Goal: Task Accomplishment & Management: Manage account settings

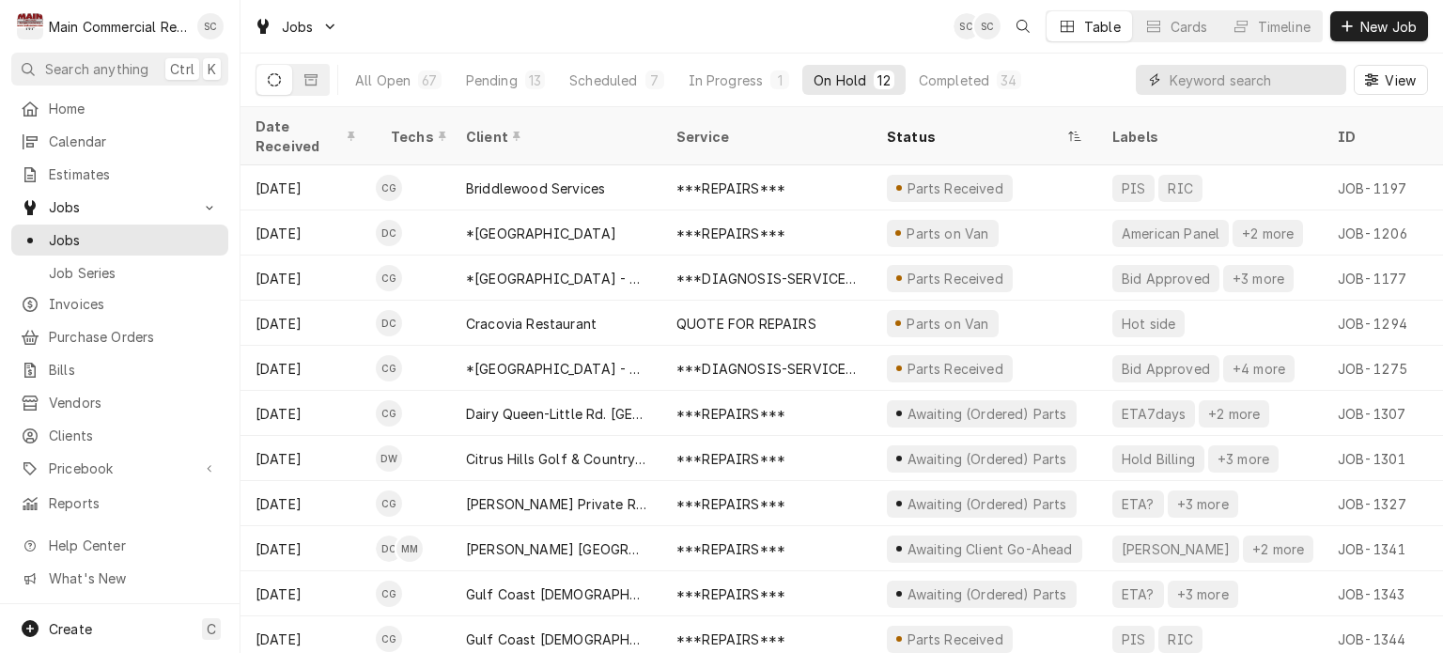
click at [1189, 77] on input "Dynamic Content Wrapper" at bounding box center [1252, 80] width 167 height 30
click at [1286, 25] on div "Timeline" at bounding box center [1284, 27] width 53 height 20
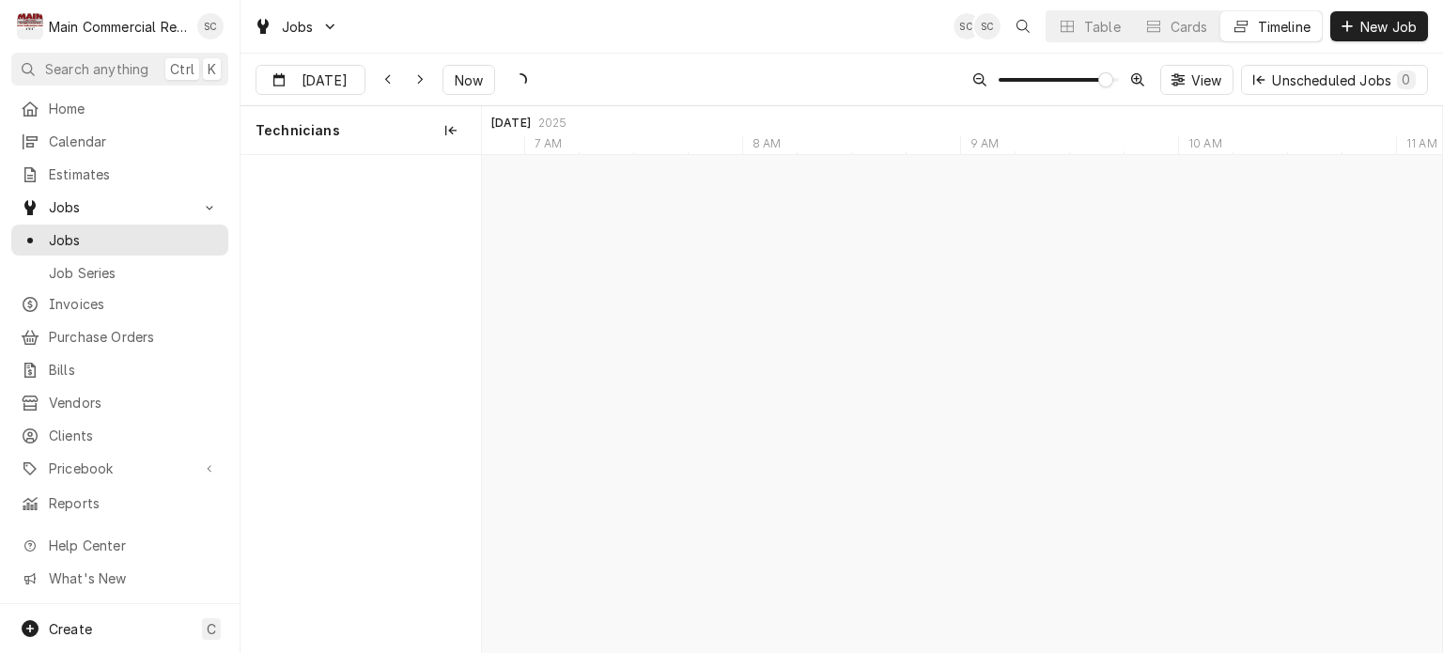
scroll to position [0, 19026]
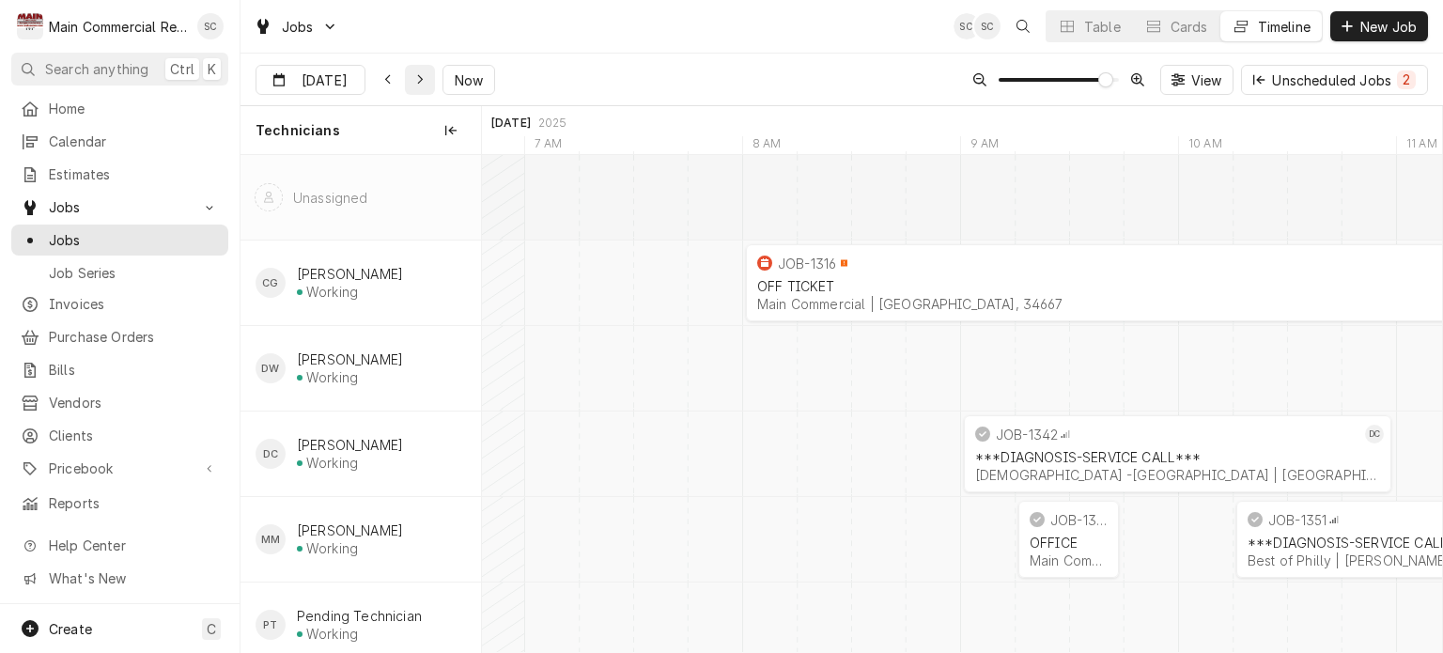
click at [417, 78] on icon "Dynamic Content Wrapper" at bounding box center [420, 80] width 6 height 10
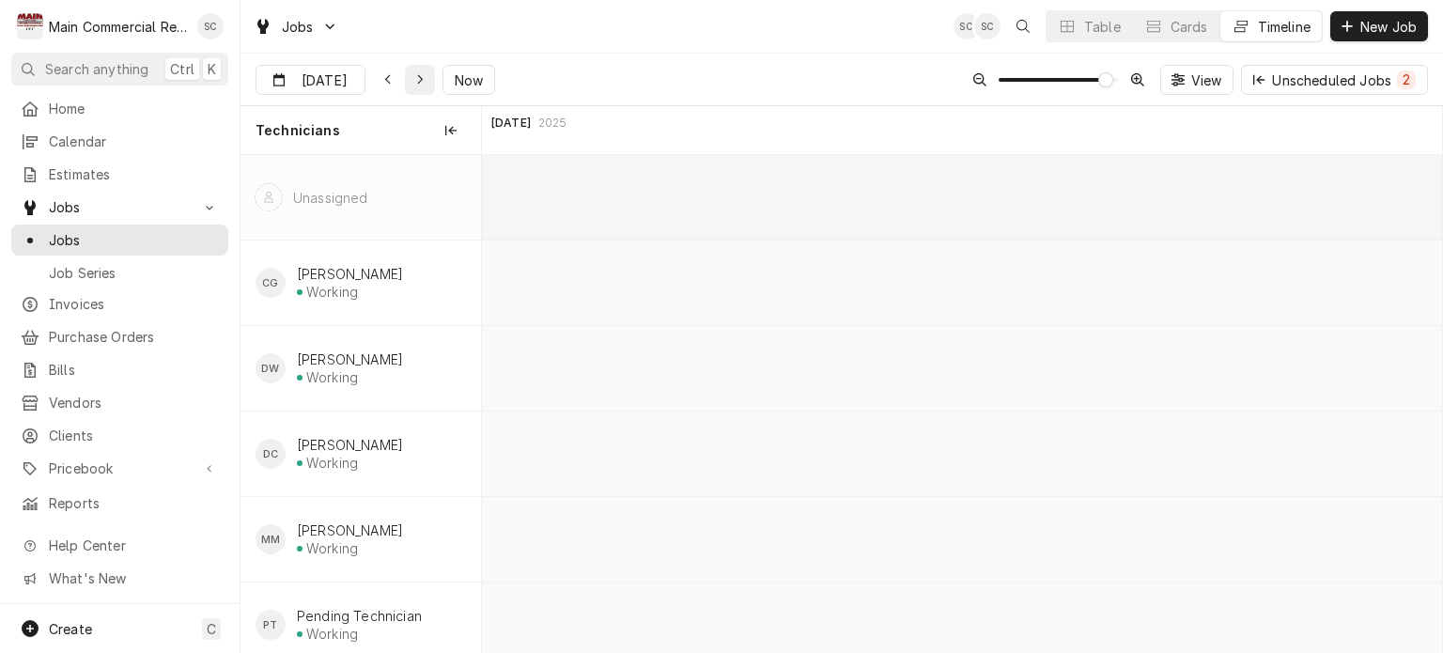
scroll to position [0, 23855]
type input "Sep 5"
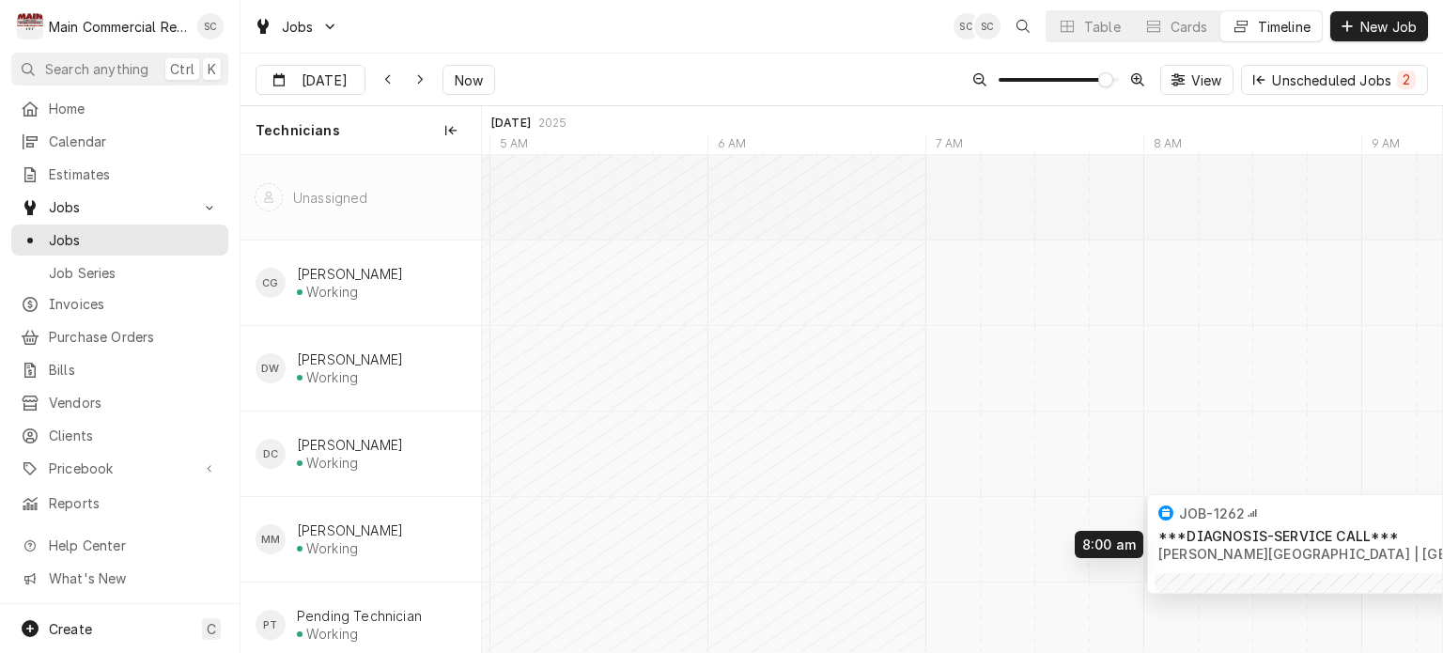
drag, startPoint x: 1388, startPoint y: 536, endPoint x: 1198, endPoint y: 529, distance: 190.8
click at [1198, 529] on div "8:00 AM 2:00 PM JOB-1262 MM ***DIAGNOSIS-SERVICE CALL*** Erwin Technical Center…" at bounding box center [962, 411] width 960 height 513
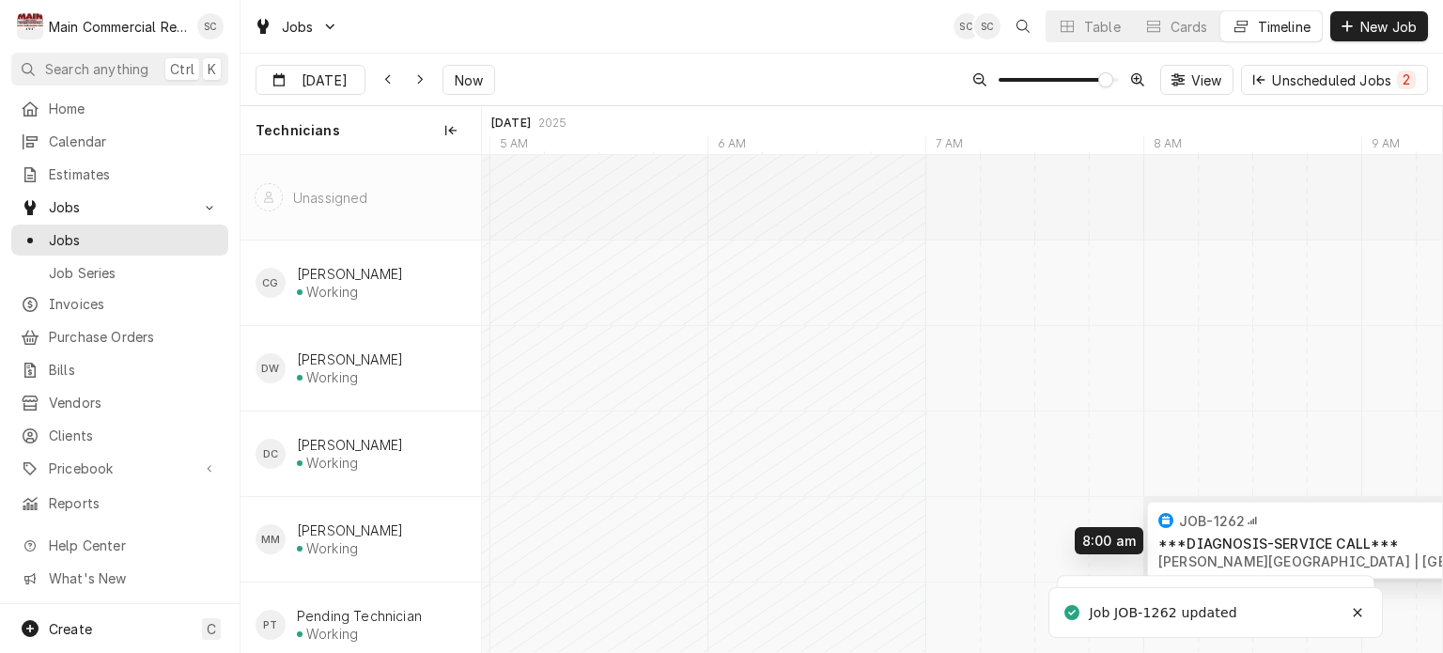
drag, startPoint x: 1269, startPoint y: 547, endPoint x: 1215, endPoint y: 548, distance: 54.5
click at [1215, 548] on div "8:00 AM 1:45 PM JOB-1262 MM ***DIAGNOSIS-SERVICE CALL*** Erwin Technical Center…" at bounding box center [962, 411] width 960 height 513
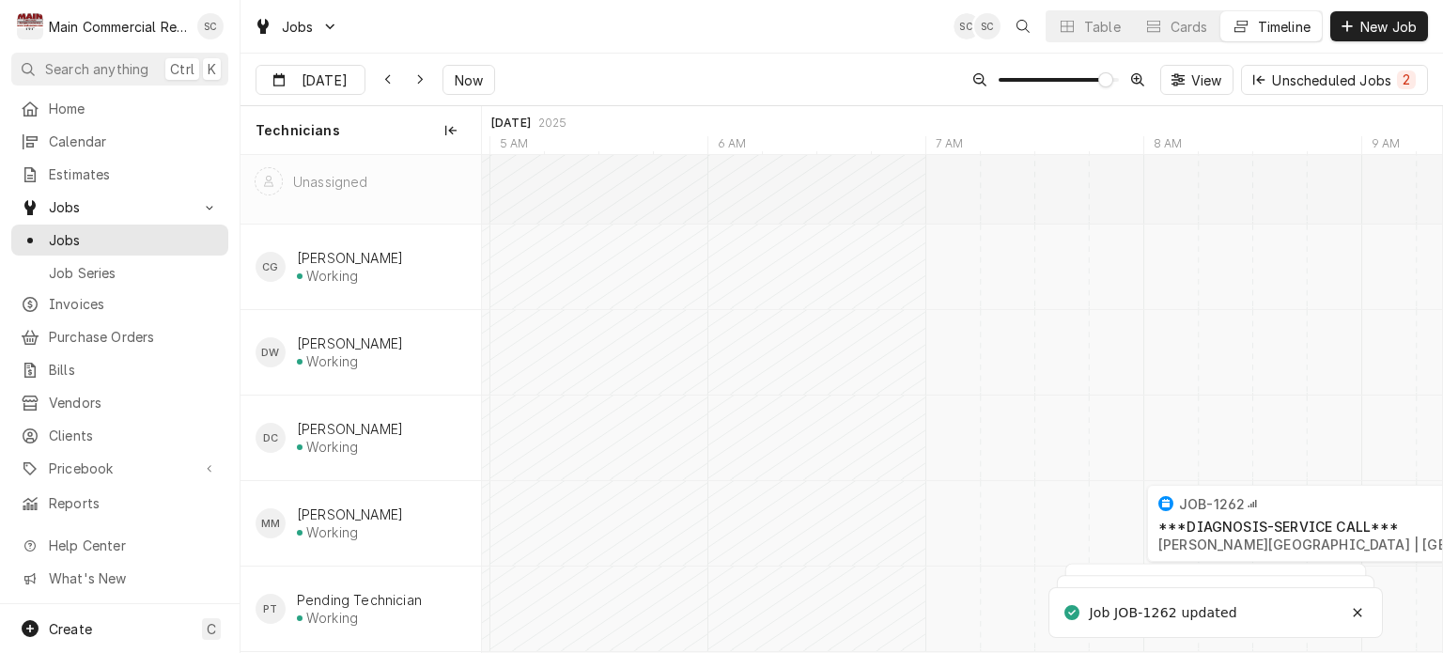
scroll to position [0, 0]
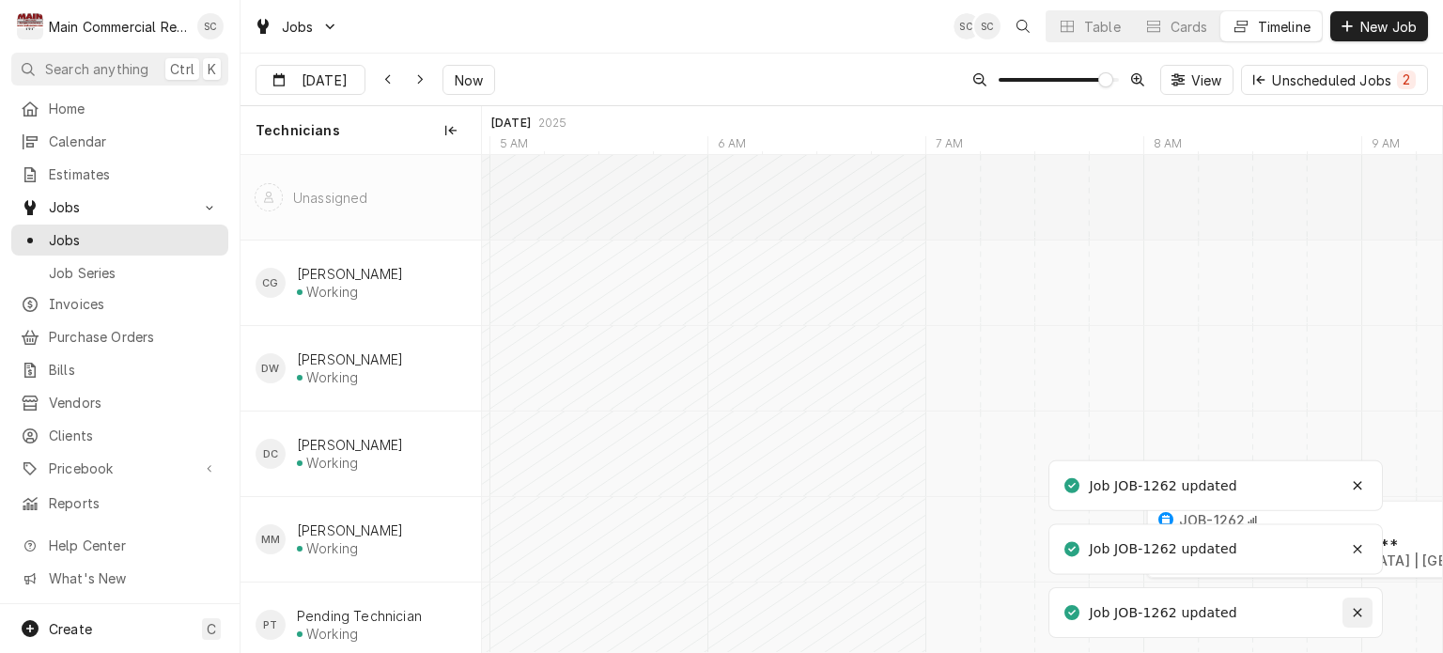
click at [1364, 614] on div "Notifications alt+T" at bounding box center [1357, 612] width 19 height 19
click at [1364, 613] on icon "Notifications alt+T" at bounding box center [1357, 612] width 13 height 13
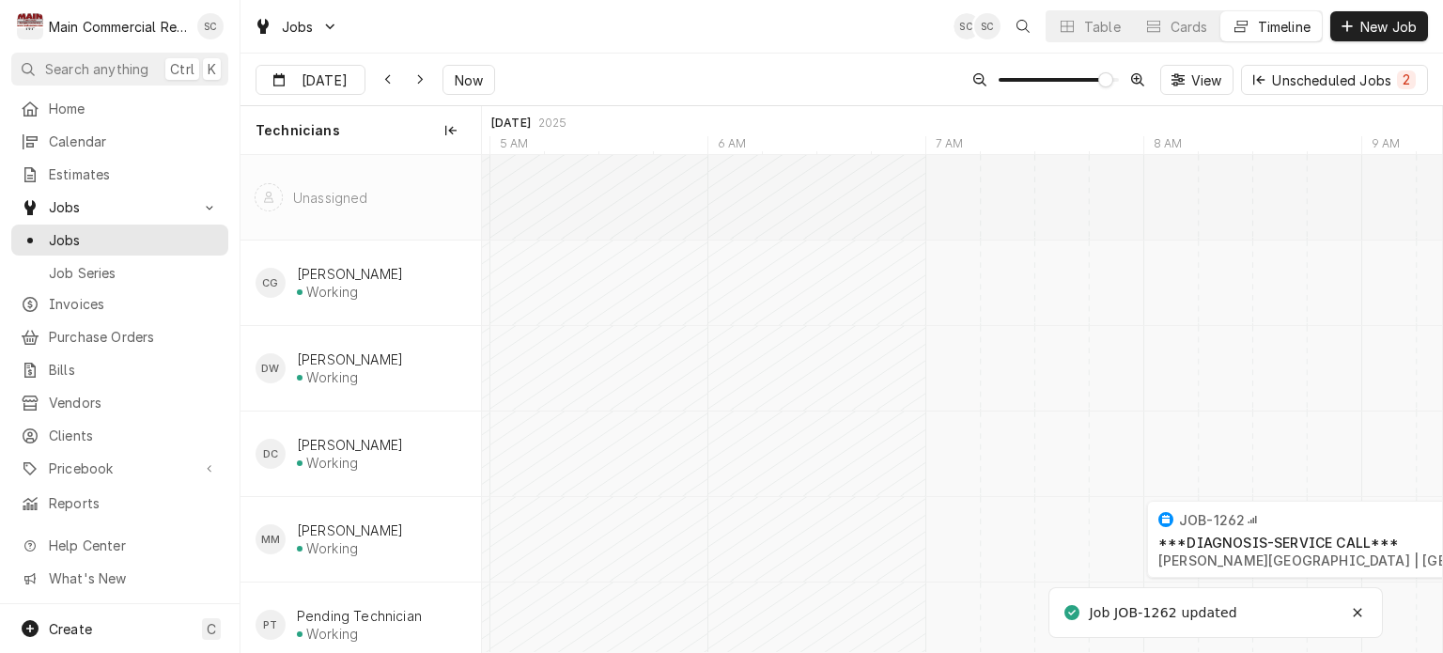
click at [1364, 613] on icon "Notifications alt+T" at bounding box center [1357, 612] width 13 height 13
click at [645, 56] on div "Sep 5 Sep 5 Now View Unscheduled Jobs 2" at bounding box center [841, 80] width 1202 height 53
click at [839, 35] on div "Jobs SC SC Table Cards Timeline New Job" at bounding box center [841, 26] width 1202 height 53
click at [1065, 30] on icon "Dynamic Content Wrapper" at bounding box center [1067, 26] width 13 height 13
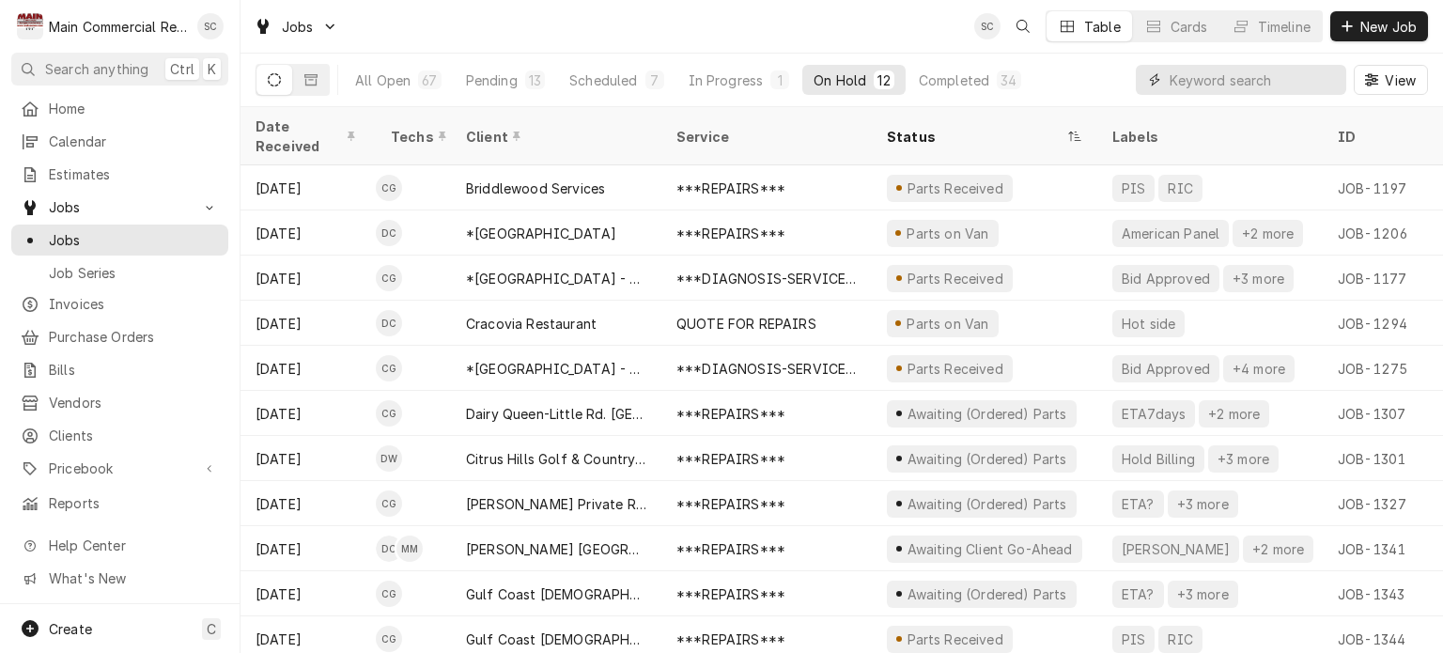
click at [1270, 76] on input "Dynamic Content Wrapper" at bounding box center [1252, 80] width 167 height 30
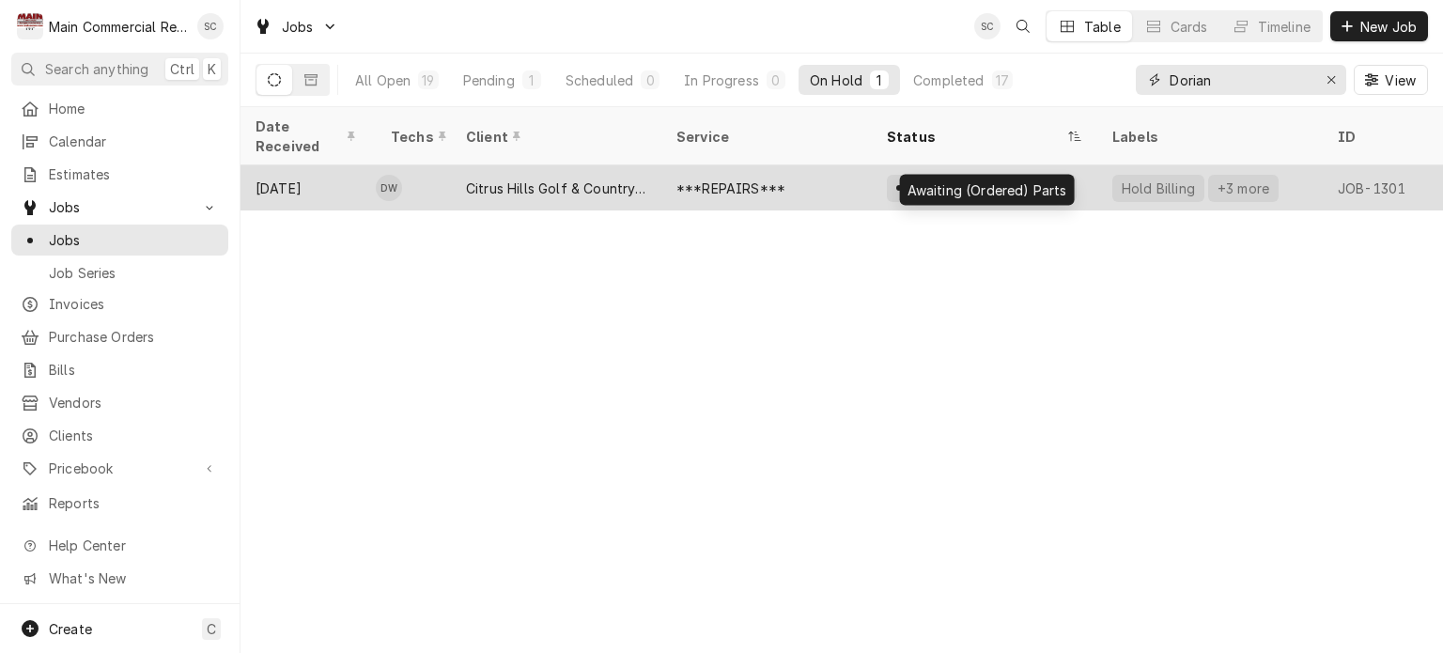
type input "Dorian"
click at [925, 178] on div "Awaiting (Ordered) Parts" at bounding box center [986, 188] width 163 height 20
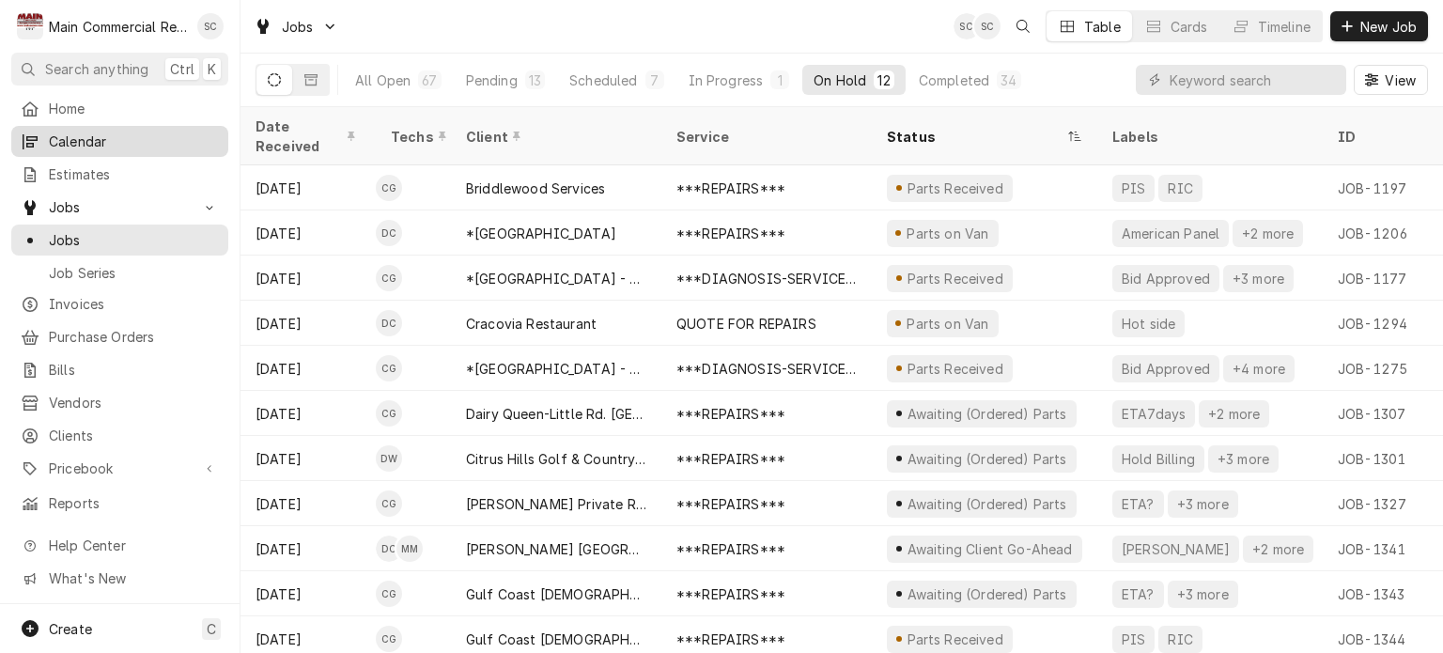
click at [82, 134] on span "Calendar" at bounding box center [134, 142] width 170 height 20
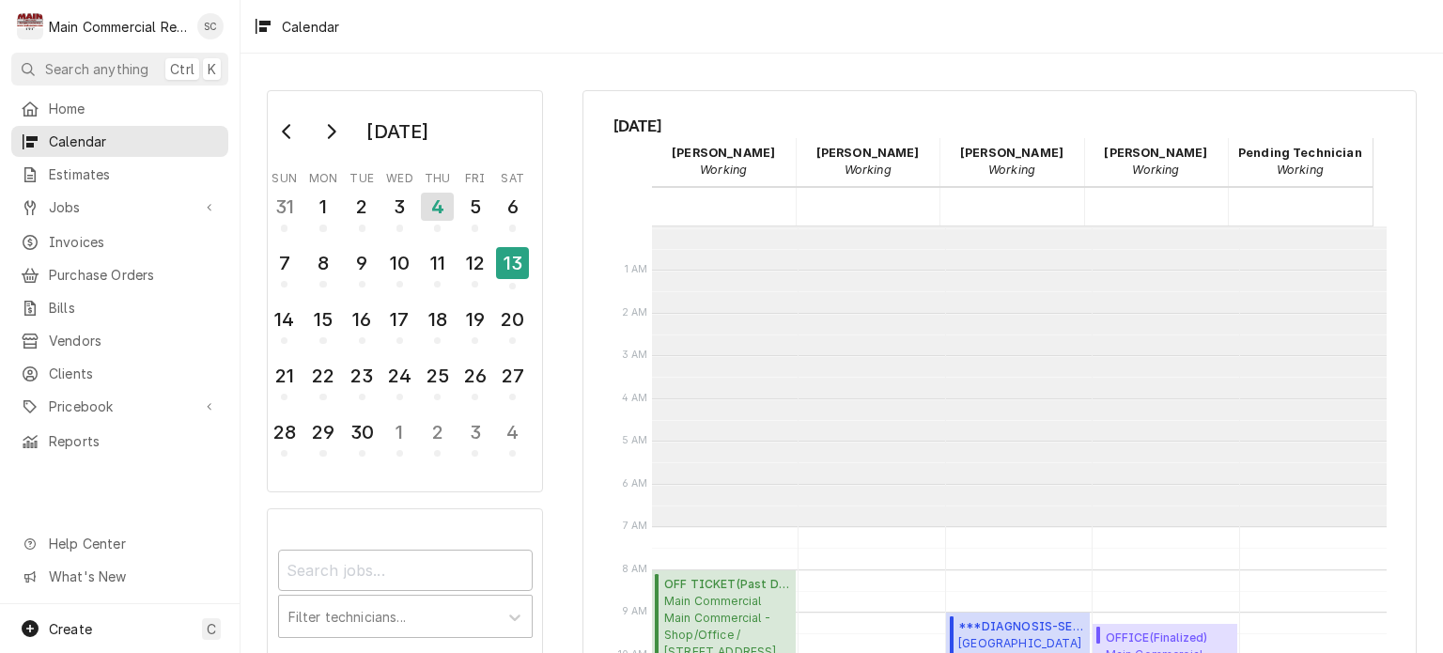
scroll to position [300, 0]
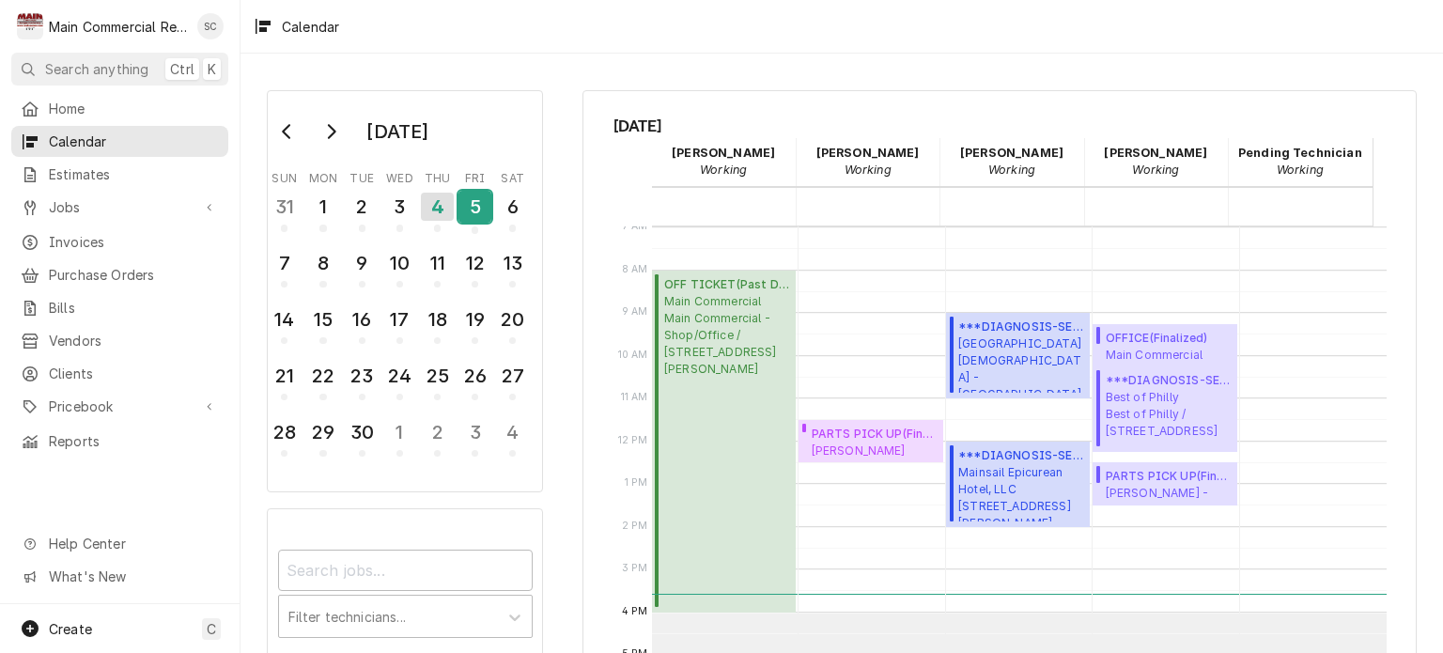
click at [464, 209] on div "5" at bounding box center [474, 207] width 33 height 32
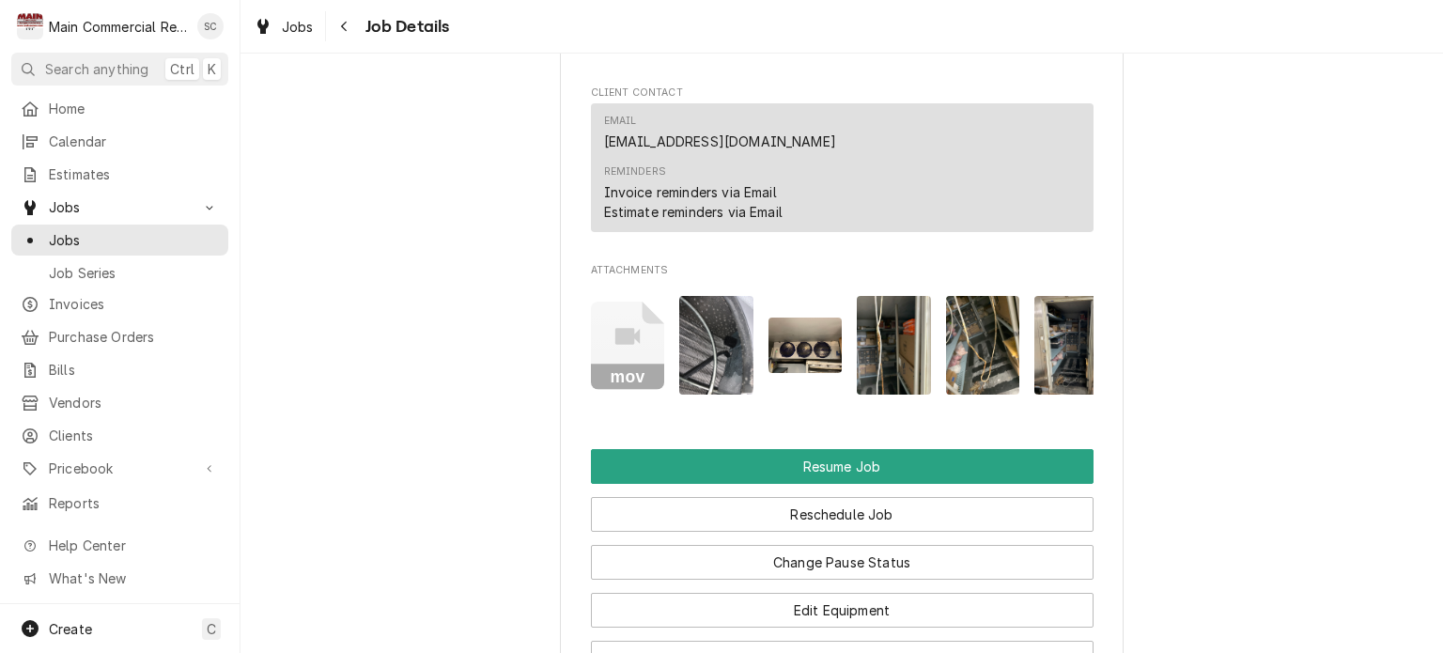
scroll to position [2818, 0]
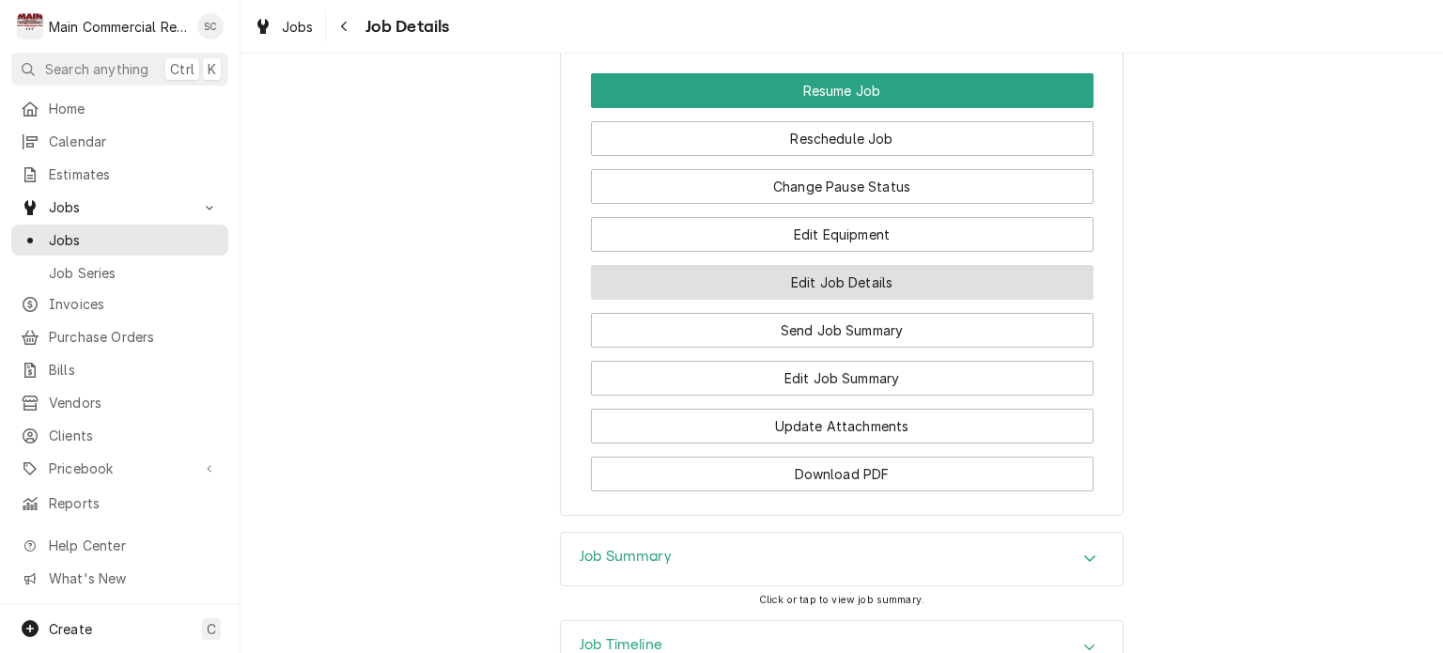
click at [845, 286] on button "Edit Job Details" at bounding box center [842, 282] width 503 height 35
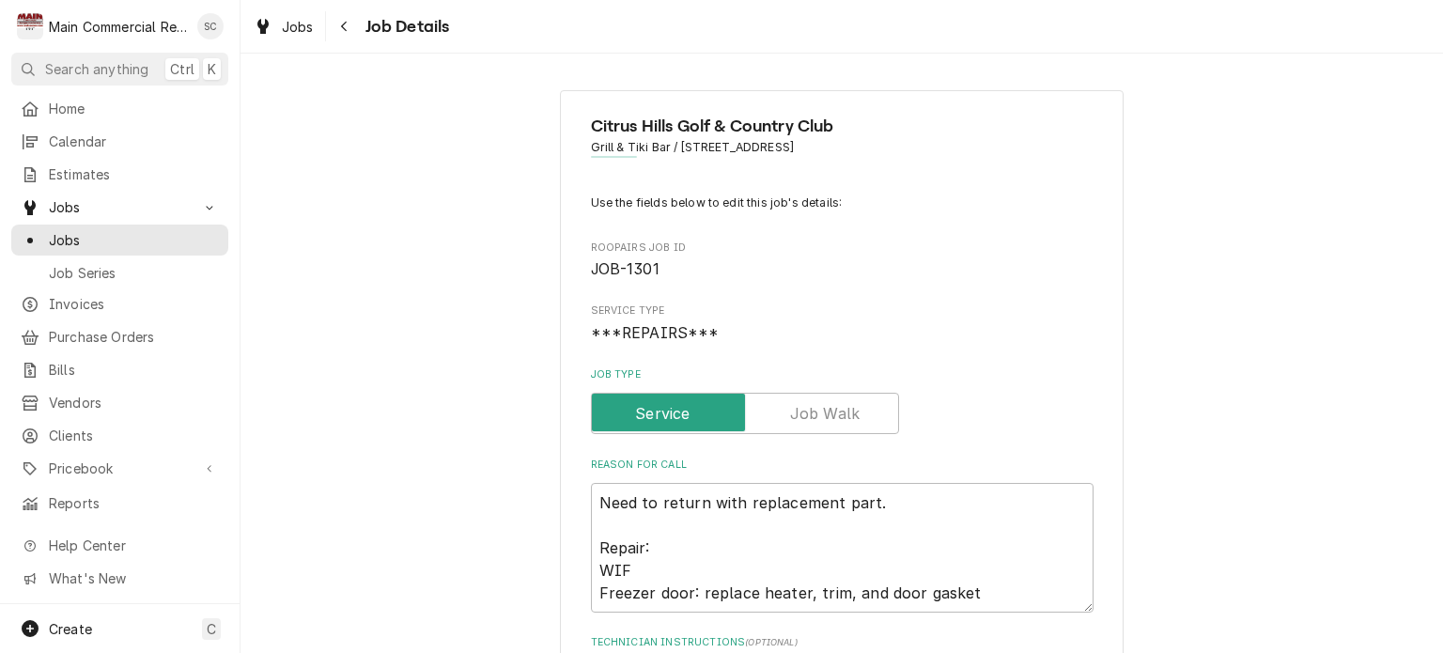
scroll to position [376, 0]
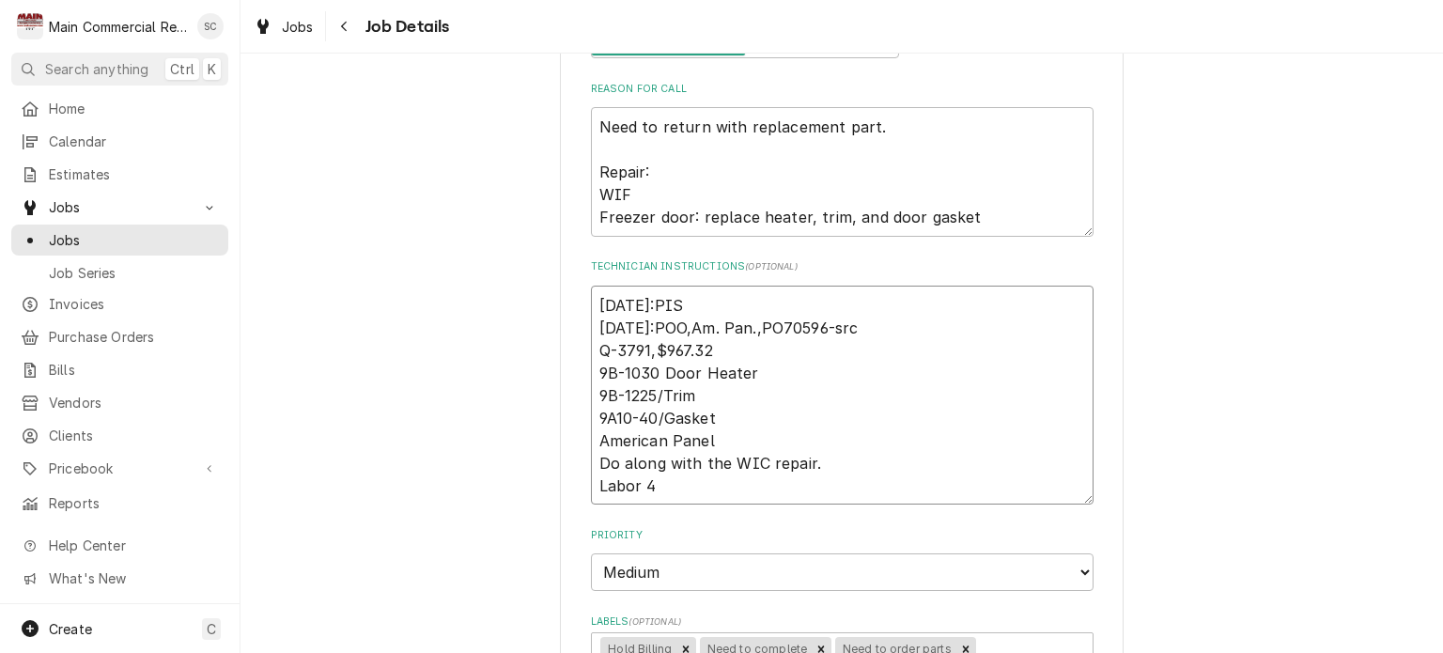
click at [591, 302] on textarea "8/27/25:PIS 8/25/25:POO,Am. Pan.,PO70596-src Q-3791,$967.32 9B-1030 Door Heater…" at bounding box center [842, 396] width 503 height 220
type textarea "x"
type textarea "8/27/25:PIS 8/25/25:POO,Am. Pan.,PO70596-src Q-3791,$967.32 9B-1030 Door Heater…"
type textarea "x"
type textarea "9 8/27/25:PIS 8/25/25:POO,Am. Pan.,PO70596-src Q-3791,$967.32 9B-1030 Door Heat…"
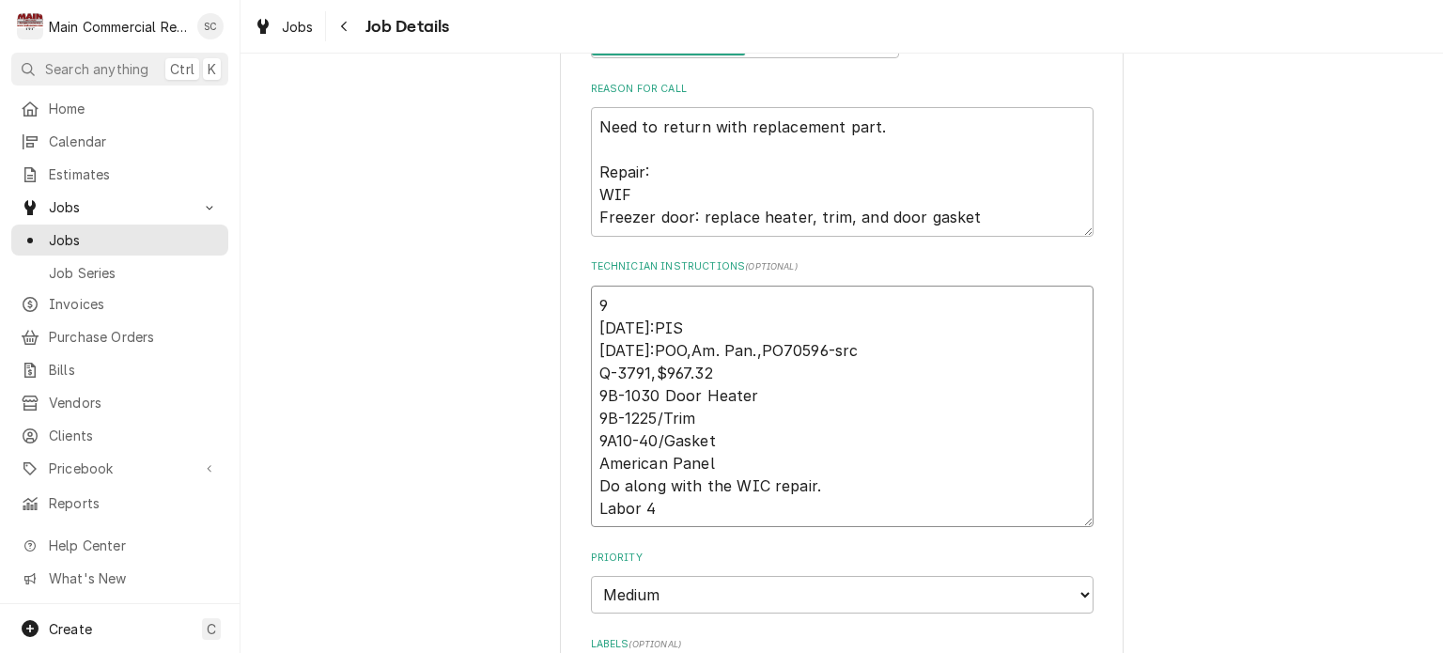
type textarea "x"
type textarea "9/ 8/27/25:PIS 8/25/25:POO,Am. Pan.,PO70596-src Q-3791,$967.32 9B-1030 Door Hea…"
type textarea "x"
type textarea "9/4 8/27/25:PIS 8/25/25:POO,Am. Pan.,PO70596-src Q-3791,$967.32 9B-1030 Door He…"
type textarea "x"
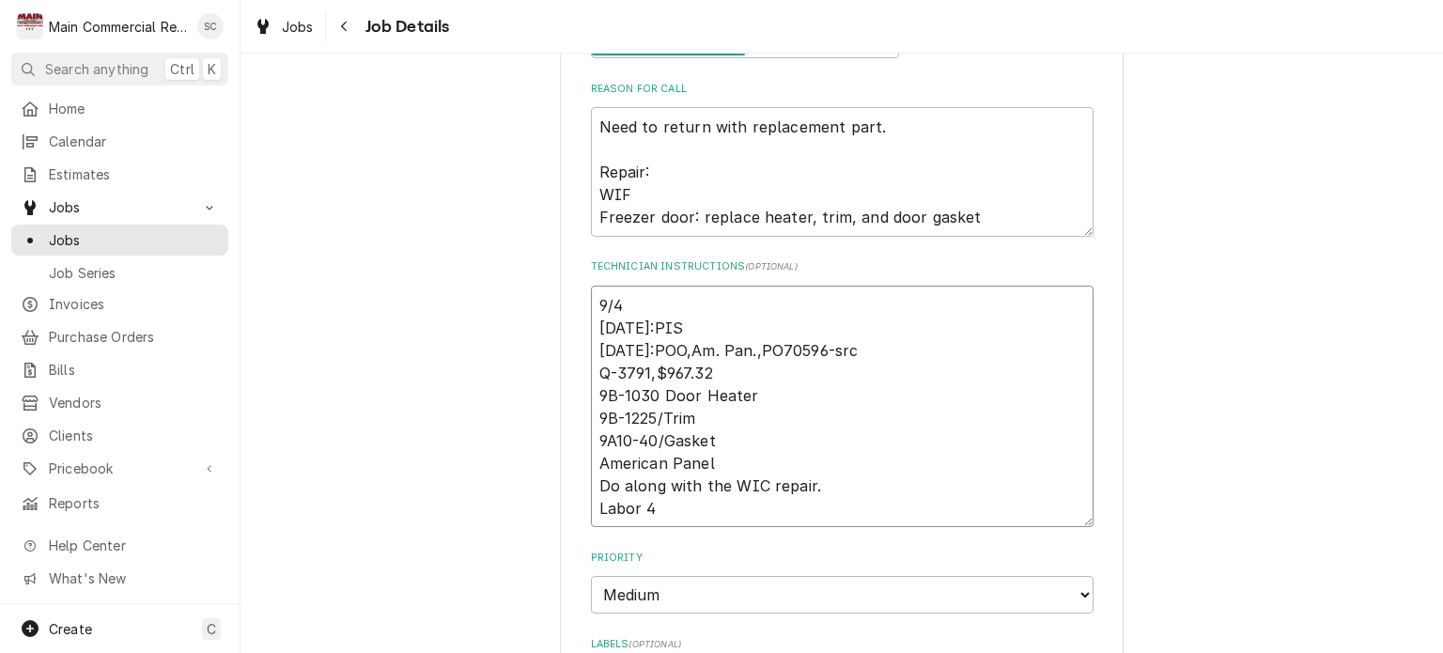
type textarea "9/4/ 8/27/25:PIS 8/25/25:POO,Am. Pan.,PO70596-src Q-3791,$967.32 9B-1030 Door H…"
type textarea "x"
type textarea "9/4/2 8/27/25:PIS 8/25/25:POO,Am. Pan.,PO70596-src Q-3791,$967.32 9B-1030 Door …"
type textarea "x"
type textarea "9/4/25 8/27/25:PIS 8/25/25:POO,Am. Pan.,PO70596-src Q-3791,$967.32 9B-1030 Door…"
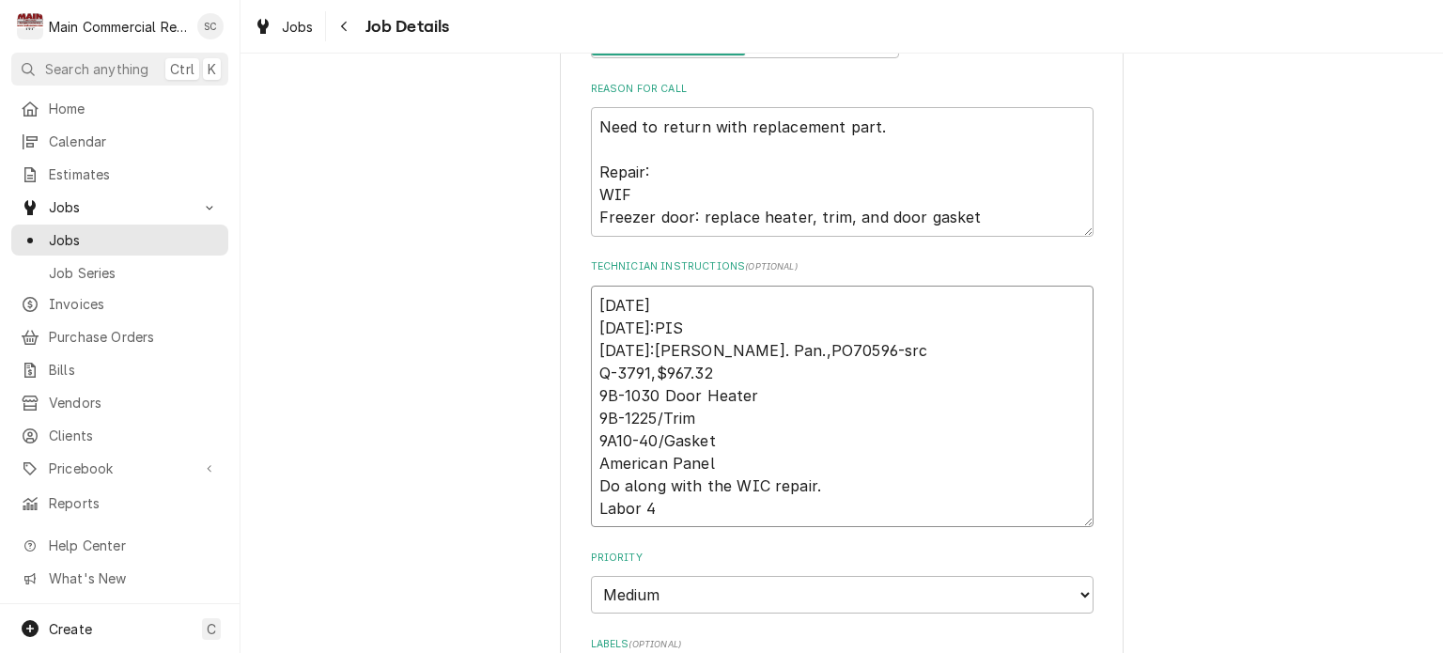
type textarea "x"
type textarea "9/4/25: 8/27/25:PIS 8/25/25:POO,Am. Pan.,PO70596-src Q-3791,$967.32 9B-1030 Doo…"
type textarea "x"
type textarea "9/4/25: 8/27/25:PIS 8/25/25:POO,Am. Pan.,PO70596-src Q-3791,$967.32 9B-1030 Doo…"
type textarea "x"
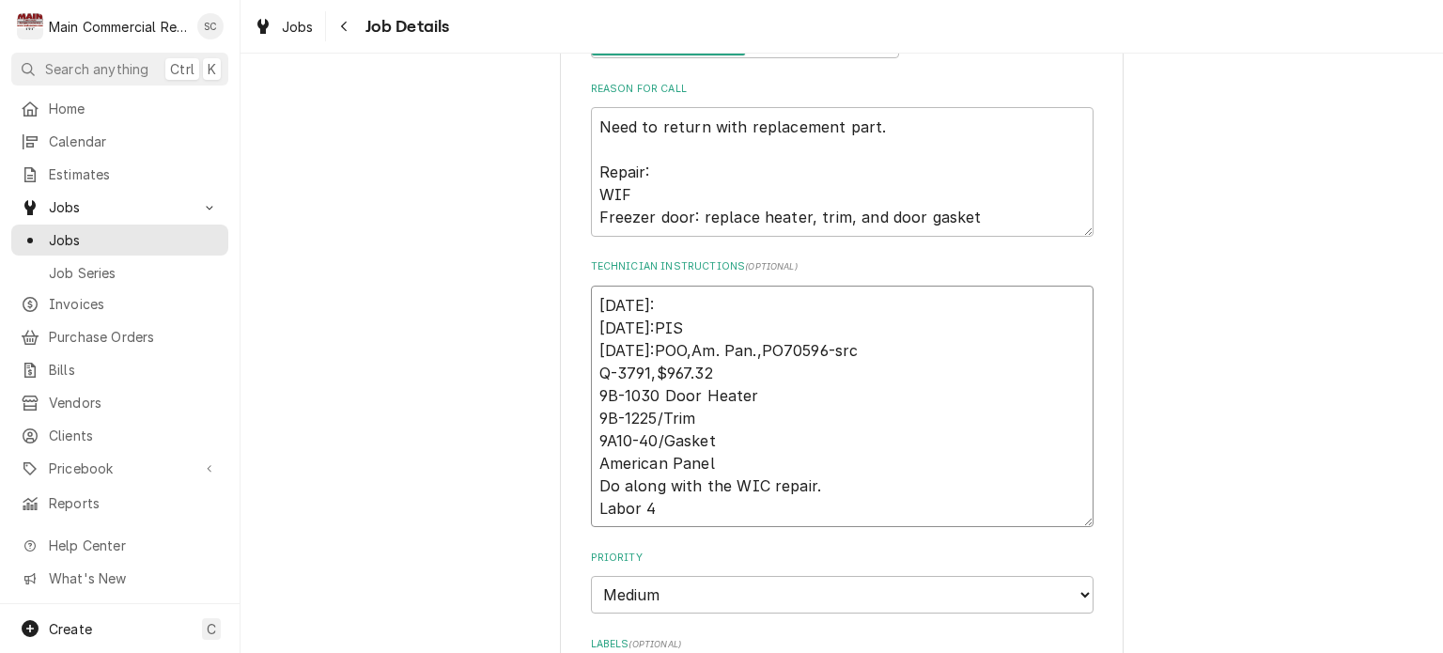
type textarea "9/4/25: i 8/27/25:PIS 8/25/25:POO,Am. Pan.,PO70596-src Q-3791,$967.32 9B-1030 D…"
type textarea "x"
type textarea "9/4/25: i 8/27/25:PIS 8/25/25:POO,Am. Pan.,PO70596-src Q-3791,$967.32 9B-1030 D…"
type textarea "x"
type textarea "9/4/25: i 8/27/25:PIS 8/25/25:POO,Am. Pan.,PO70596-src Q-3791,$967.32 9B-1030 D…"
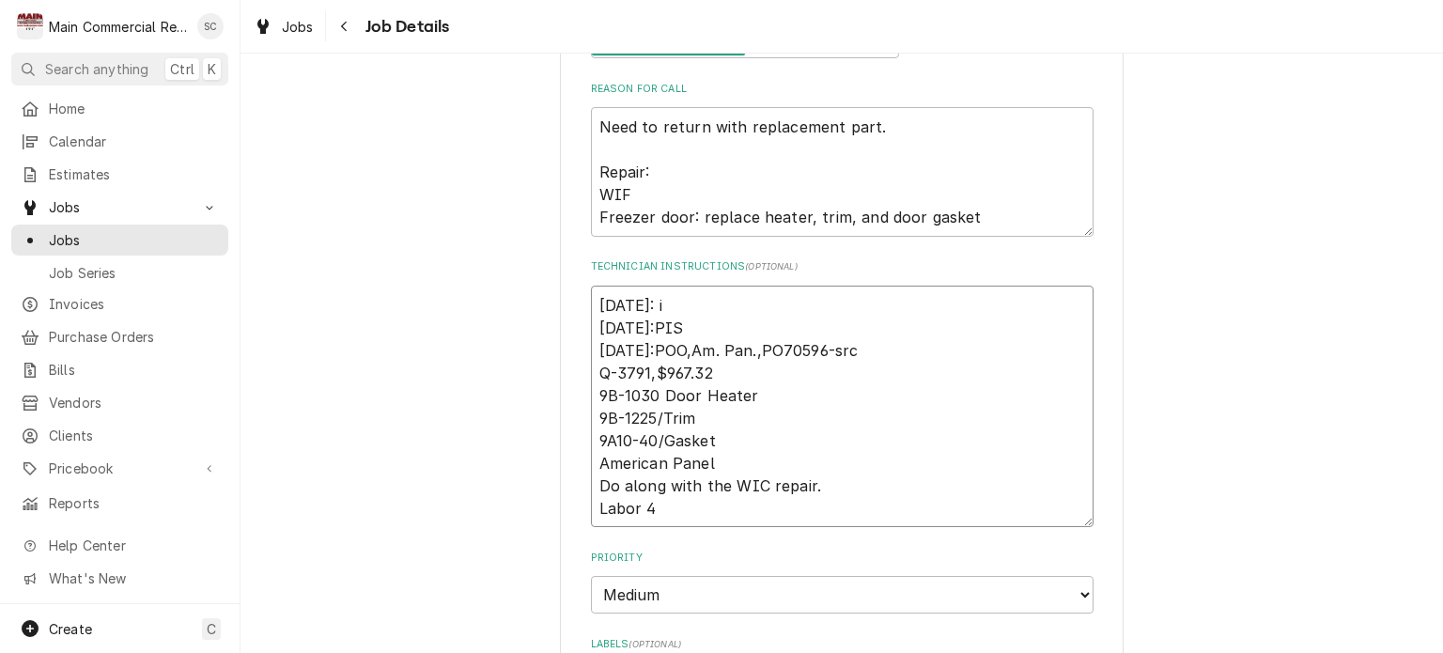
type textarea "x"
type textarea "9/4/25: 8/27/25:PIS 8/25/25:POO,Am. Pan.,PO70596-src Q-3791,$967.32 9B-1030 Doo…"
type textarea "x"
type textarea "9/4/25: i 8/27/25:PIS 8/25/25:POO,Am. Pan.,PO70596-src Q-3791,$967.32 9B-1030 D…"
type textarea "x"
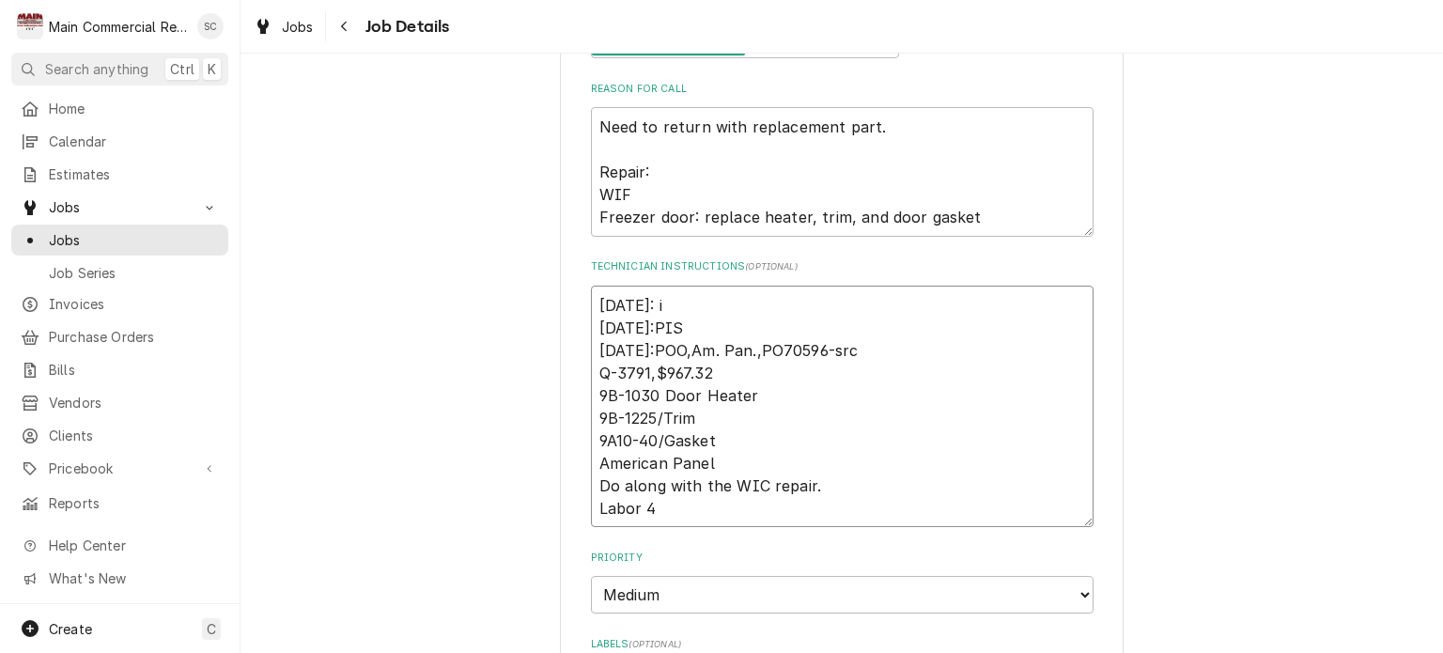
type textarea "9/4/25: i 8/27/25:PIS 8/25/25:POO,Am. Pan.,PO70596-src Q-3791,$967.32 9B-1030 D…"
type textarea "x"
type textarea "9/4/25: i H 8/27/25:PIS 8/25/25:POO,Am. Pan.,PO70596-src Q-3791,$967.32 9B-1030…"
type textarea "x"
type textarea "9/4/25: i 8/27/25:PIS 8/25/25:POO,Am. Pan.,PO70596-src Q-3791,$967.32 9B-1030 D…"
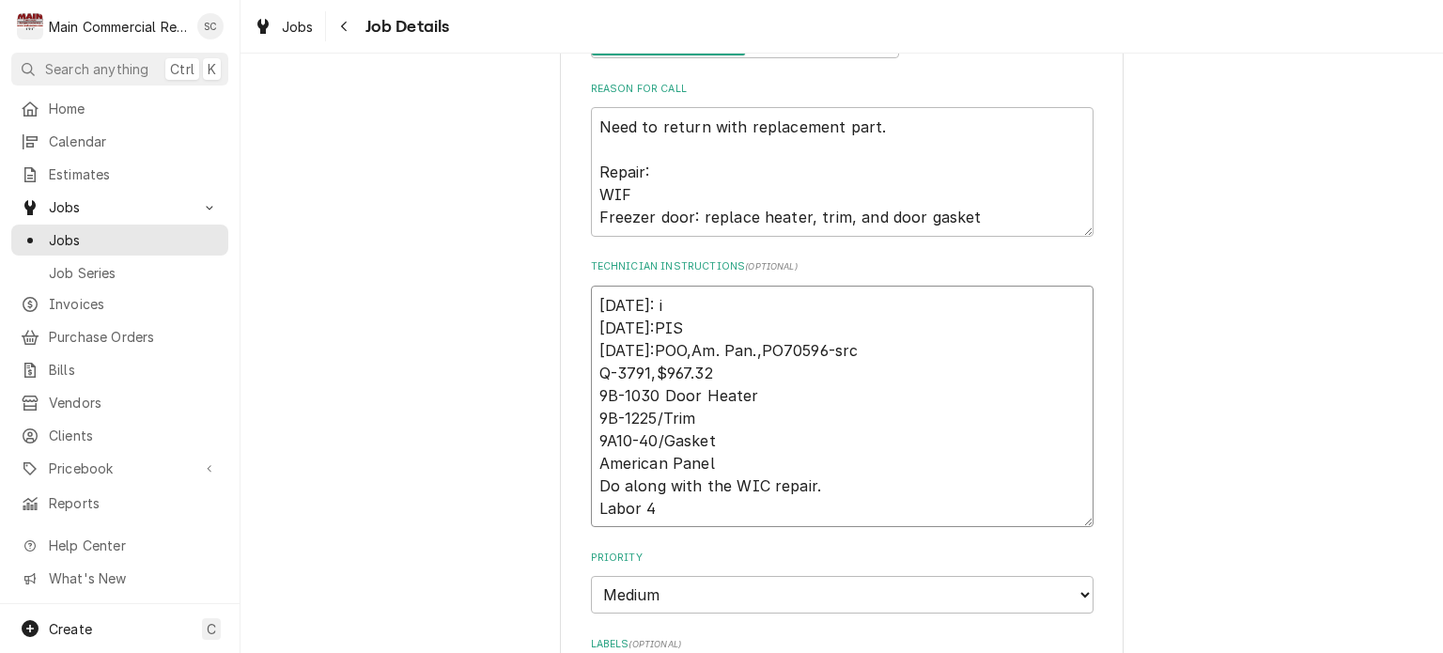
type textarea "x"
type textarea "9/4/25: i 8/27/25:PIS 8/25/25:POO,Am. Pan.,PO70596-src Q-3791,$967.32 9B-1030 D…"
type textarea "x"
type textarea "9/4/25: 8/27/25:PIS 8/25/25:POO,Am. Pan.,PO70596-src Q-3791,$967.32 9B-1030 Doo…"
type textarea "x"
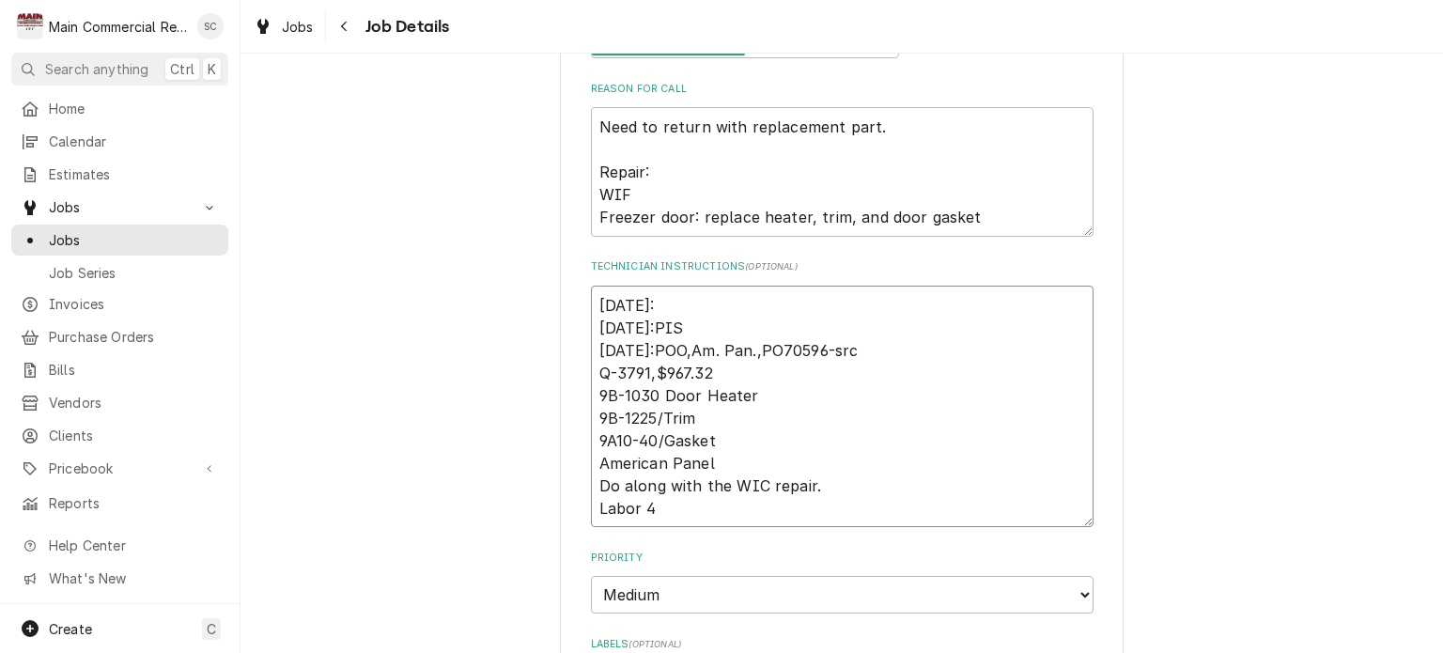
type textarea "9/4/25: I 8/27/25:PIS 8/25/25:POO,Am. Pan.,PO70596-src Q-3791,$967.32 9B-1030 D…"
type textarea "x"
type textarea "9/4/25: I 8/27/25:PIS 8/25/25:POO,Am. Pan.,PO70596-src Q-3791,$967.32 9B-1030 D…"
type textarea "x"
type textarea "9/4/25: I h 8/27/25:PIS 8/25/25:POO,Am. Pan.,PO70596-src Q-3791,$967.32 9B-1030…"
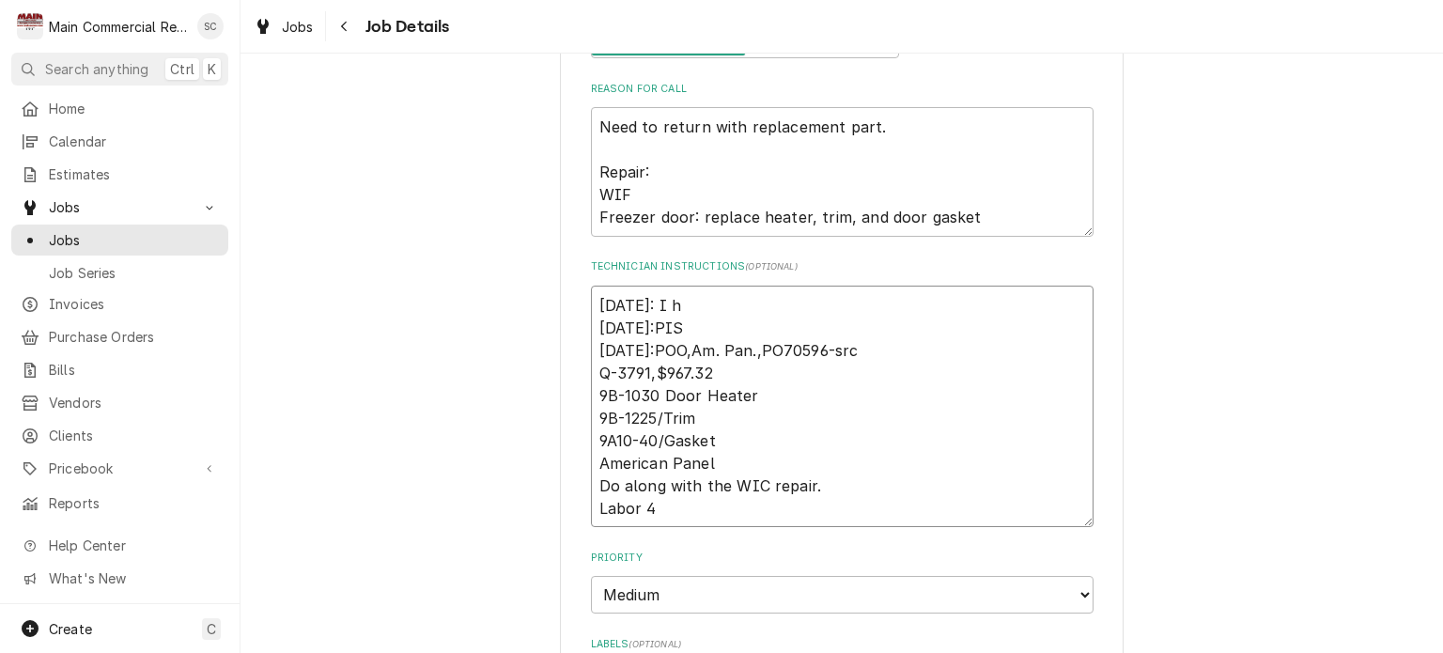
type textarea "x"
type textarea "9/4/25: I ha 8/27/25:PIS 8/25/25:POO,Am. Pan.,PO70596-src Q-3791,$967.32 9B-103…"
type textarea "x"
type textarea "9/4/25: I hav 8/27/25:PIS 8/25/25:POO,Am. Pan.,PO70596-src Q-3791,$967.32 9B-10…"
type textarea "x"
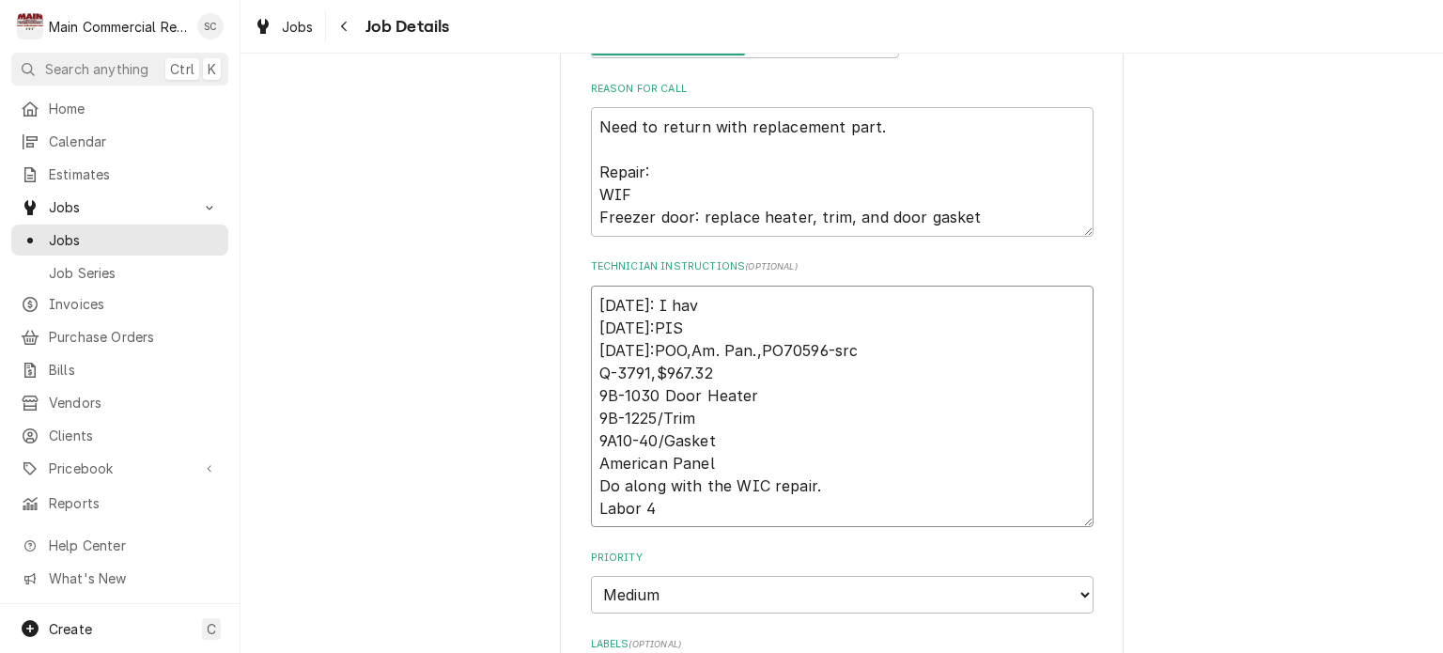
type textarea "9/4/25: I have 8/27/25:PIS 8/25/25:POO,Am. Pan.,PO70596-src Q-3791,$967.32 9B-1…"
type textarea "x"
type textarea "9/4/25: I have 8/27/25:PIS 8/25/25:POO,Am. Pan.,PO70596-src Q-3791,$967.32 9B-1…"
type textarea "x"
type textarea "9/4/25: I have e 8/27/25:PIS 8/25/25:POO,Am. Pan.,PO70596-src Q-3791,$967.32 9B…"
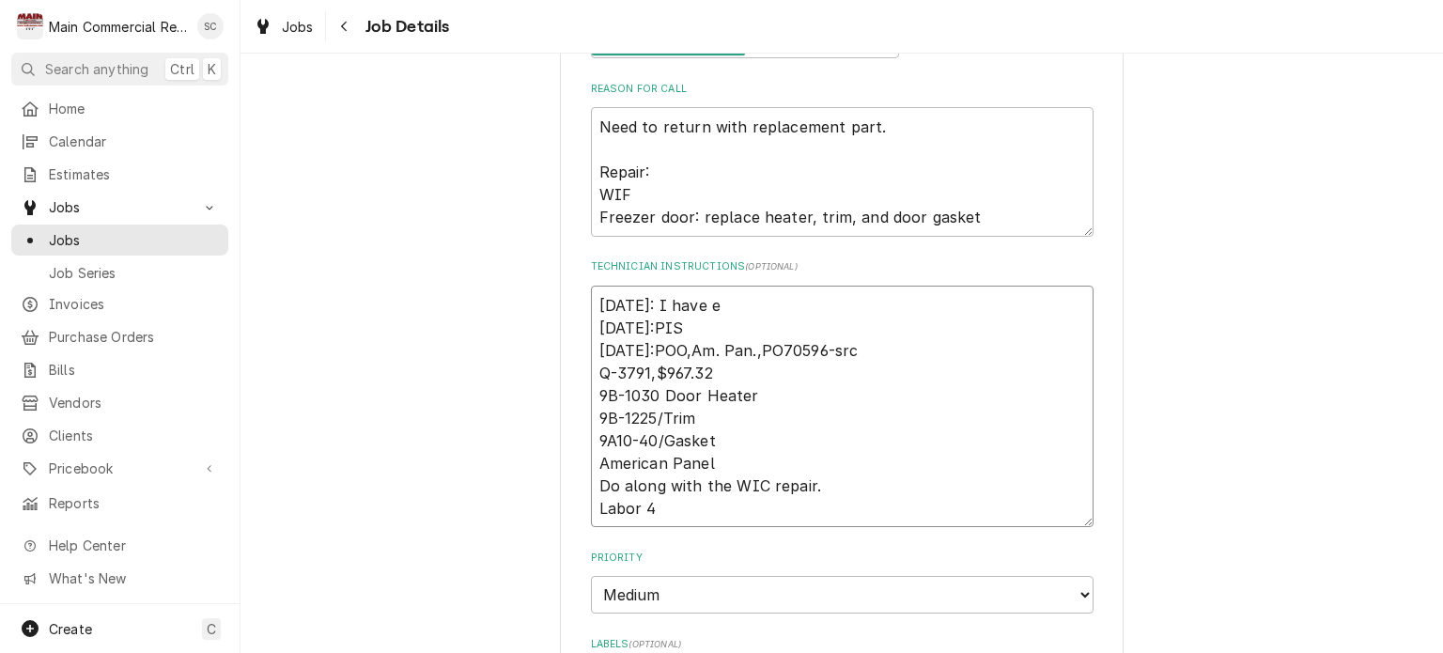
type textarea "x"
type textarea "9/4/25: I have em 8/27/25:PIS 8/25/25:POO,Am. Pan.,PO70596-src Q-3791,$967.32 9…"
type textarea "x"
type textarea "9/4/25: I have ema 8/27/25:PIS 8/25/25:POO,Am. Pan.,PO70596-src Q-3791,$967.32 …"
type textarea "x"
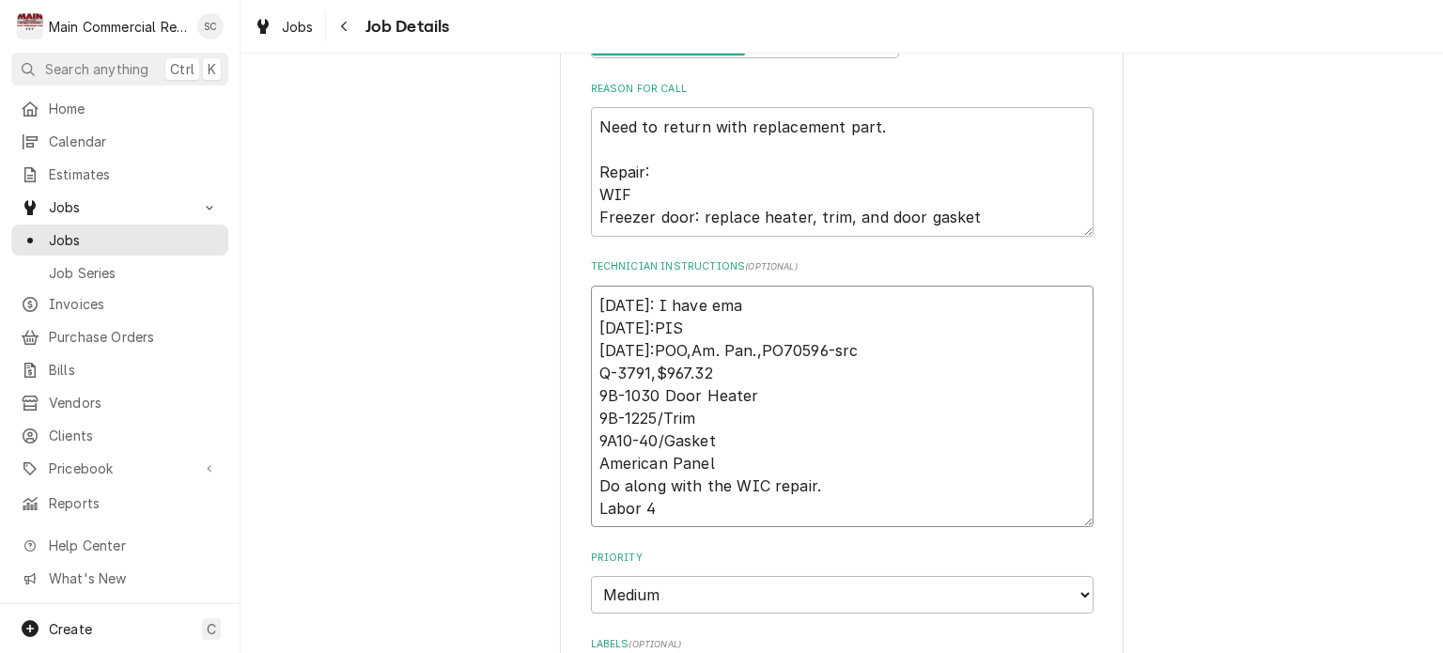
type textarea "9/4/25: I have emai 8/27/25:PIS 8/25/25:POO,Am. Pan.,PO70596-src Q-3791,$967.32…"
type textarea "x"
type textarea "9/4/25: I have email 8/27/25:PIS 8/25/25:POO,Am. Pan.,PO70596-src Q-3791,$967.3…"
type textarea "x"
type textarea "9/4/25: I have emaile 8/27/25:PIS 8/25/25:POO,Am. Pan.,PO70596-src Q-3791,$967.…"
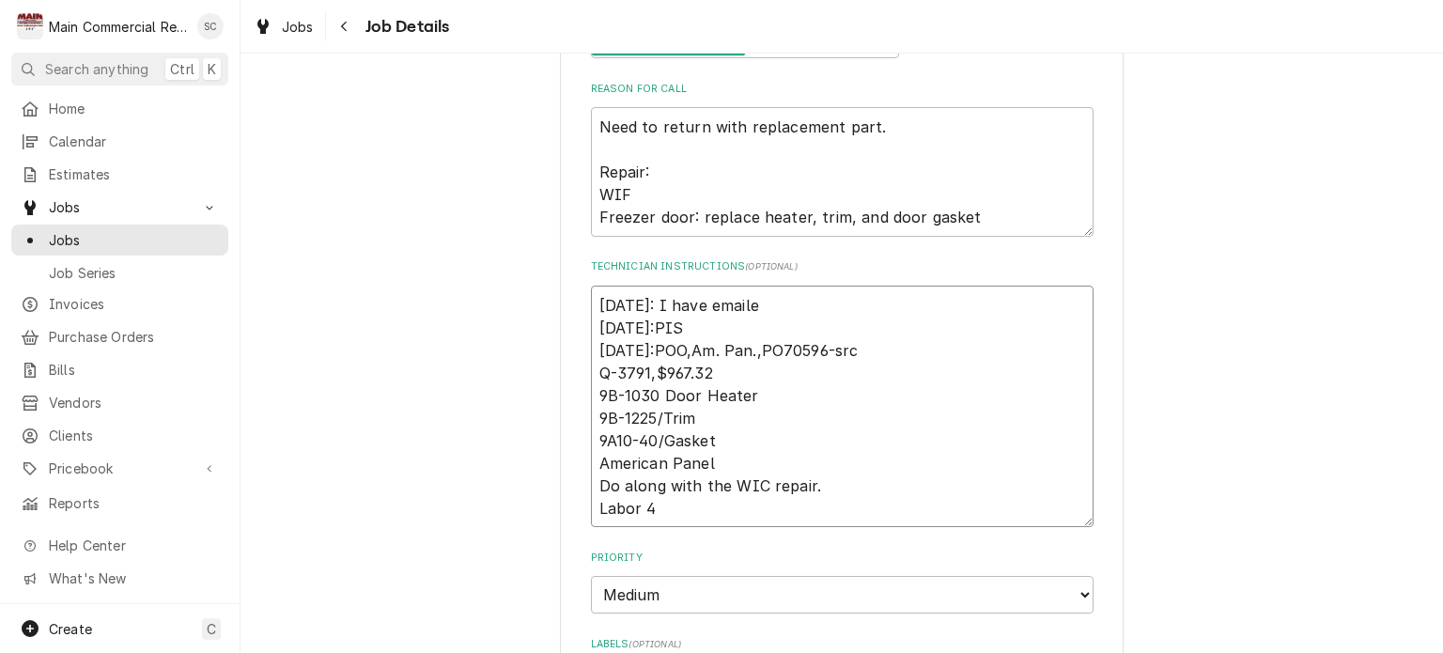
type textarea "x"
type textarea "9/4/25: I have emailed 8/27/25:PIS 8/25/25:POO,Am. Pan.,PO70596-src Q-3791,$967…"
type textarea "x"
type textarea "9/4/25: I have emailed 8/27/25:PIS 8/25/25:POO,Am. Pan.,PO70596-src Q-3791,$967…"
type textarea "x"
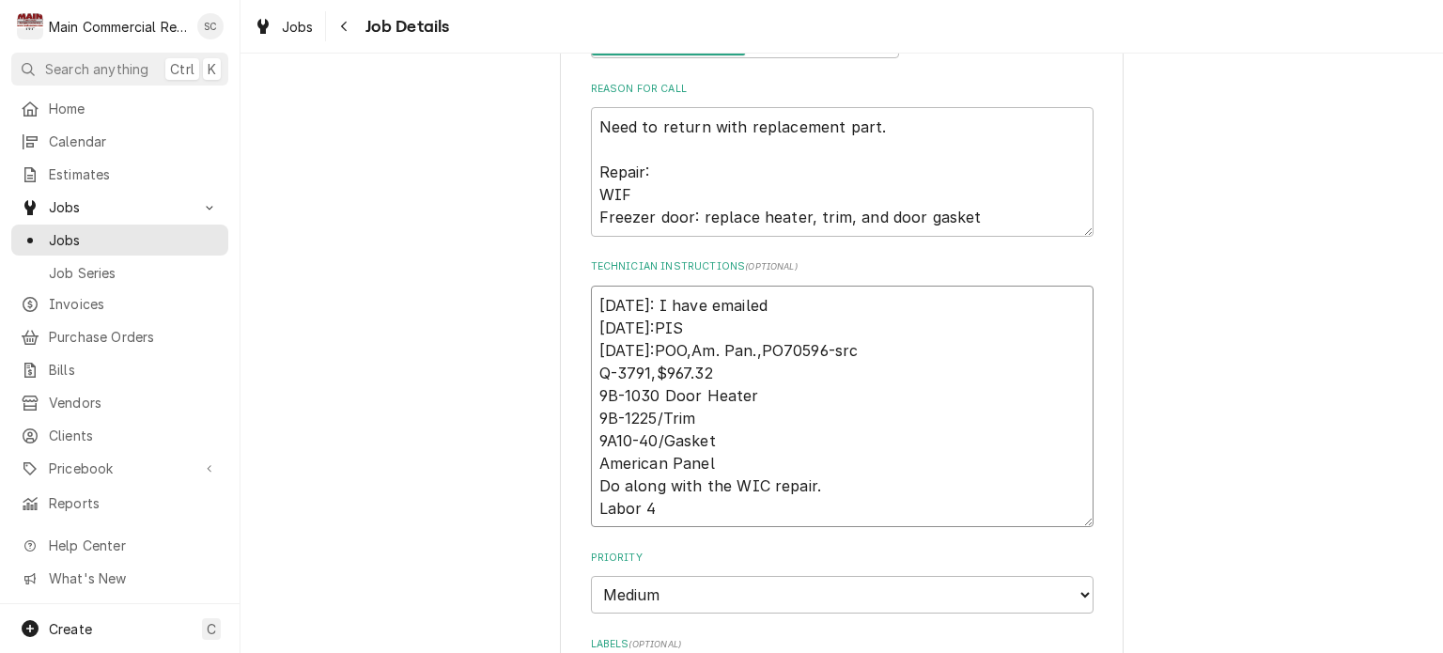
type textarea "9/4/25: I have emailed s 8/27/25:PIS 8/25/25:POO,Am. Pan.,PO70596-src Q-3791,$9…"
type textarea "x"
type textarea "9/4/25: I have emailed se 8/27/25:PIS 8/25/25:POO,Am. Pan.,PO70596-src Q-3791,$…"
type textarea "x"
type textarea "9/4/25: I have emailed sev 8/27/25:PIS 8/25/25:POO,Am. Pan.,PO70596-src Q-3791,…"
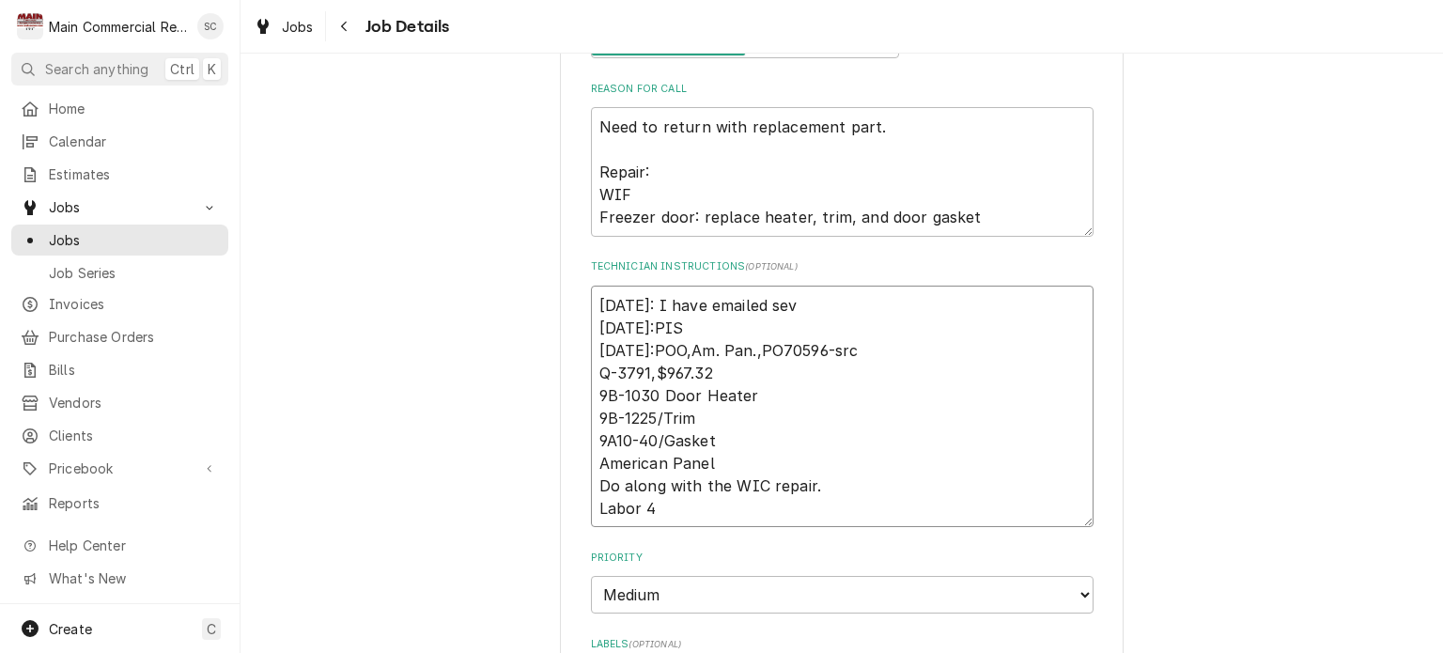
type textarea "x"
type textarea "9/4/25: I have emailed seve 8/27/25:PIS 8/25/25:POO,Am. Pan.,PO70596-src Q-3791…"
type textarea "x"
type textarea "9/4/25: I have emailed sever 8/27/25:PIS 8/25/25:POO,Am. Pan.,PO70596-src Q-379…"
type textarea "x"
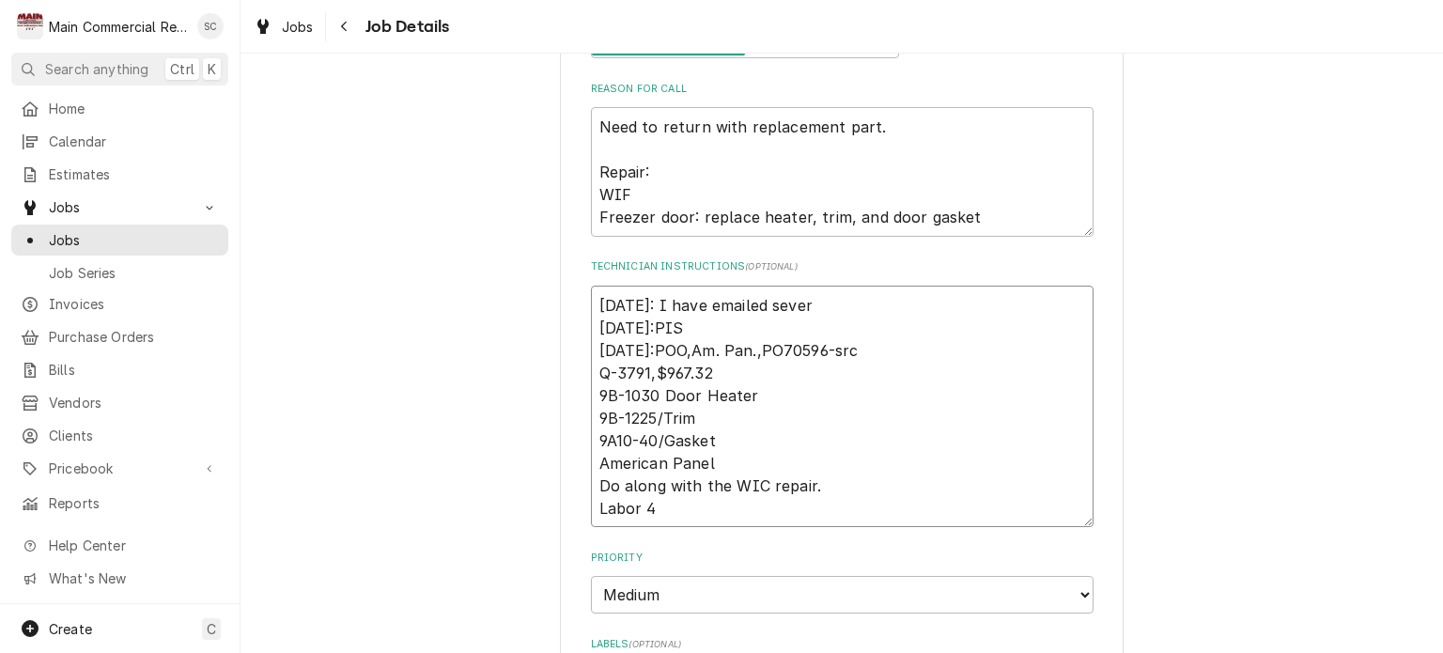
type textarea "9/4/25: I have emailed severa 8/27/25:PIS 8/25/25:POO,Am. Pan.,PO70596-src Q-37…"
type textarea "x"
type textarea "9/4/25: I have emailed several 8/27/25:PIS 8/25/25:POO,Am. Pan.,PO70596-src Q-3…"
type textarea "x"
type textarea "9/4/25: I have emailed several 8/27/25:PIS 8/25/25:POO,Am. Pan.,PO70596-src Q-3…"
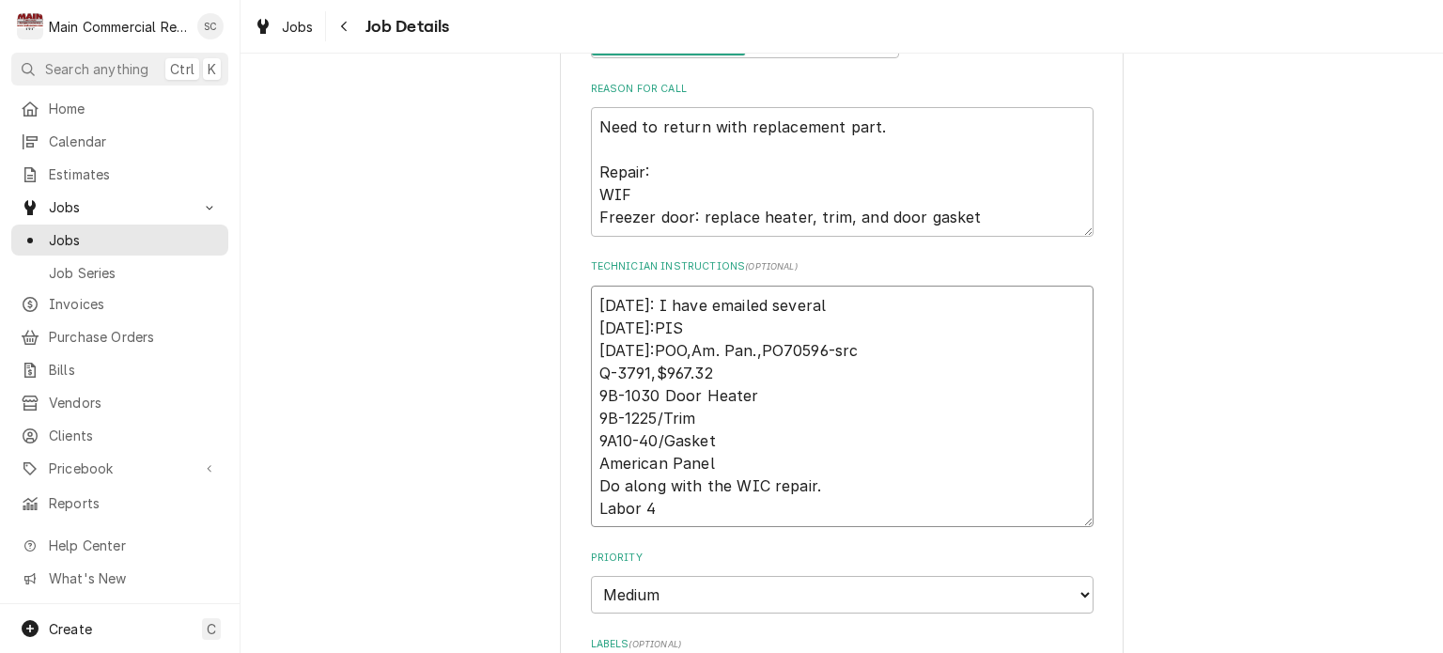
type textarea "x"
type textarea "9/4/25: I have emailed several d 8/27/25:PIS 8/25/25:POO,Am. Pan.,PO70596-src Q…"
type textarea "x"
type textarea "9/4/25: I have emailed several di 8/27/25:PIS 8/25/25:POO,Am. Pan.,PO70596-src …"
type textarea "x"
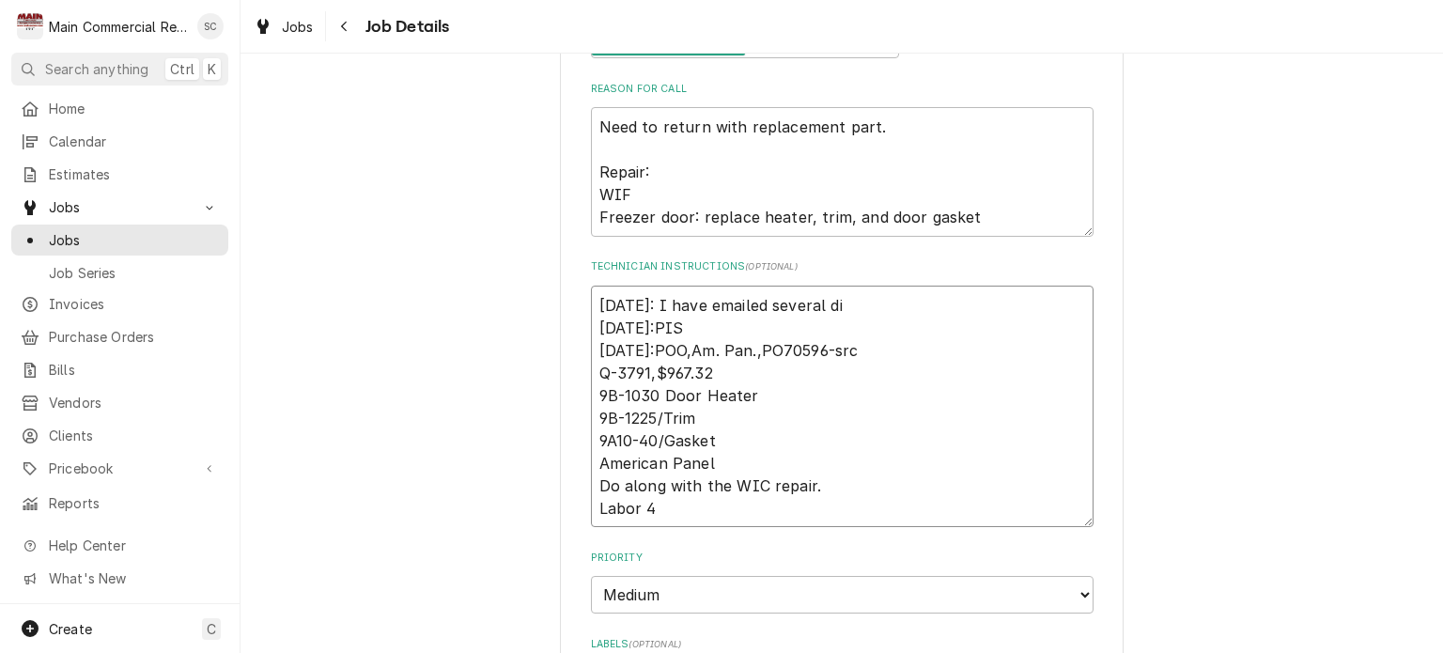
type textarea "9/4/25: I have emailed several dif 8/27/25:PIS 8/25/25:POO,Am. Pan.,PO70596-src…"
type textarea "x"
type textarea "9/4/25: I have emailed several diff 8/27/25:PIS 8/25/25:POO,Am. Pan.,PO70596-sr…"
type textarea "x"
type textarea "9/4/25: I have emailed several diffe 8/27/25:PIS 8/25/25:POO,Am. Pan.,PO70596-s…"
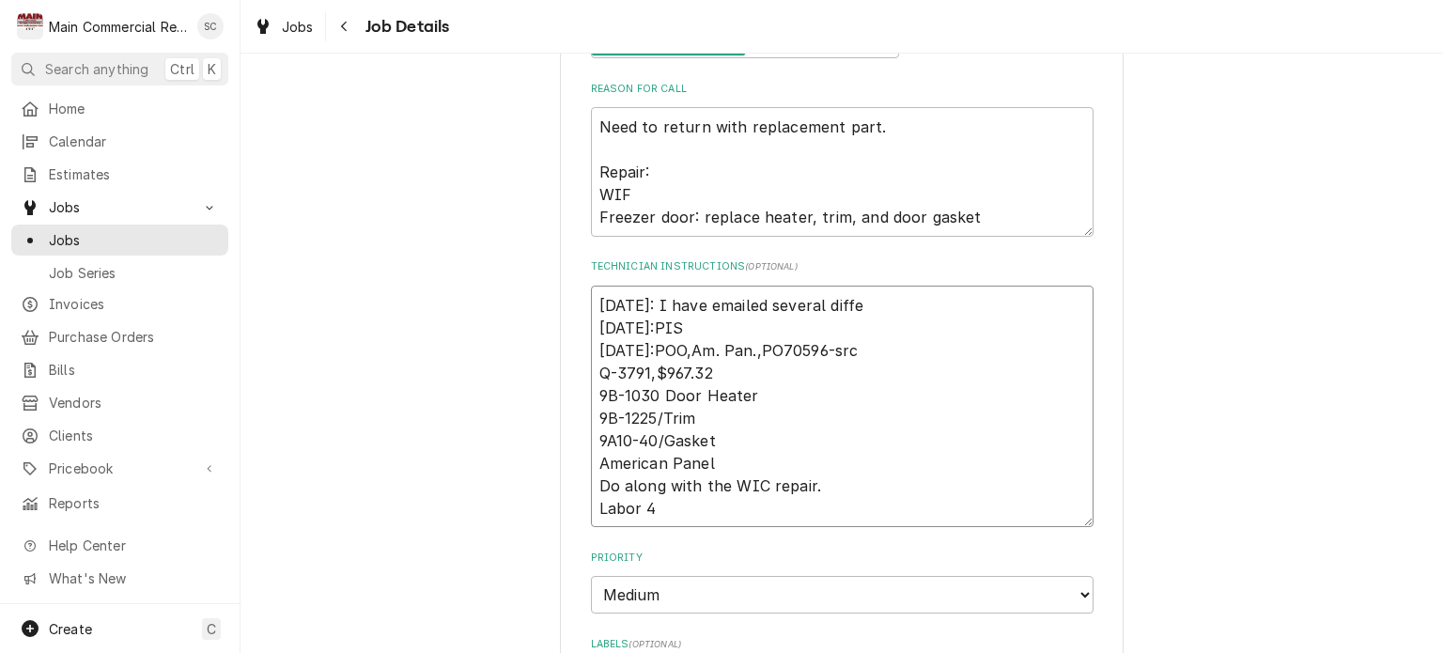
type textarea "x"
type textarea "9/4/25: I have emailed several differ 8/27/25:PIS 8/25/25:POO,Am. Pan.,PO70596-…"
type textarea "x"
type textarea "9/4/25: I have emailed several differe 8/27/25:PIS 8/25/25:POO,Am. Pan.,PO70596…"
type textarea "x"
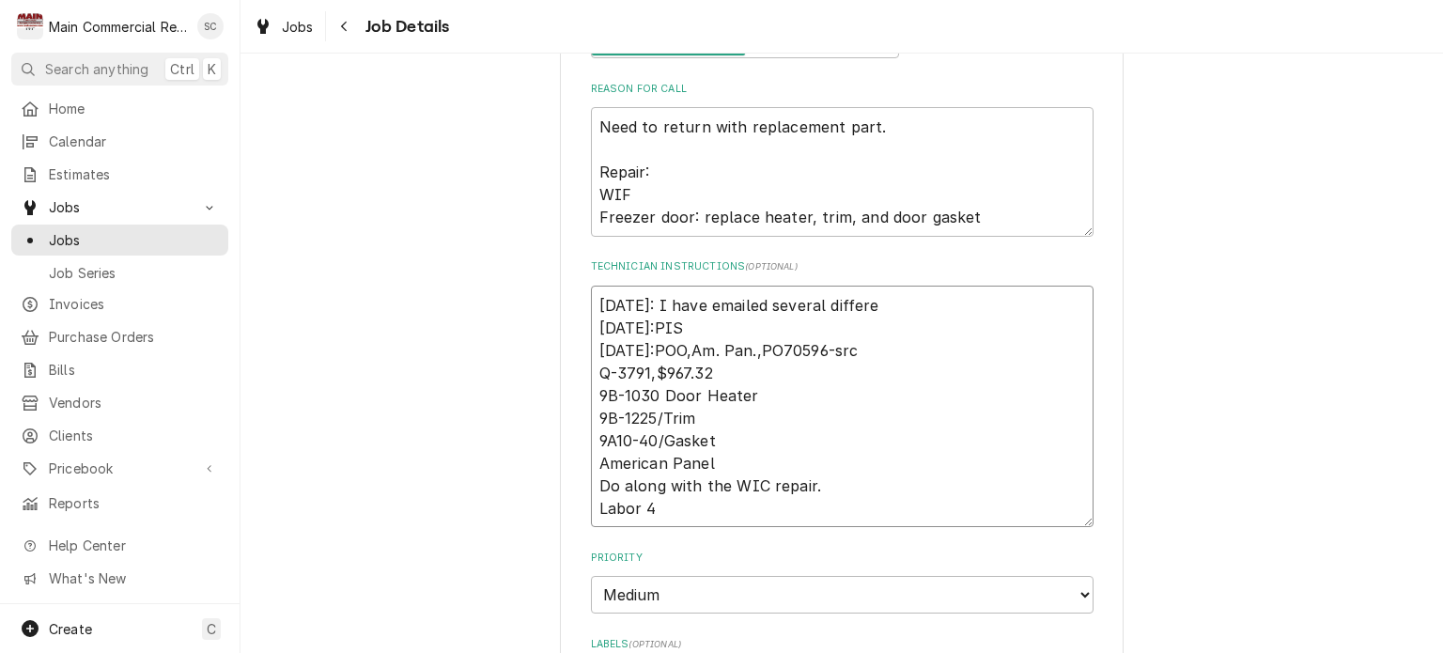
type textarea "9/4/25: I have emailed several differen 8/27/25:PIS 8/25/25:POO,Am. Pan.,PO7059…"
type textarea "x"
type textarea "9/4/25: I have emailed several different 8/27/25:PIS 8/25/25:POO,Am. Pan.,PO705…"
type textarea "x"
type textarea "9/4/25: I have emailed several different 8/27/25:PIS 8/25/25:POO,Am. Pan.,PO705…"
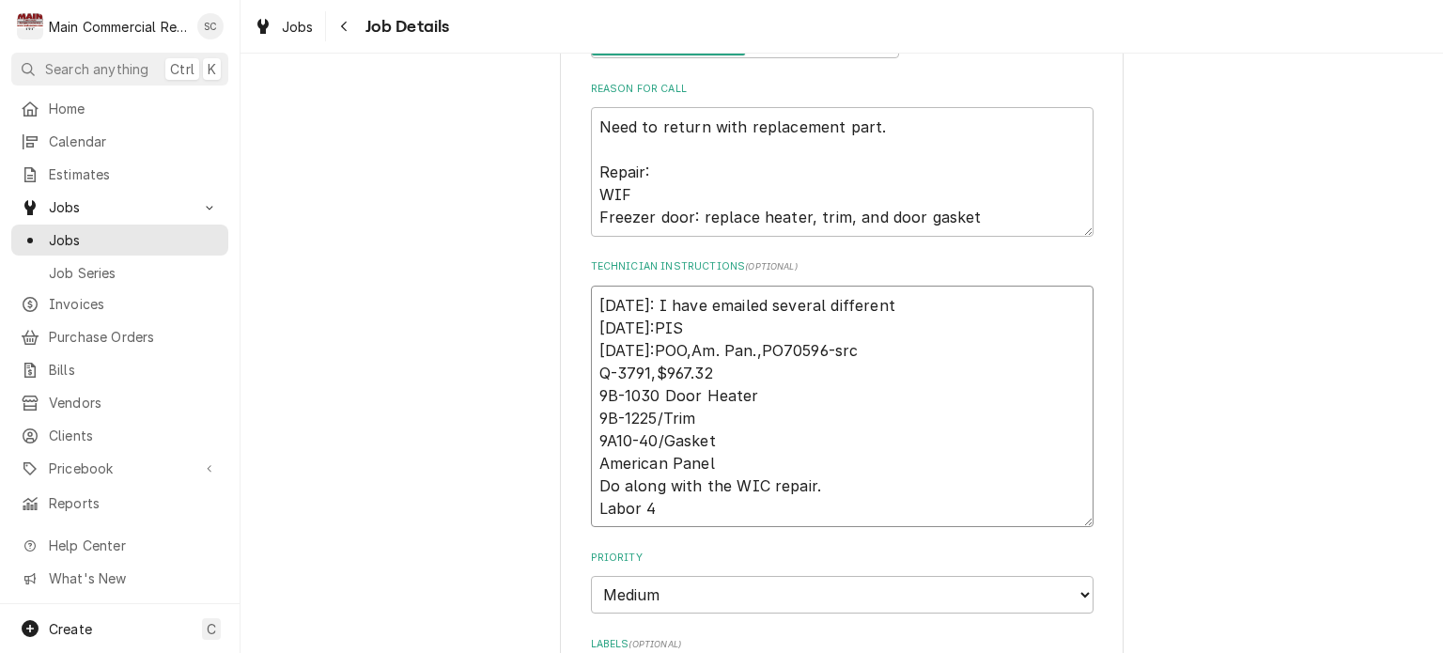
type textarea "x"
type textarea "9/4/25: I have emailed several different p 8/27/25:PIS 8/25/25:POO,Am. Pan.,PO7…"
type textarea "x"
type textarea "9/4/25: I have emailed several different pe 8/27/25:PIS 8/25/25:POO,Am. Pan.,PO…"
type textarea "x"
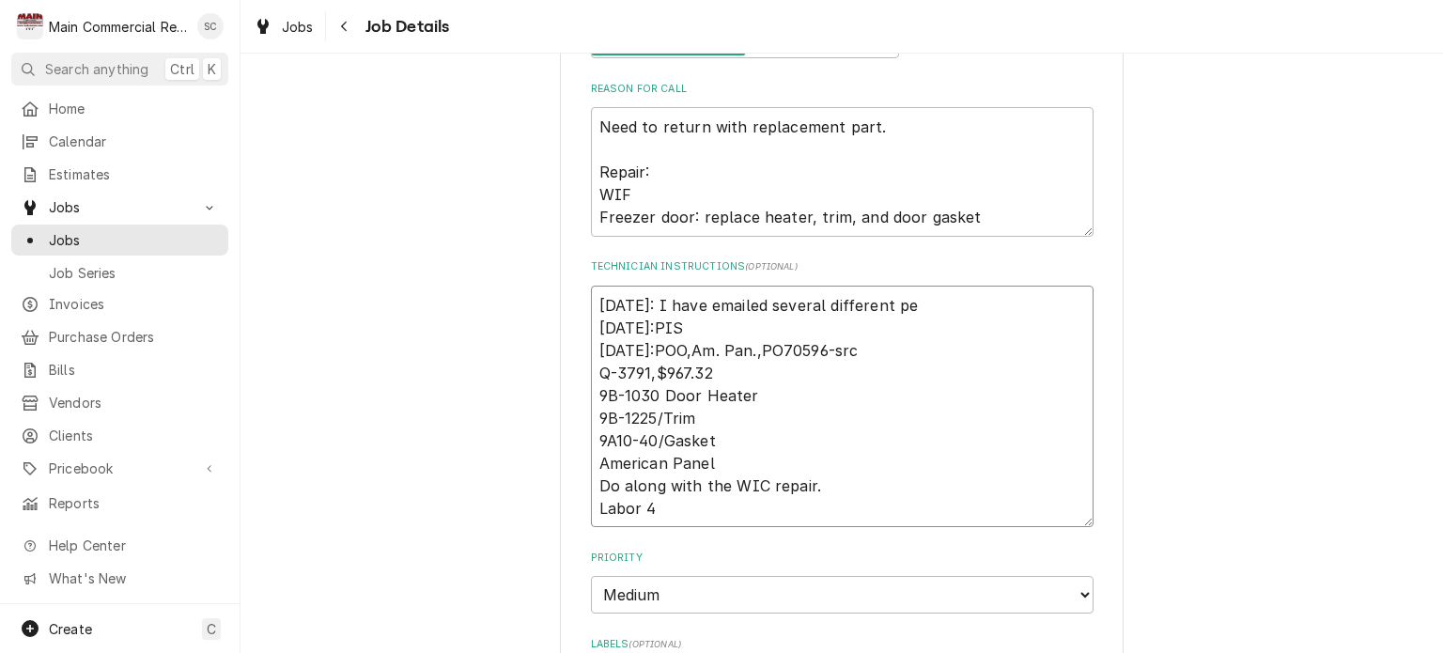
type textarea "9/4/25: I have emailed several different peo 8/27/25:PIS 8/25/25:POO,Am. Pan.,P…"
type textarea "x"
type textarea "9/4/25: I have emailed several different peop 8/27/25:PIS 8/25/25:POO,Am. Pan.,…"
type textarea "x"
type textarea "9/4/25: I have emailed several different peopl 8/27/25:PIS 8/25/25:POO,Am. Pan.…"
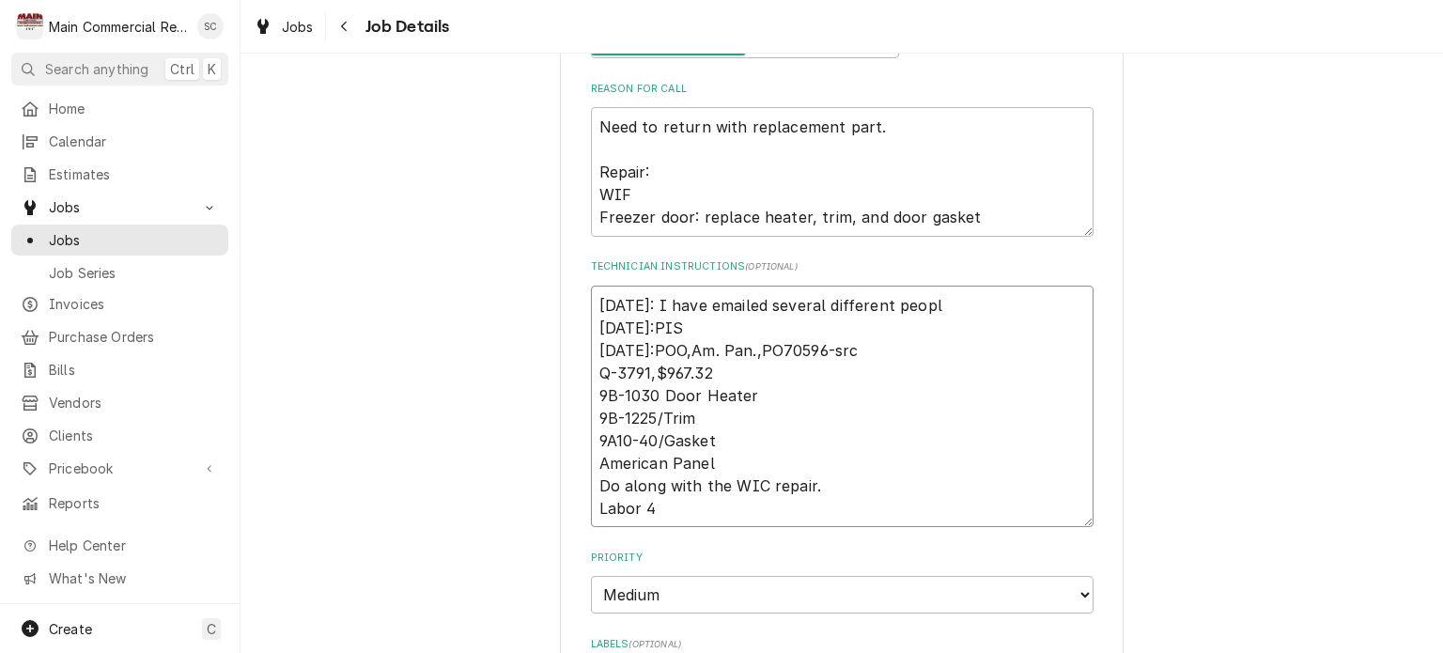
type textarea "x"
type textarea "9/4/25: I have emailed several different people 8/27/25:PIS 8/25/25:POO,Am. Pan…"
type textarea "x"
type textarea "9/4/25: I have emailed several different people 8/27/25:PIS 8/25/25:POO,Am. Pan…"
type textarea "x"
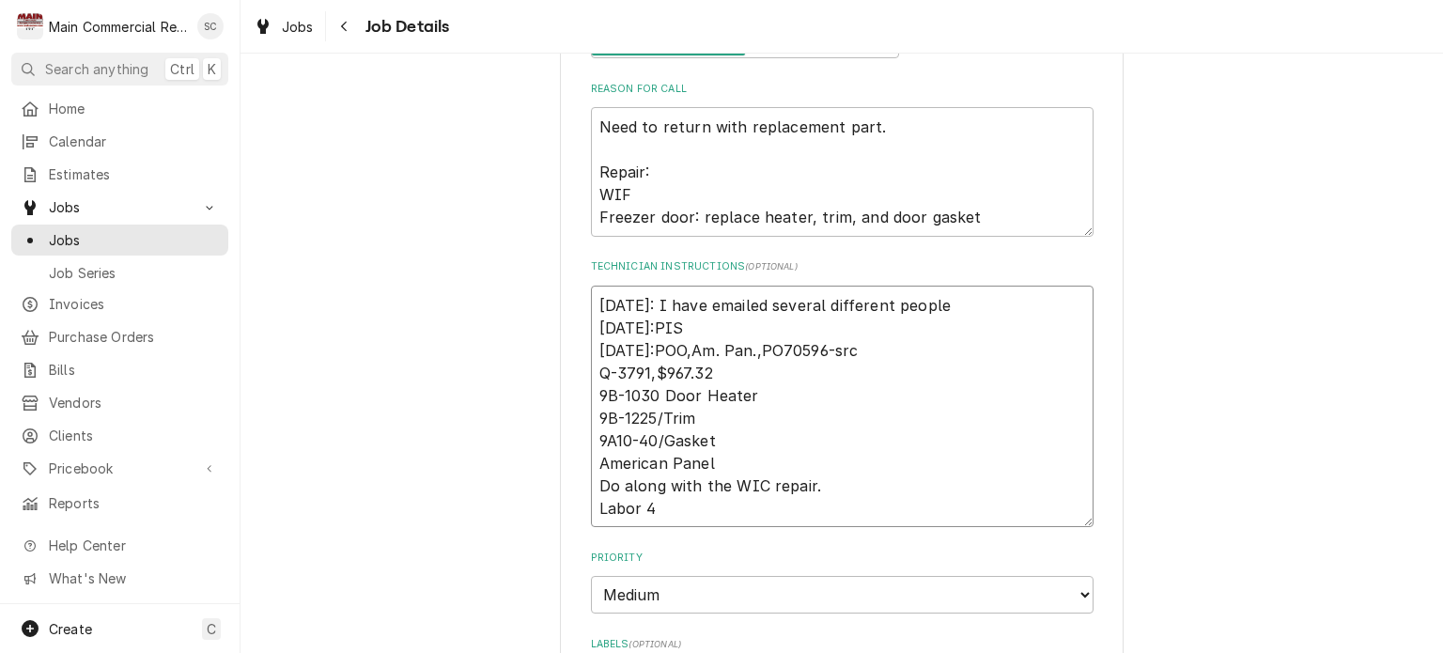
type textarea "9/4/25: I have emailed several different people t 8/27/25:PIS 8/25/25:POO,Am. P…"
type textarea "x"
type textarea "9/4/25: I have emailed several different people to 8/27/25:PIS 8/25/25:POO,Am. …"
type textarea "x"
type textarea "9/4/25: I have emailed several different people to 8/27/25:PIS 8/25/25:POO,Am. …"
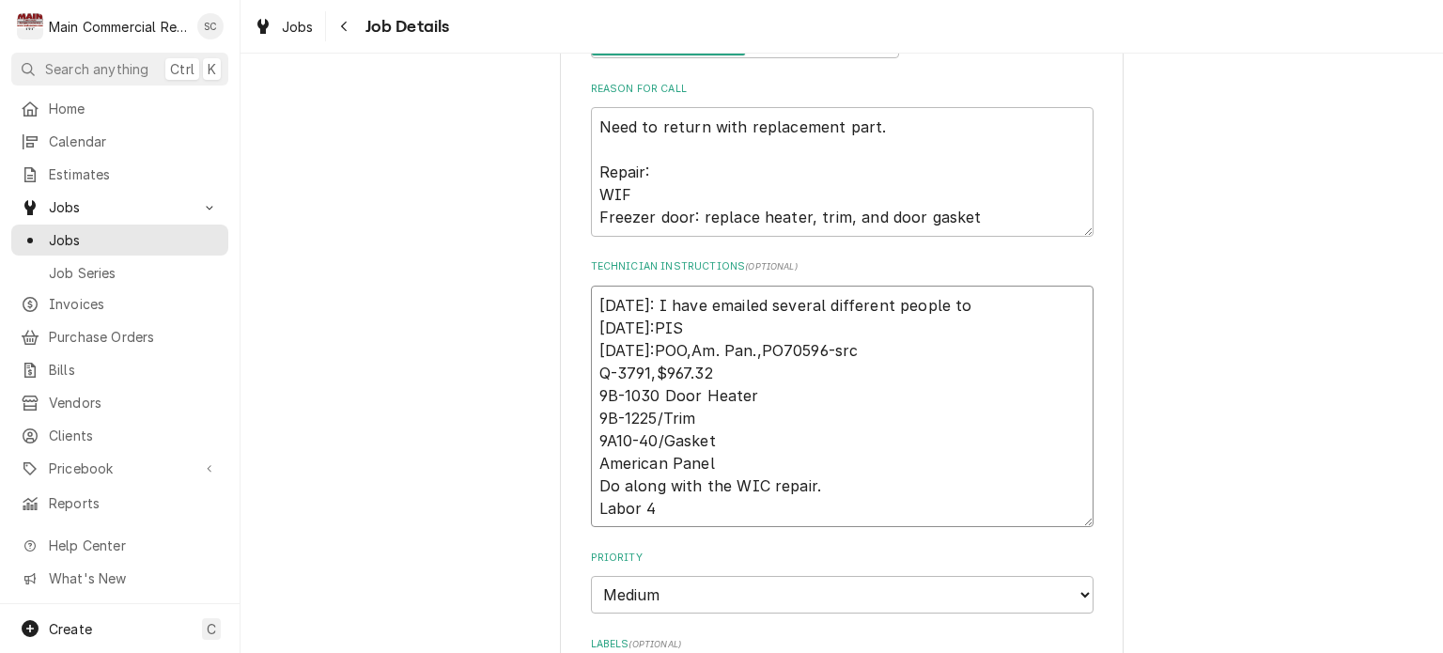
type textarea "x"
type textarea "9/4/25: I have emailed several different people to g 8/27/25:PIS 8/25/25:POO,Am…"
type textarea "x"
type textarea "9/4/25: I have emailed several different people to ge 8/27/25:PIS 8/25/25:POO,A…"
type textarea "x"
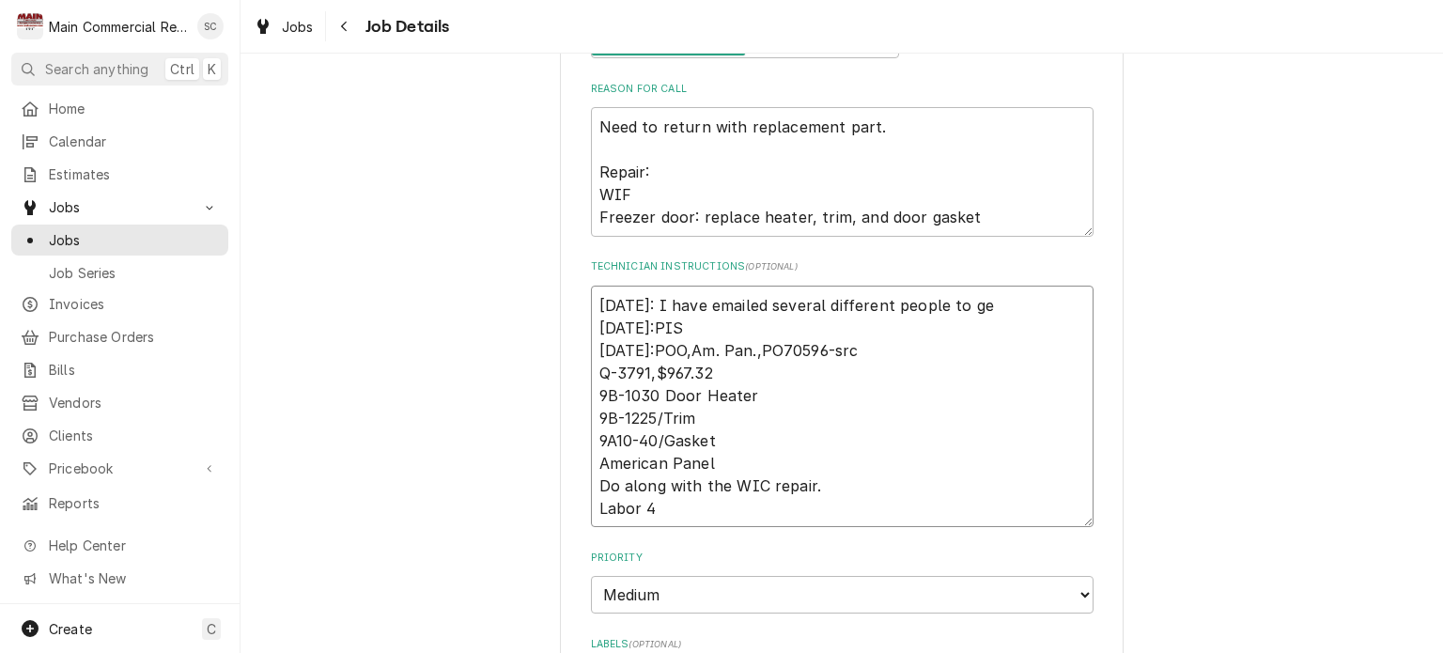
type textarea "9/4/25: I have emailed several different people to get 8/27/25:PIS 8/25/25:POO,…"
type textarea "x"
type textarea "9/4/25: I have emailed several different people to get 8/27/25:PIS 8/25/25:POO,…"
type textarea "x"
type textarea "9/4/25: I have emailed several different people to get t 8/27/25:PIS 8/25/25:PO…"
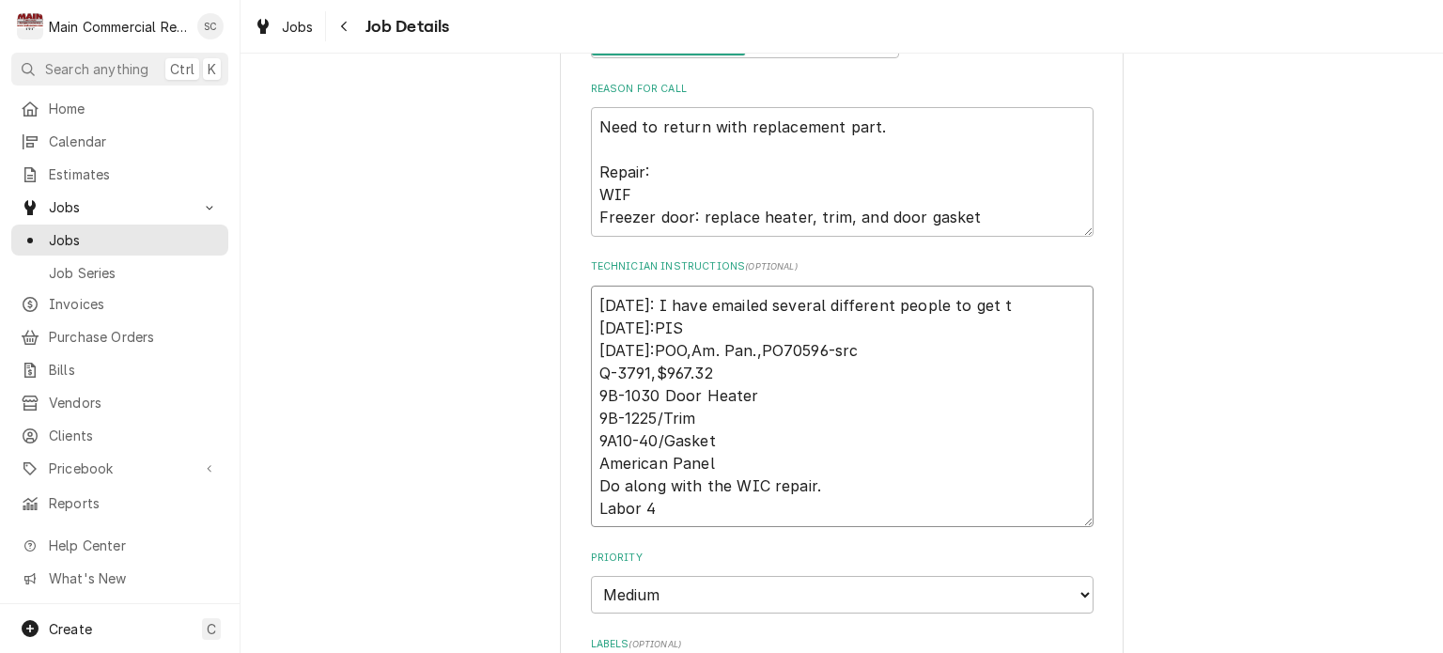
type textarea "x"
type textarea "9/4/25: I have emailed several different people to get th 8/27/25:PIS 8/25/25:P…"
type textarea "x"
type textarea "9/4/25: I have emailed several different people to get thi 8/27/25:PIS 8/25/25:…"
type textarea "x"
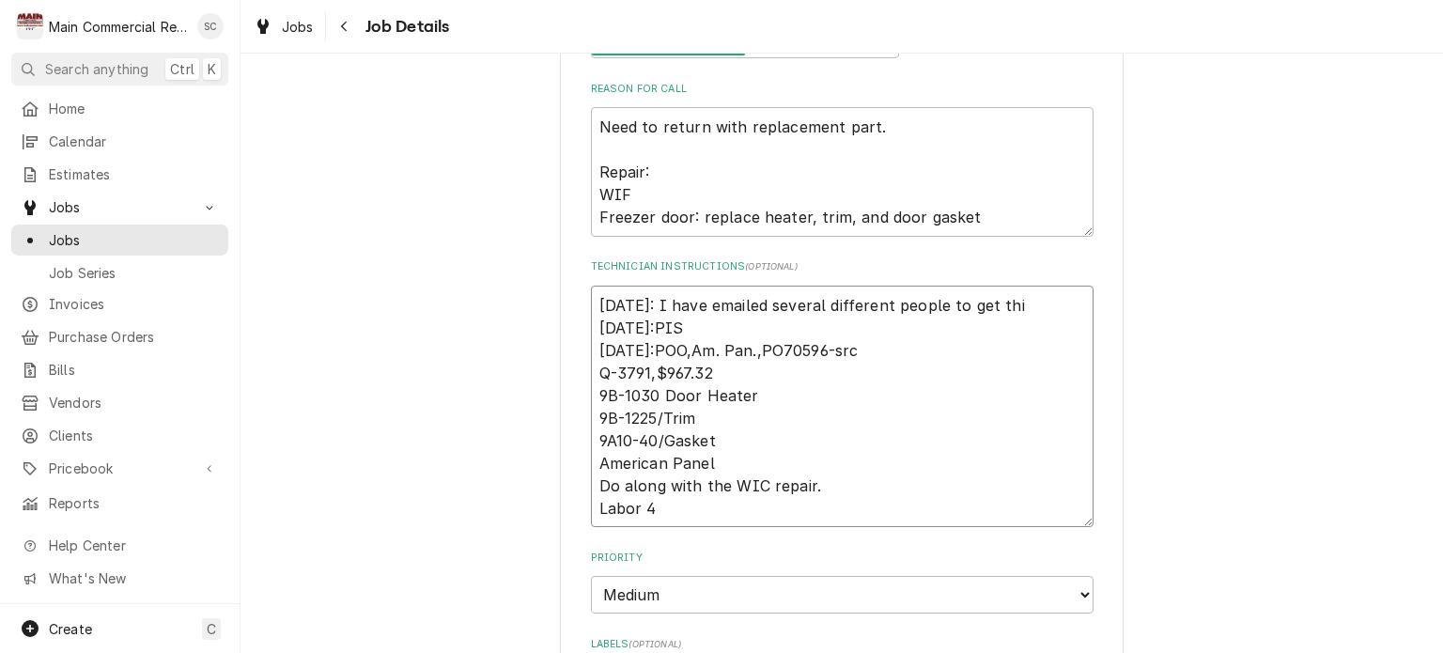
type textarea "9/4/25: I have emailed several different people to get this 8/27/25:PIS 8/25/25…"
type textarea "x"
type textarea "9/4/25: I have emailed several different people to get this 8/27/25:PIS 8/25/25…"
type textarea "x"
type textarea "9/4/25: I have emailed several different people to get this t 8/27/25:PIS 8/25/…"
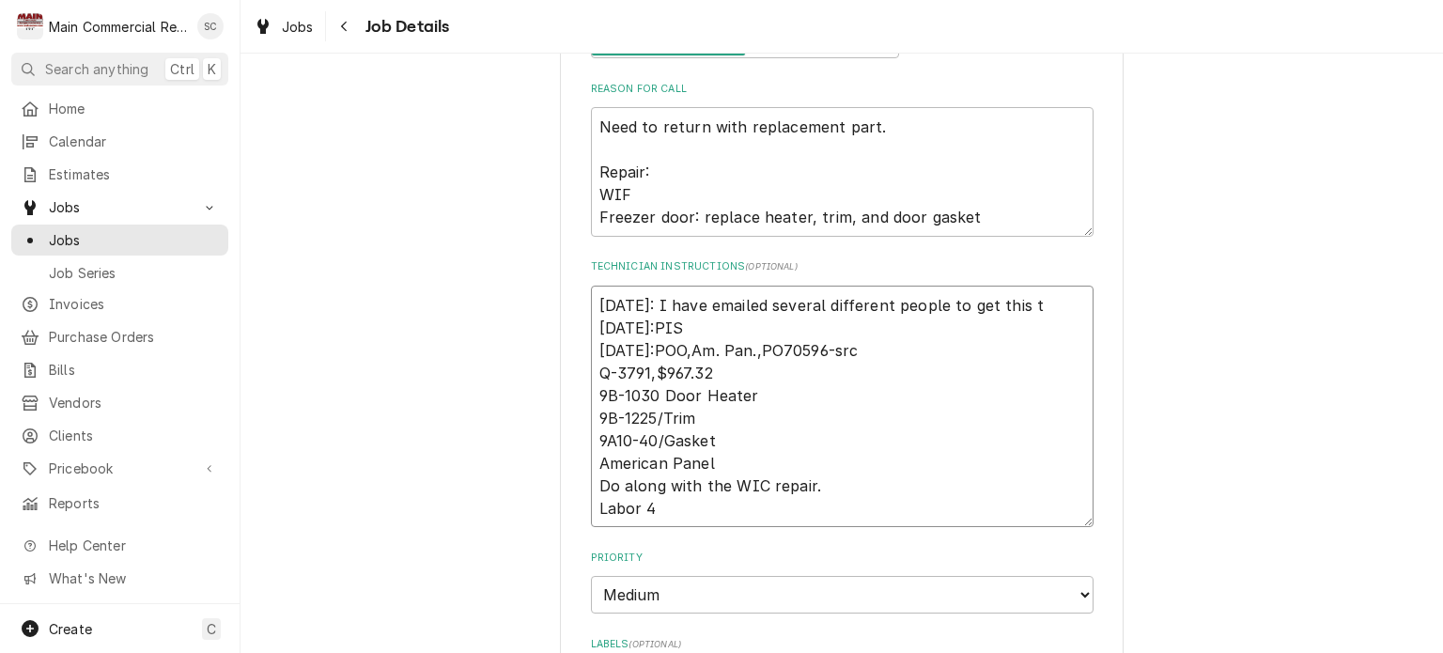
type textarea "x"
type textarea "9/4/25: I have emailed several different people to get this ta 8/27/25:PIS 8/25…"
type textarea "x"
type textarea "9/4/25: I have emailed several different people to get this tak 8/27/25:PIS 8/2…"
type textarea "x"
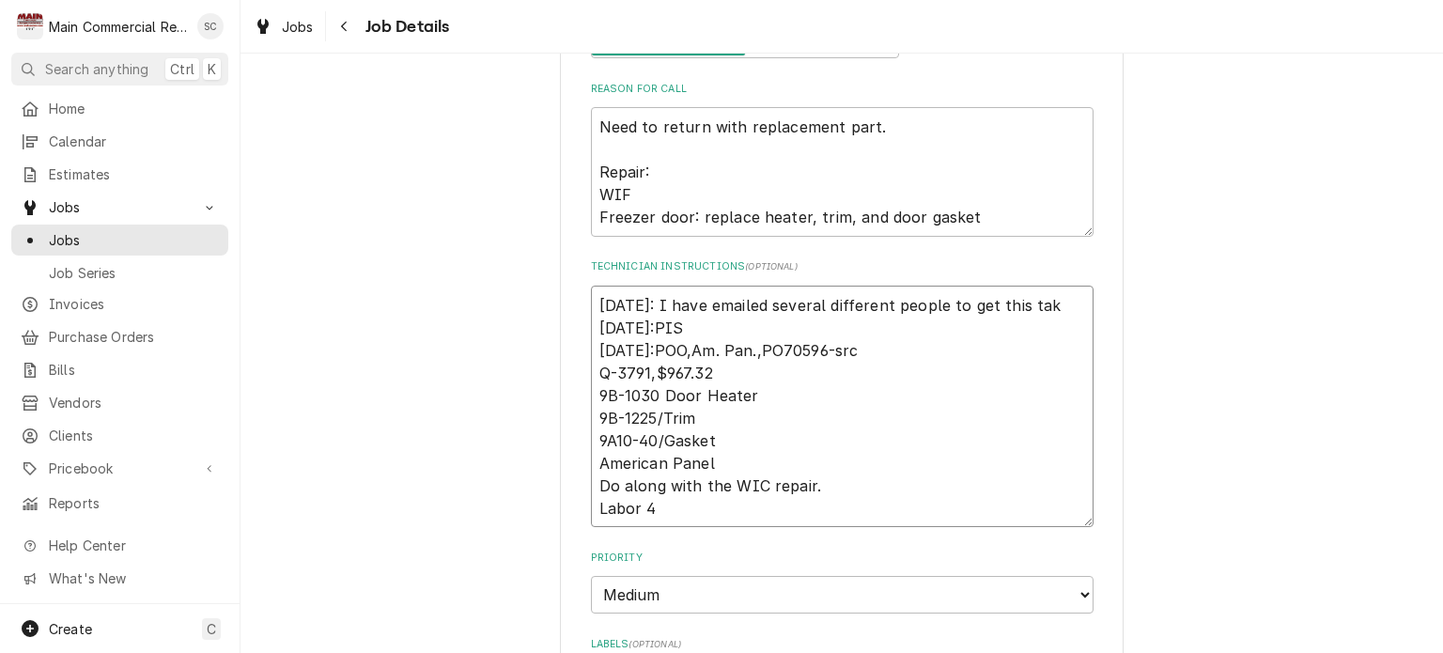
type textarea "9/4/25: I have emailed several different people to get this take 8/27/25:PIS 8/…"
type textarea "x"
type textarea "9/4/25: I have emailed several different people to get this taken 8/27/25:PIS 8…"
type textarea "x"
type textarea "9/4/25: I have emailed several different people to get this taken 8/27/25:PIS 8…"
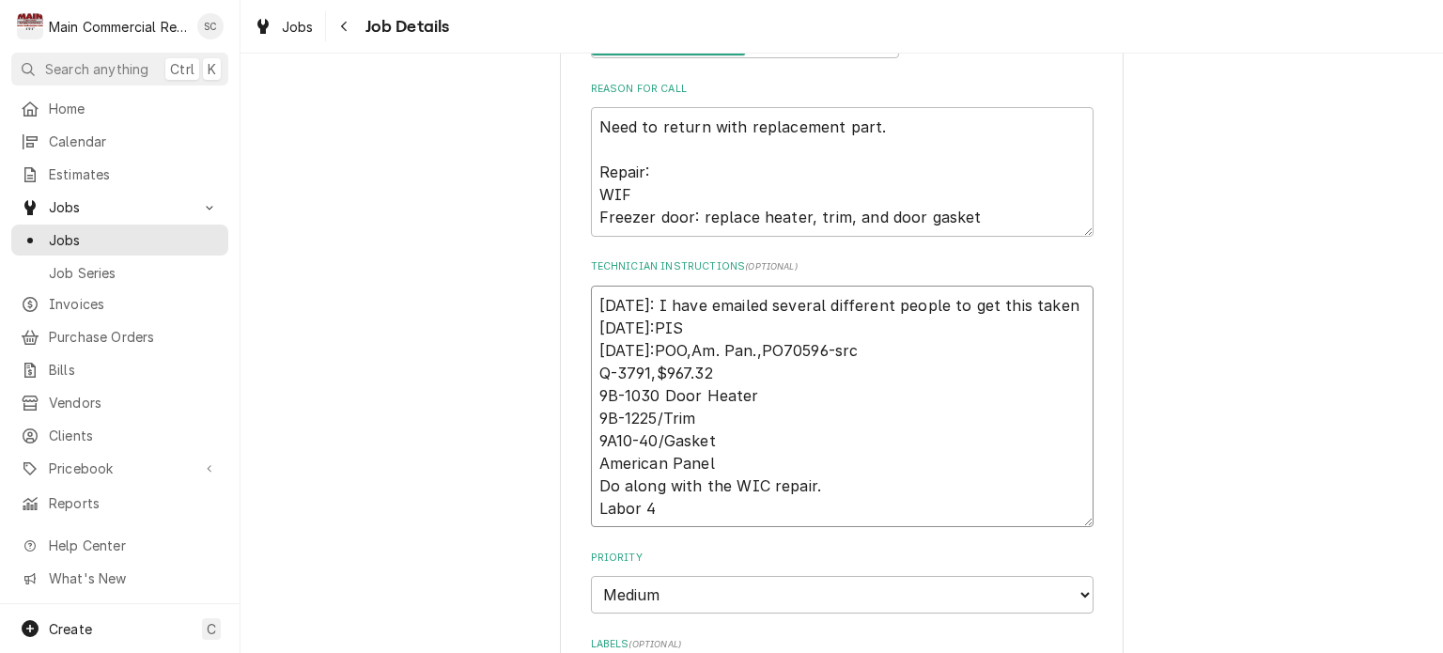
type textarea "x"
type textarea "9/4/25: I have emailed several different people to get this taken c 8/27/25:PIS…"
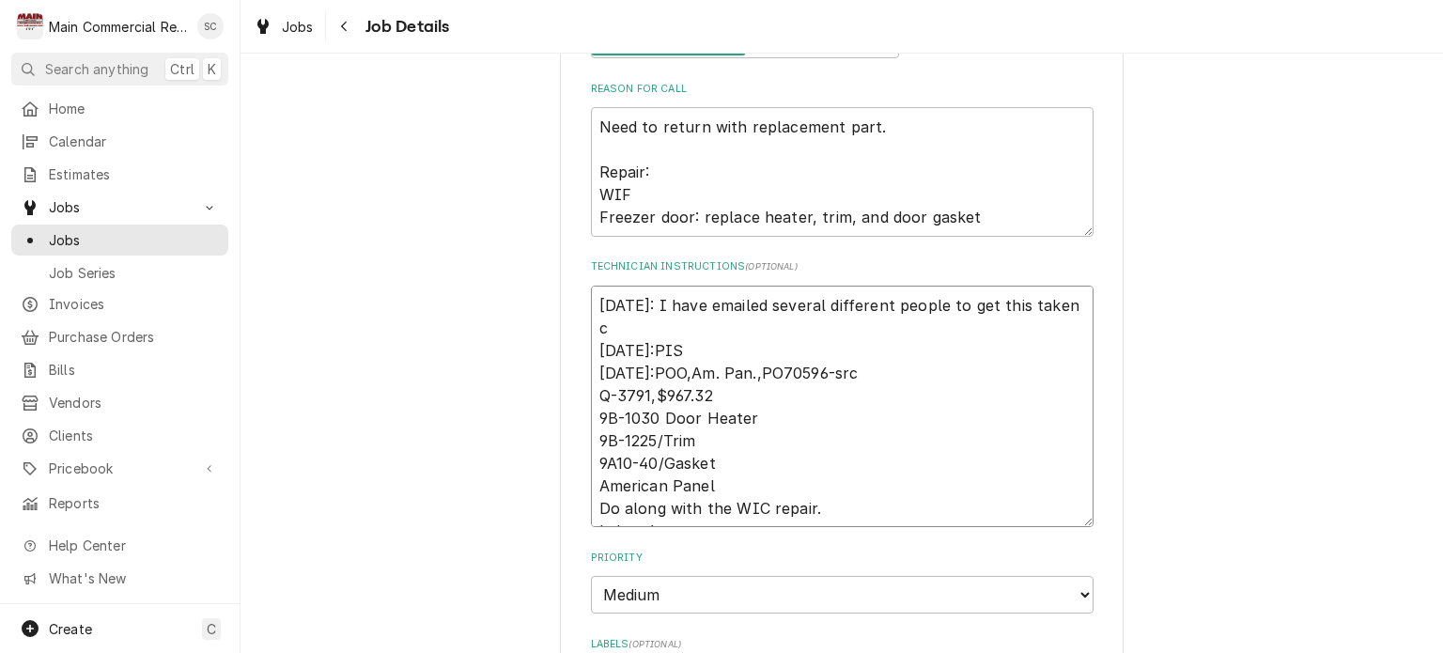
type textarea "x"
type textarea "9/4/25: I have emailed several different people to get this taken ca 8/27/25:PI…"
type textarea "x"
type textarea "9/4/25: I have emailed several different people to get this taken car 8/27/25:P…"
type textarea "x"
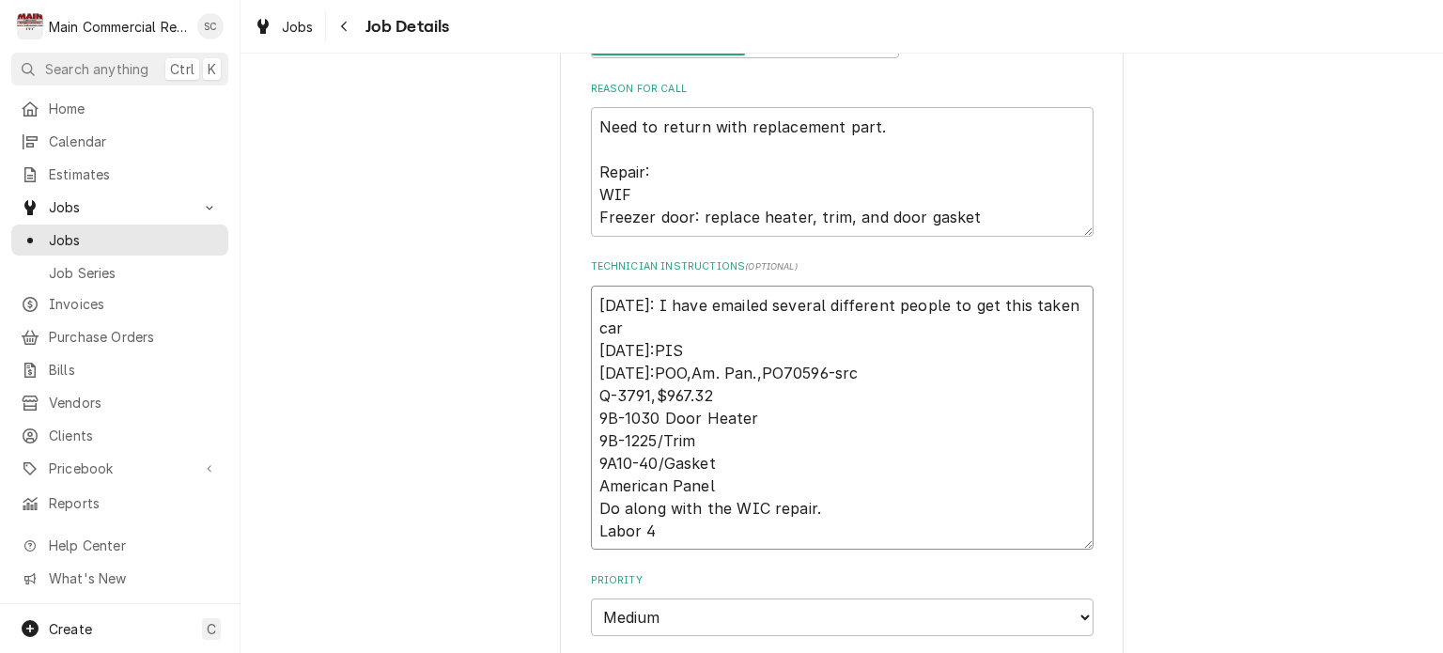
type textarea "9/4/25: I have emailed several different people to get this taken care 8/27/25:…"
type textarea "x"
type textarea "9/4/25: I have emailed several different people to get this taken care 8/27/25:…"
type textarea "x"
type textarea "9/4/25: I have emailed several different people to get this taken care o 8/27/2…"
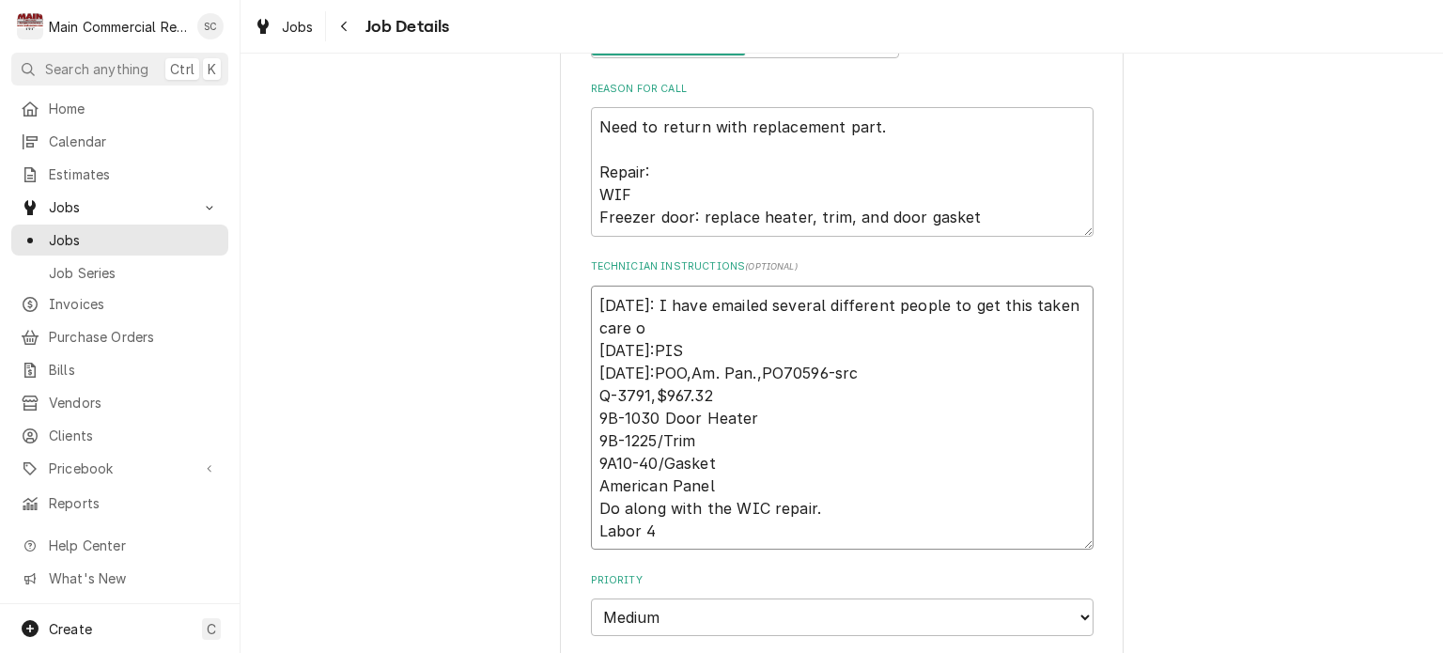
type textarea "x"
type textarea "9/4/25: I have emailed several different people to get this taken care of 8/27/…"
type textarea "x"
type textarea "9/4/25: I have emailed several different people to get this taken care of. 8/27…"
type textarea "x"
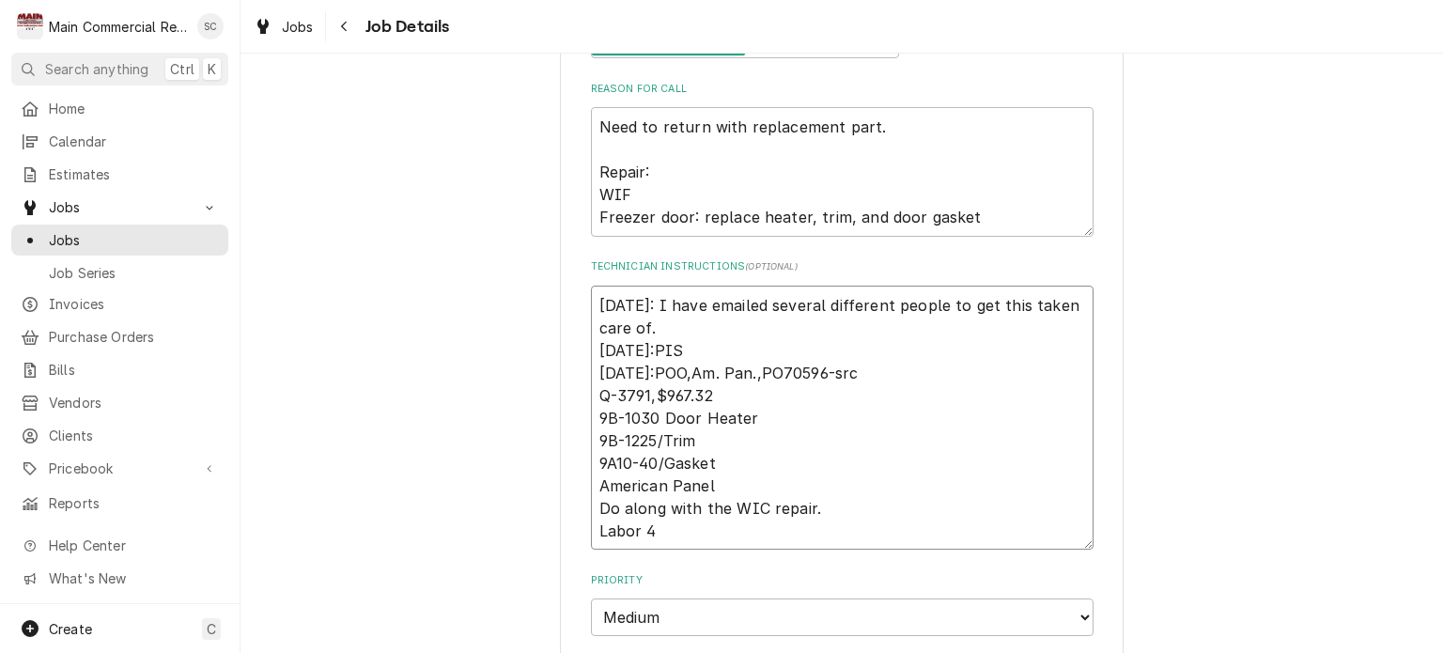
type textarea "9/4/25: I have emailed several different people to get this taken care of. 8/27…"
type textarea "x"
type textarea "9/4/25: I have emailed several different people to get this taken care of. - 8/…"
type textarea "x"
type textarea "9/4/25: I have emailed several different people to get this taken care of. -s 8…"
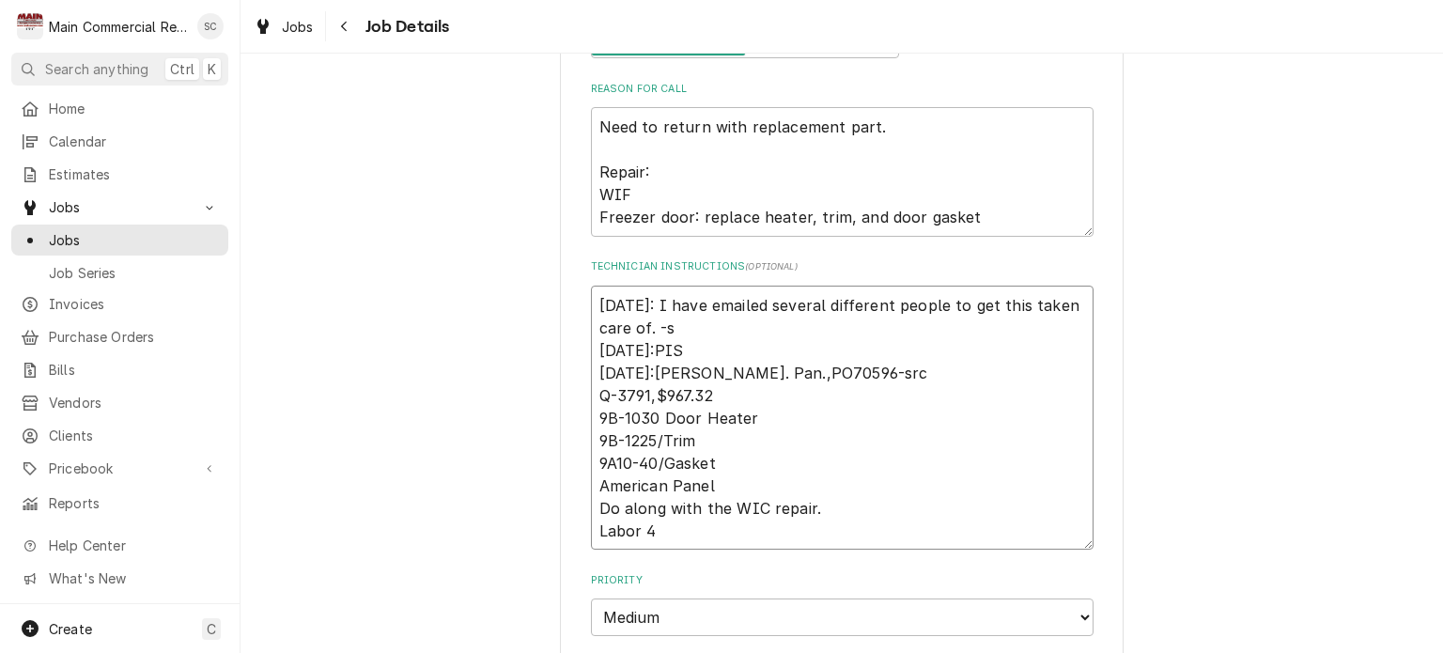
type textarea "x"
type textarea "9/4/25: I have emailed several different people to get this taken care of. -sr …"
type textarea "x"
type textarea "9/4/25: I have emailed several different people to get this taken care of. -src…"
type textarea "x"
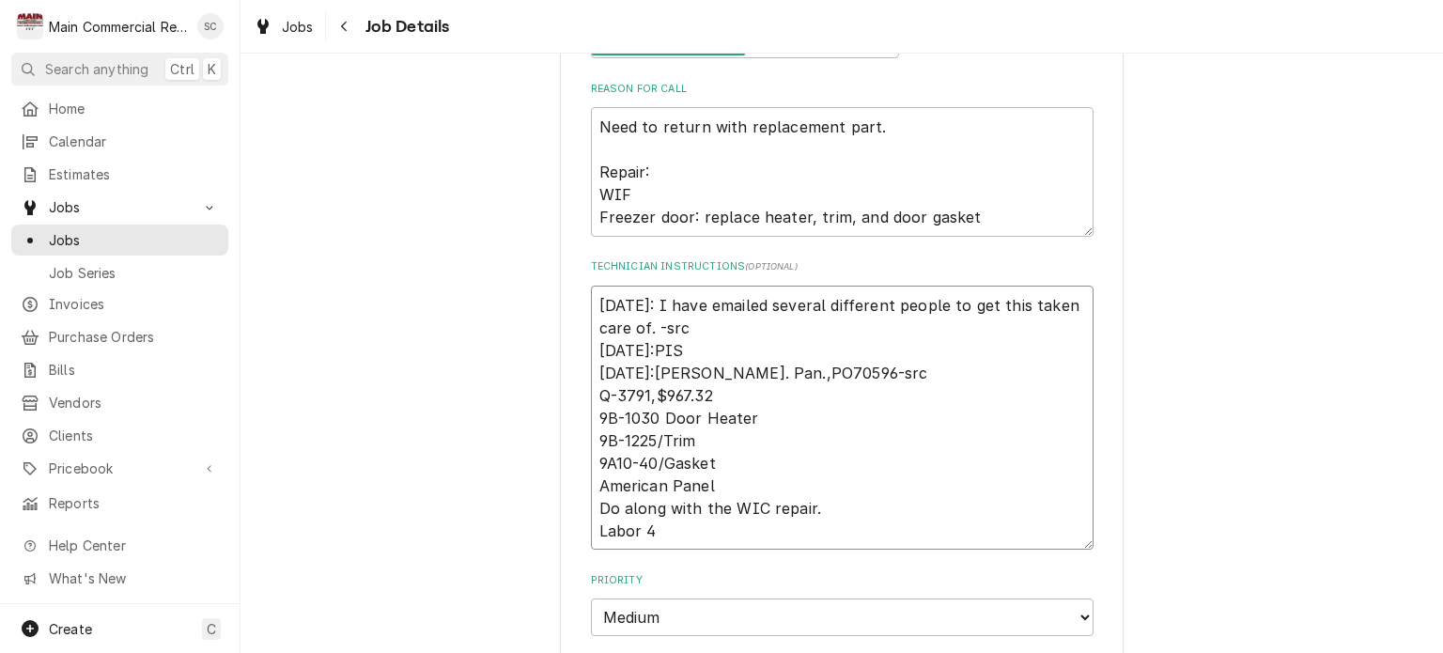
type textarea "9/4/25: I have emailed several different people to get this taken care of. -src…"
type textarea "x"
type textarea "9/4/25: I have emailed several different people to get this taken care of. -src…"
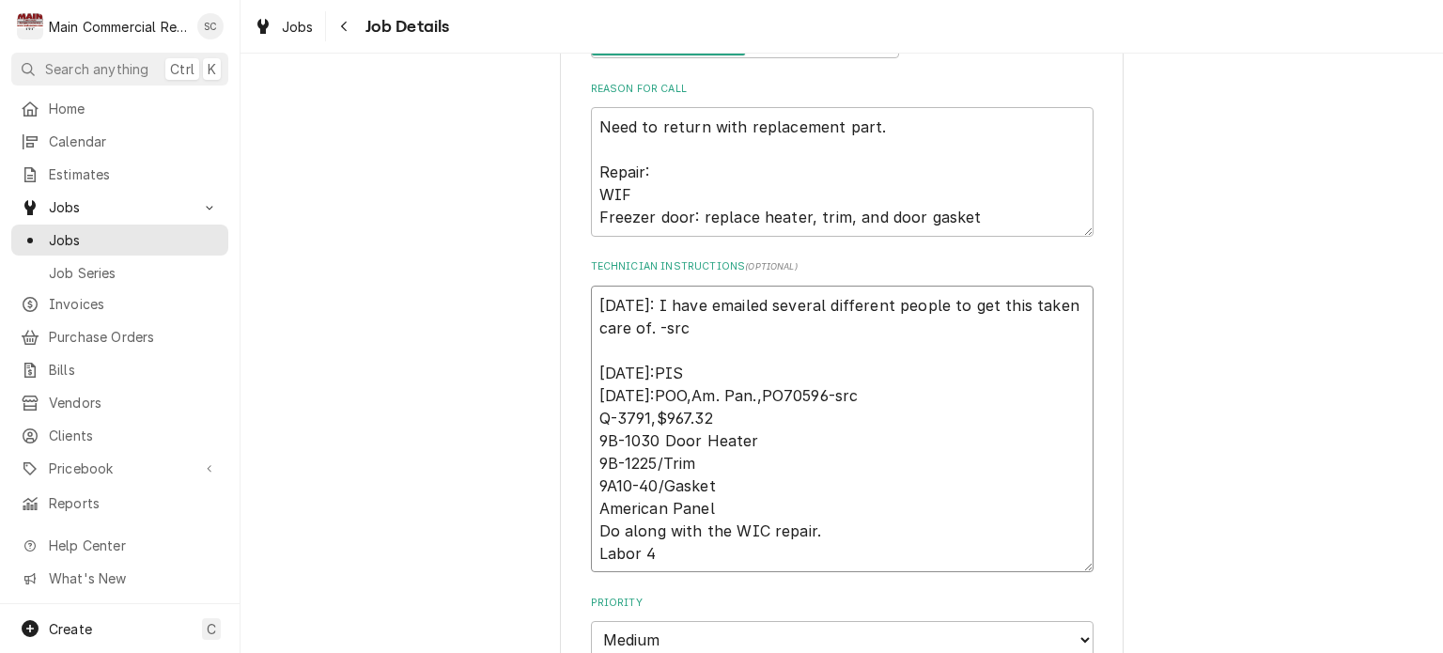
type textarea "x"
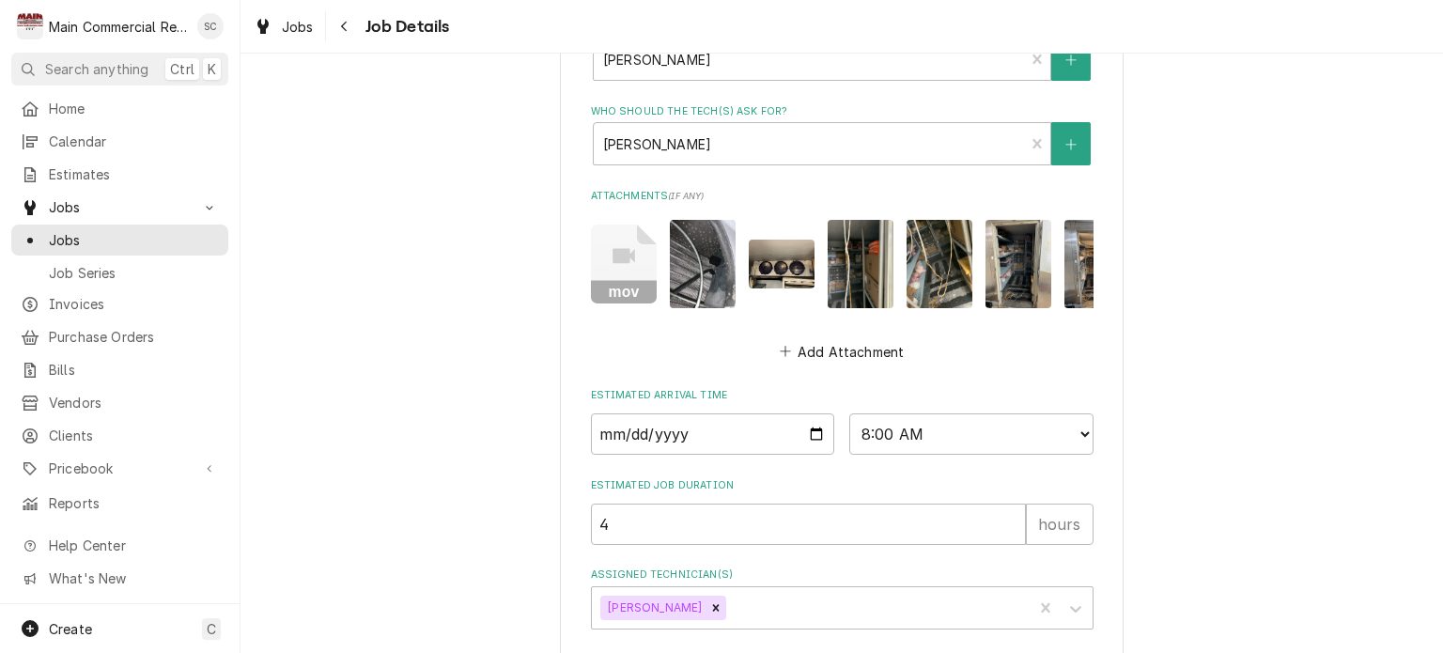
scroll to position [1323, 0]
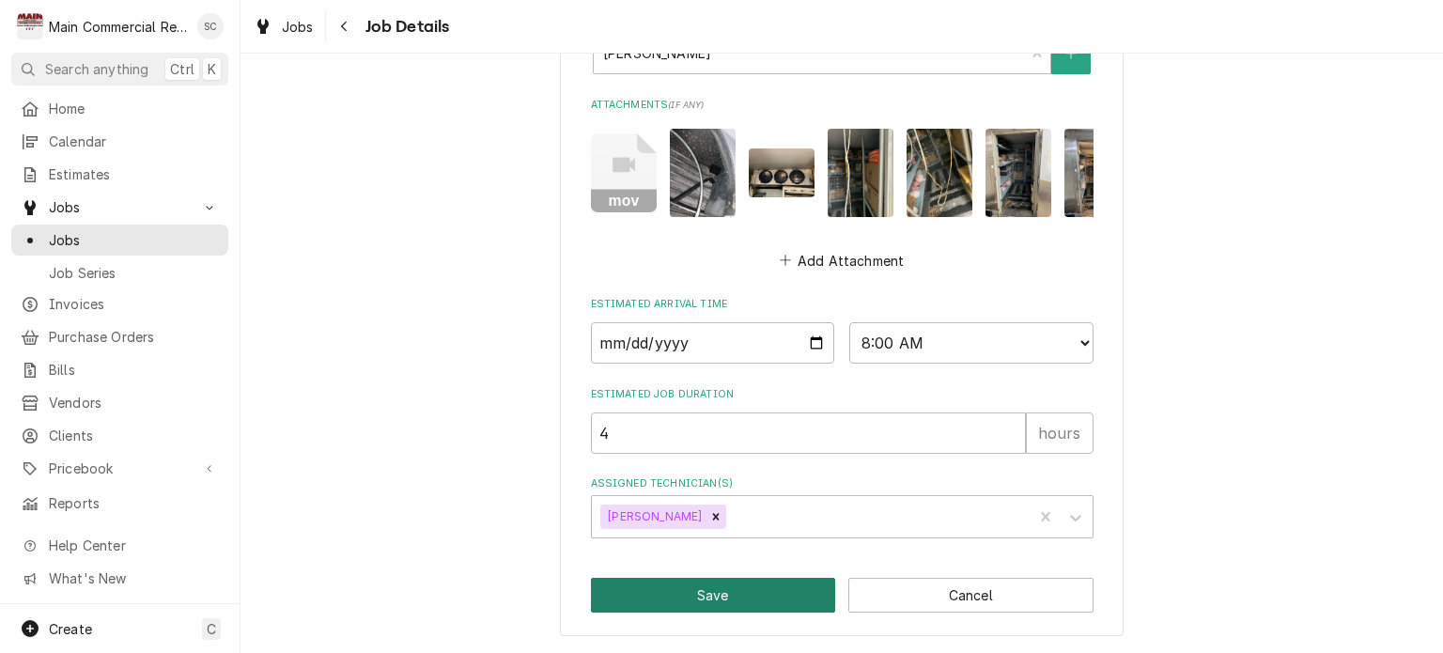
type textarea "9/4/25: I have emailed several different people to get this taken care of. -src…"
click at [726, 591] on button "Save" at bounding box center [713, 595] width 245 height 35
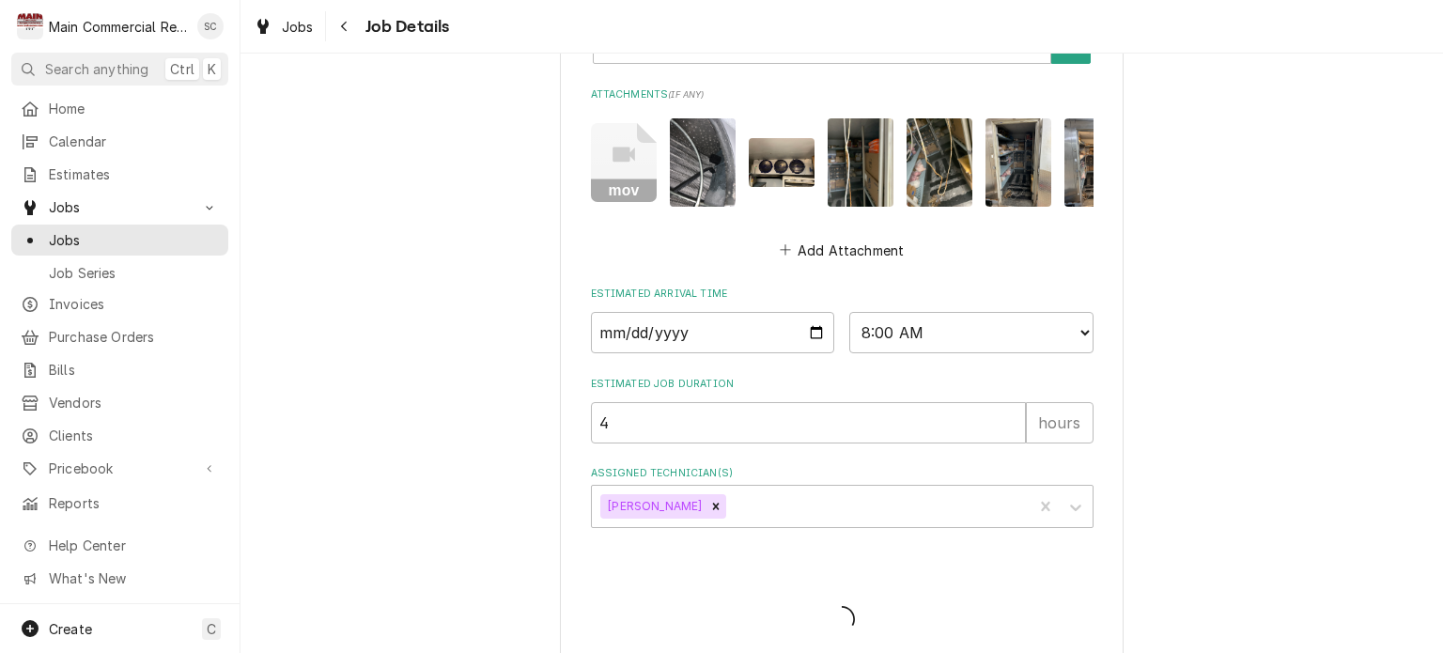
type textarea "x"
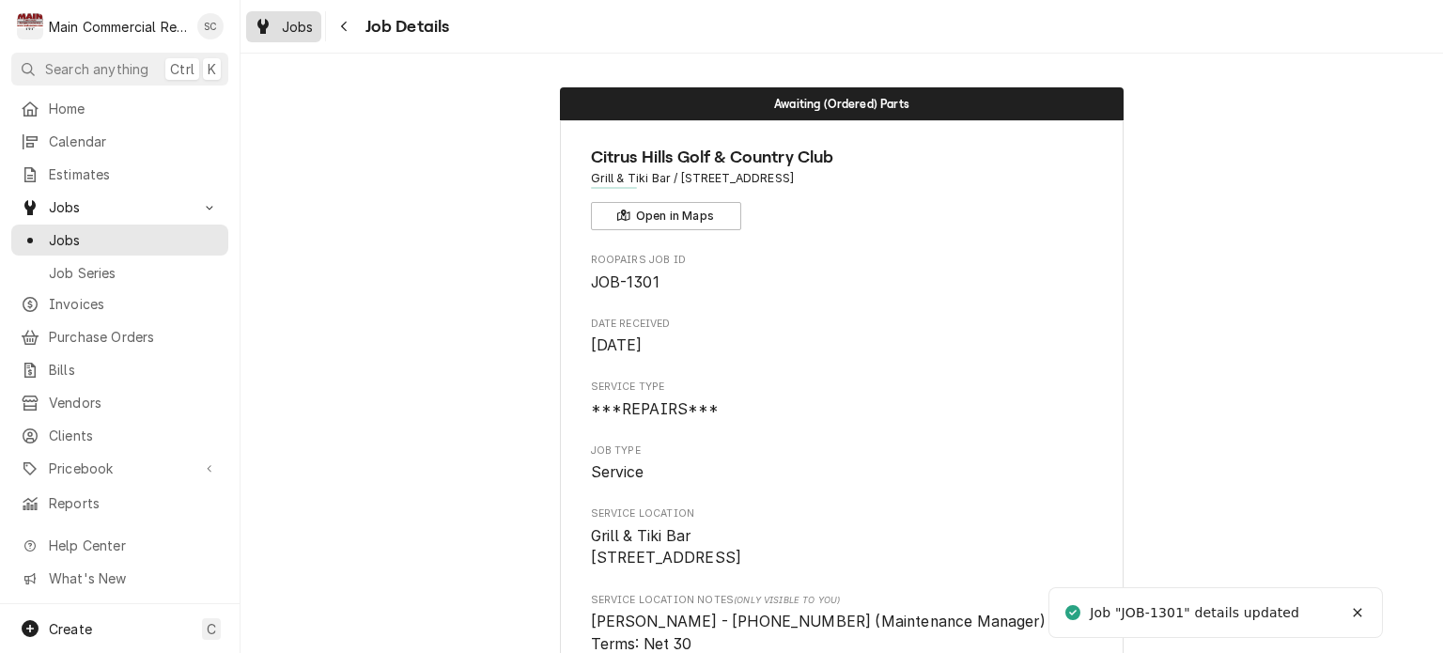
click at [316, 23] on div "Jobs" at bounding box center [284, 26] width 68 height 23
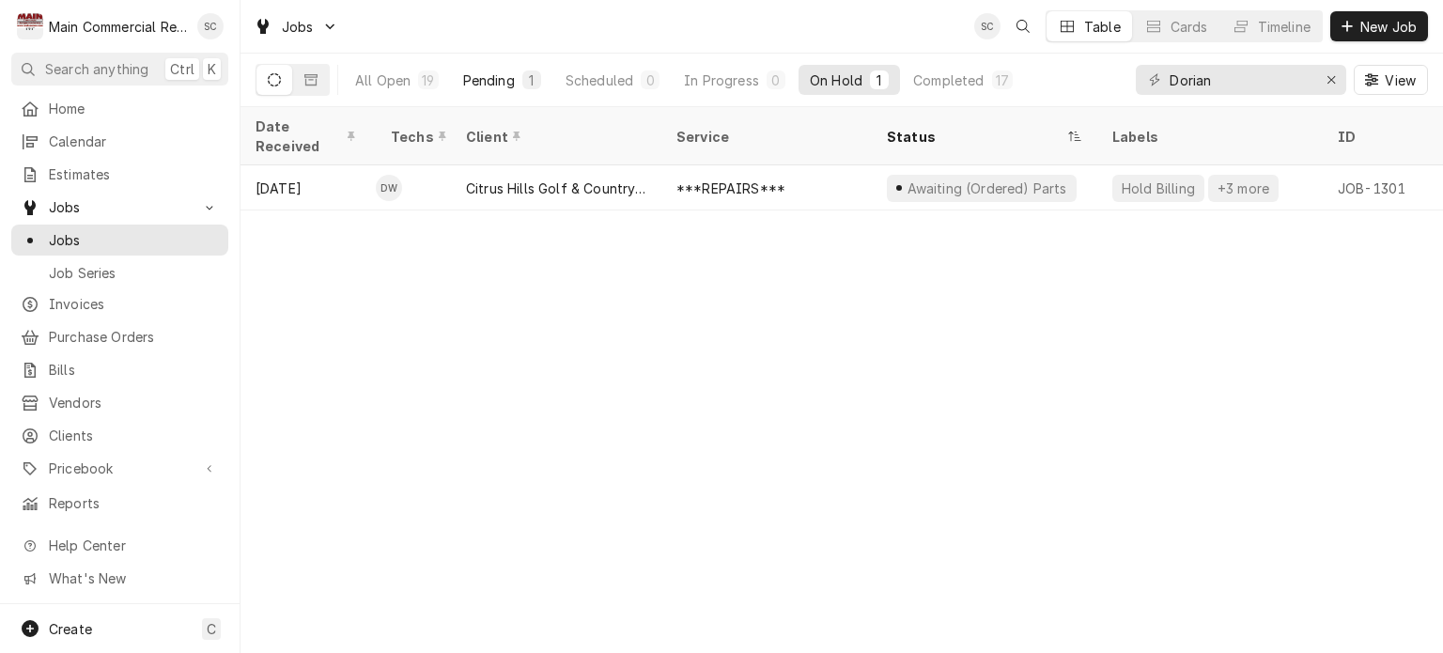
click at [511, 81] on div "Pending" at bounding box center [489, 80] width 52 height 20
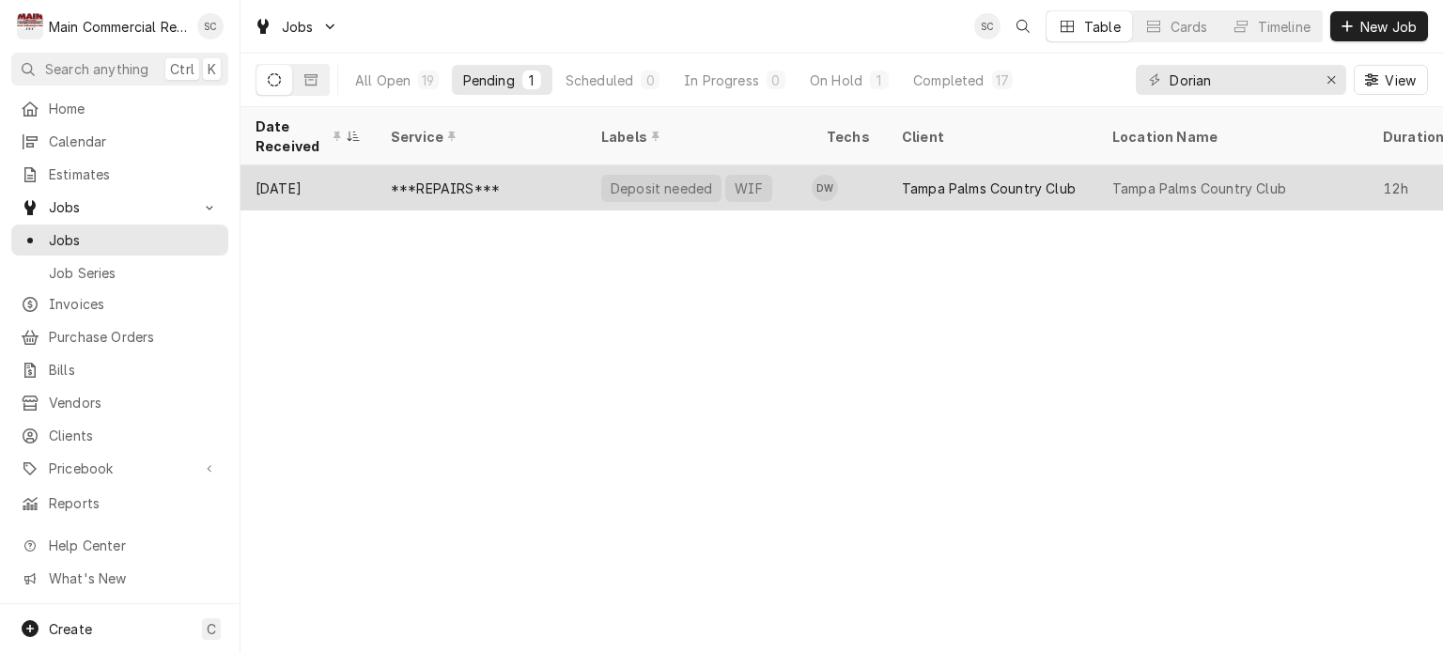
click at [1107, 180] on div "Tampa Palms Country Club" at bounding box center [1232, 187] width 271 height 45
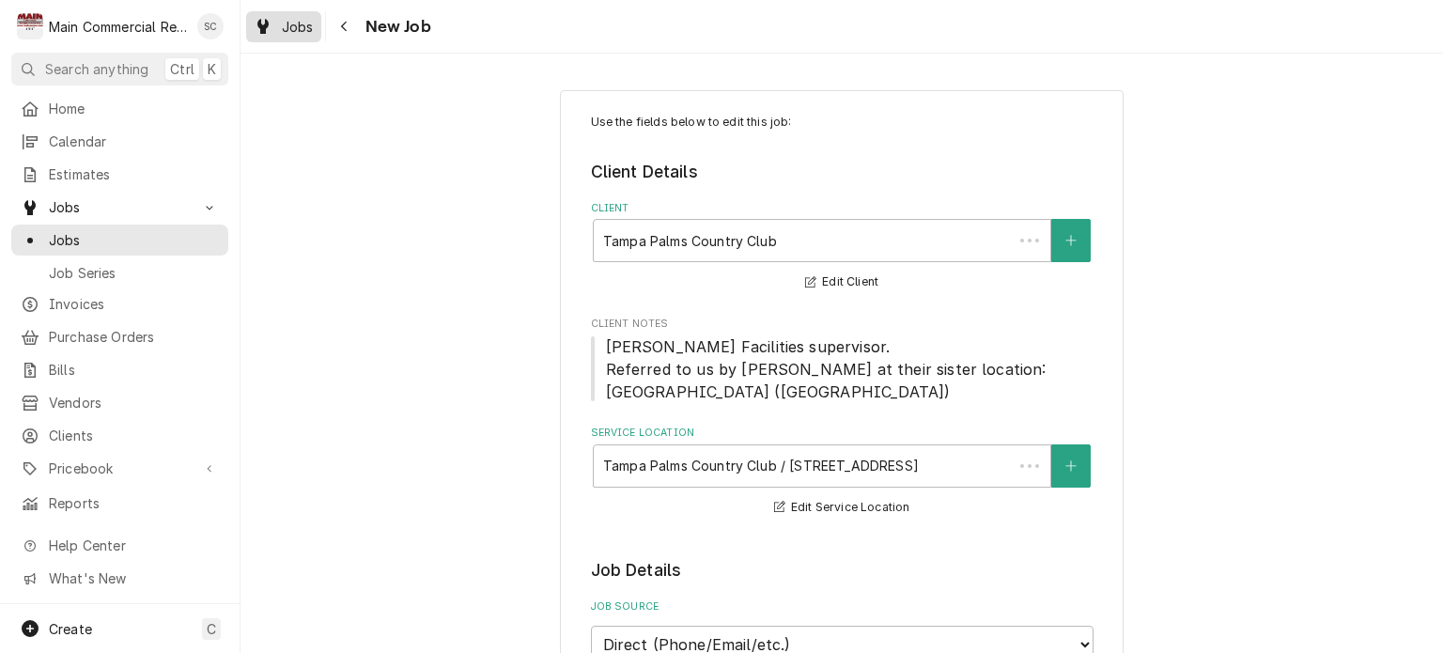
type textarea "x"
click at [297, 27] on span "Jobs" at bounding box center [298, 27] width 32 height 20
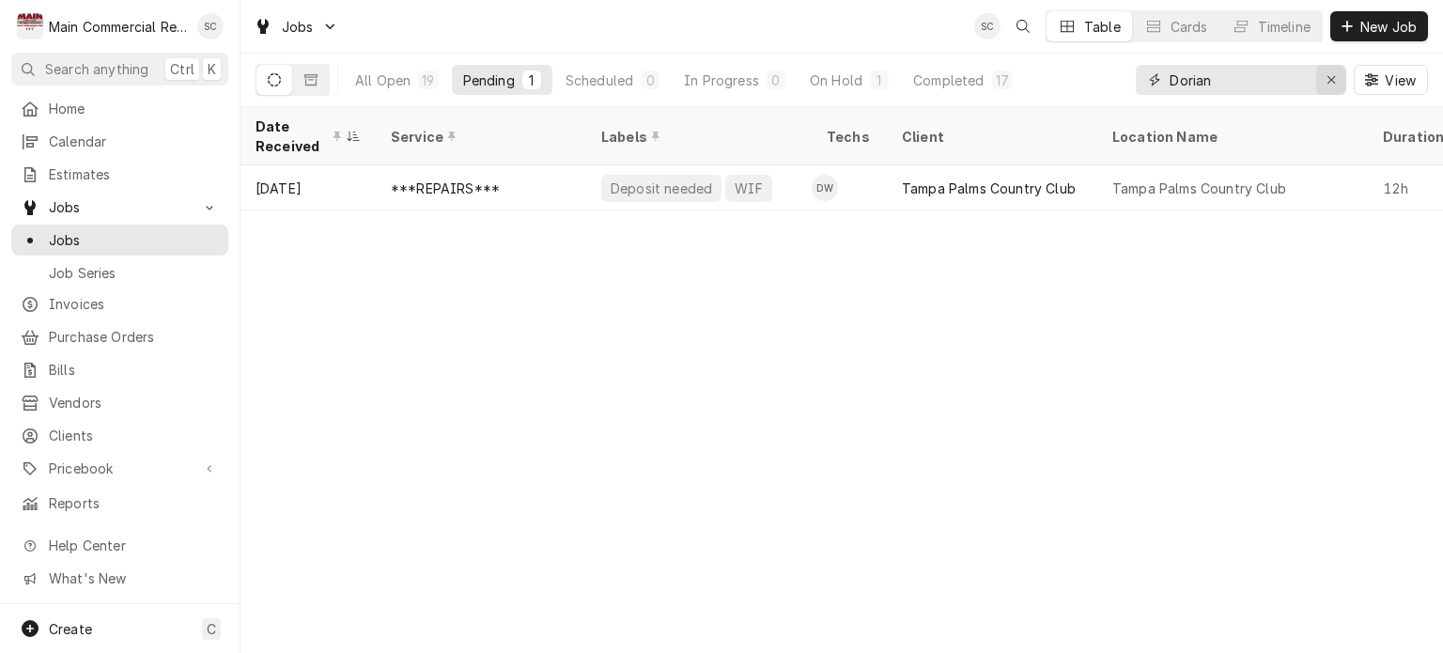
click at [1326, 81] on icon "Erase input" at bounding box center [1331, 79] width 10 height 13
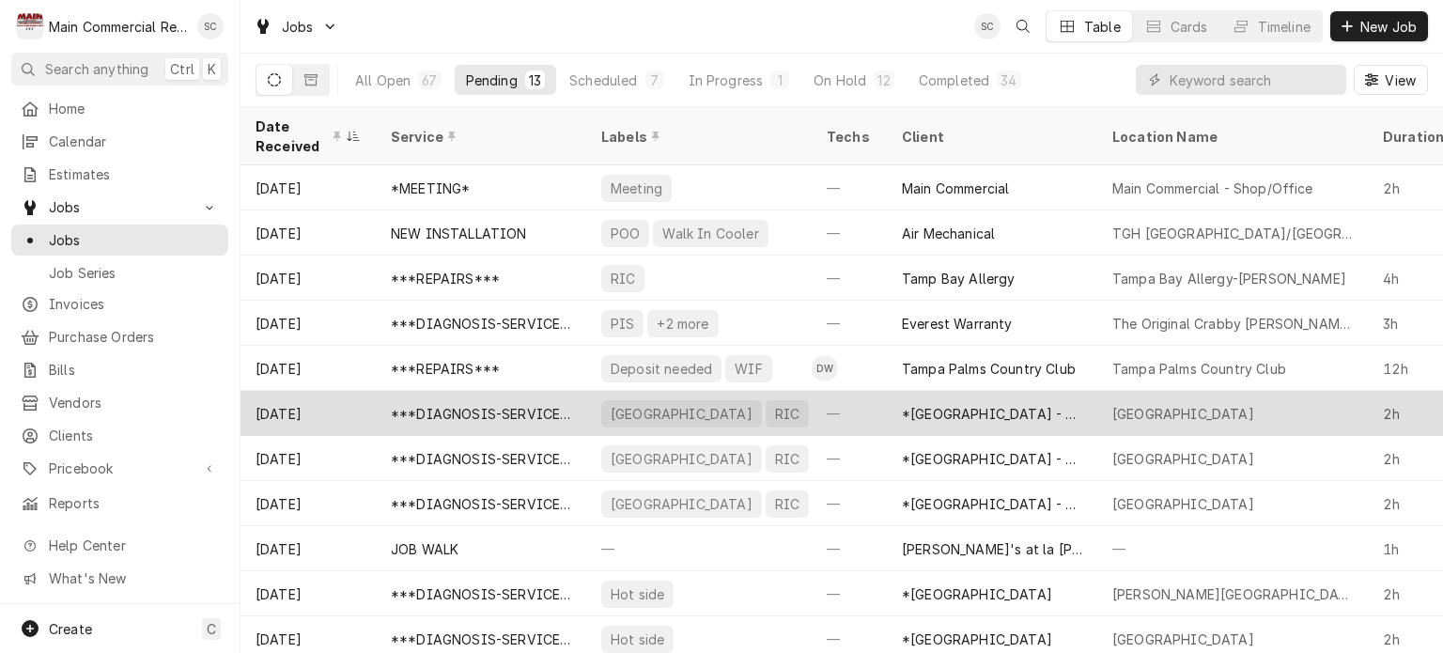
click at [1041, 404] on div "*[GEOGRAPHIC_DATA] - Culinary" at bounding box center [992, 414] width 180 height 20
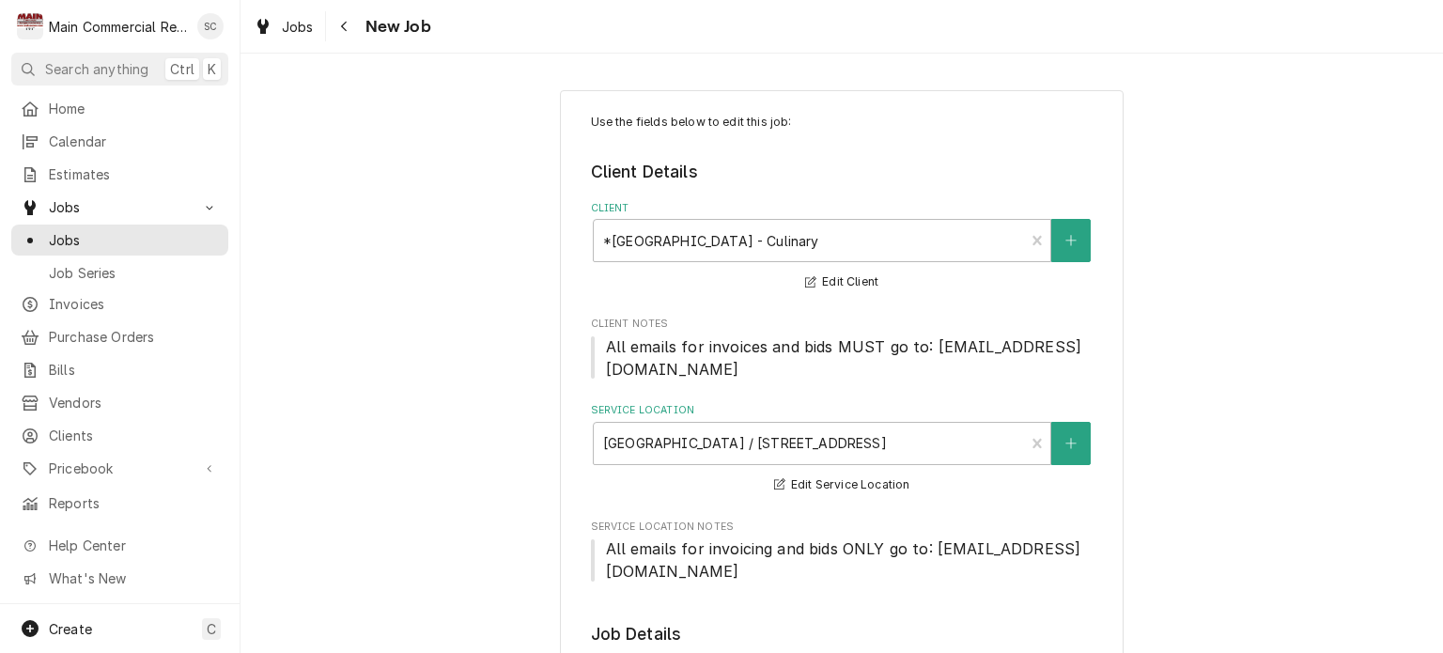
type textarea "x"
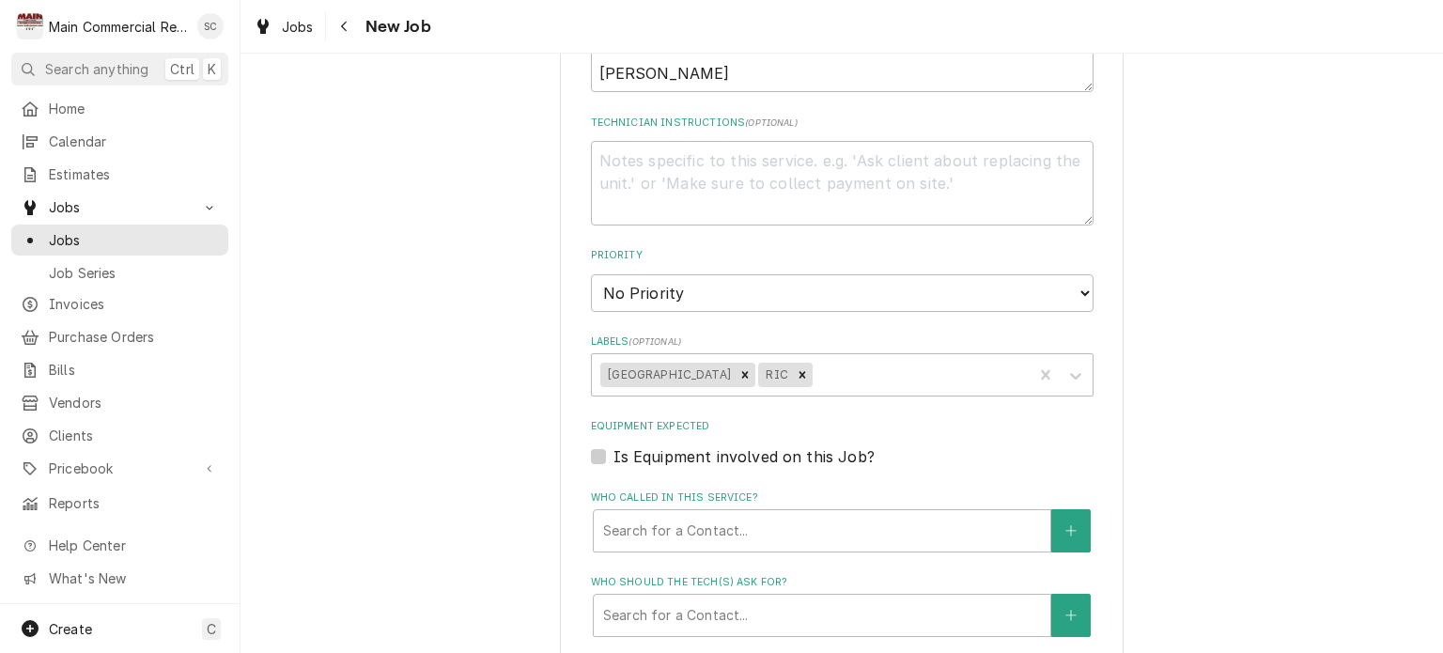
scroll to position [1315, 0]
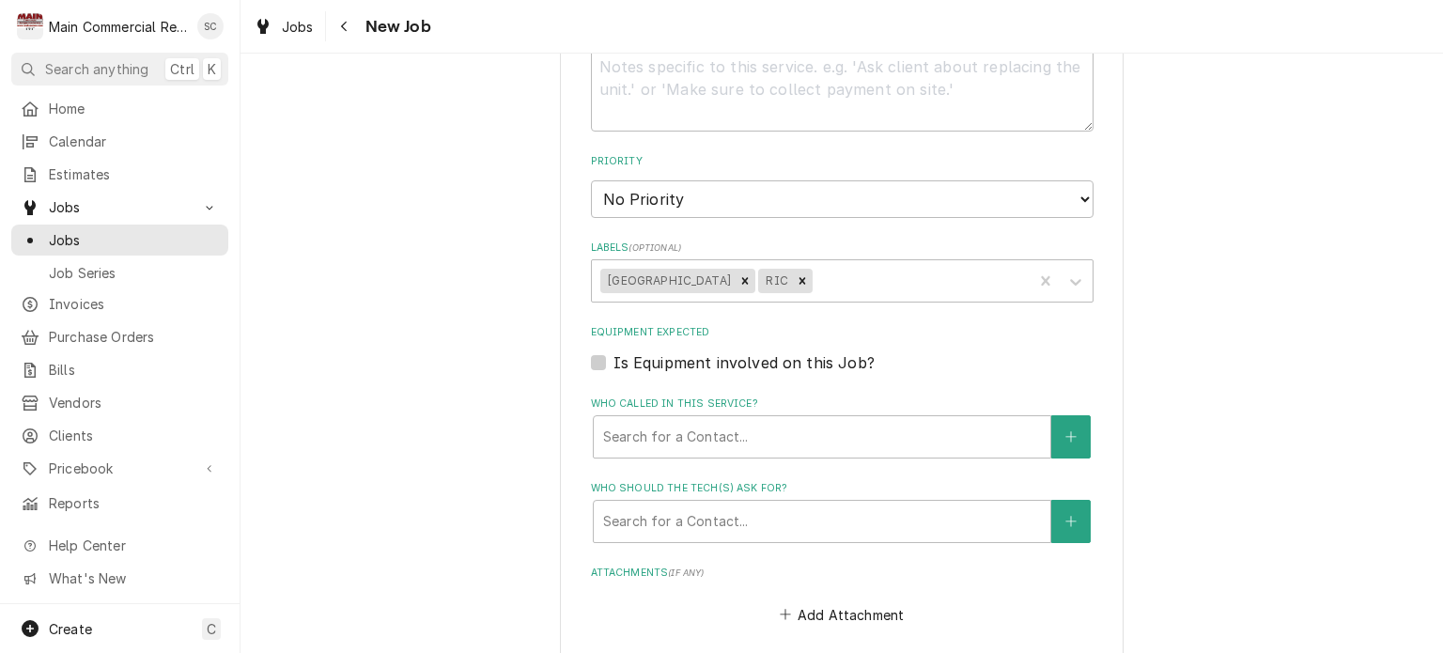
drag, startPoint x: 1217, startPoint y: 309, endPoint x: 1243, endPoint y: 317, distance: 26.7
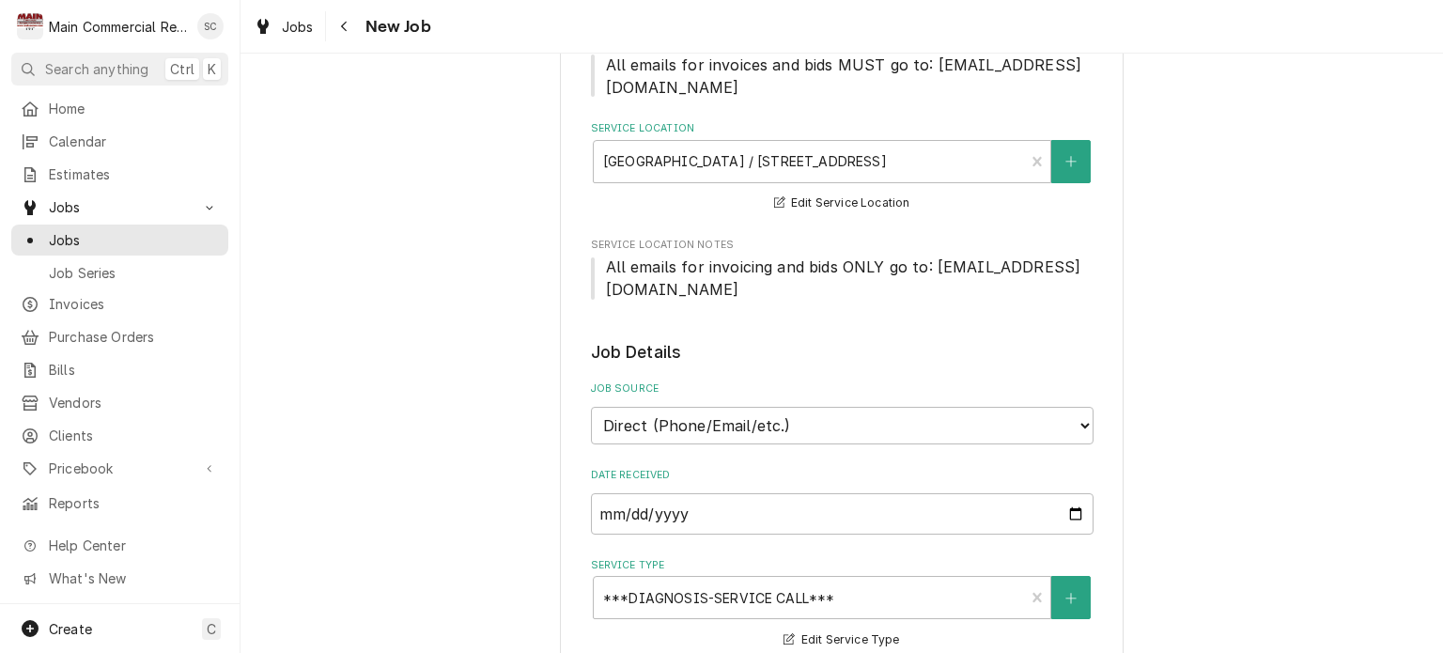
scroll to position [0, 0]
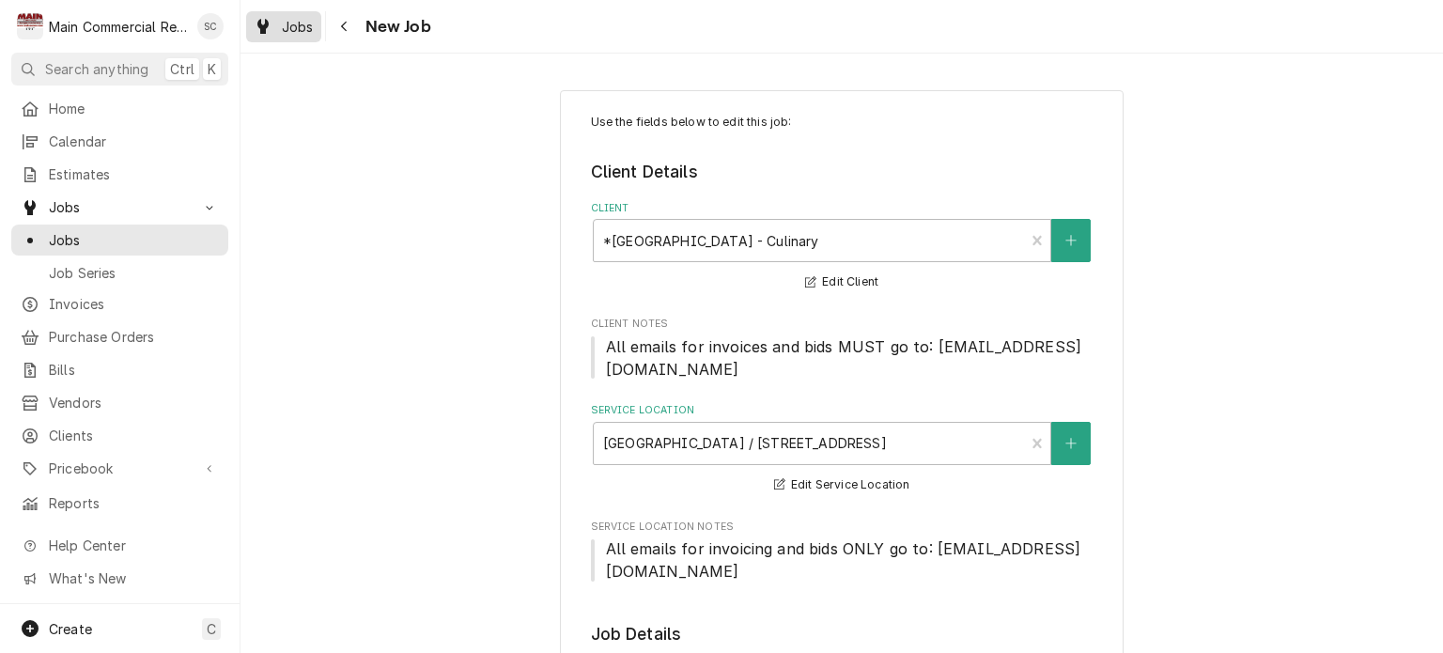
click at [302, 33] on span "Jobs" at bounding box center [298, 27] width 32 height 20
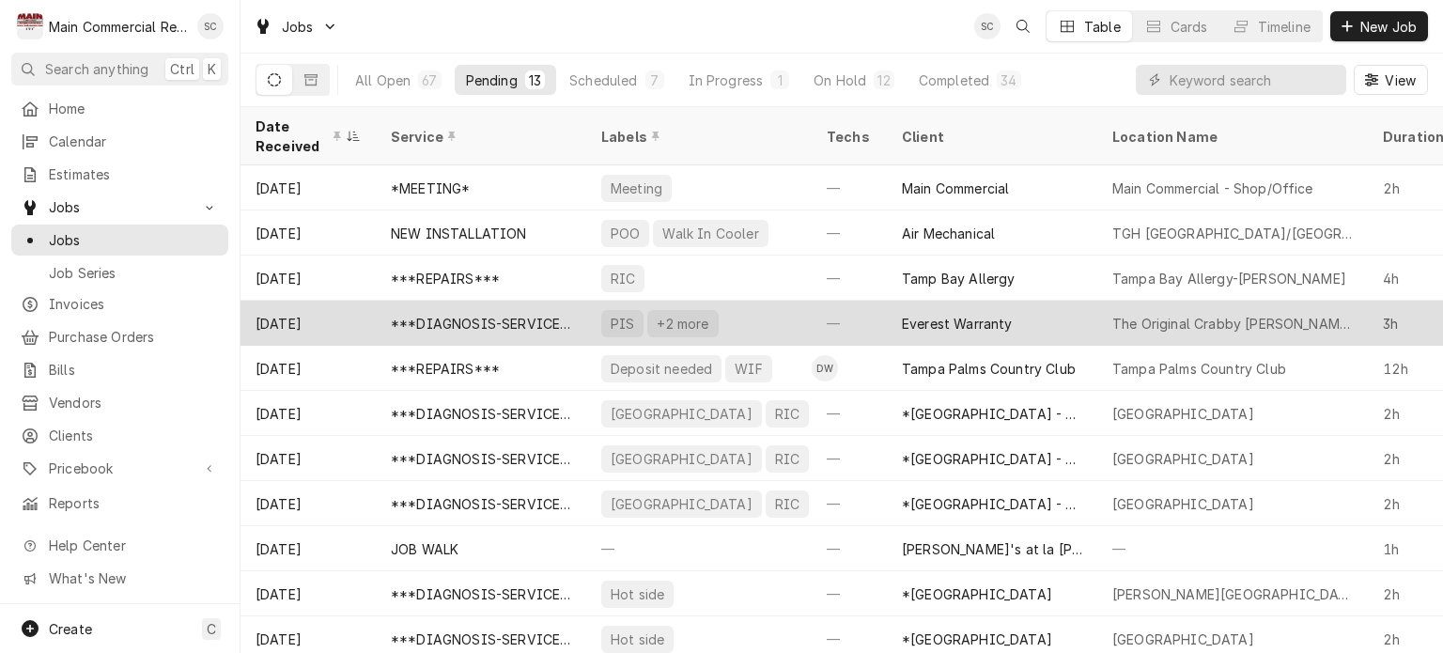
click at [1006, 323] on div "Everest Warranty" at bounding box center [992, 323] width 210 height 45
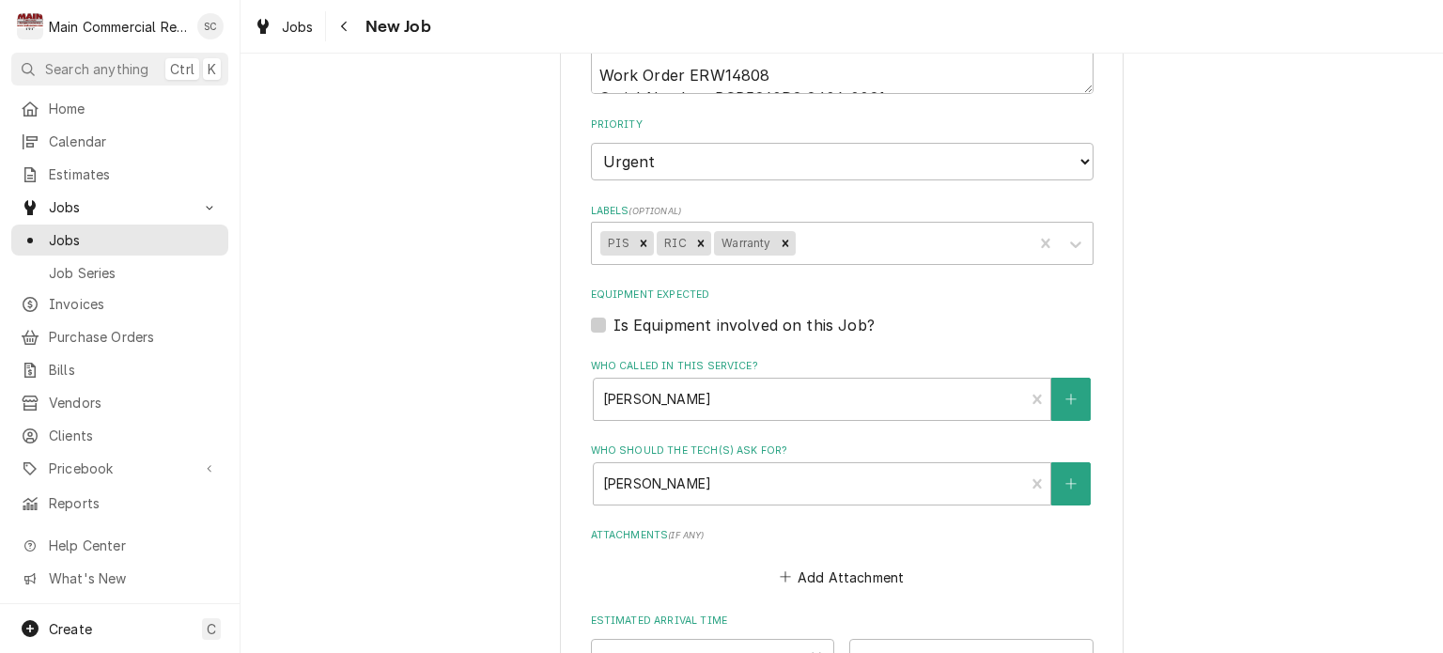
scroll to position [1409, 0]
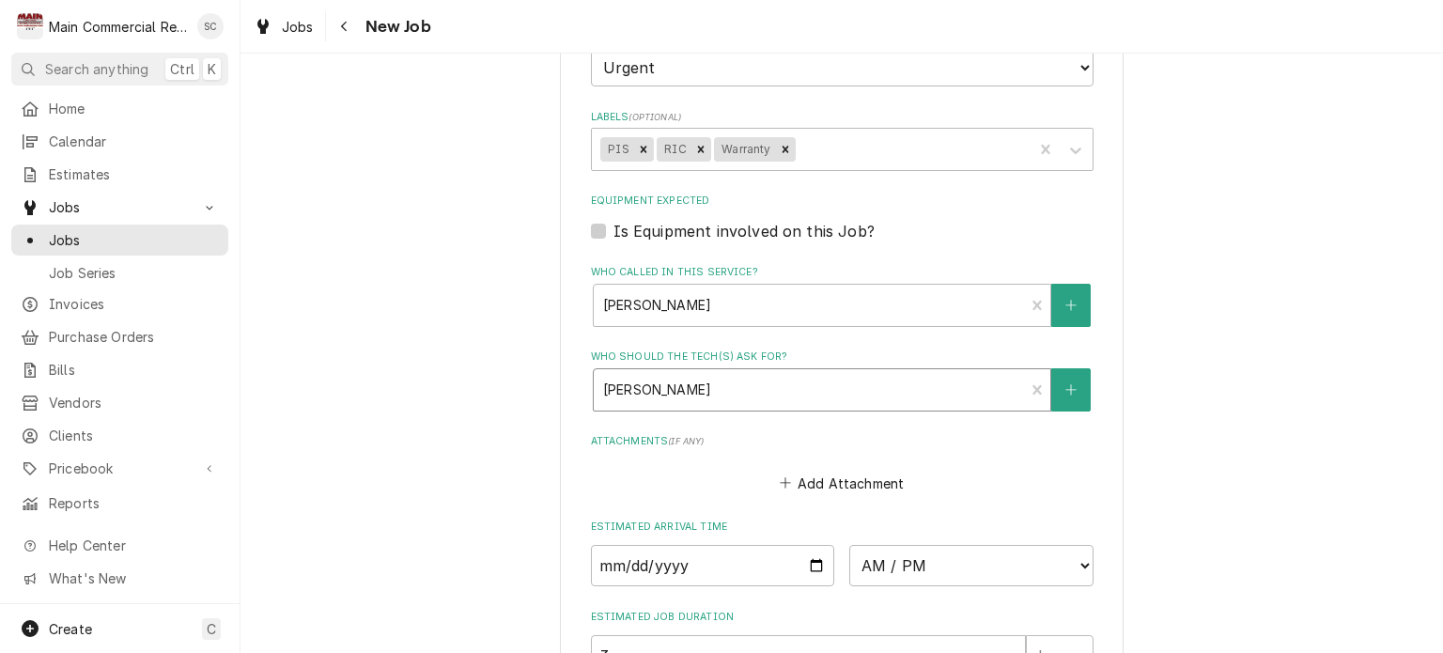
click at [885, 402] on div "Mia Corrales Contact (727) 657-4309" at bounding box center [809, 389] width 431 height 41
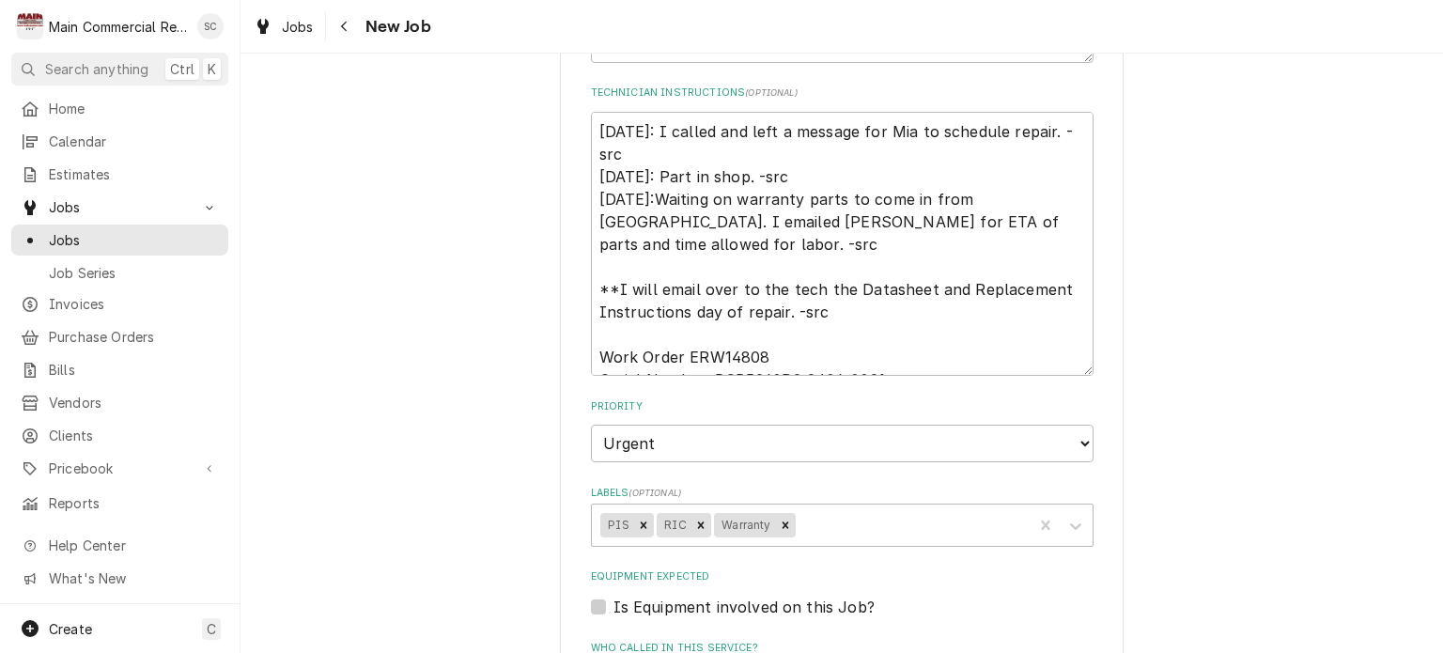
scroll to position [845, 0]
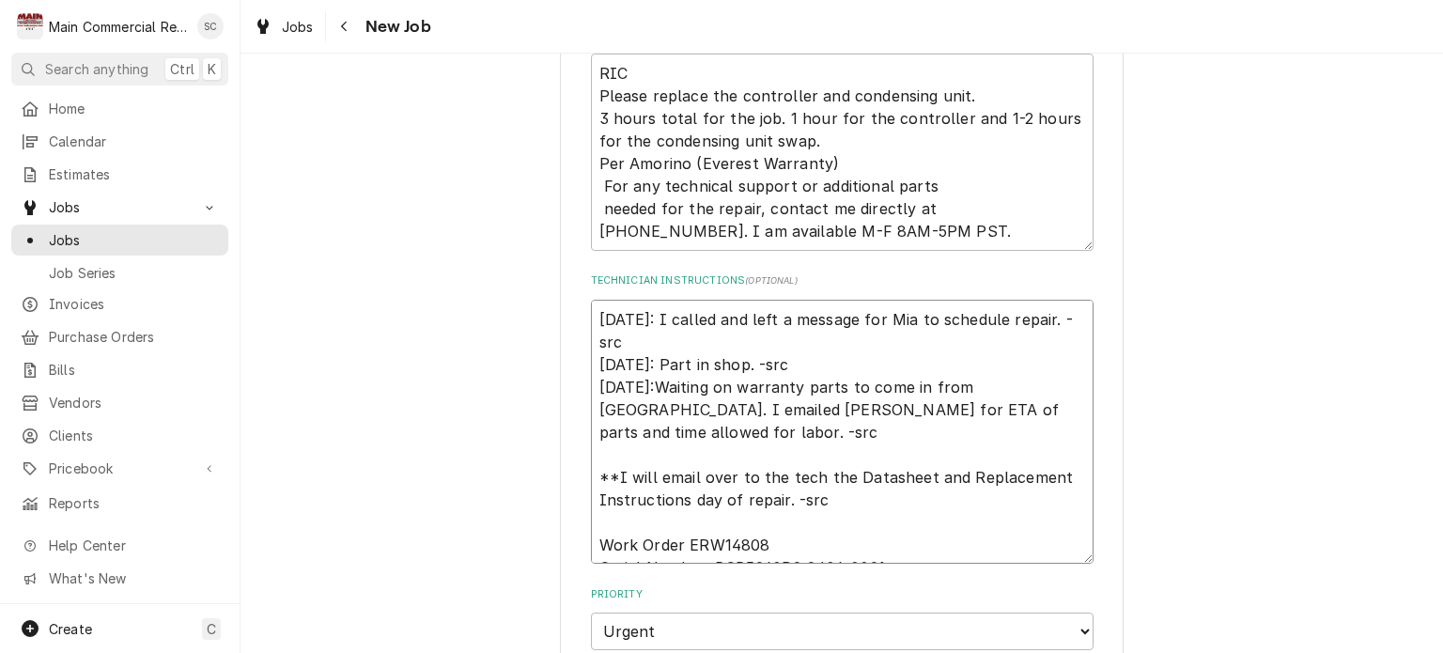
click at [591, 306] on textarea "9/3/25: I called and left a message for Mia to schedule repair. -src 9/2/25: Pa…" at bounding box center [842, 432] width 503 height 265
type textarea "x"
type textarea "9/3/25: I called and left a message for Mia to schedule repair. -src 9/2/25: Pa…"
type textarea "x"
type textarea "9 9/3/25: I called and left a message for Mia to schedule repair. -src 9/2/25: …"
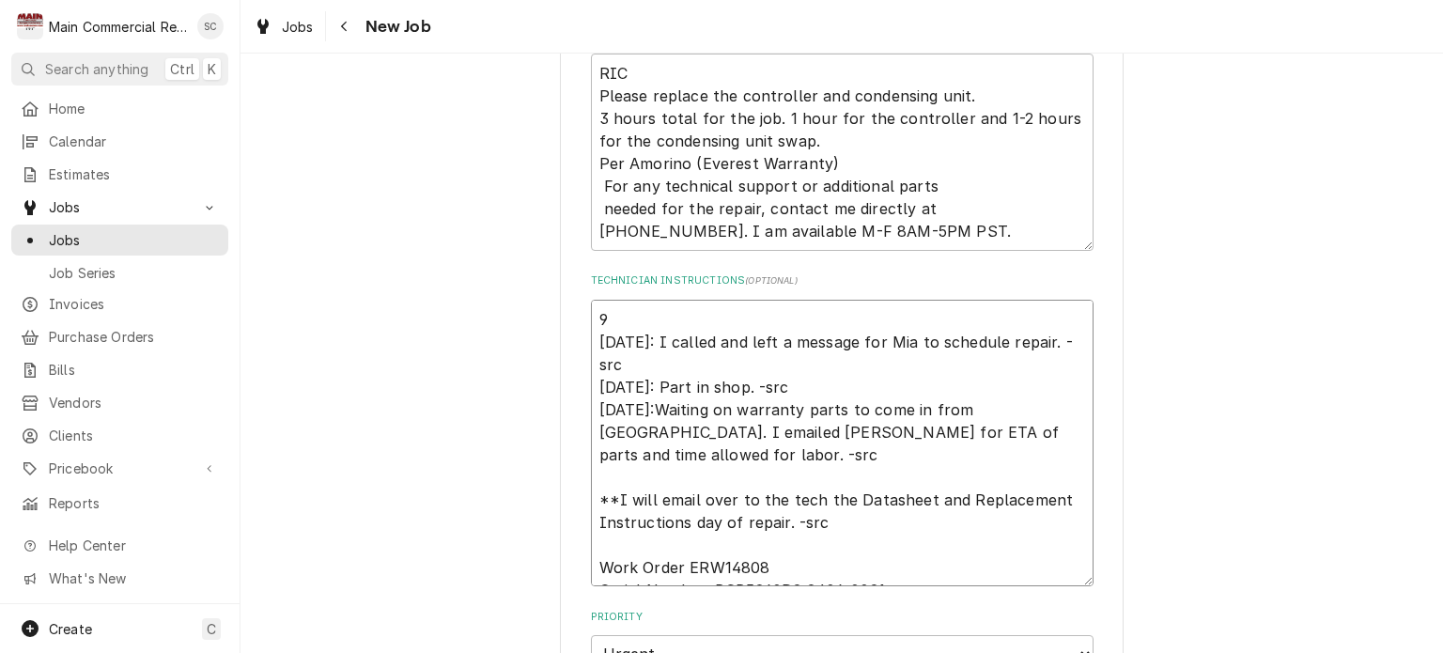
type textarea "x"
type textarea "9/ 9/3/25: I called and left a message for Mia to schedule repair. -src 9/2/25:…"
type textarea "x"
type textarea "9/4 9/3/25: I called and left a message for Mia to schedule repair. -src 9/2/25…"
type textarea "x"
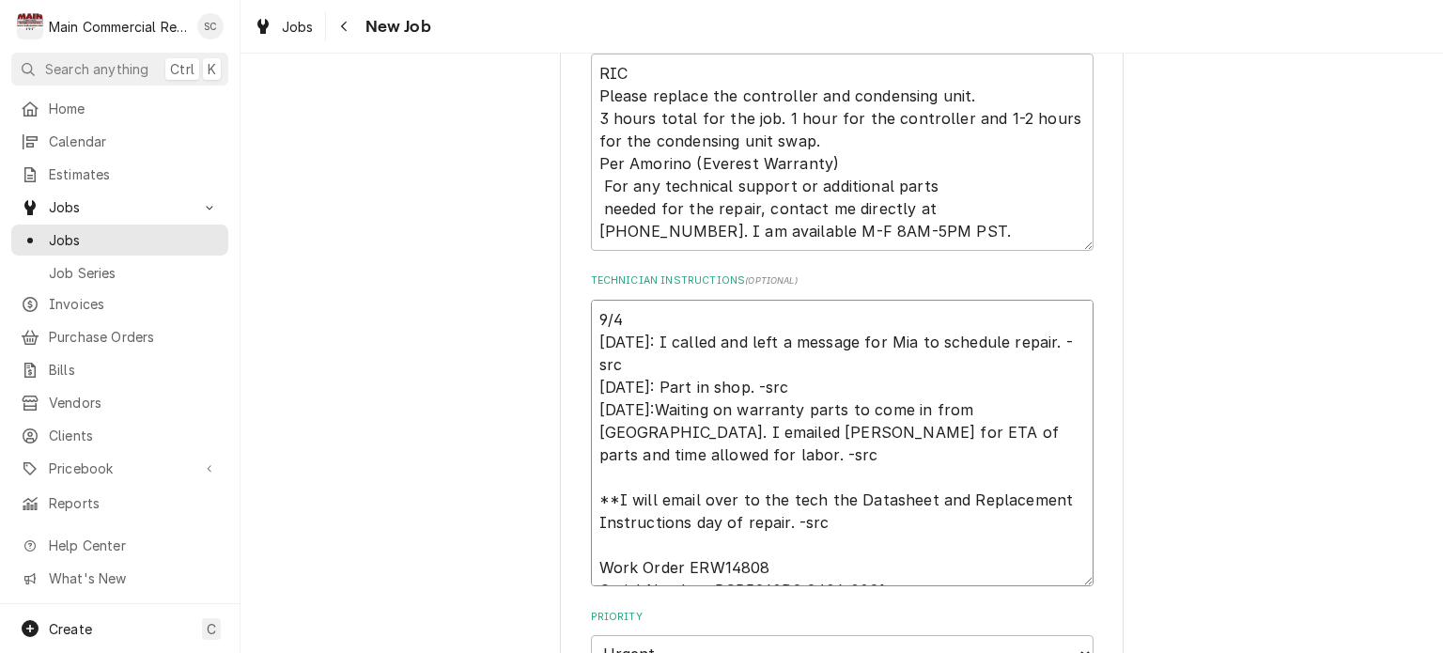
type textarea "9/4/ 9/3/25: I called and left a message for Mia to schedule repair. -src 9/2/2…"
type textarea "x"
type textarea "9/4/2 9/3/25: I called and left a message for Mia to schedule repair. -src 9/2/…"
type textarea "x"
type textarea "9/4/25 9/3/25: I called and left a message for Mia to schedule repair. -src 9/2…"
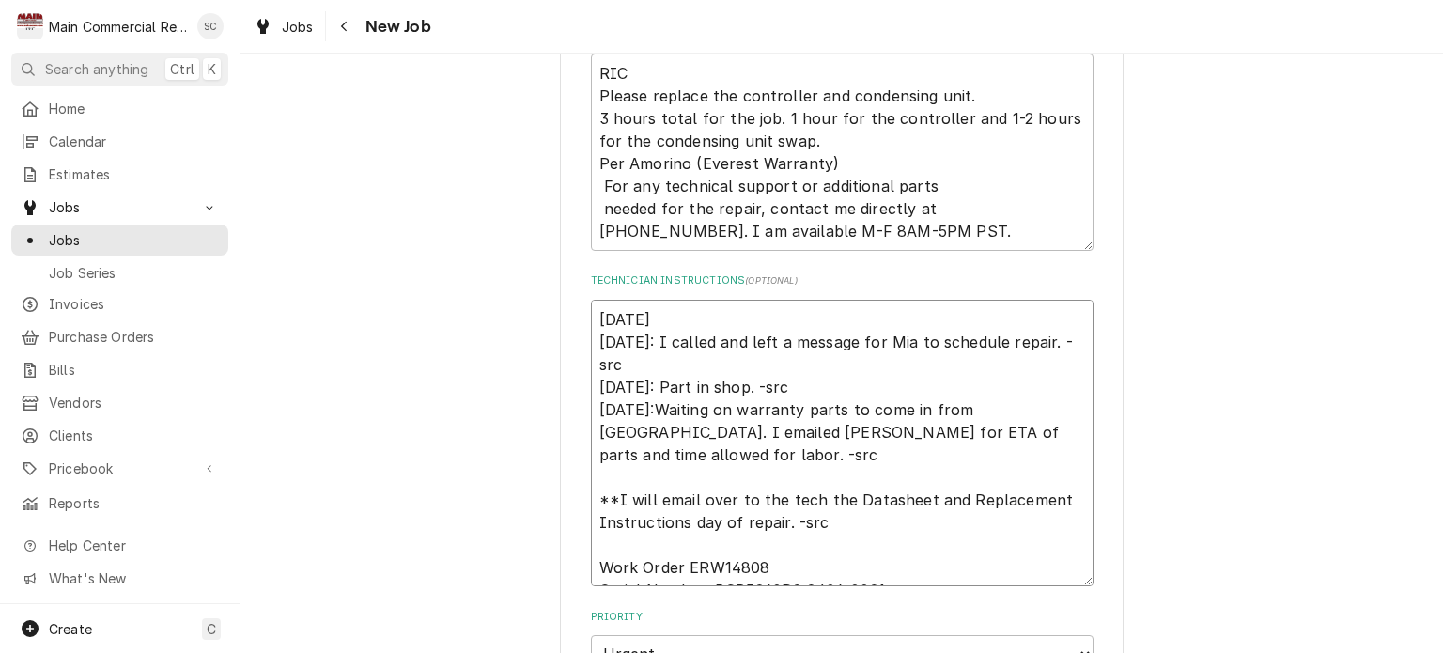
type textarea "x"
type textarea "9/4/25: 9/3/25: I called and left a message for Mia to schedule repair. -src 9/…"
type textarea "x"
type textarea "9/4/25: 9/3/25: I called and left a message for Mia to schedule repair. -src 9/…"
type textarea "x"
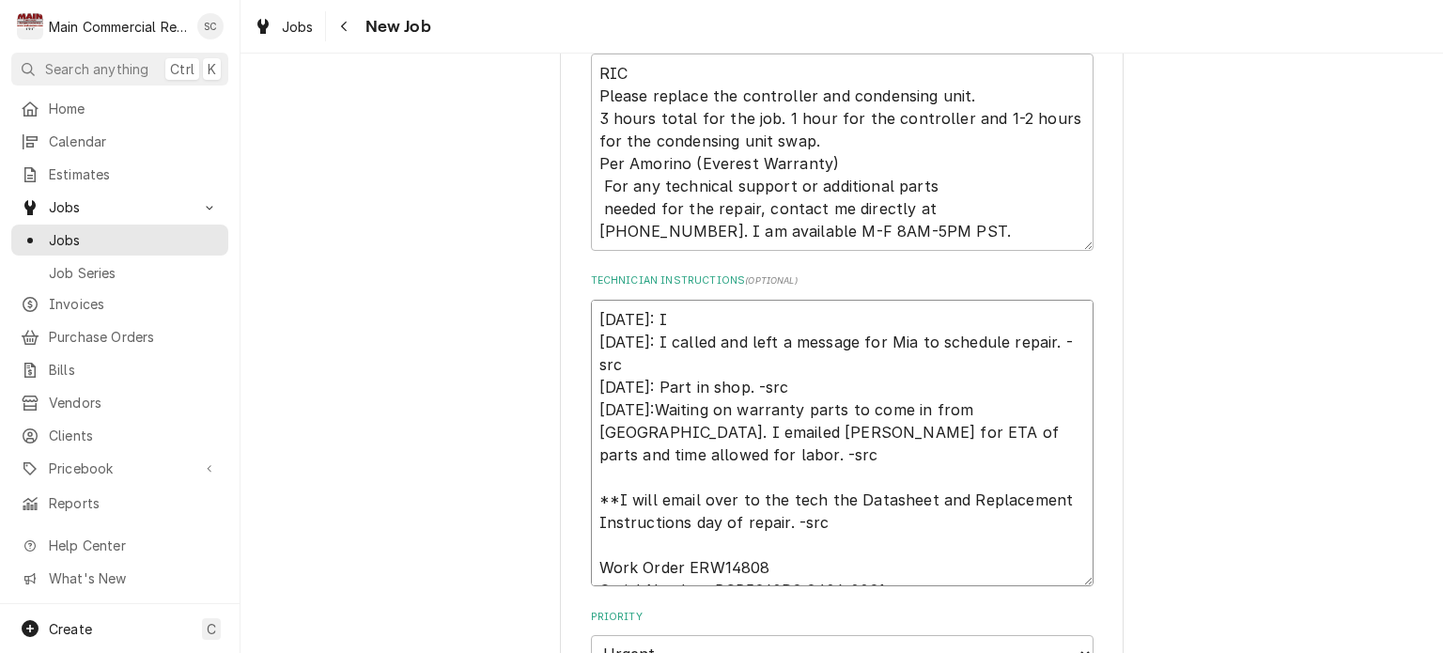
type textarea "9/4/25: I 9/3/25: I called and left a message for Mia to schedule repair. -src …"
type textarea "x"
type textarea "9/4/25: I c 9/3/25: I called and left a message for Mia to schedule repair. -sr…"
type textarea "x"
type textarea "9/4/25: I ca 9/3/25: I called and left a message for Mia to schedule repair. -s…"
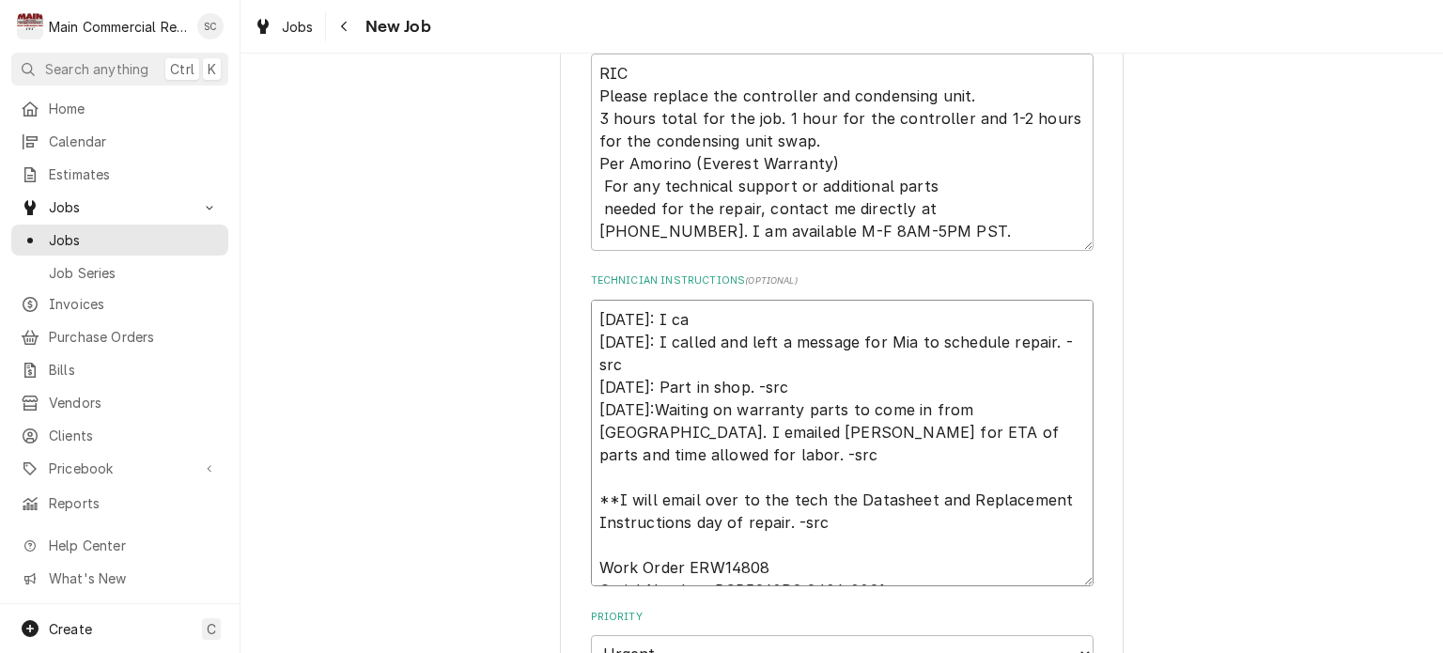
type textarea "x"
type textarea "9/4/25: I cal 9/3/25: I called and left a message for Mia to schedule repair. -…"
type textarea "x"
type textarea "9/4/25: I call 9/3/25: I called and left a message for Mia to schedule repair. …"
type textarea "x"
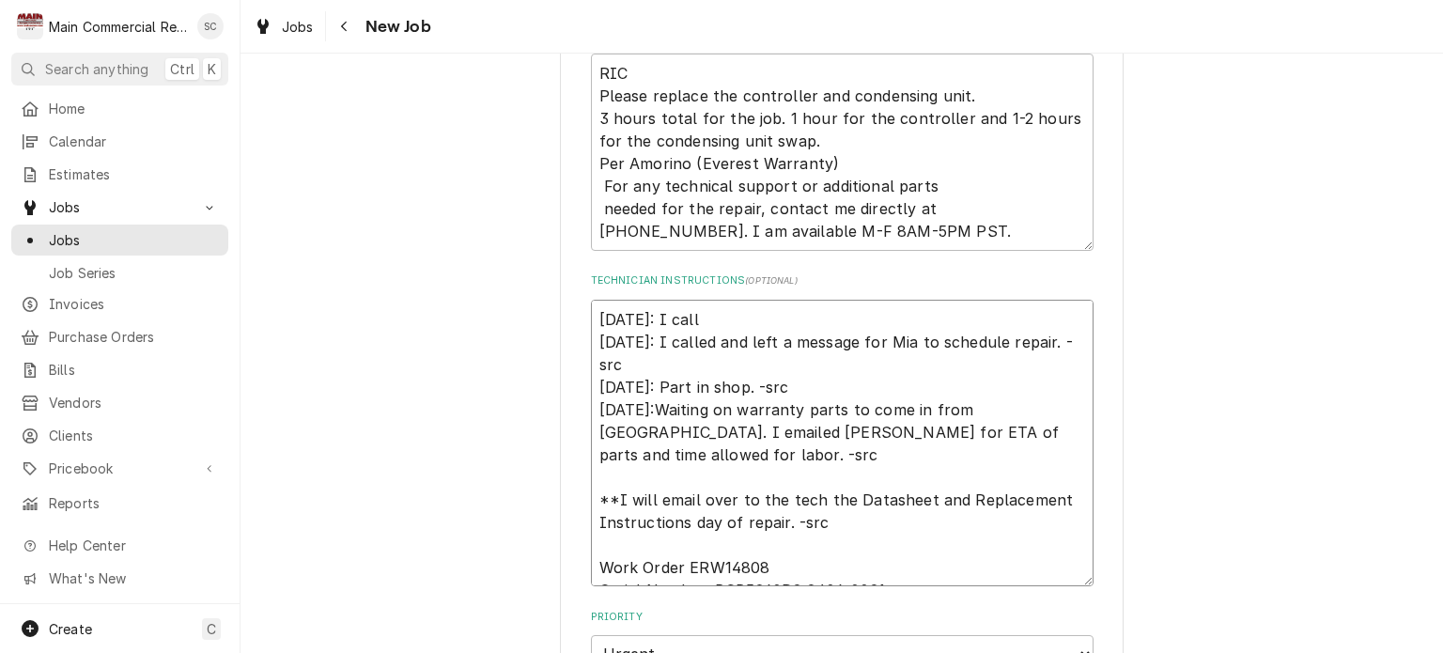
type textarea "9/4/25: I calle 9/3/25: I called and left a message for Mia to schedule repair.…"
type textarea "x"
type textarea "9/4/25: I called 9/3/25: I called and left a message for Mia to schedule repair…"
type textarea "x"
type textarea "9/4/25: I called 9/3/25: I called and left a message for Mia to schedule repair…"
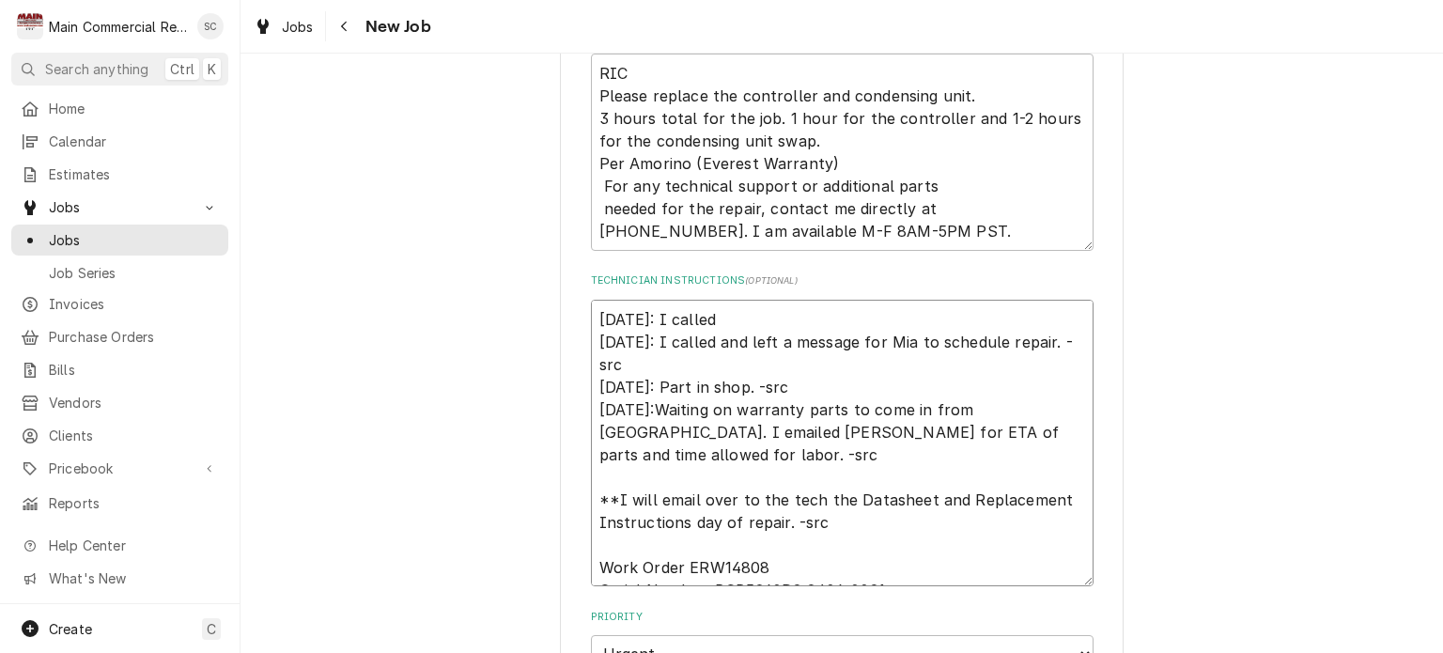
type textarea "x"
type textarea "9/4/25: I called an 9/3/25: I called and left a message for Mia to schedule rep…"
type textarea "x"
type textarea "9/4/25: I called and 9/3/25: I called and left a message for Mia to schedule re…"
type textarea "x"
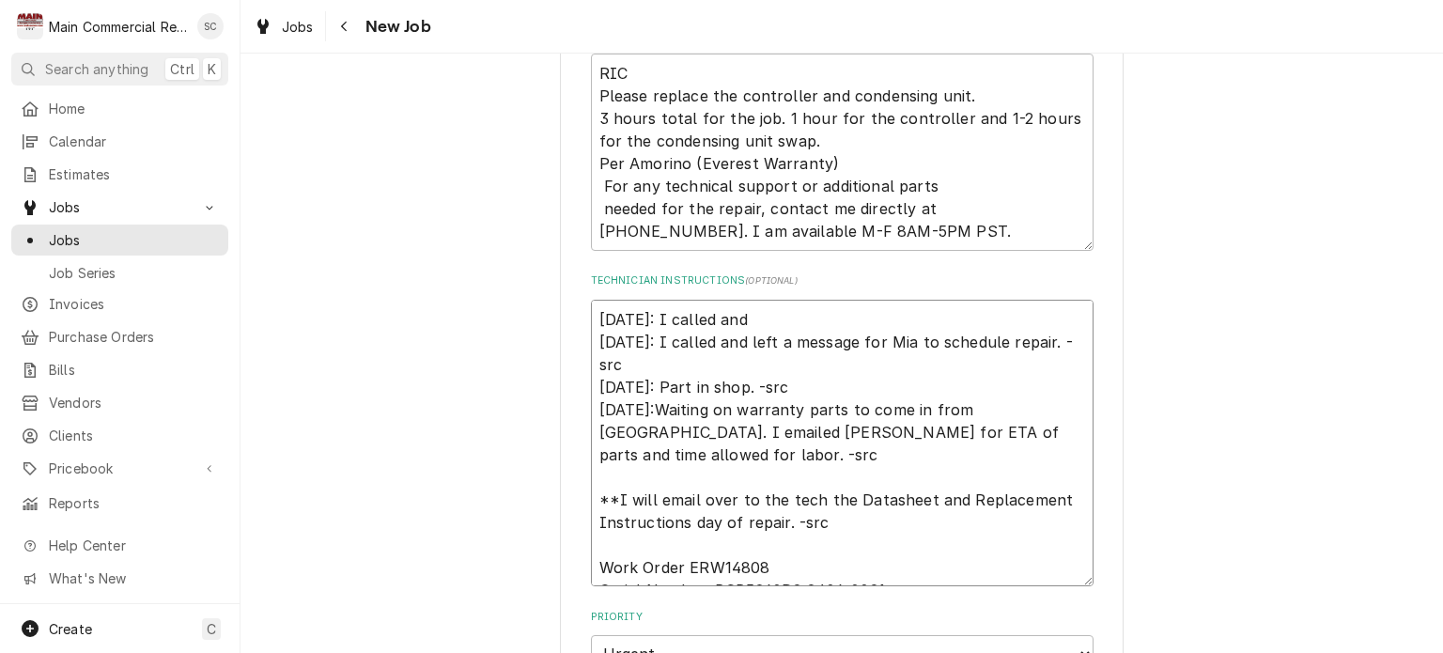
type textarea "9/4/25: I called and 9/3/25: I called and left a message for Mia to schedule re…"
type textarea "x"
type textarea "9/4/25: I called and e 9/3/25: I called and left a message for Mia to schedule …"
type textarea "x"
type textarea "9/4/25: I called and 9/3/25: I called and left a message for Mia to schedule re…"
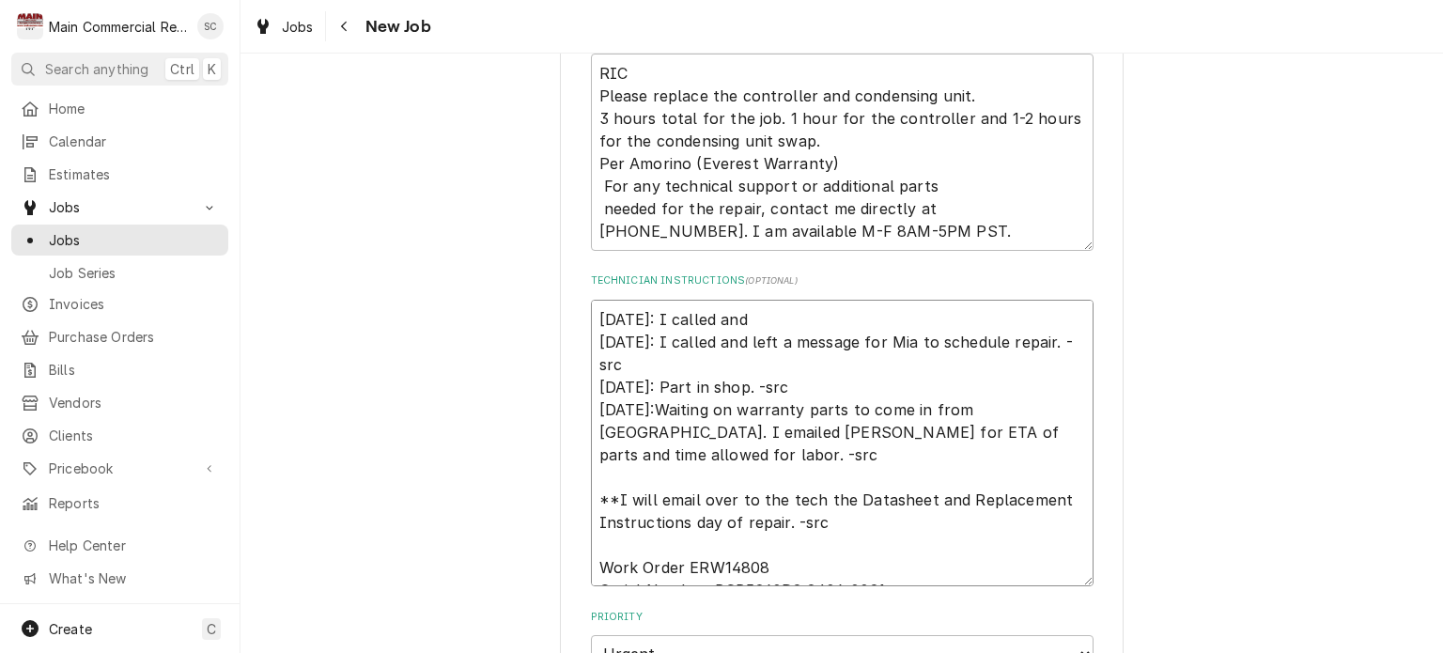
type textarea "x"
type textarea "9/4/25: I called and le 9/3/25: I called and left a message for Mia to schedule…"
type textarea "x"
type textarea "9/4/25: I called and lef 9/3/25: I called and left a message for Mia to schedul…"
type textarea "x"
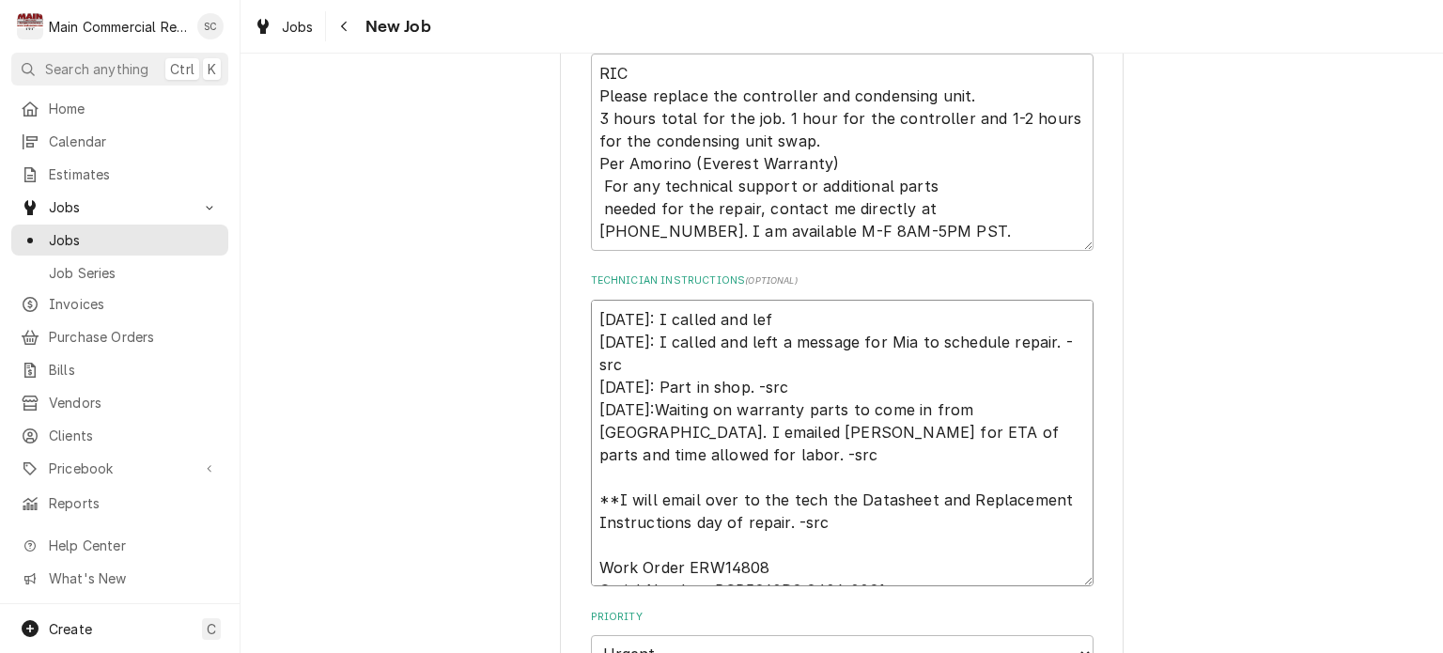
type textarea "9/4/25: I called and left 9/3/25: I called and left a message for Mia to schedu…"
type textarea "x"
type textarea "9/4/25: I called and left 9/3/25: I called and left a message for Mia to schedu…"
type textarea "x"
type textarea "9/4/25: I called and left a 9/3/25: I called and left a message for Mia to sche…"
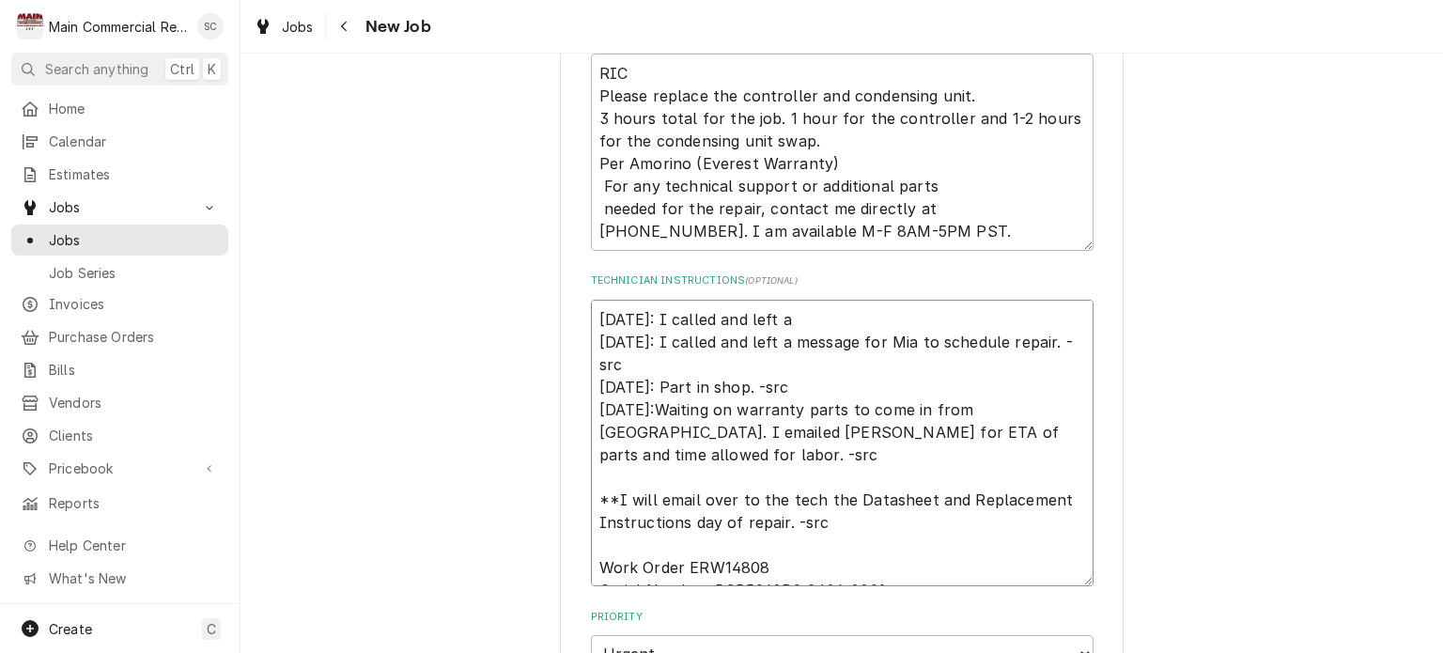
type textarea "x"
type textarea "9/4/25: I called and left an 9/3/25: I called and left a message for Mia to sch…"
type textarea "x"
type textarea "9/4/25: I called and left ano 9/3/25: I called and left a message for Mia to sc…"
type textarea "x"
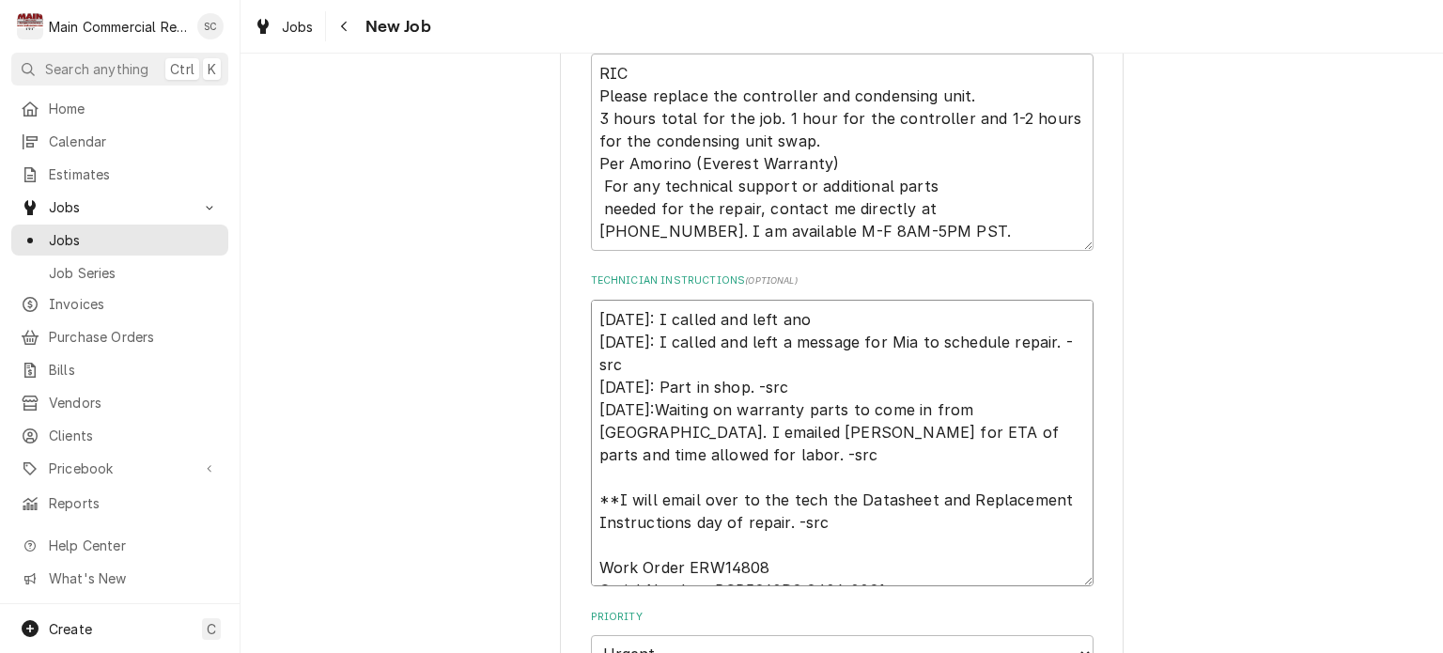
type textarea "9/4/25: I called and left anot 9/3/25: I called and left a message for Mia to s…"
type textarea "x"
type textarea "9/4/25: I called and left anoth 9/3/25: I called and left a message for Mia to …"
type textarea "x"
type textarea "9/4/25: I called and left anothe 9/3/25: I called and left a message for Mia to…"
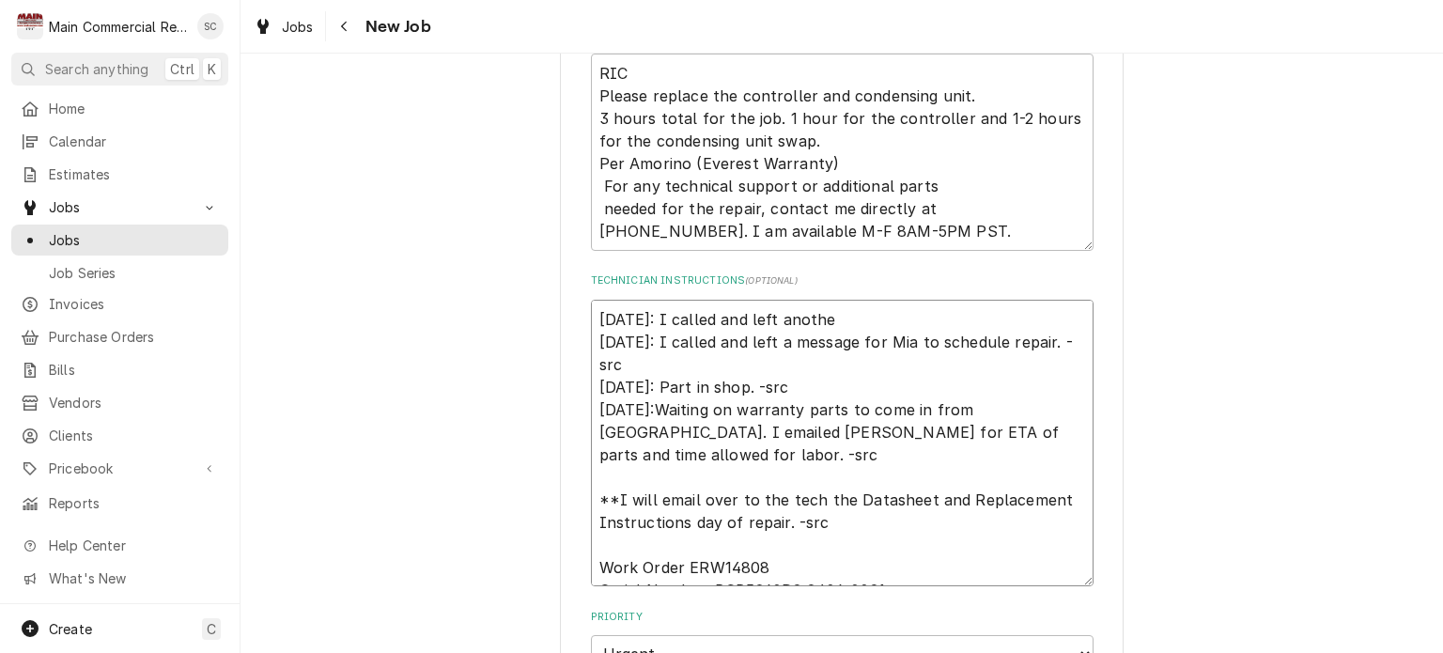
type textarea "x"
type textarea "9/4/25: I called and left another 9/3/25: I called and left a message for Mia t…"
type textarea "x"
type textarea "9/4/25: I called and left another 9/3/25: I called and left a message for Mia t…"
type textarea "x"
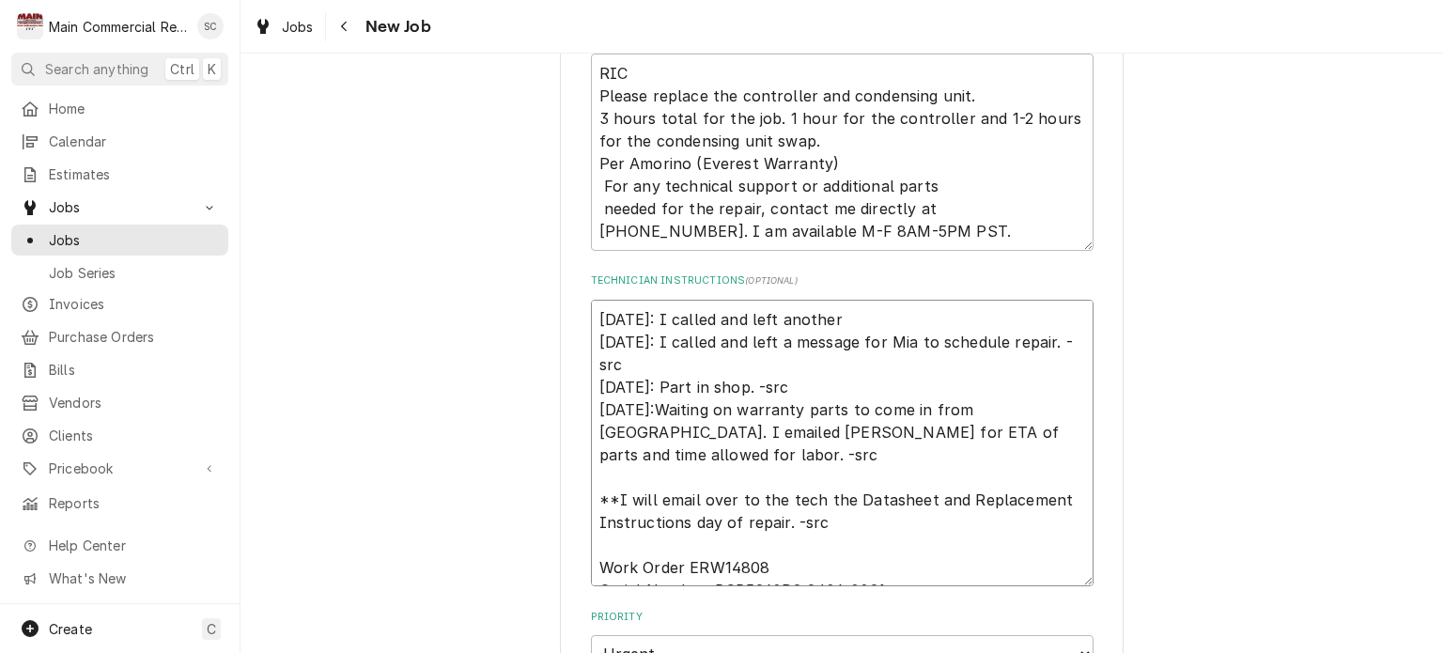
type textarea "9/4/25: I called and left another m 9/3/25: I called and left a message for Mia…"
type textarea "x"
type textarea "9/4/25: I called and left another me 9/3/25: I called and left a message for Mi…"
type textarea "x"
type textarea "9/4/25: I called and left another mes 9/3/25: I called and left a message for M…"
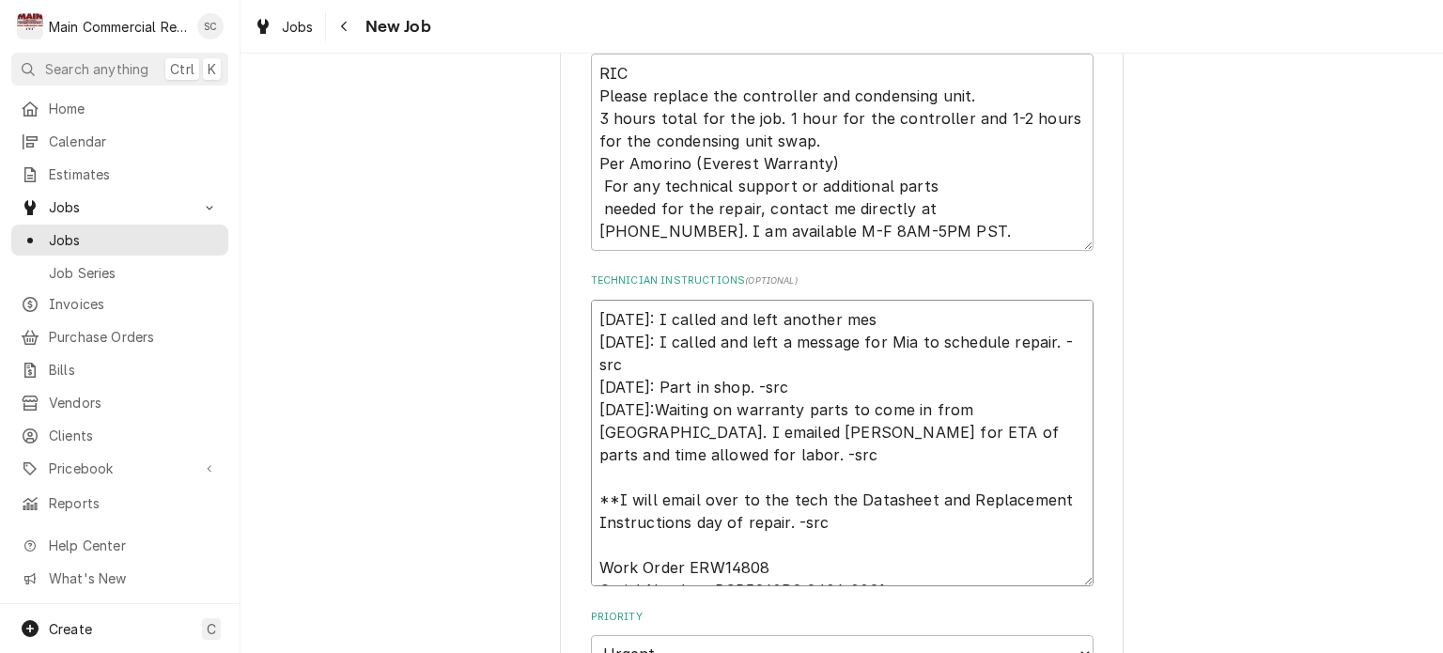
type textarea "x"
type textarea "9/4/25: I called and left another mess 9/3/25: I called and left a message for …"
type textarea "x"
type textarea "9/4/25: I called and left another messa 9/3/25: I called and left a message for…"
type textarea "x"
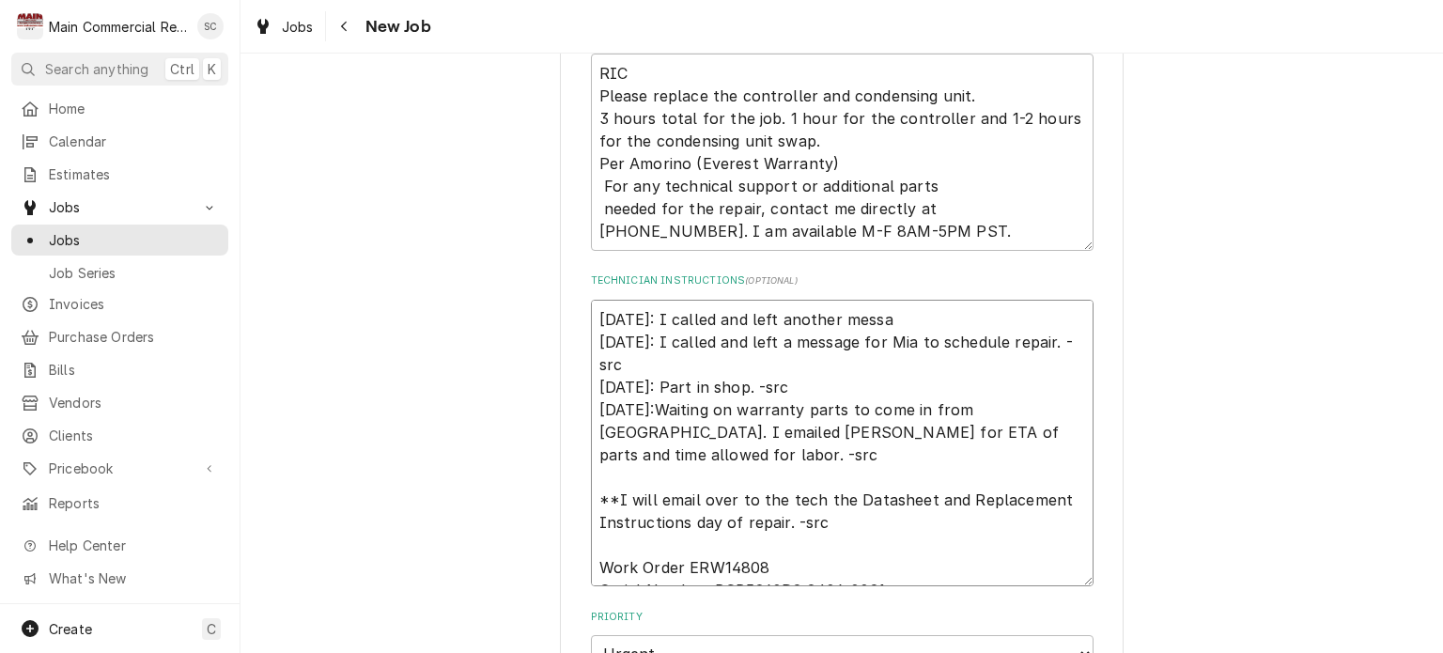
type textarea "9/4/25: I called and left another messag 9/3/25: I called and left a message fo…"
type textarea "x"
type textarea "9/4/25: I called and left another message 9/3/25: I called and left a message f…"
type textarea "x"
type textarea "9/4/25: I called and left another message. 9/3/25: I called and left a message …"
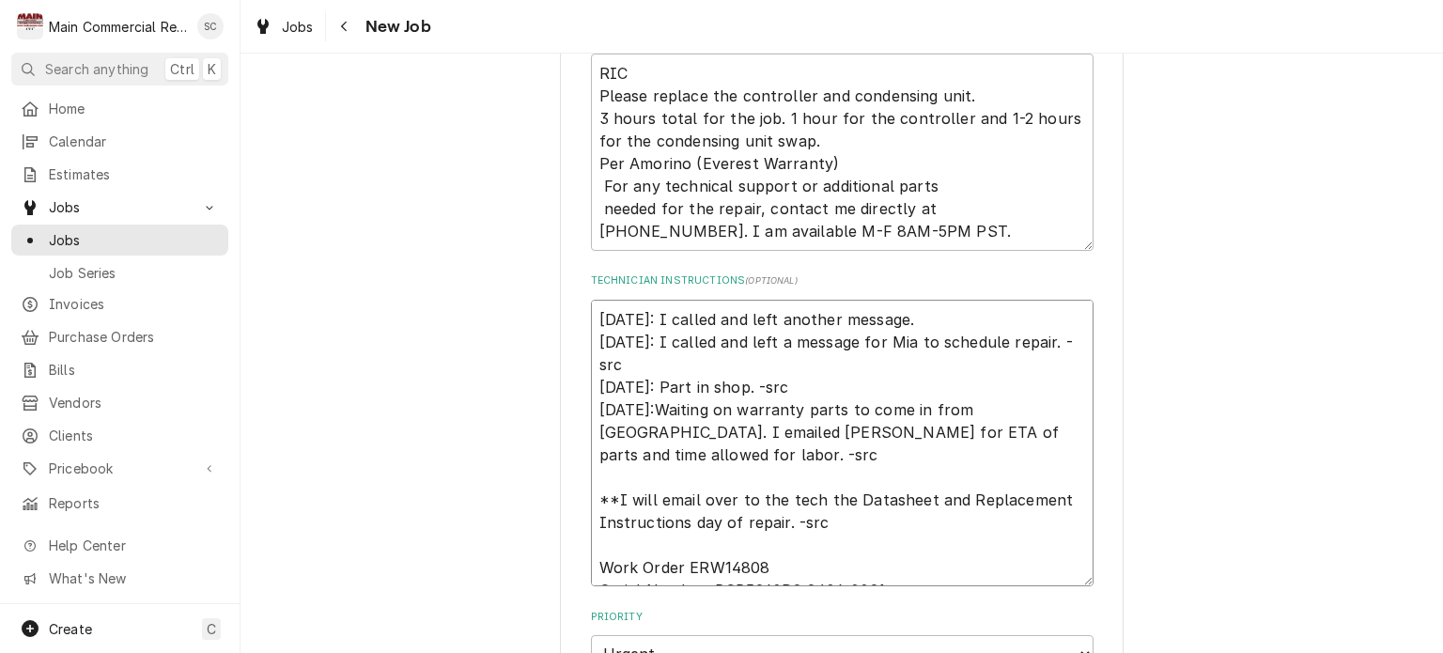
type textarea "x"
type textarea "9/4/25: I called and left another message. 9/3/25: I called and left a message …"
type textarea "x"
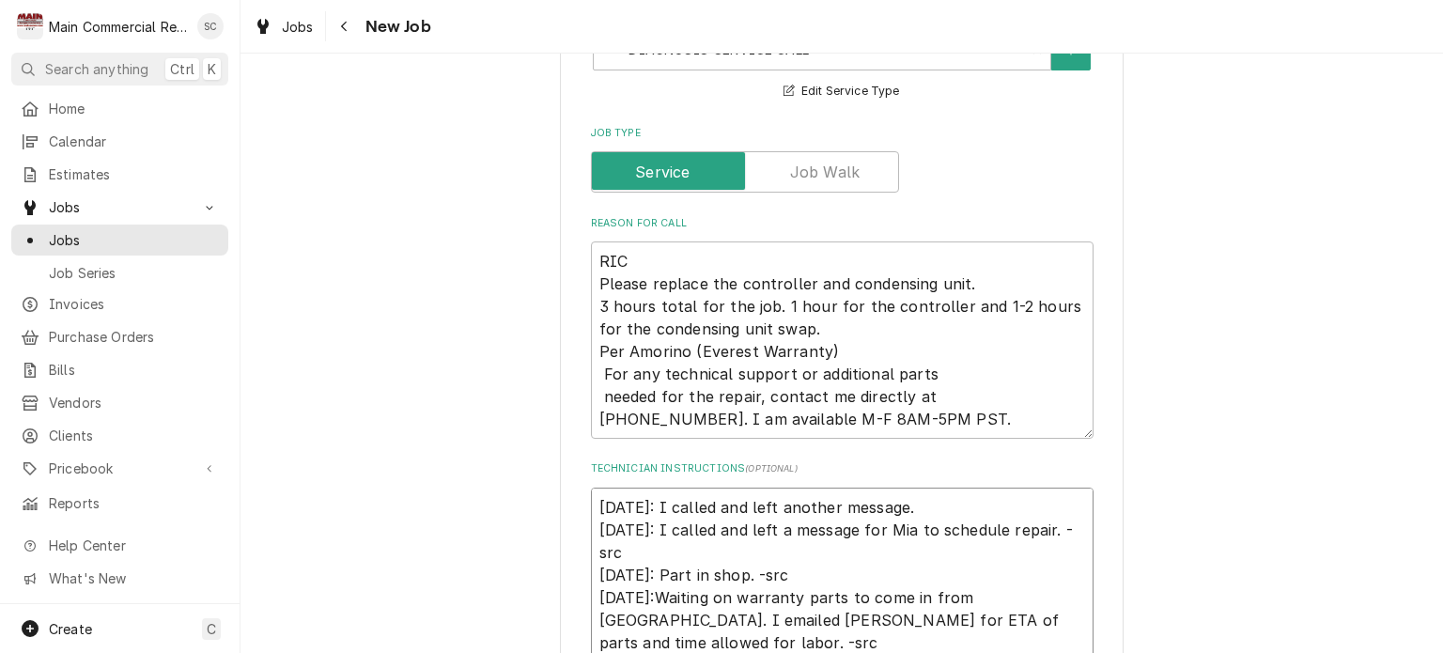
scroll to position [751, 0]
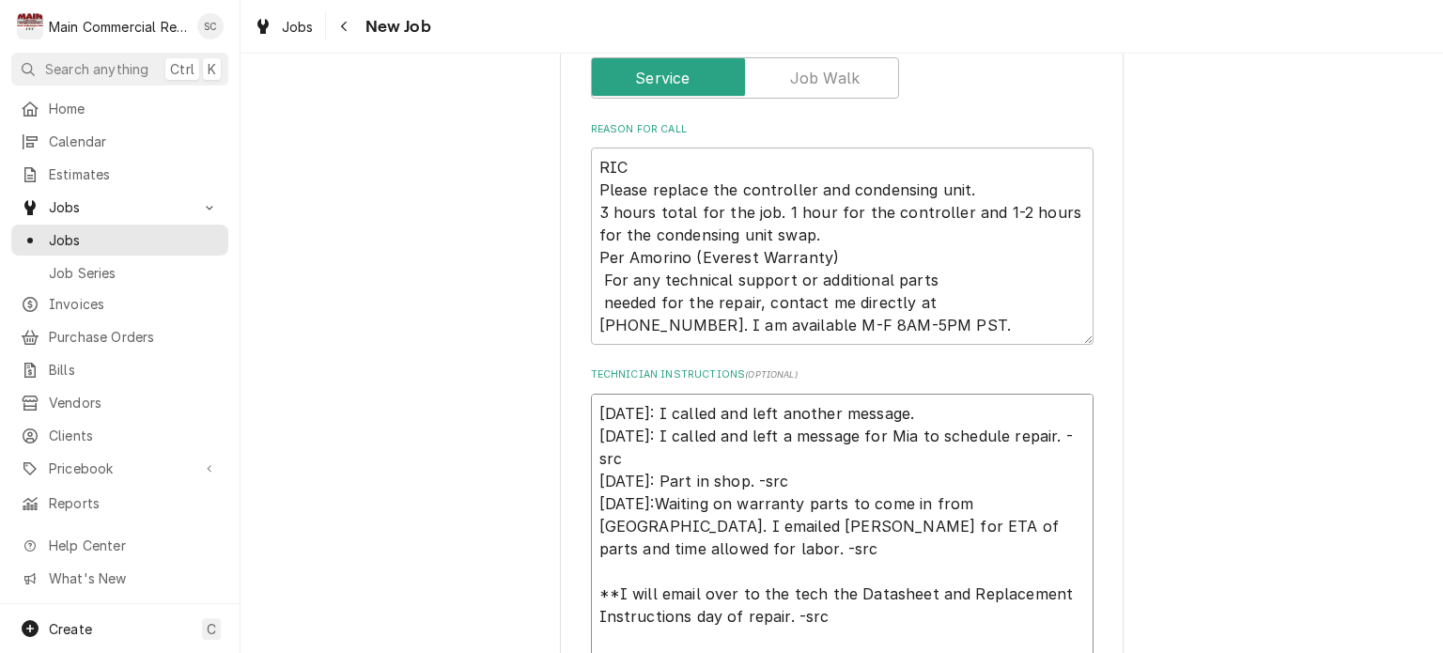
type textarea "9/4/25: I called and left another message. 9/3/25: I called and left a message …"
click at [839, 256] on textarea "RIC Please replace the controller and condensing unit. 3 hours total for the jo…" at bounding box center [842, 245] width 503 height 197
click at [958, 255] on textarea "RIC Please replace the controller and condensing unit. 3 hours total for the jo…" at bounding box center [842, 245] width 503 height 197
click at [865, 322] on textarea "RIC Please replace the controller and condensing unit. 3 hours total for the jo…" at bounding box center [842, 245] width 503 height 197
drag, startPoint x: 945, startPoint y: 271, endPoint x: 922, endPoint y: 270, distance: 22.6
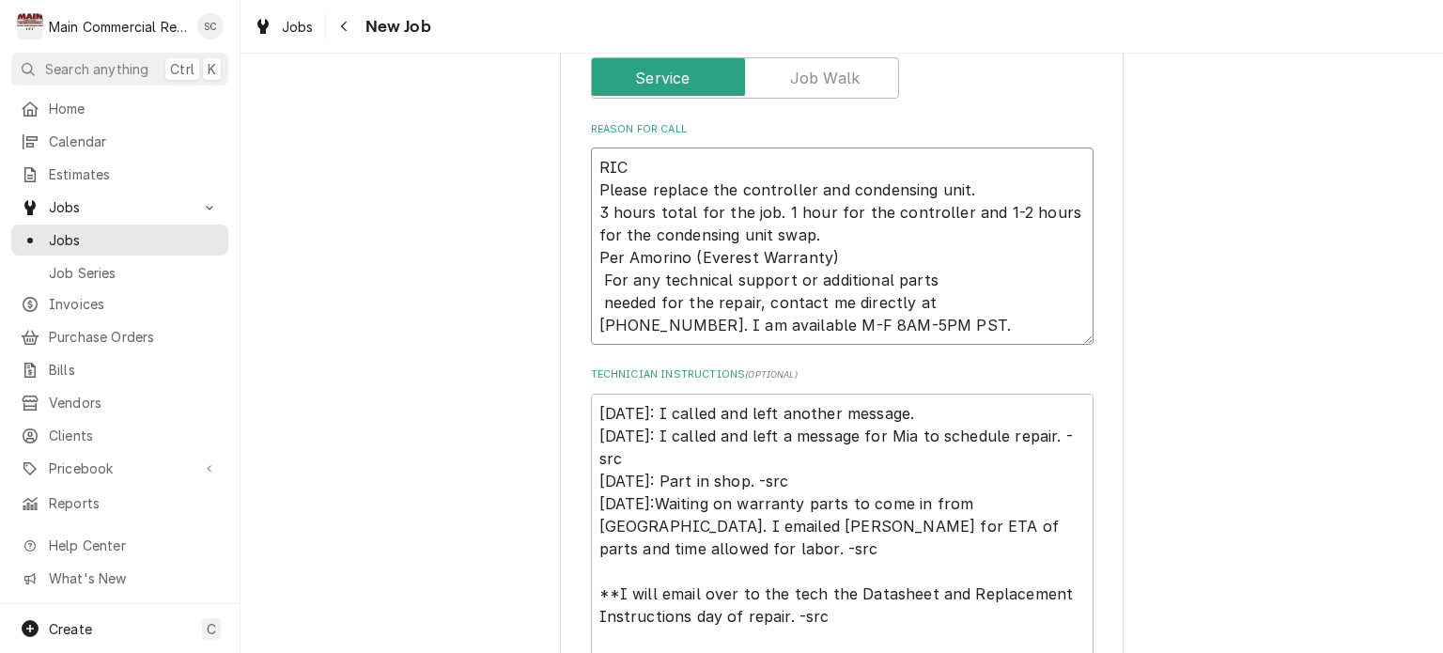
click at [945, 271] on textarea "RIC Please replace the controller and condensing unit. 3 hours total for the jo…" at bounding box center [842, 245] width 503 height 197
click at [821, 251] on textarea "RIC Please replace the controller and condensing unit. 3 hours total for the jo…" at bounding box center [842, 245] width 503 height 197
click at [786, 234] on textarea "RIC Please replace the controller and condensing unit. 3 hours total for the jo…" at bounding box center [842, 245] width 503 height 197
click at [877, 256] on textarea "RIC Please replace the controller and condensing unit. 3 hours total for the jo…" at bounding box center [842, 245] width 503 height 197
click at [792, 228] on textarea "RIC Please replace the controller and condensing unit. 3 hours total for the jo…" at bounding box center [842, 245] width 503 height 197
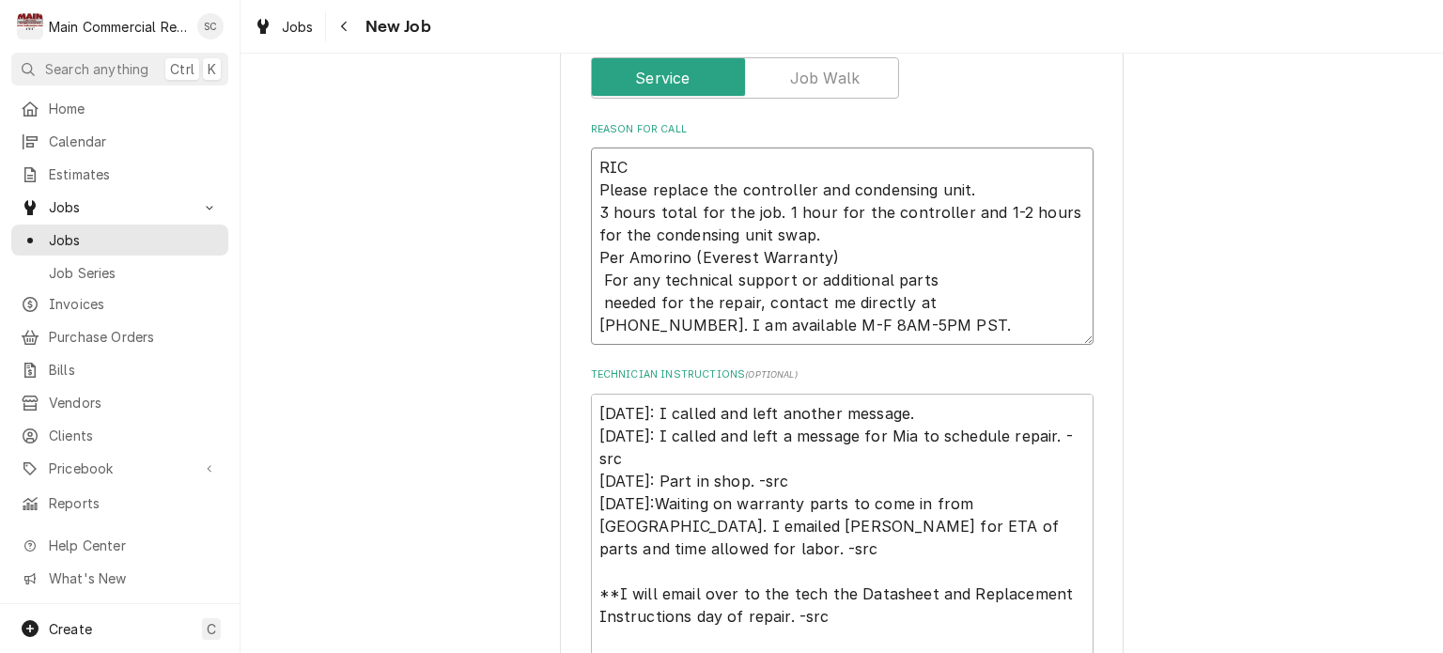
scroll to position [1033, 0]
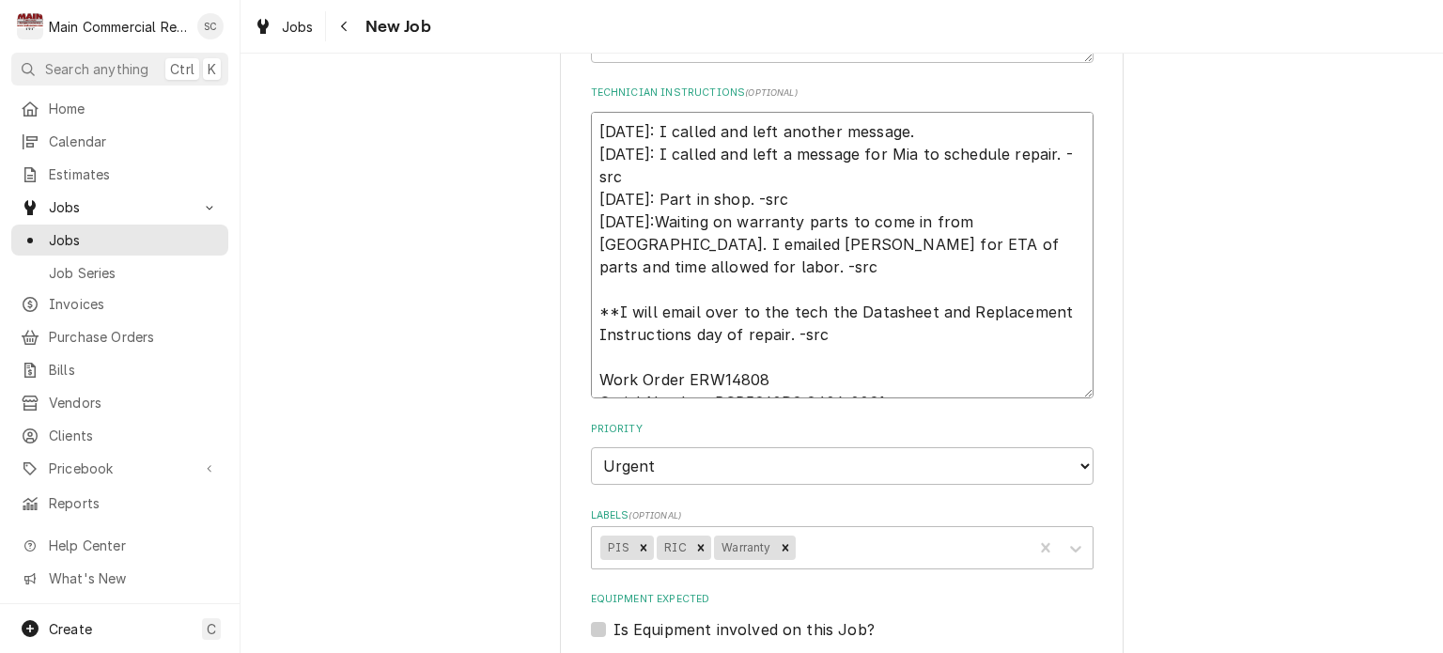
click at [895, 360] on textarea "9/4/25: I called and left another message. 9/3/25: I called and left a message …" at bounding box center [842, 255] width 503 height 287
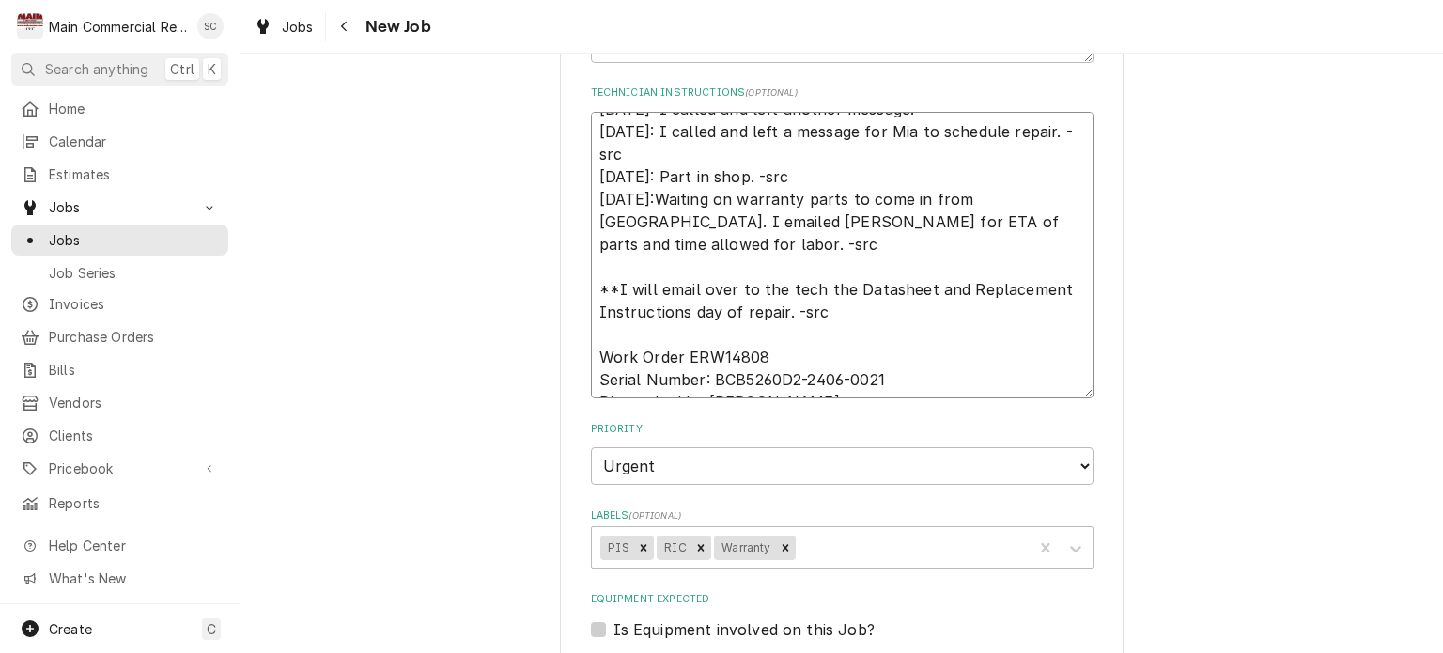
click at [955, 336] on textarea "9/4/25: I called and left another message. 9/3/25: I called and left a message …" at bounding box center [842, 255] width 503 height 287
click at [943, 347] on textarea "9/4/25: I called and left another message. 9/3/25: I called and left a message …" at bounding box center [842, 255] width 503 height 287
click at [804, 383] on textarea "9/4/25: I called and left another message. 9/3/25: I called and left a message …" at bounding box center [842, 255] width 503 height 287
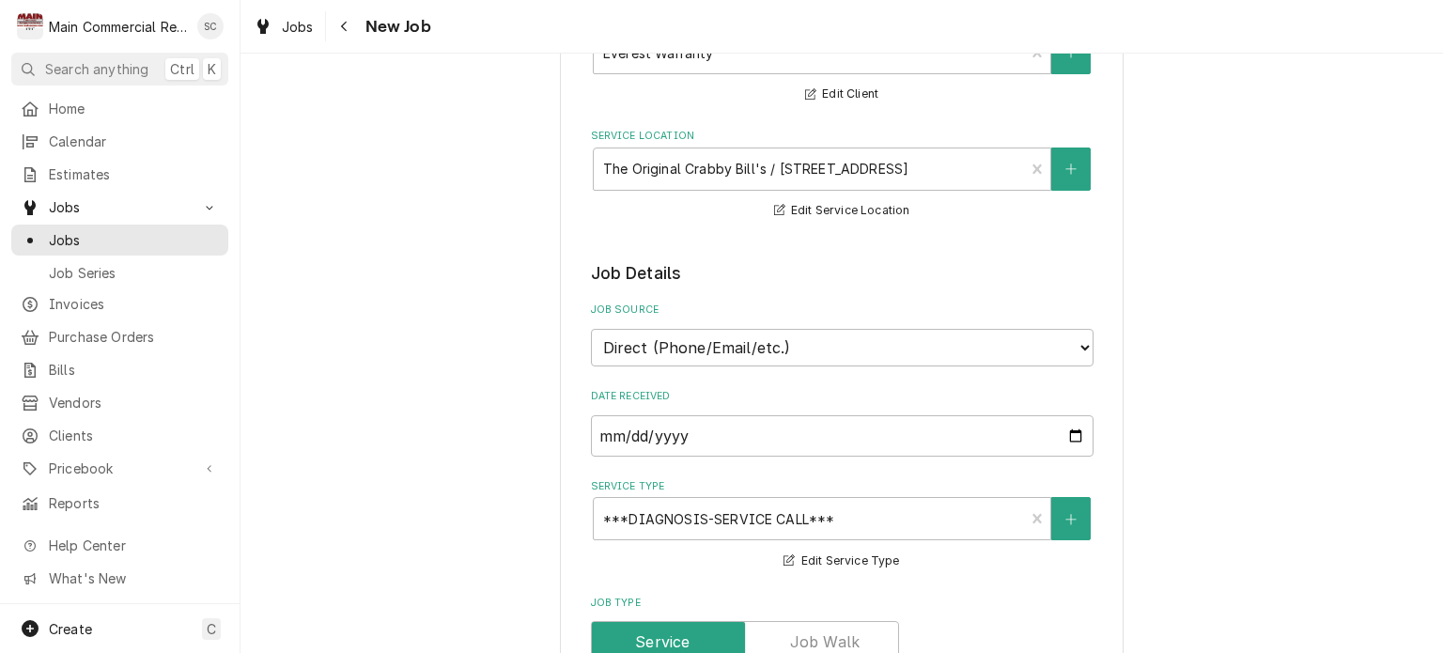
scroll to position [0, 0]
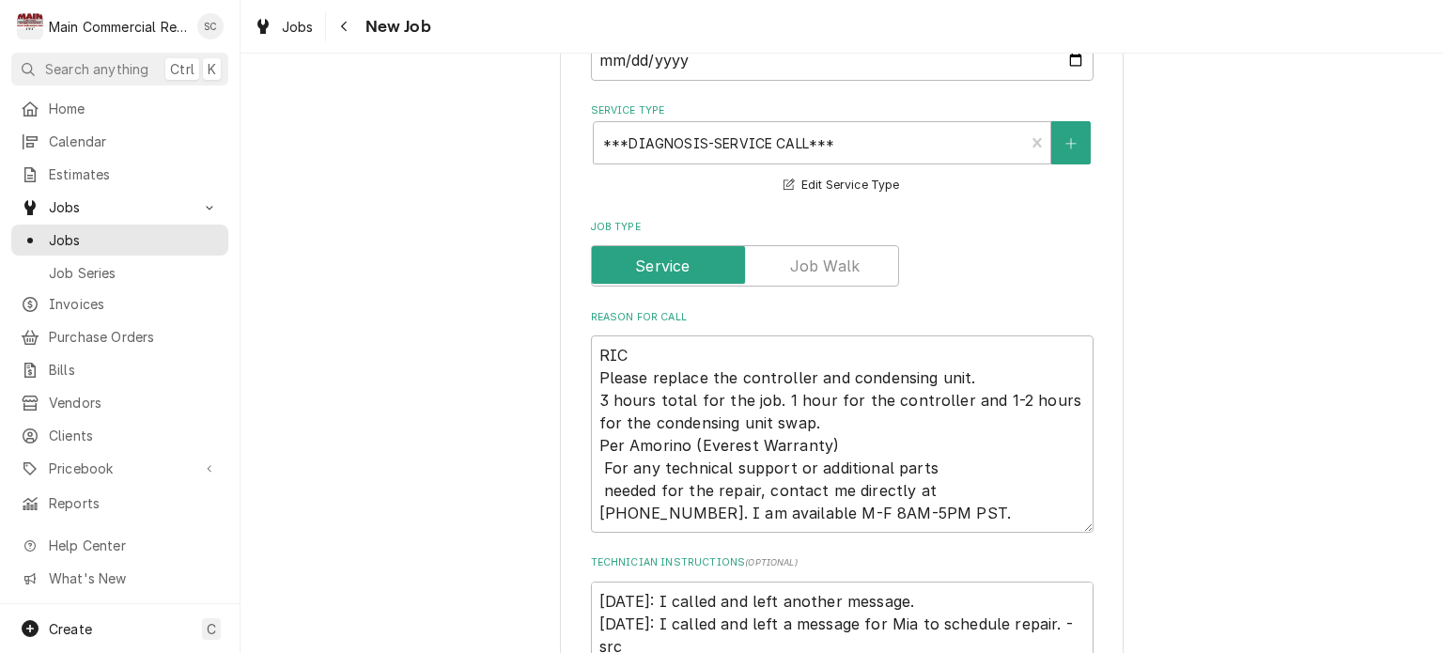
scroll to position [751, 0]
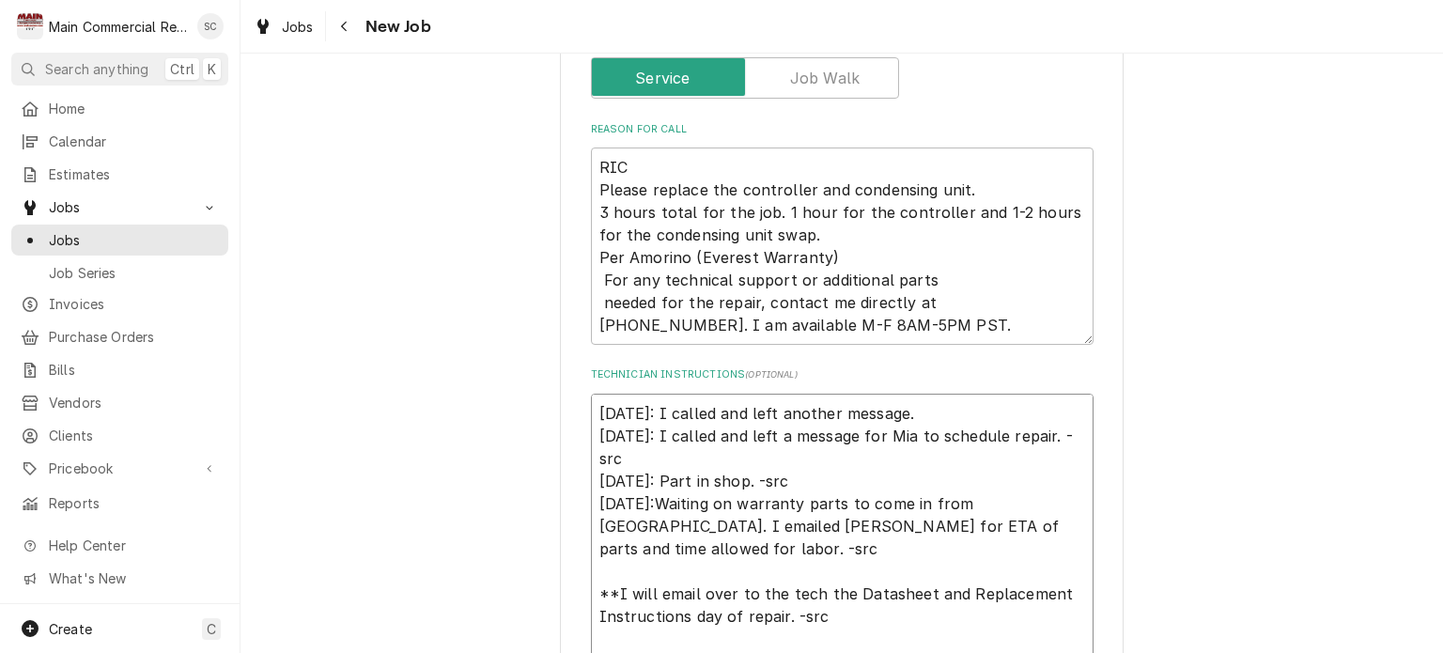
click at [917, 417] on textarea "9/4/25: I called and left another message. 9/3/25: I called and left a message …" at bounding box center [842, 537] width 503 height 287
type textarea "x"
type textarea "9/4/25: I called and left another message. 9/3/25: I called and left a message …"
type textarea "x"
type textarea "9/4/25: I called and left another message 9/3/25: I called and left a message f…"
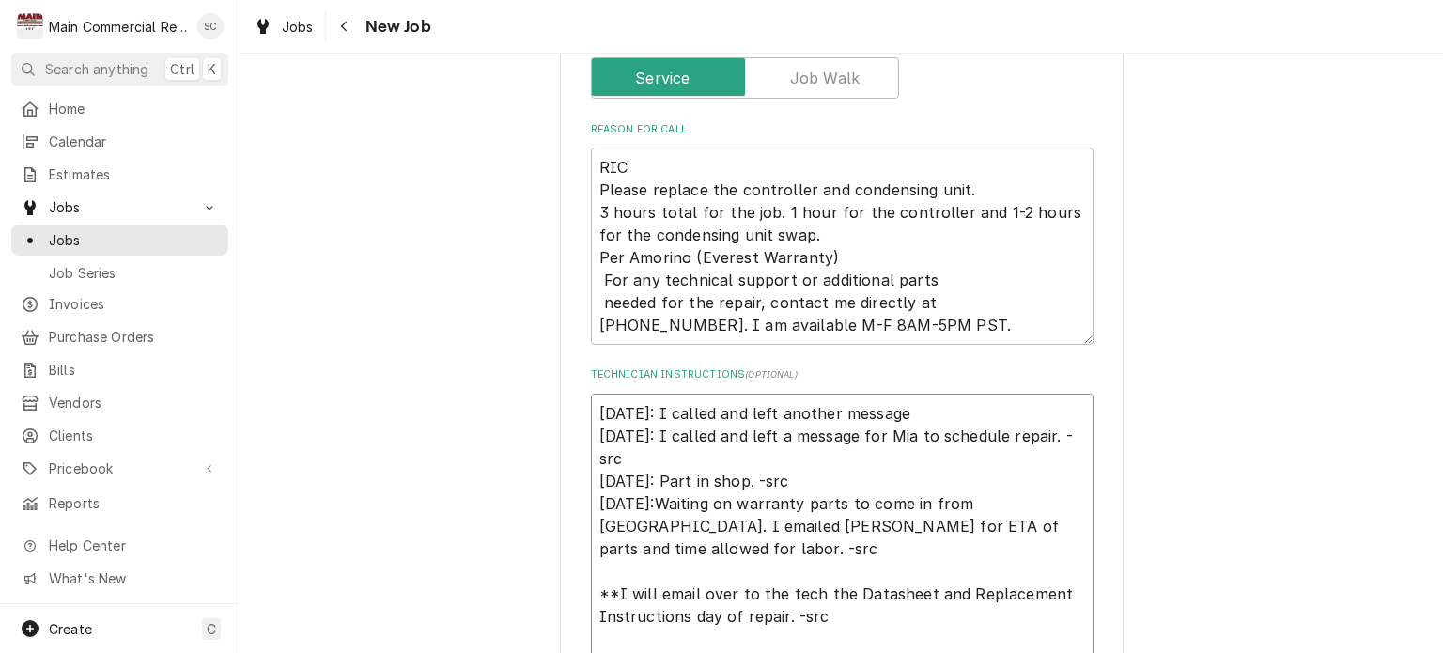
type textarea "x"
type textarea "9/4/25: I called and left another message 9/3/25: I called and left a message f…"
type textarea "x"
type textarea "9/4/25: I called and left another message f 9/3/25: I called and left a message…"
type textarea "x"
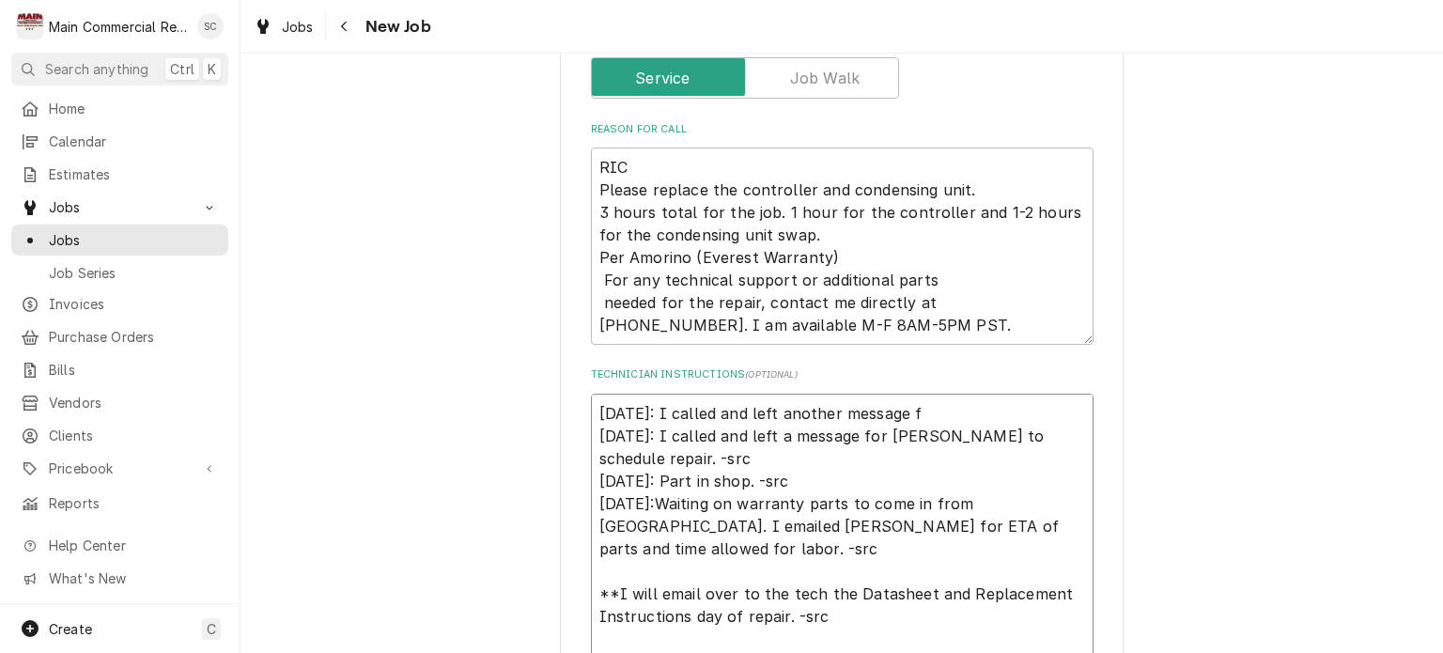
type textarea "9/4/25: I called and left another message fo 9/3/25: I called and left a messag…"
type textarea "x"
type textarea "9/4/25: I called and left another message for 9/3/25: I called and left a messa…"
type textarea "x"
type textarea "9/4/25: I called and left another message for 9/3/25: I called and left a messa…"
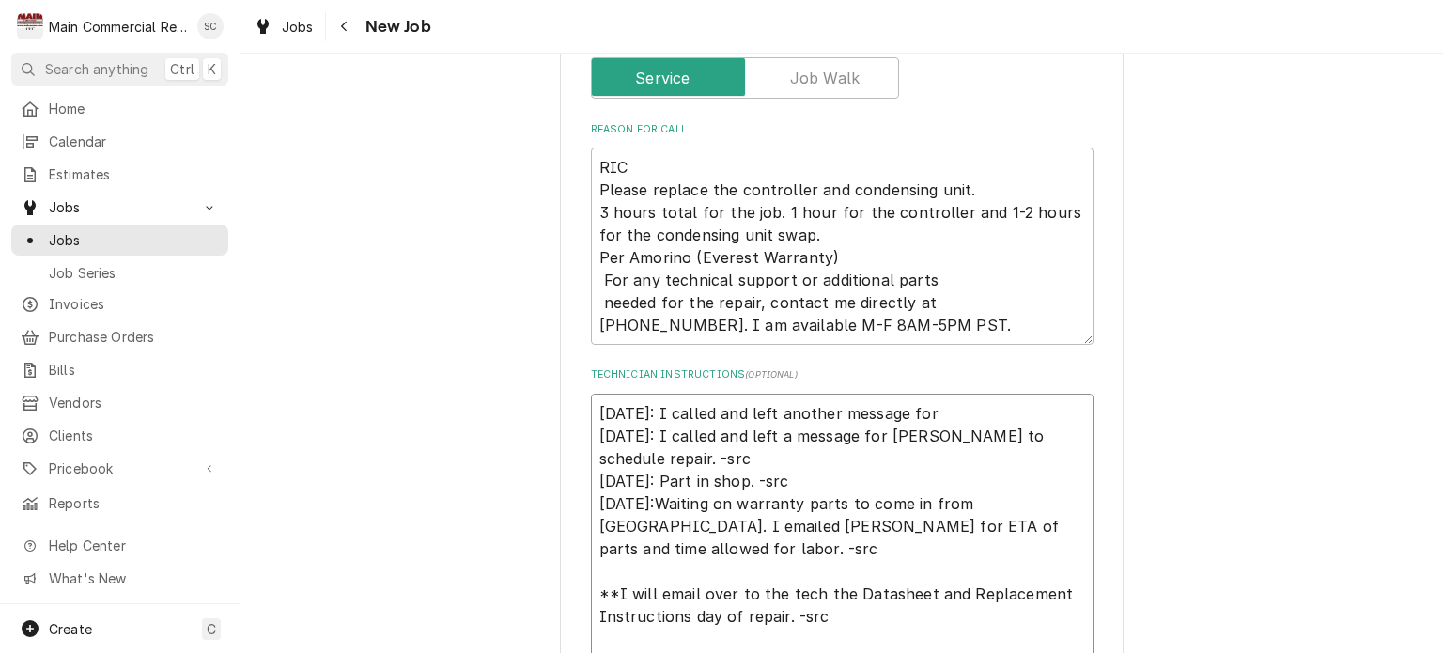
type textarea "x"
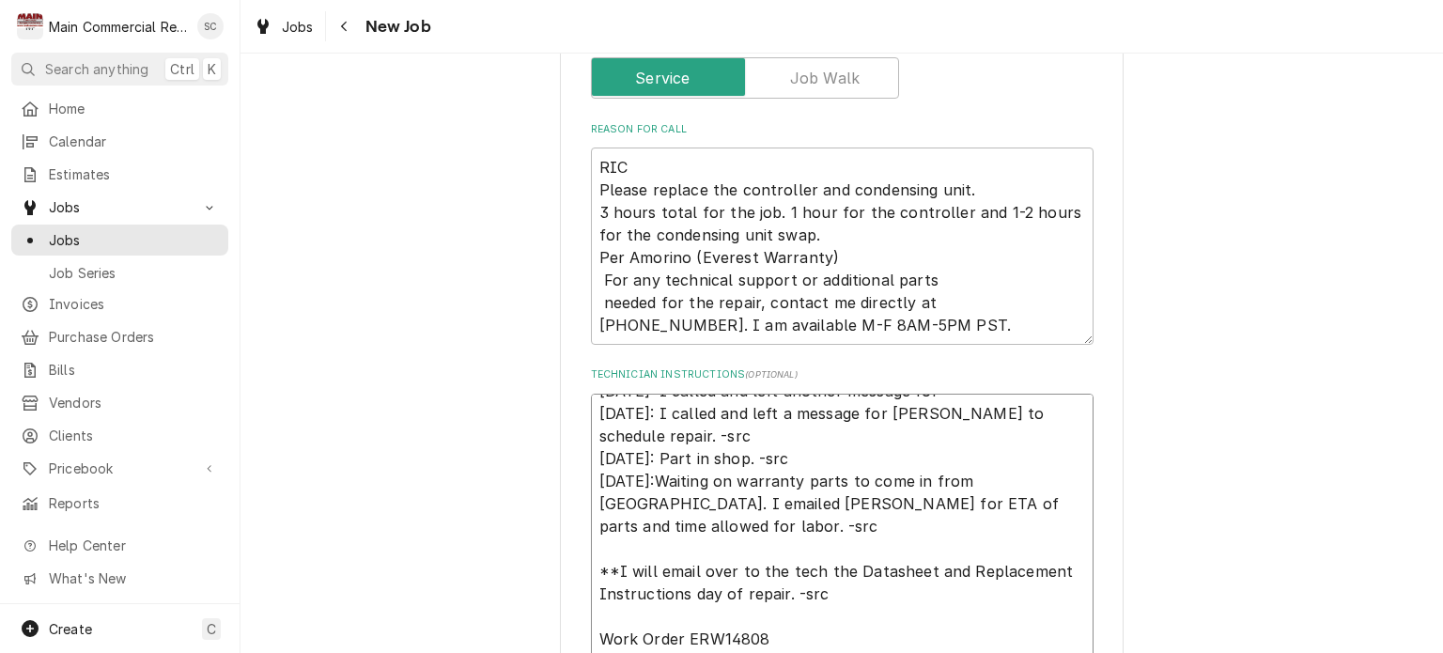
scroll to position [0, 0]
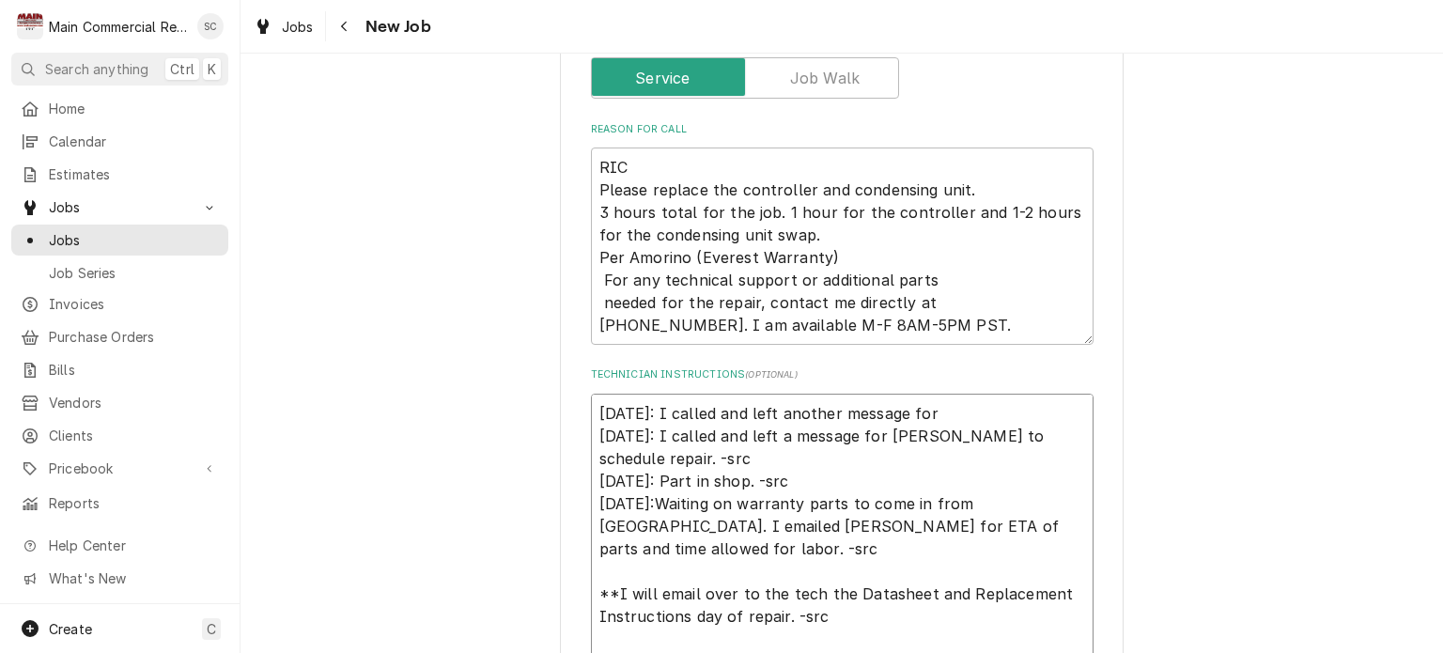
type textarea "9/4/25: I called and left another message for 9/3/25: I called and left a messa…"
click at [949, 330] on textarea "RIC Please replace the controller and condensing unit. 3 hours total for the jo…" at bounding box center [842, 245] width 503 height 197
click at [968, 410] on textarea "9/4/25: I called and left another message for 9/3/25: I called and left a messa…" at bounding box center [842, 537] width 503 height 287
type textarea "x"
type textarea "9/4/25: I called and left another message for M 9/3/25: I called and left a mes…"
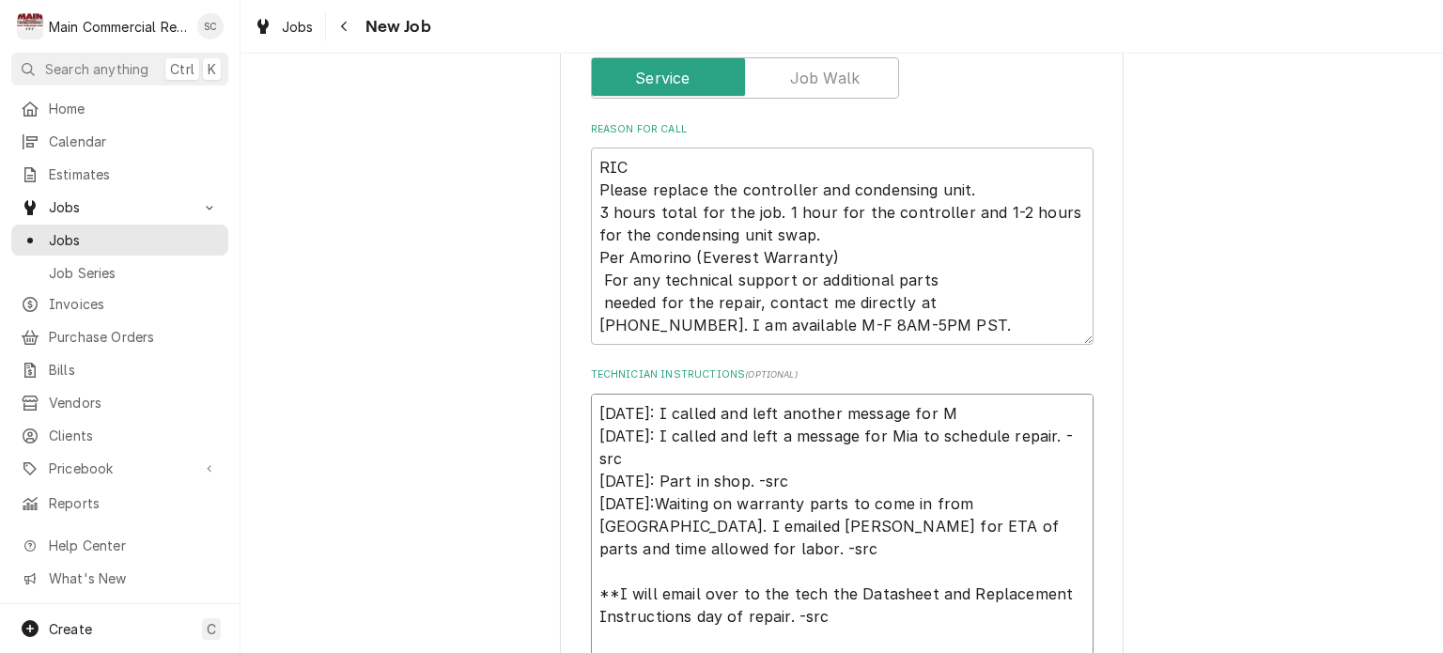
type textarea "x"
type textarea "9/4/25: I called and left another message for Mi 9/3/25: I called and left a me…"
type textarea "x"
type textarea "9/4/25: I called and left another message for Mia 9/3/25: I called and left a m…"
type textarea "x"
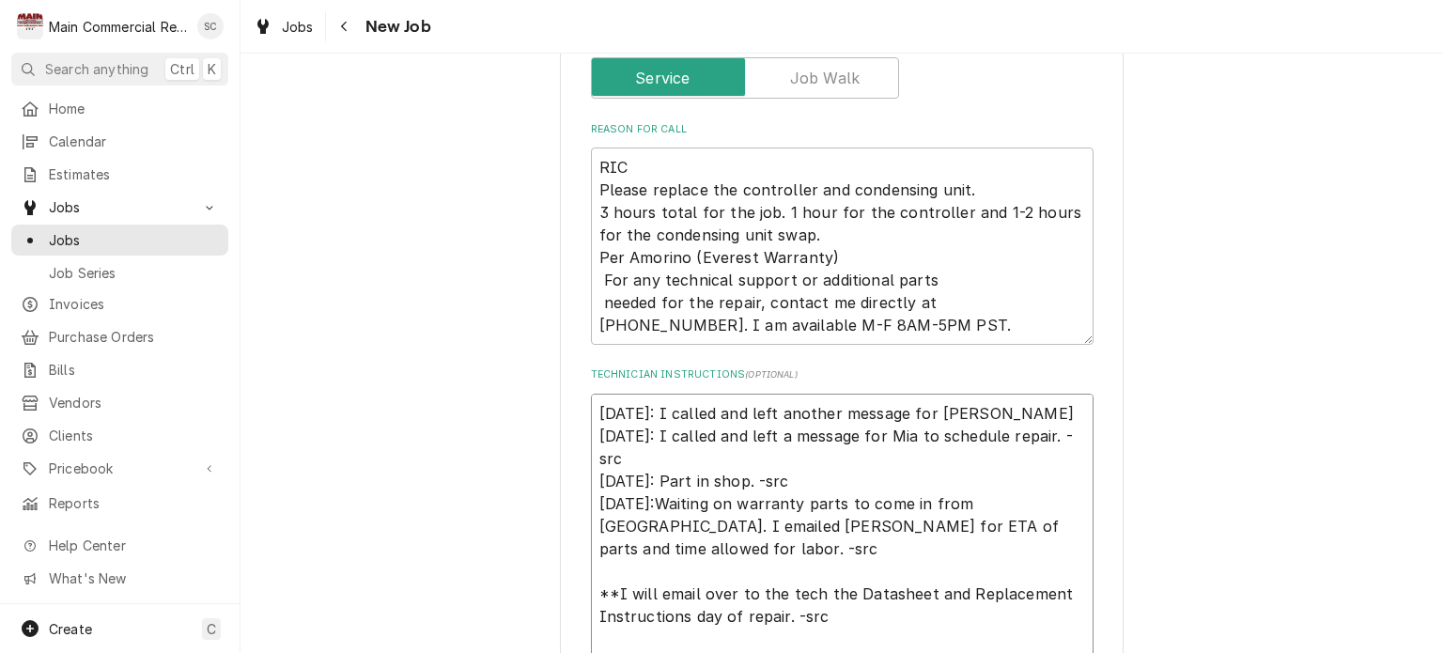
type textarea "9/4/25: I called and left another message for Mia. 9/3/25: I called and left a …"
type textarea "x"
type textarea "9/4/25: I called and left another message for Mia. 9/3/25: I called and left a …"
type textarea "x"
type textarea "9/4/25: I called and left another message for Mia. T 9/3/25: I called and left …"
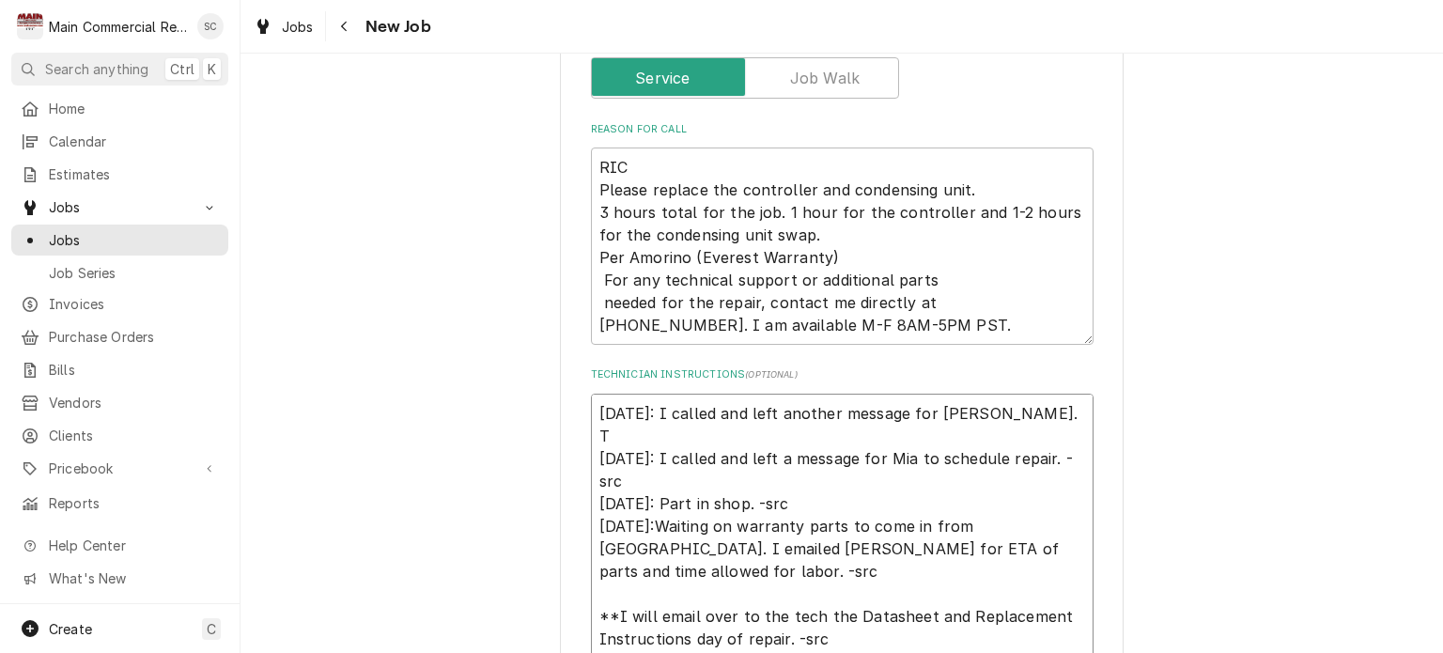
type textarea "x"
type textarea "9/4/25: I called and left another message for Mia. Th 9/3/25: I called and left…"
type textarea "x"
type textarea "9/4/25: I called and left another message for Mia. The 9/3/25: I called and lef…"
type textarea "x"
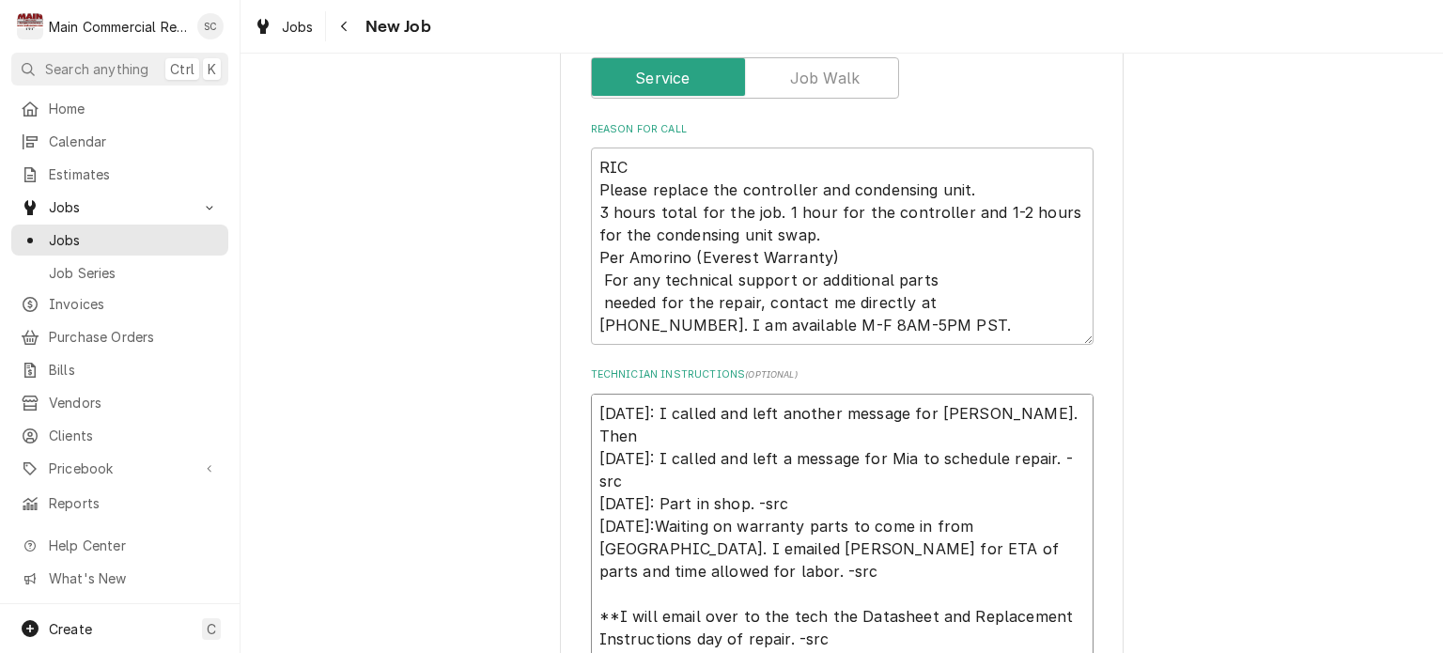
type textarea "9/4/25: I called and left another message for Mia. Then 9/3/25: I called and le…"
type textarea "x"
type textarea "9/4/25: I called and left another message for Mia. Then c 9/3/25: I called and …"
type textarea "x"
type textarea "9/4/25: I called and left another message for Mia. Then ca 9/3/25: I called and…"
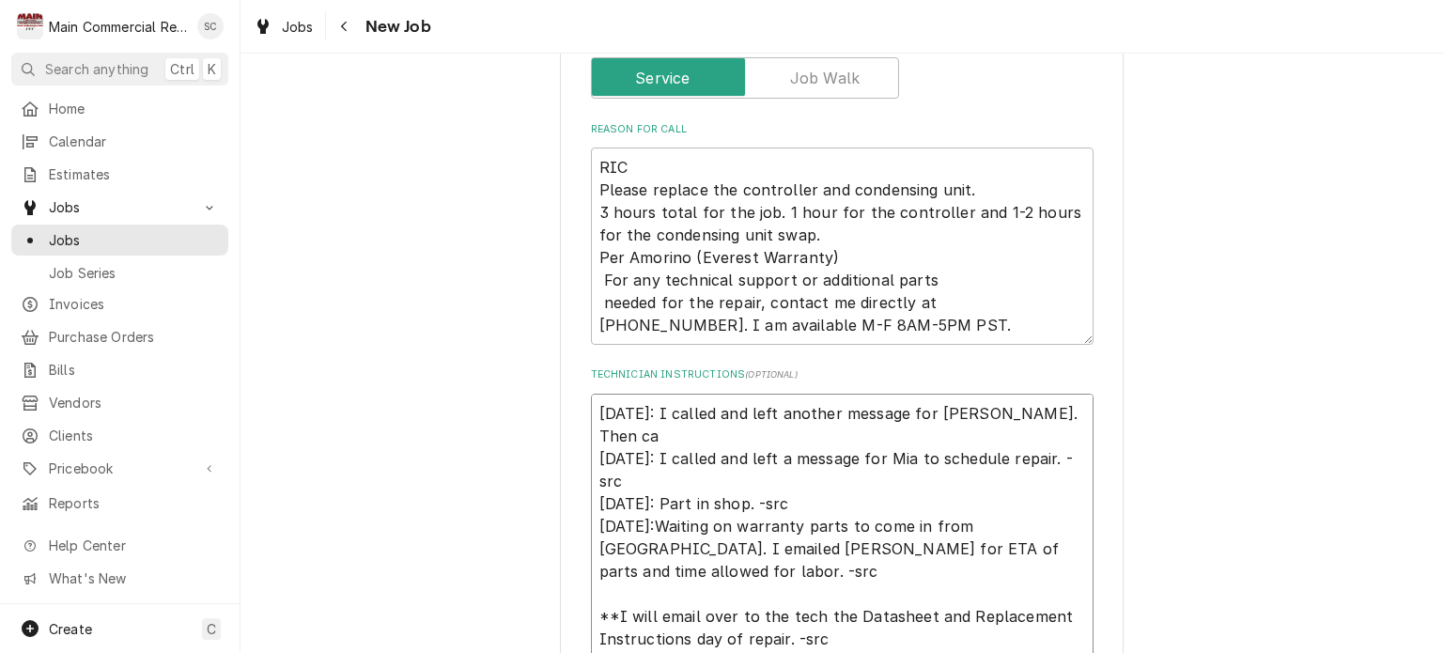
type textarea "x"
type textarea "9/4/25: I called and left another message for Mia. Then cal 9/3/25: I called an…"
type textarea "x"
type textarea "9/4/25: I called and left another message for Mia. Then call 9/3/25: I called a…"
type textarea "x"
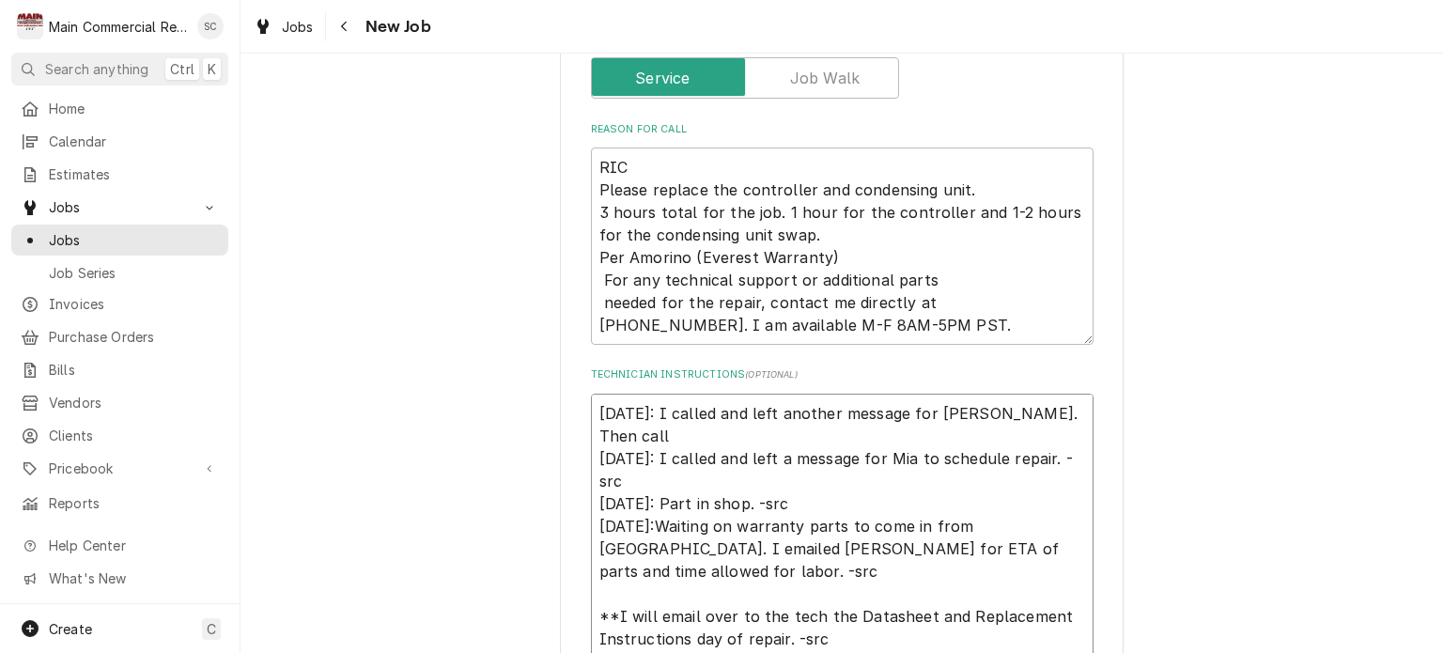
type textarea "9/4/25: I called and left another message for Mia. Then calle 9/3/25: I called …"
type textarea "x"
type textarea "9/4/25: I called and left another message for Mia. Then called 9/3/25: I called…"
type textarea "x"
type textarea "9/4/25: I called and left another message for Mia. Then called 9/3/25: I called…"
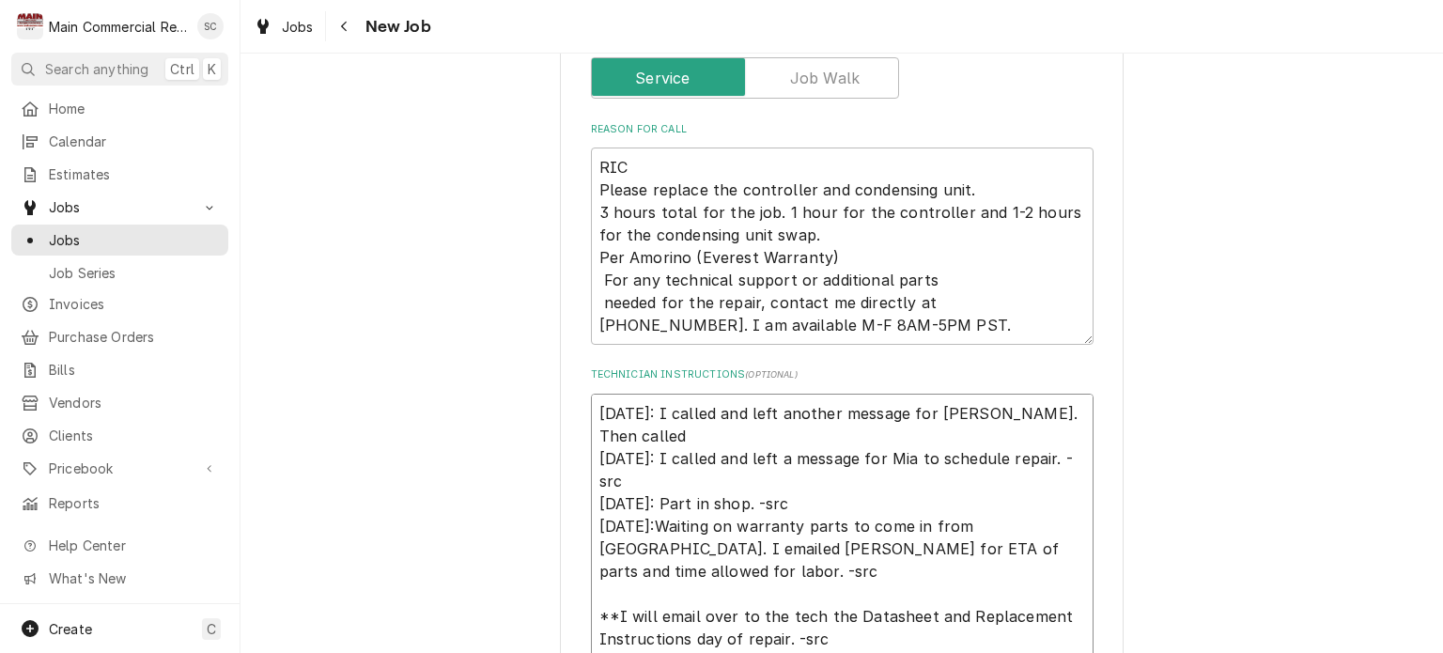
type textarea "x"
type textarea "9/4/25: I called and left another message for Mia. Then called t 9/3/25: I call…"
type textarea "x"
type textarea "9/4/25: I called and left another message for Mia. Then called th 9/3/25: I cal…"
type textarea "x"
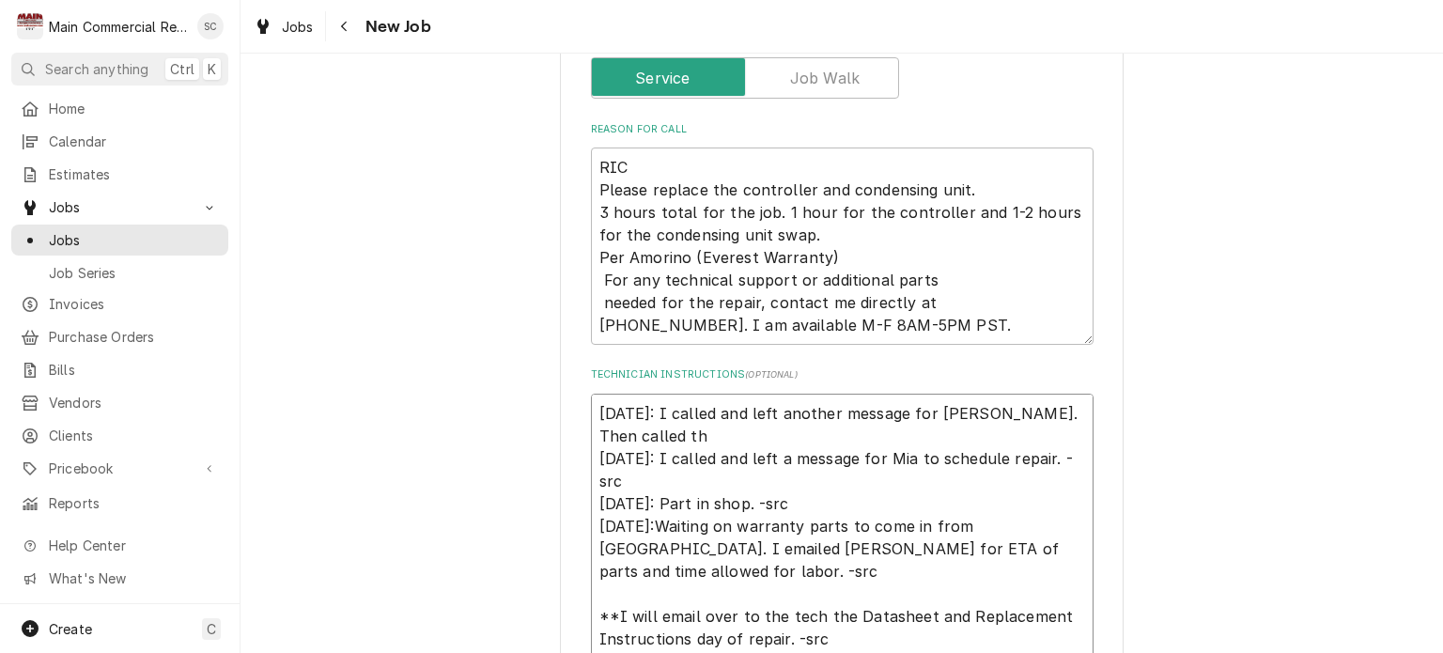
type textarea "9/4/25: I called and left another message for Mia. Then called the 9/3/25: I ca…"
type textarea "x"
type textarea "9/4/25: I called and left another message for Mia. Then called thei 9/3/25: I c…"
type textarea "x"
type textarea "9/4/25: I called and left another message for Mia. Then called their 9/3/25: I …"
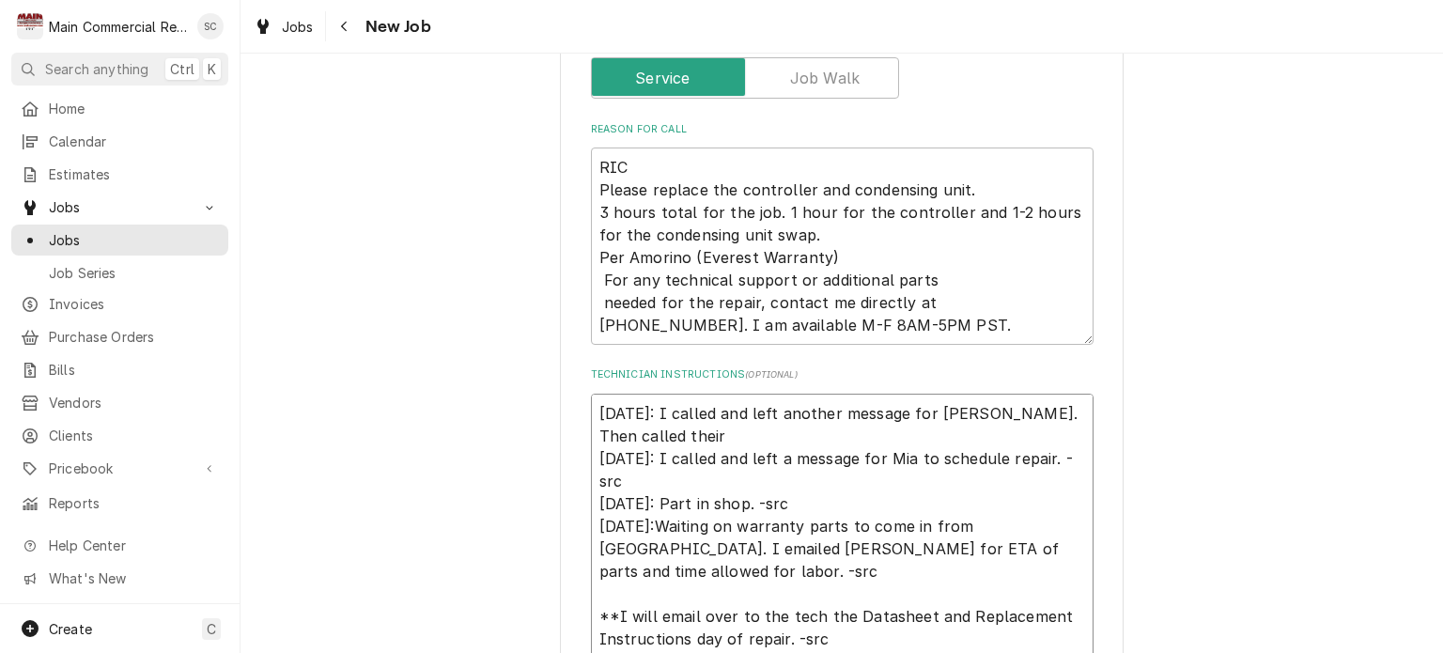
type textarea "x"
type textarea "9/4/25: I called and left another message for Mia. Then called their 9/3/25: I …"
type textarea "x"
type textarea "9/4/25: I called and left another message for Mia. Then called their r 9/3/25: …"
type textarea "x"
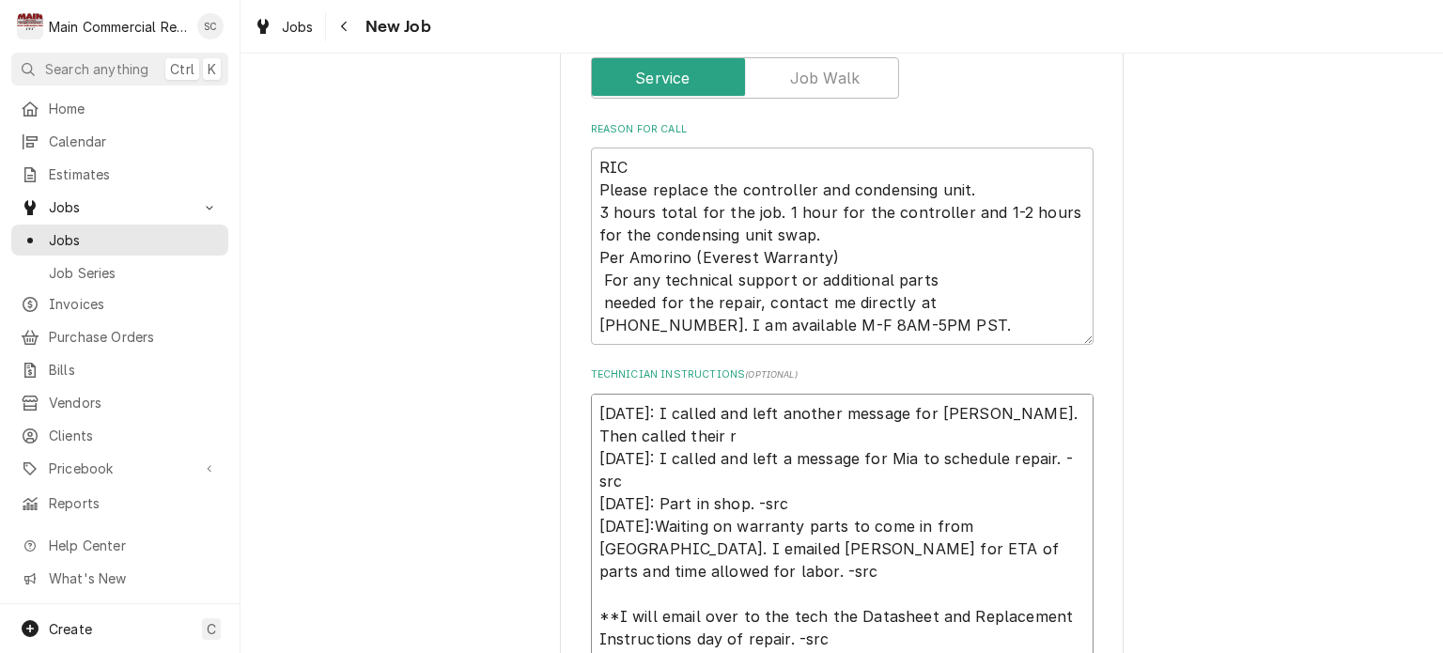
type textarea "9/4/25: I called and left another message for Mia. Then called their re 9/3/25:…"
type textarea "x"
type textarea "9/4/25: I called and left another message for Mia. Then called their res 9/3/25…"
type textarea "x"
type textarea "9/4/25: I called and left another message for Mia. Then called their rest 9/3/2…"
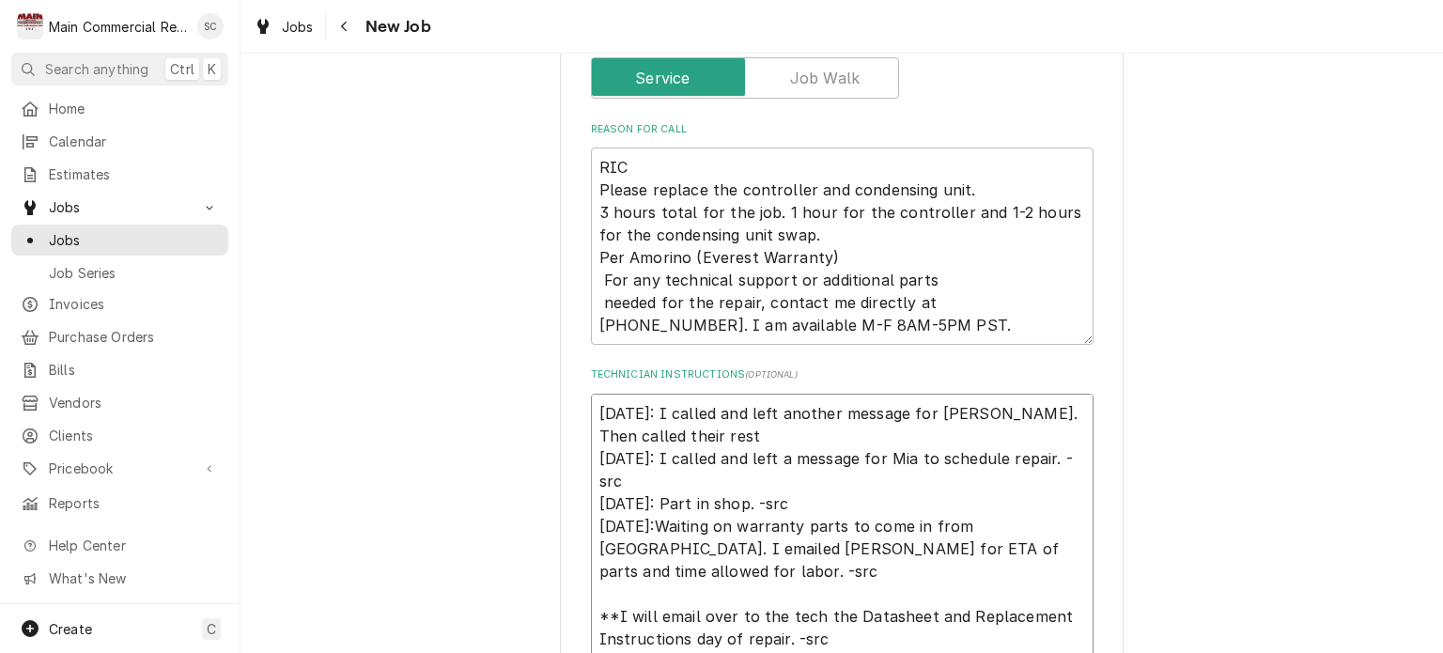
type textarea "x"
type textarea "9/4/25: I called and left another message for Mia. Then called their resta 9/3/…"
type textarea "x"
type textarea "9/4/25: I called and left another message for Mia. Then called their restaur 9/…"
type textarea "x"
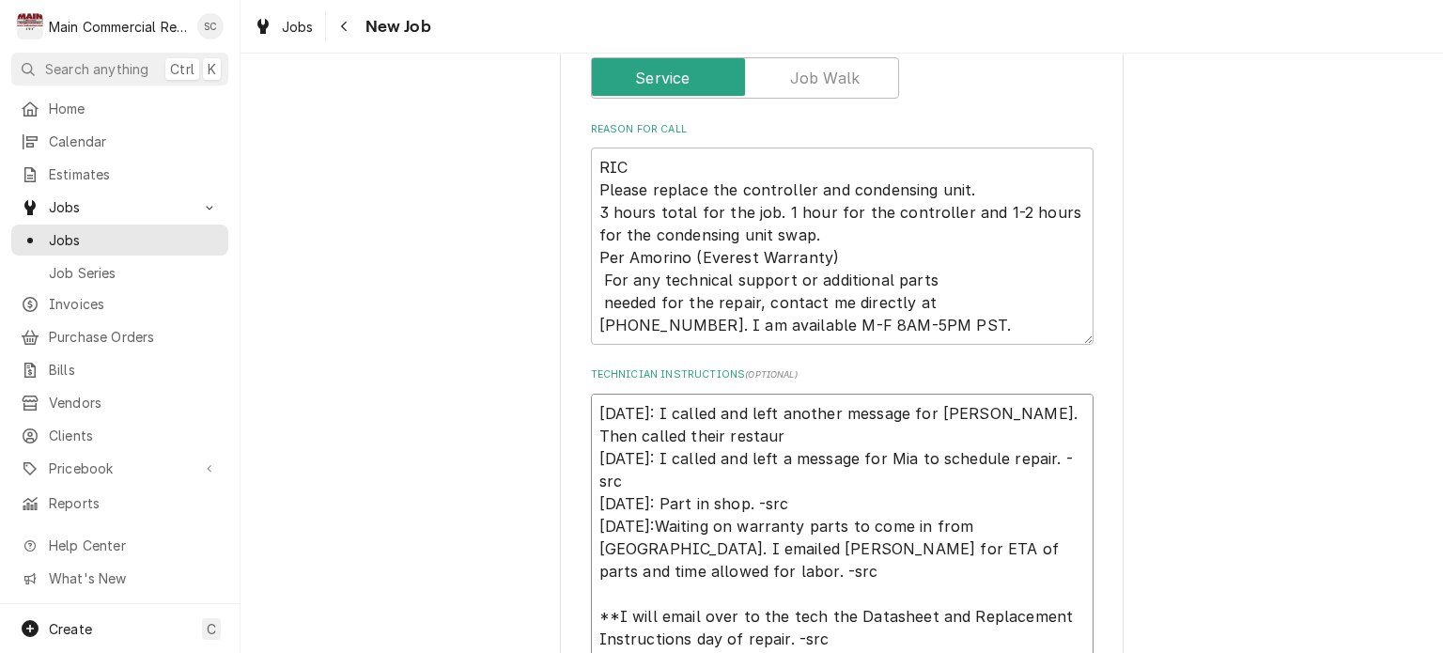
type textarea "9/4/25: I called and left another message for Mia. Then called their restaura 9…"
type textarea "x"
type textarea "9/4/25: I called and left another message for Mia. Then called their restauran …"
type textarea "x"
type textarea "9/4/25: I called and left another message for Mia. Then called their restaurant…"
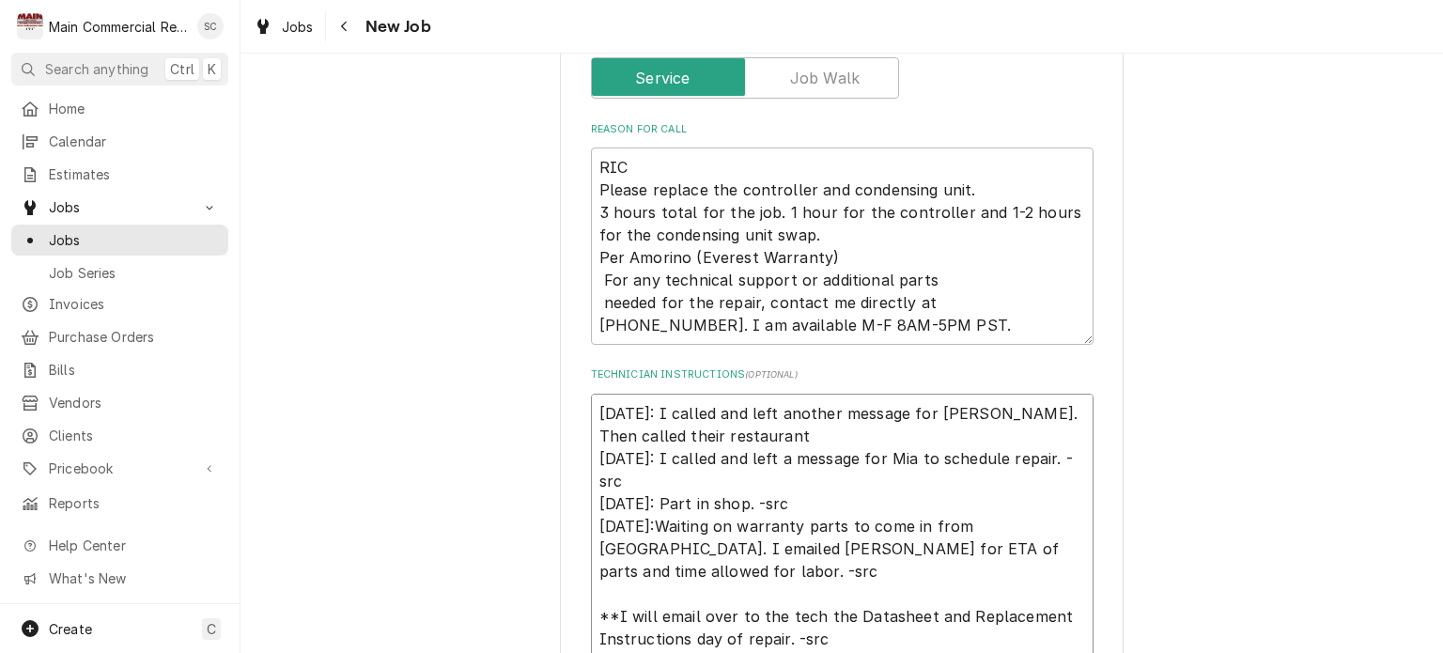
type textarea "x"
type textarea "9/4/25: I called and left another message for Mia. Then called their restaurant…"
type textarea "x"
type textarea "9/4/25: I called and left another message for Mia. Then called their restaurant…"
type textarea "x"
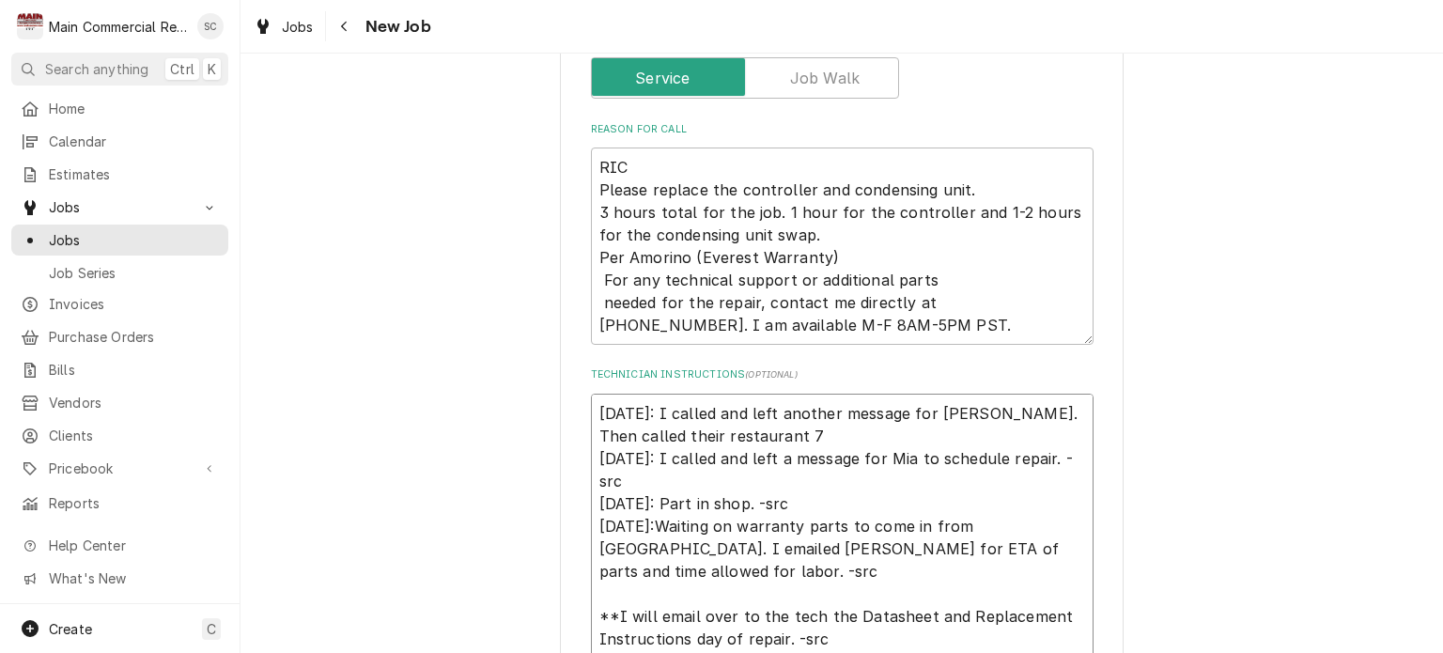
type textarea "9/4/25: I called and left another message for Mia. Then called their restaurant…"
type textarea "x"
type textarea "9/4/25: I called and left another message for Mia. Then called their restaurant…"
type textarea "x"
type textarea "9/4/25: I called and left another message for Mia. Then called their restaurant…"
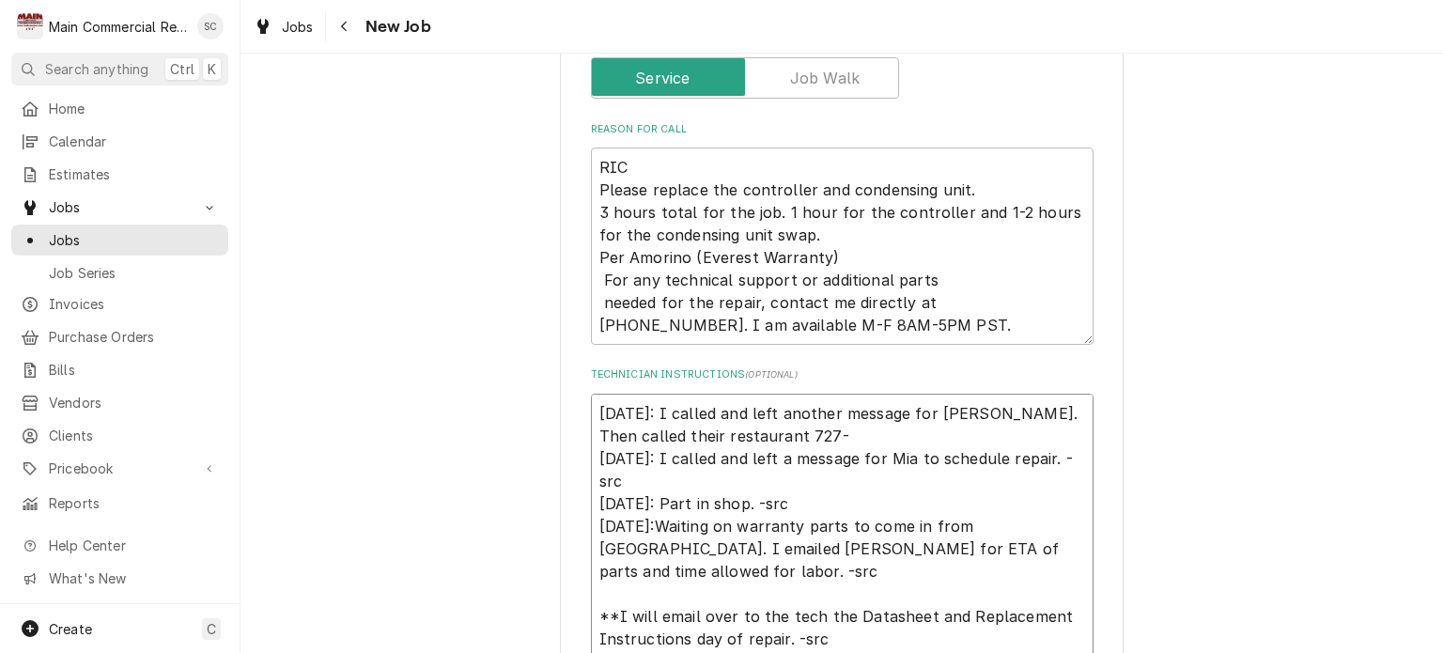
type textarea "x"
type textarea "9/4/25: I called and left another message for Mia. Then called their restaurant…"
type textarea "x"
type textarea "9/4/25: I called and left another message for Mia. Then called their restaurant…"
type textarea "x"
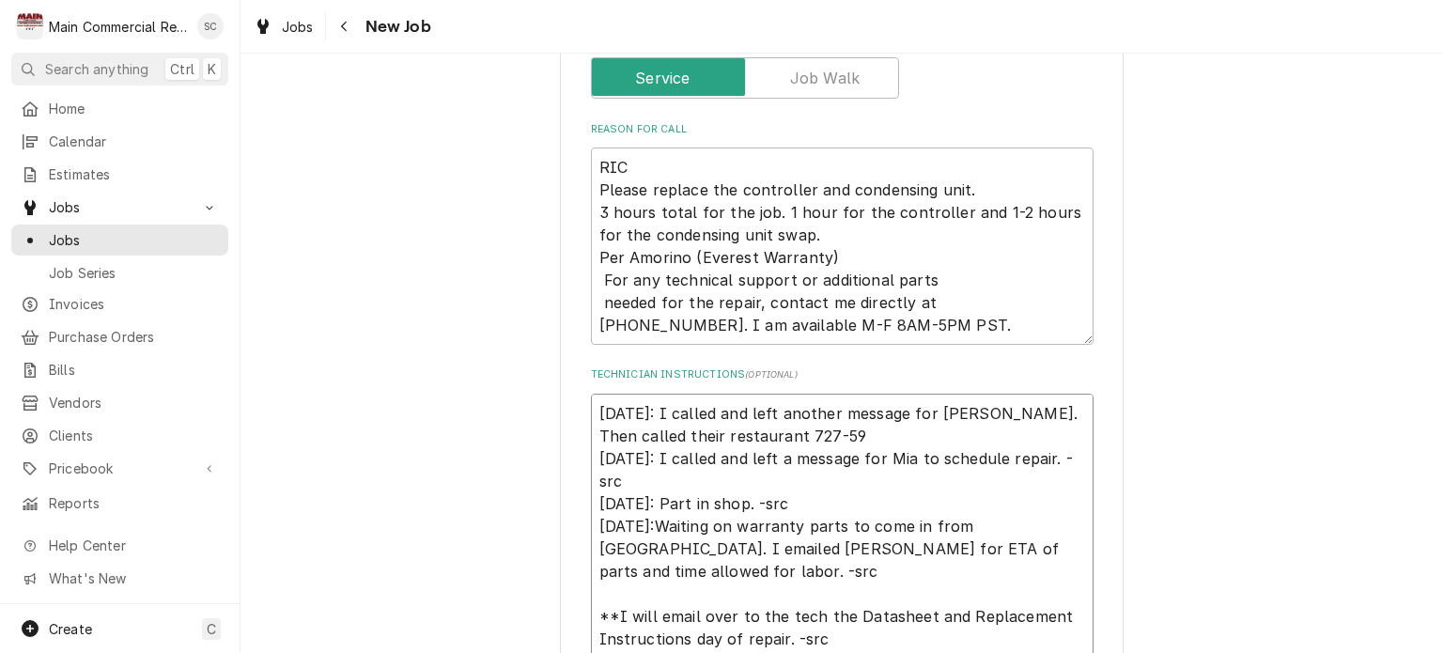
type textarea "9/4/25: I called and left another message for Mia. Then called their restaurant…"
type textarea "x"
type textarea "9/4/25: I called and left another message for Mia. Then called their restaurant…"
type textarea "x"
type textarea "9/4/25: I called and left another message for Mia. Then called their restaurant…"
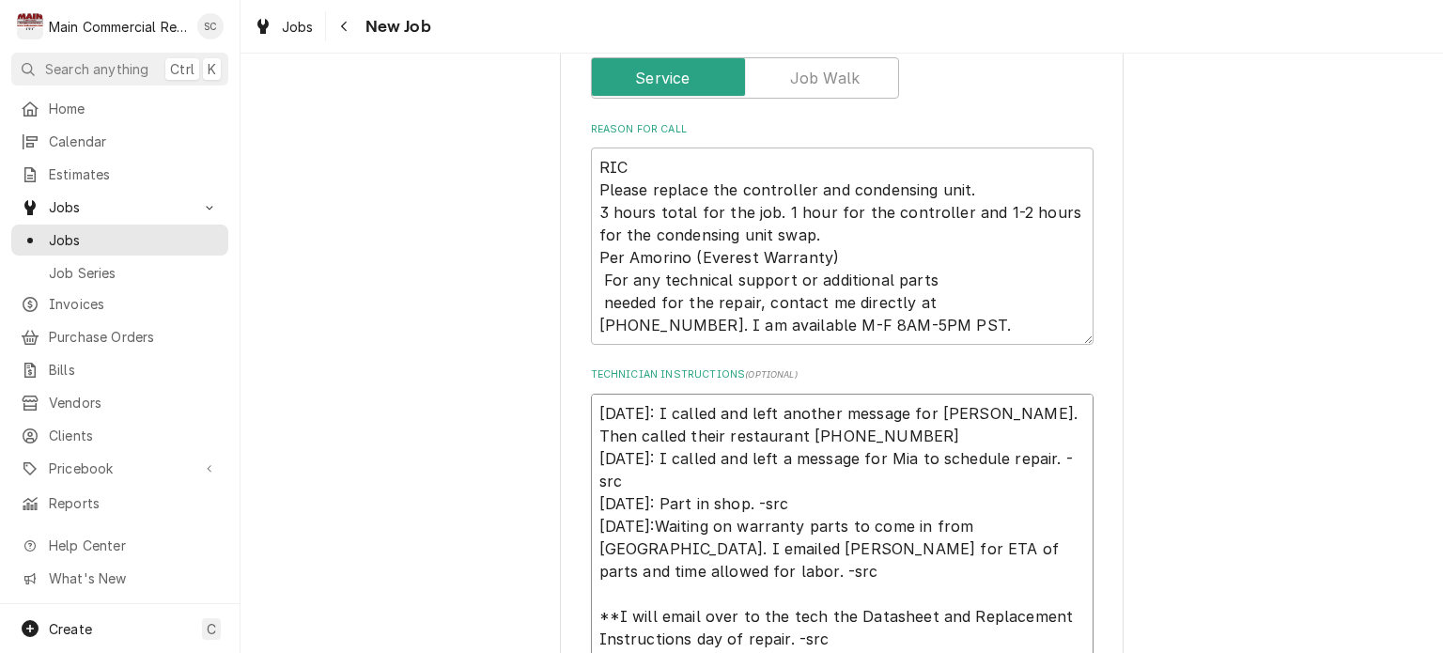
type textarea "x"
type textarea "9/4/25: I called and left another message for Mia. Then called their restaurant…"
type textarea "x"
type textarea "9/4/25: I called and left another message for Mia. Then called their restaurant…"
type textarea "x"
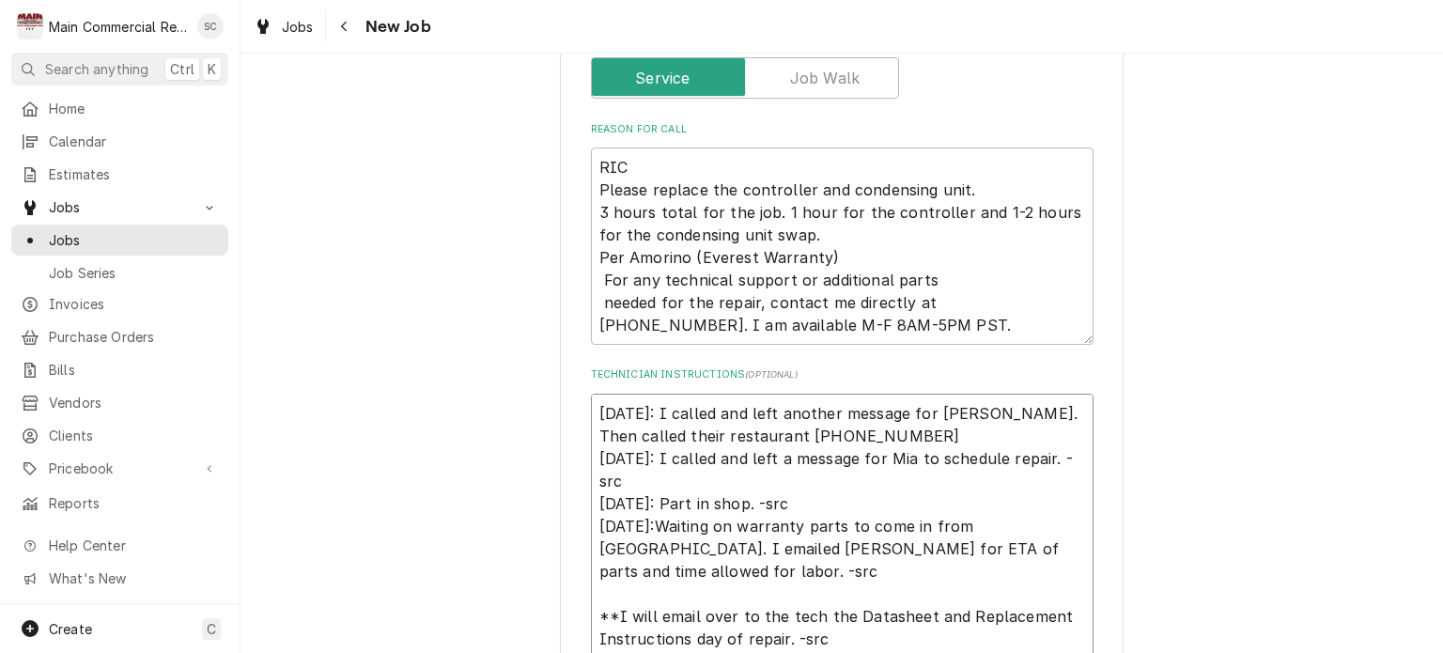
type textarea "9/4/25: I called and left another message for Mia. Then called their restaurant…"
type textarea "x"
type textarea "9/4/25: I called and left another message for Mia. Then called their restaurant…"
type textarea "x"
type textarea "9/4/25: I called and left another message for Mia. Then called their restaurant…"
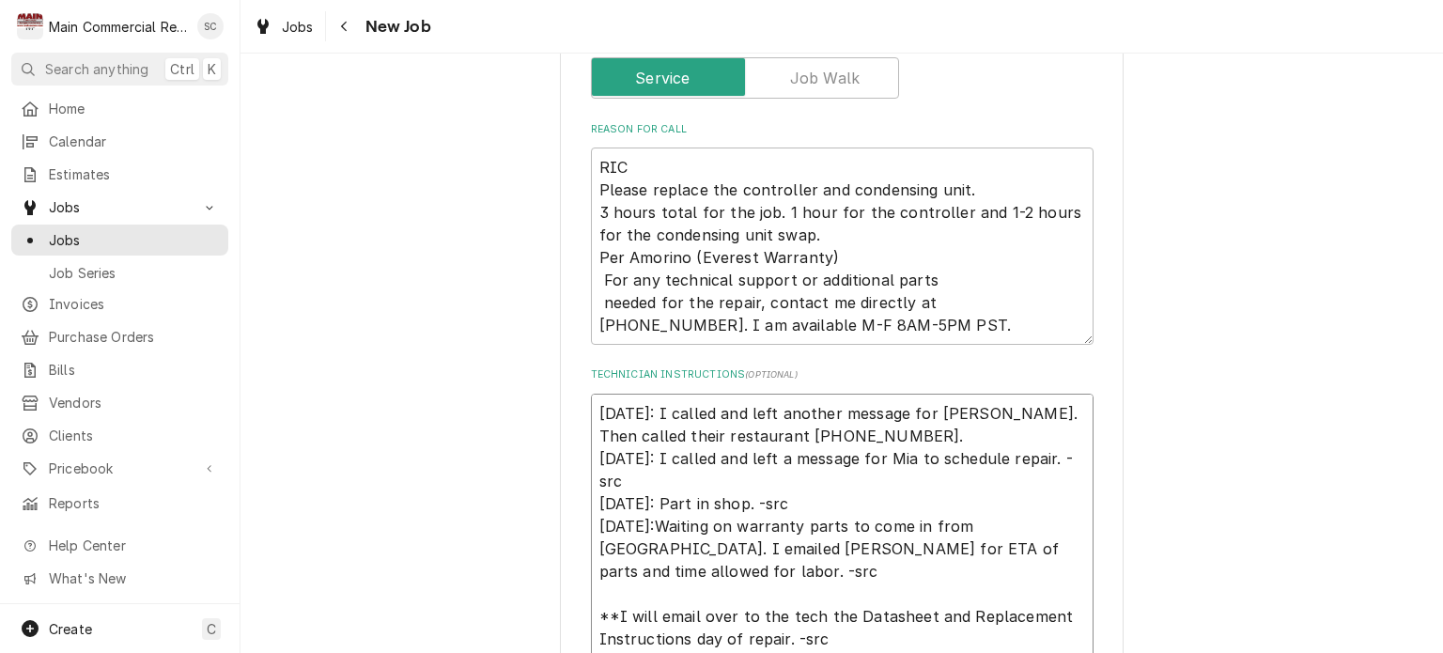
type textarea "x"
type textarea "9/4/25: I called and left another message for Mia. Then called their restaurant…"
type textarea "x"
type textarea "9/4/25: I called and left another message for Mia. Then called their restaurant…"
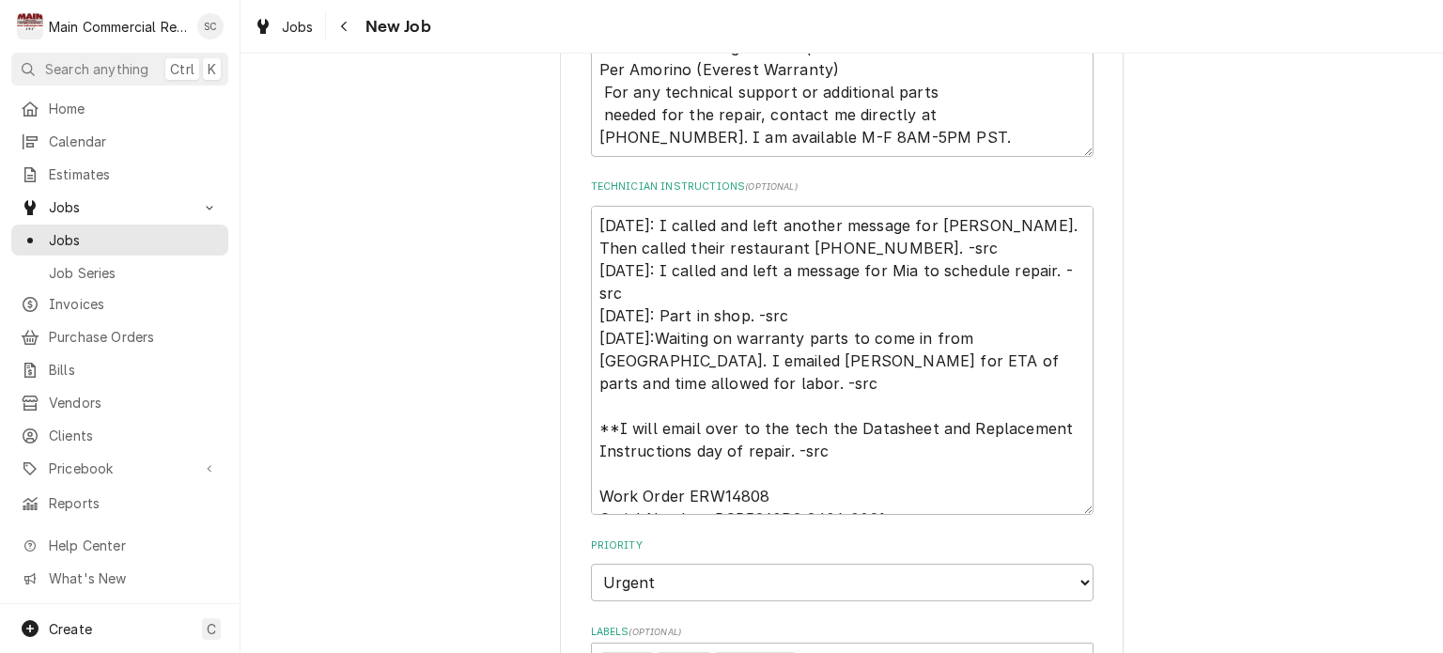
click at [1203, 286] on div "Use the fields below to edit this job: Client Details Client Everest Warranty E…" at bounding box center [841, 310] width 1202 height 2352
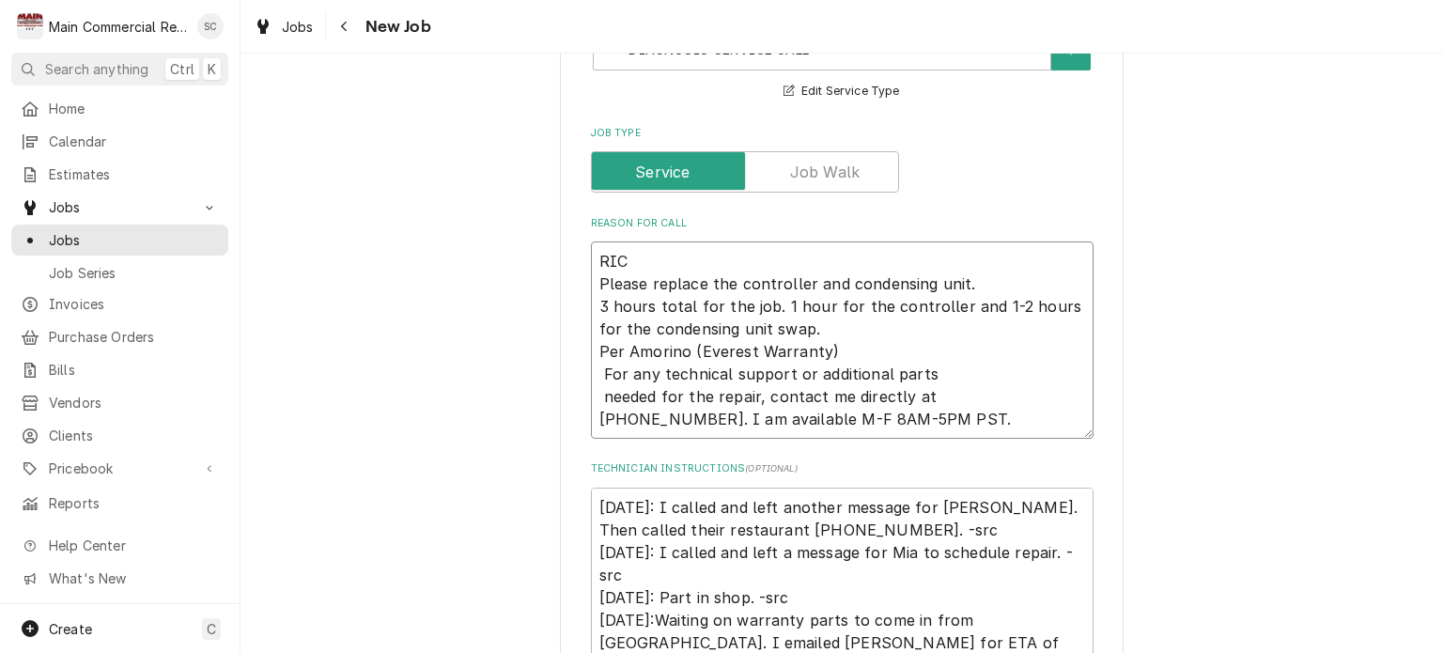
click at [1032, 424] on textarea "RIC Please replace the controller and condensing unit. 3 hours total for the jo…" at bounding box center [842, 339] width 503 height 197
click at [810, 523] on textarea "9/4/25: I called and left another message for Mia. Then called their restaurant…" at bounding box center [842, 643] width 503 height 310
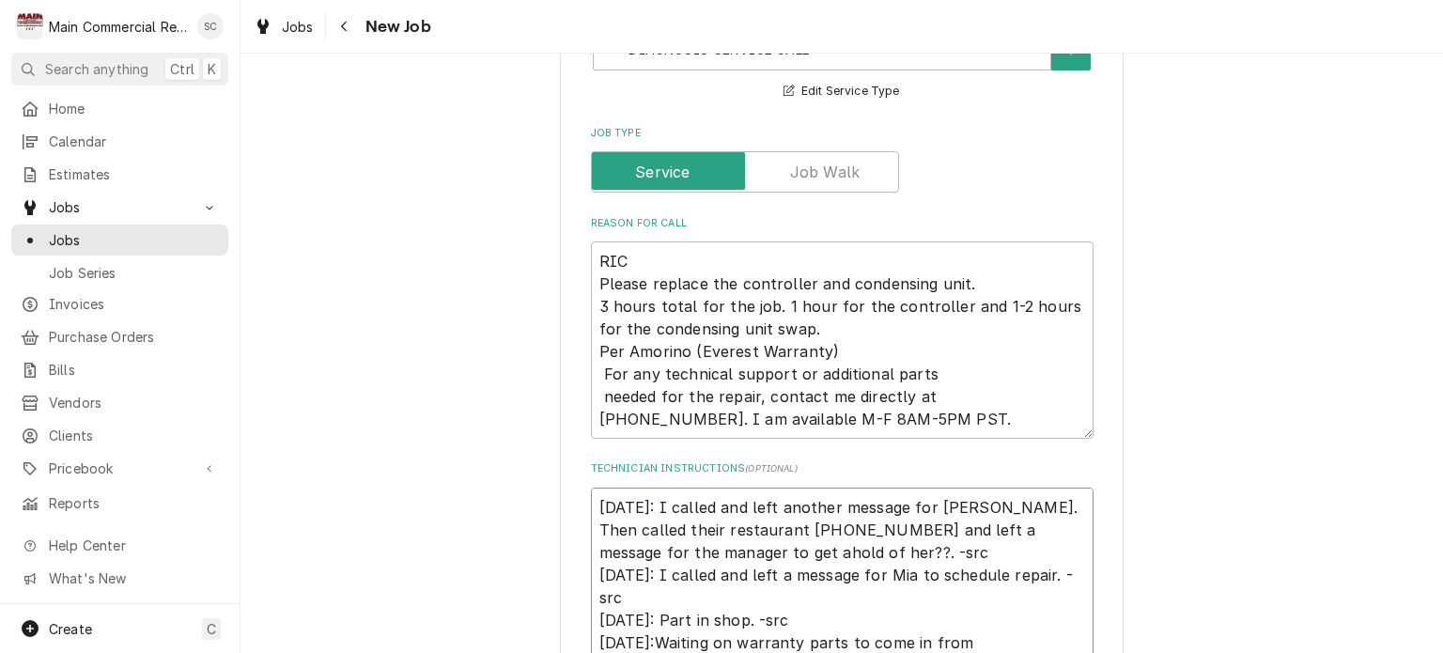
click at [910, 552] on textarea "9/4/25: I called and left another message for Mia. Then called their restaurant…" at bounding box center [842, 654] width 503 height 333
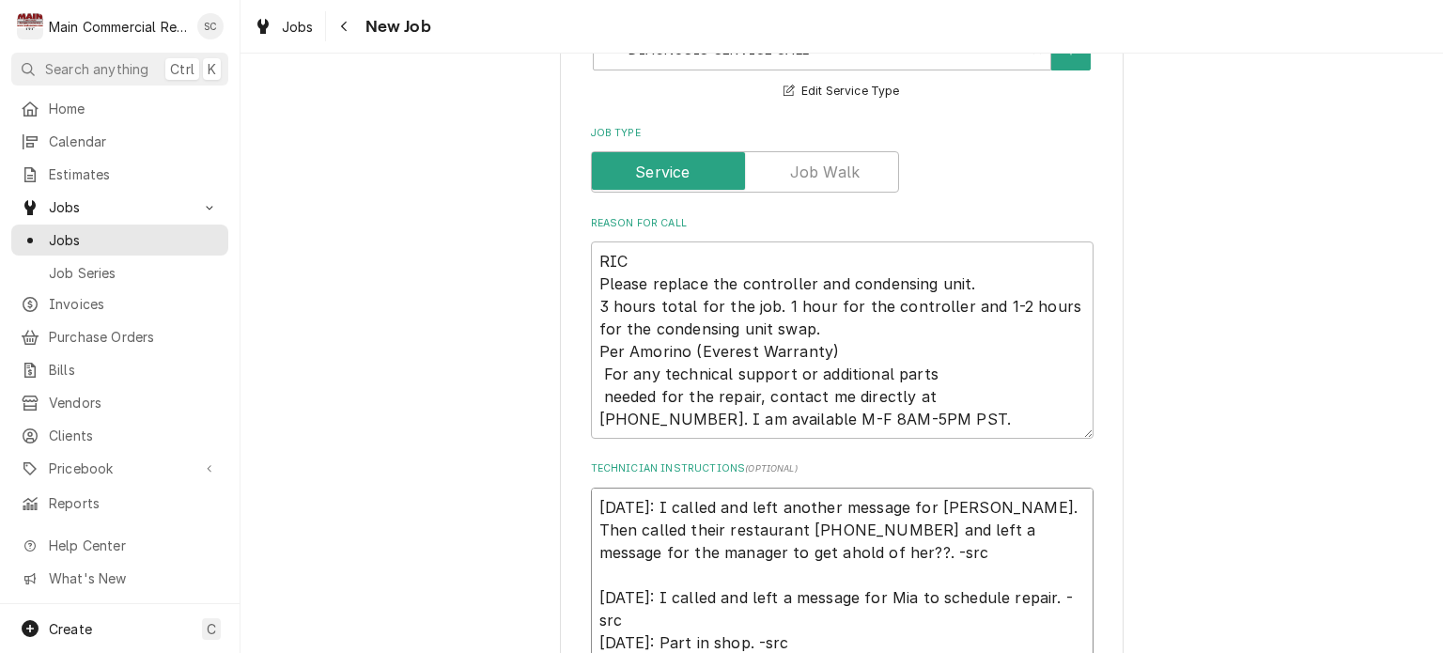
scroll to position [23, 0]
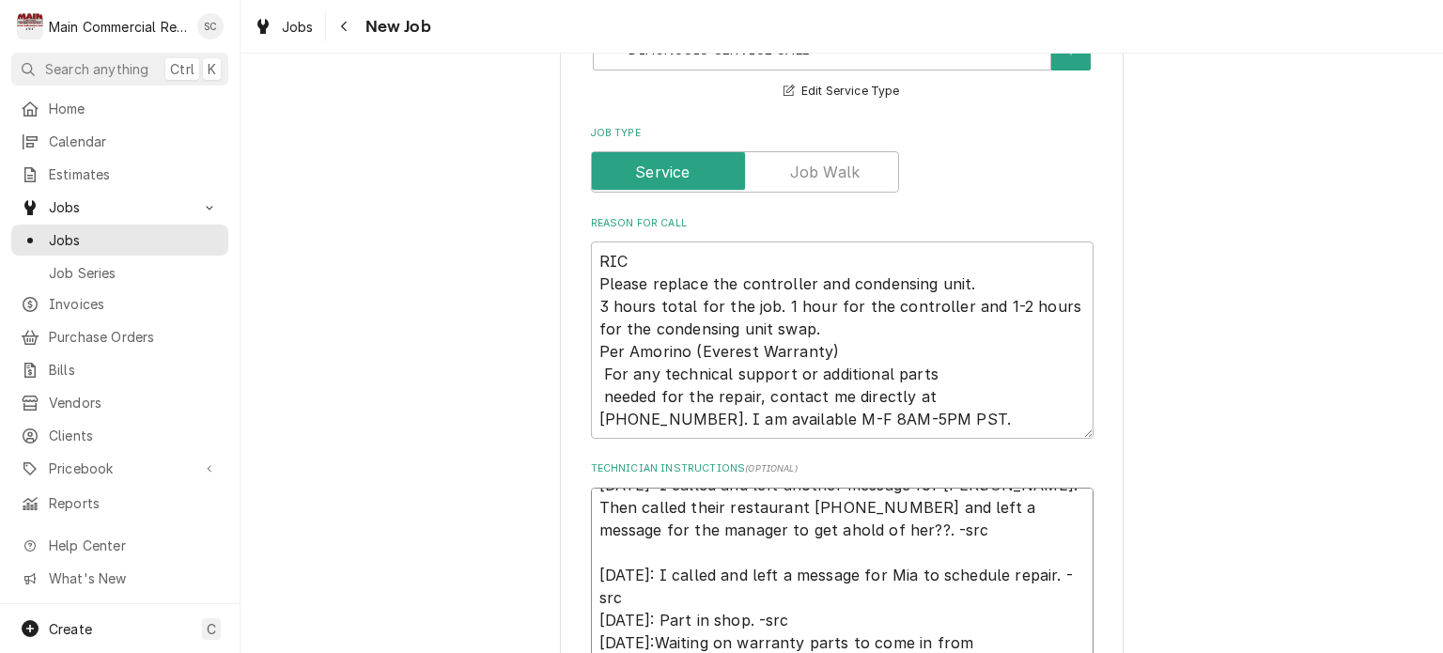
click at [704, 599] on textarea "9/4/25: I called and left another message for Mia. Then called their restaurant…" at bounding box center [842, 665] width 503 height 355
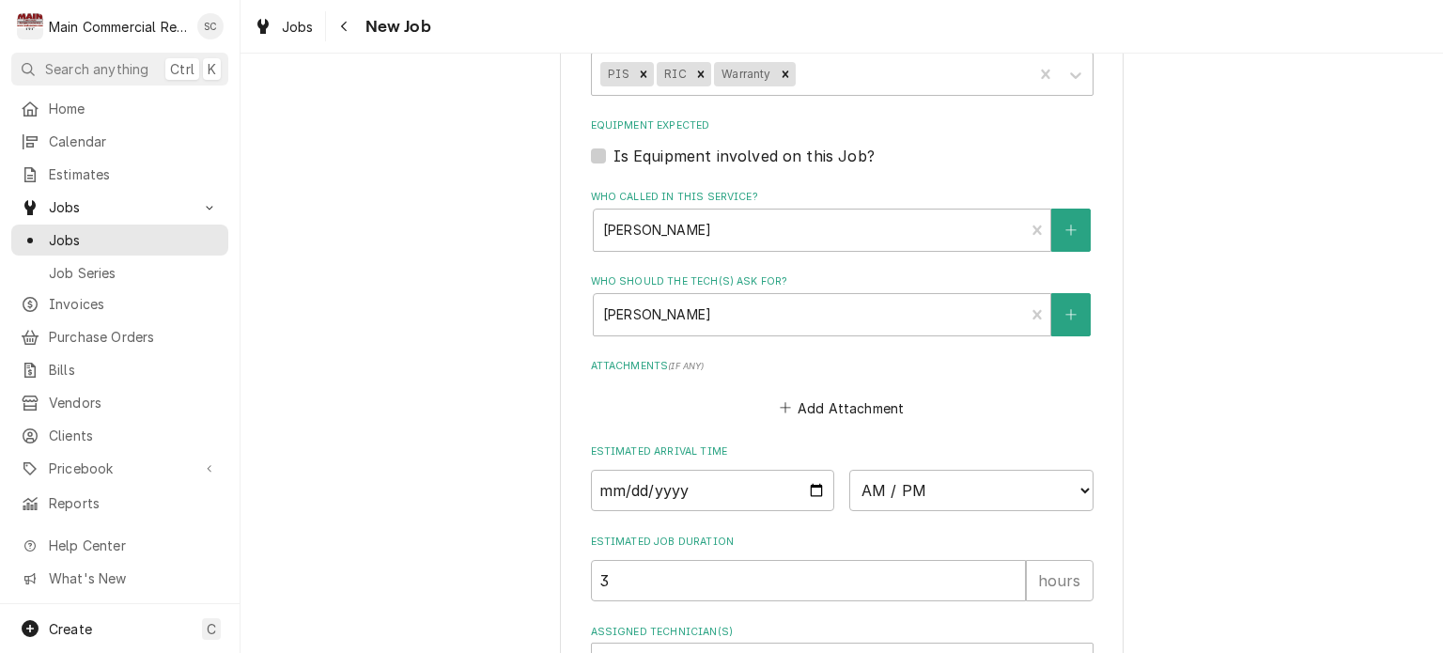
scroll to position [1833, 0]
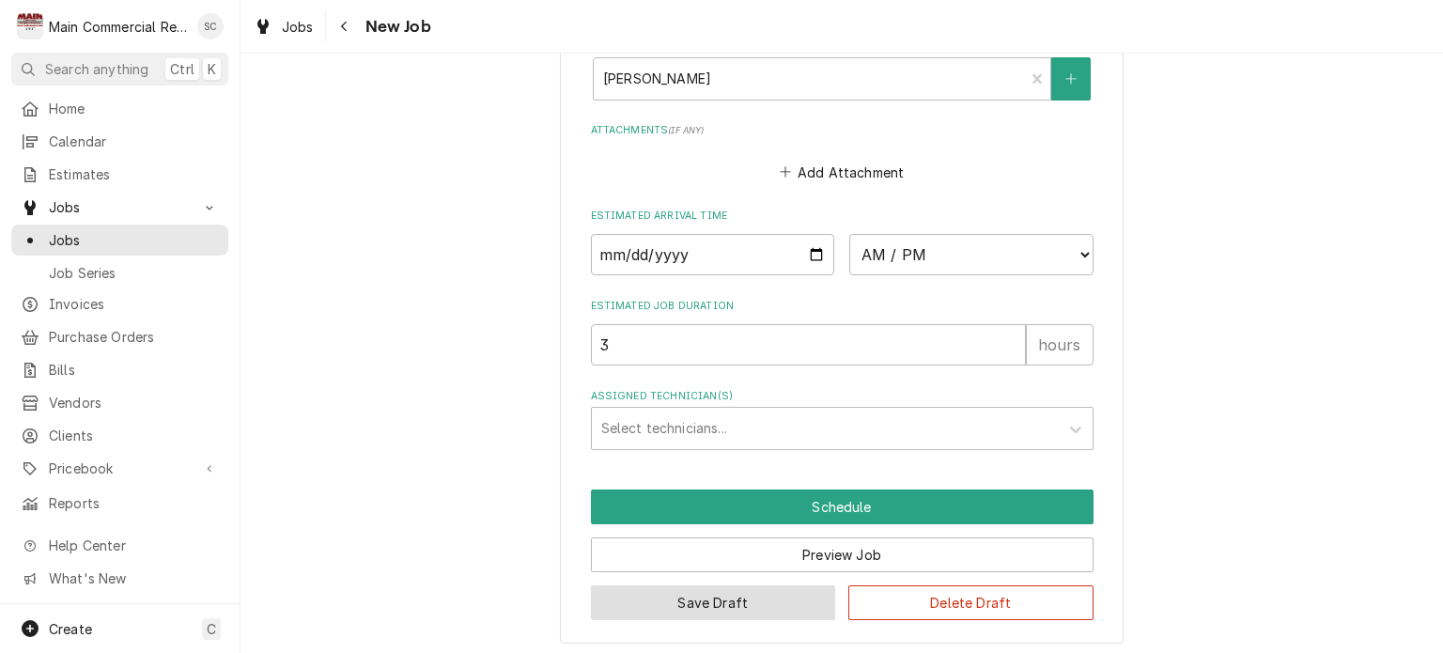
click at [743, 596] on button "Save Draft" at bounding box center [713, 602] width 245 height 35
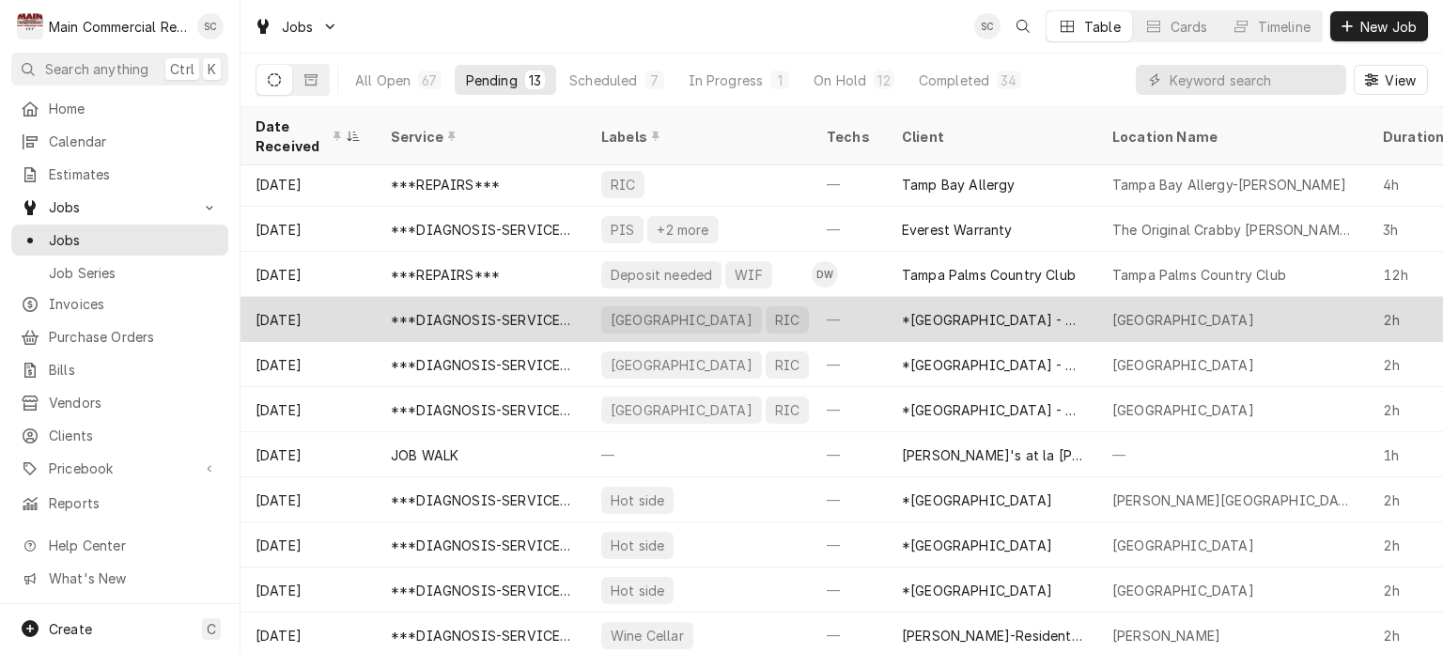
scroll to position [102, 0]
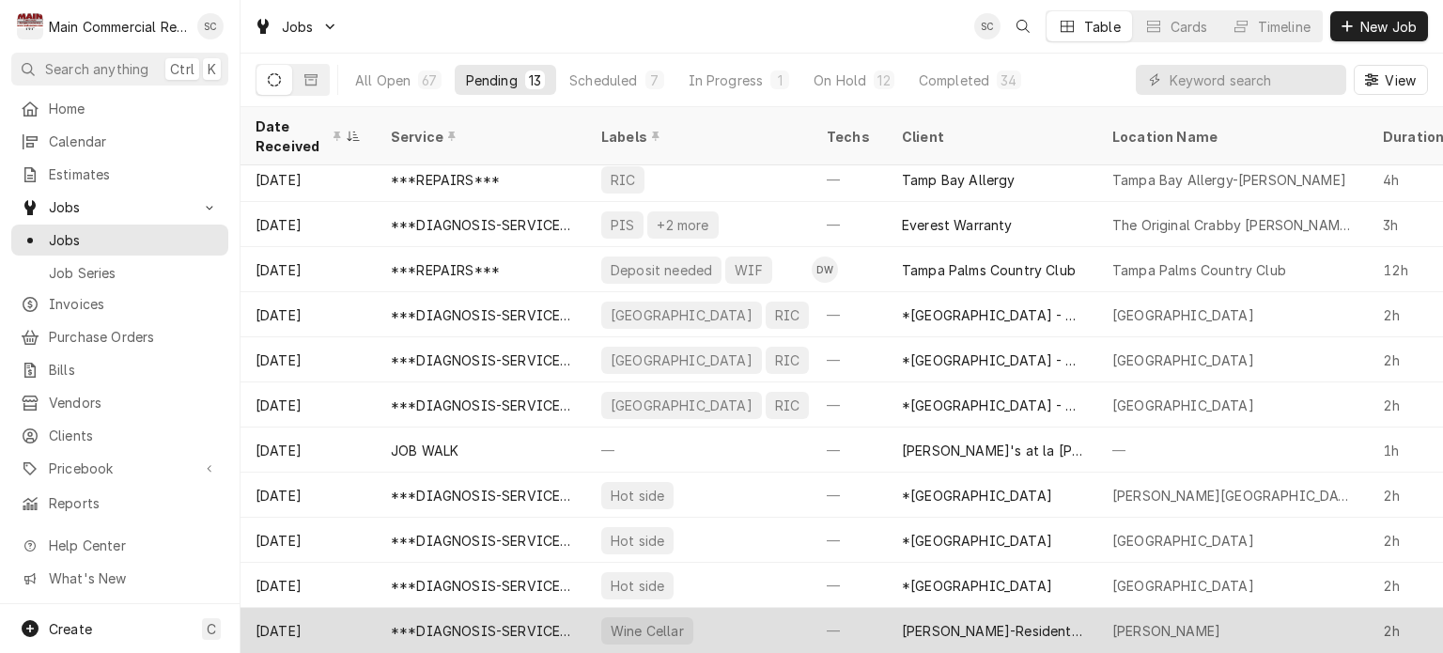
click at [1020, 621] on div "Ed Smith-Residential Home" at bounding box center [992, 631] width 180 height 20
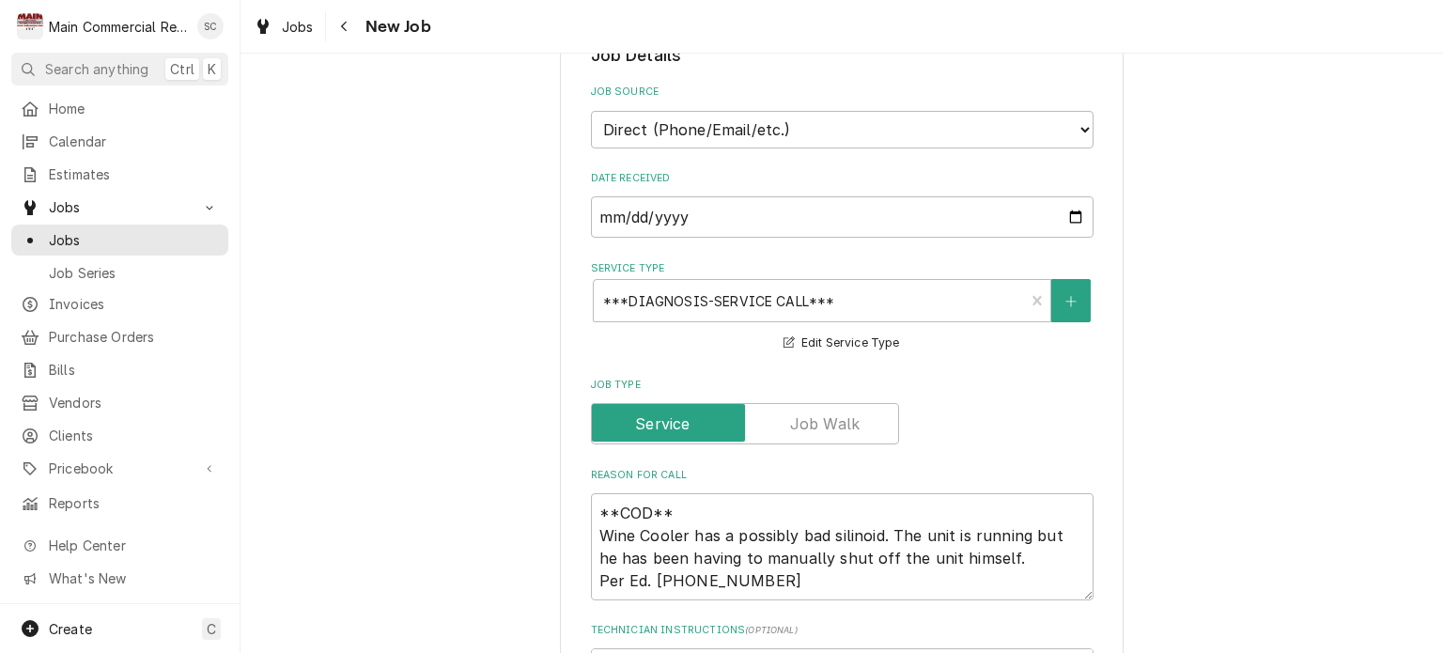
scroll to position [564, 0]
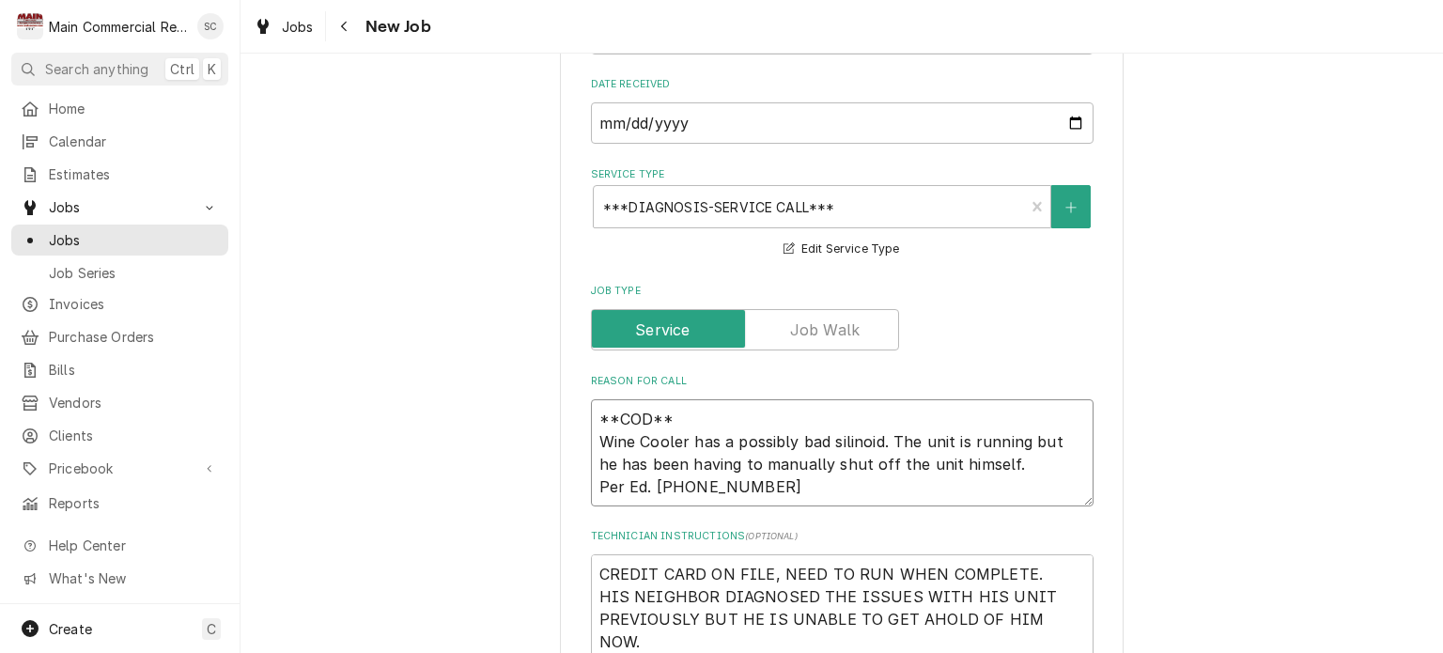
click at [1054, 486] on textarea "**COD** Wine Cooler has a possibly bad silinoid. The unit is running but he has…" at bounding box center [842, 452] width 503 height 107
click at [849, 488] on textarea "**COD** Wine Cooler has a possibly bad silinoid. The unit is running but he has…" at bounding box center [842, 452] width 503 height 107
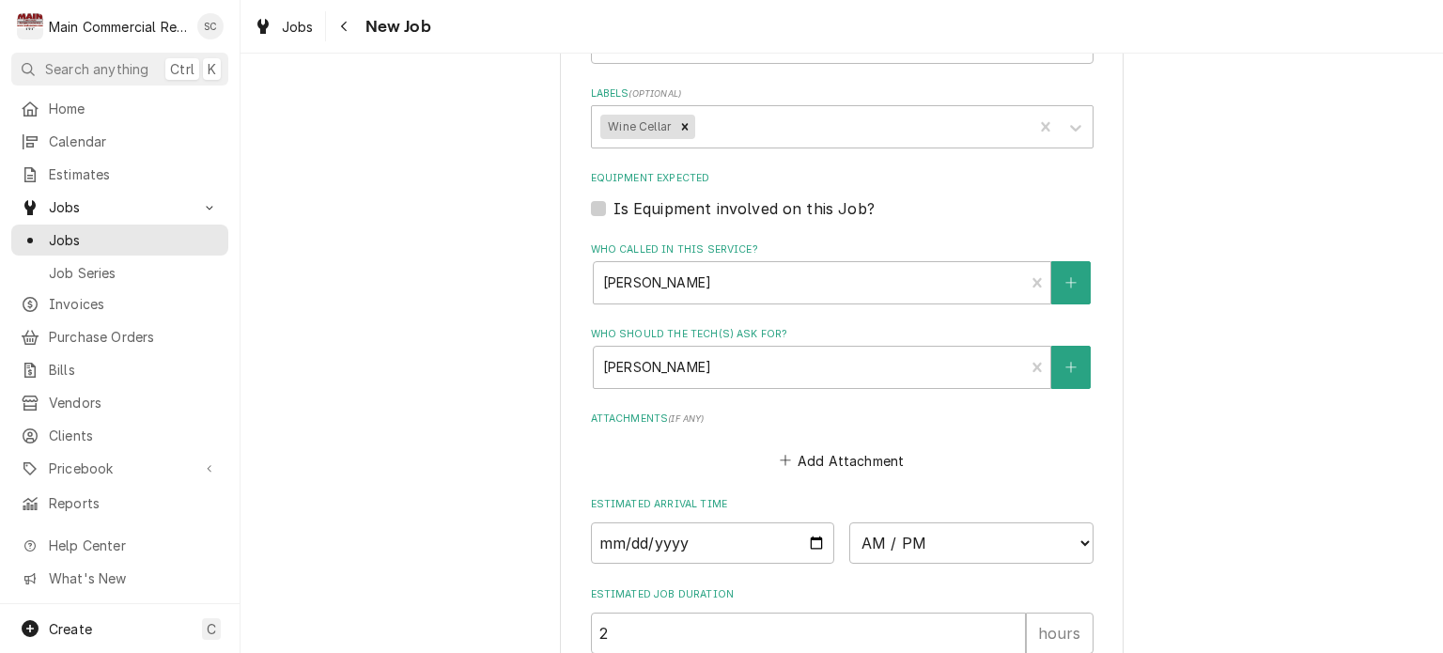
scroll to position [1597, 0]
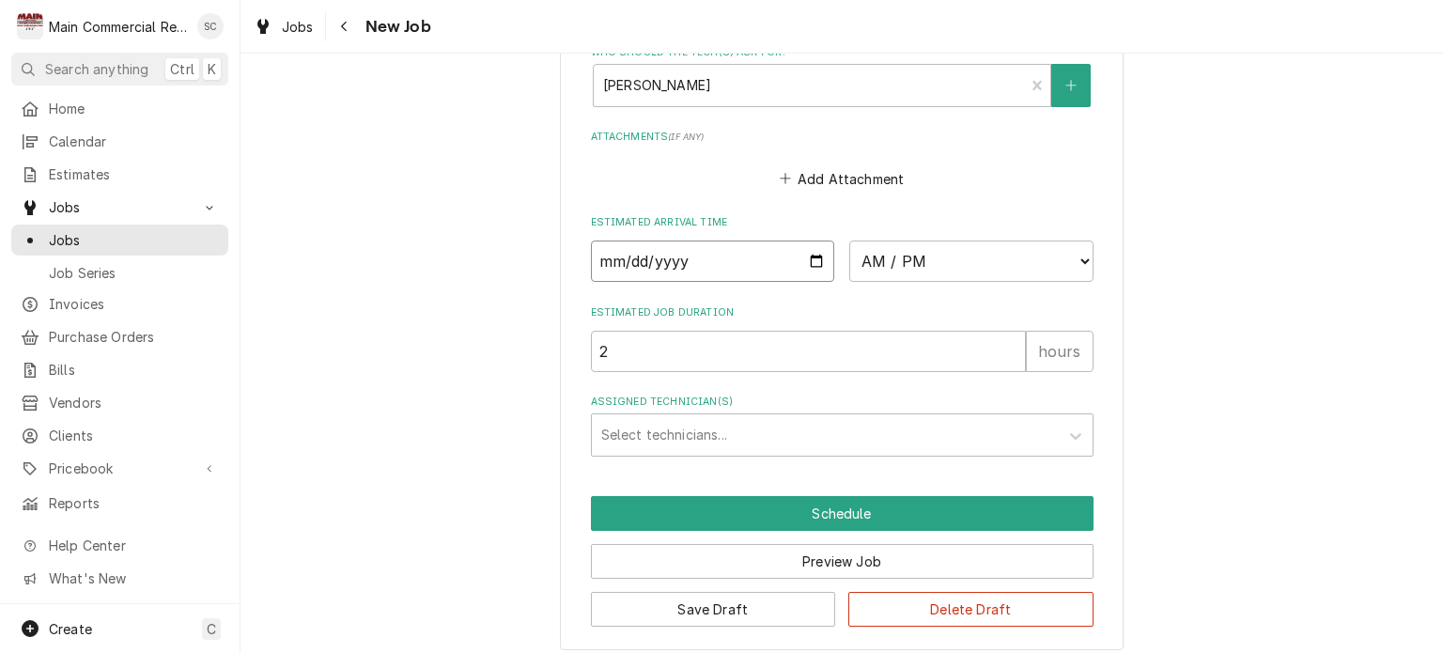
click at [809, 256] on input "Date" at bounding box center [713, 260] width 244 height 41
type textarea "x"
type input "2025-09-05"
click at [897, 262] on select "AM / PM 6:00 AM 6:15 AM 6:30 AM 6:45 AM 7:00 AM 7:15 AM 7:30 AM 7:45 AM 8:00 AM…" at bounding box center [971, 260] width 244 height 41
type textarea "x"
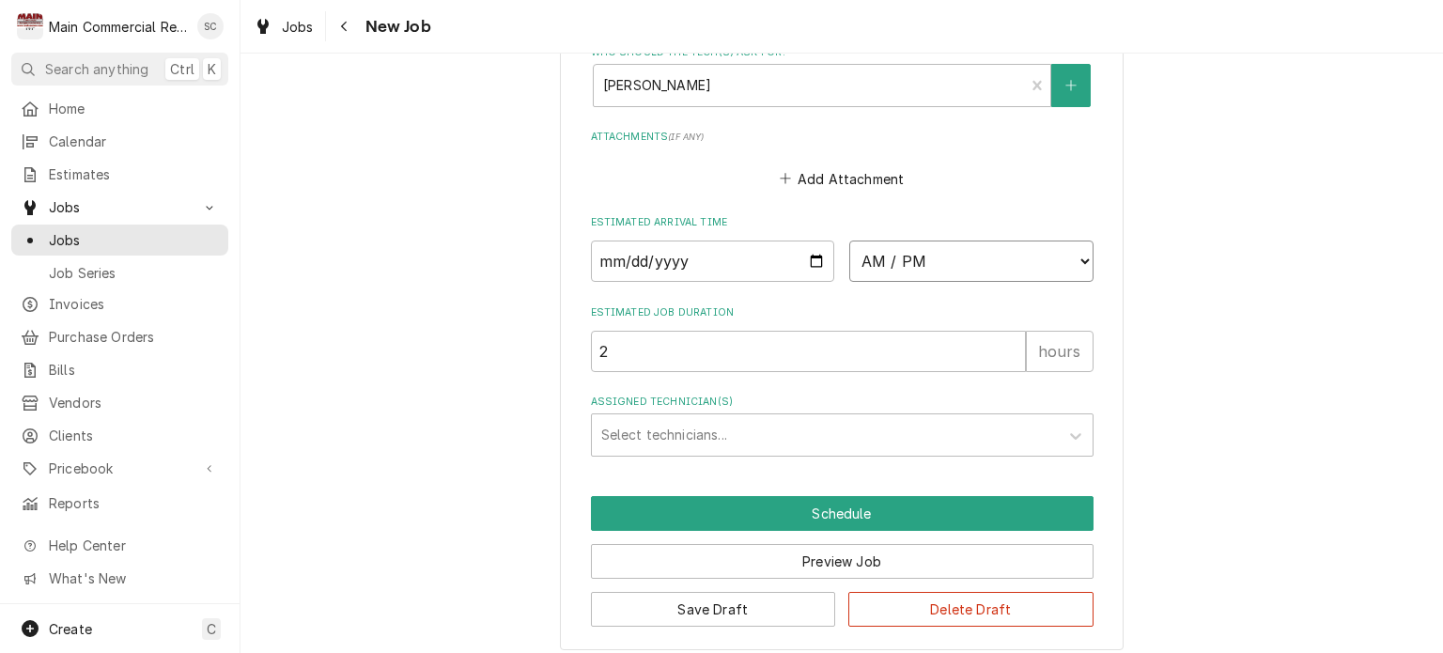
select select "08:00:00"
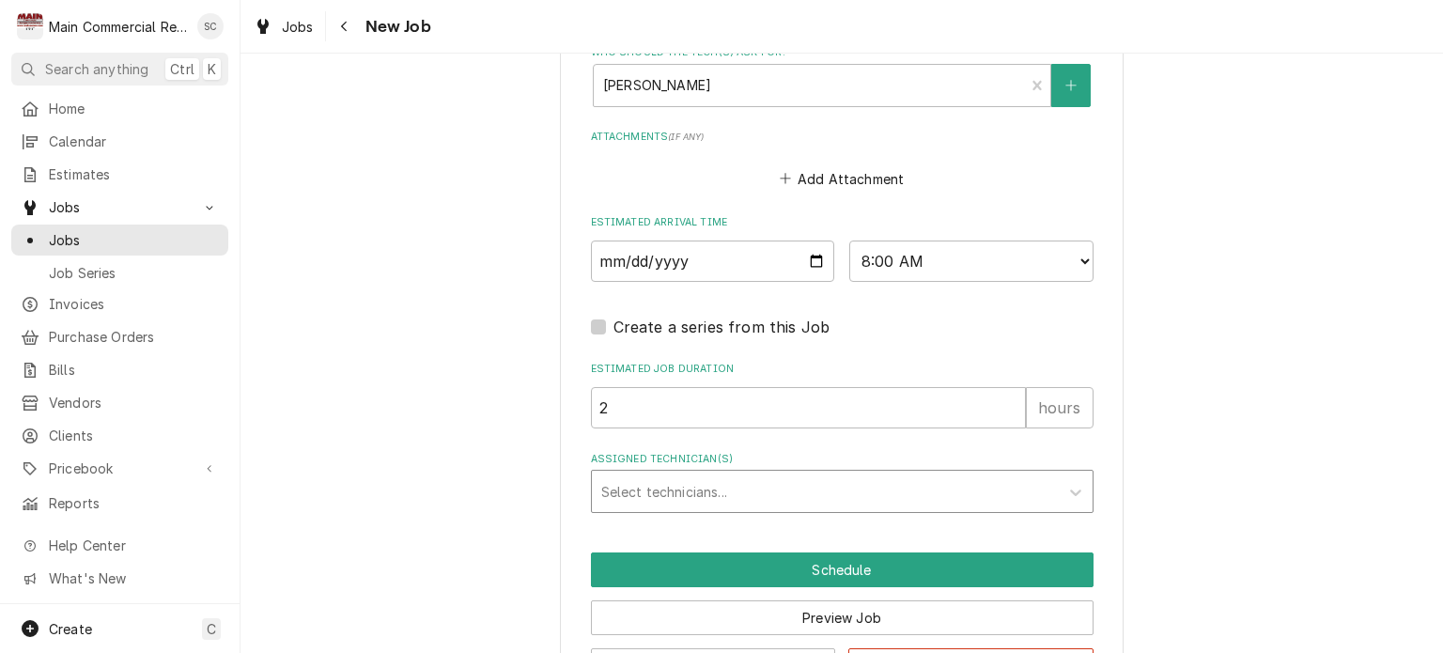
click at [918, 485] on div "Assigned Technician(s)" at bounding box center [825, 491] width 448 height 34
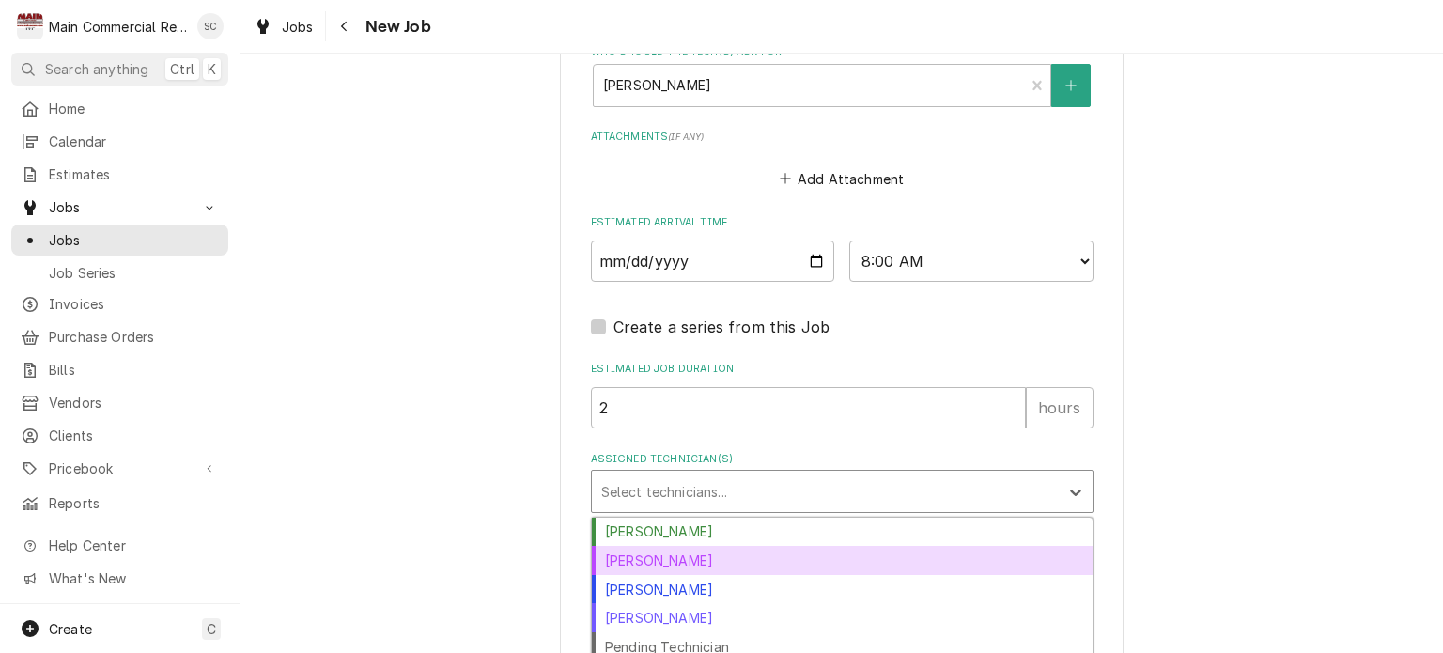
click at [698, 556] on div "Dorian Wertz" at bounding box center [842, 560] width 501 height 29
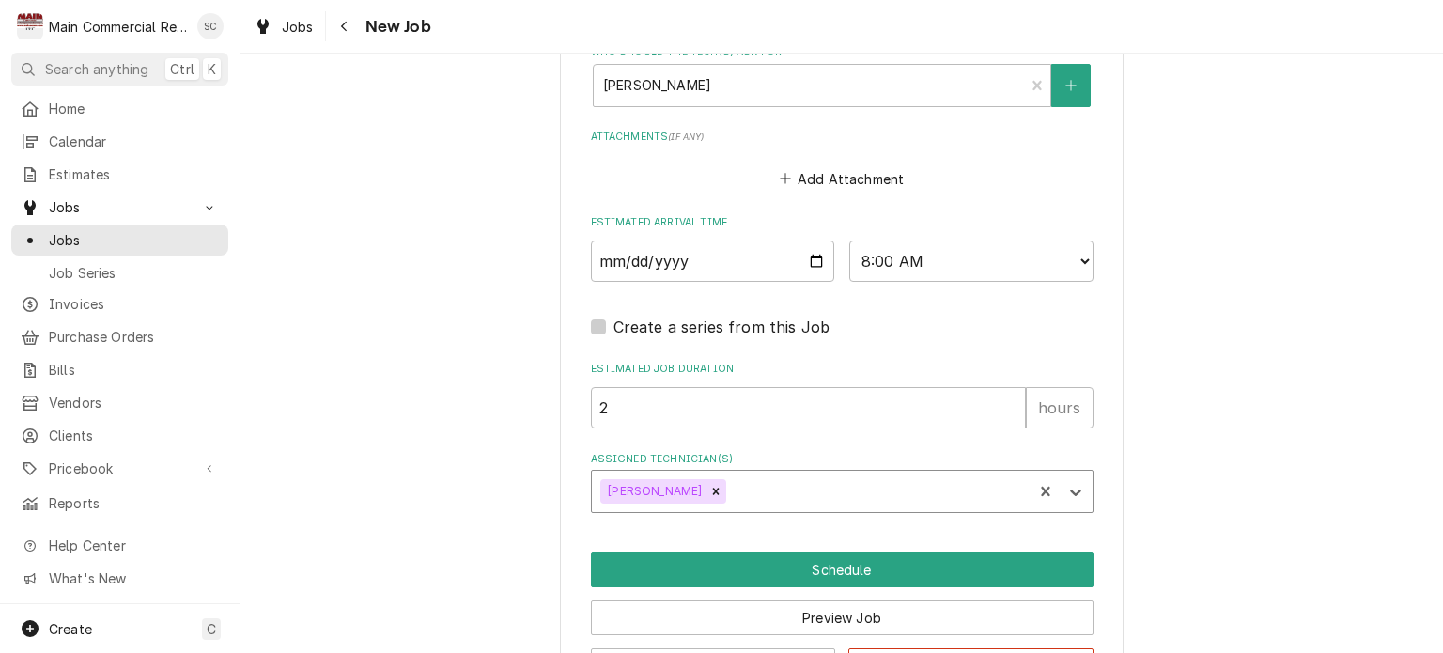
scroll to position [1660, 0]
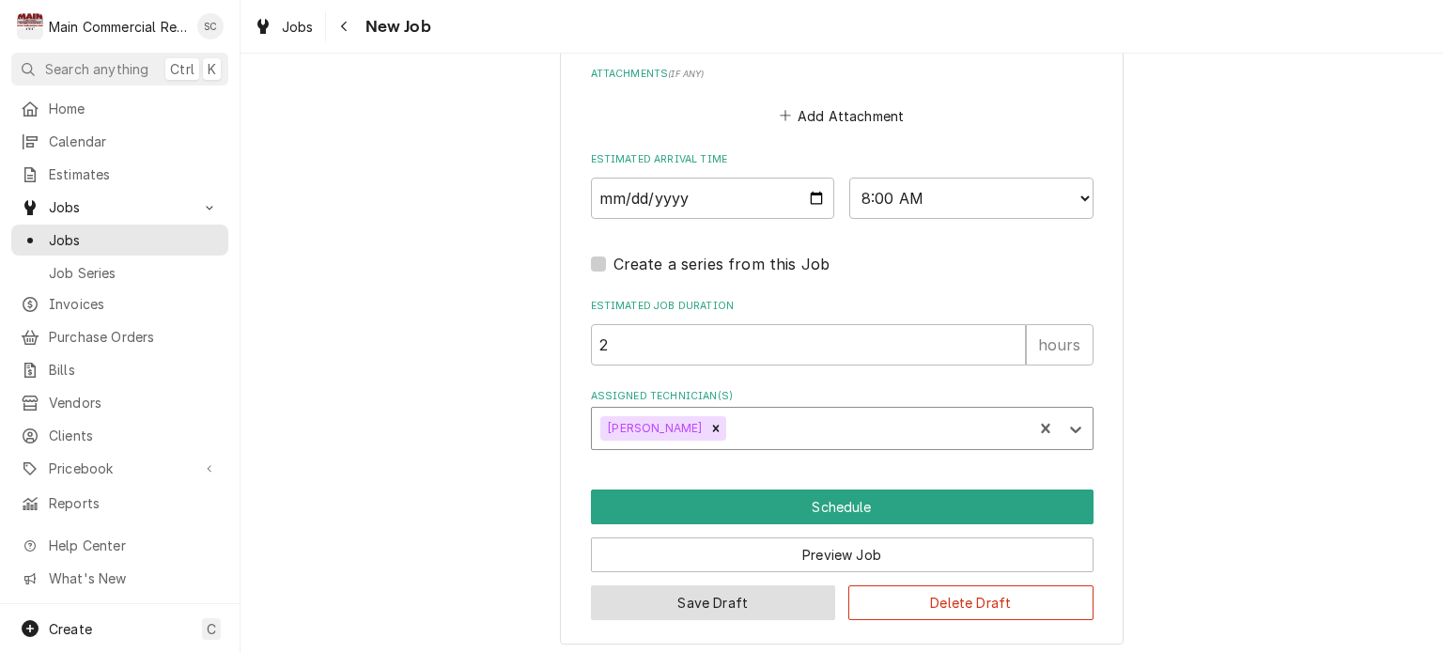
click at [759, 596] on button "Save Draft" at bounding box center [713, 602] width 245 height 35
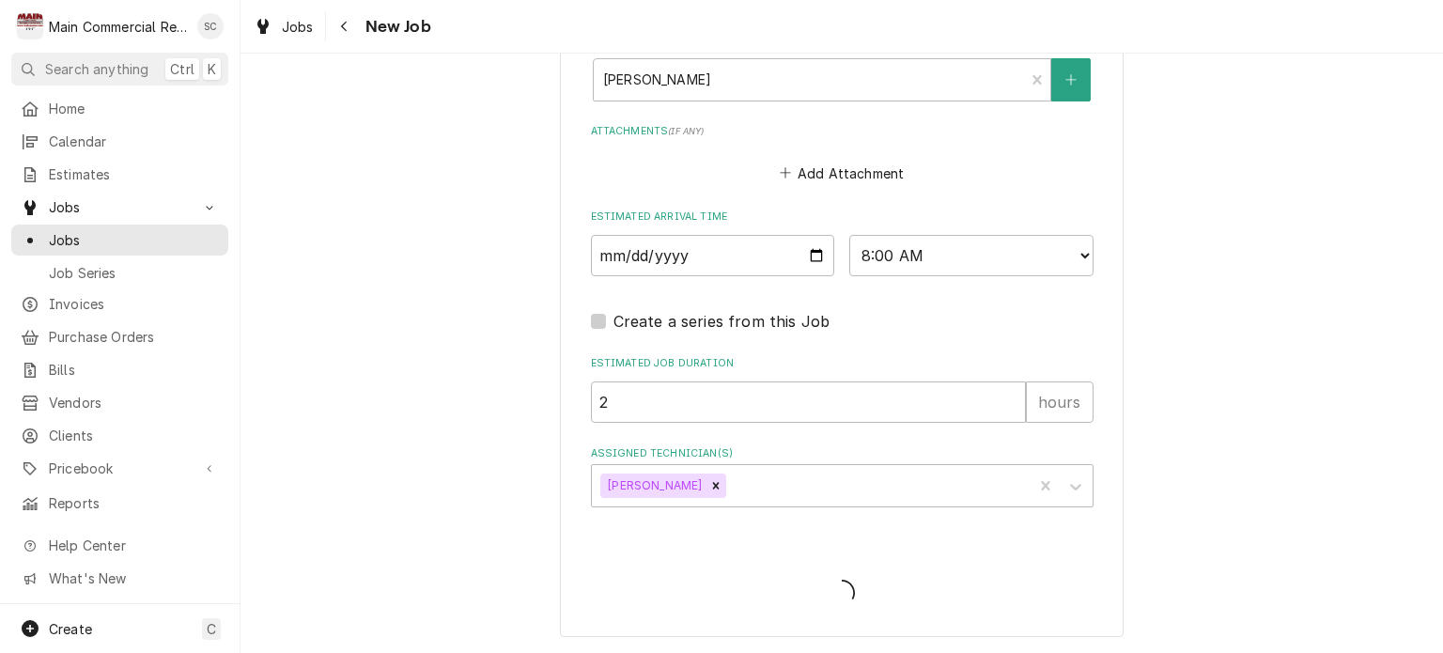
scroll to position [1596, 0]
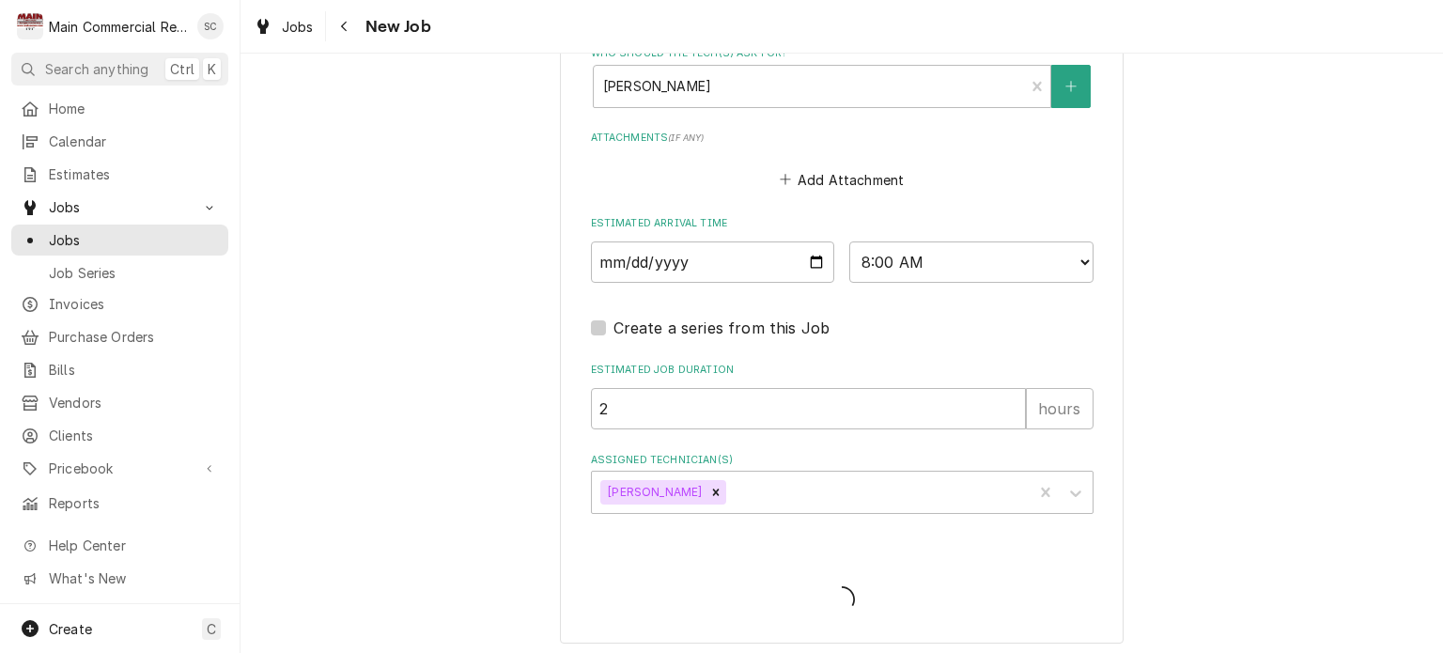
type textarea "x"
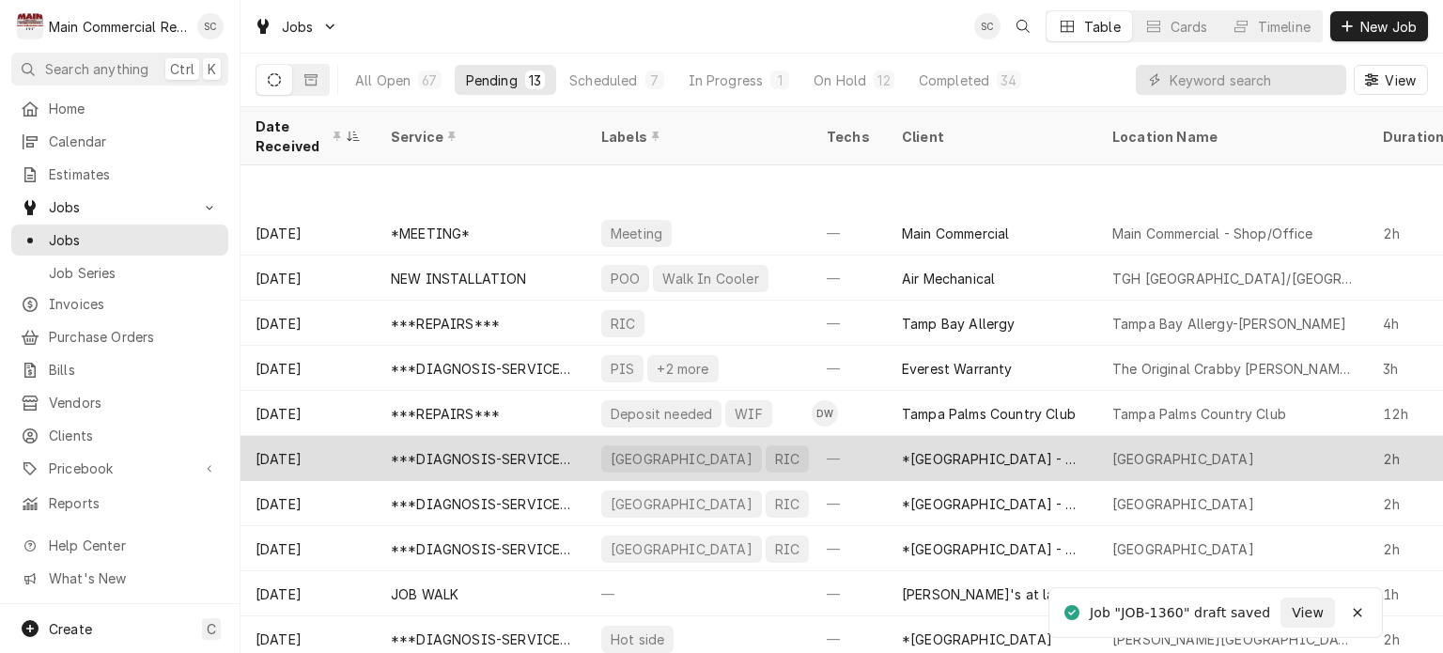
scroll to position [102, 0]
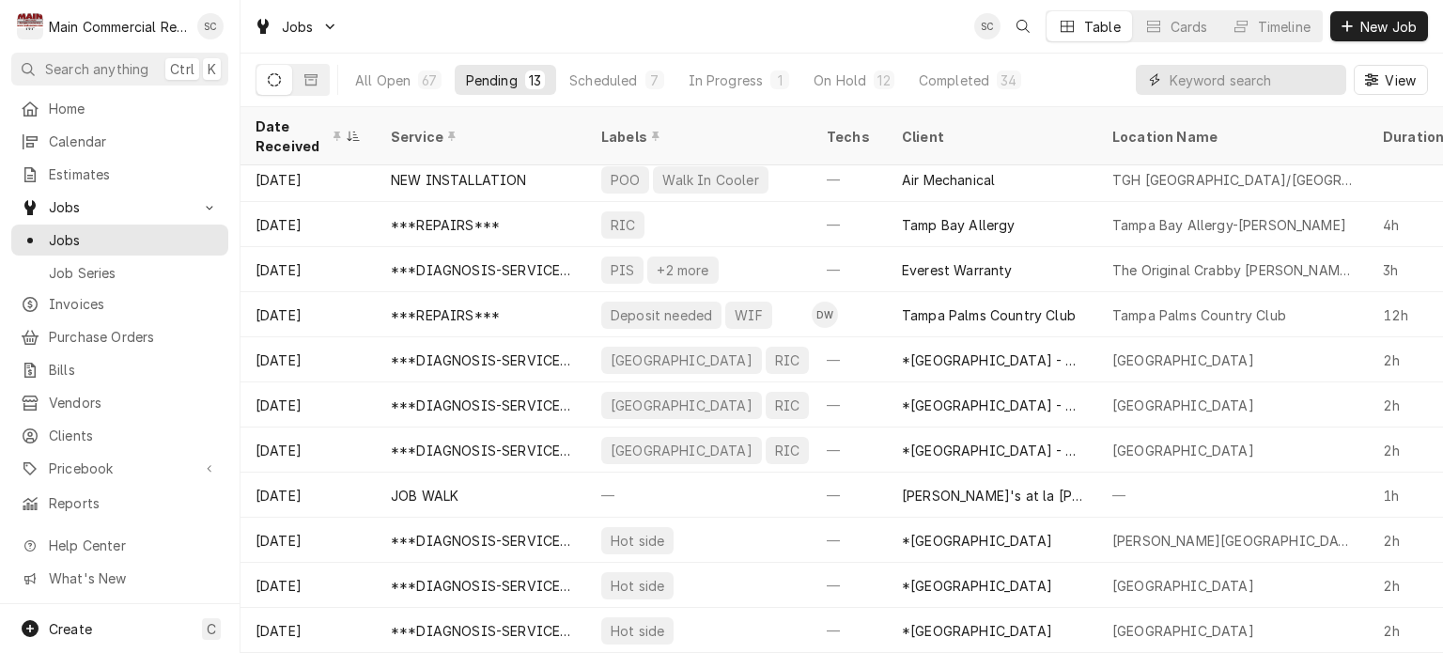
click at [1227, 81] on input "Dynamic Content Wrapper" at bounding box center [1252, 80] width 167 height 30
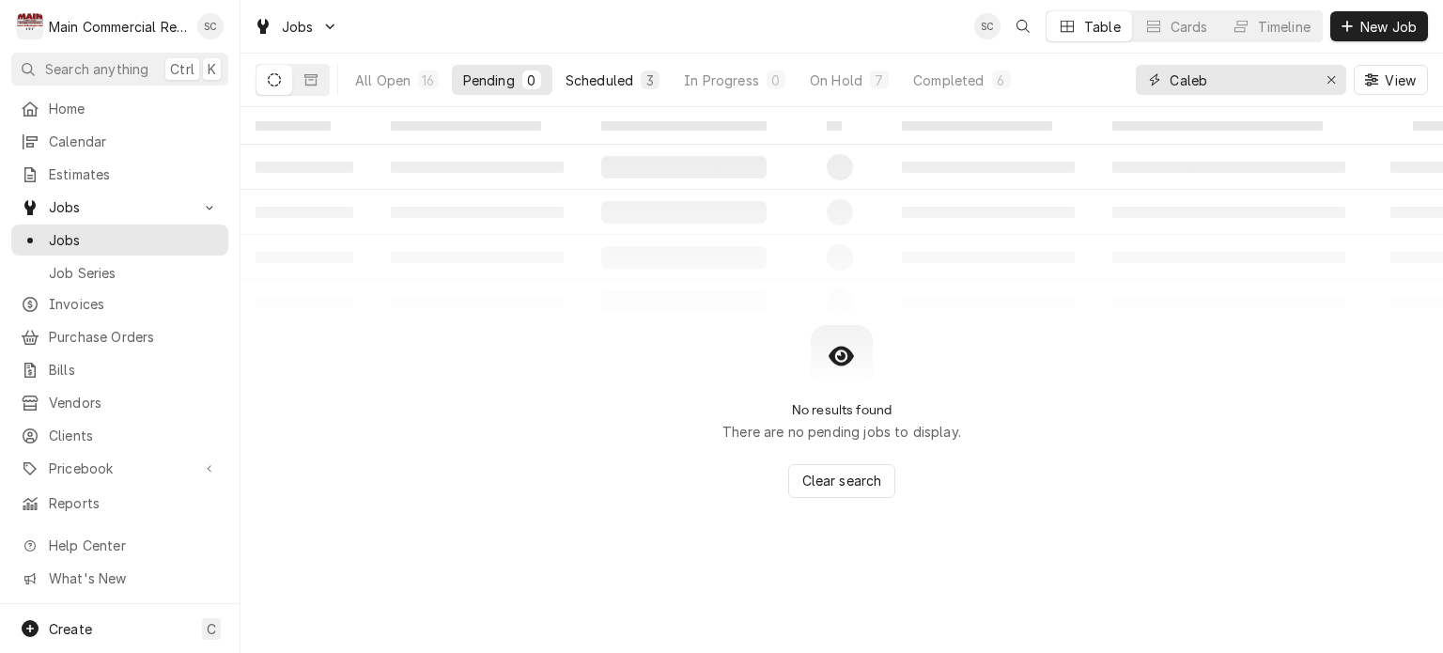
type input "Caleb"
click at [591, 83] on div "Scheduled" at bounding box center [599, 80] width 68 height 20
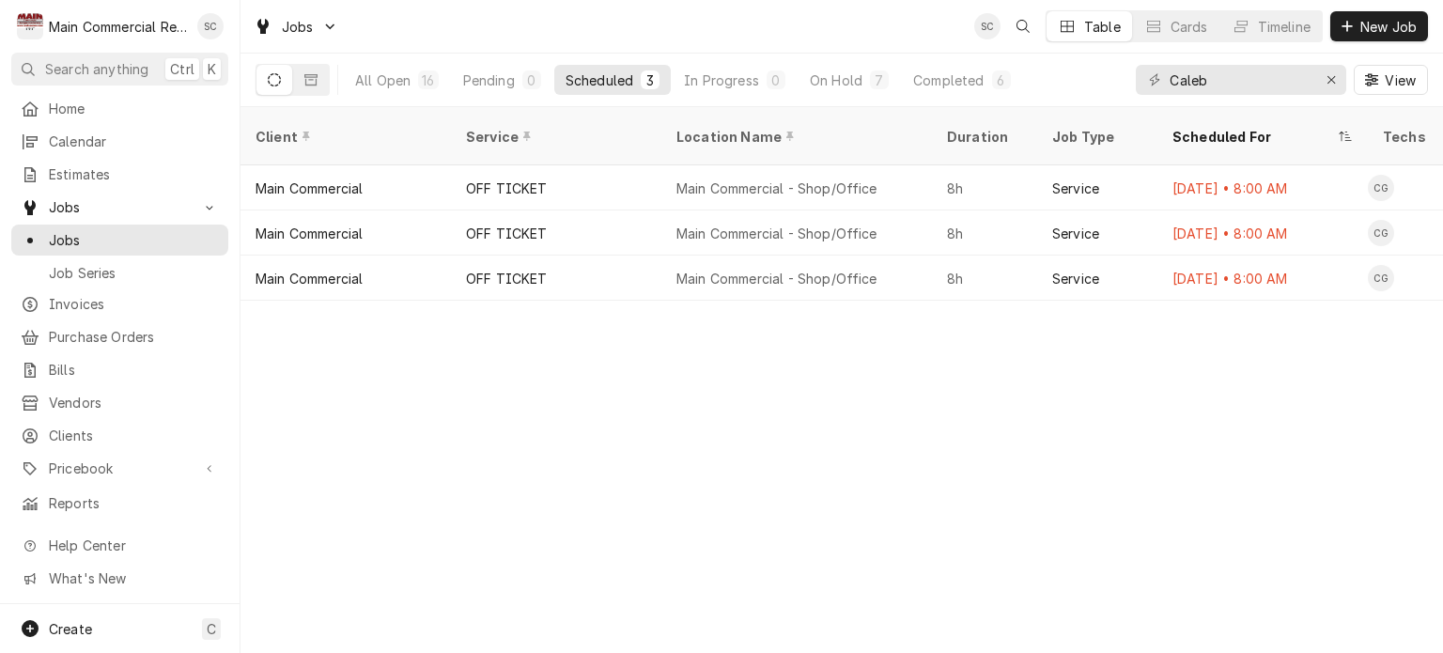
click at [815, 404] on div "Client Service Location Name Duration Job Type Scheduled For Techs Status Label…" at bounding box center [841, 380] width 1202 height 546
click at [839, 81] on div "On Hold" at bounding box center [836, 80] width 53 height 20
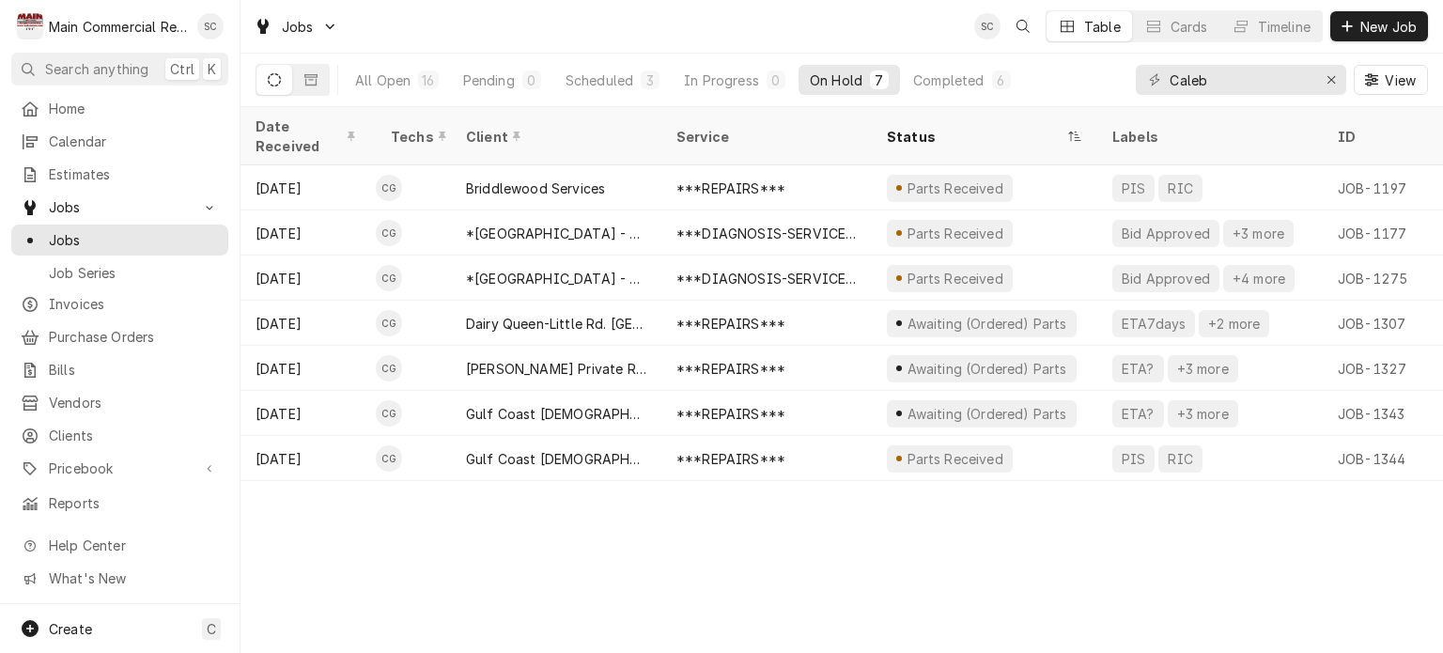
click at [894, 540] on div "Date Received Techs Client Service Status Labels ID Duration Location Name Job …" at bounding box center [841, 380] width 1202 height 546
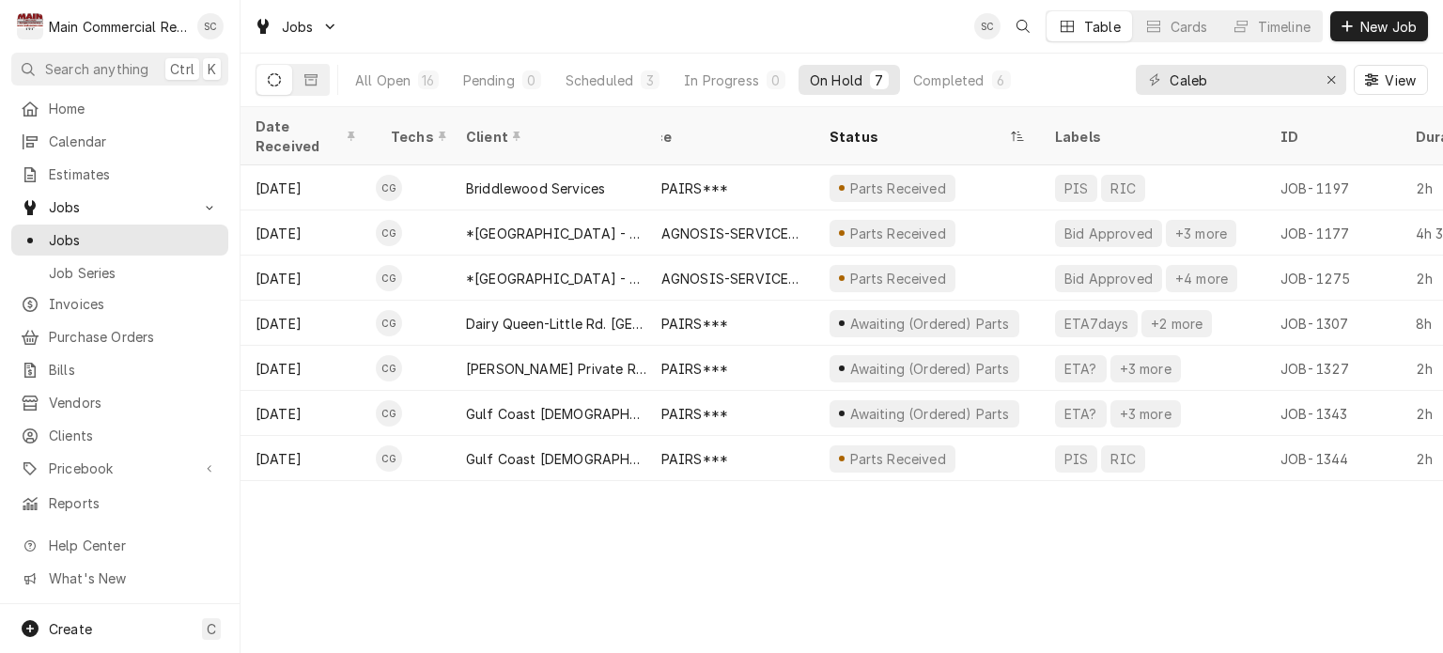
scroll to position [0, 0]
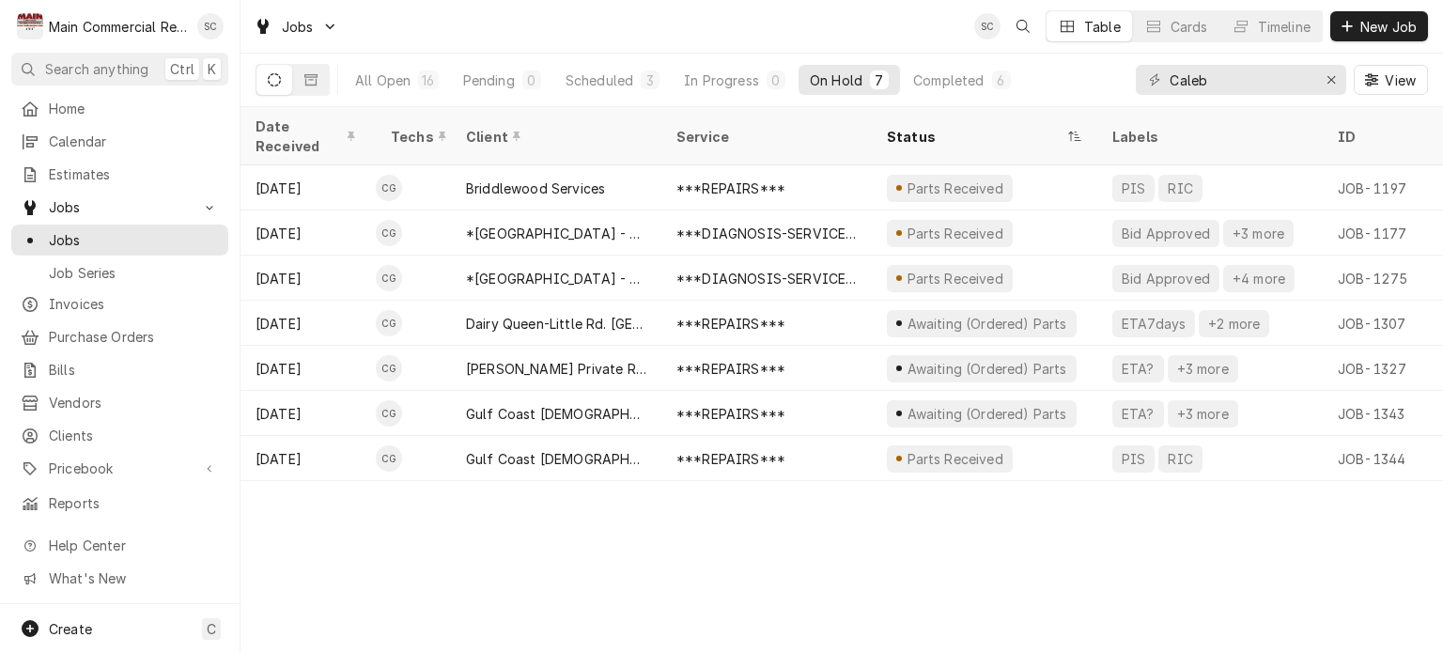
click at [926, 566] on div "Date Received Techs Client Service Status Labels ID Duration Location Name Job …" at bounding box center [841, 380] width 1202 height 546
click at [1364, 33] on span "New Job" at bounding box center [1388, 27] width 64 height 20
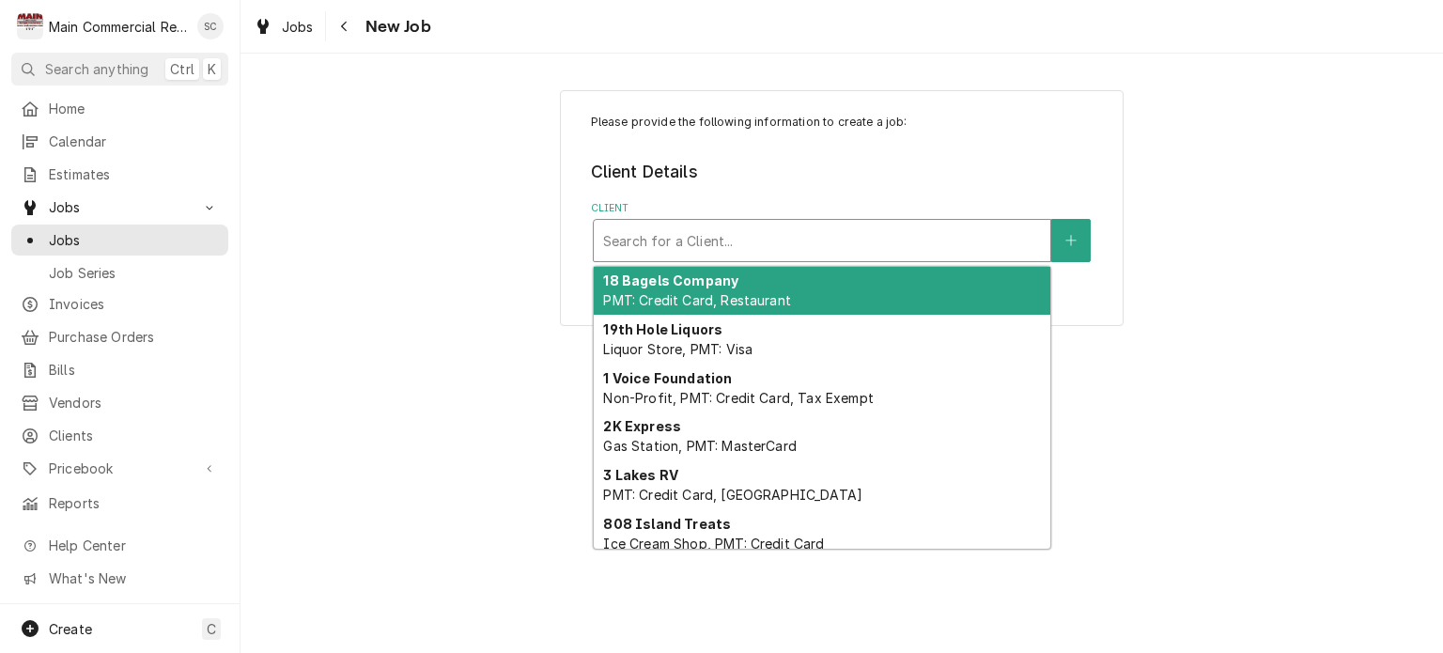
click at [872, 238] on div "Client" at bounding box center [822, 241] width 438 height 34
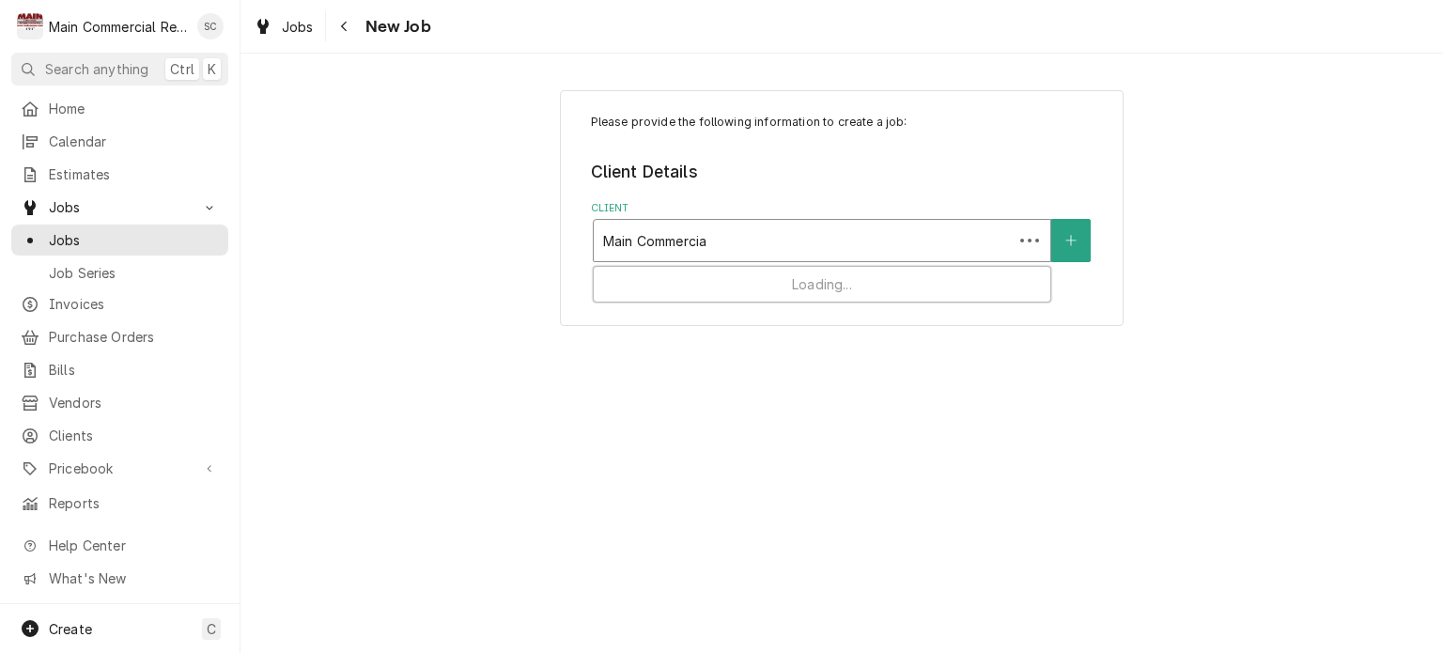
type input "Main Commercial"
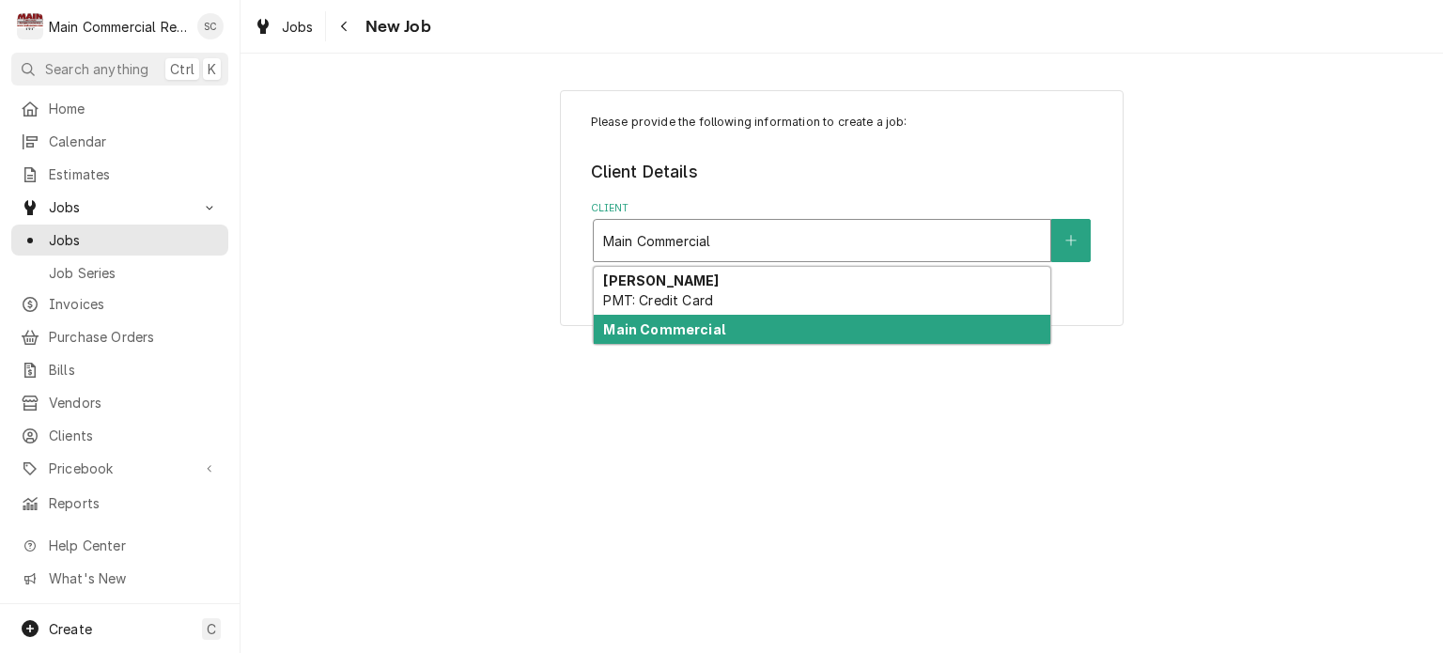
click at [767, 326] on div "Main Commercial" at bounding box center [822, 329] width 457 height 29
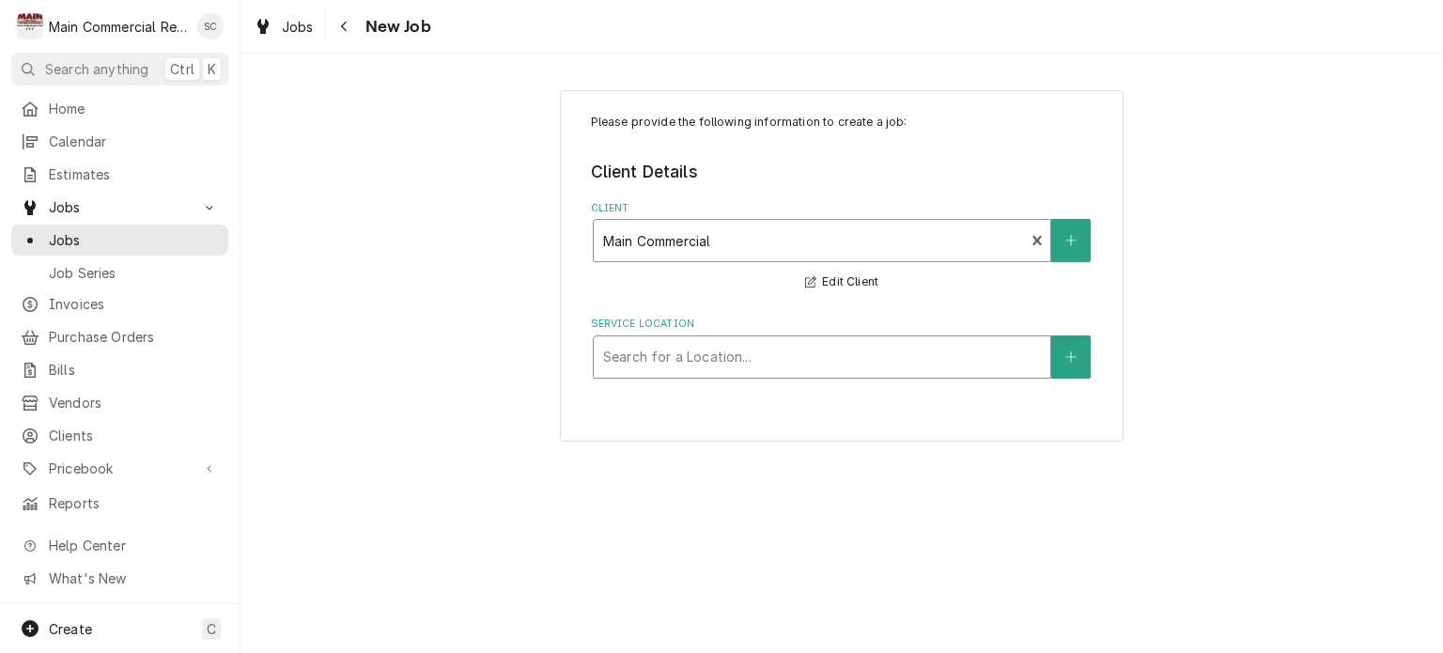
click at [796, 358] on div "Service Location" at bounding box center [822, 357] width 438 height 34
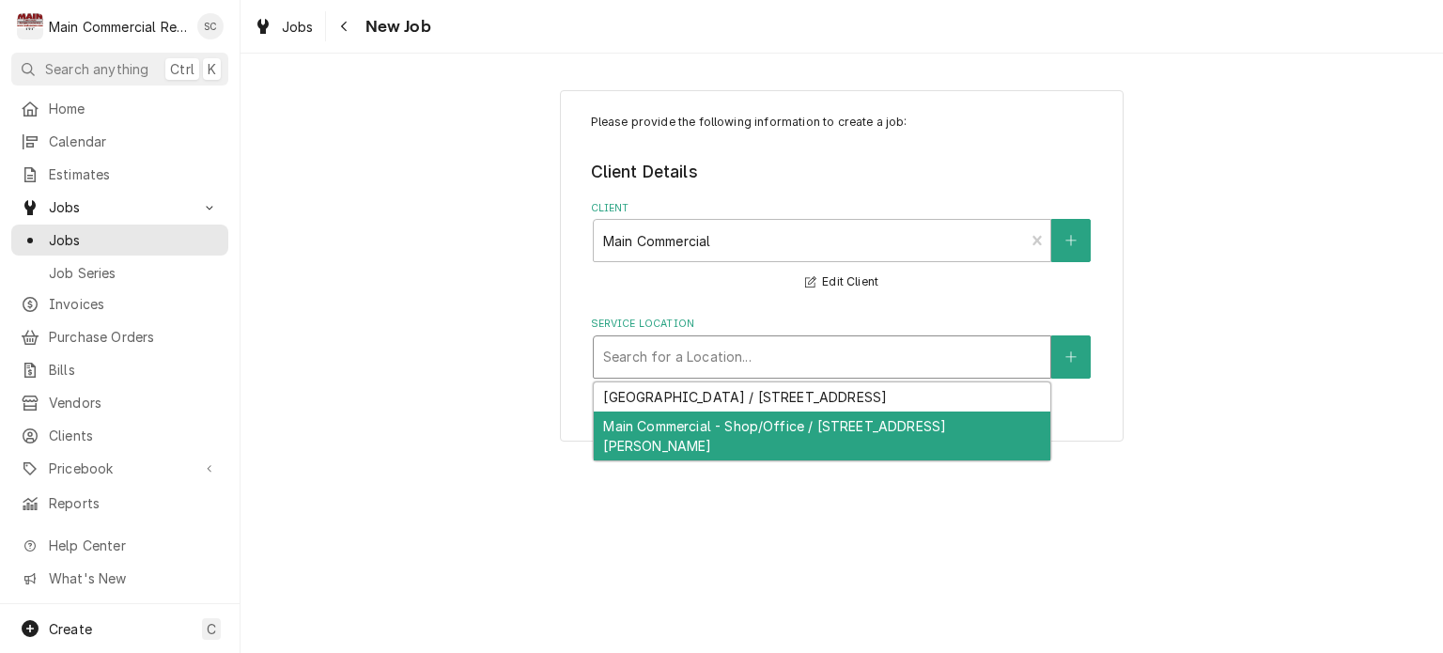
click at [776, 431] on div "Main Commercial - Shop/Office / [STREET_ADDRESS][PERSON_NAME]" at bounding box center [822, 435] width 457 height 49
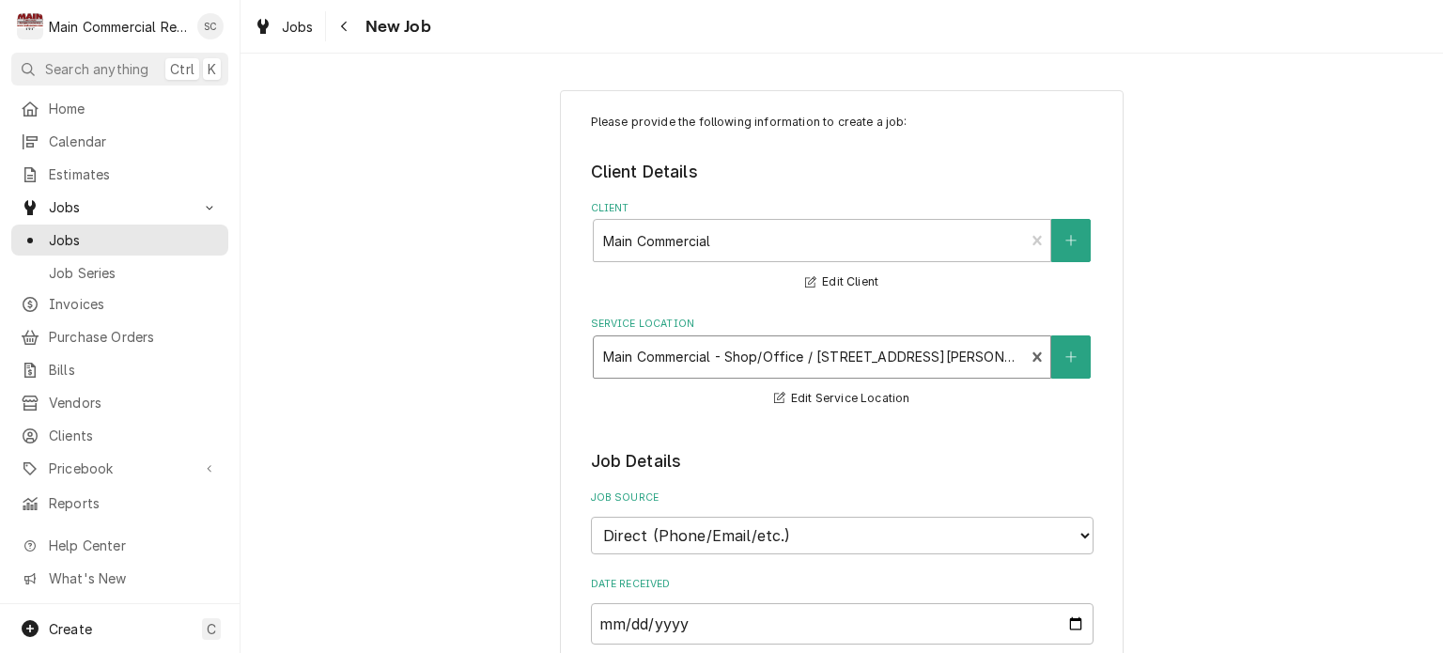
scroll to position [282, 0]
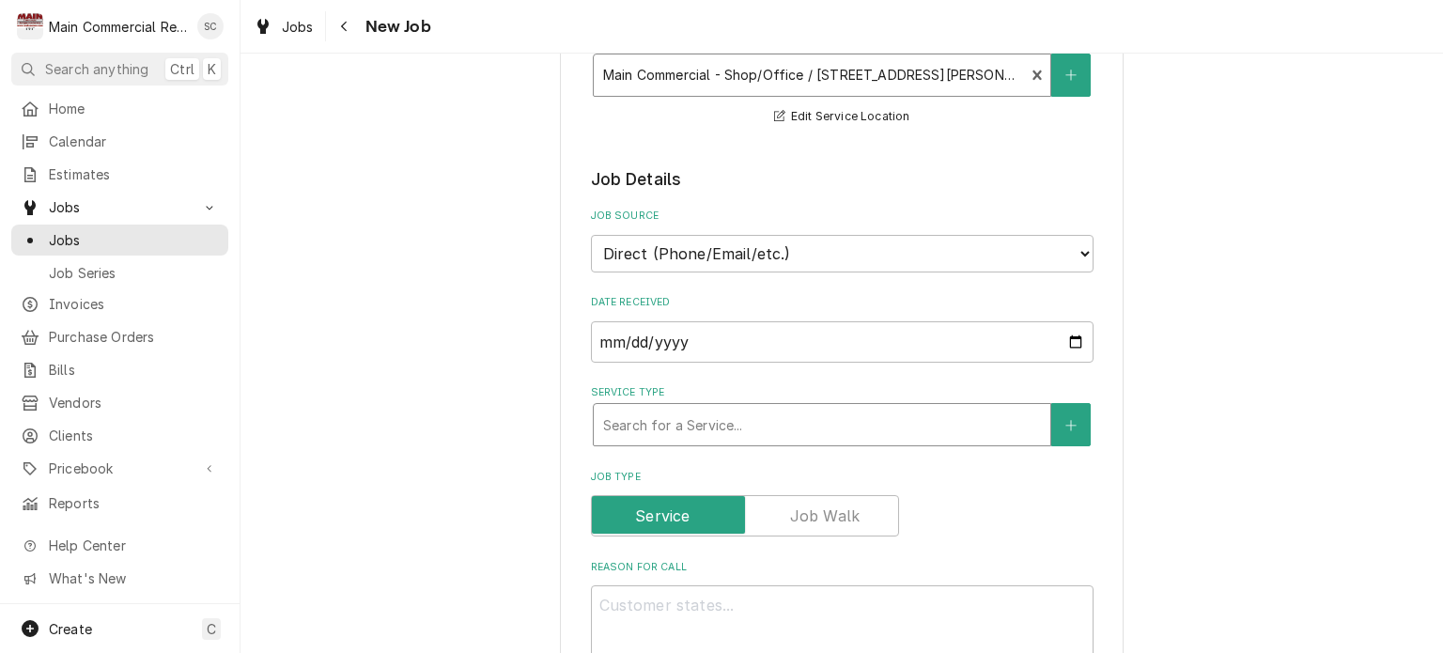
click at [765, 432] on div "Service Type" at bounding box center [822, 425] width 438 height 34
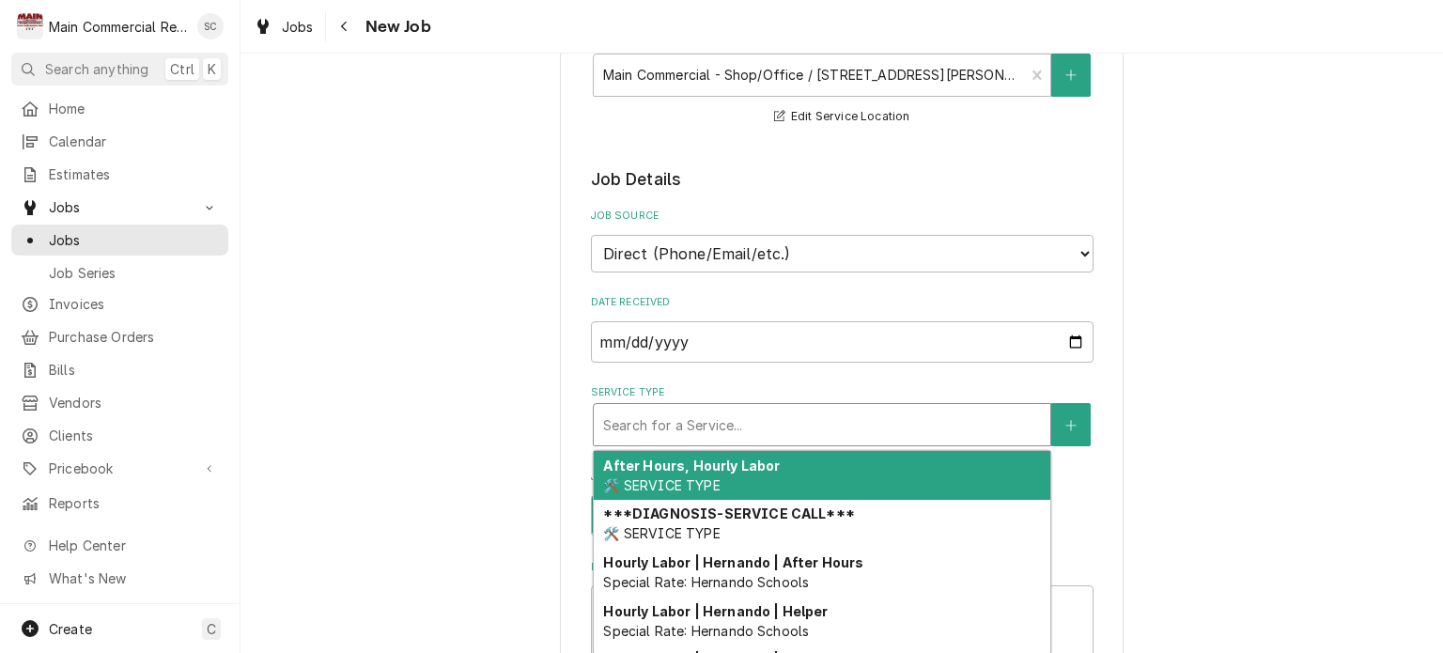
type textarea "x"
type input "P"
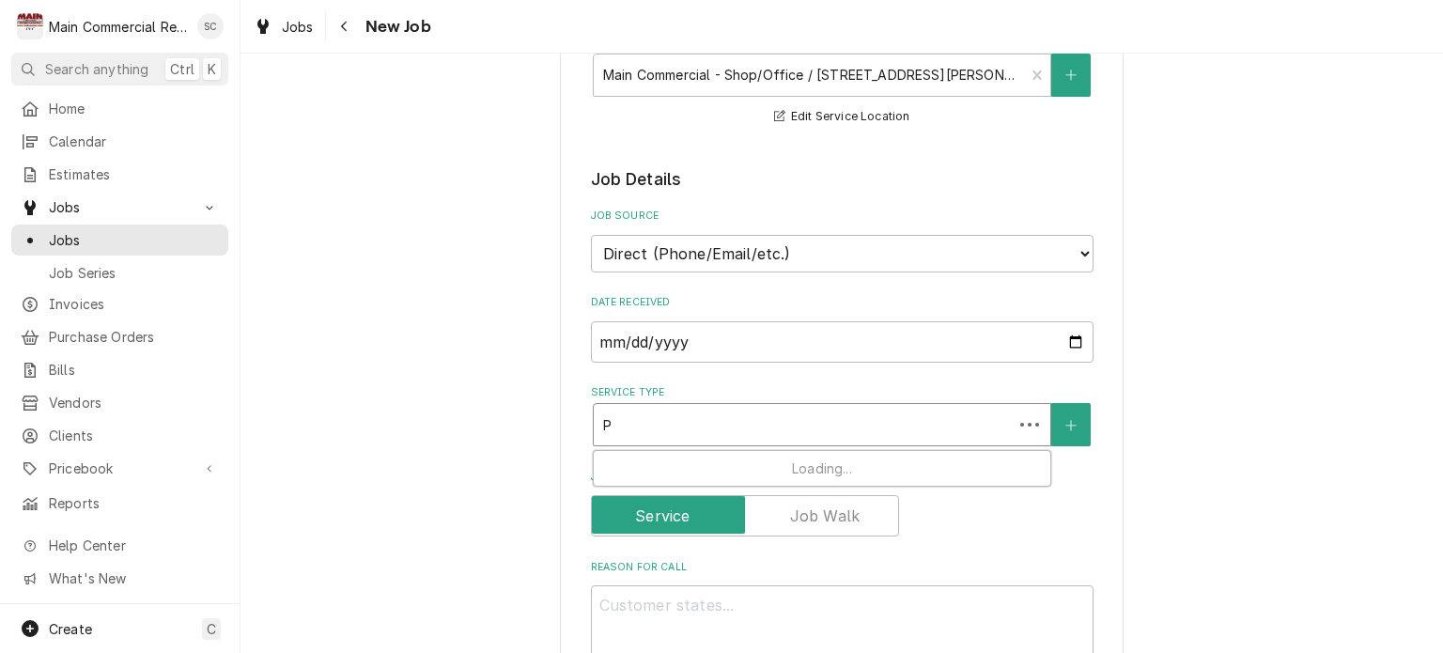
type textarea "x"
type input "Pa"
type textarea "x"
type input "Par"
type textarea "x"
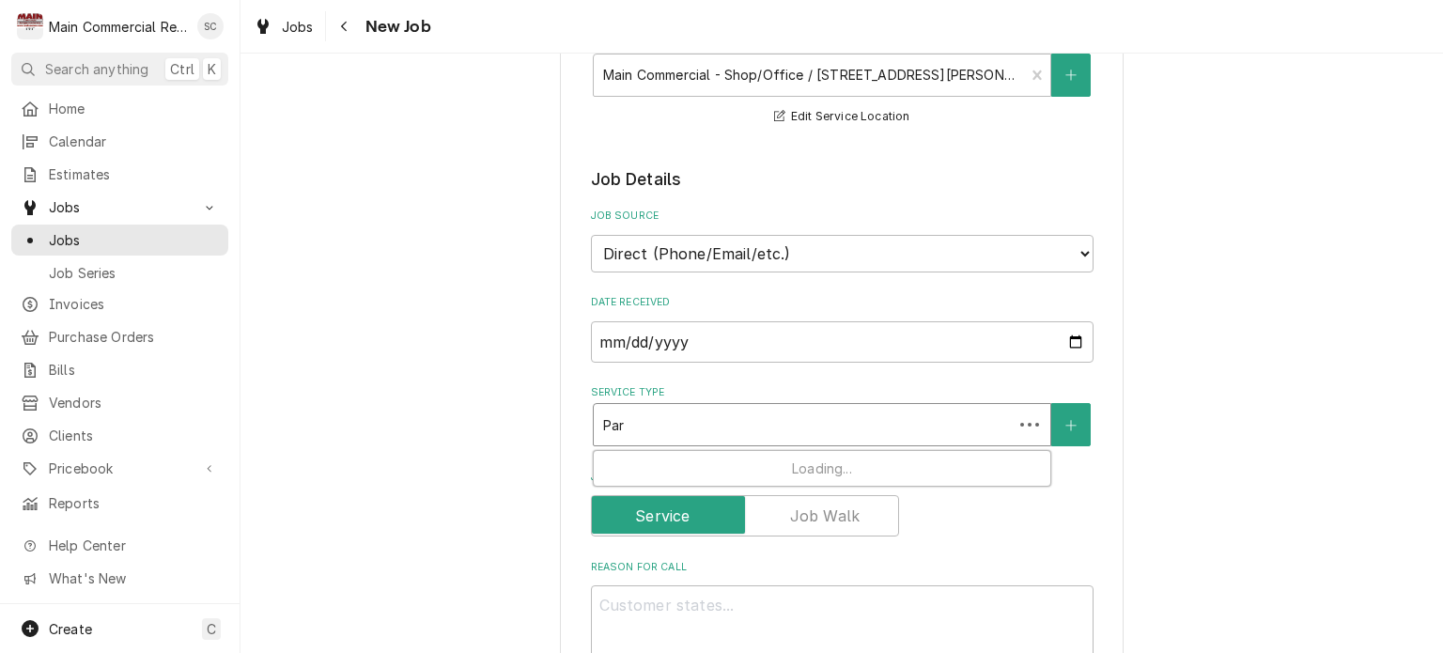
type input "Part"
type textarea "x"
type input "Part"
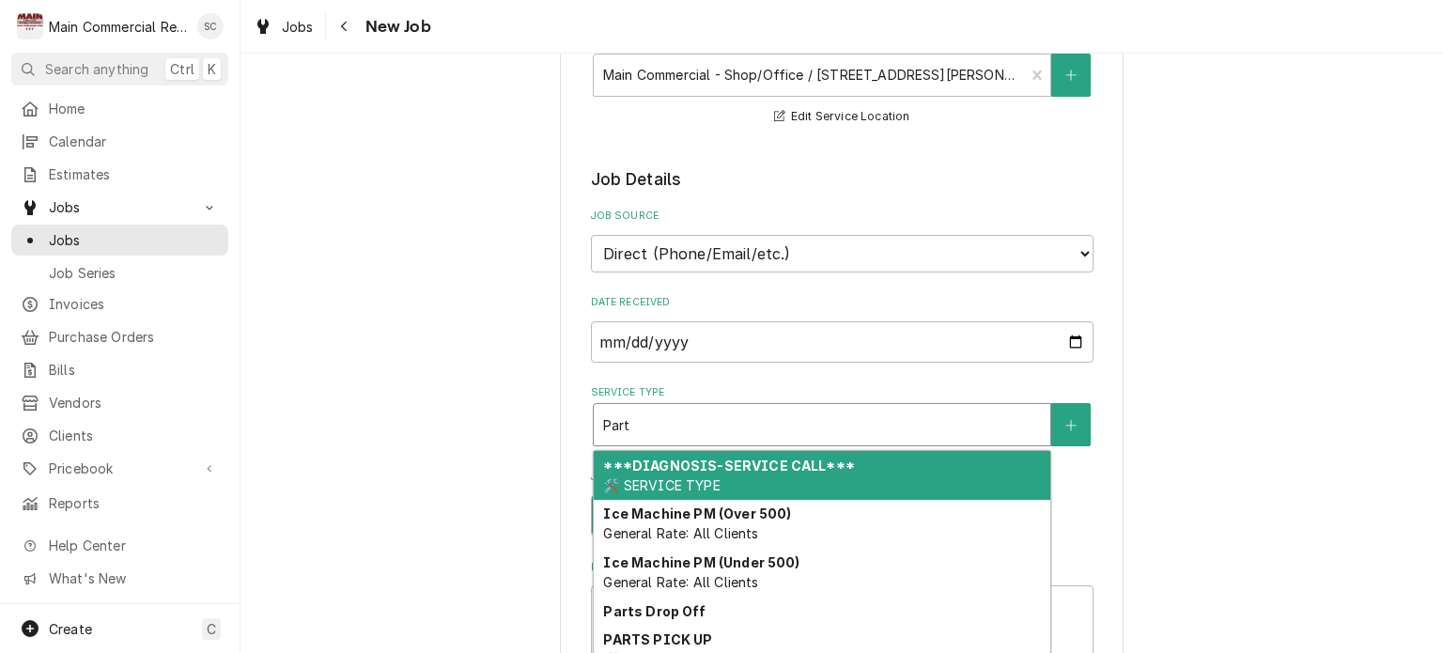
type textarea "x"
type input "Part p"
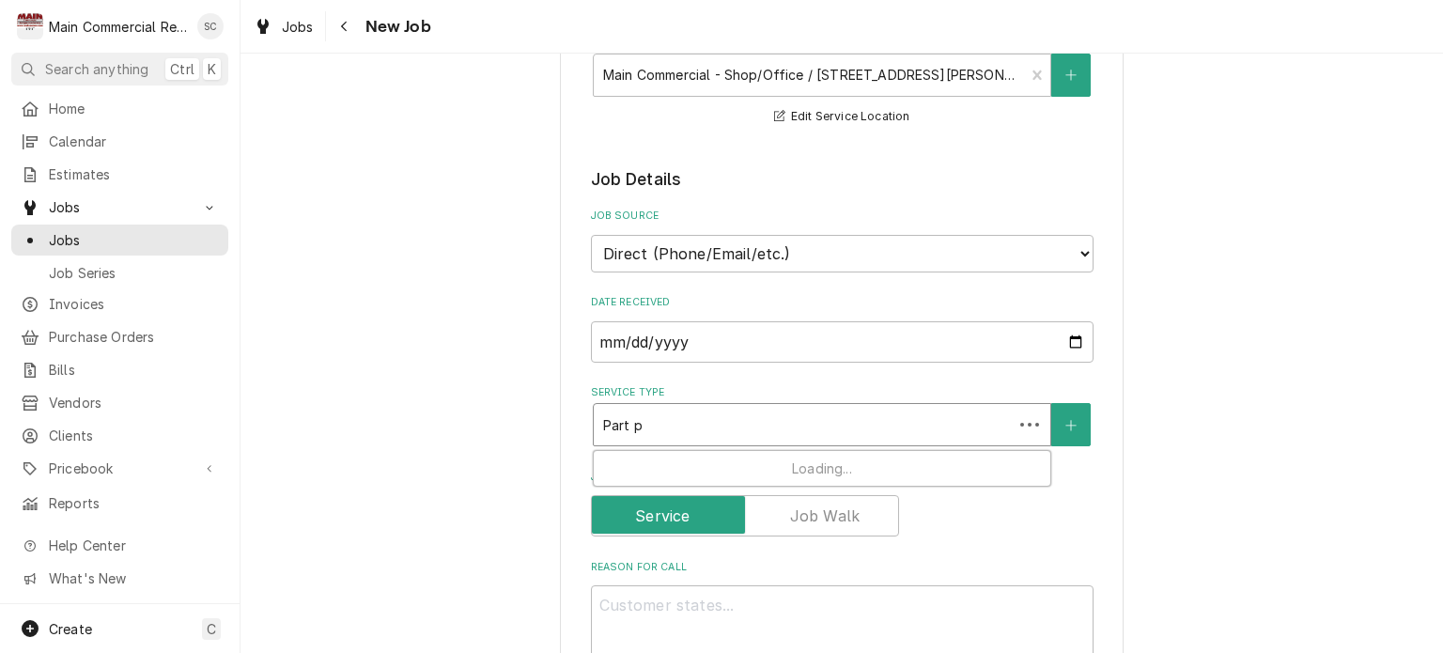
type textarea "x"
type input "Part pi"
type textarea "x"
type input "Part pic"
type textarea "x"
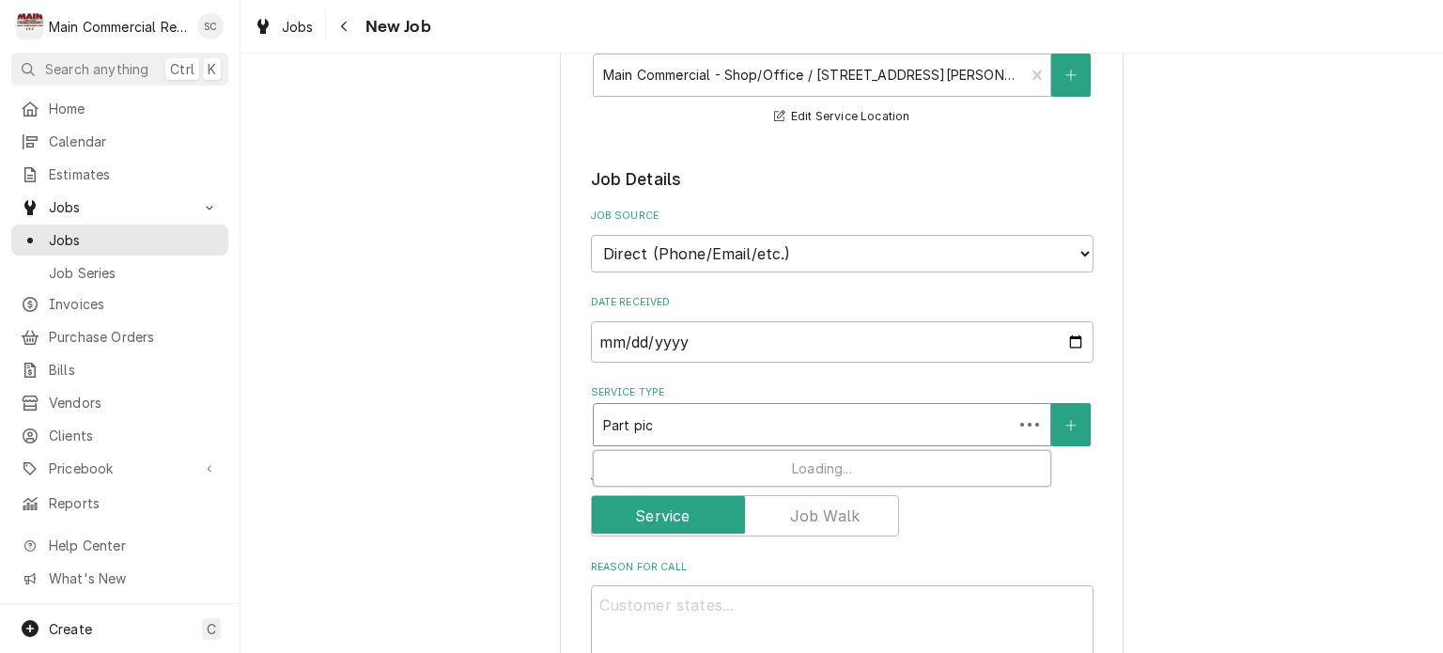
type input "Part pick"
type textarea "x"
type input "Part pick"
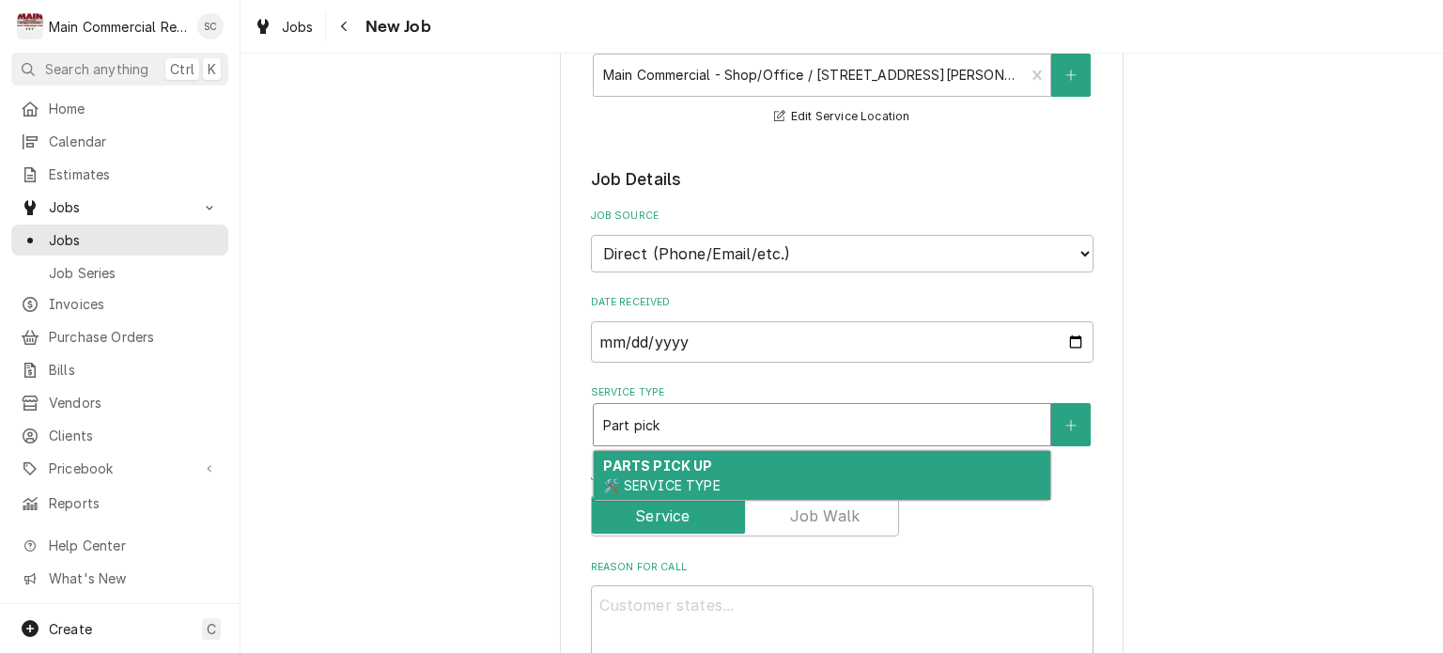
click at [844, 471] on div "PARTS PICK UP 🛠️ SERVICE TYPE" at bounding box center [822, 475] width 457 height 49
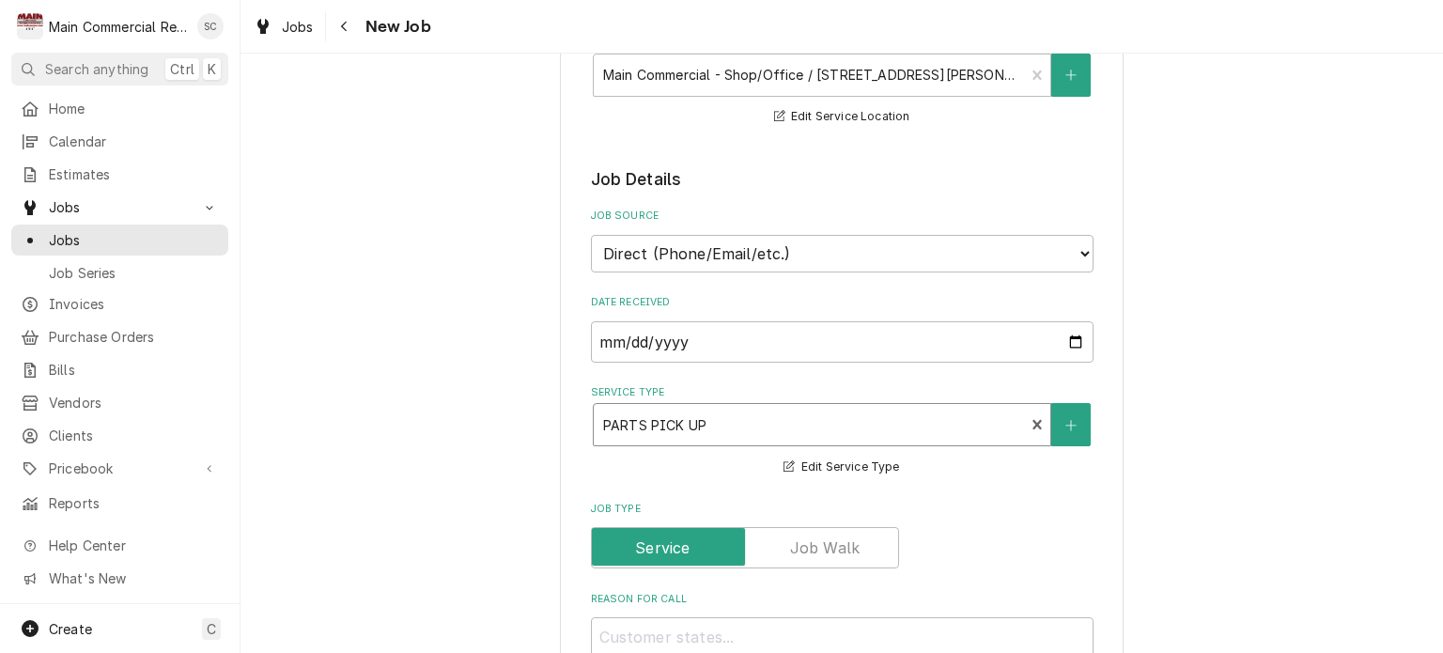
scroll to position [564, 0]
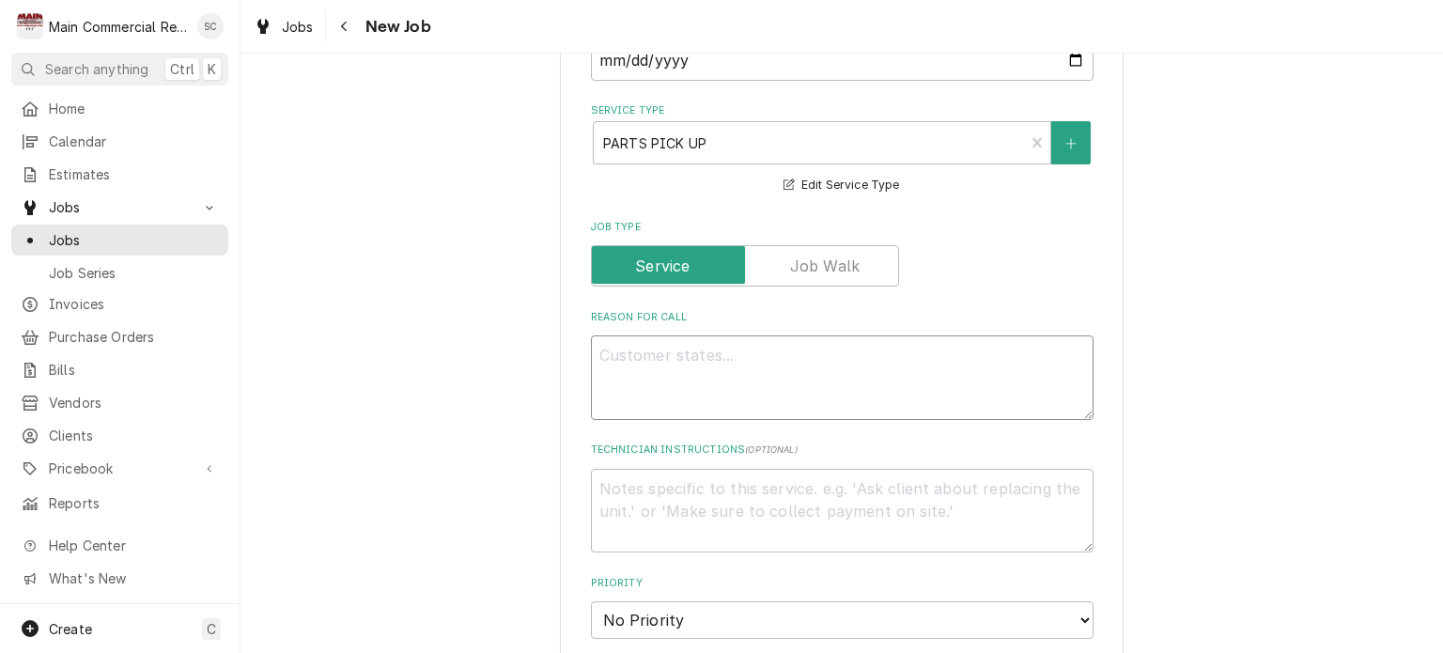
click at [785, 356] on textarea "Reason For Call" at bounding box center [842, 377] width 503 height 85
type textarea "x"
type textarea "P"
type textarea "x"
type textarea "Pi"
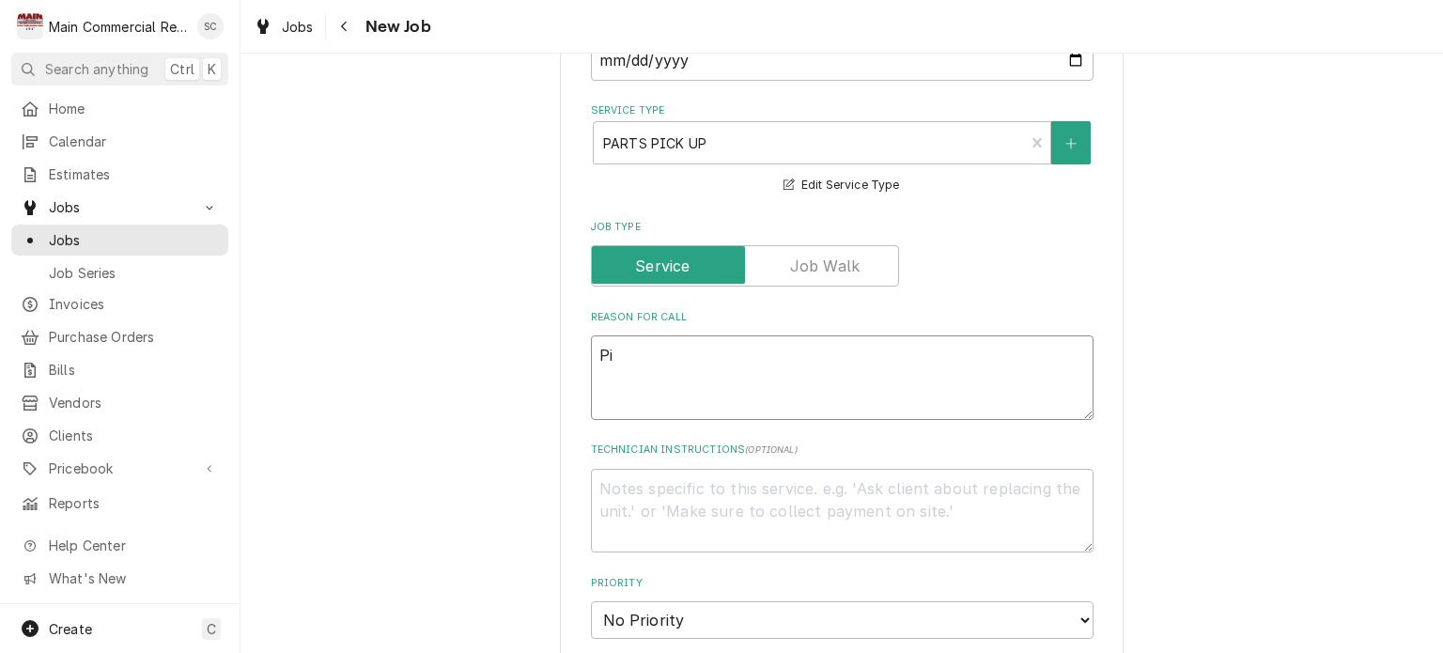
type textarea "x"
type textarea "Pic"
type textarea "x"
type textarea "Pick"
type textarea "x"
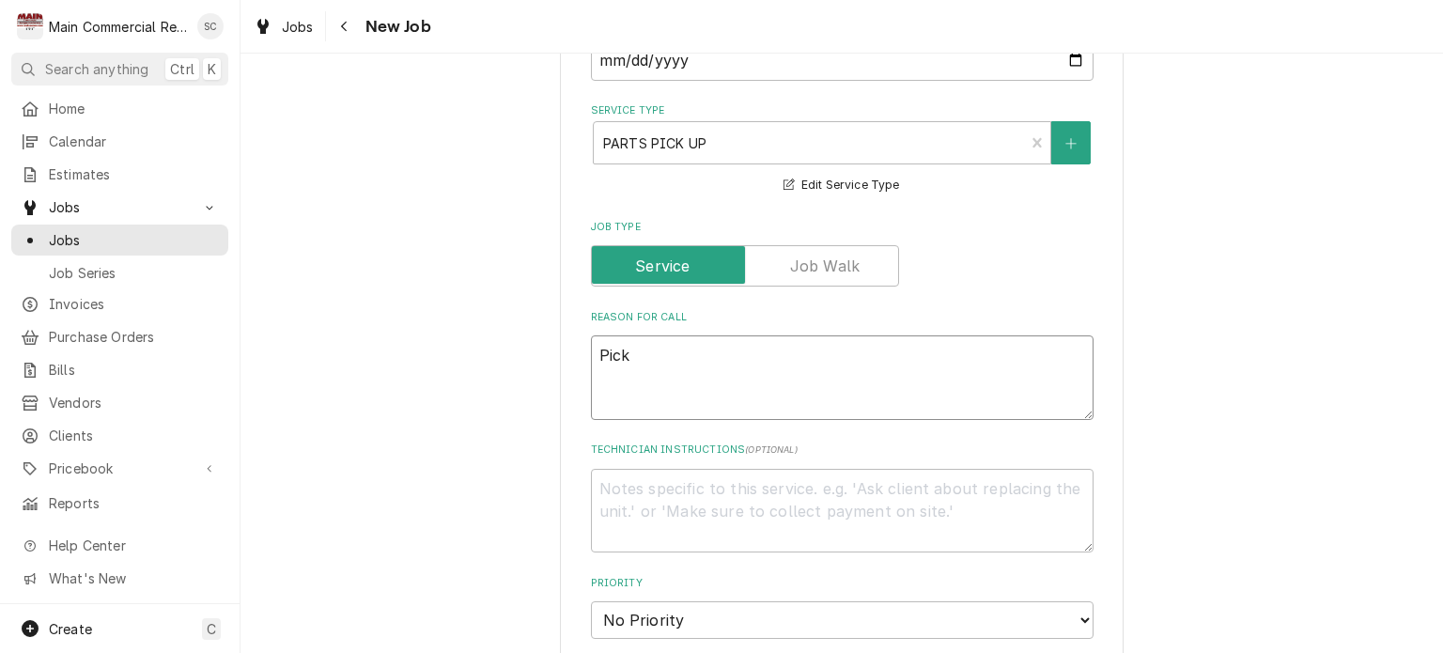
type textarea "Pick"
type textarea "x"
type textarea "Pick u"
type textarea "x"
type textarea "Pick up"
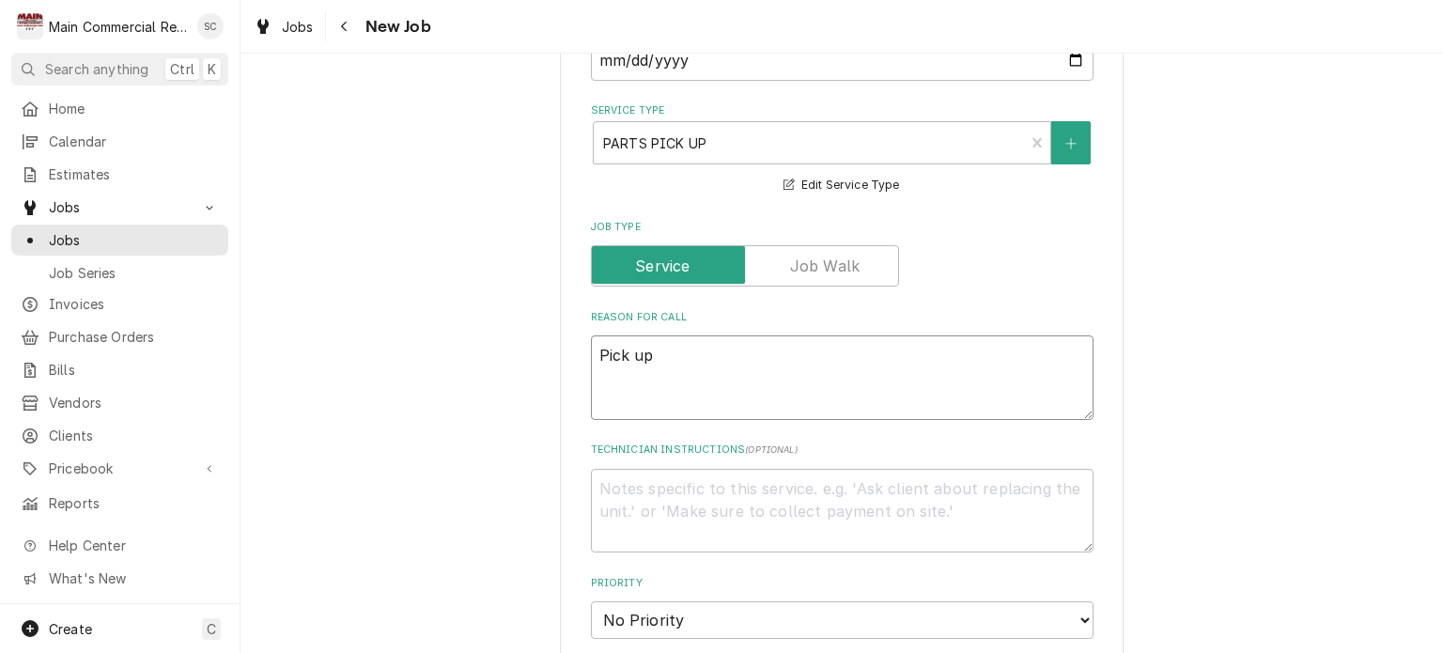
type textarea "x"
type textarea "Pick up"
type textarea "x"
type textarea "Pick up p"
type textarea "x"
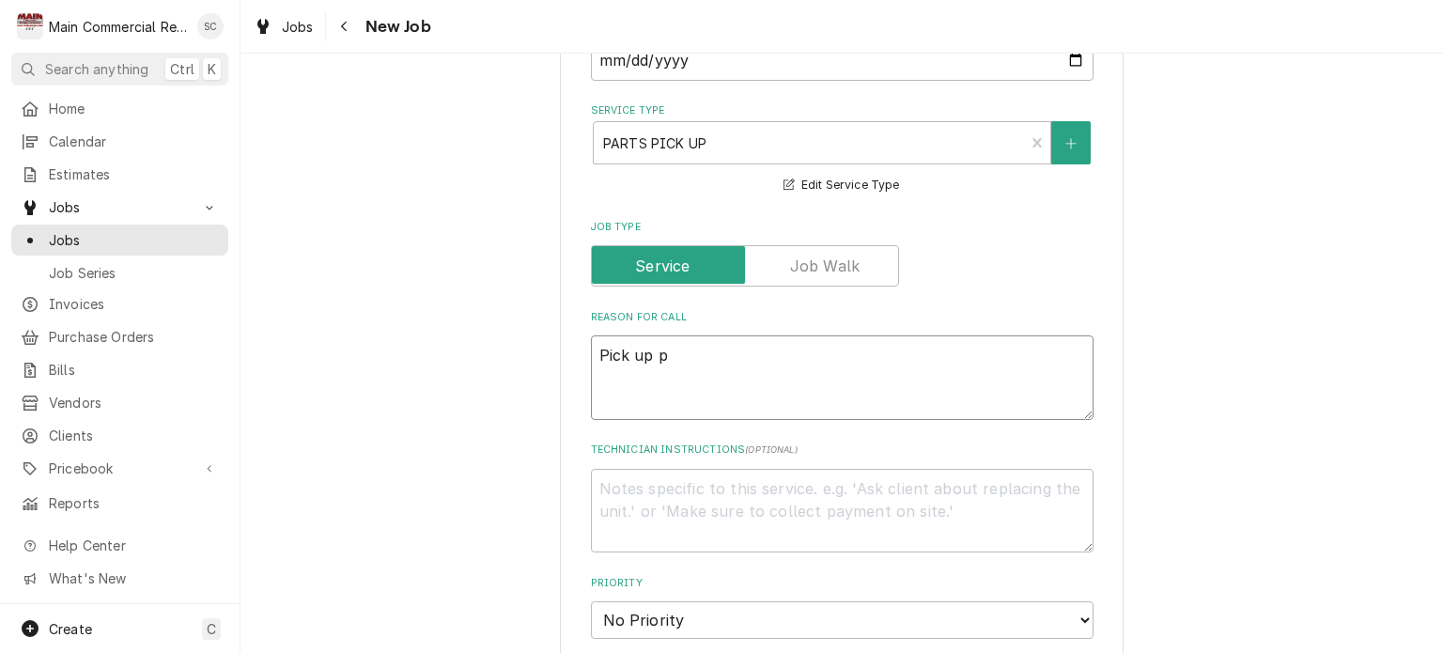
type textarea "Pick up pa"
type textarea "x"
type textarea "Pick up par"
type textarea "x"
type textarea "Pick up part"
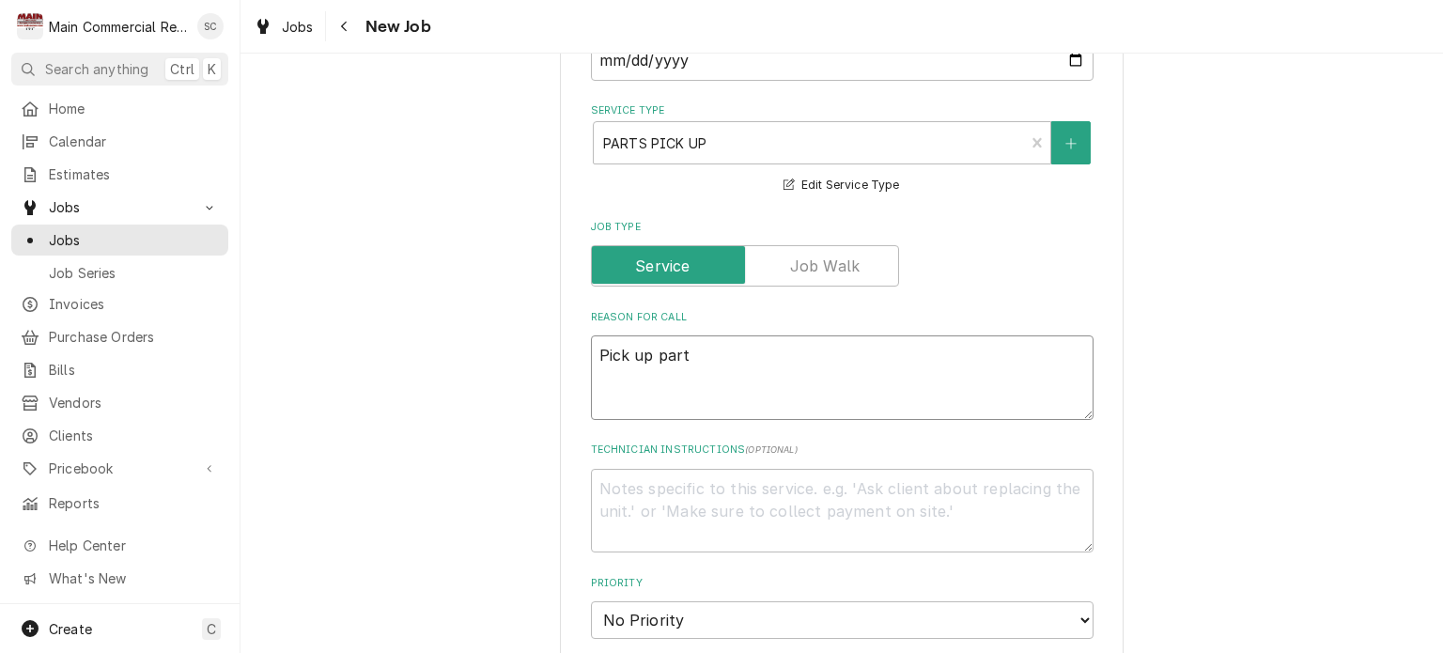
type textarea "x"
type textarea "Pick up parts"
type textarea "x"
type textarea "Pick up parts"
type textarea "x"
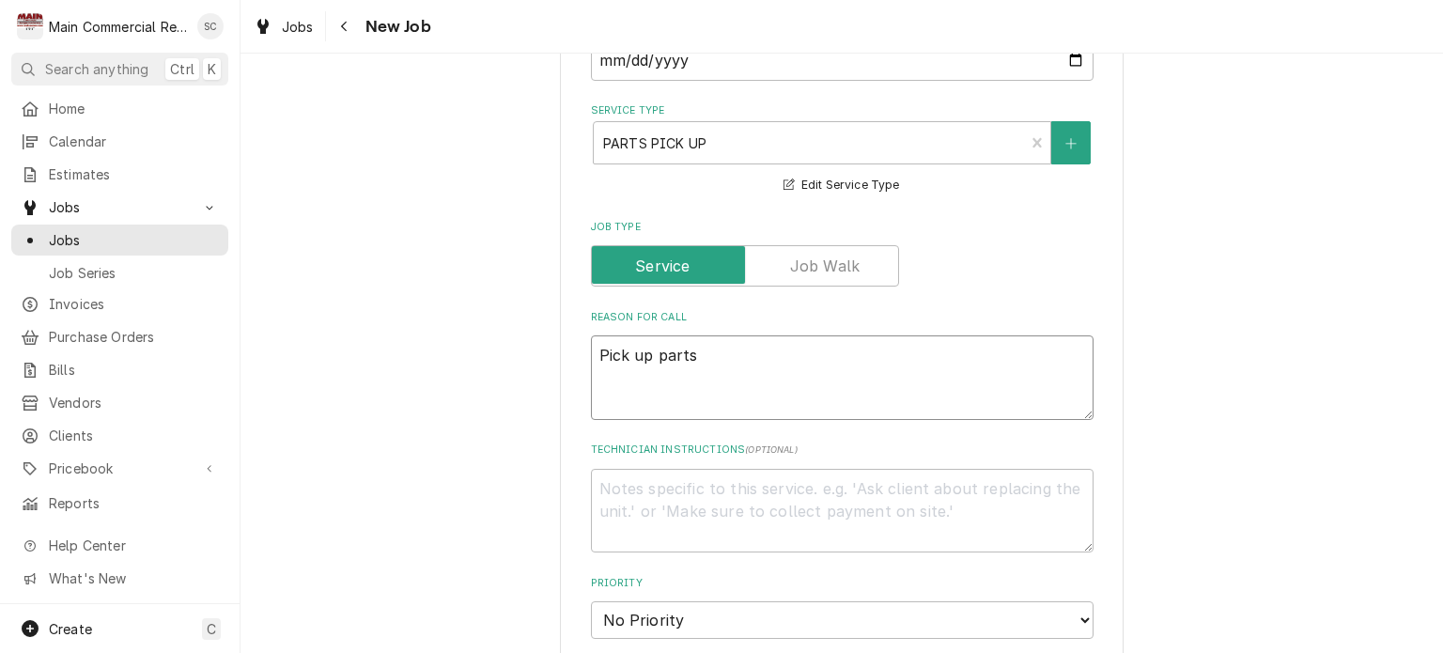
type textarea "Pick up parts f"
type textarea "x"
type textarea "Pick up parts fo"
type textarea "x"
type textarea "Pick up parts for"
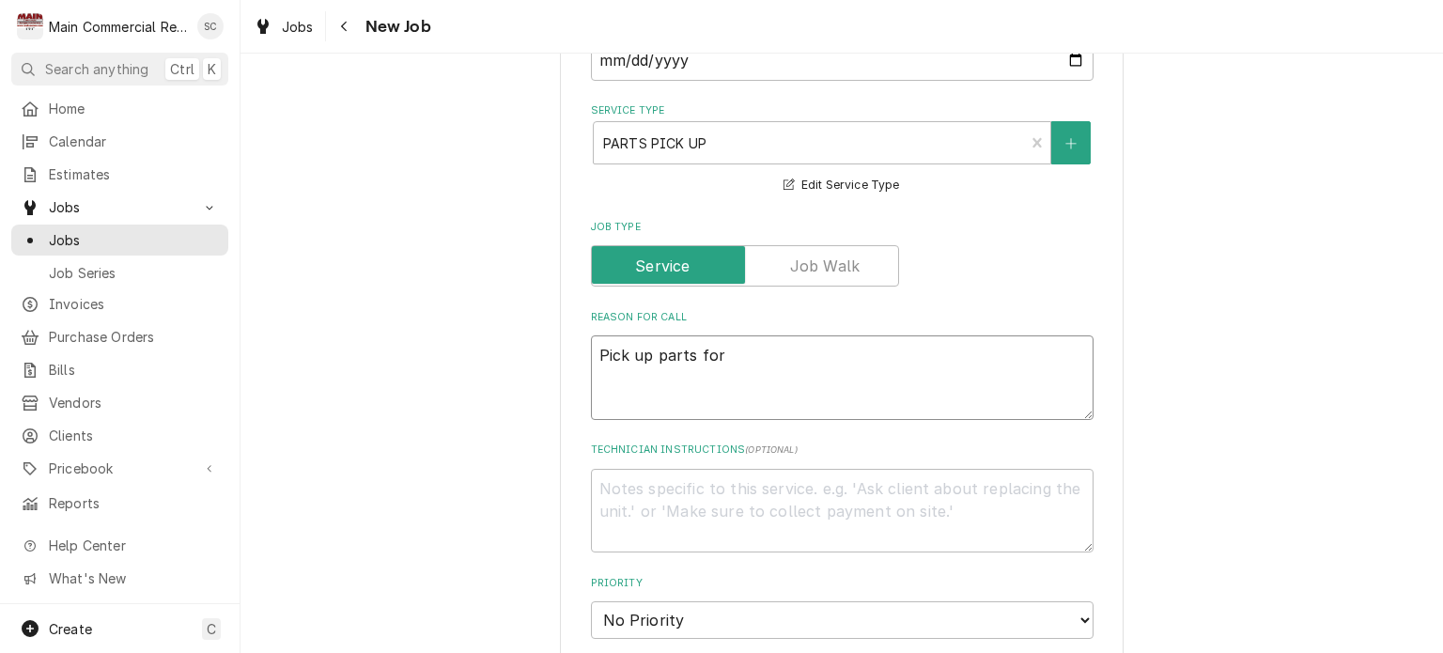
type textarea "x"
type textarea "Pick up parts for"
type textarea "x"
type textarea "Pick up parts for B"
type textarea "x"
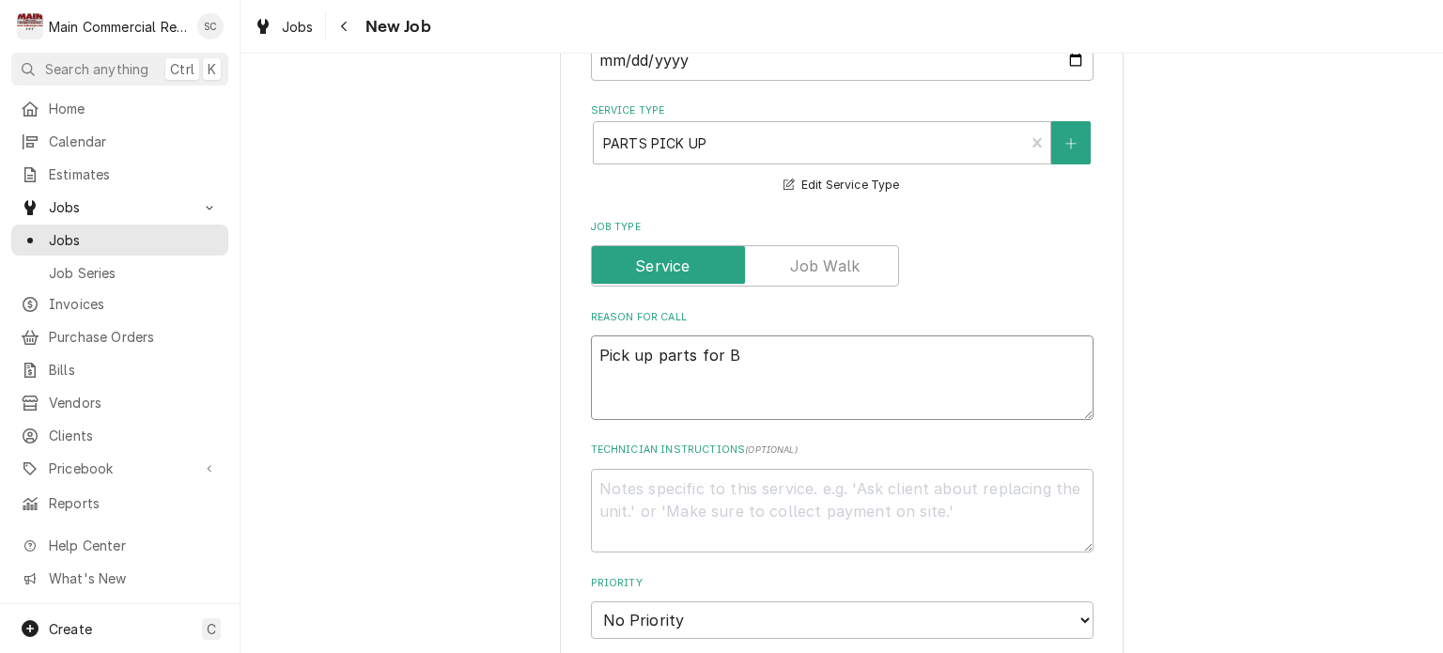
type textarea "Pick up parts for Br"
type textarea "x"
type textarea "Pick up parts for Bri"
type textarea "x"
type textarea "Pick up parts for Brid"
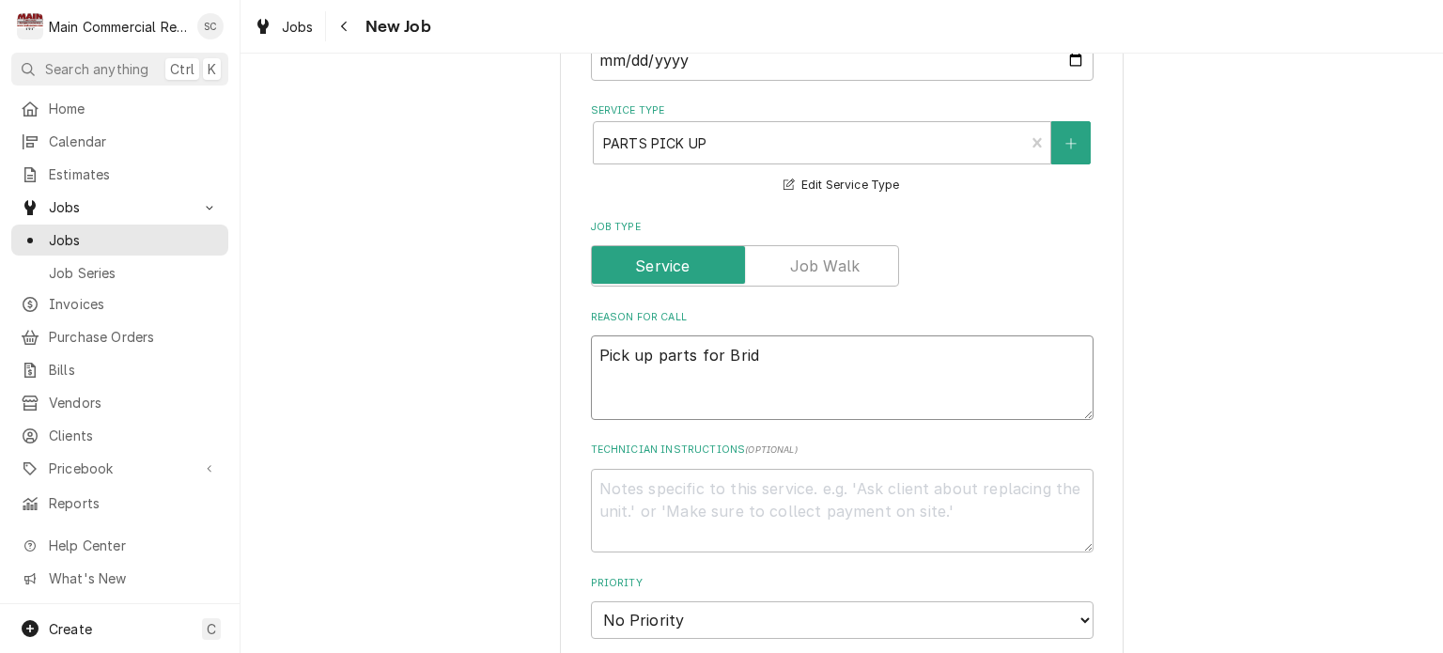
type textarea "x"
type textarea "Pick up parts for Briddl"
type textarea "x"
type textarea "Pick up parts for [GEOGRAPHIC_DATA]"
type textarea "x"
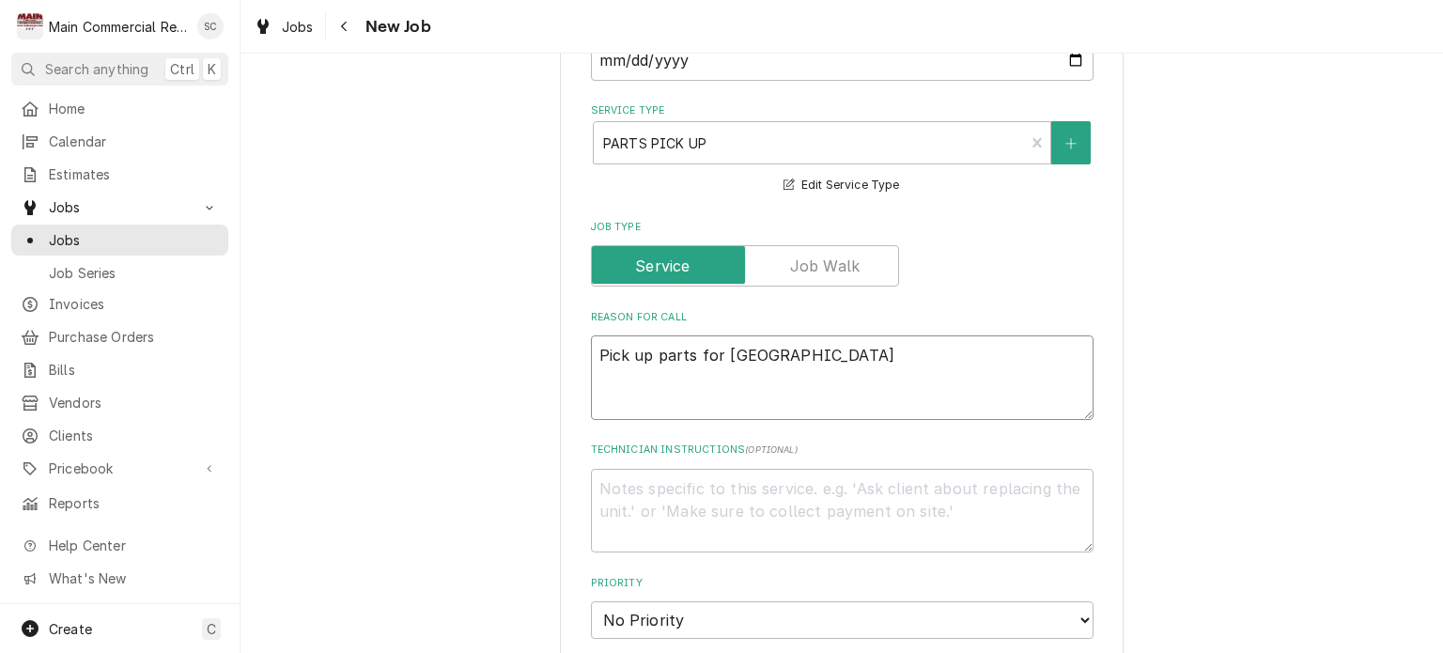
type textarea "Pick up parts for Briddl"
type textarea "x"
type textarea "Pick up parts for [PERSON_NAME]"
type textarea "x"
type textarea "Pick up parts for [GEOGRAPHIC_DATA]"
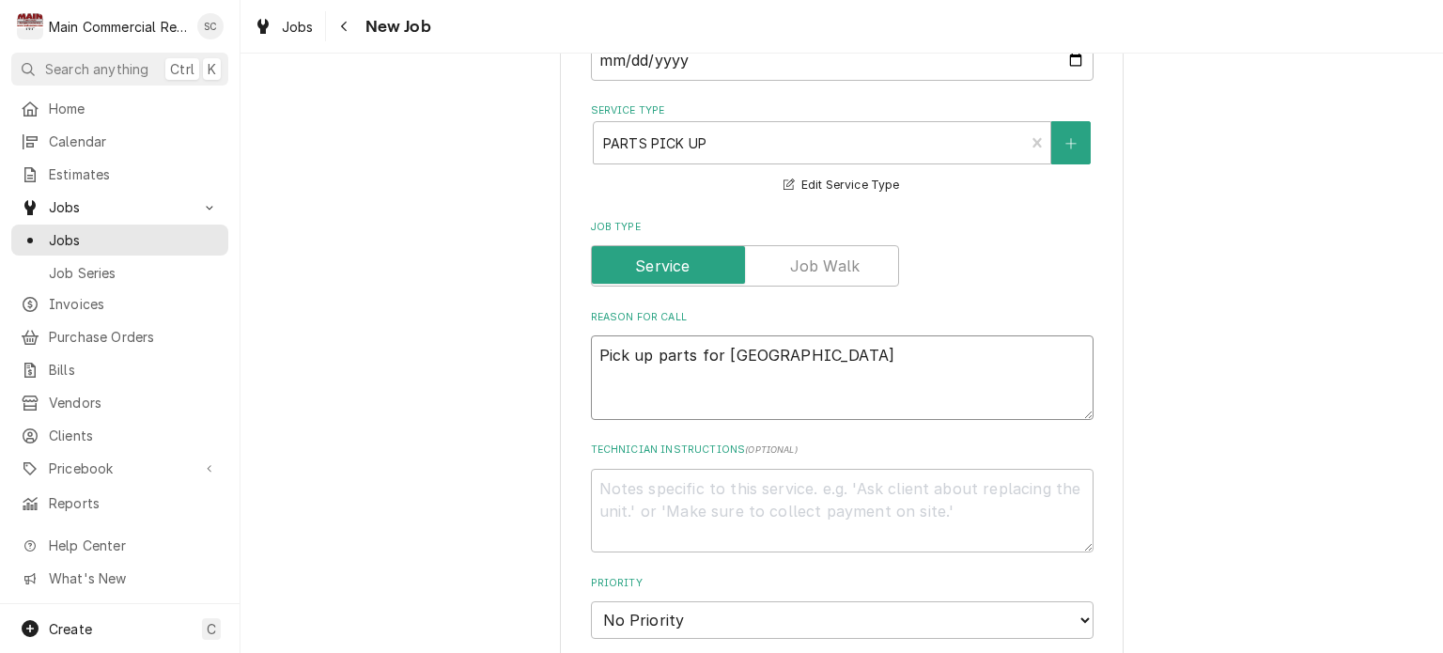
type textarea "x"
type textarea "Pick up parts for [GEOGRAPHIC_DATA]"
type textarea "x"
type textarea "Pick up parts for [GEOGRAPHIC_DATA]"
type textarea "x"
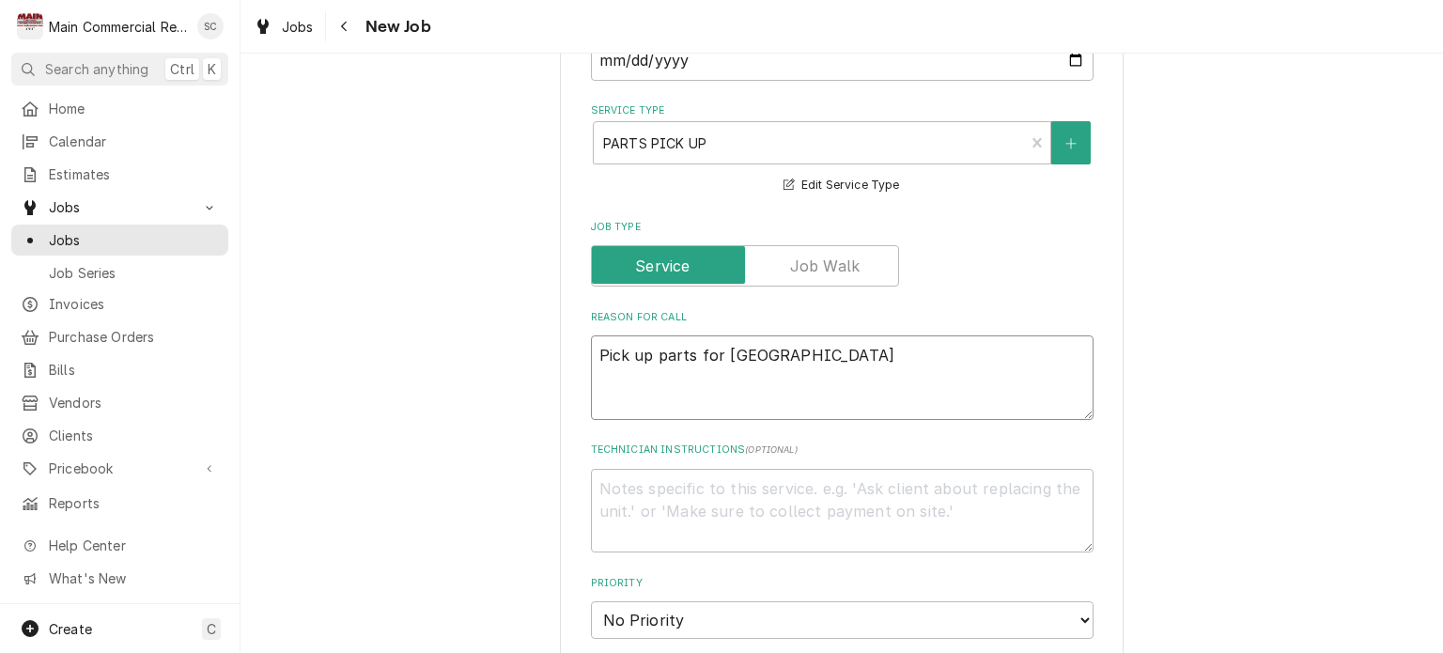
type textarea "Pick up parts for [GEOGRAPHIC_DATA]"
type textarea "x"
type textarea "Pick up parts for [GEOGRAPHIC_DATA],"
type textarea "x"
type textarea "Pick up parts for [GEOGRAPHIC_DATA],"
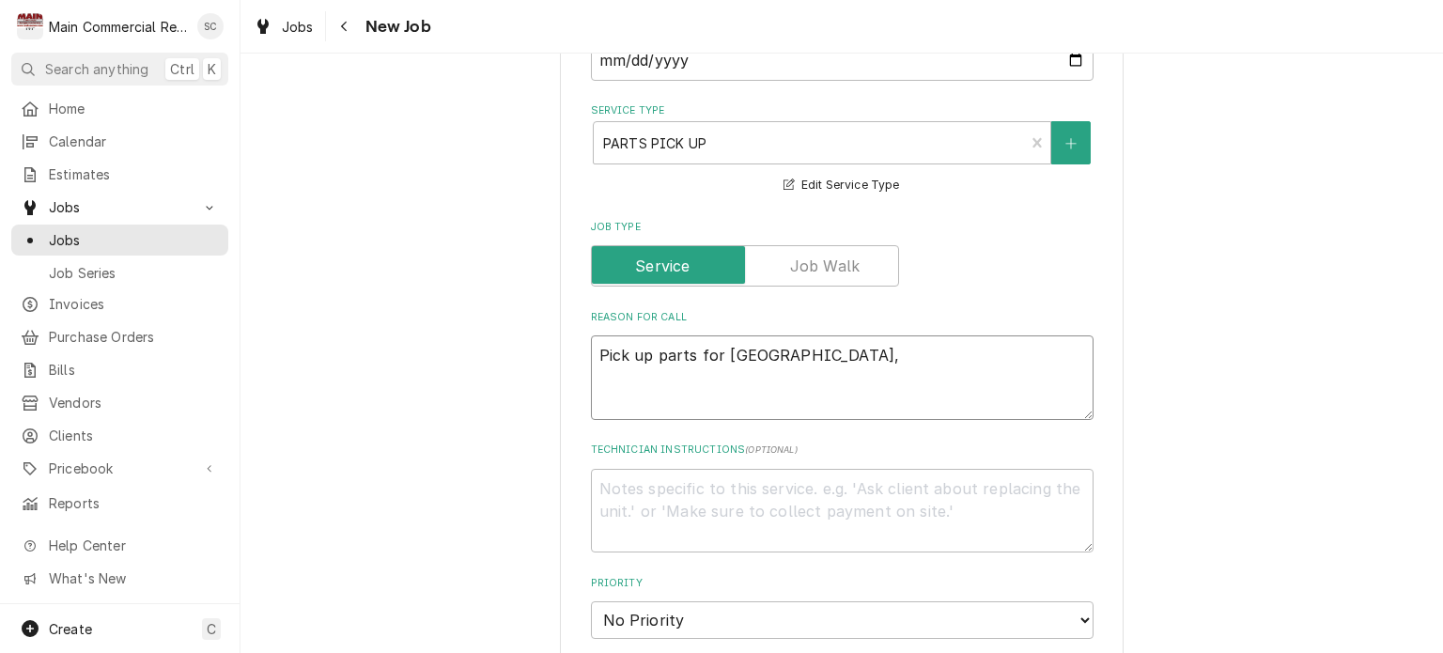
type textarea "x"
type textarea "Pick up parts for [GEOGRAPHIC_DATA], A"
type textarea "x"
type textarea "Pick up parts for [GEOGRAPHIC_DATA], [GEOGRAPHIC_DATA]"
type textarea "x"
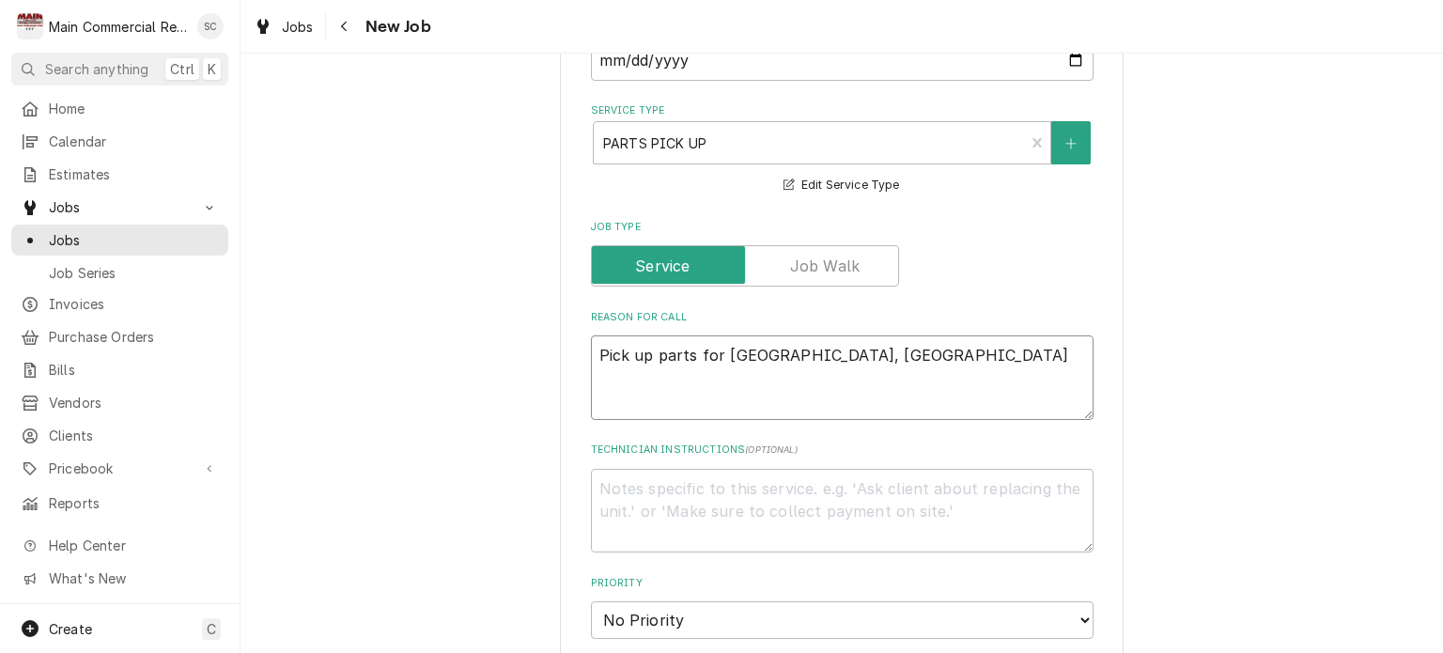
type textarea "Pick up parts for [GEOGRAPHIC_DATA], [GEOGRAPHIC_DATA]"
type textarea "x"
type textarea "Pick up parts for [GEOGRAPHIC_DATA], [GEOGRAPHIC_DATA]"
type textarea "x"
type textarea "Pick up parts for [GEOGRAPHIC_DATA], [GEOGRAPHIC_DATA]"
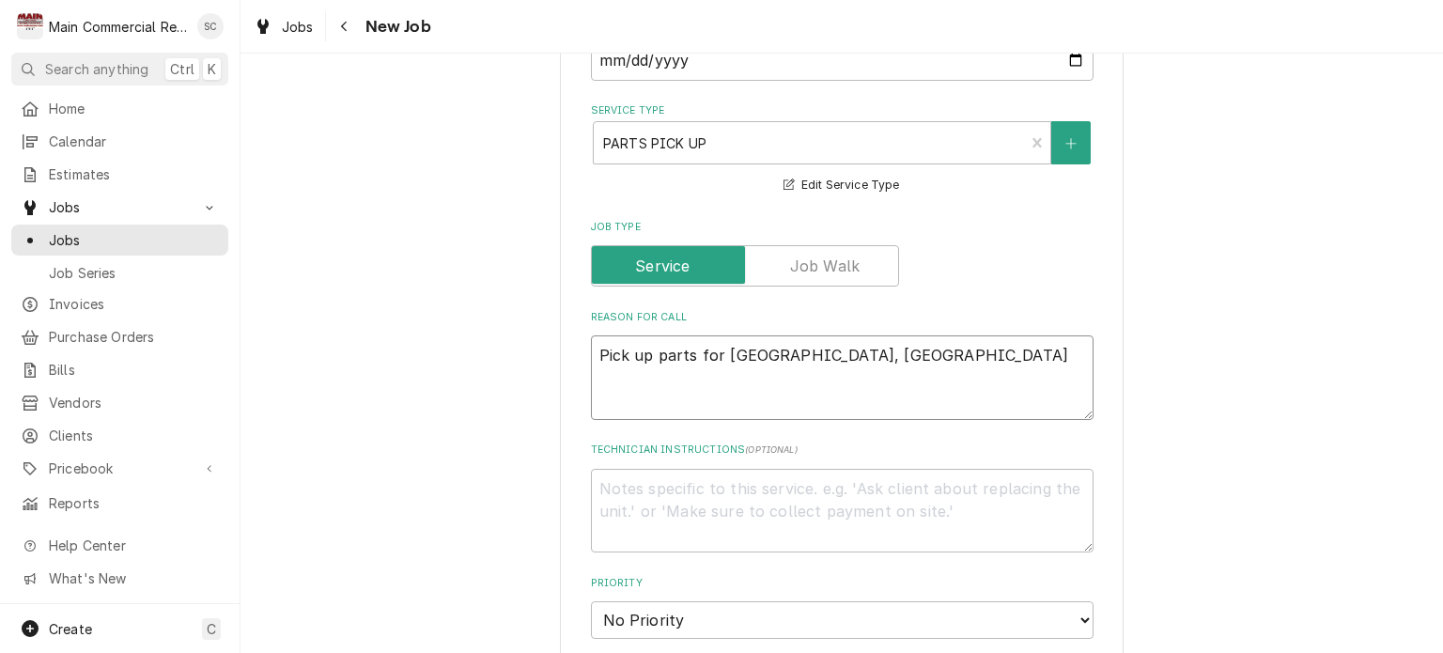
type textarea "x"
type textarea "Pick up parts for [GEOGRAPHIC_DATA], [GEOGRAPHIC_DATA]"
type textarea "x"
type textarea "Pick up parts for [GEOGRAPHIC_DATA], [GEOGRAPHIC_DATA]"
type textarea "x"
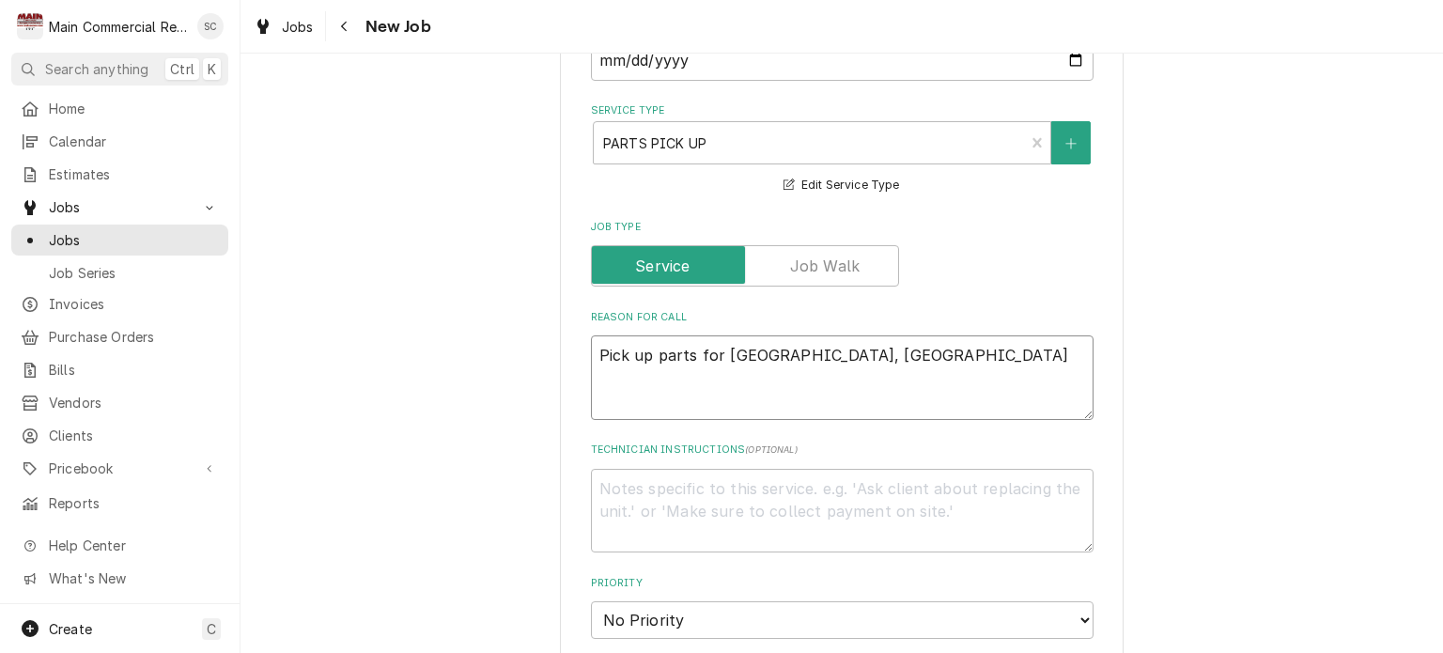
type textarea "Pick up parts for [GEOGRAPHIC_DATA], [GEOGRAPHIC_DATA],"
type textarea "x"
type textarea "Pick up parts for [GEOGRAPHIC_DATA], [GEOGRAPHIC_DATA],"
type textarea "x"
type textarea "Pick up parts for [GEOGRAPHIC_DATA], [GEOGRAPHIC_DATA], a"
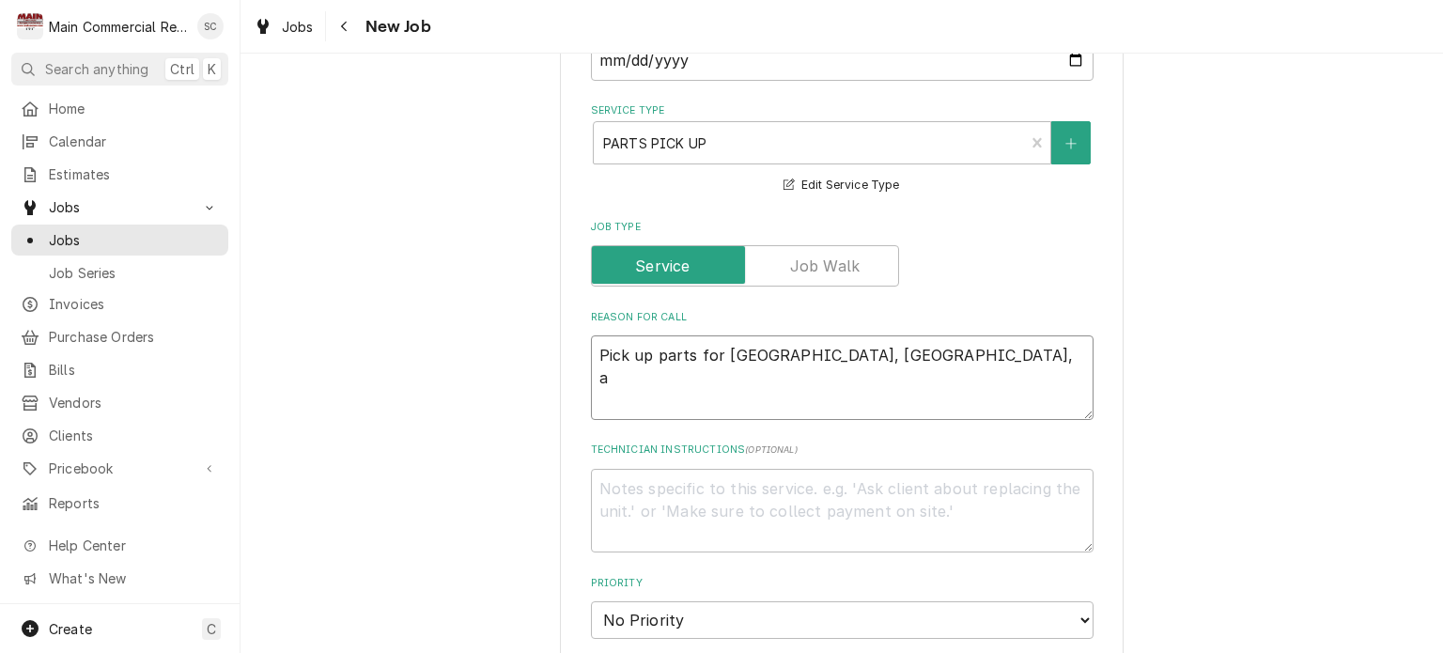
type textarea "x"
type textarea "Pick up parts for [GEOGRAPHIC_DATA], [GEOGRAPHIC_DATA], an"
type textarea "x"
type textarea "Pick up parts for [GEOGRAPHIC_DATA], [GEOGRAPHIC_DATA], and"
type textarea "x"
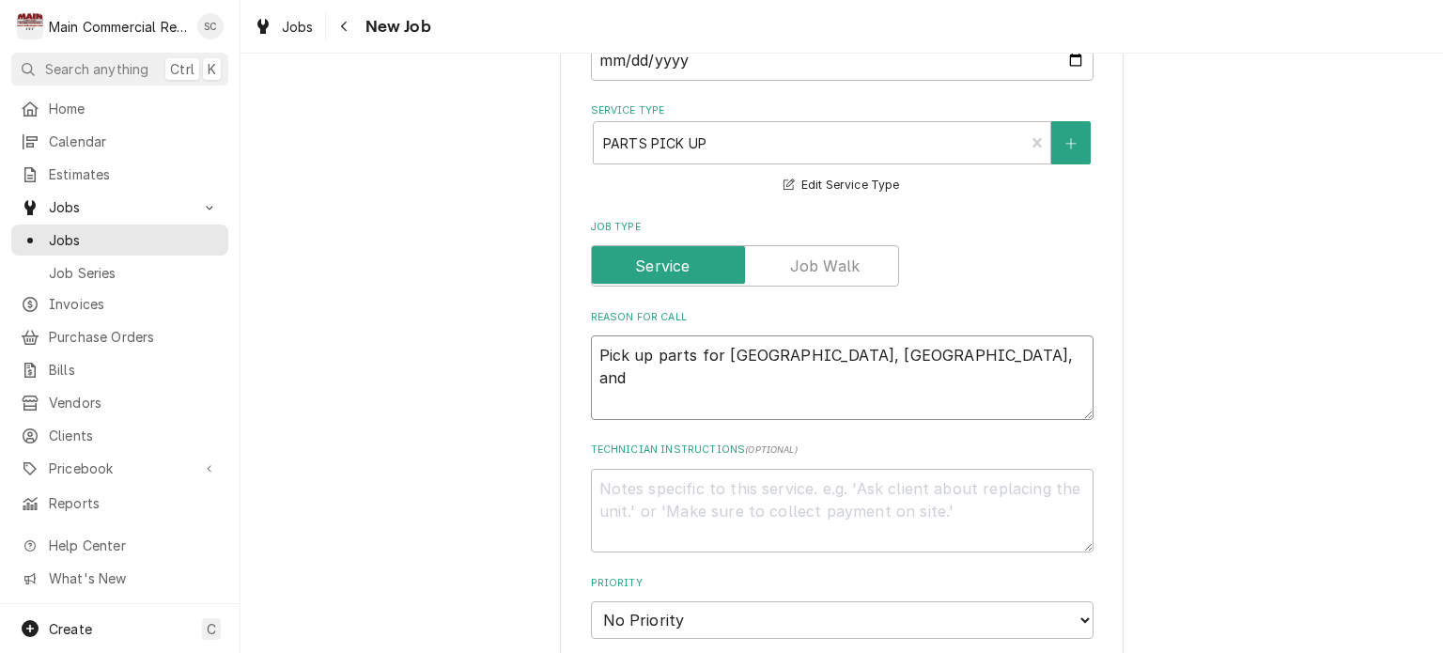
type textarea "Pick up parts for [GEOGRAPHIC_DATA], [GEOGRAPHIC_DATA], and"
type textarea "x"
type textarea "Pick up parts for [GEOGRAPHIC_DATA], [GEOGRAPHIC_DATA], and S"
type textarea "x"
type textarea "Pick up parts for [GEOGRAPHIC_DATA], [GEOGRAPHIC_DATA], and [GEOGRAPHIC_DATA]"
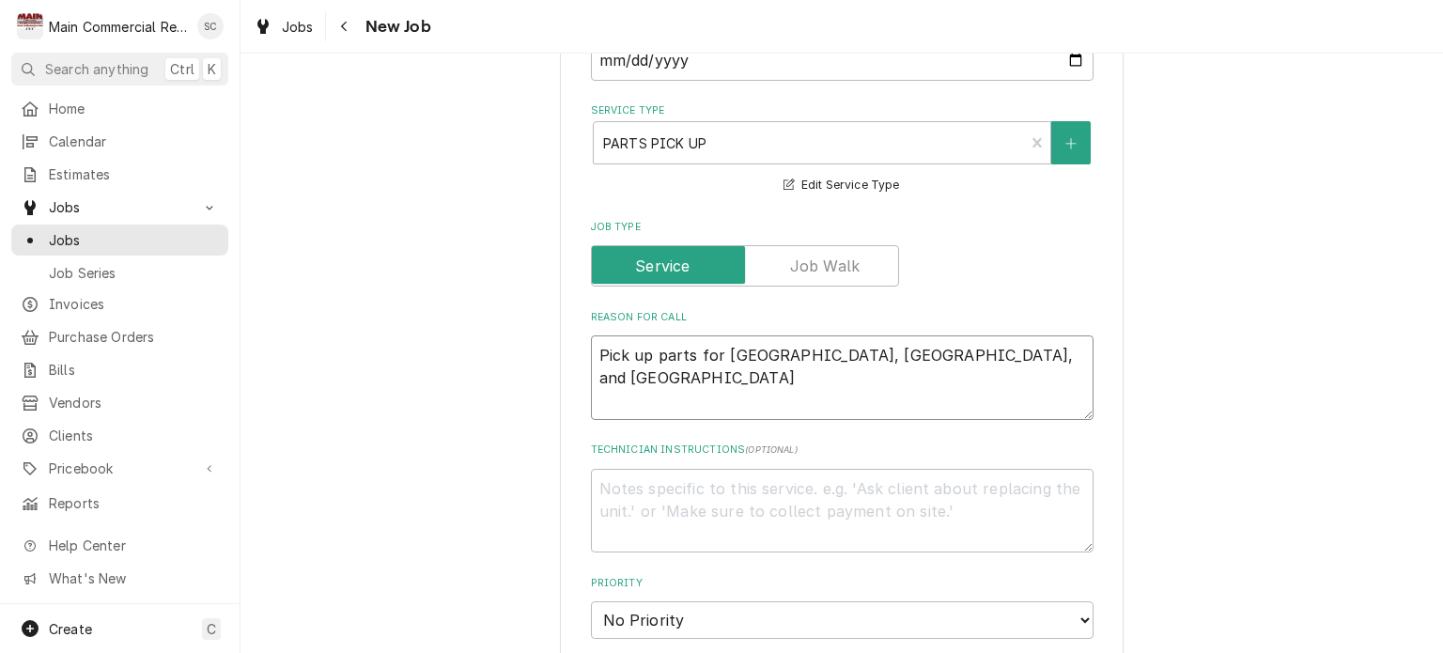
type textarea "x"
type textarea "Pick up parts for [GEOGRAPHIC_DATA], [GEOGRAPHIC_DATA], and Sti"
type textarea "x"
type textarea "Pick up parts for [GEOGRAPHIC_DATA], [GEOGRAPHIC_DATA], and [GEOGRAPHIC_DATA]"
type textarea "x"
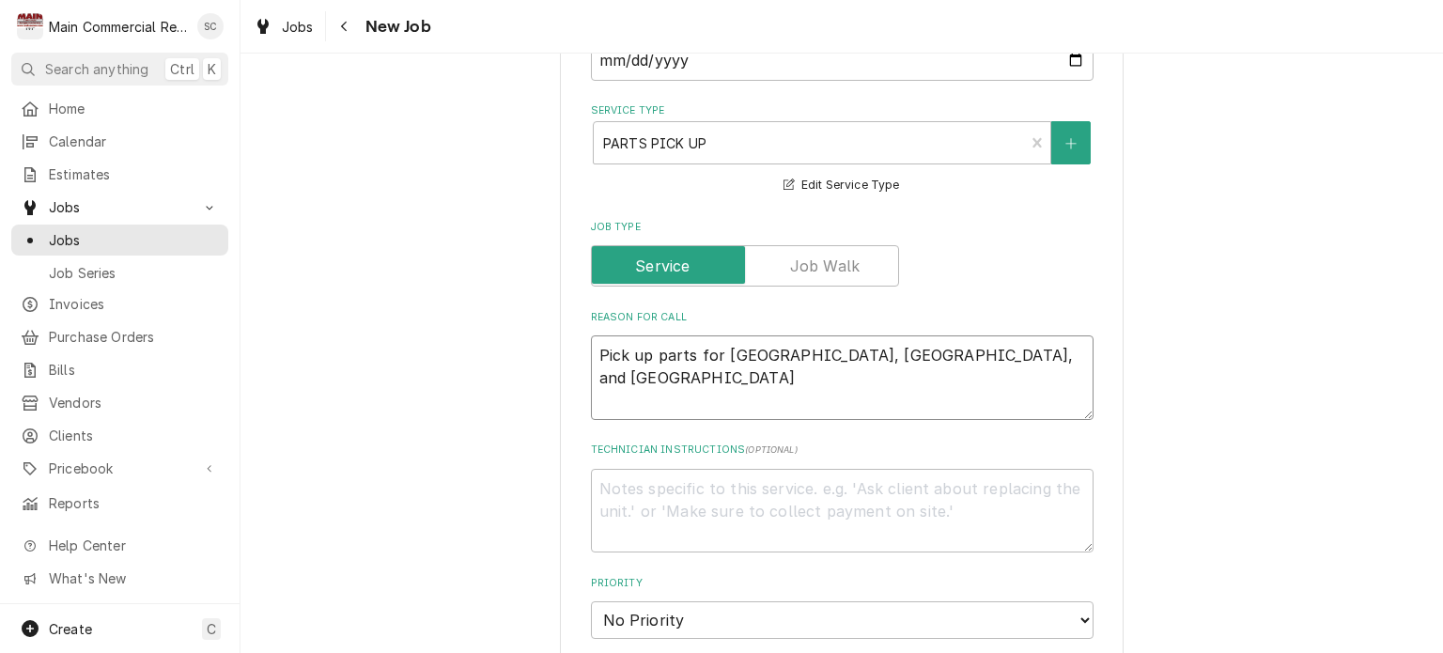
type textarea "Pick up parts for [GEOGRAPHIC_DATA], [GEOGRAPHIC_DATA], and Ste"
type textarea "x"
type textarea "Pick up parts for [GEOGRAPHIC_DATA], [GEOGRAPHIC_DATA], and [GEOGRAPHIC_DATA]"
type textarea "x"
type textarea "Pick up parts for [GEOGRAPHIC_DATA], [GEOGRAPHIC_DATA], and [GEOGRAPHIC_DATA]"
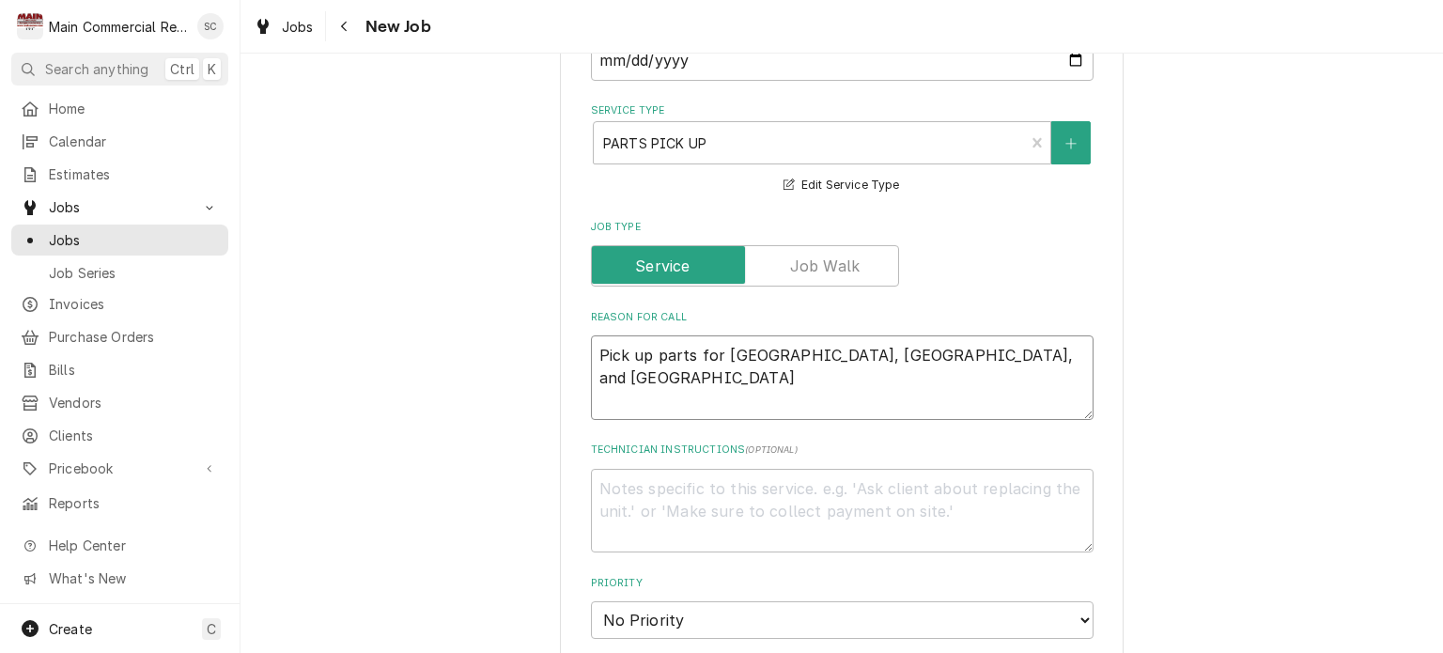
type textarea "x"
type textarea "Pick up parts for [GEOGRAPHIC_DATA], [GEOGRAPHIC_DATA], and [GEOGRAPHIC_DATA]"
type textarea "x"
type textarea "Pick up parts for [GEOGRAPHIC_DATA], [GEOGRAPHIC_DATA], and [GEOGRAPHIC_DATA]"
type textarea "x"
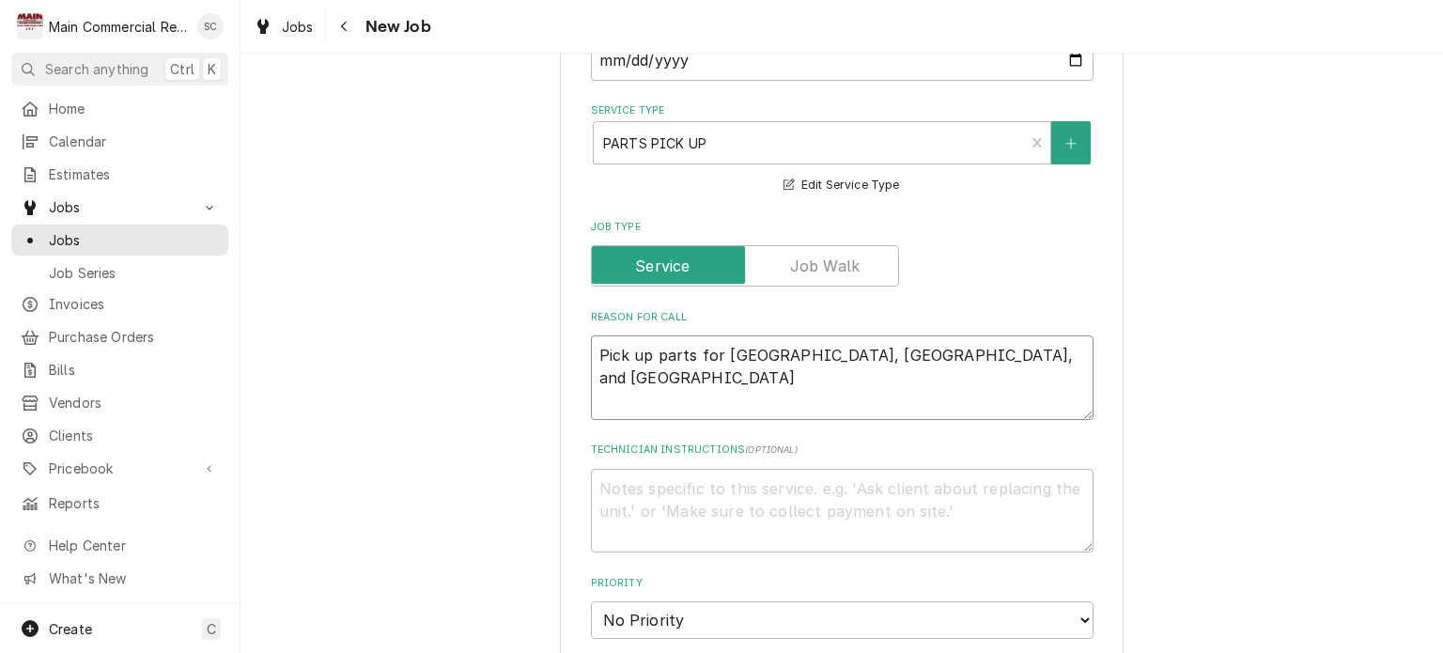
type textarea "Pick up parts for [GEOGRAPHIC_DATA], [GEOGRAPHIC_DATA], and [GEOGRAPHIC_DATA]"
type textarea "x"
type textarea "Pick up parts for [GEOGRAPHIC_DATA], [GEOGRAPHIC_DATA], and [GEOGRAPHIC_DATA]"
type textarea "x"
type textarea "Pick up parts for [GEOGRAPHIC_DATA], [GEOGRAPHIC_DATA], and [GEOGRAPHIC_DATA]"
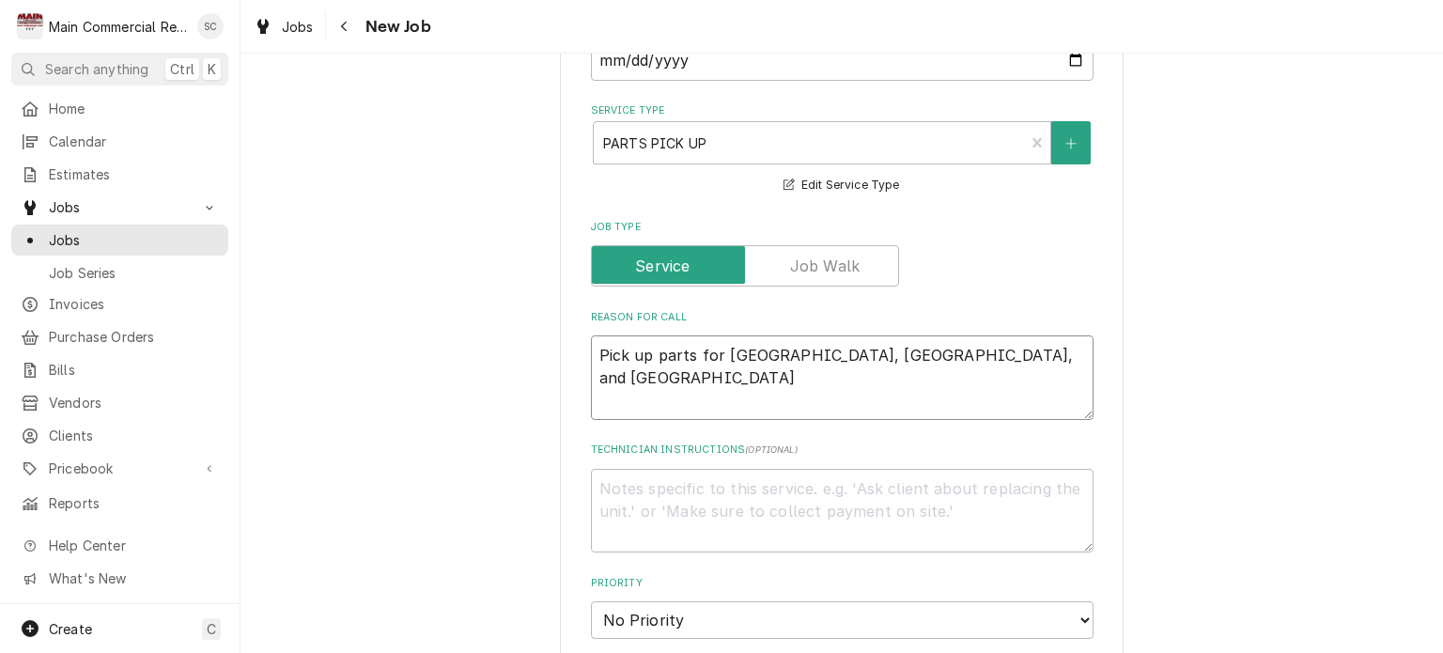
type textarea "x"
type textarea "Pick up parts for [GEOGRAPHIC_DATA], [GEOGRAPHIC_DATA], and [GEOGRAPHIC_DATA]"
type textarea "x"
type textarea "Pick up parts for [GEOGRAPHIC_DATA], [GEOGRAPHIC_DATA], and [GEOGRAPHIC_DATA]"
type textarea "x"
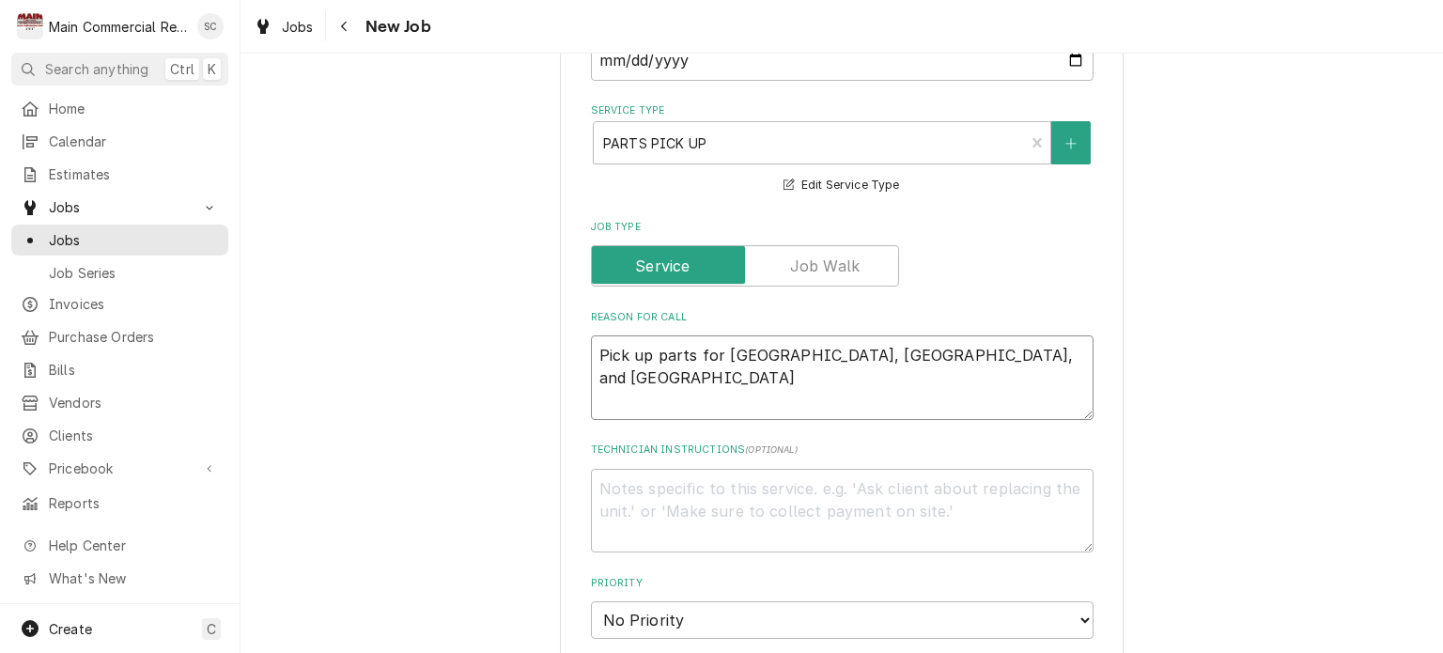
type textarea "Pick up parts for [GEOGRAPHIC_DATA], [GEOGRAPHIC_DATA], and [GEOGRAPHIC_DATA]."
type textarea "x"
type textarea "Pick up parts for [GEOGRAPHIC_DATA], [GEOGRAPHIC_DATA], and [GEOGRAPHIC_DATA]."
type textarea "x"
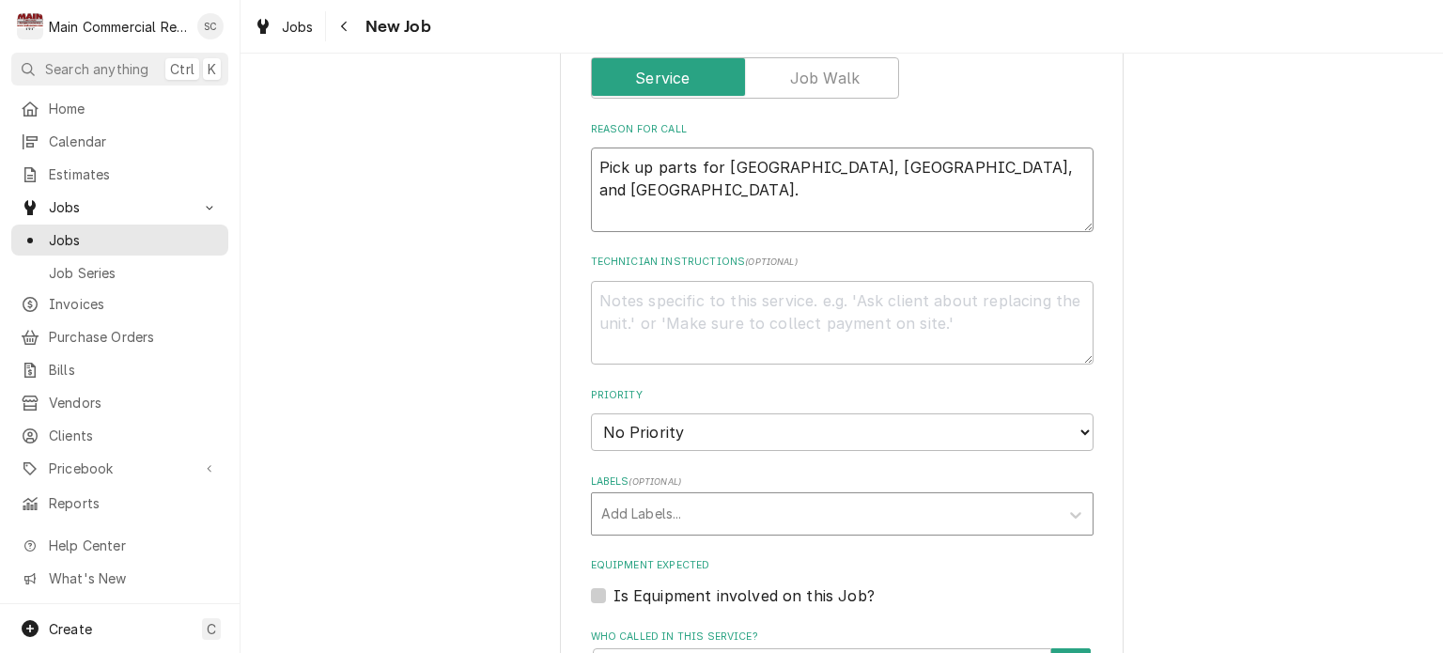
scroll to position [845, 0]
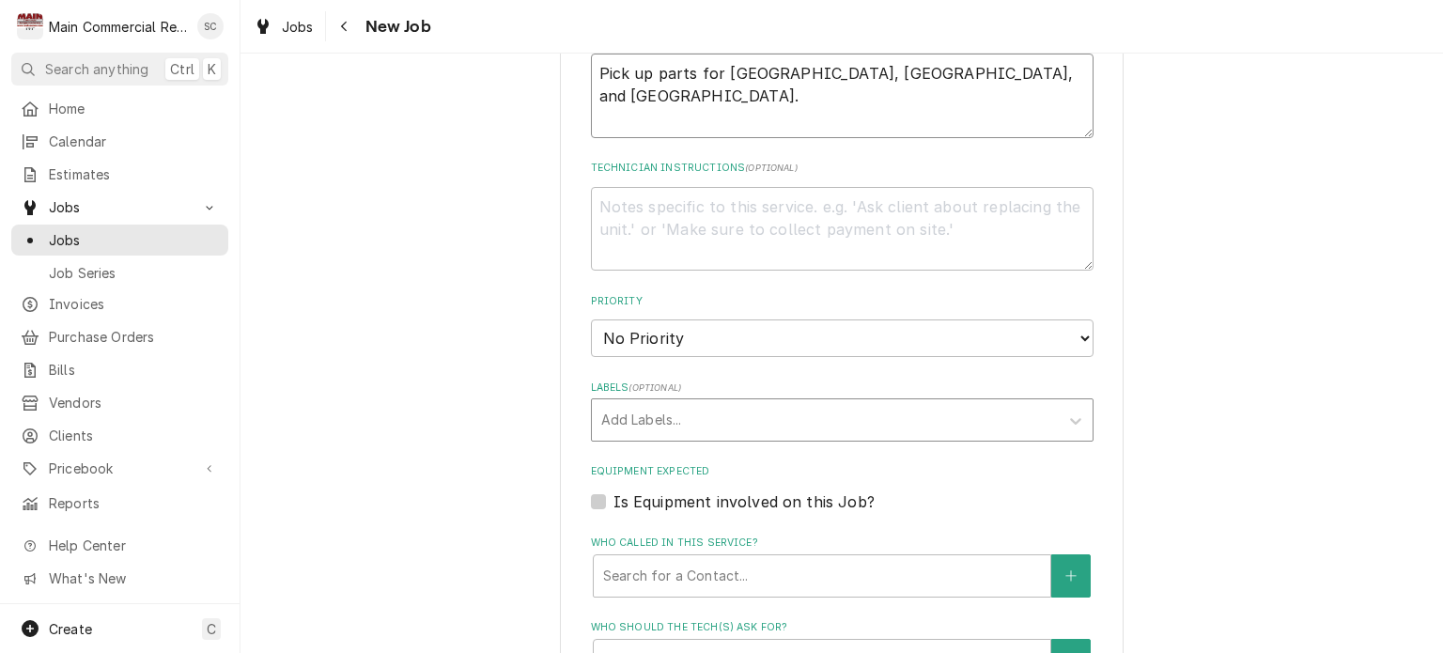
type textarea "Pick up parts for [GEOGRAPHIC_DATA], [GEOGRAPHIC_DATA], and [GEOGRAPHIC_DATA]."
click at [751, 419] on div "Labels" at bounding box center [825, 420] width 448 height 34
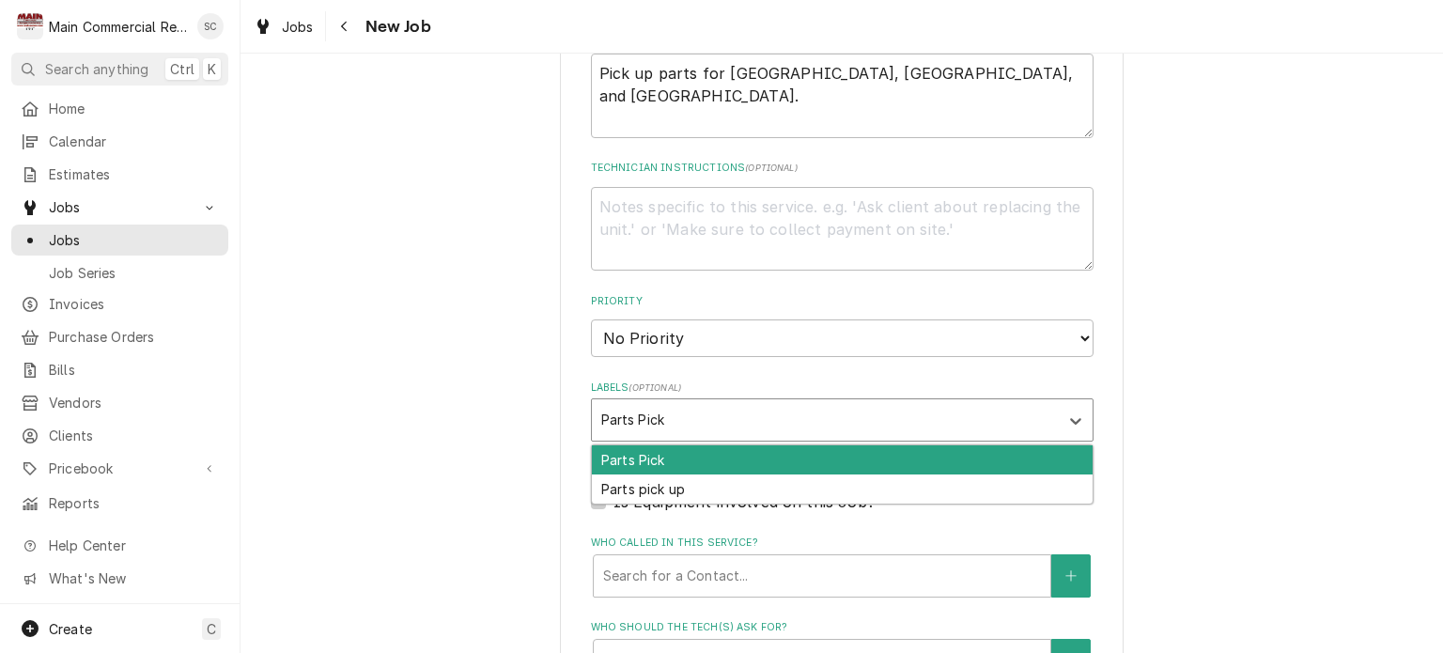
type input "Parts Pick u"
click at [721, 449] on div "Parts pick up" at bounding box center [842, 459] width 501 height 29
type textarea "x"
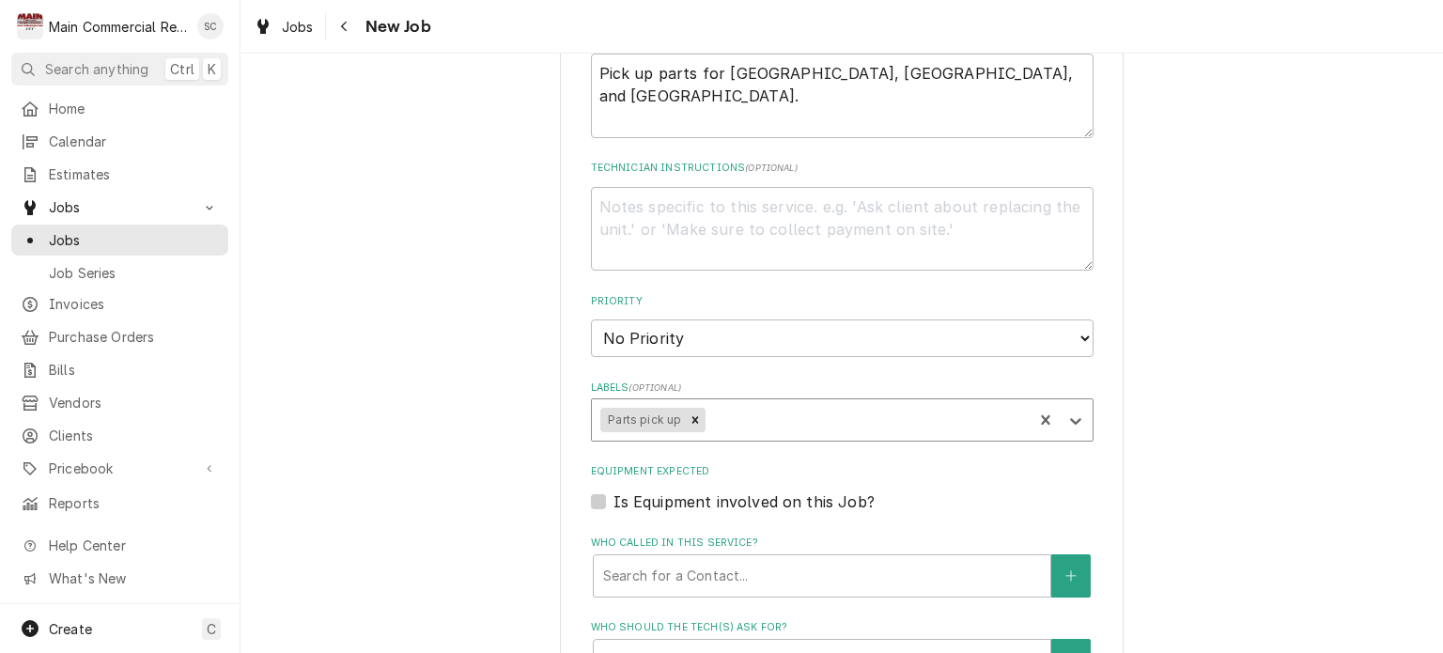
scroll to position [1221, 0]
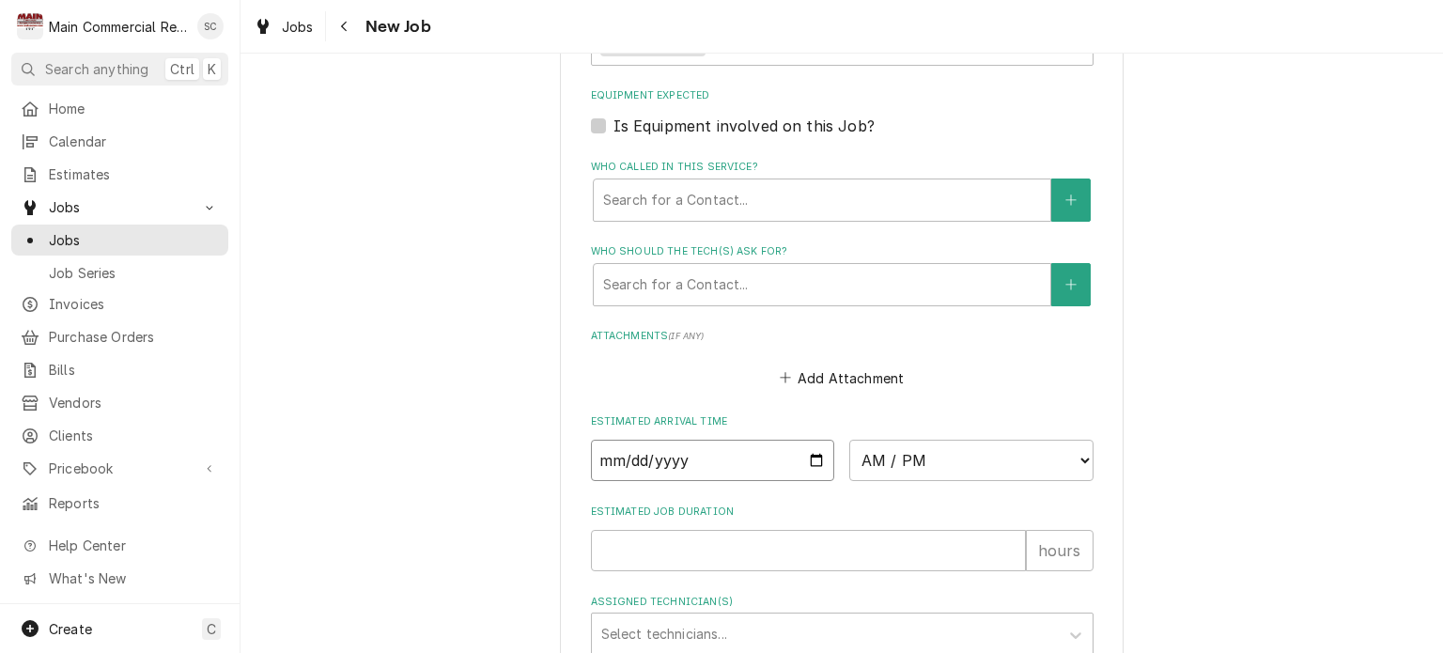
click at [806, 455] on input "Date" at bounding box center [713, 460] width 244 height 41
type textarea "x"
type input "[DATE]"
type textarea "x"
click at [890, 451] on select "AM / PM 6:00 AM 6:15 AM 6:30 AM 6:45 AM 7:00 AM 7:15 AM 7:30 AM 7:45 AM 8:00 AM…" at bounding box center [971, 460] width 244 height 41
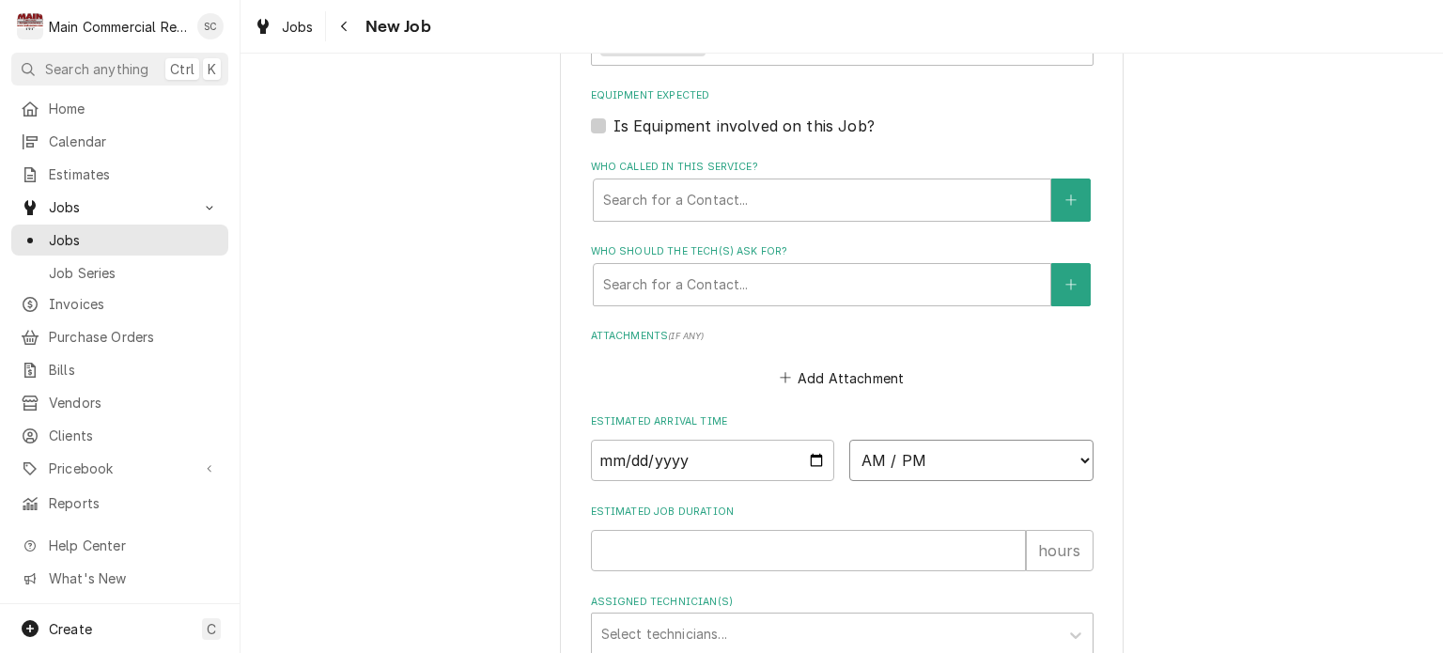
select select "07:30:00"
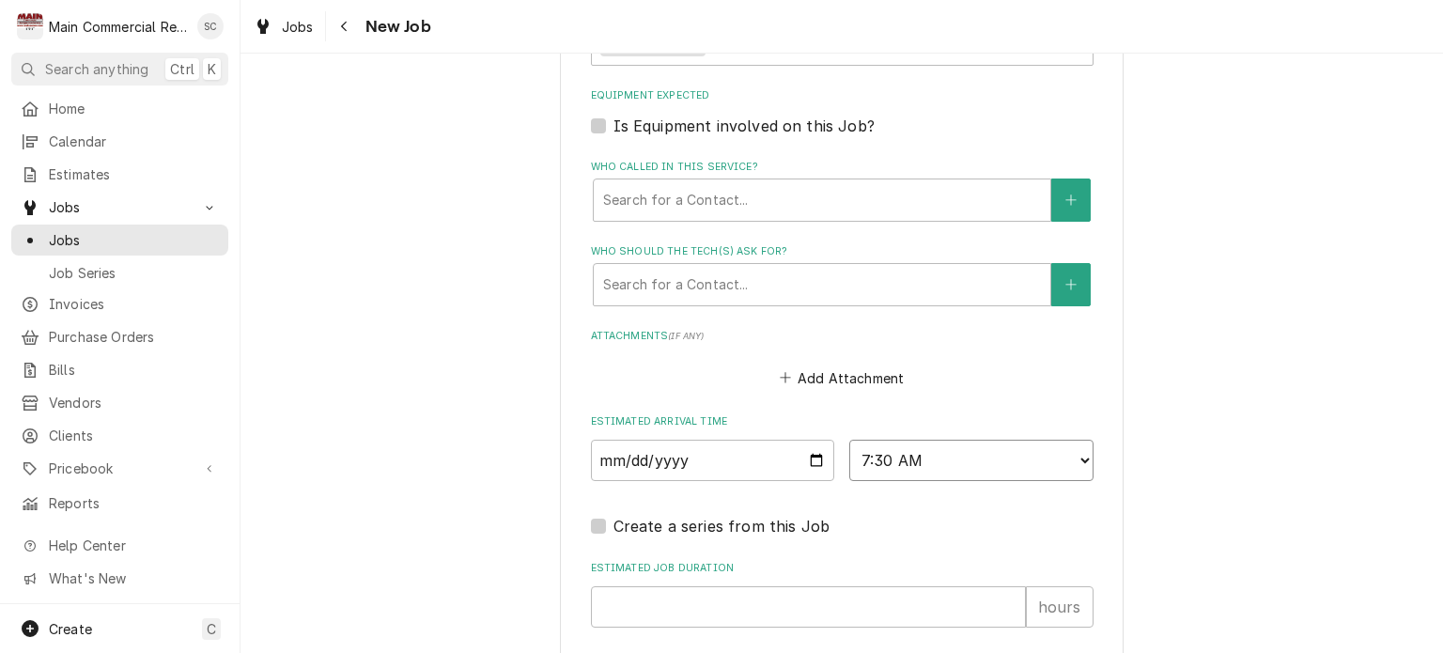
scroll to position [1409, 0]
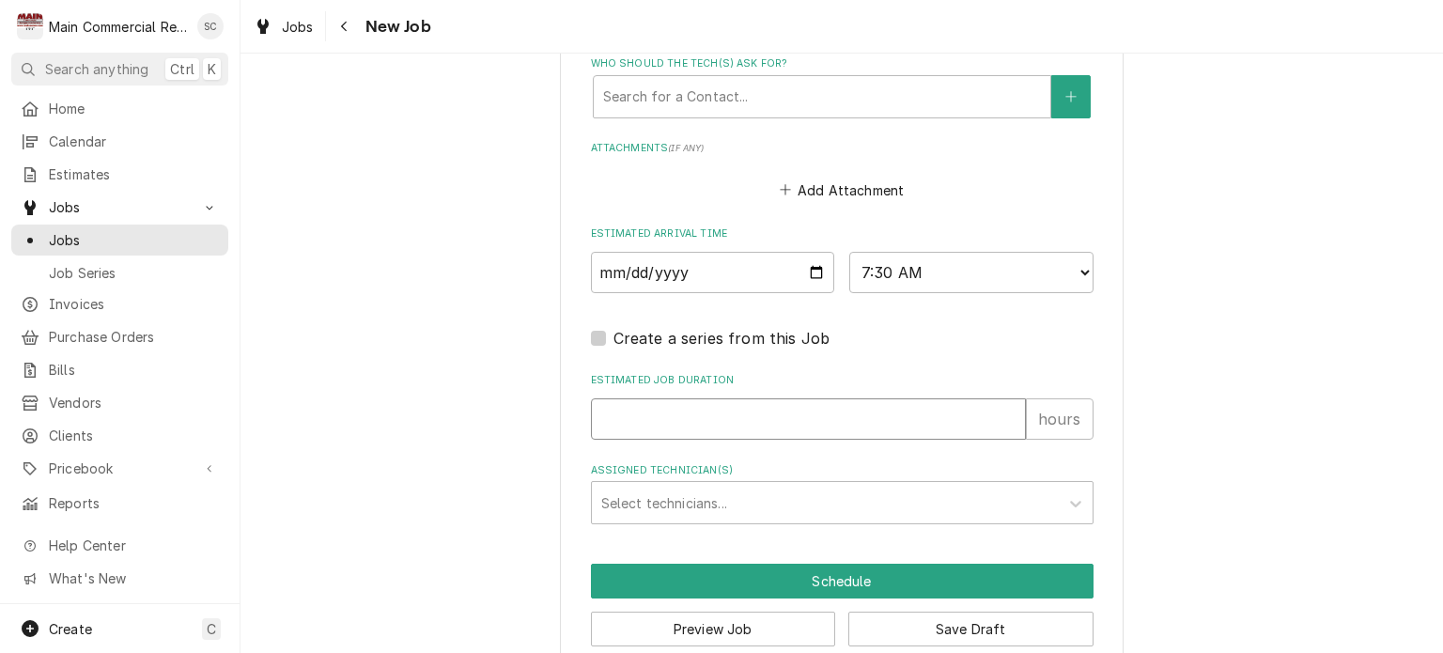
click at [777, 417] on input "Estimated Job Duration" at bounding box center [808, 418] width 435 height 41
type textarea "x"
type input ".2"
type textarea "x"
type input ".25"
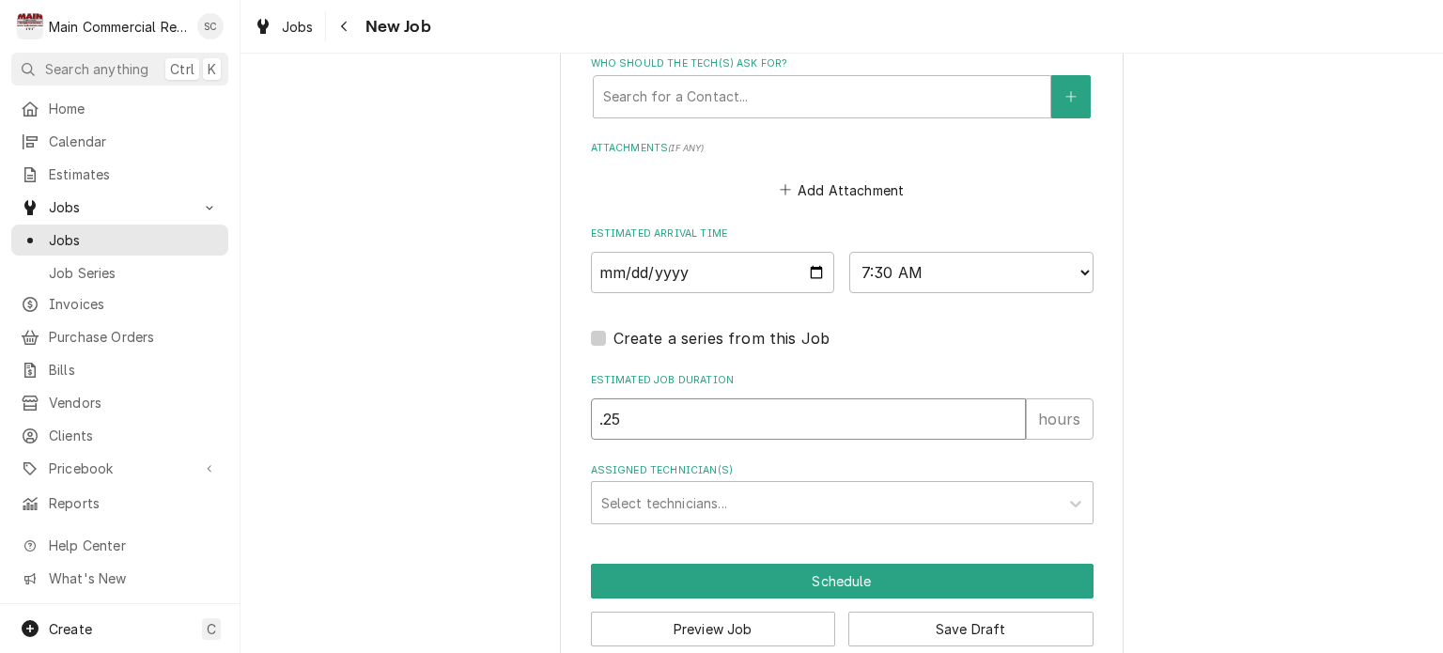
type textarea "x"
type input ".25"
click at [776, 488] on div "Assigned Technician(s)" at bounding box center [825, 503] width 448 height 34
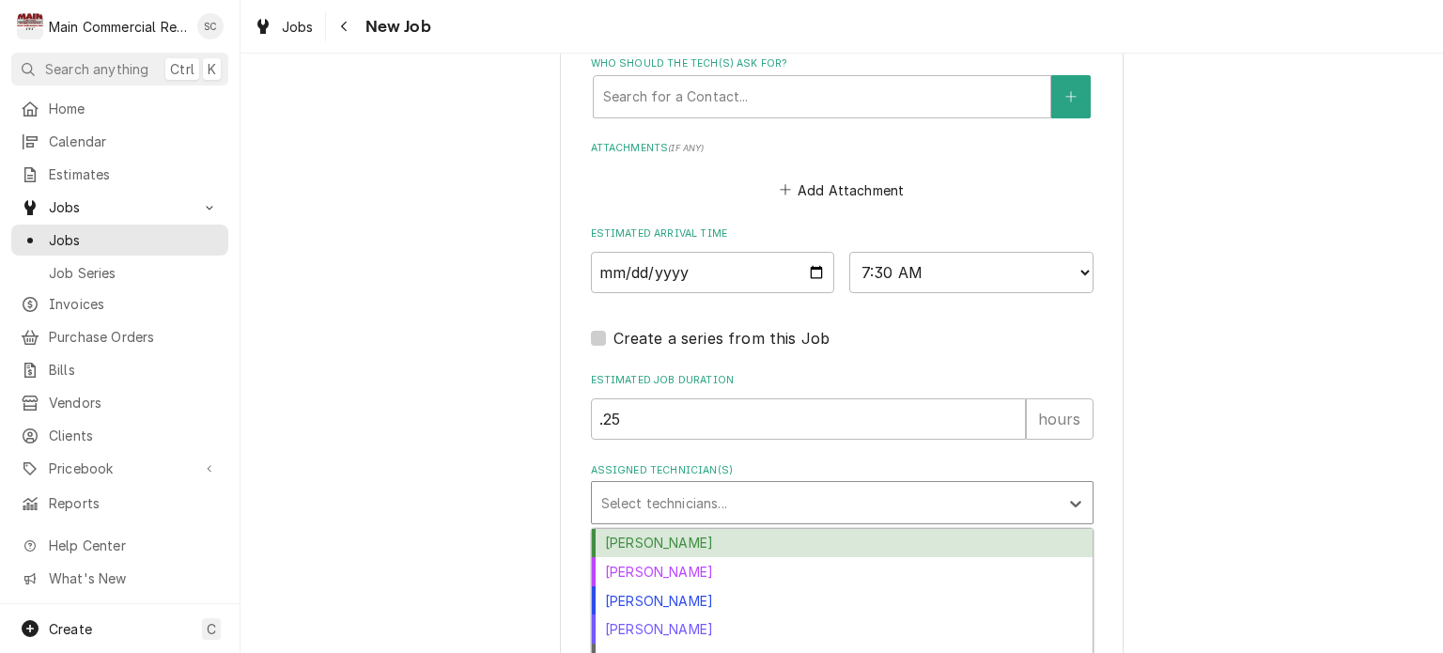
click at [706, 546] on div "[PERSON_NAME]" at bounding box center [842, 543] width 501 height 29
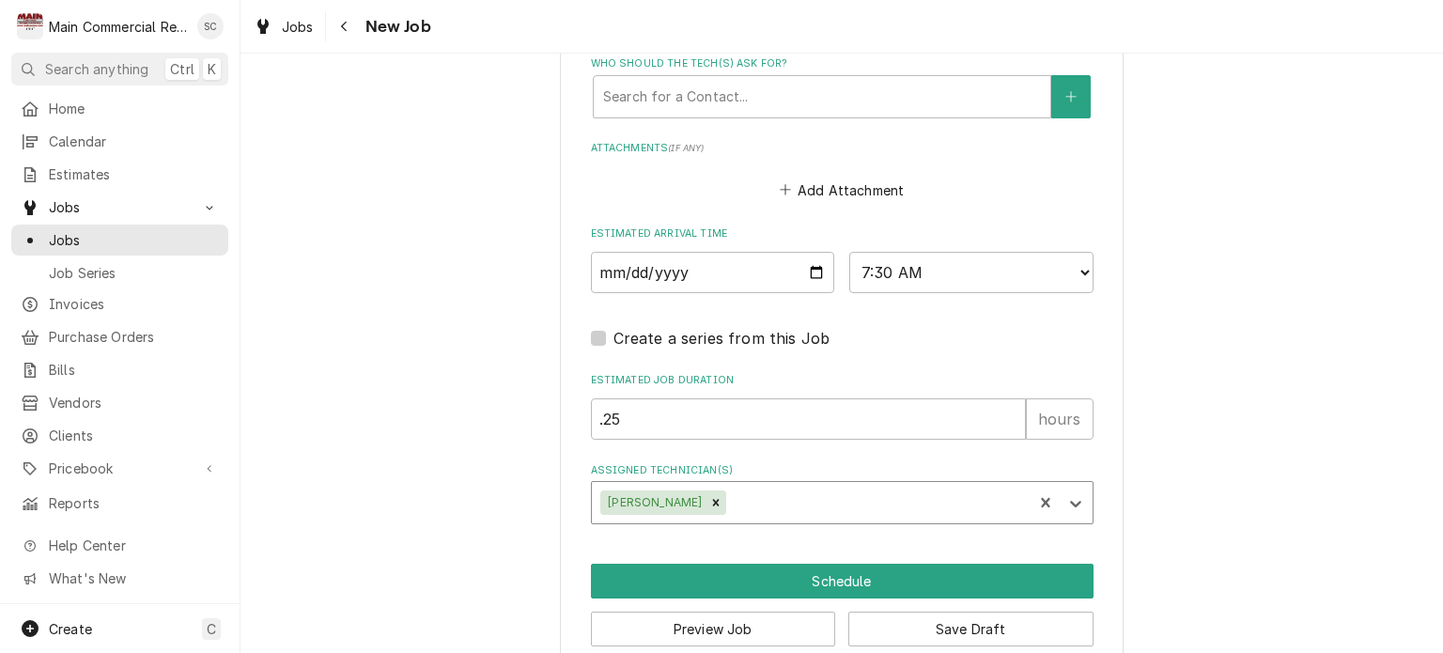
scroll to position [1435, 0]
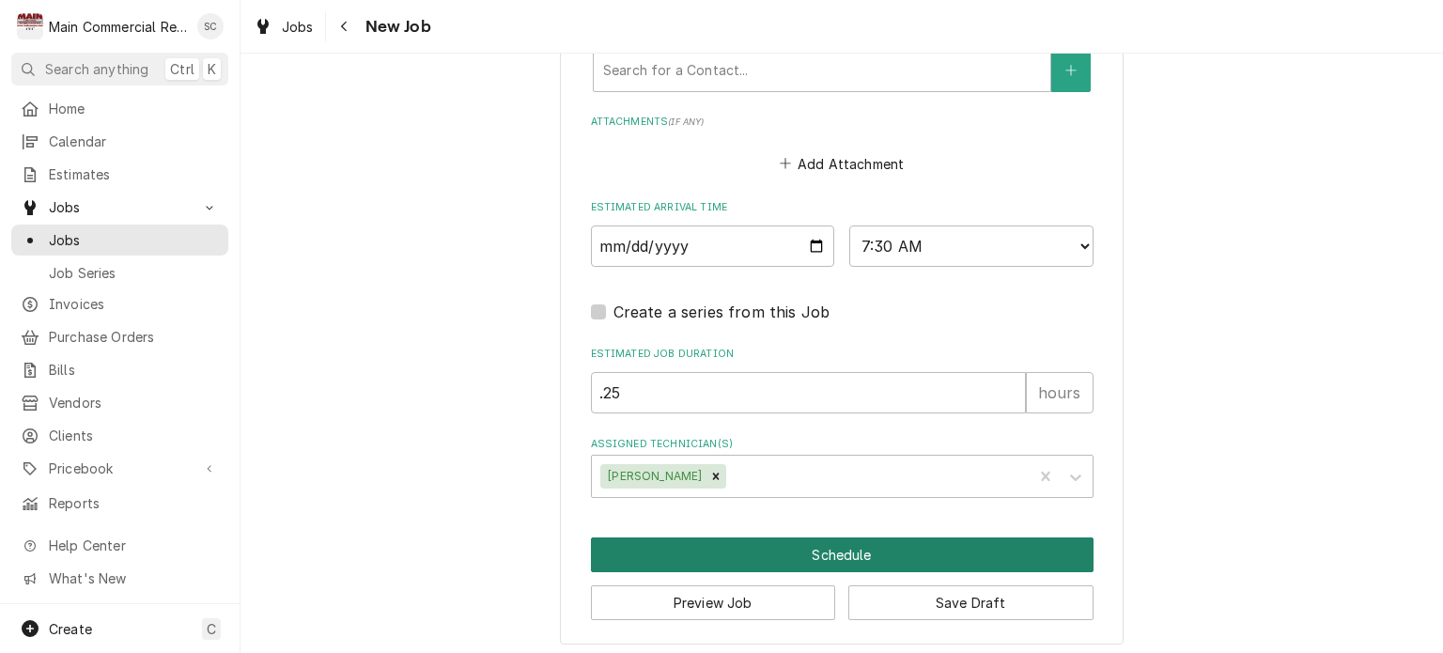
click at [849, 546] on button "Schedule" at bounding box center [842, 554] width 503 height 35
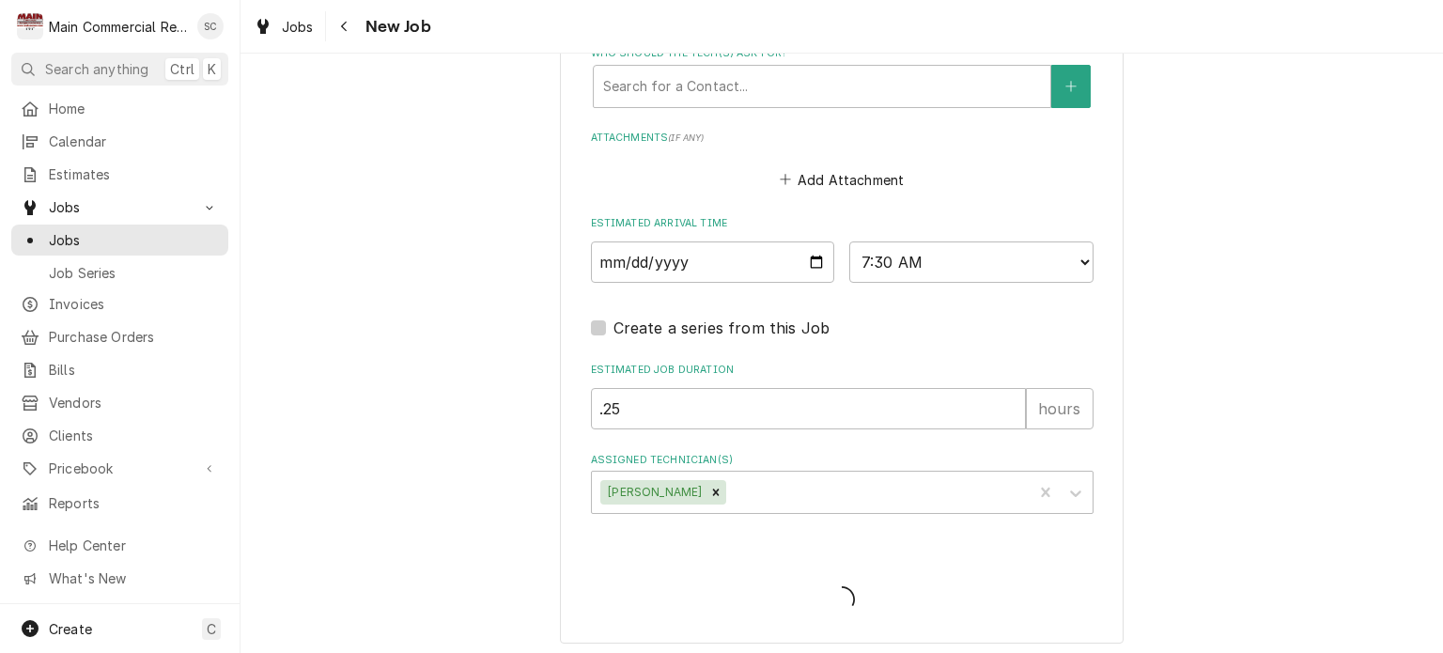
type textarea "x"
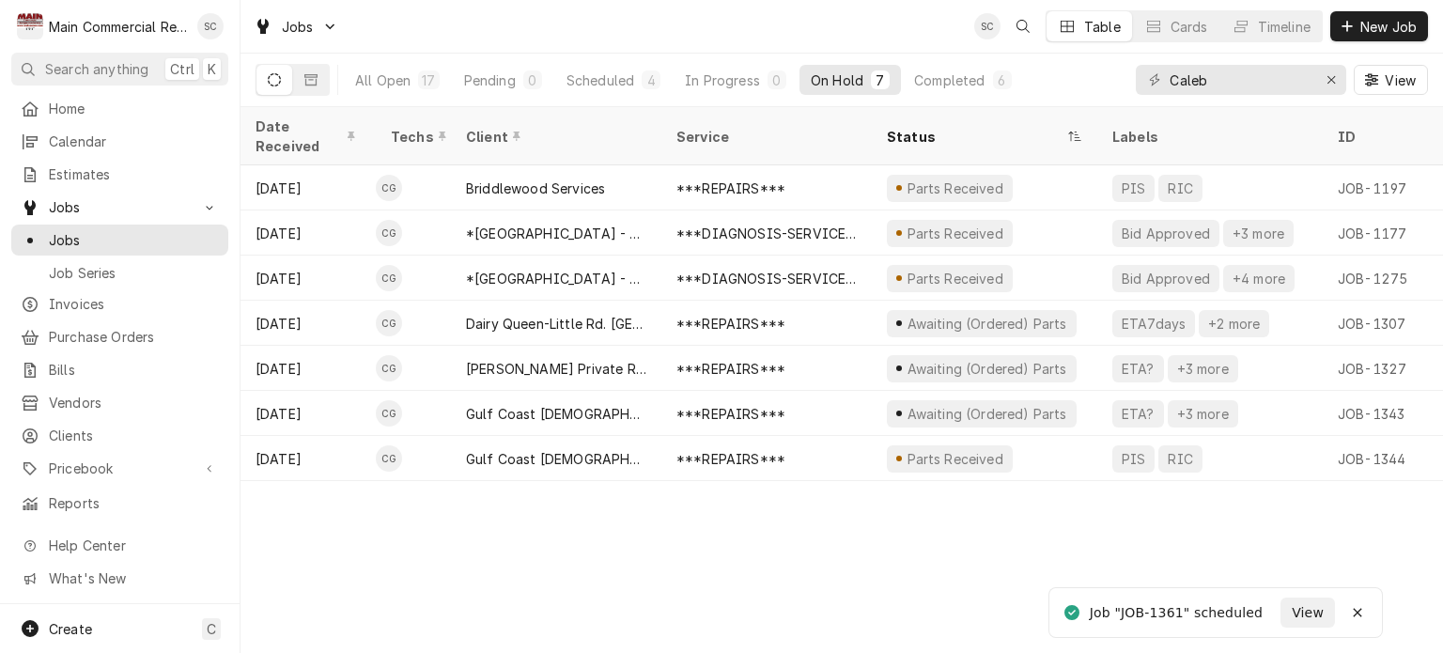
click at [861, 541] on div "Date Received Techs Client Service Status Labels ID Duration Location Name Job …" at bounding box center [841, 380] width 1202 height 546
click at [876, 480] on div "Date Received Techs Client Service Status Labels ID Duration Location Name Job …" at bounding box center [841, 380] width 1202 height 546
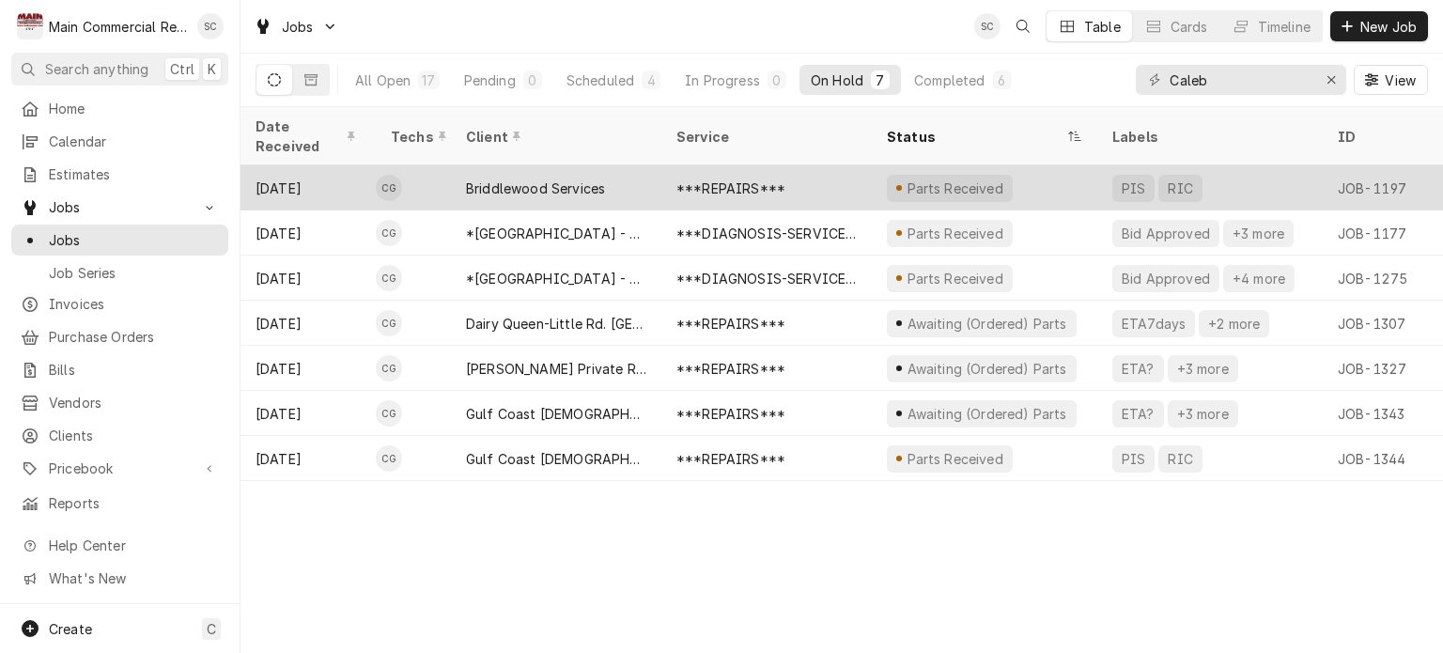
click at [760, 178] on div "***REPAIRS***" at bounding box center [730, 188] width 109 height 20
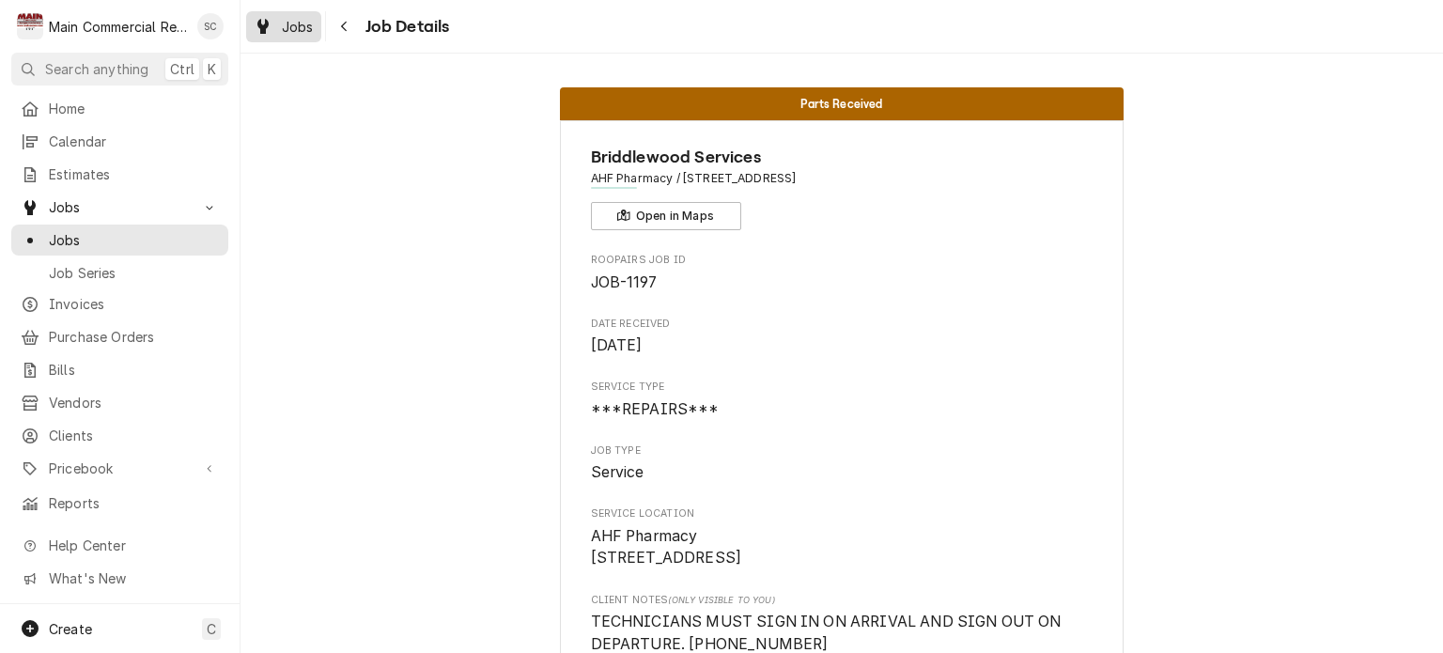
click at [296, 32] on span "Jobs" at bounding box center [298, 27] width 32 height 20
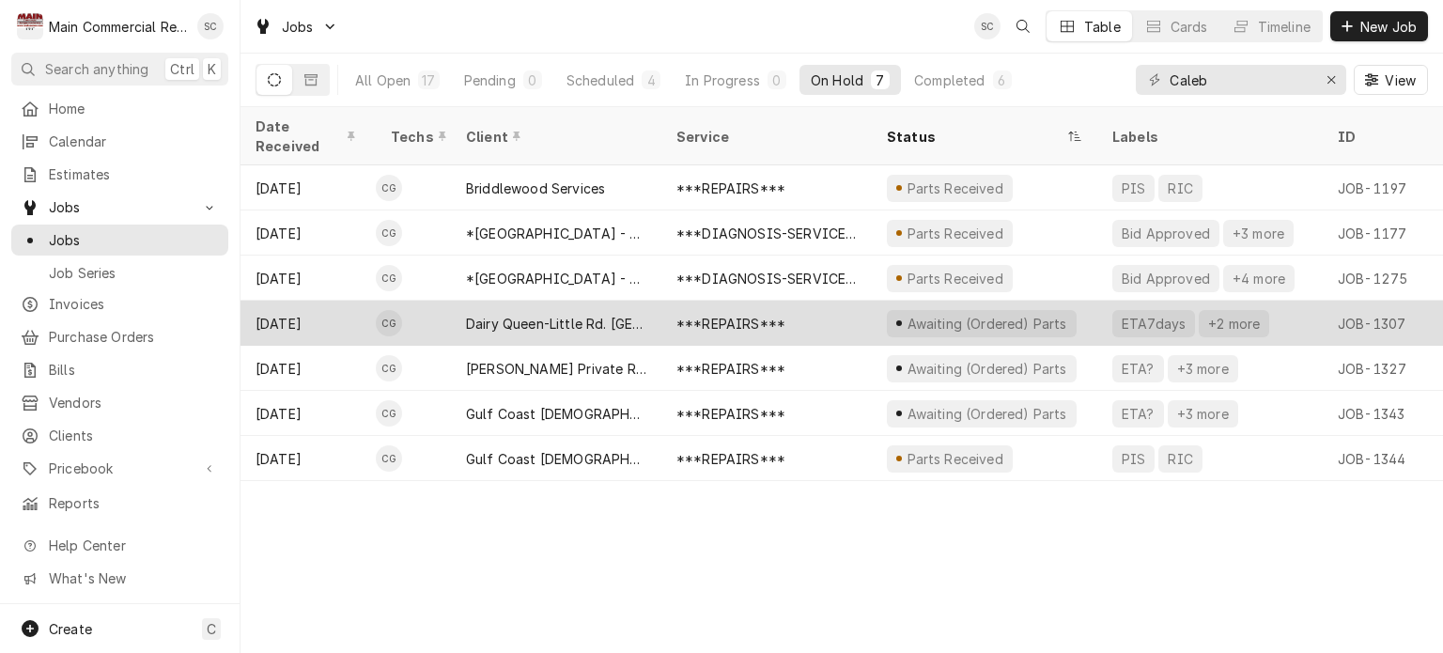
click at [588, 314] on div "Dairy Queen-Little Rd. [GEOGRAPHIC_DATA][PERSON_NAME]" at bounding box center [556, 324] width 180 height 20
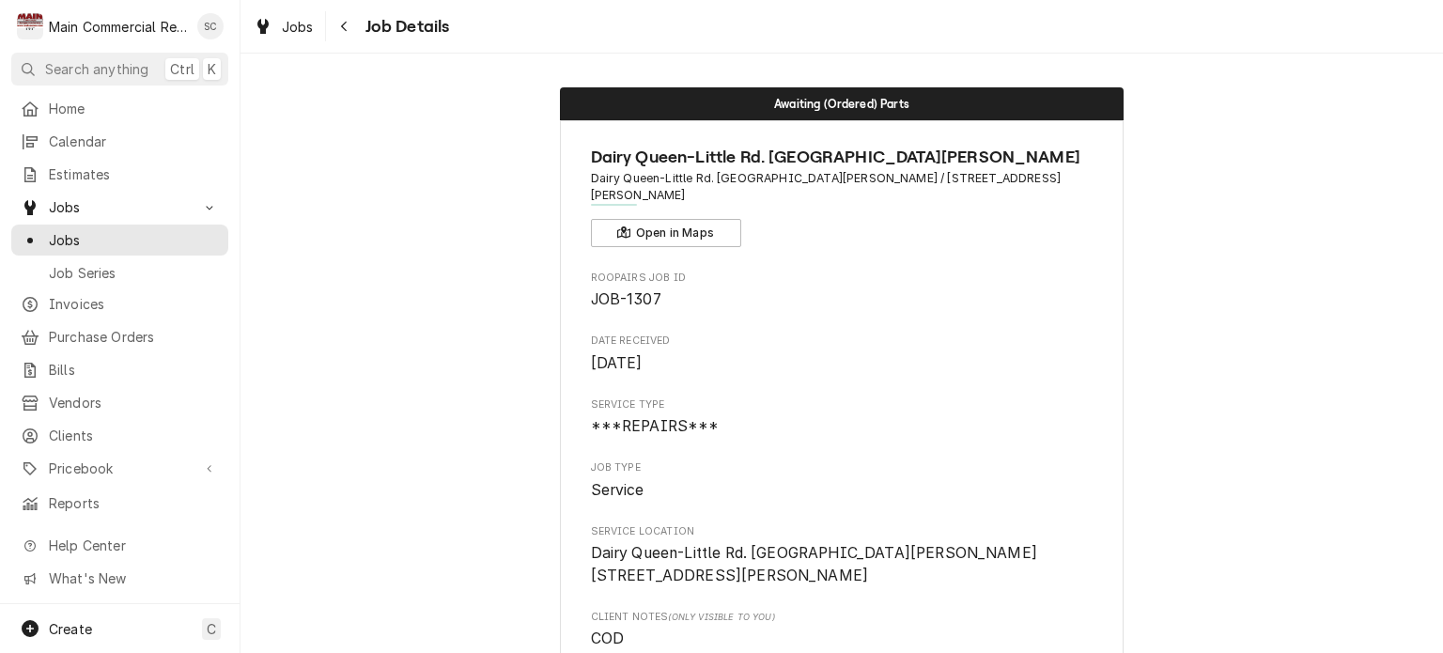
drag, startPoint x: 848, startPoint y: 384, endPoint x: 882, endPoint y: 383, distance: 33.8
click at [849, 397] on span "Service Type" at bounding box center [842, 404] width 503 height 15
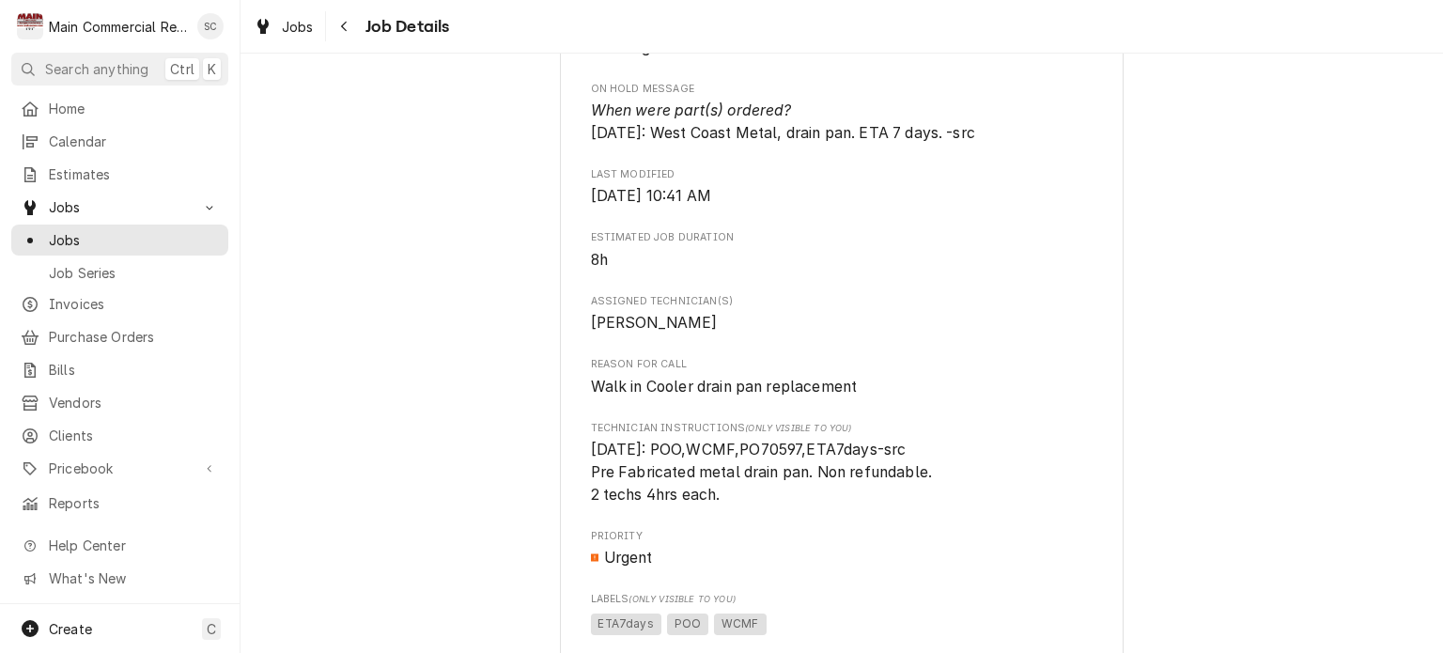
scroll to position [939, 0]
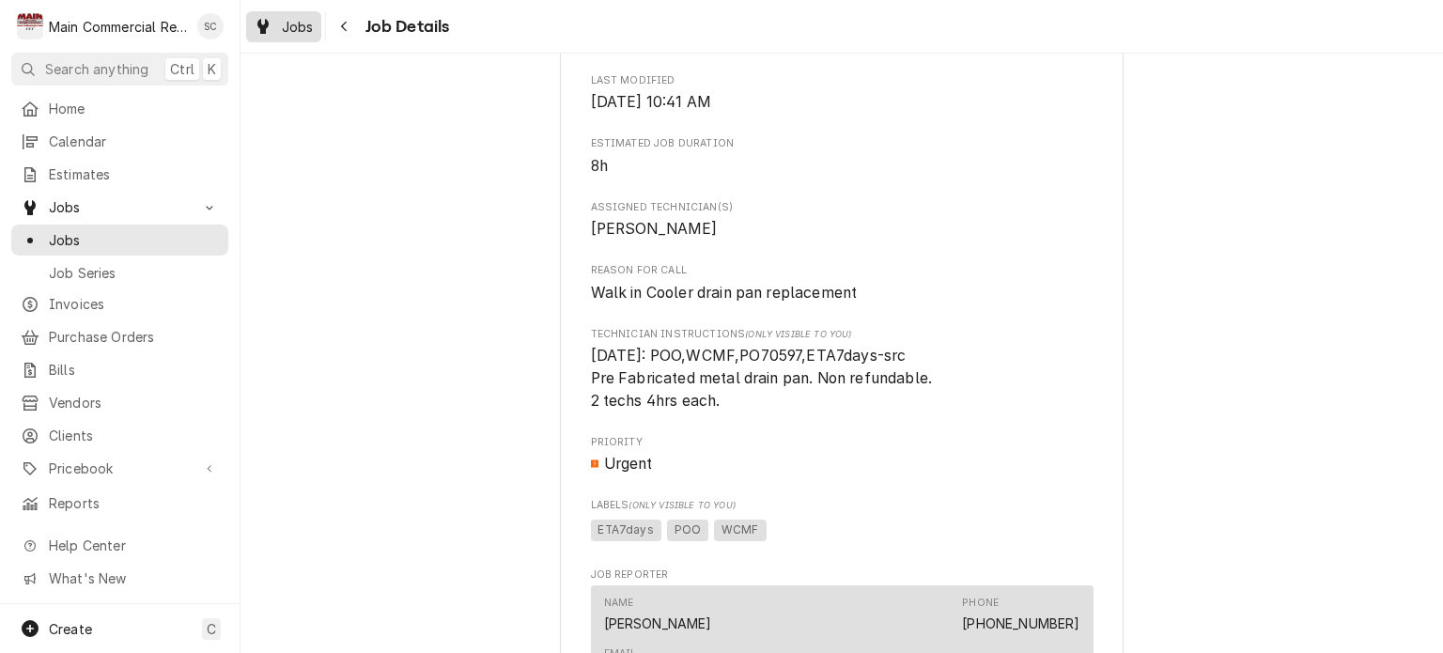
click at [292, 28] on span "Jobs" at bounding box center [298, 27] width 32 height 20
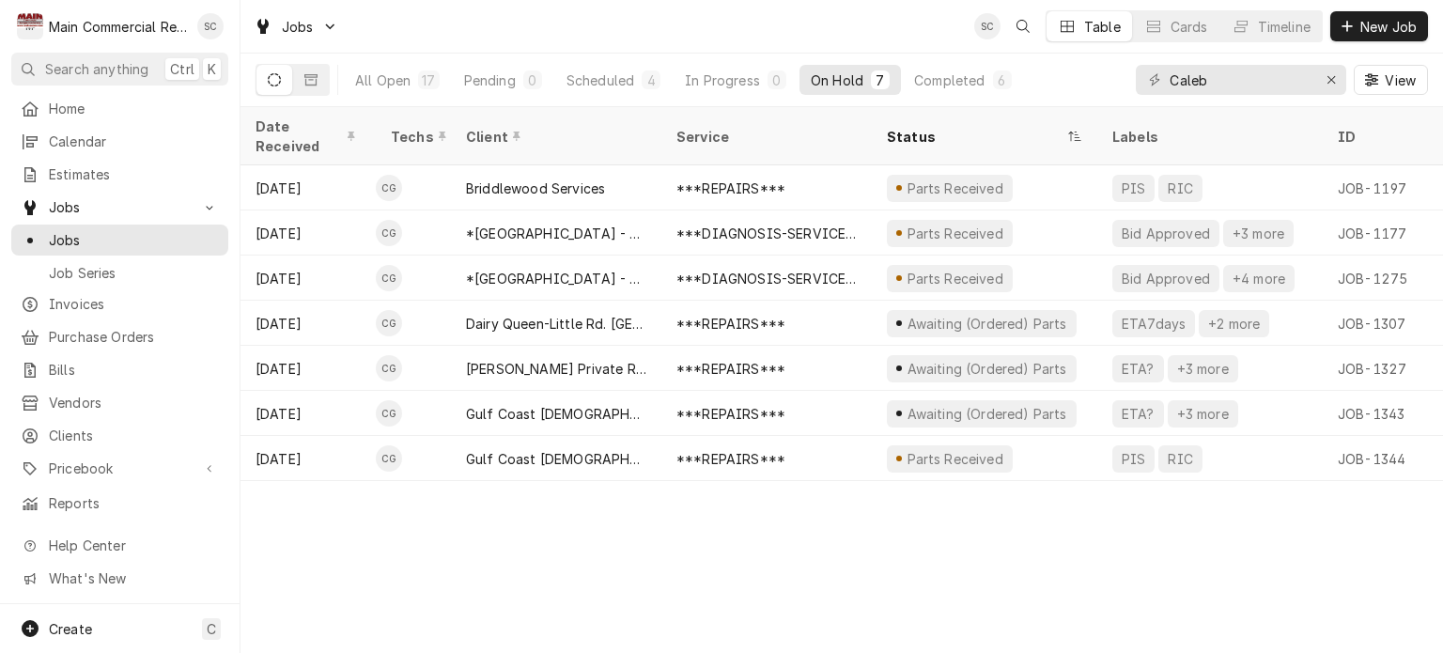
click at [689, 559] on div "Date Received Techs Client Service Status Labels ID Duration Location Name Job …" at bounding box center [841, 380] width 1202 height 546
click at [637, 555] on div "Date Received Techs Client Service Status Labels ID Duration Location Name Job …" at bounding box center [841, 380] width 1202 height 546
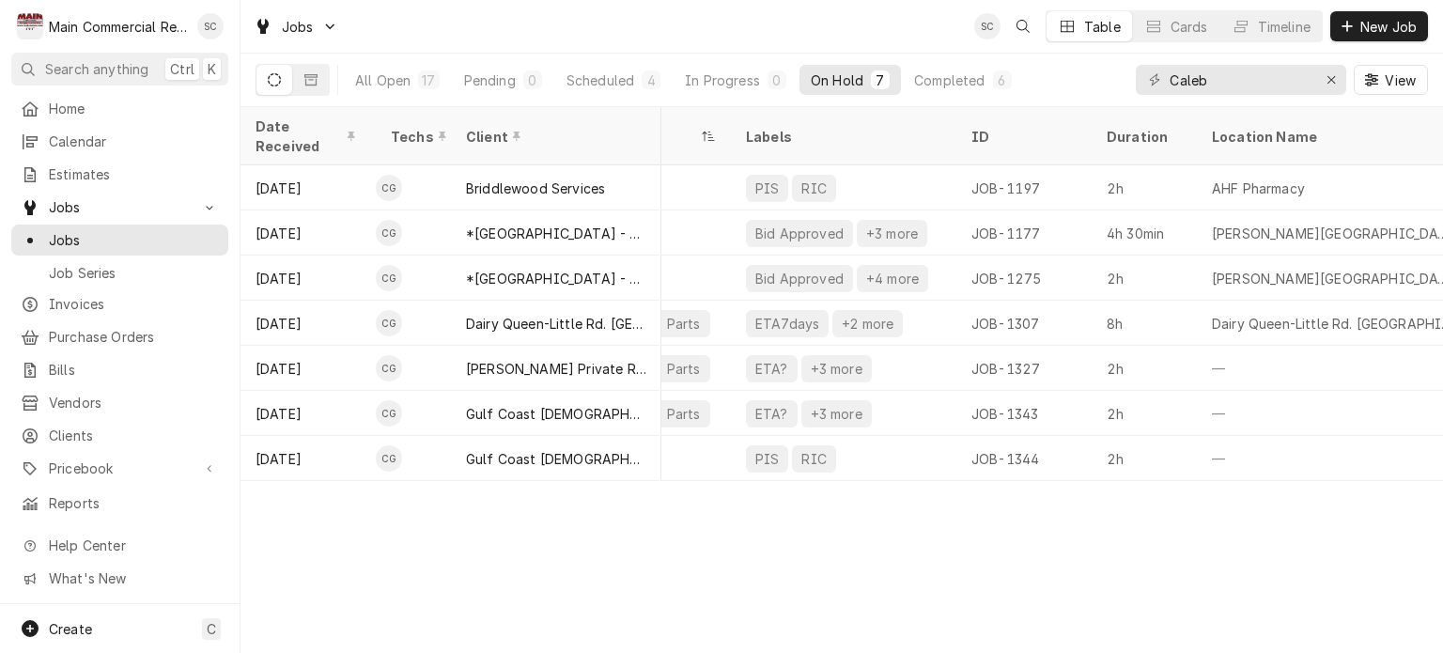
scroll to position [0, 486]
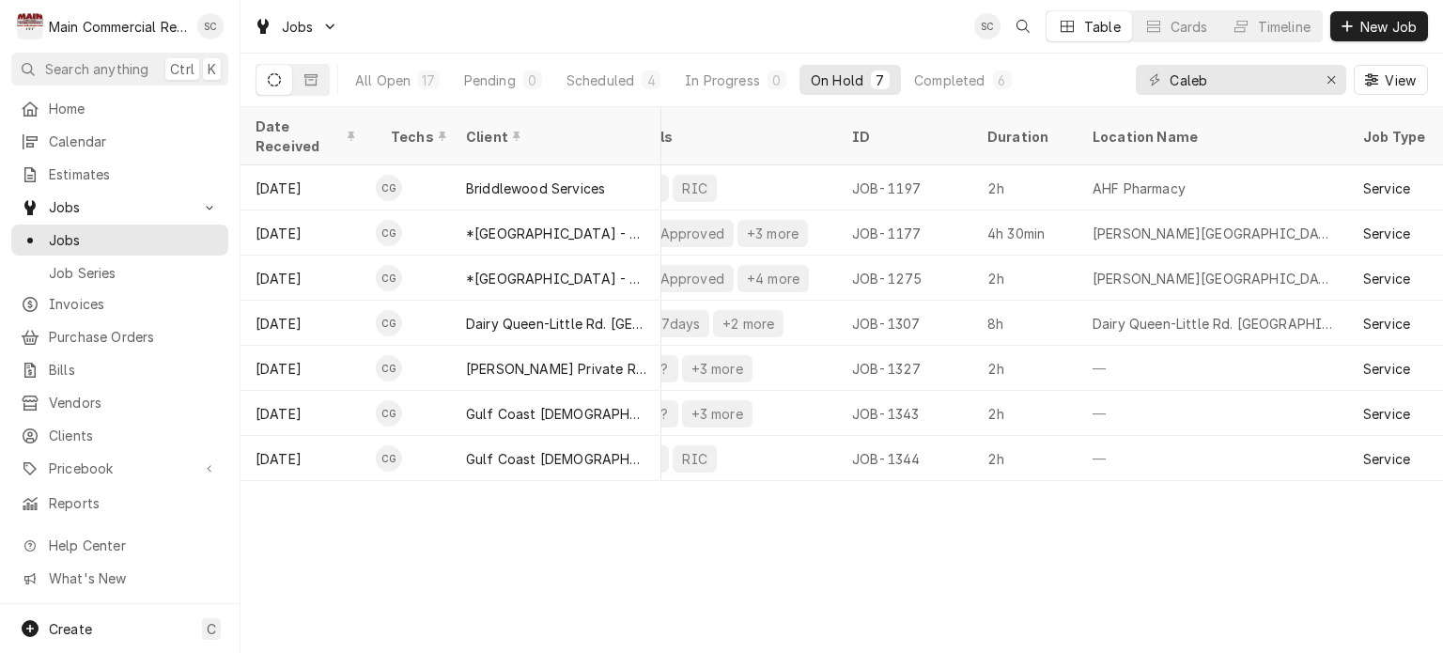
click at [774, 496] on div "Date Received Techs Client Service Status Labels ID Duration Location Name Job …" at bounding box center [841, 380] width 1202 height 546
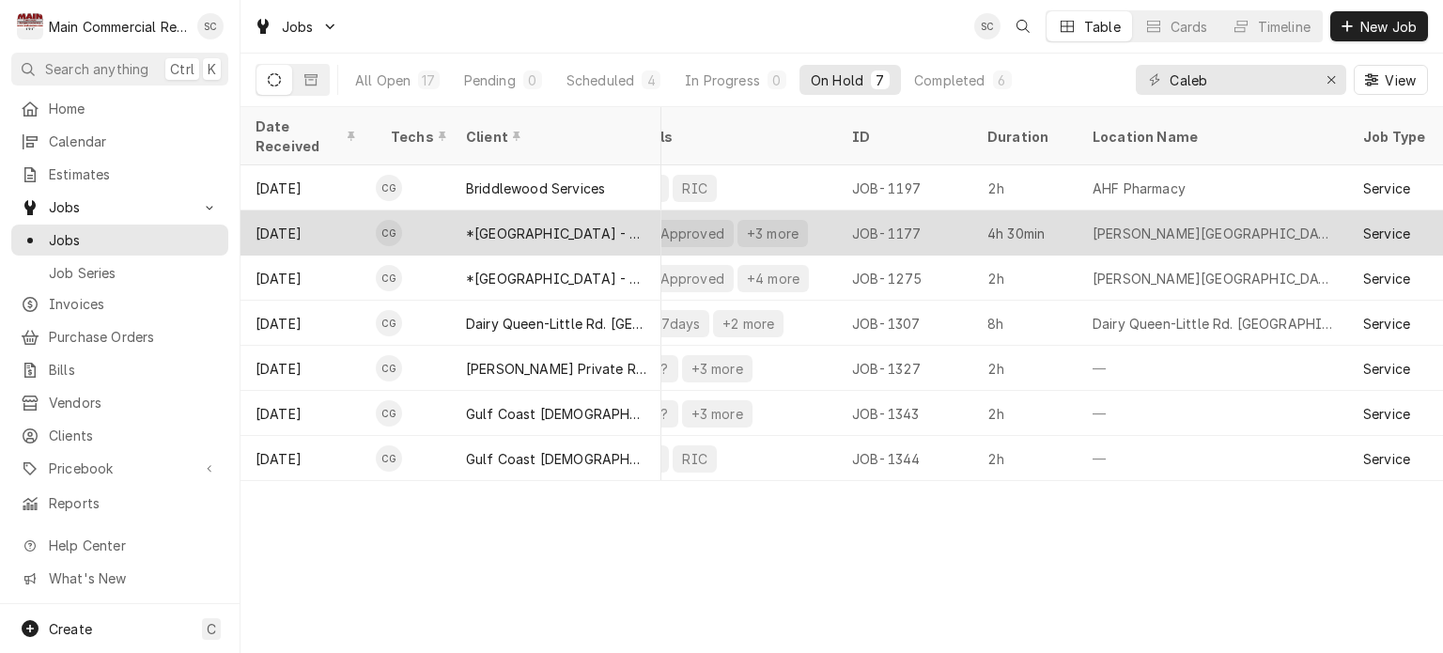
click at [1134, 224] on div "[PERSON_NAME][GEOGRAPHIC_DATA]" at bounding box center [1212, 234] width 240 height 20
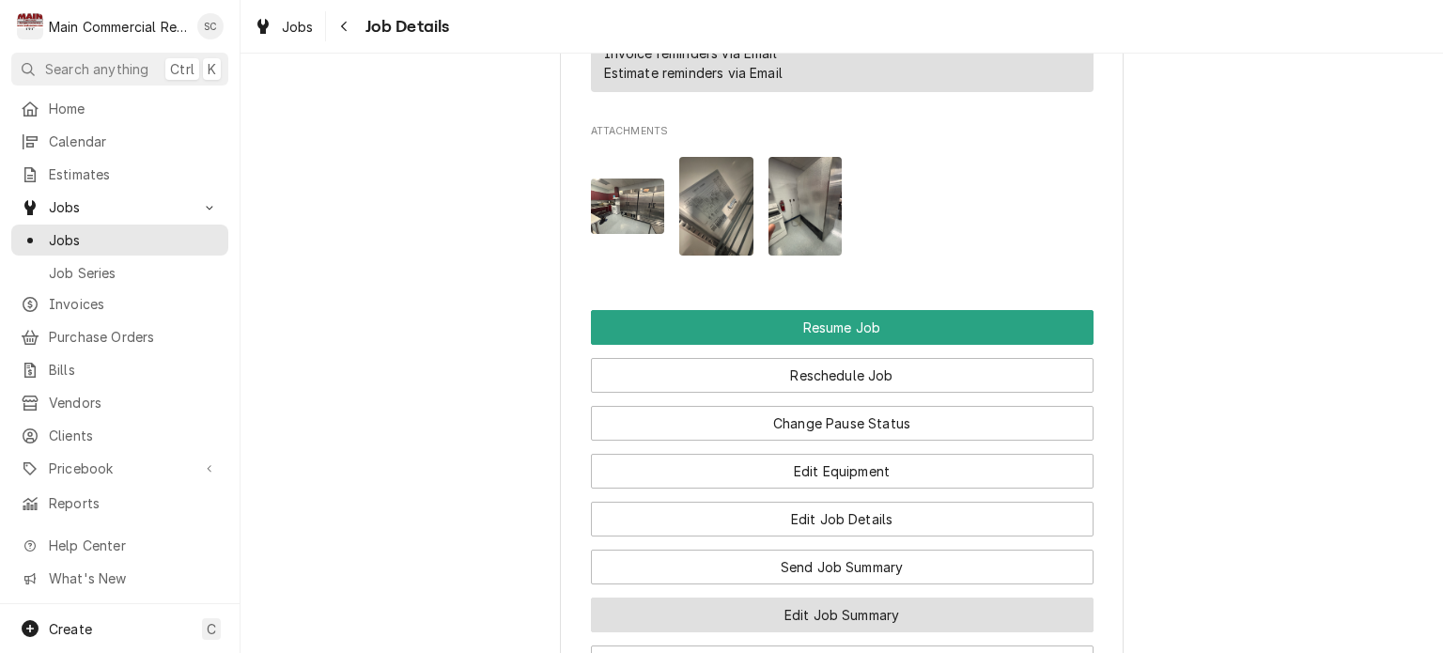
scroll to position [2630, 0]
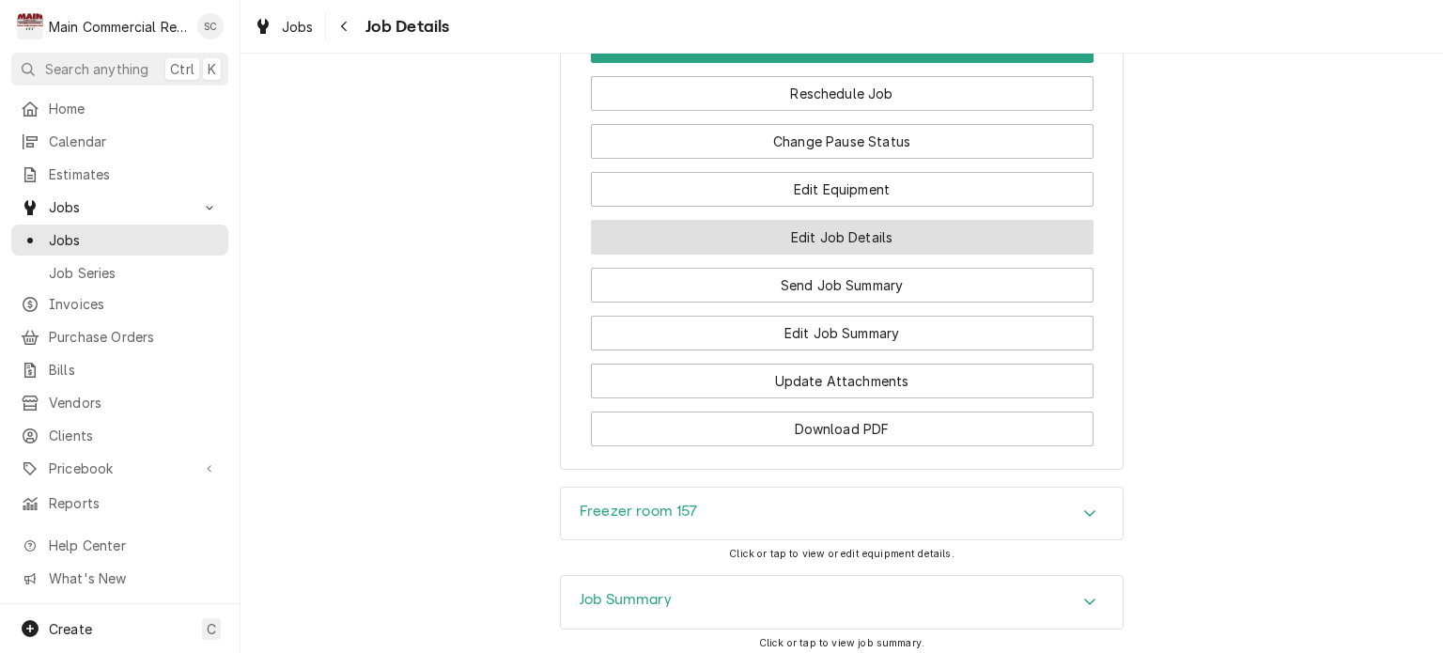
click at [874, 255] on button "Edit Job Details" at bounding box center [842, 237] width 503 height 35
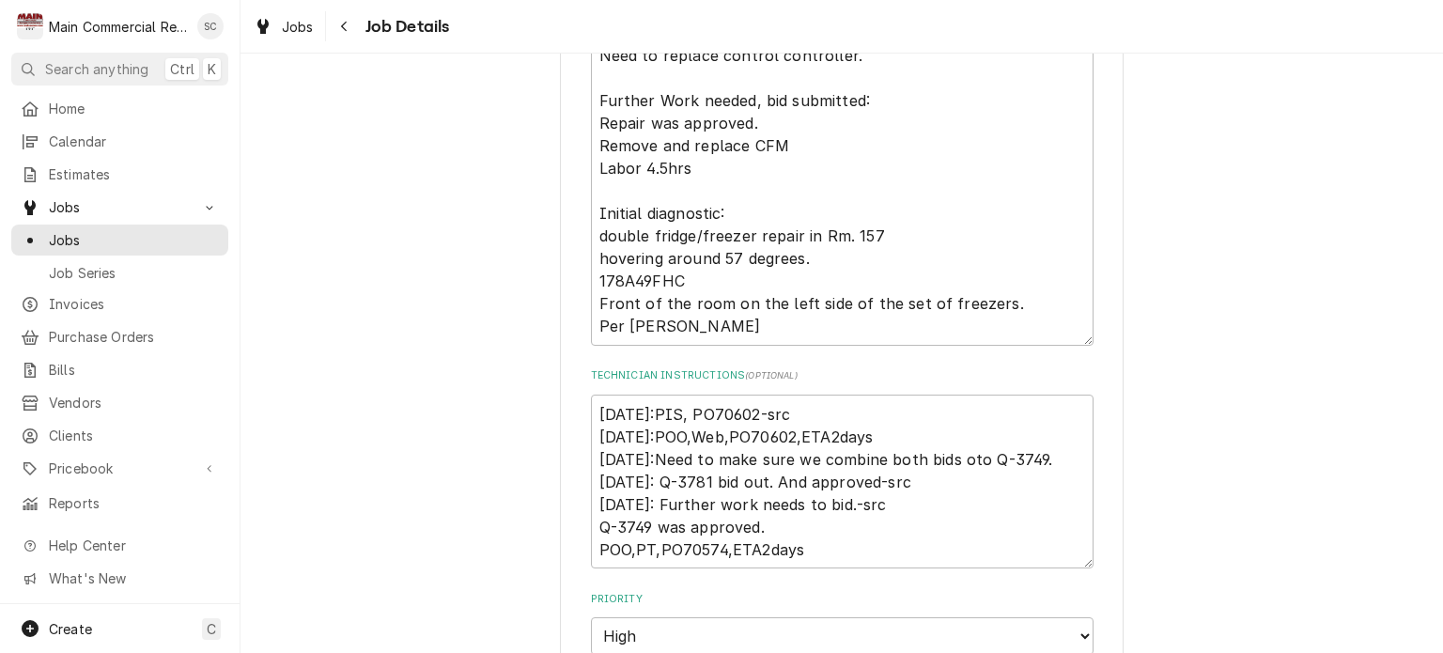
type textarea "x"
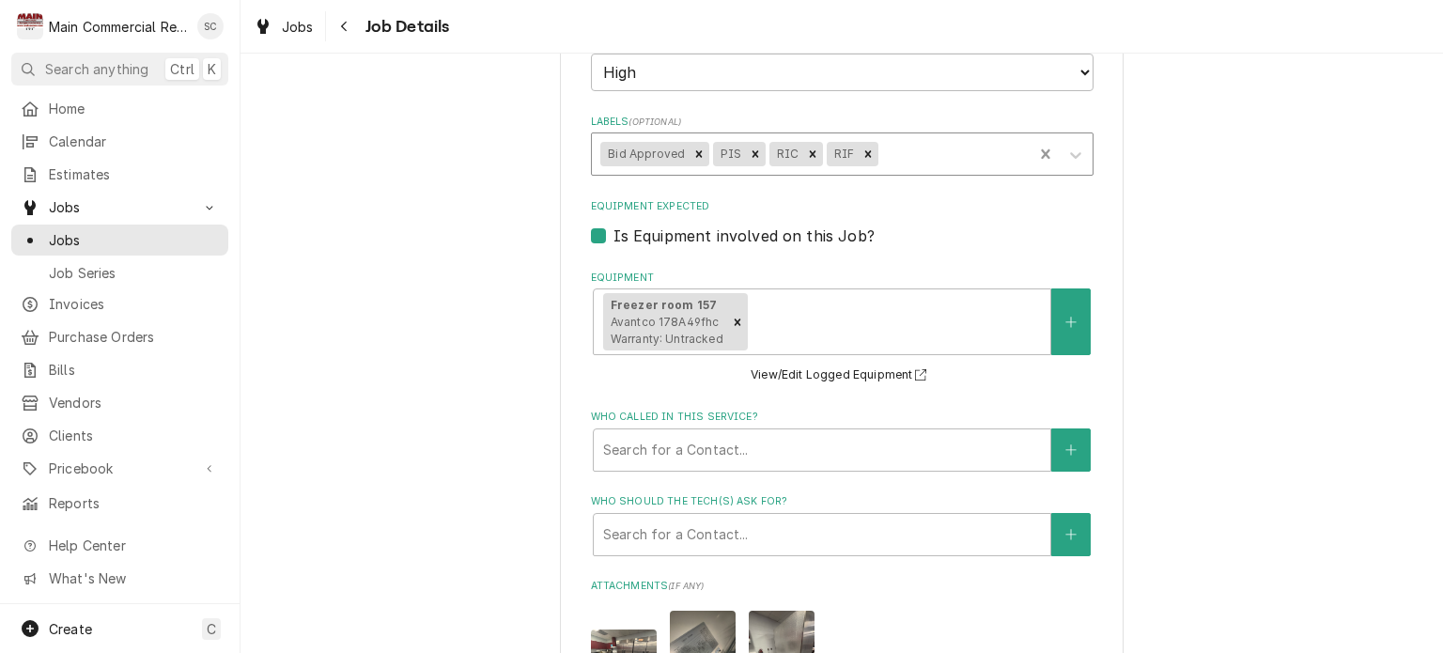
scroll to position [1503, 0]
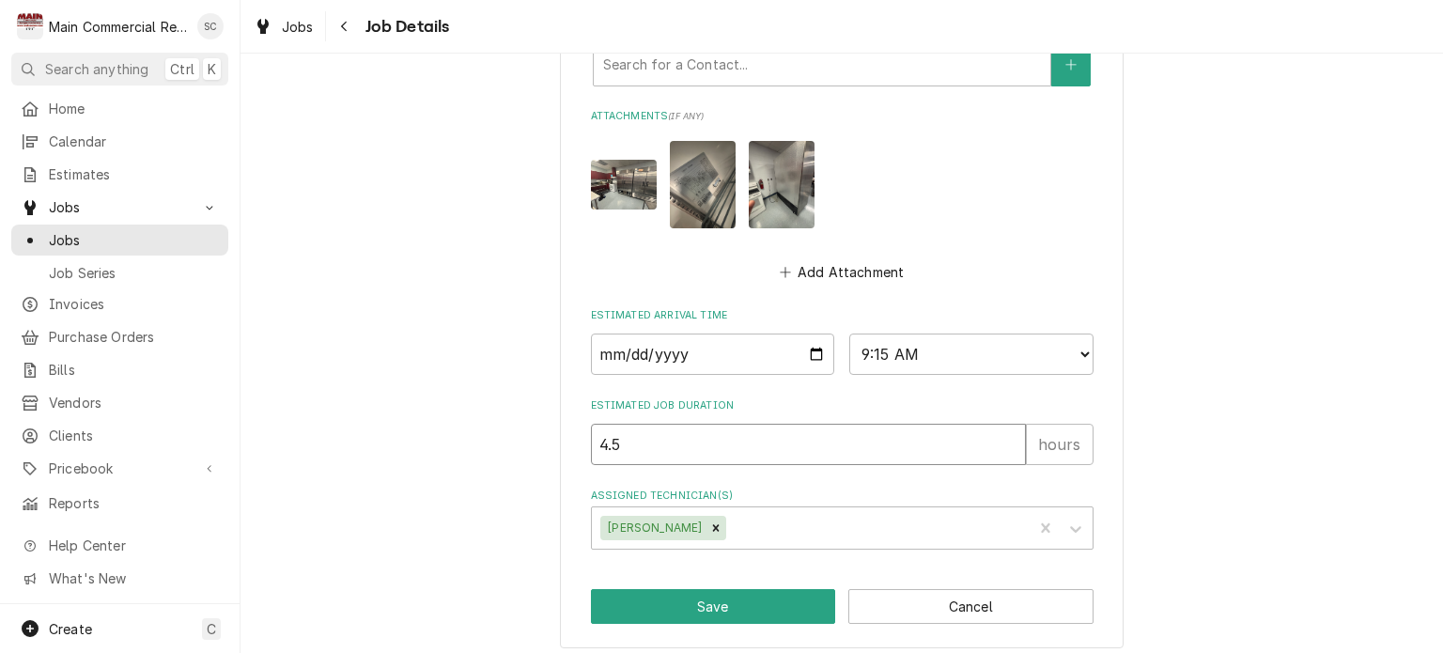
drag, startPoint x: 616, startPoint y: 442, endPoint x: 579, endPoint y: 442, distance: 37.6
click at [999, 611] on button "Cancel" at bounding box center [970, 606] width 245 height 35
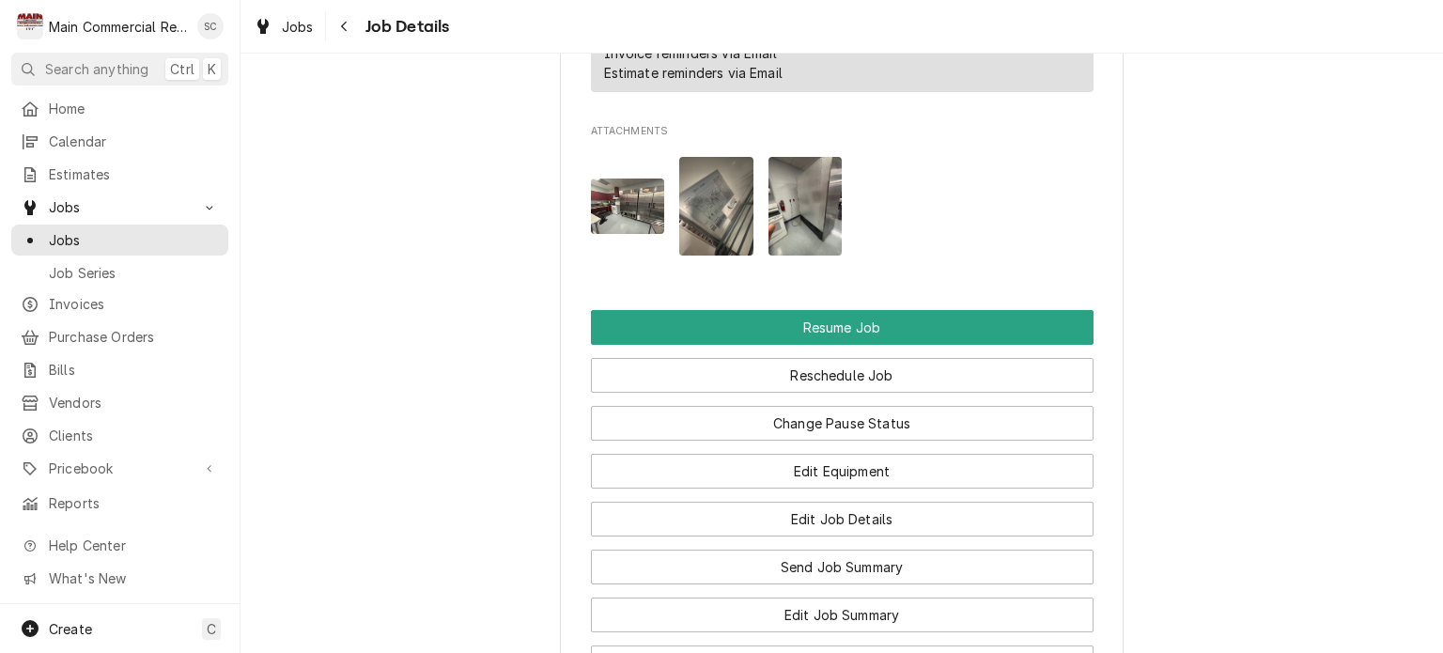
scroll to position [2818, 0]
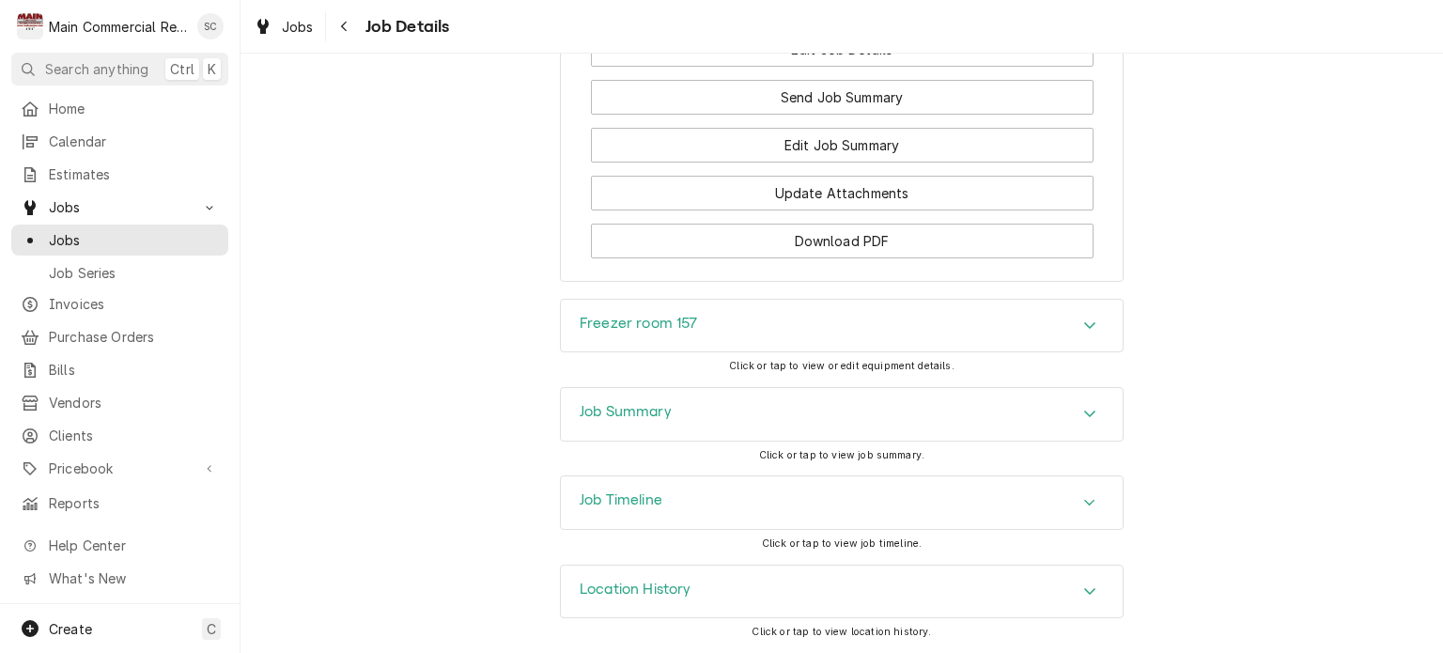
click at [1083, 421] on icon "Accordion Header" at bounding box center [1089, 413] width 13 height 15
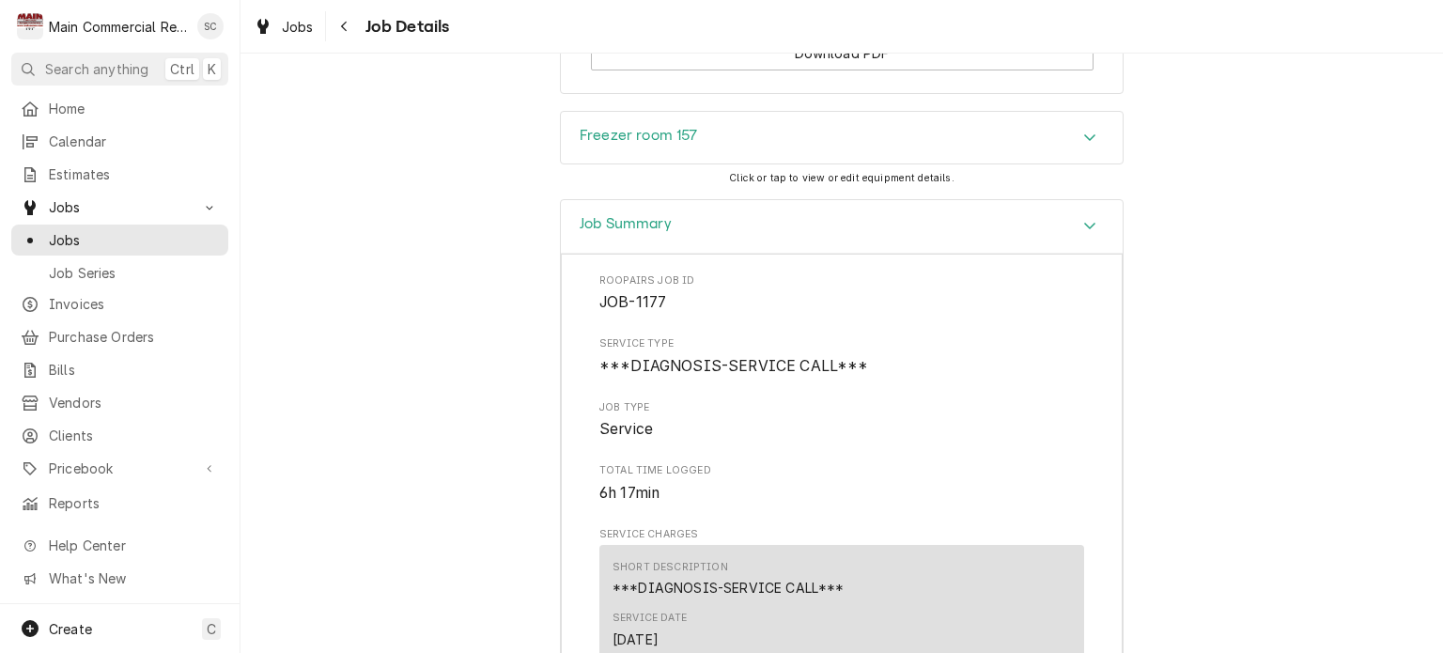
scroll to position [2630, 0]
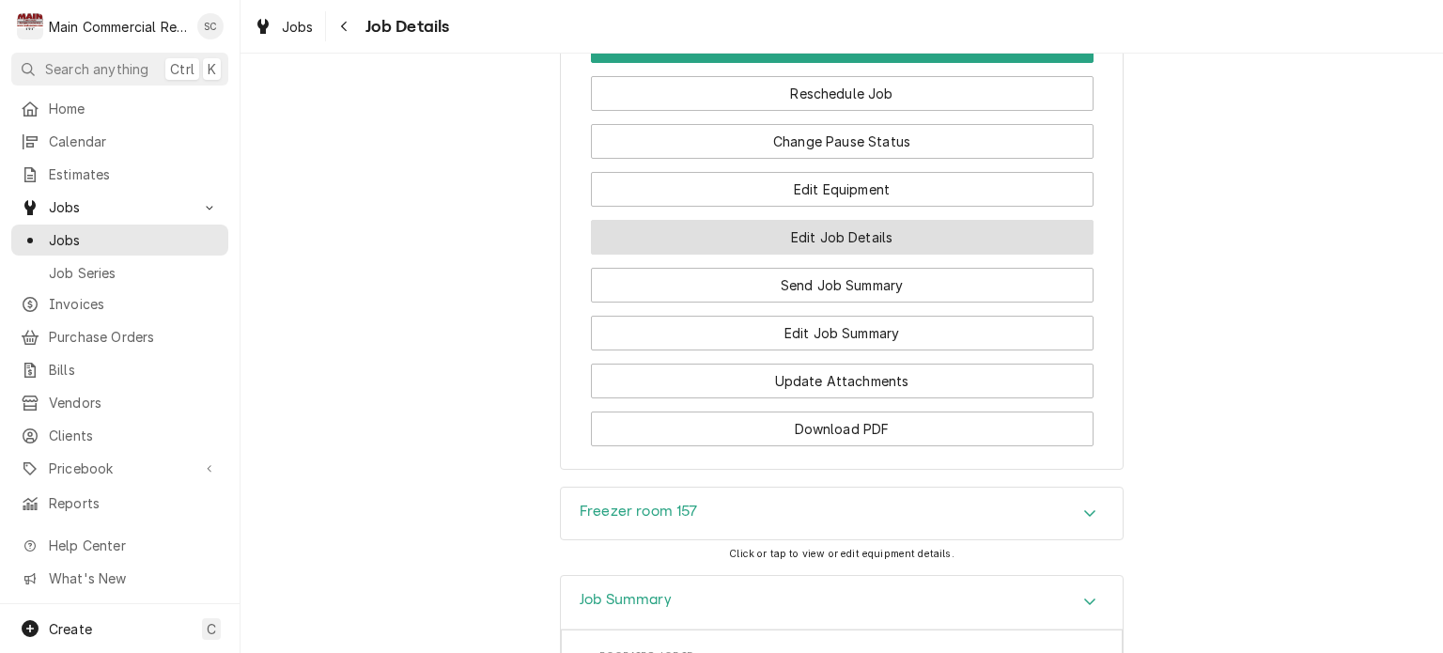
click at [875, 255] on button "Edit Job Details" at bounding box center [842, 237] width 503 height 35
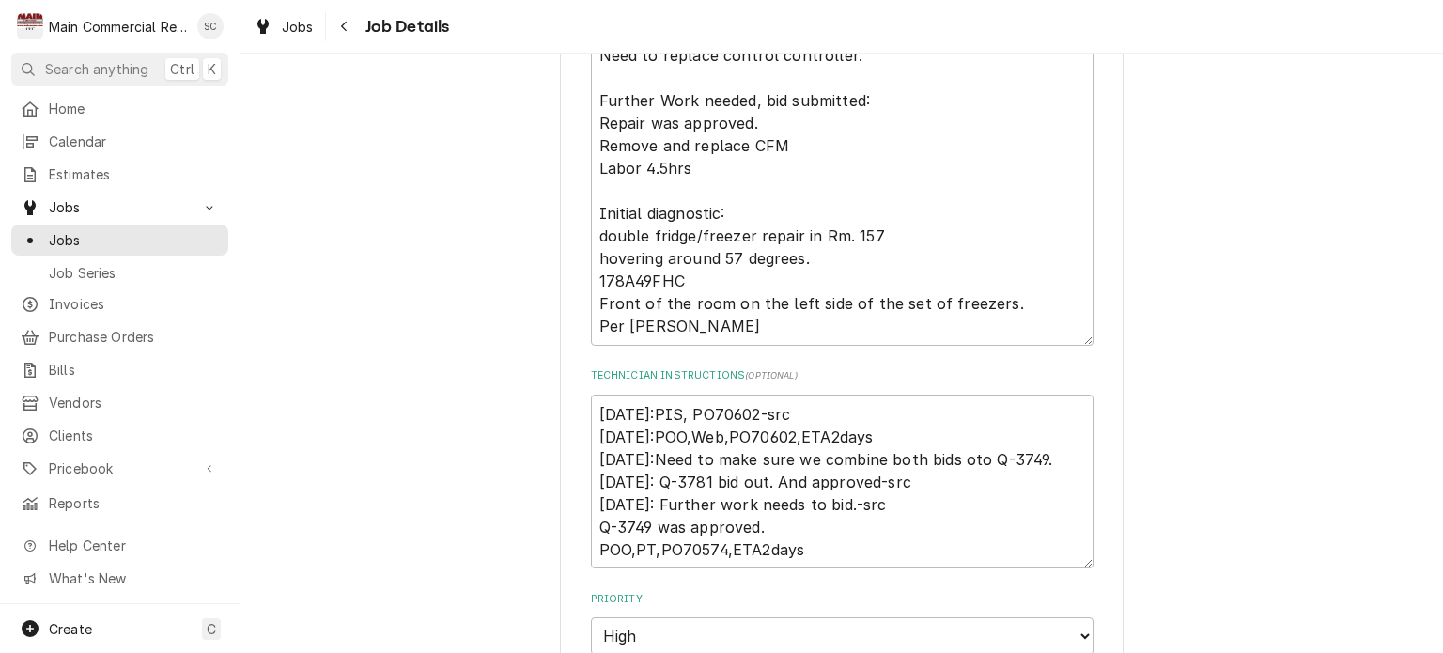
scroll to position [188, 0]
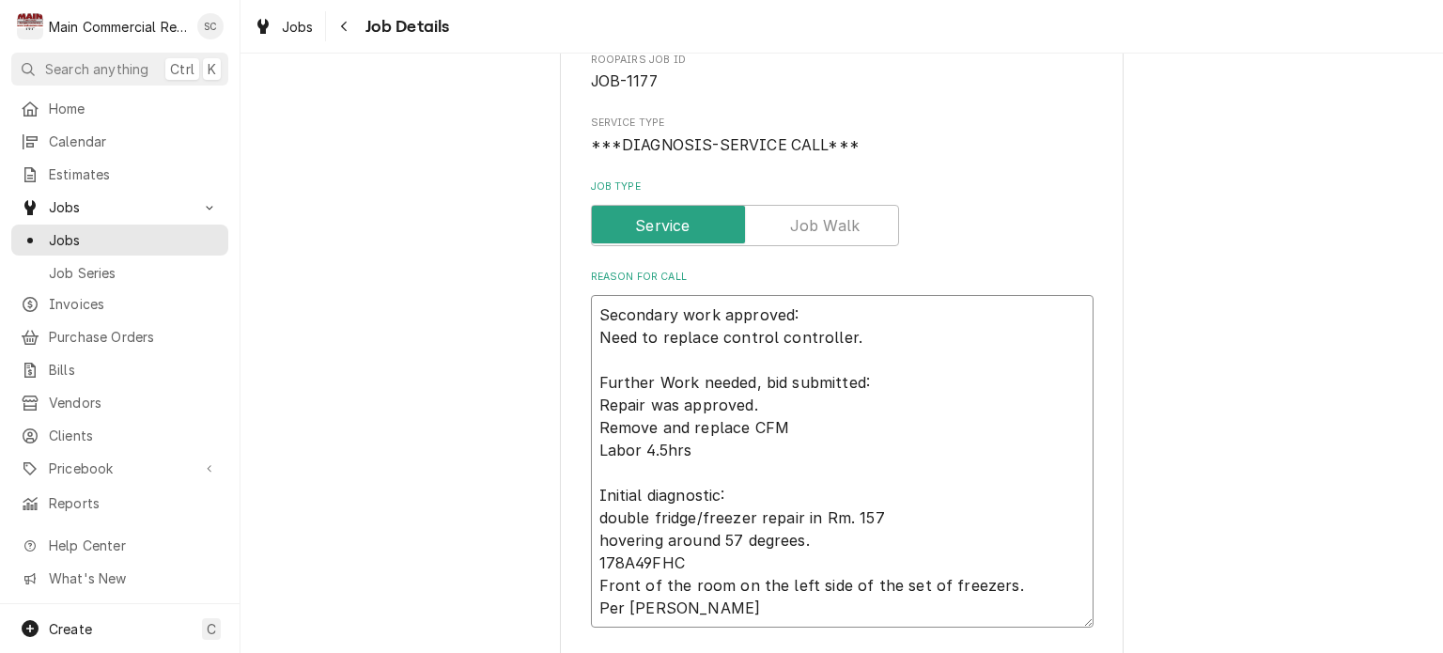
click at [860, 330] on textarea "Secondary work approved: Need to replace control controller. Further Work neede…" at bounding box center [842, 461] width 503 height 333
drag, startPoint x: 768, startPoint y: 333, endPoint x: 710, endPoint y: 332, distance: 58.2
click at [710, 332] on textarea "Secondary work approved: Need to replace control controller. Further Work neede…" at bounding box center [842, 461] width 503 height 333
type textarea "x"
type textarea "Secondary work approved: Need to replace controller. Further Work needed, bid s…"
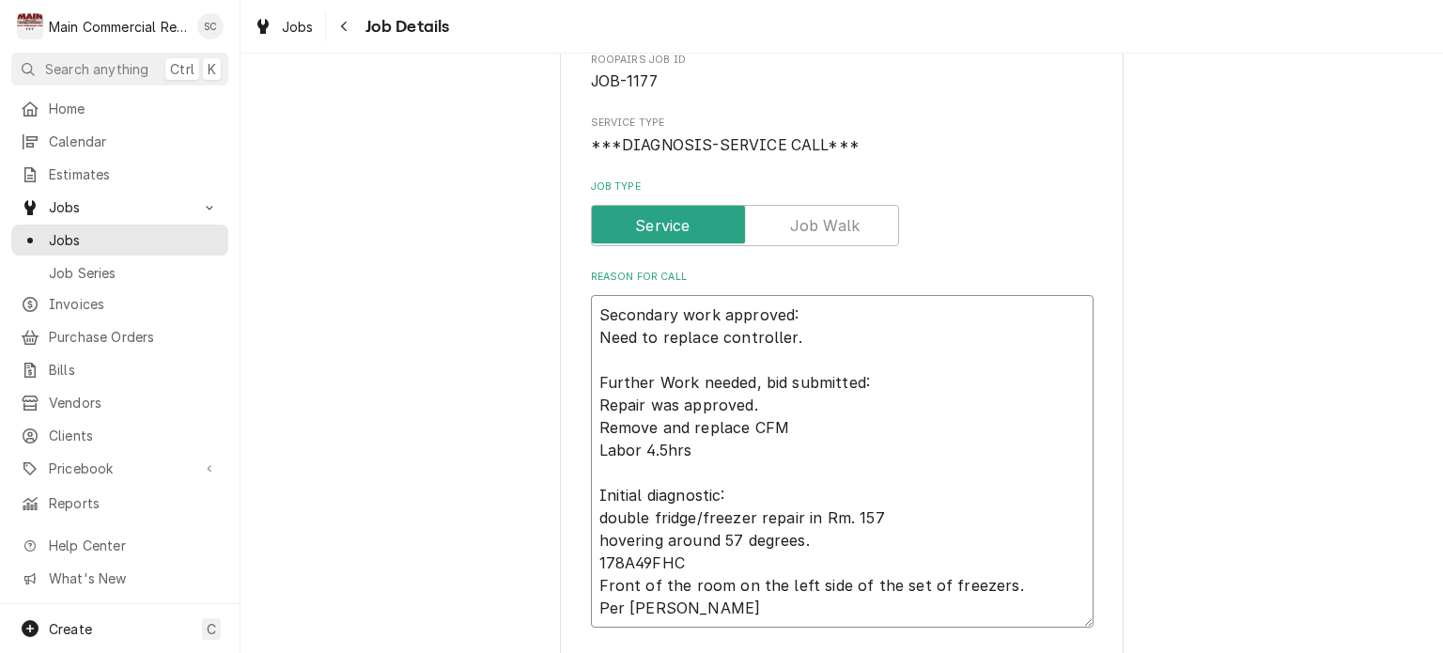
click at [834, 337] on textarea "Secondary work approved: Need to replace controller. Further Work needed, bid s…" at bounding box center [842, 461] width 503 height 333
type textarea "x"
type textarea "Secondary work approved: Need to replace controller. Further Work needed, bid s…"
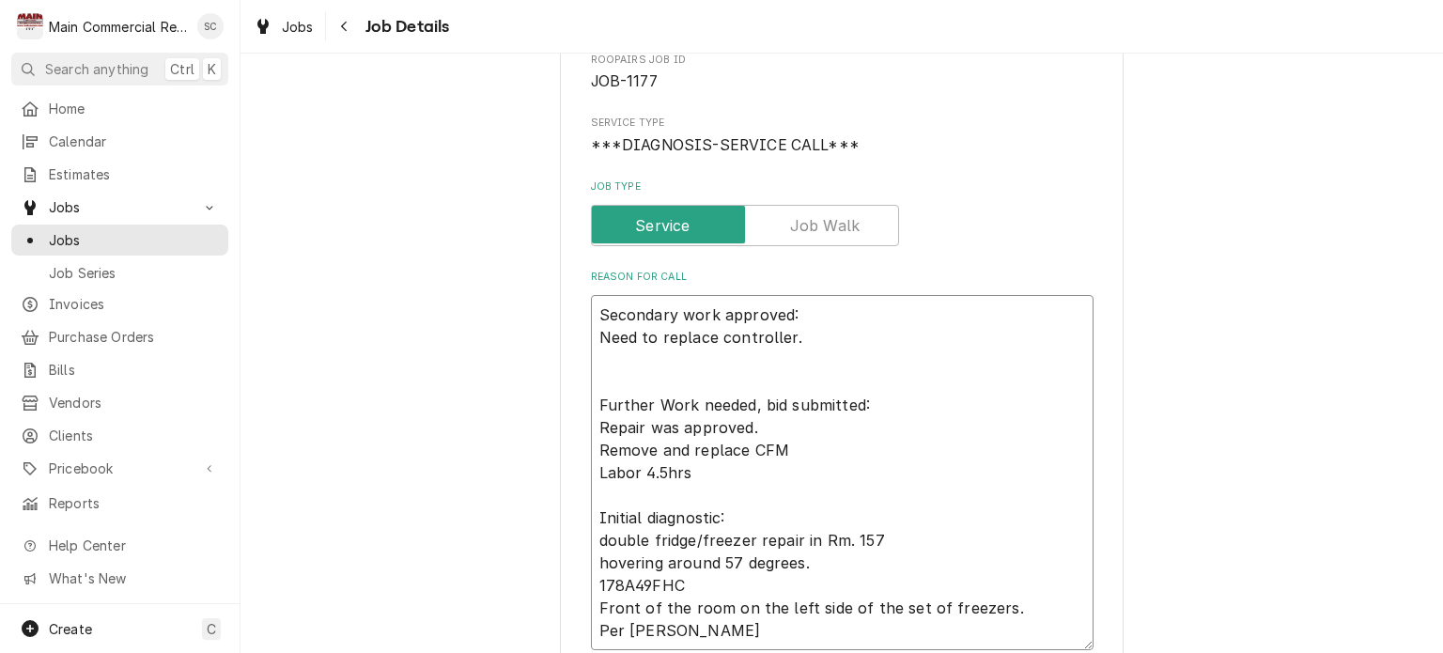
type textarea "x"
type textarea "Secondary work approved: Need to replace controller. L Further Work needed, bid…"
type textarea "x"
type textarea "Secondary work approved: Need to replace controller. La Further Work needed, bi…"
type textarea "x"
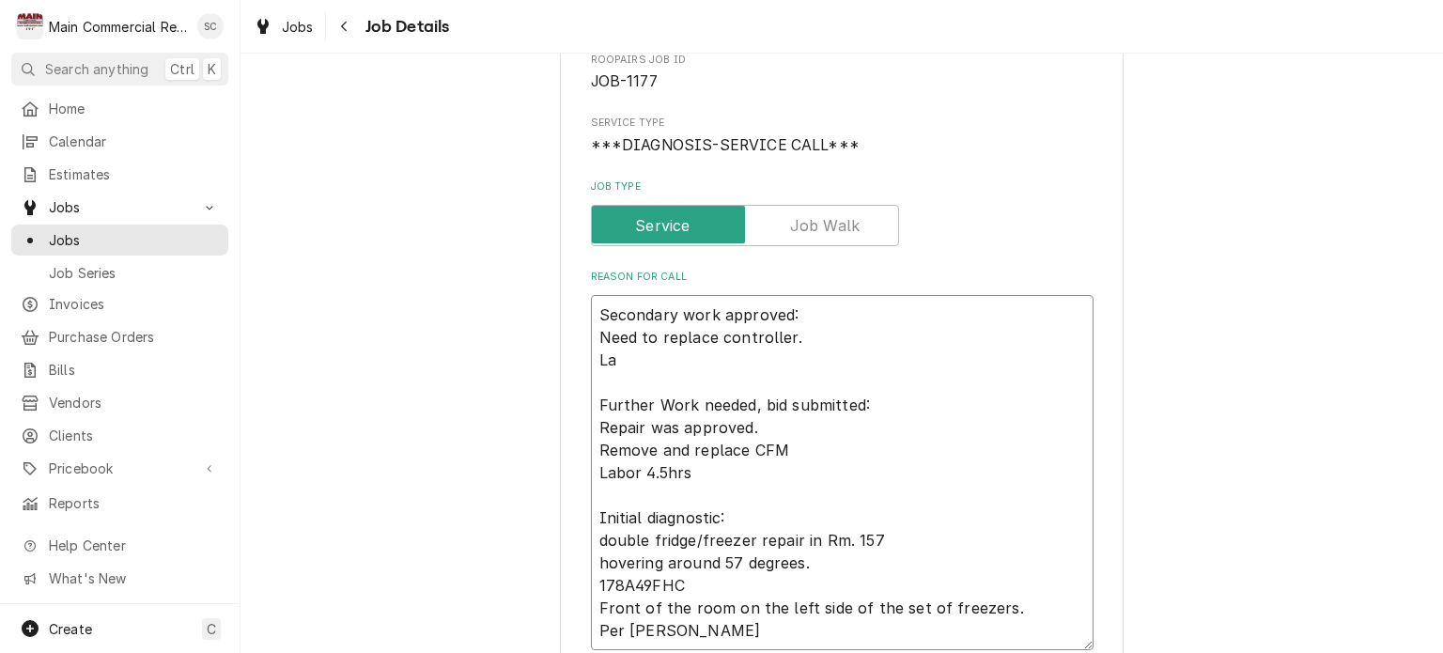
type textarea "Secondary work approved: Need to replace controller. Lab Further Work needed, b…"
type textarea "x"
type textarea "Secondary work approved: Need to replace controller. [GEOGRAPHIC_DATA] Further …"
type textarea "x"
type textarea "Secondary work approved: Need to replace controller. Labor Further Work needed,…"
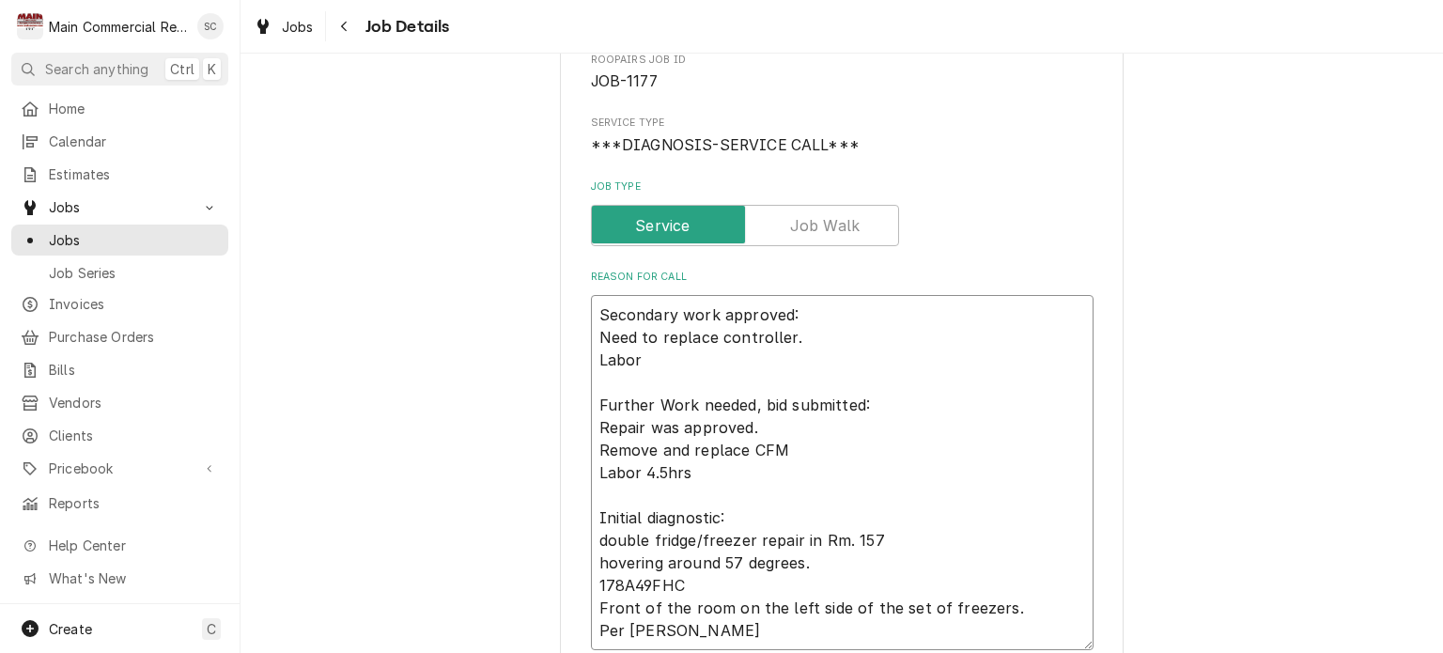
type textarea "x"
type textarea "Secondary work approved: Need to replace controller. Labor Further Work needed,…"
type textarea "x"
type textarea "Secondary work approved: Need to replace controller. Labor 2 Further Work neede…"
type textarea "x"
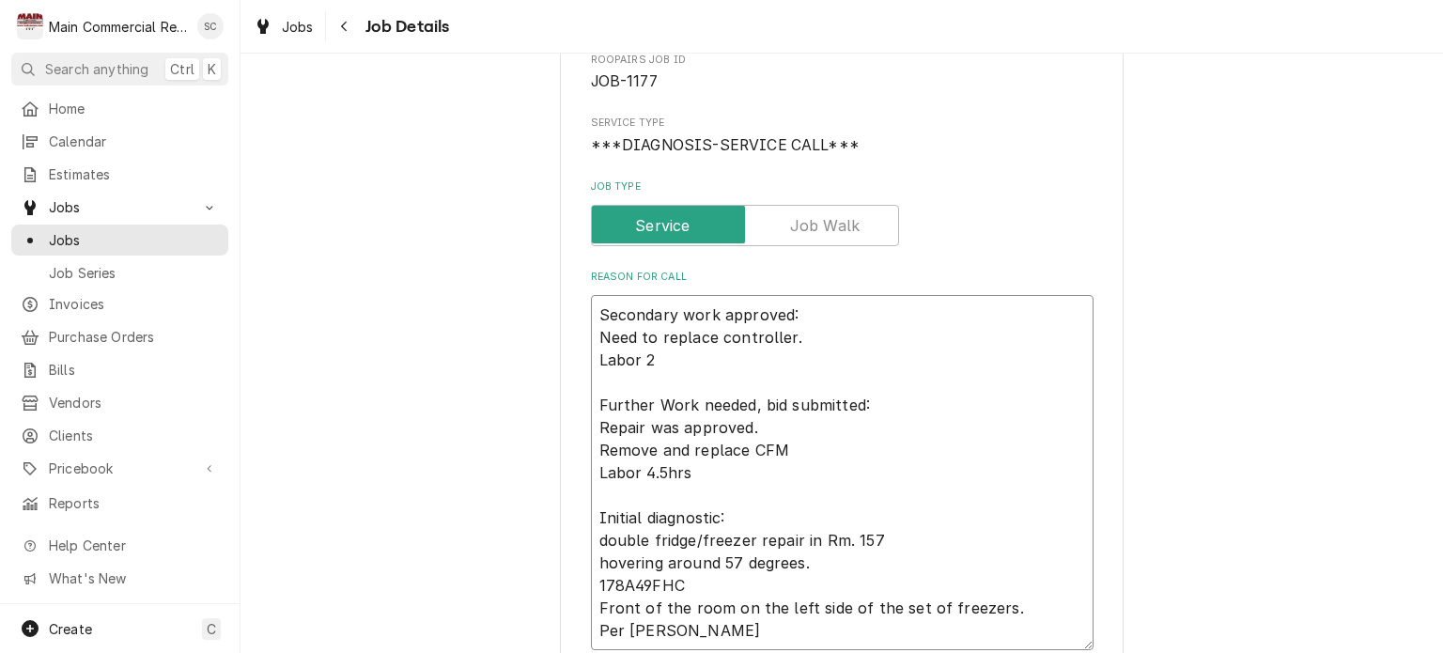
type textarea "Secondary work approved: Need to replace controller. Labor 2h Further Work need…"
type textarea "x"
type textarea "Secondary work approved: Need to replace controller. Labor 2hr Further Work nee…"
type textarea "x"
type textarea "Secondary work approved: Need to replace controller. Labor 2hrs Further Work ne…"
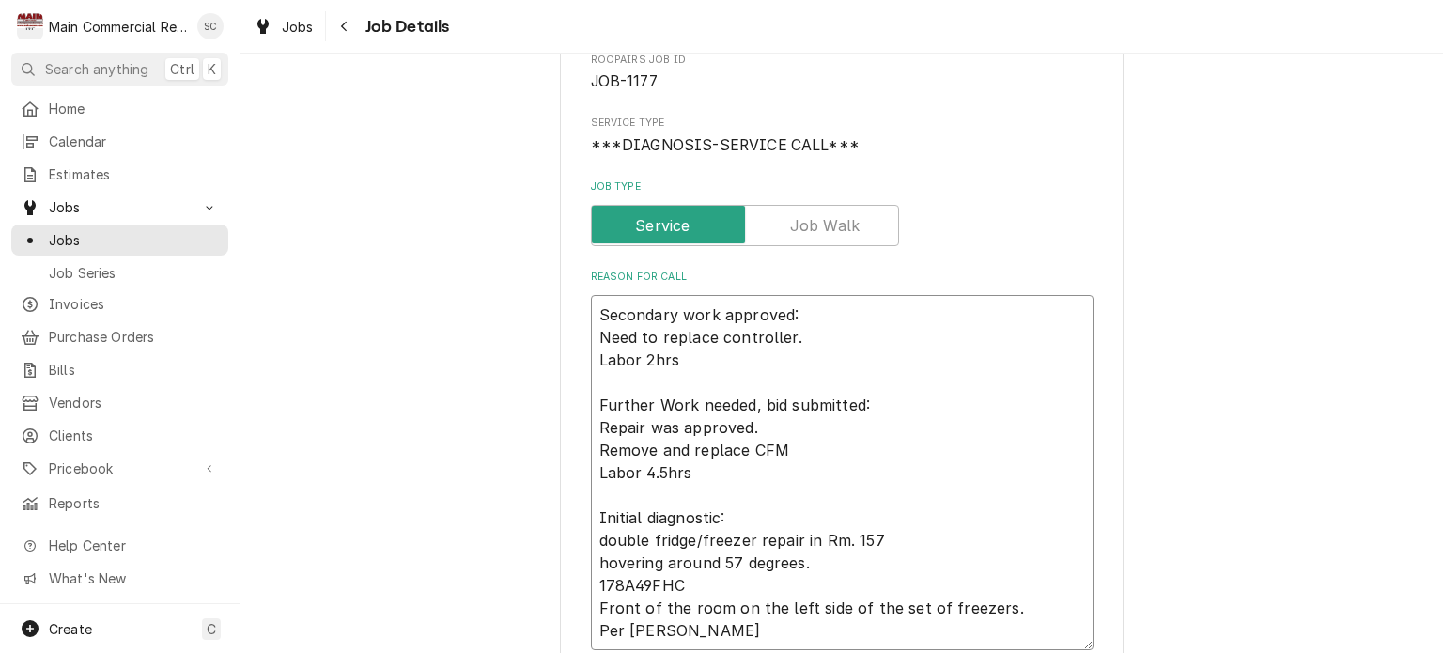
type textarea "x"
type textarea "Secondary work approved: Need to replace controller. Labor 2hrs Further Work ne…"
type textarea "x"
click at [985, 366] on textarea "Secondary work approved: Need to replace controller. Labor 2hrs Further Work ne…" at bounding box center [842, 472] width 503 height 355
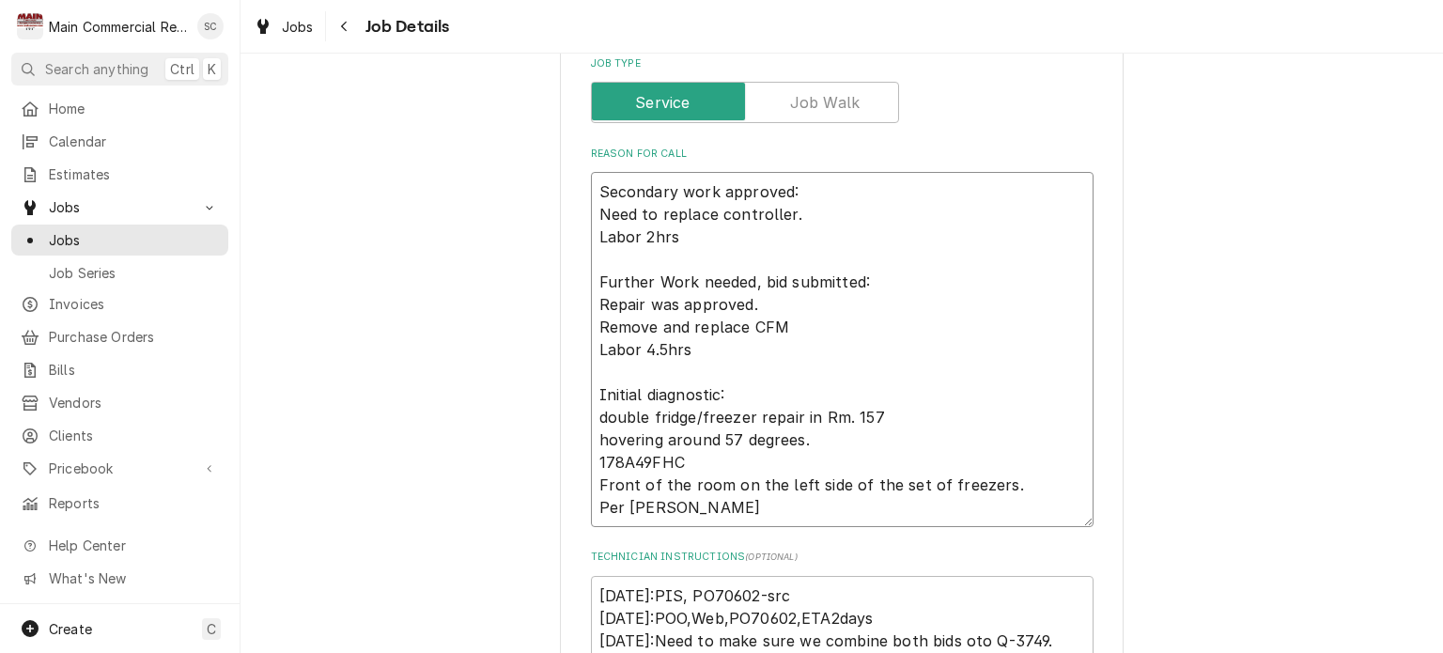
scroll to position [29, 0]
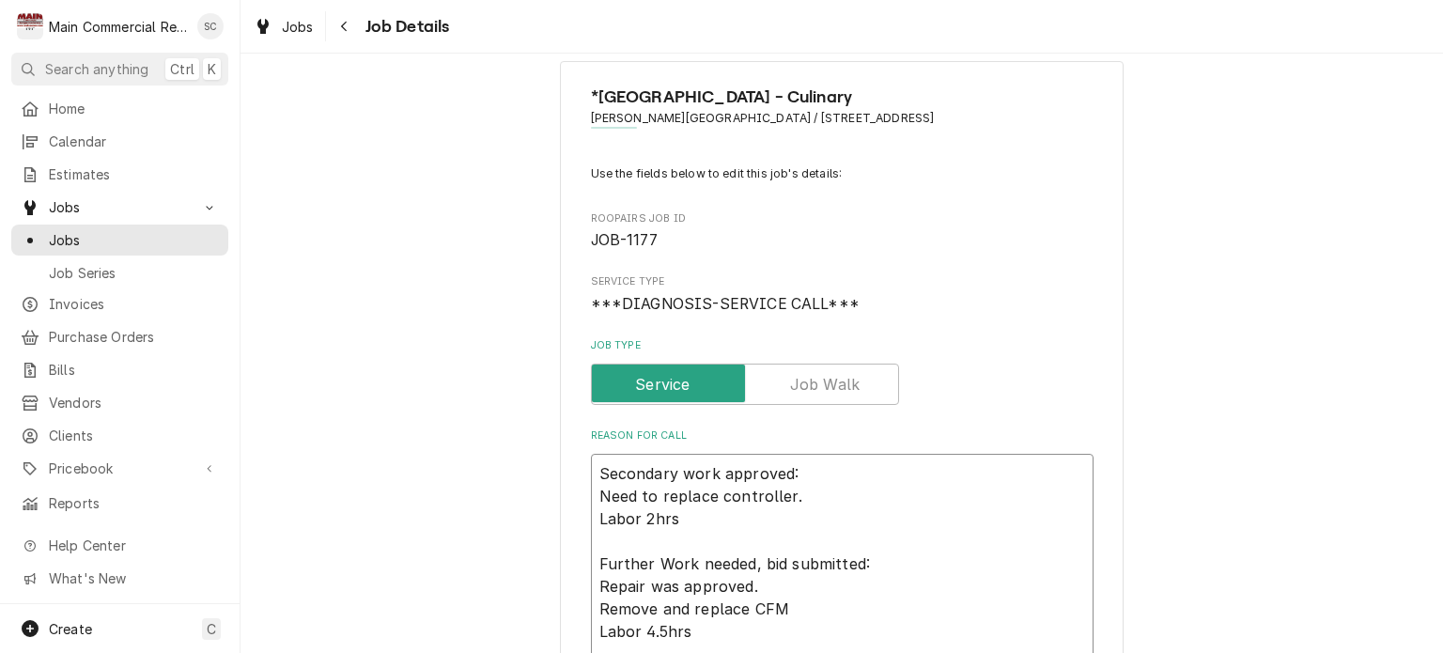
type textarea "Secondary work approved: Need to replace controller. Labor 2hrs Further Work ne…"
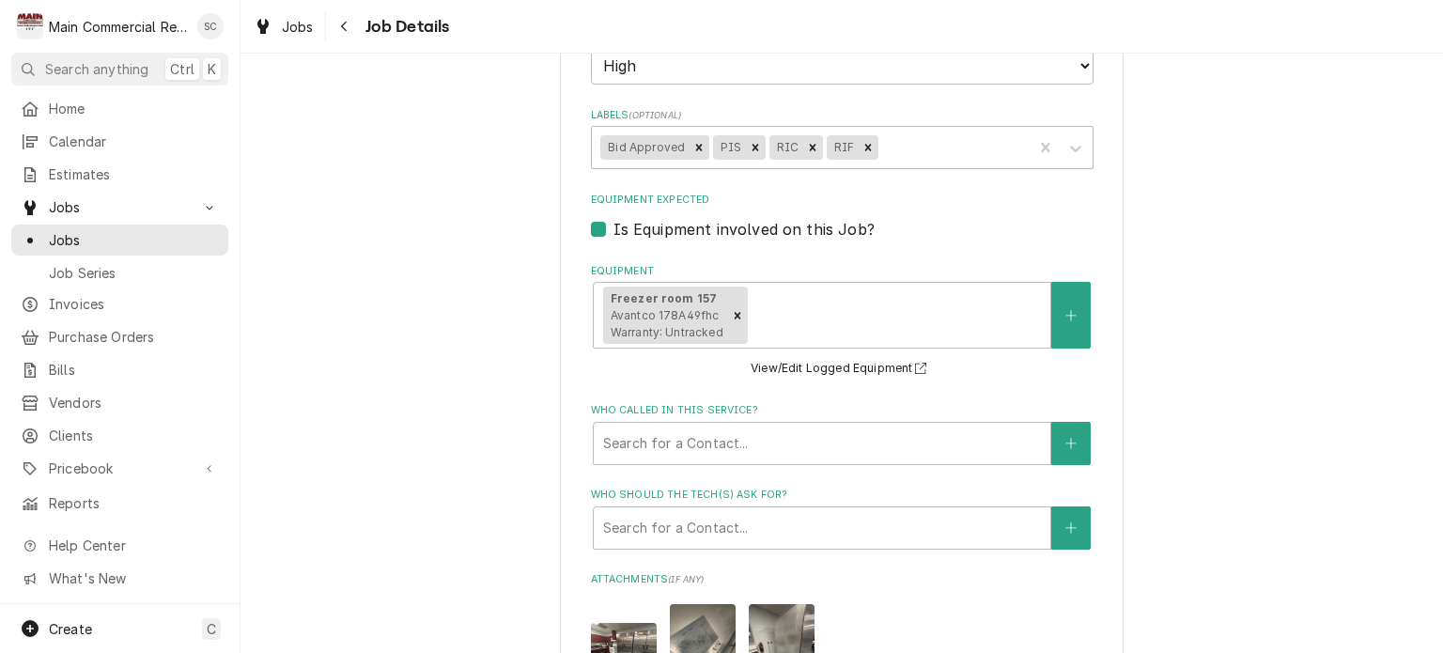
scroll to position [1532, 0]
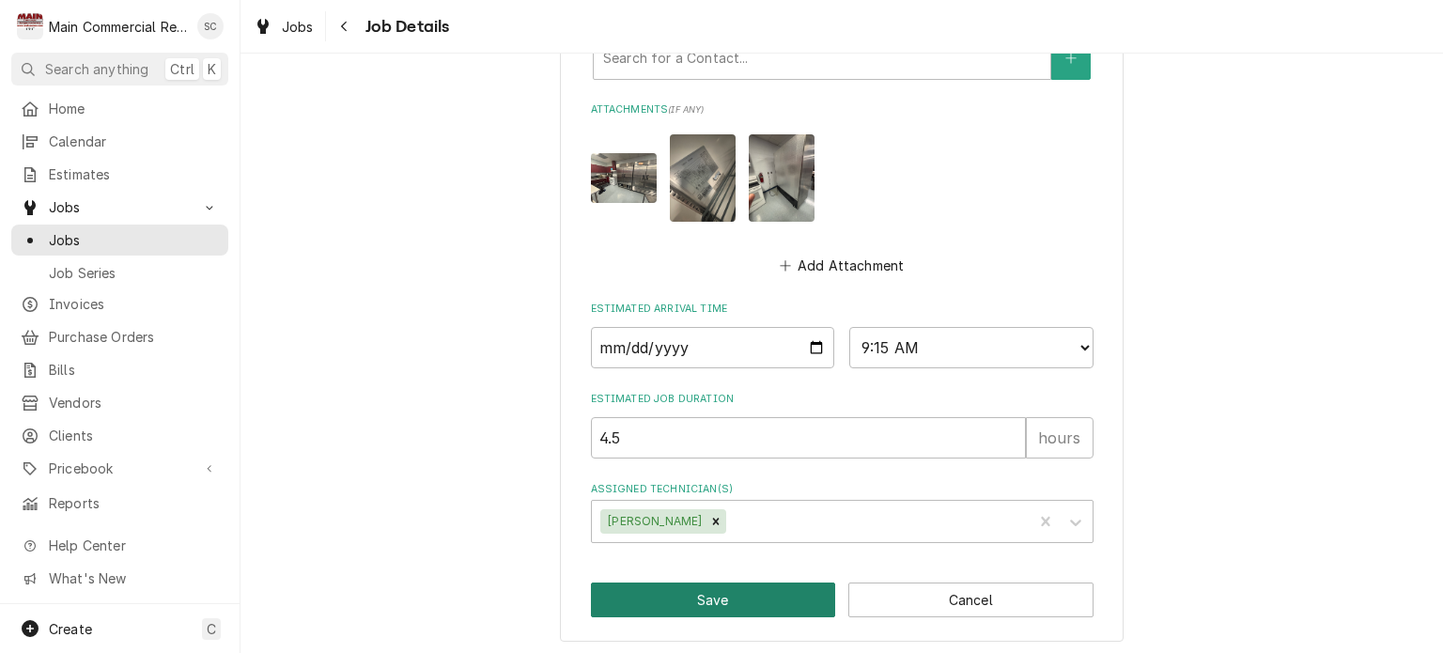
click at [699, 600] on button "Save" at bounding box center [713, 599] width 245 height 35
type textarea "x"
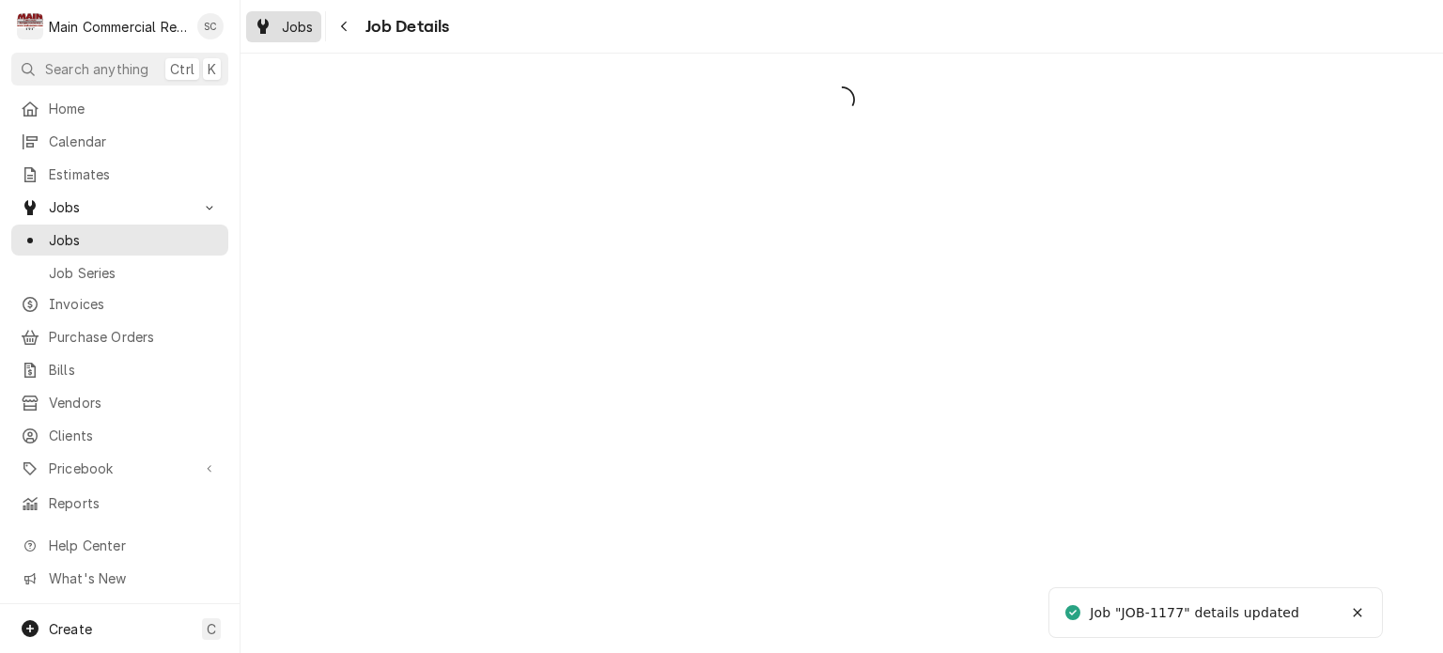
drag, startPoint x: 303, startPoint y: 21, endPoint x: 292, endPoint y: 23, distance: 11.6
click at [293, 23] on span "Jobs" at bounding box center [298, 27] width 32 height 20
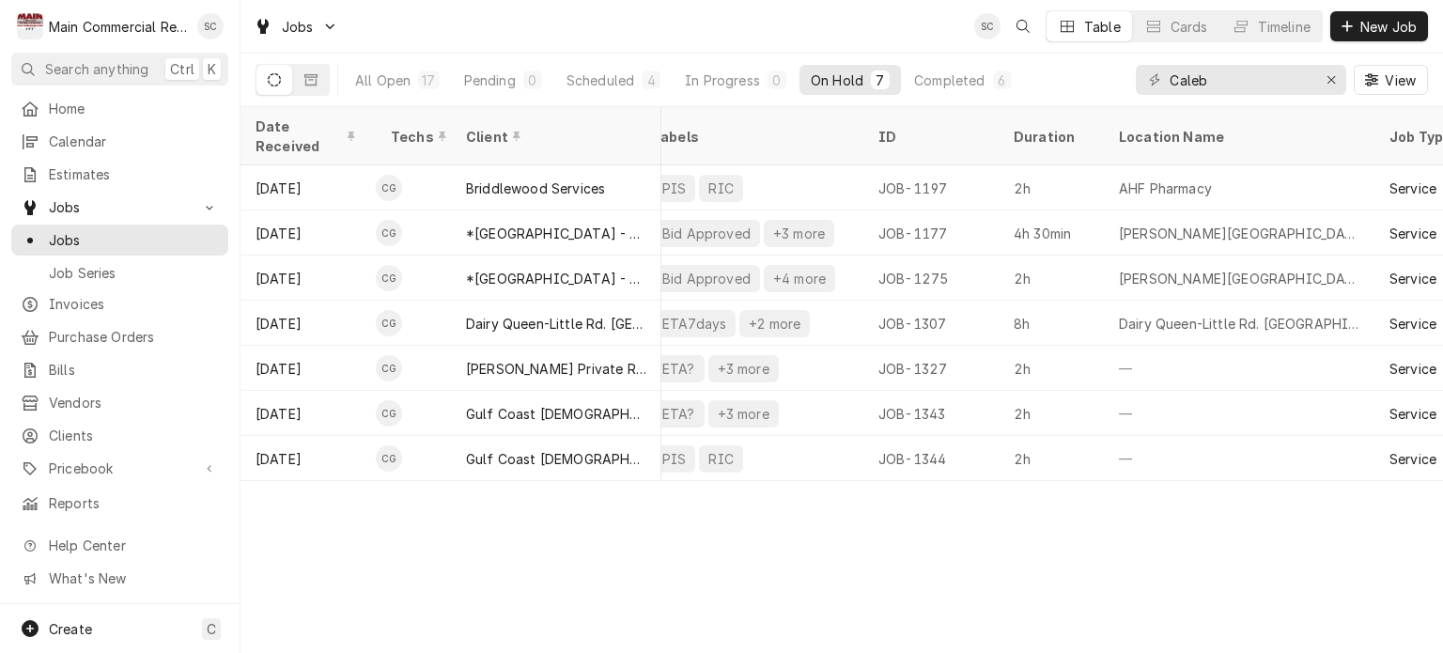
scroll to position [0, 485]
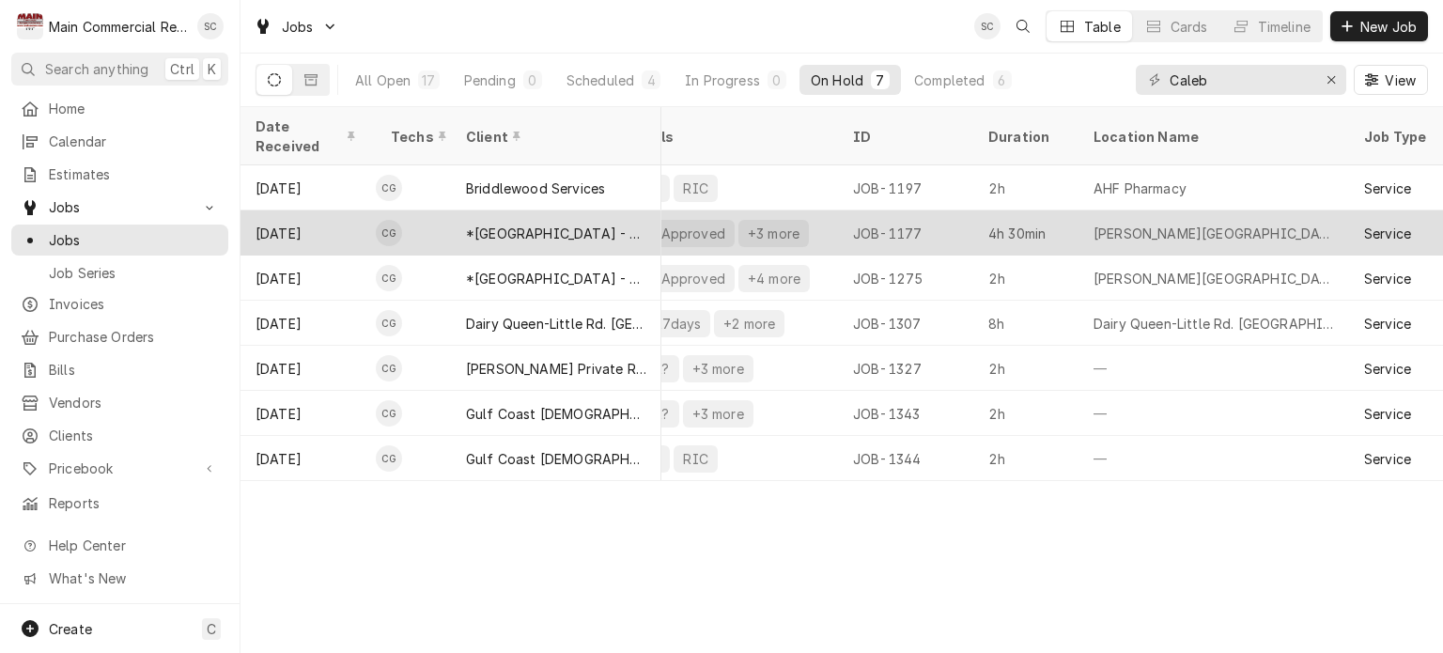
click at [820, 210] on div "Bid Approved +3 more" at bounding box center [724, 232] width 225 height 45
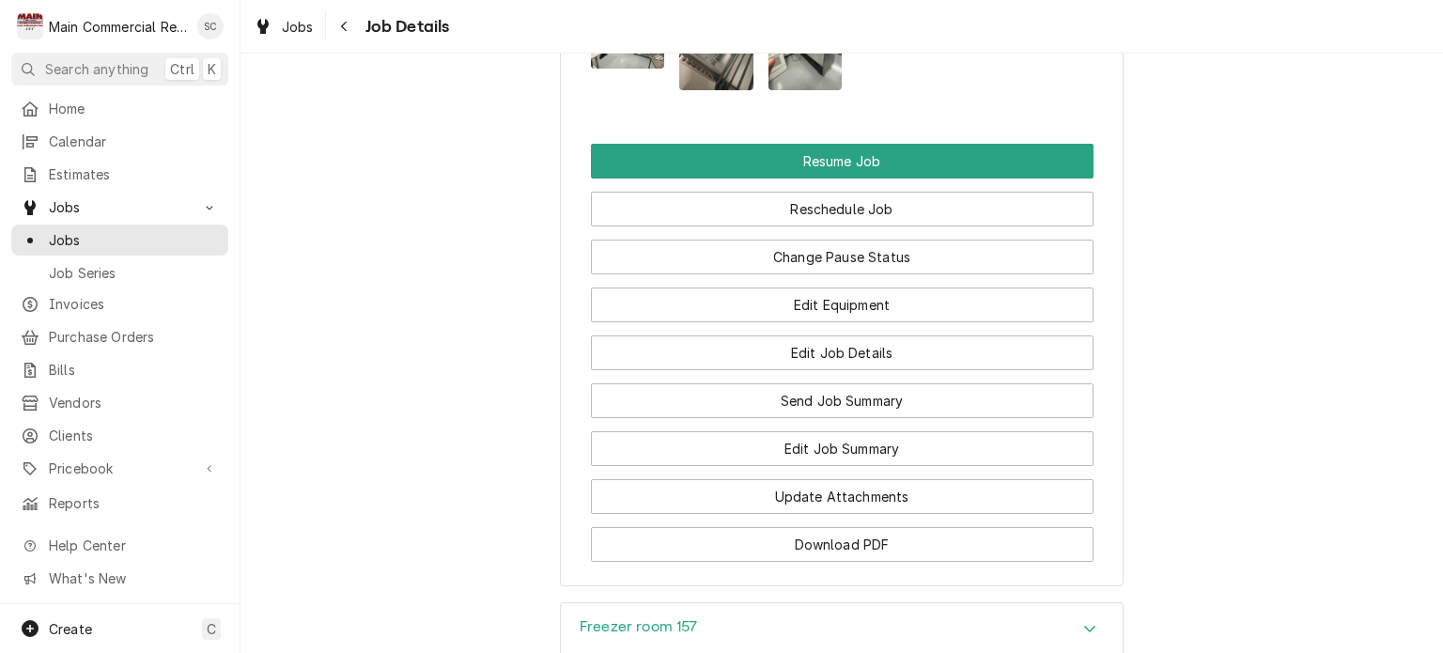
scroll to position [2630, 0]
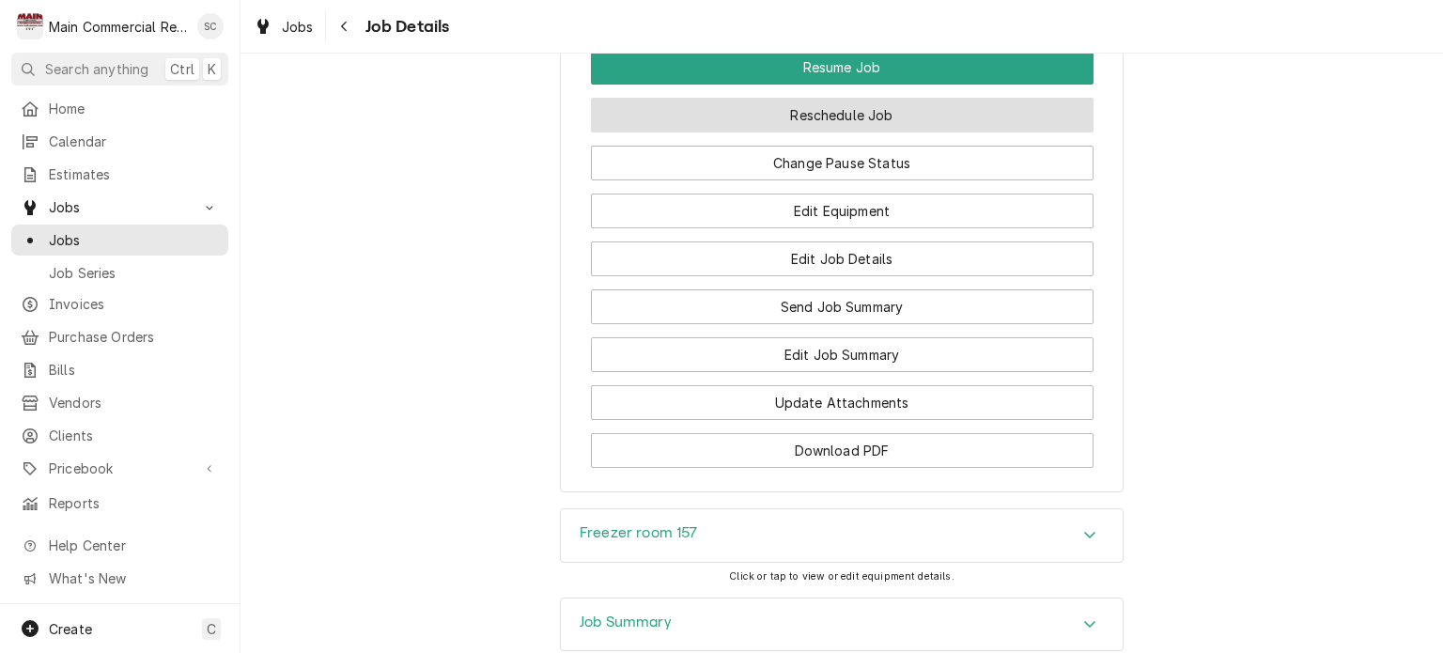
click at [855, 132] on button "Reschedule Job" at bounding box center [842, 115] width 503 height 35
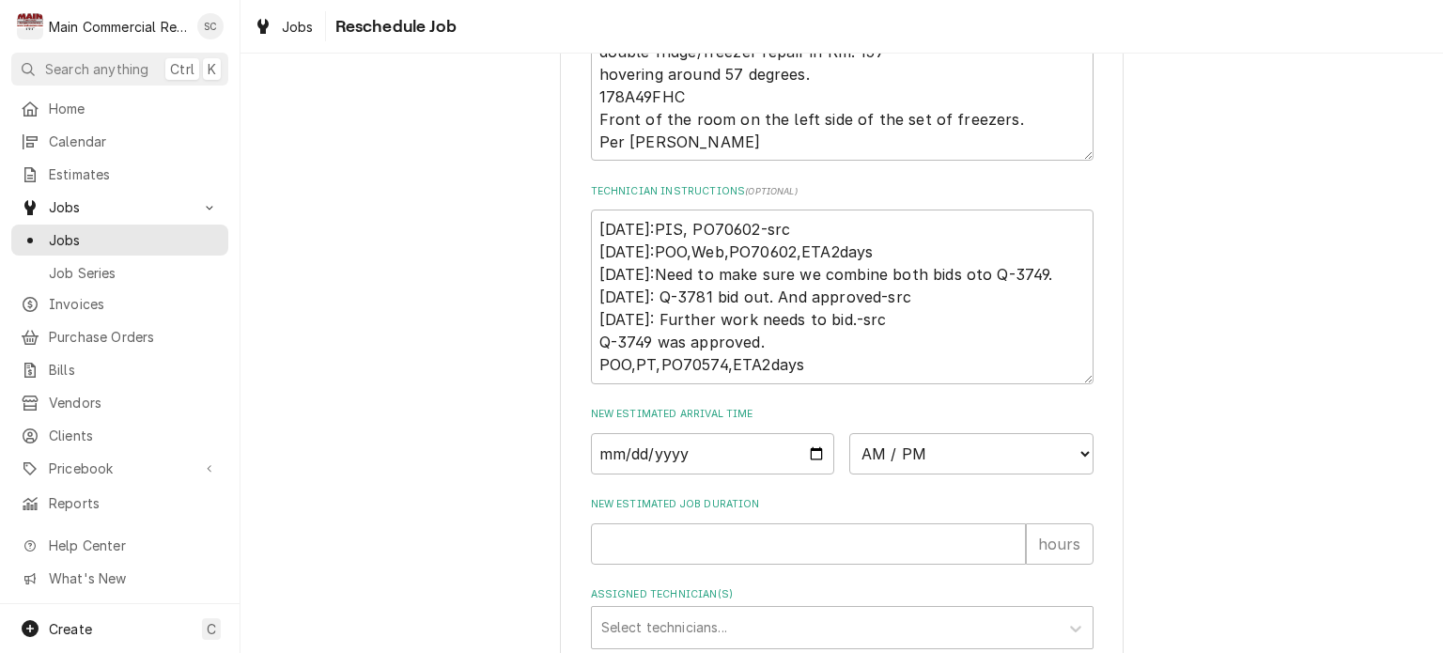
scroll to position [1109, 0]
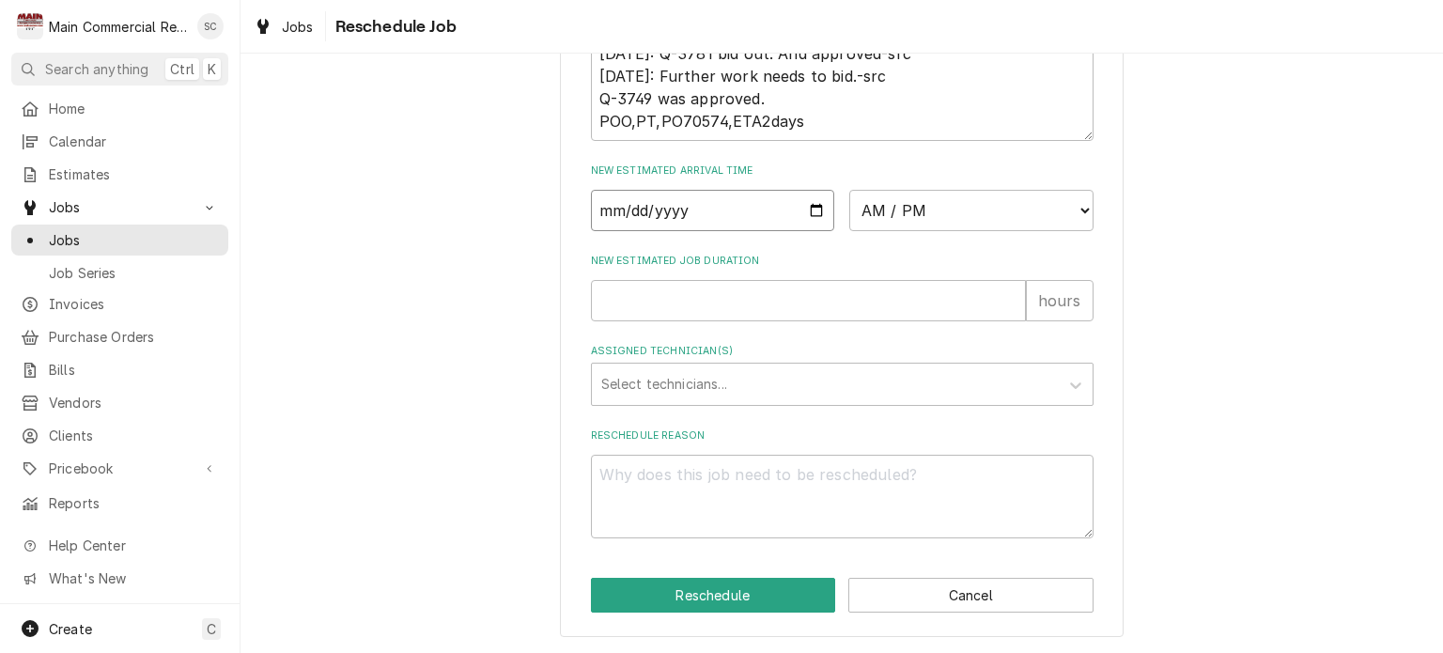
click at [810, 210] on input "Date" at bounding box center [713, 210] width 244 height 41
type textarea "x"
type input "[DATE]"
click at [880, 219] on select "AM / PM 6:00 AM 6:15 AM 6:30 AM 6:45 AM 7:00 AM 7:15 AM 7:30 AM 7:45 AM 8:00 AM…" at bounding box center [971, 210] width 244 height 41
select select "09:30:00"
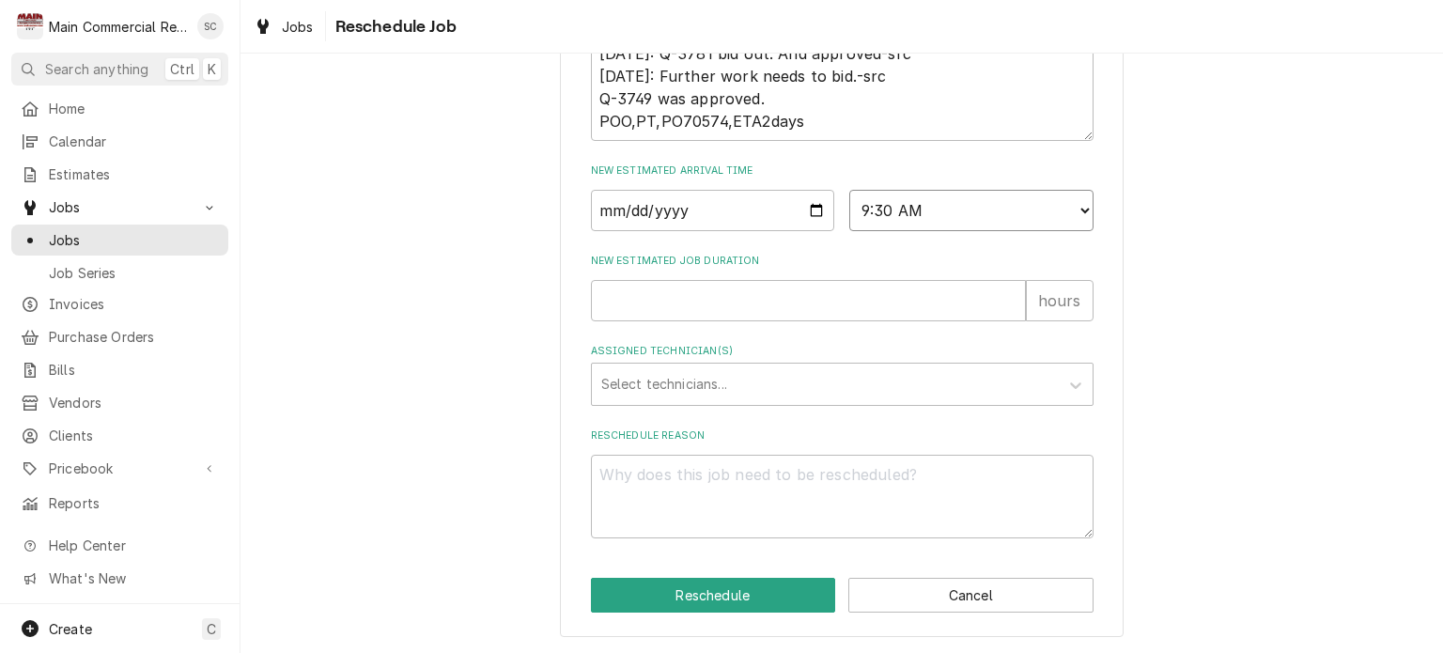
click at [849, 190] on select "AM / PM 6:00 AM 6:15 AM 6:30 AM 6:45 AM 7:00 AM 7:15 AM 7:30 AM 7:45 AM 8:00 AM…" at bounding box center [971, 210] width 244 height 41
click at [781, 303] on input "New Estimated Job Duration" at bounding box center [808, 300] width 435 height 41
type textarea "x"
type input "2"
click at [756, 385] on div "Assigned Technician(s)" at bounding box center [825, 384] width 448 height 34
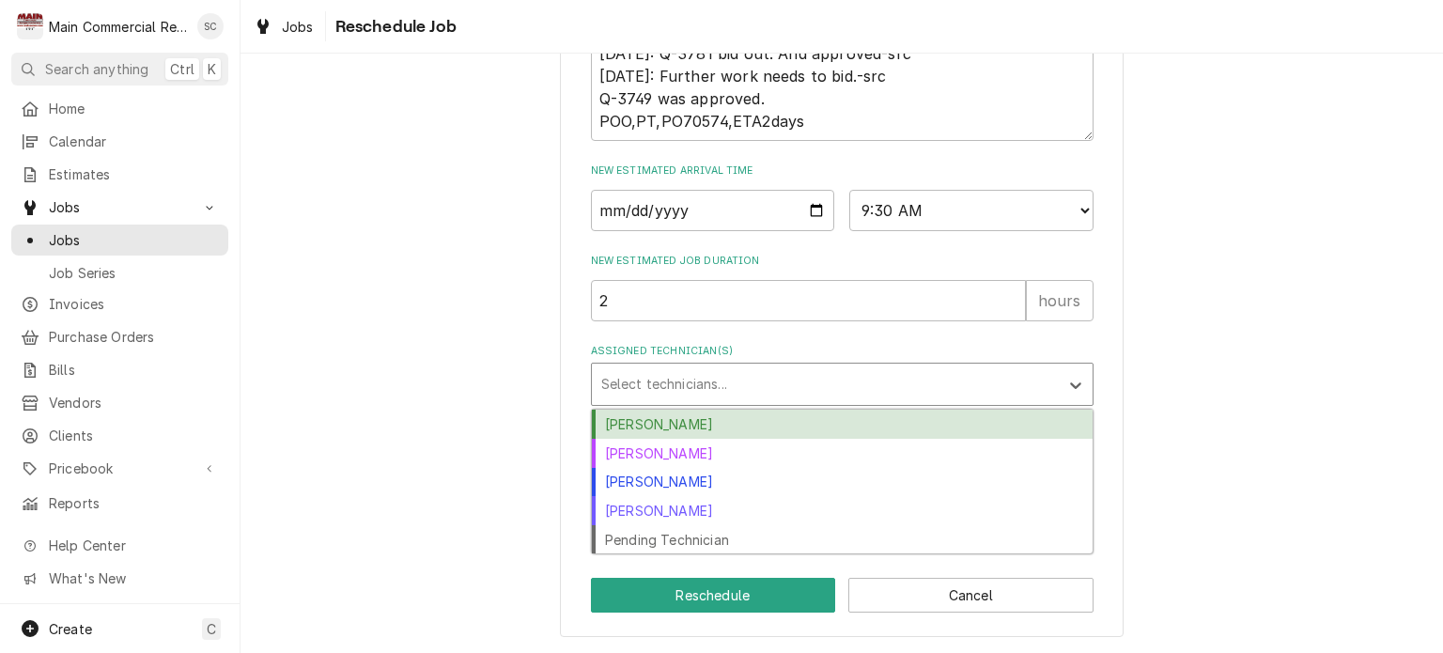
click at [697, 427] on div "[PERSON_NAME]" at bounding box center [842, 424] width 501 height 29
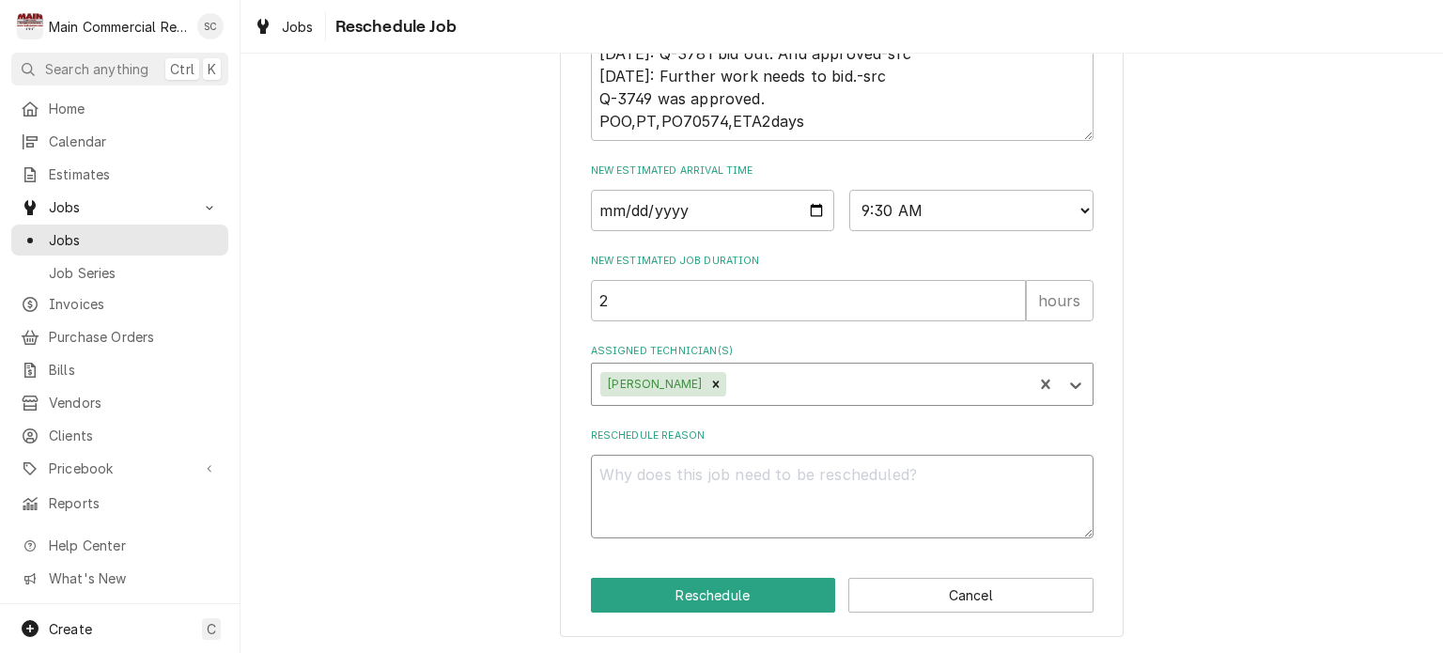
click at [736, 482] on textarea "Reschedule Reason" at bounding box center [842, 497] width 503 height 85
type textarea "x"
type textarea "P"
type textarea "x"
type textarea "Pa"
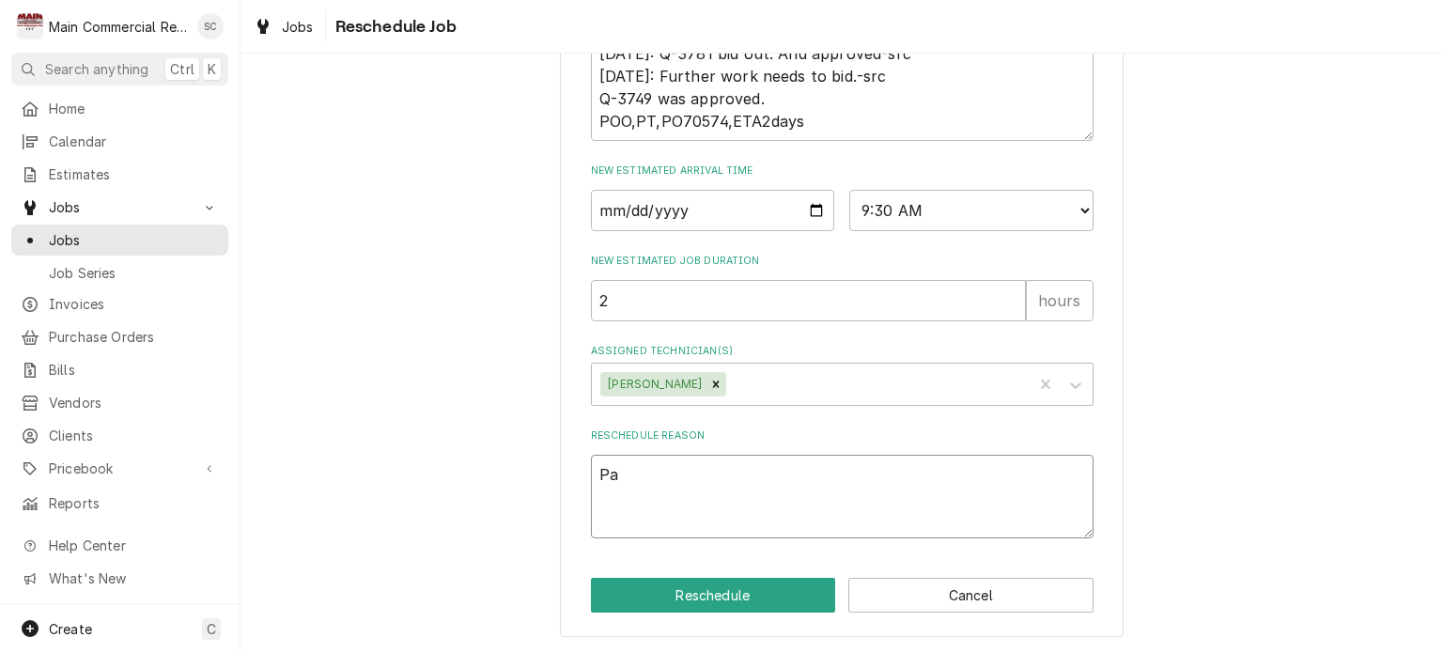
type textarea "x"
type textarea "P"
type textarea "x"
type textarea "Pa"
type textarea "x"
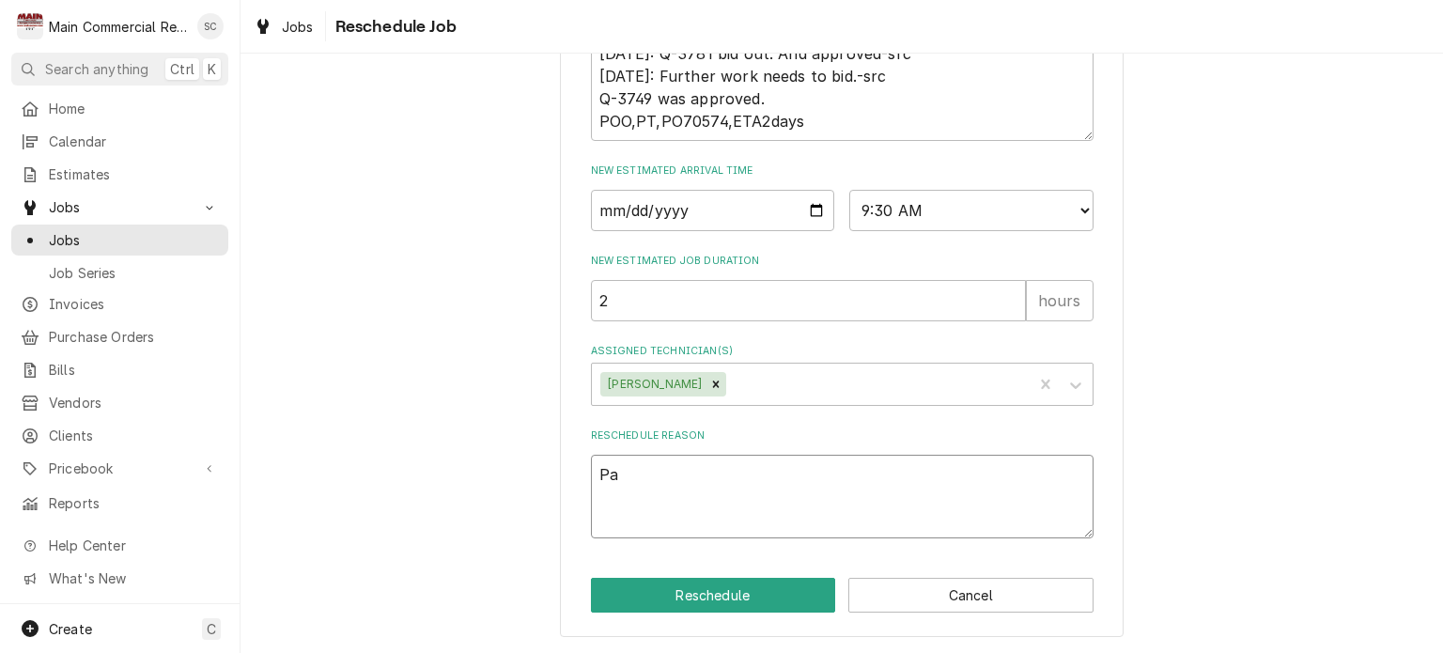
type textarea "Par"
type textarea "x"
type textarea "Part"
type textarea "x"
type textarea "Part"
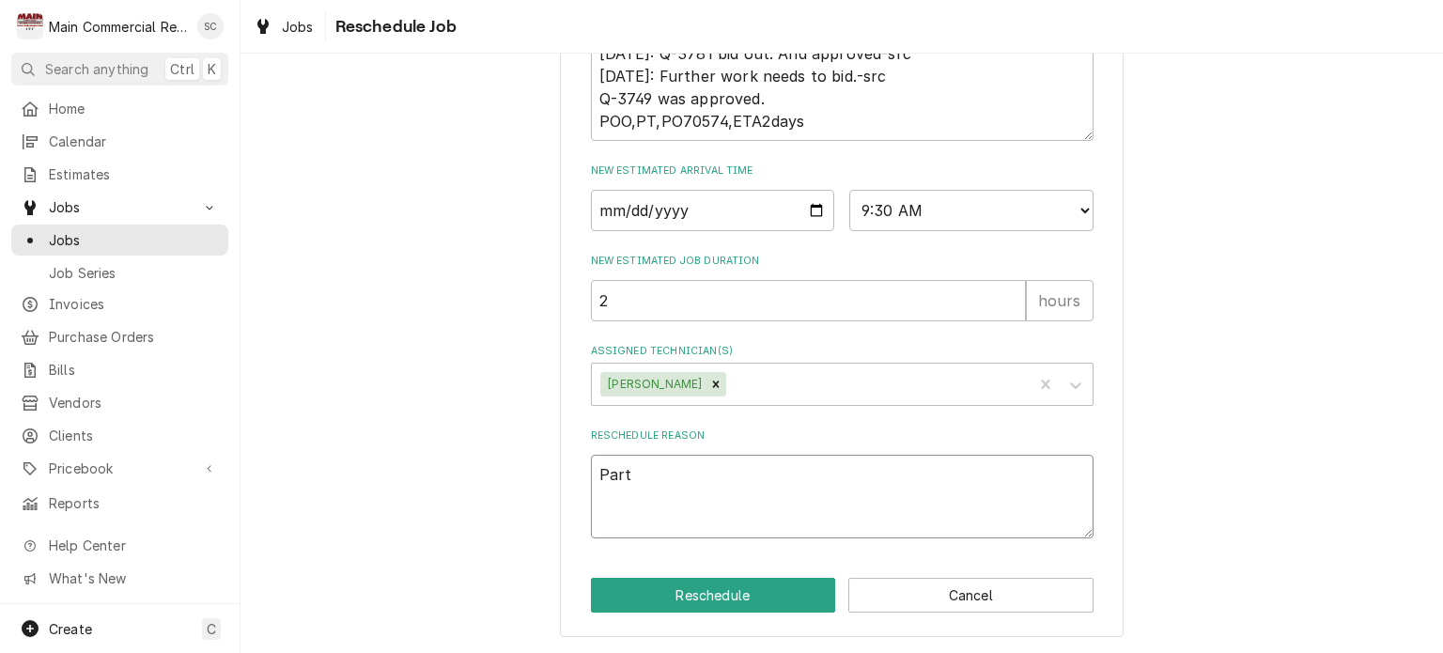
type textarea "x"
type textarea "Part a"
type textarea "x"
type textarea "Part ar"
type textarea "x"
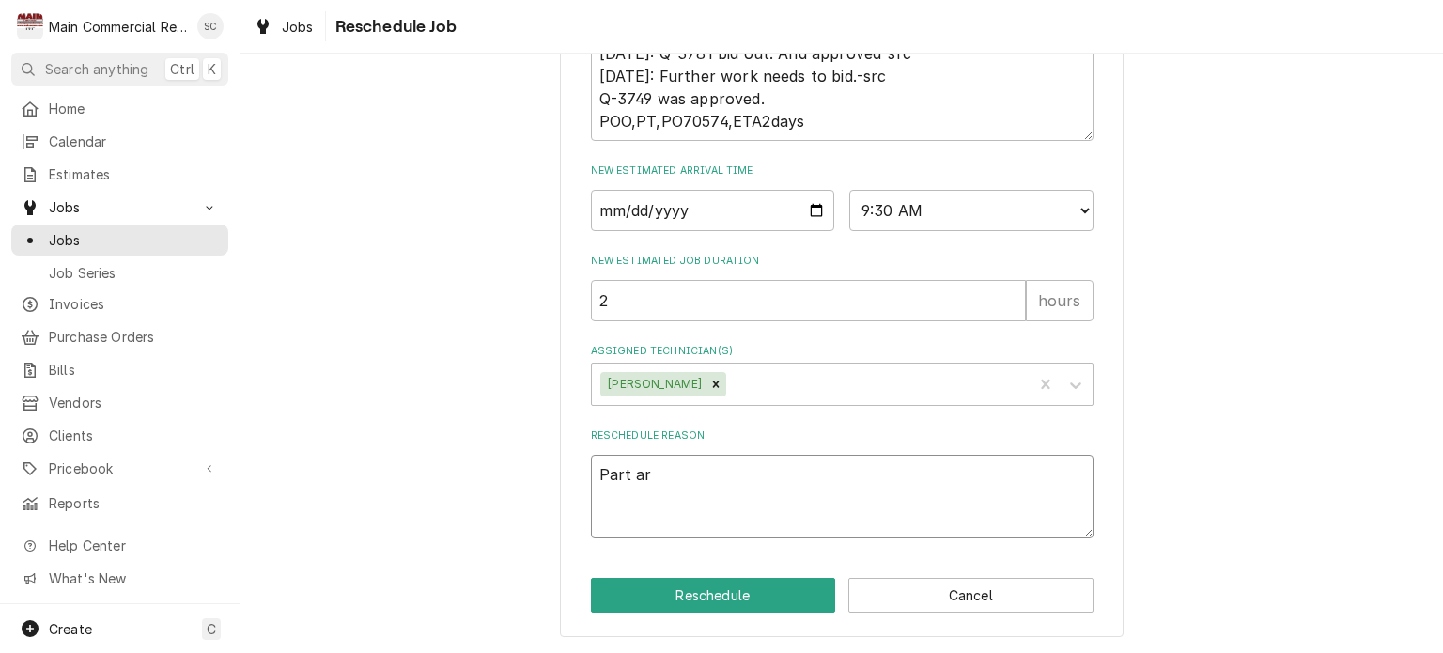
type textarea "Part arr"
type textarea "x"
type textarea "Part arri"
type textarea "x"
type textarea "Part arriv"
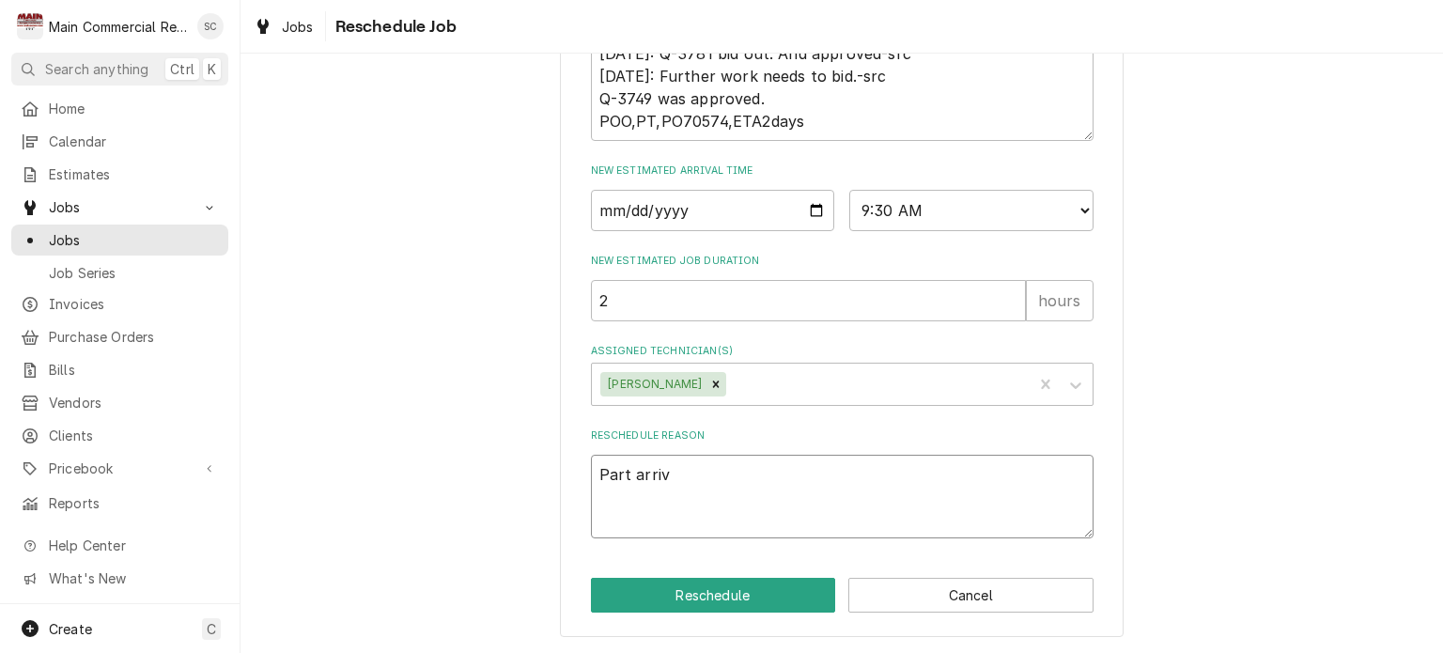
type textarea "x"
type textarea "Part arrive"
type textarea "x"
type textarea "Part arrived"
type textarea "x"
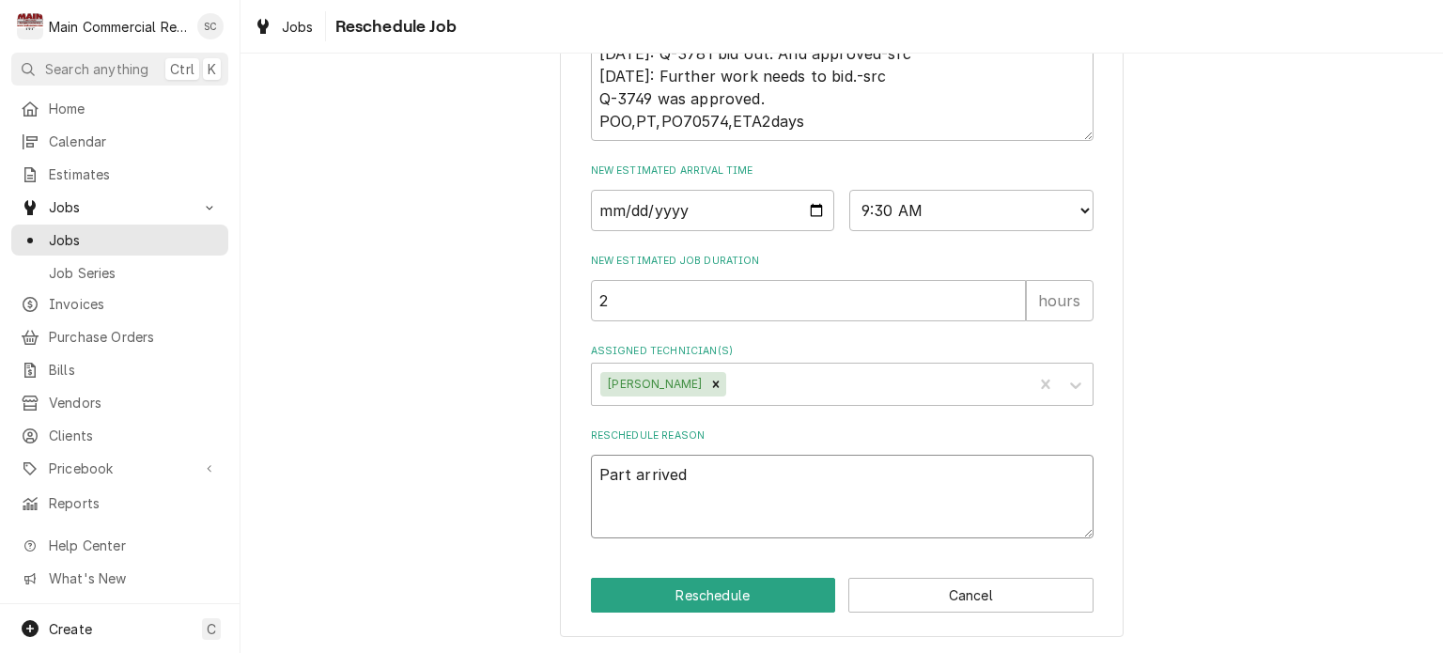
type textarea "Part arrived."
type textarea "x"
type textarea "Part arrived."
type textarea "x"
type textarea "Part arrived. -"
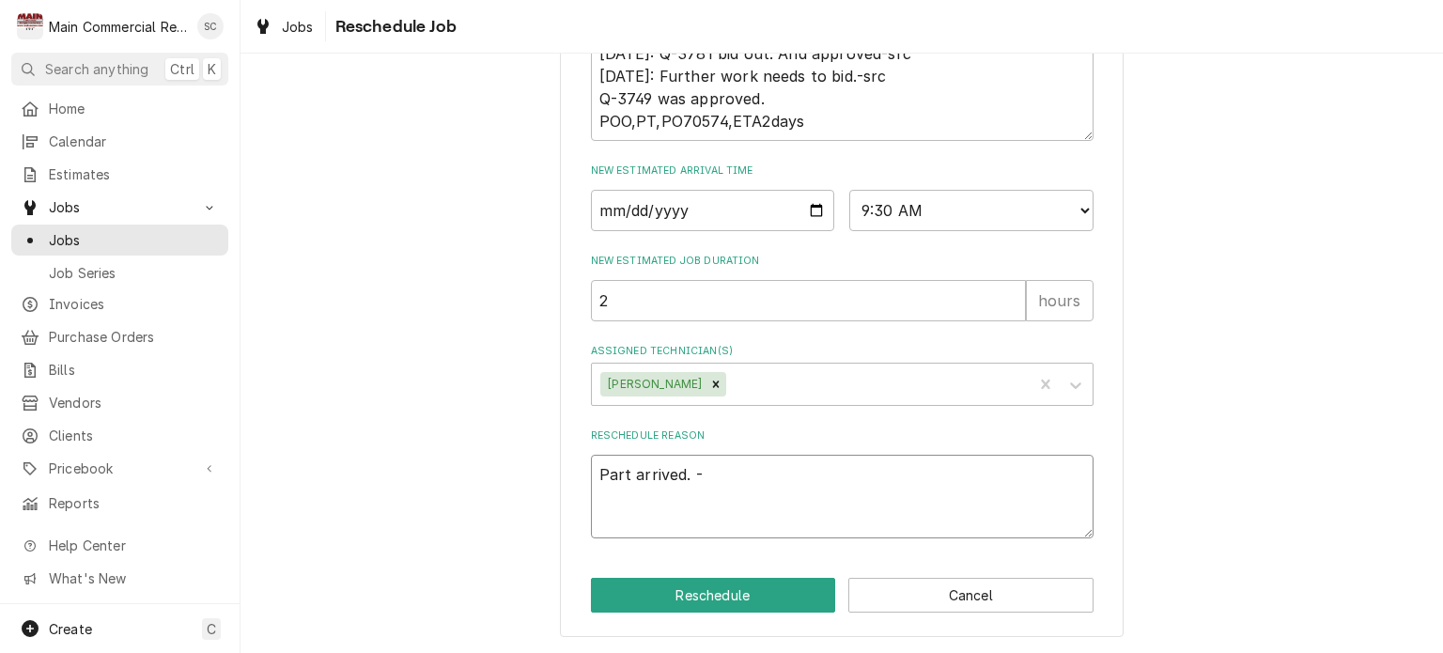
type textarea "x"
type textarea "Part arrived. -s"
type textarea "x"
type textarea "Part arrived. -sr"
type textarea "x"
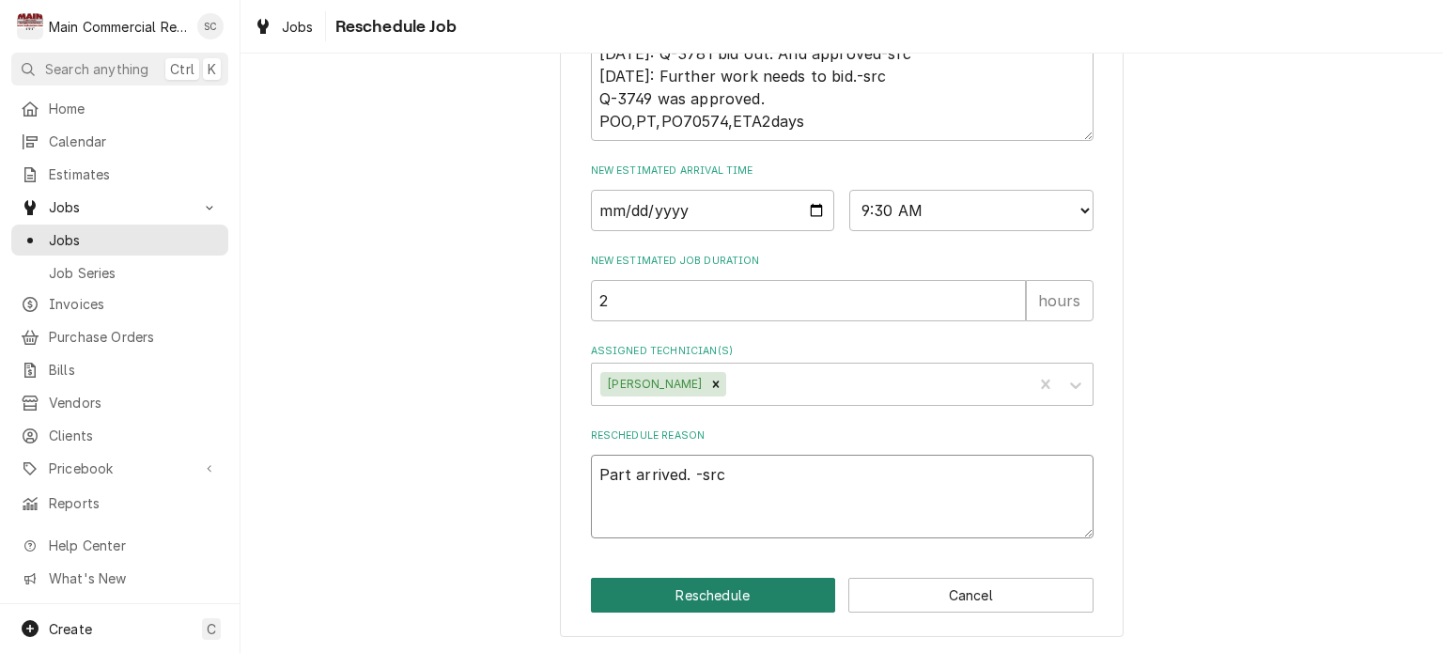
type textarea "Part arrived. -src"
click at [729, 598] on button "Reschedule" at bounding box center [713, 595] width 245 height 35
type textarea "x"
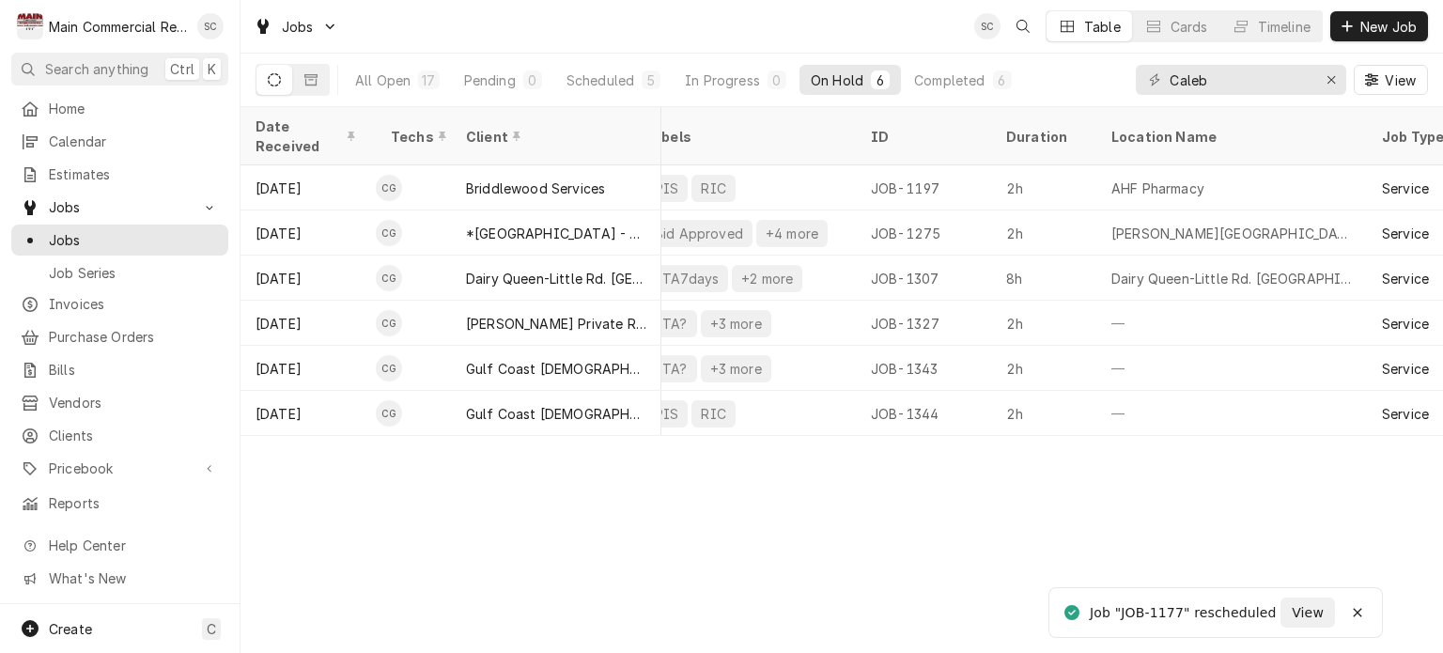
scroll to position [0, 482]
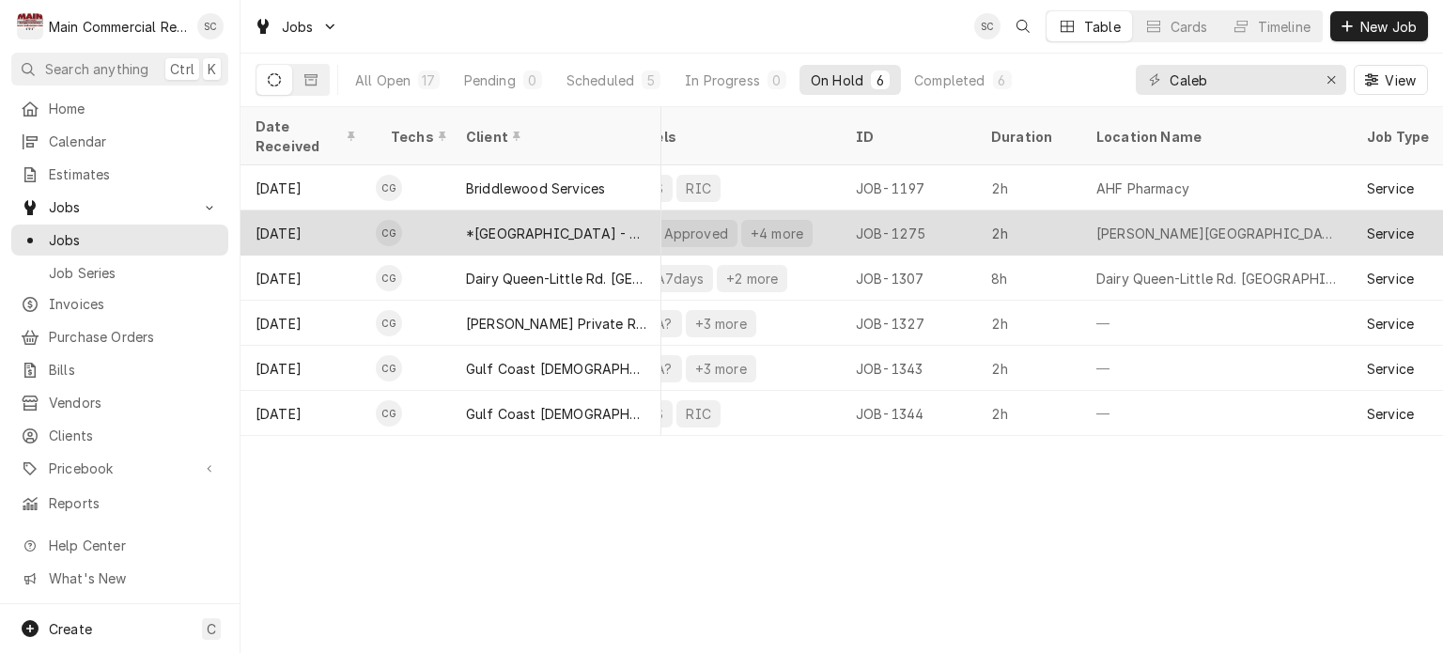
click at [1076, 210] on div "2h" at bounding box center [1028, 232] width 105 height 45
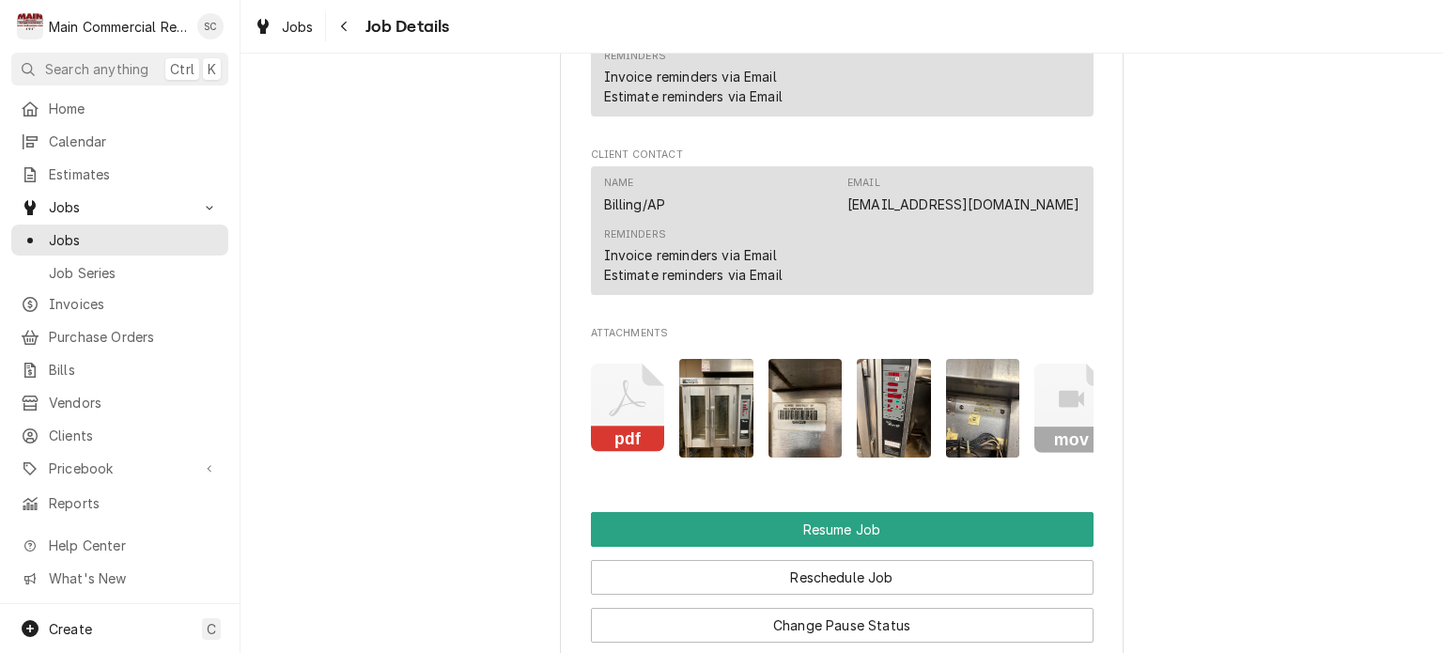
scroll to position [2536, 0]
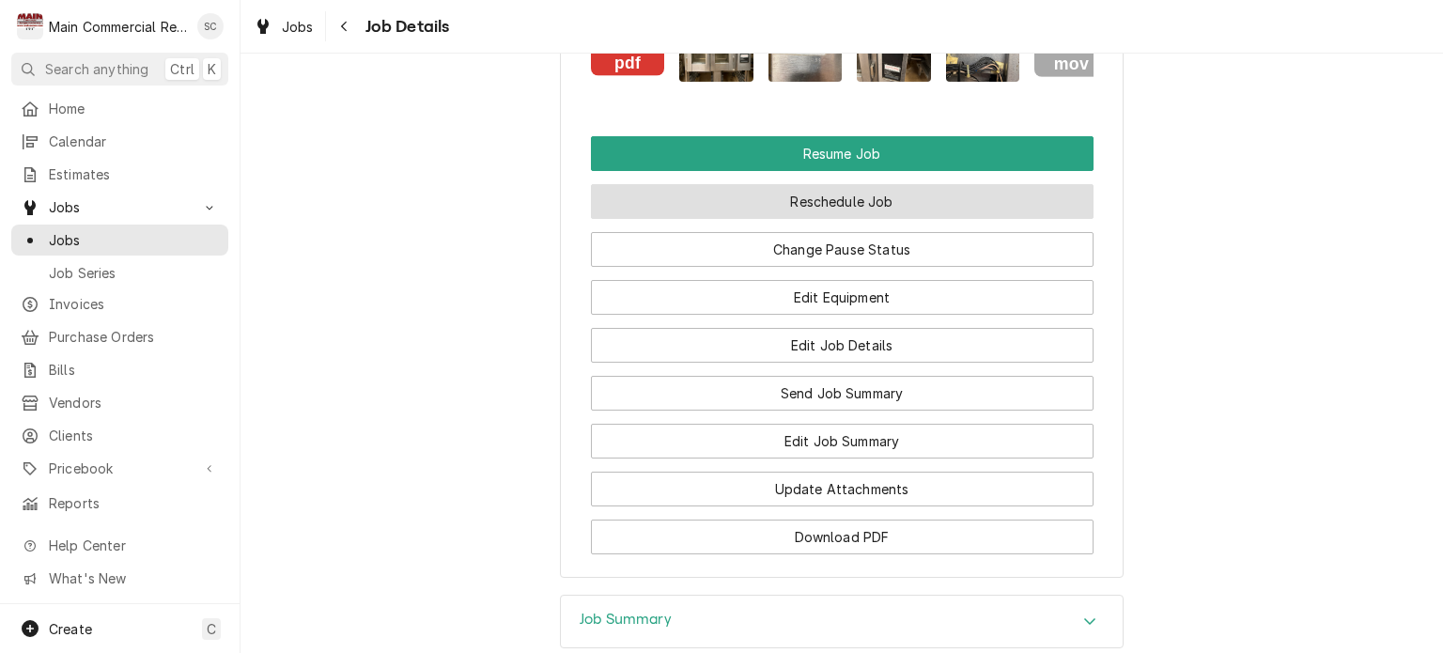
click at [845, 202] on button "Reschedule Job" at bounding box center [842, 201] width 503 height 35
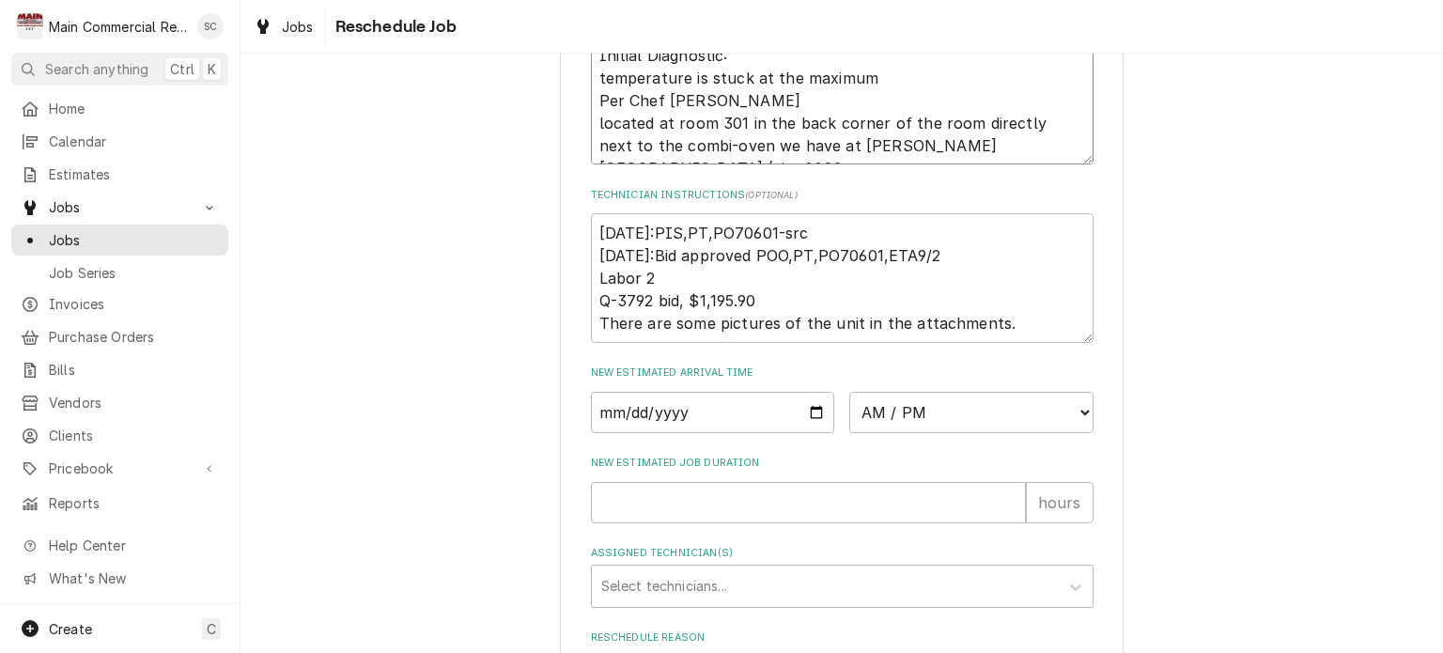
scroll to position [974, 0]
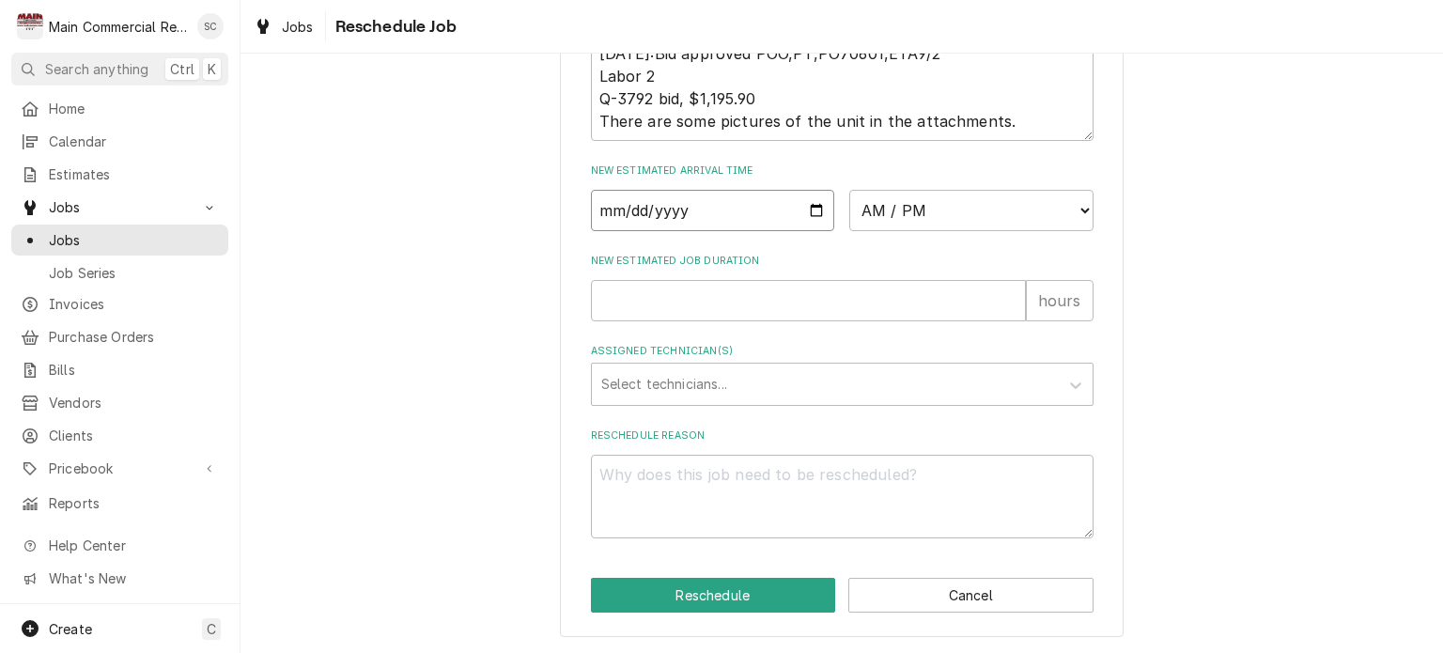
click at [809, 209] on input "Date" at bounding box center [713, 210] width 244 height 41
type textarea "x"
type input "2025-09-05"
click at [919, 216] on select "AM / PM 6:00 AM 6:15 AM 6:30 AM 6:45 AM 7:00 AM 7:15 AM 7:30 AM 7:45 AM 8:00 AM…" at bounding box center [971, 210] width 244 height 41
select select "13:00:00"
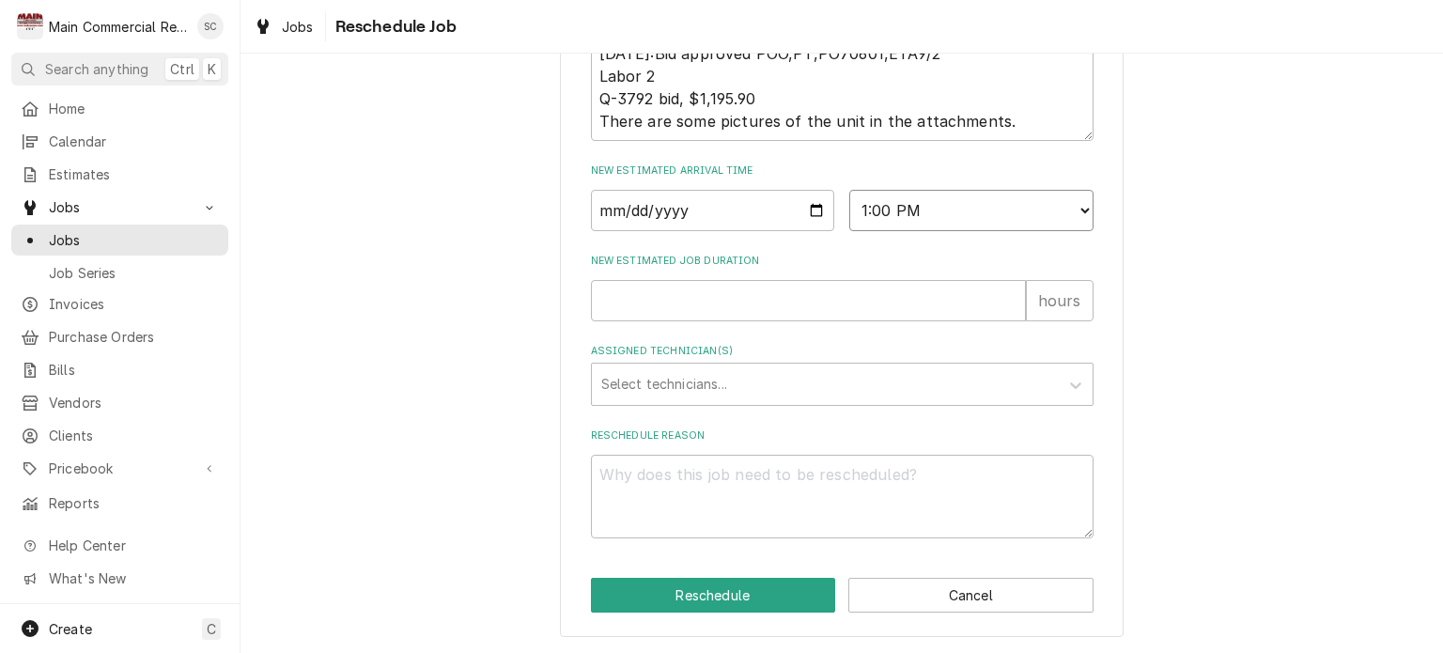
click at [849, 190] on select "AM / PM 6:00 AM 6:15 AM 6:30 AM 6:45 AM 7:00 AM 7:15 AM 7:30 AM 7:45 AM 8:00 AM…" at bounding box center [971, 210] width 244 height 41
click at [606, 296] on input "New Estimated Job Duration" at bounding box center [808, 300] width 435 height 41
type textarea "x"
type input "2"
click at [683, 381] on div "Assigned Technician(s)" at bounding box center [825, 384] width 448 height 34
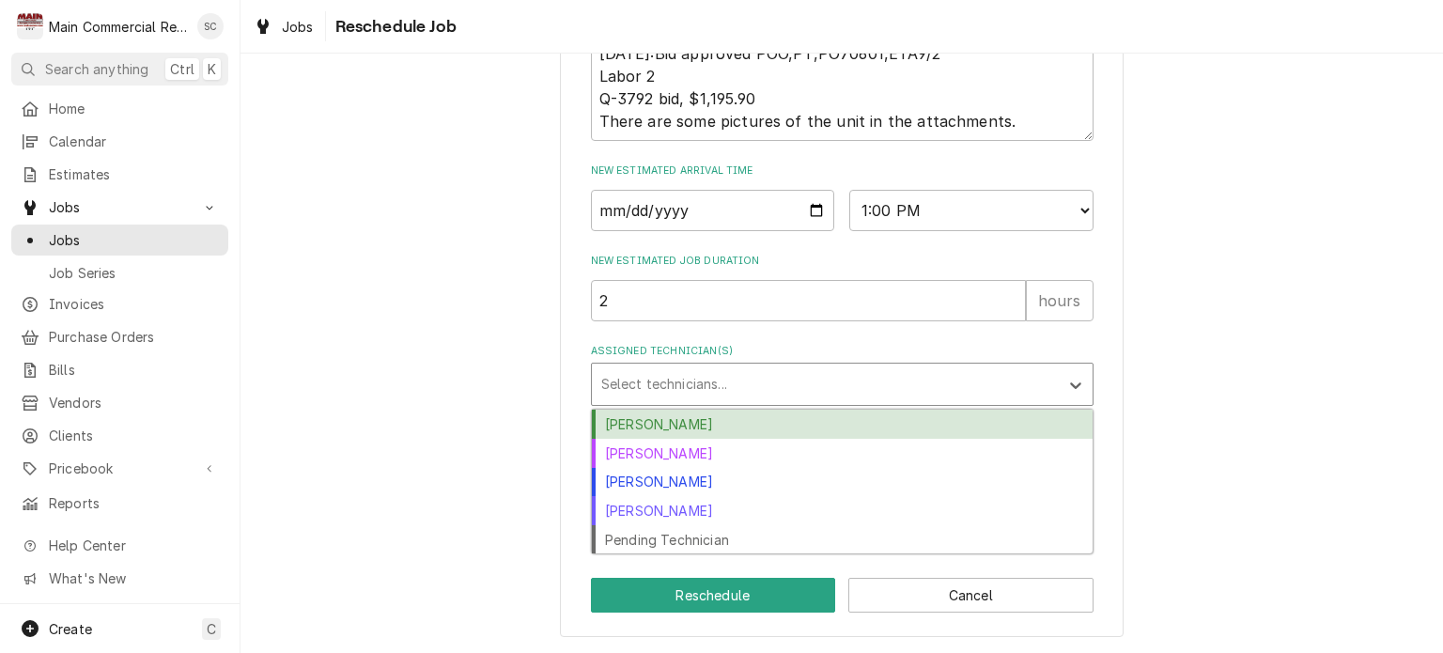
click at [663, 423] on div "Caleb Gorton" at bounding box center [842, 424] width 501 height 29
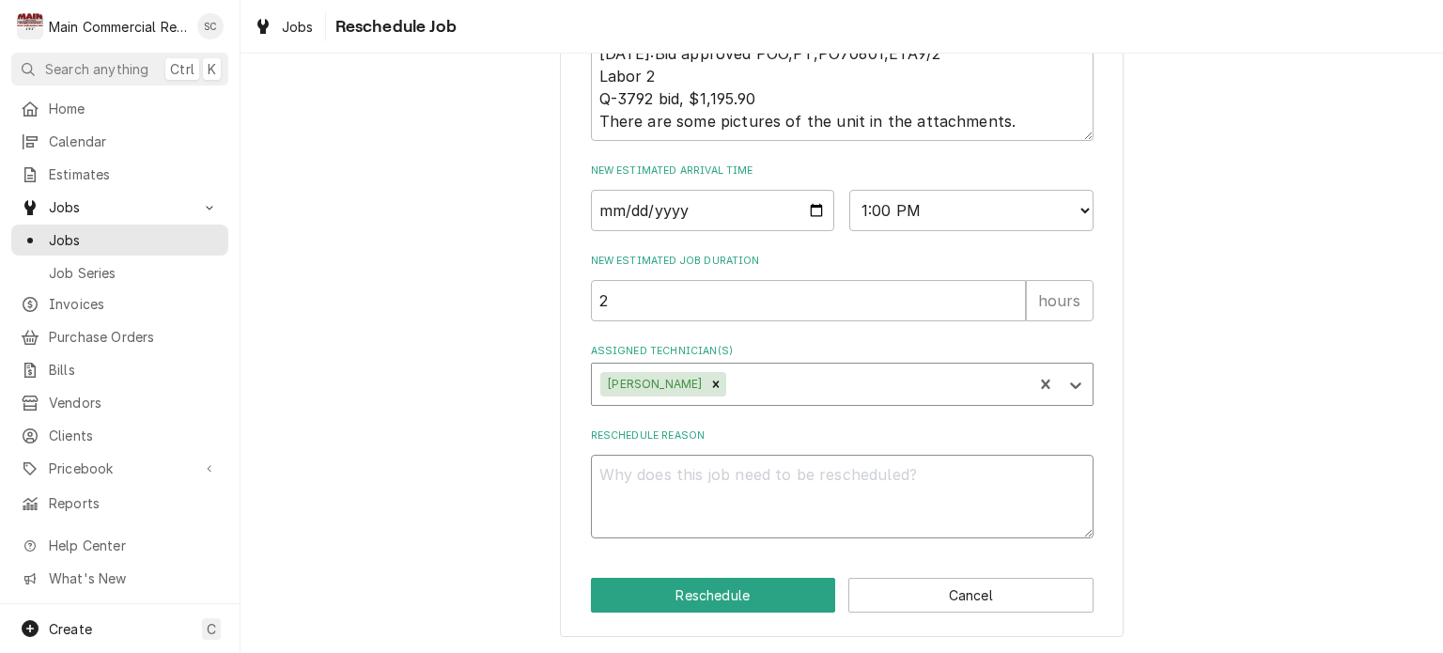
click at [703, 469] on textarea "Reschedule Reason" at bounding box center [842, 497] width 503 height 85
type textarea "x"
type textarea "P"
type textarea "x"
type textarea "Pa"
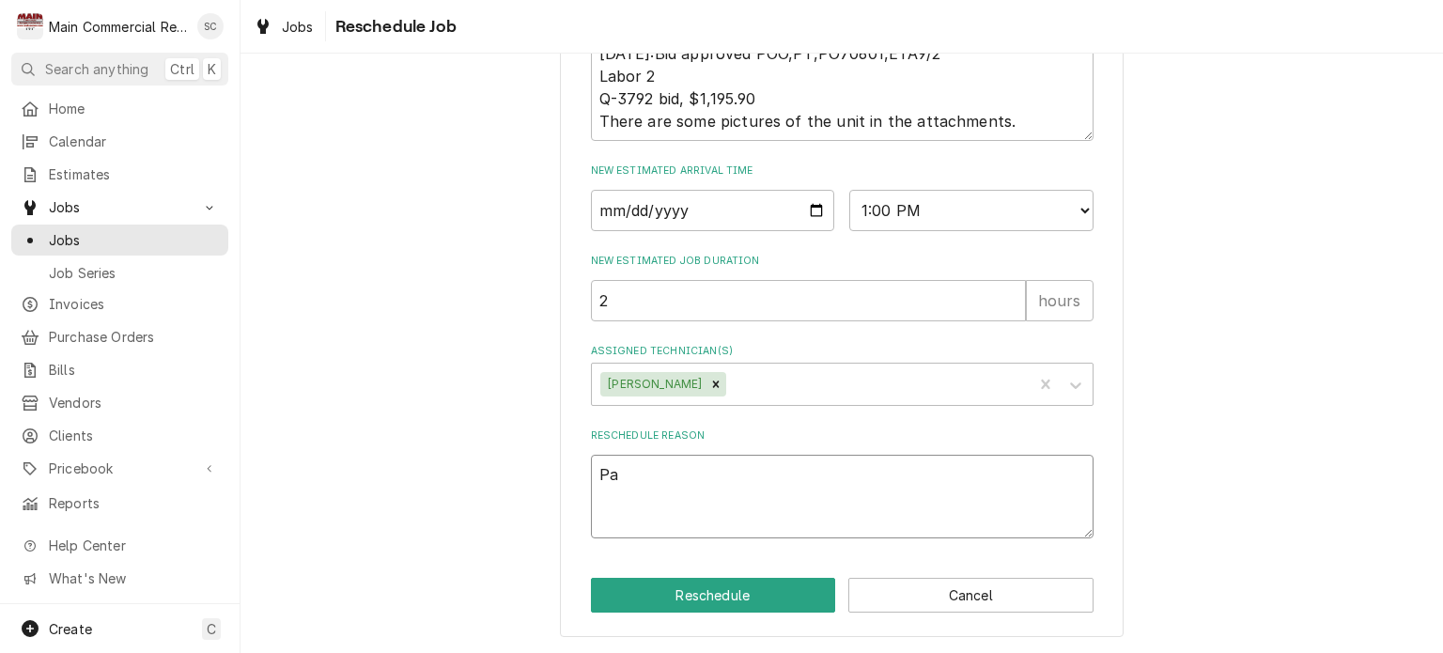
type textarea "x"
type textarea "Par"
type textarea "x"
type textarea "Part"
type textarea "x"
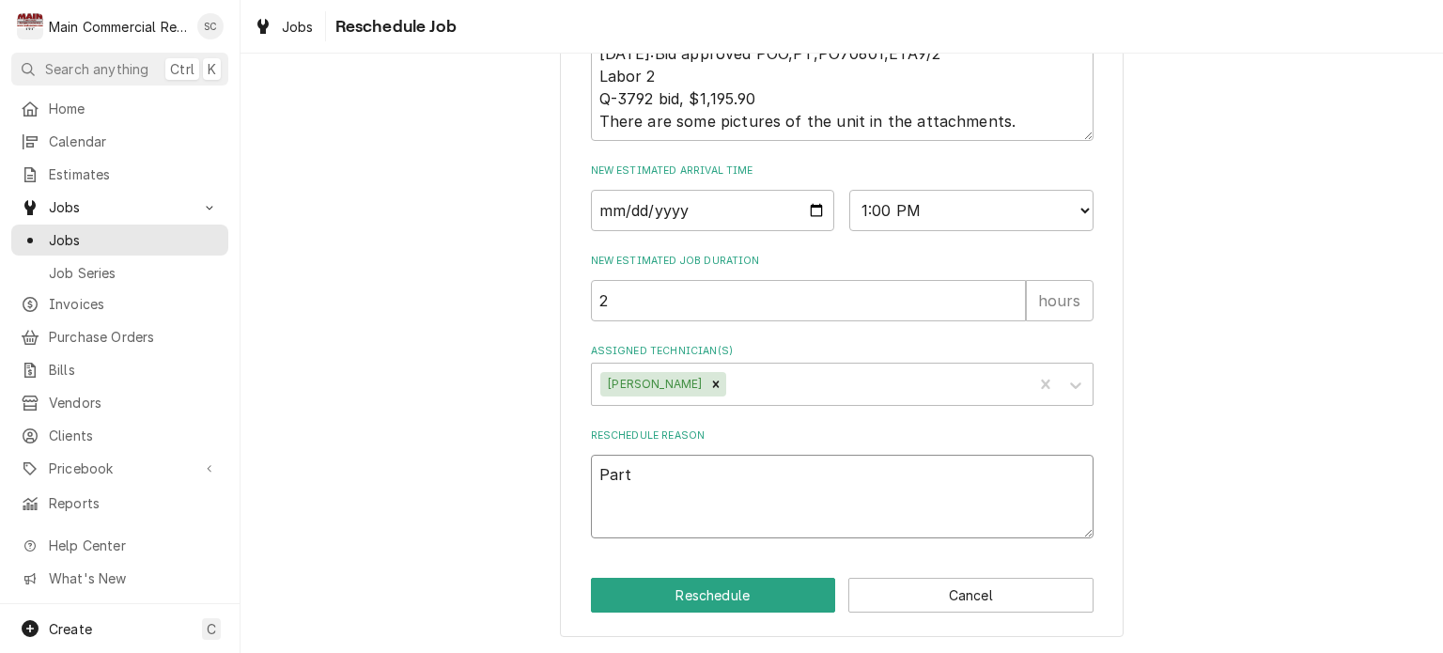
type textarea "Parts"
type textarea "x"
type textarea "Parts"
type textarea "x"
type textarea "Parts a"
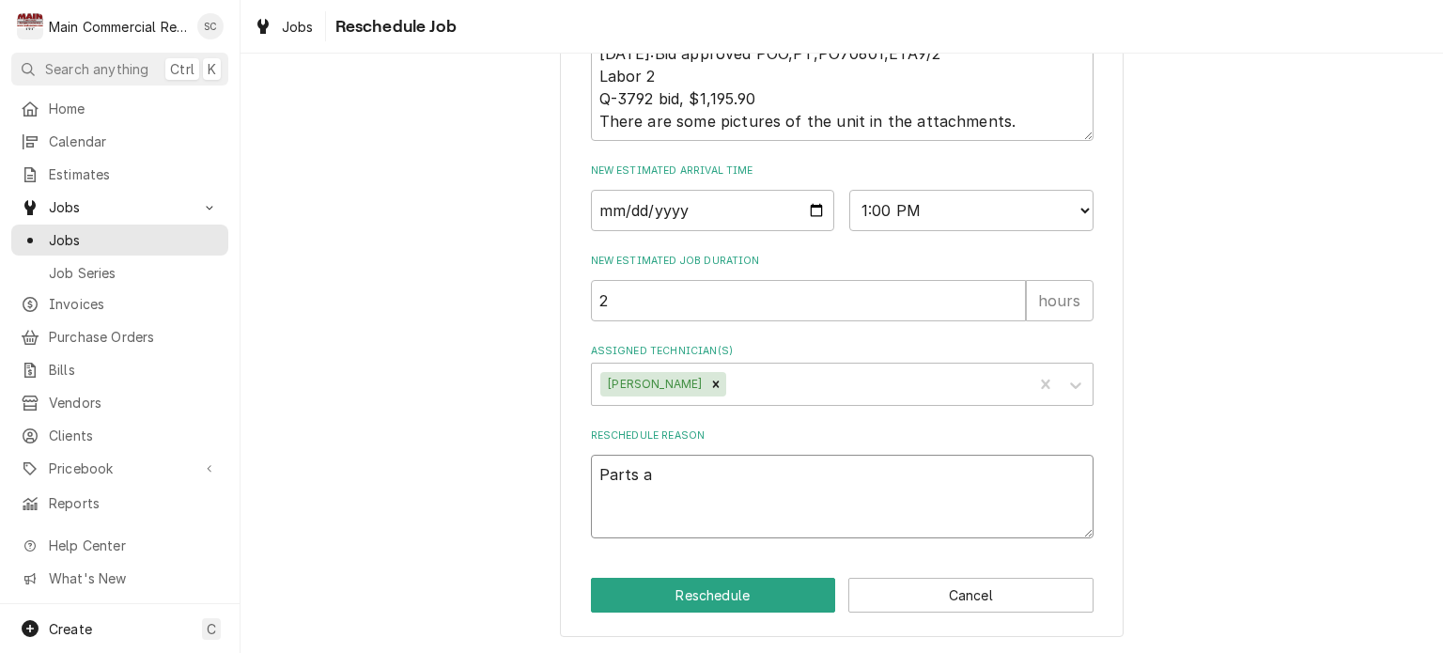
type textarea "x"
type textarea "Parts ar"
type textarea "x"
type textarea "Parts arr"
type textarea "x"
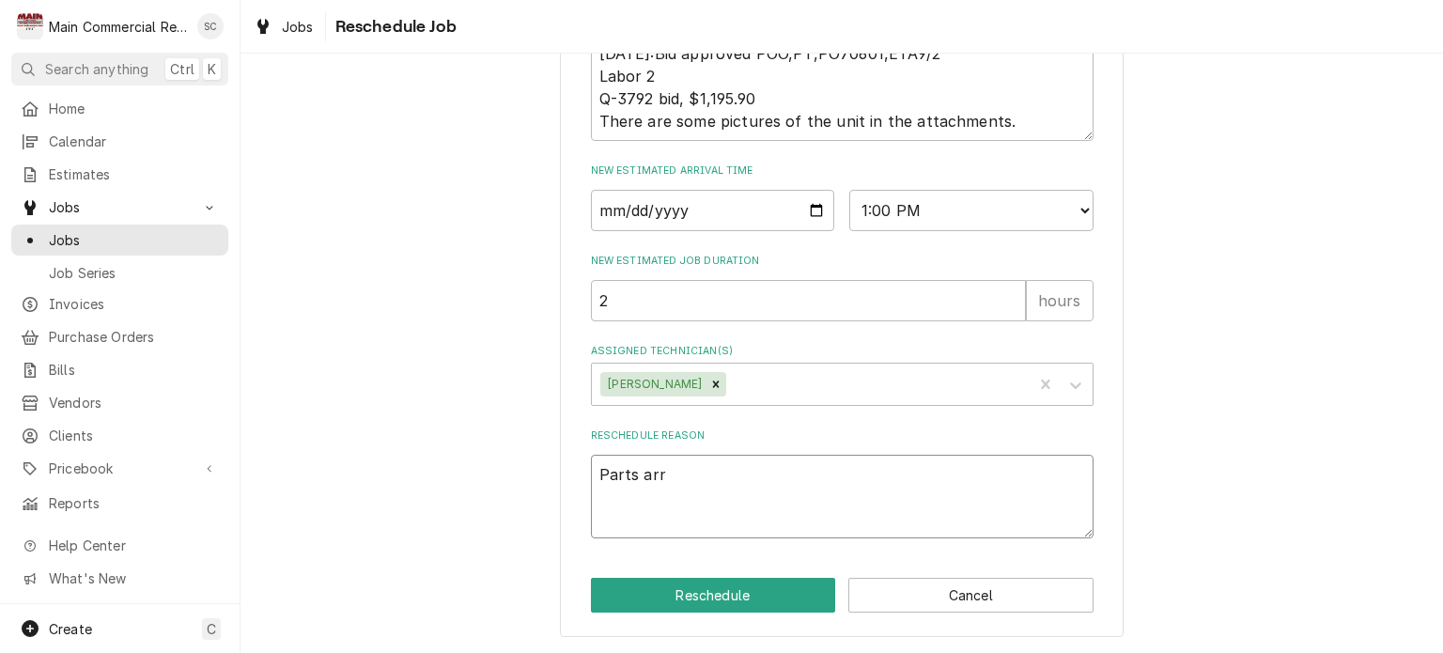
type textarea "Parts arri"
type textarea "x"
type textarea "Parts arriv"
type textarea "x"
type textarea "Parts arrive"
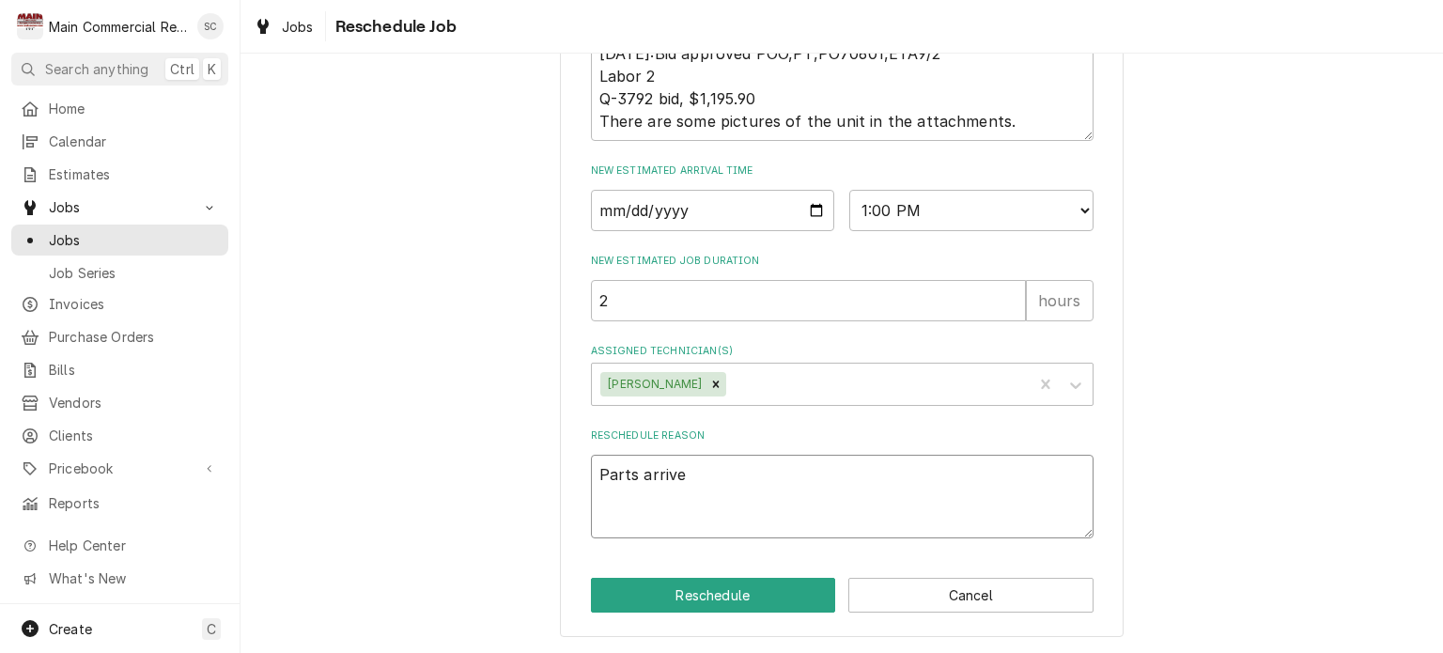
type textarea "x"
type textarea "Parts arrived"
type textarea "x"
type textarea "Parts arrived."
type textarea "x"
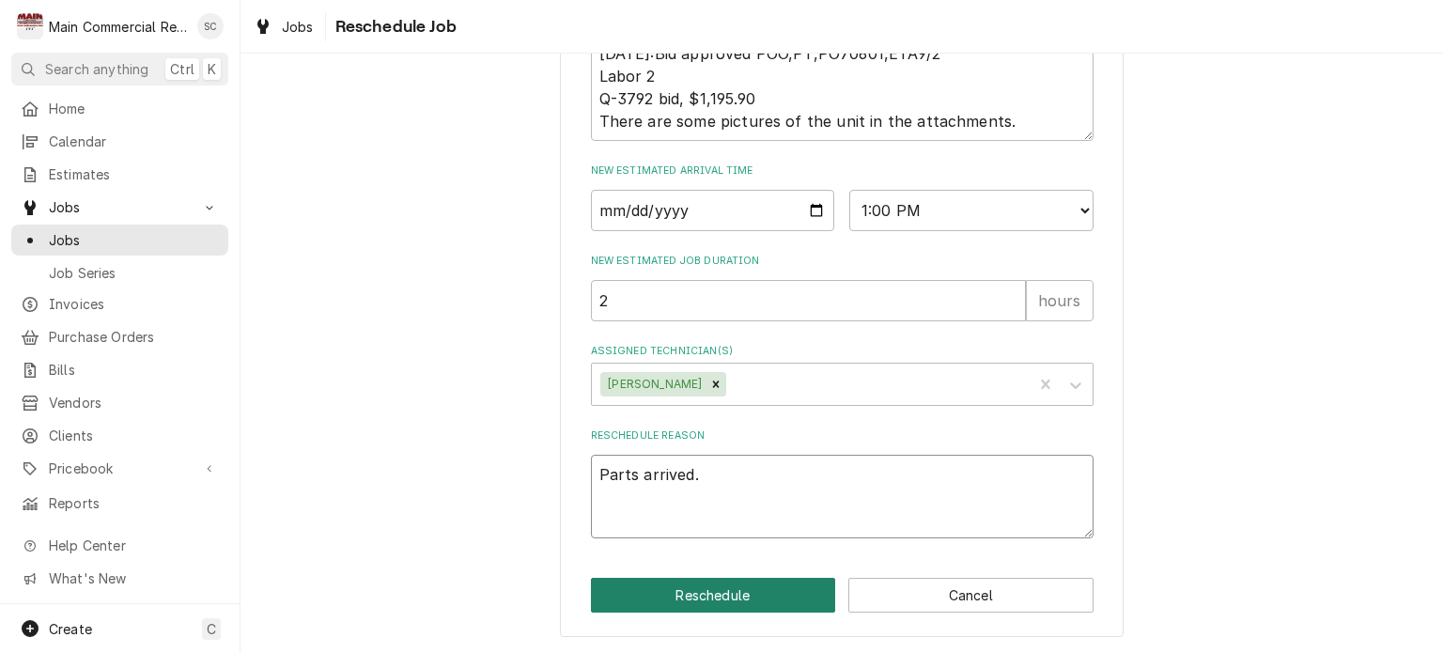
type textarea "Parts arrived."
click at [774, 597] on button "Reschedule" at bounding box center [713, 595] width 245 height 35
type textarea "x"
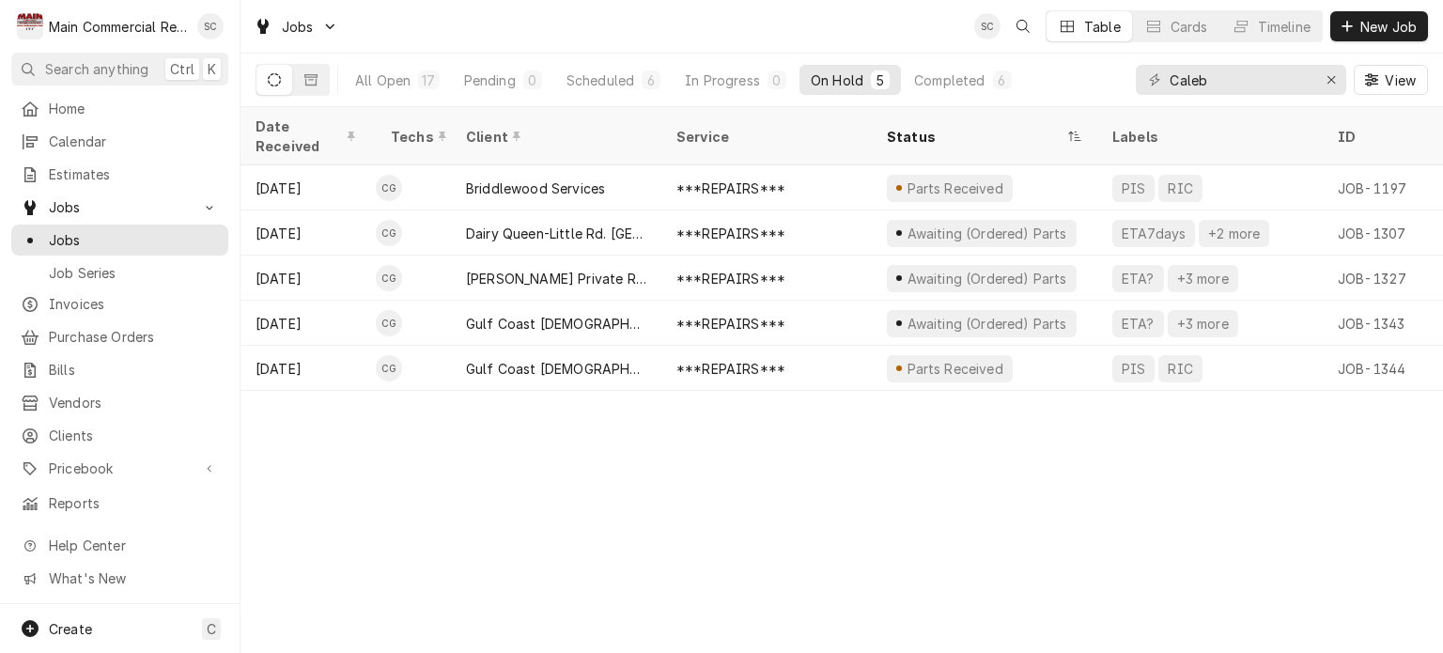
click at [925, 534] on div "Date Received Techs Client Service Status Labels ID Duration Location Name Job …" at bounding box center [841, 380] width 1202 height 546
click at [1326, 81] on icon "Erase input" at bounding box center [1331, 79] width 10 height 13
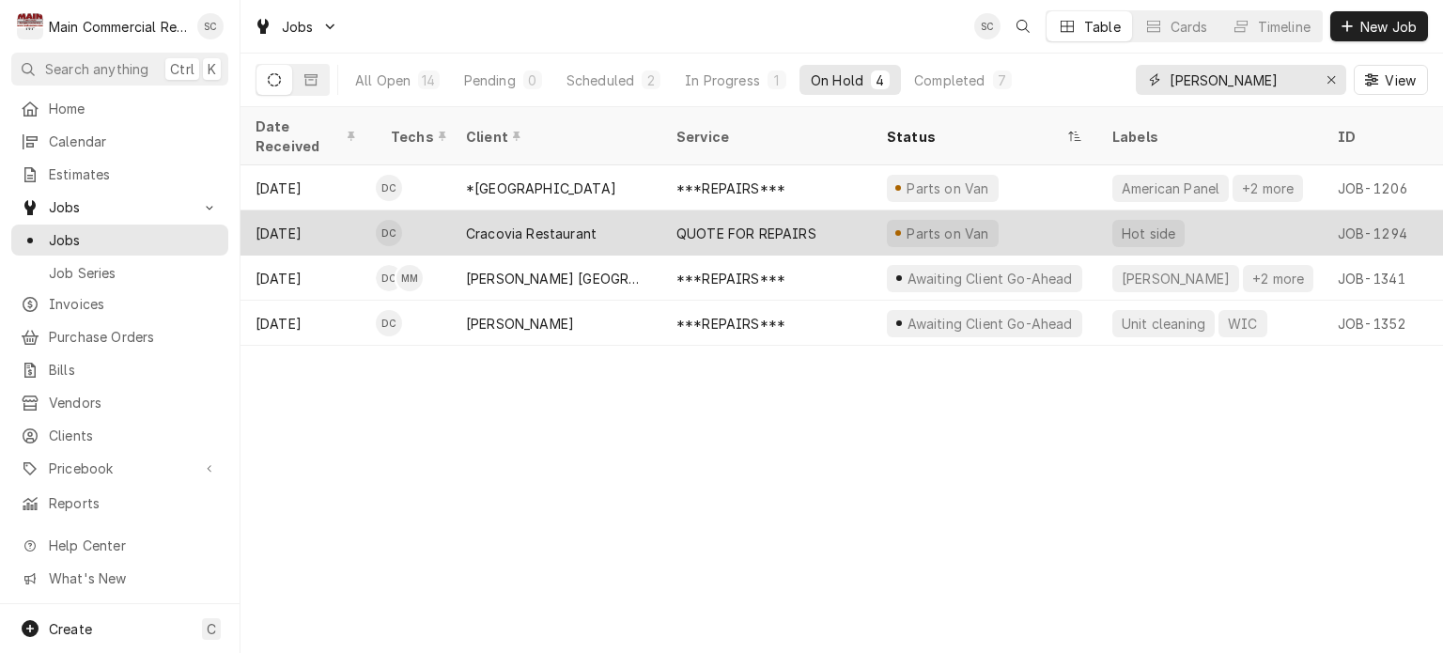
type input "[PERSON_NAME]"
click at [616, 216] on div "Cracovia Restaurant" at bounding box center [556, 232] width 210 height 45
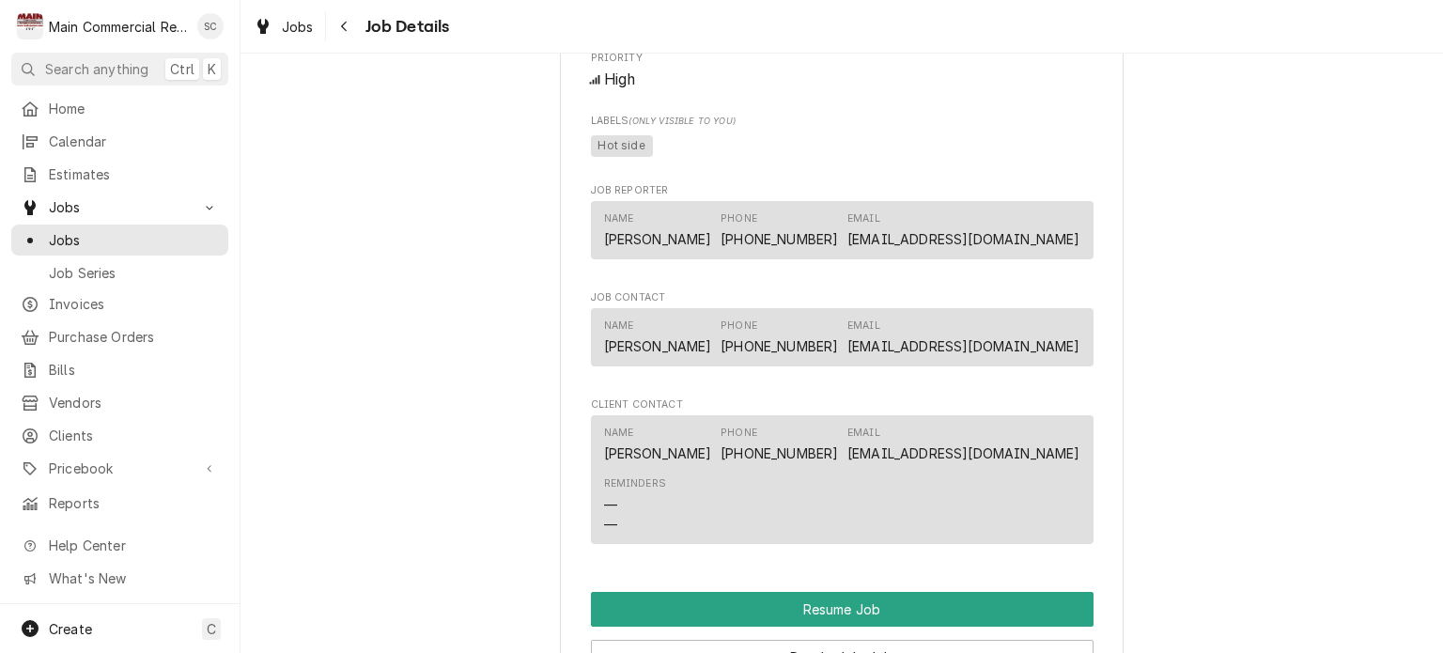
scroll to position [1691, 0]
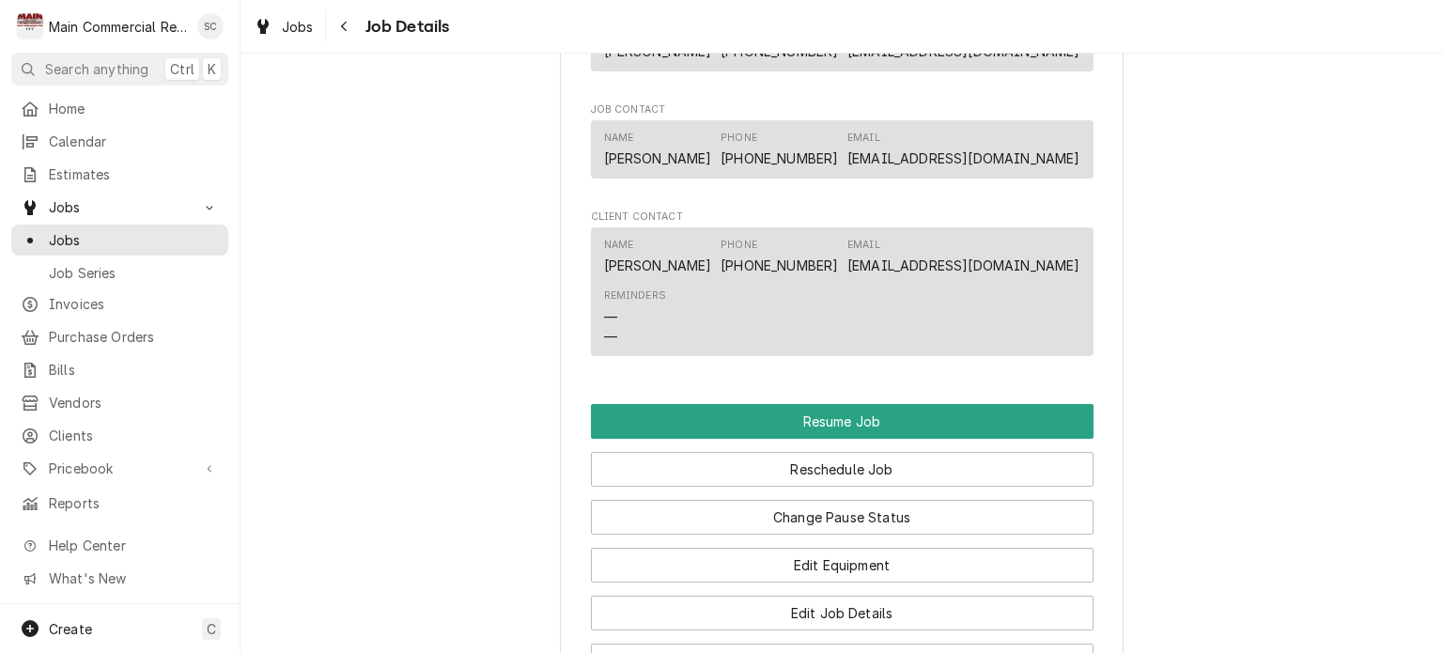
drag, startPoint x: 926, startPoint y: 284, endPoint x: 1076, endPoint y: 288, distance: 150.4
click at [1076, 288] on div "Name [PERSON_NAME] Phone [PHONE_NUMBER] Email [EMAIL_ADDRESS][DOMAIN_NAME] Remi…" at bounding box center [842, 291] width 503 height 129
copy link "[EMAIL_ADDRESS][DOMAIN_NAME]"
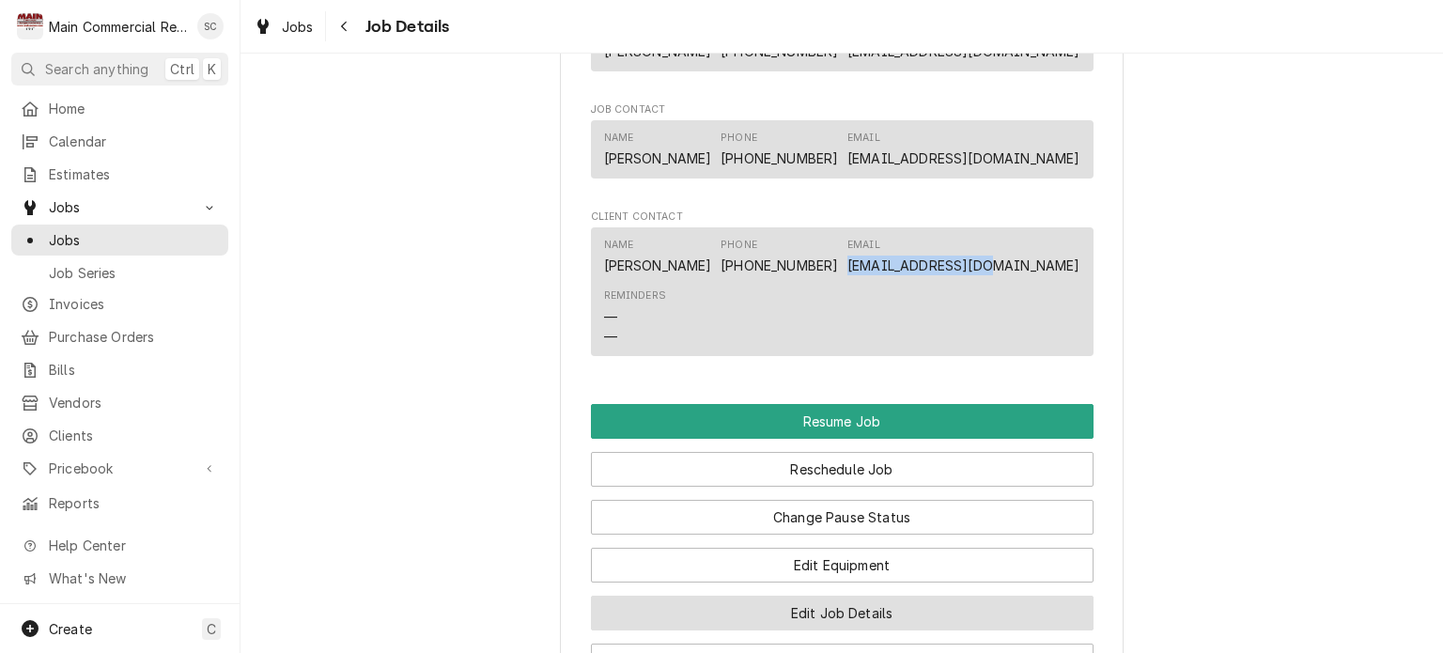
click at [864, 629] on button "Edit Job Details" at bounding box center [842, 613] width 503 height 35
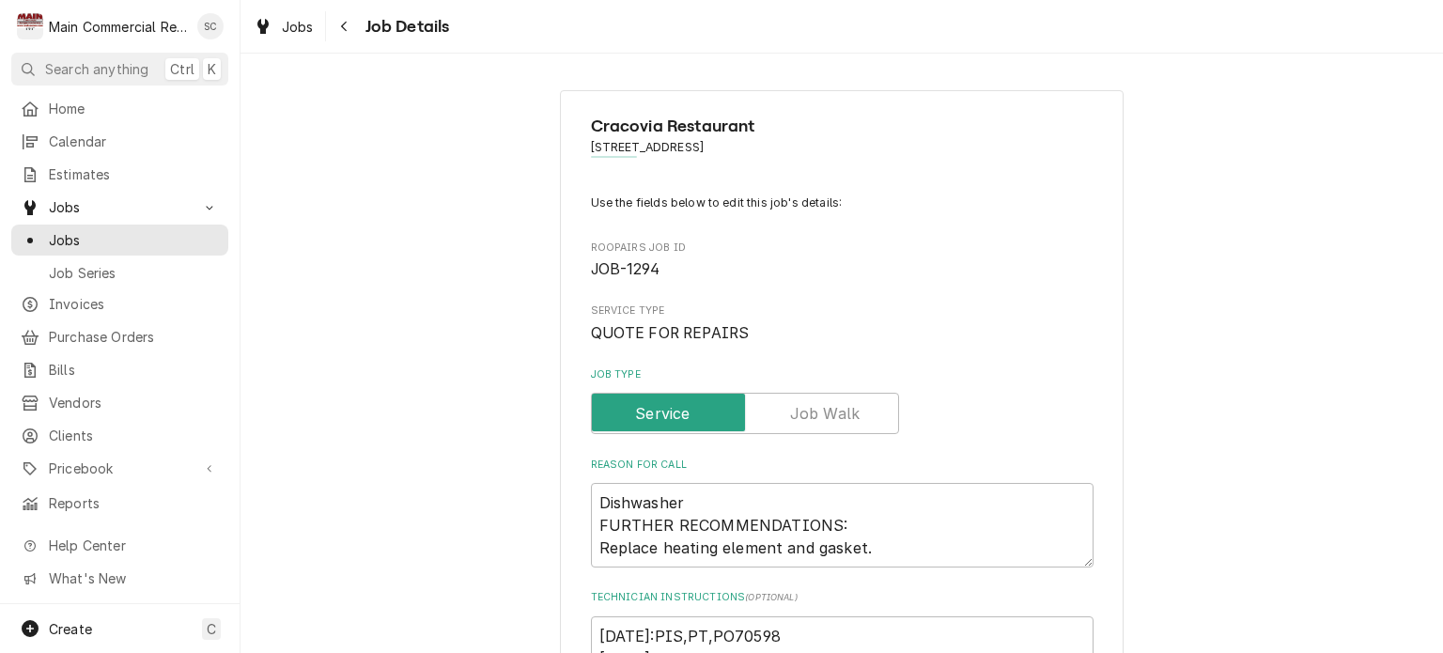
scroll to position [282, 0]
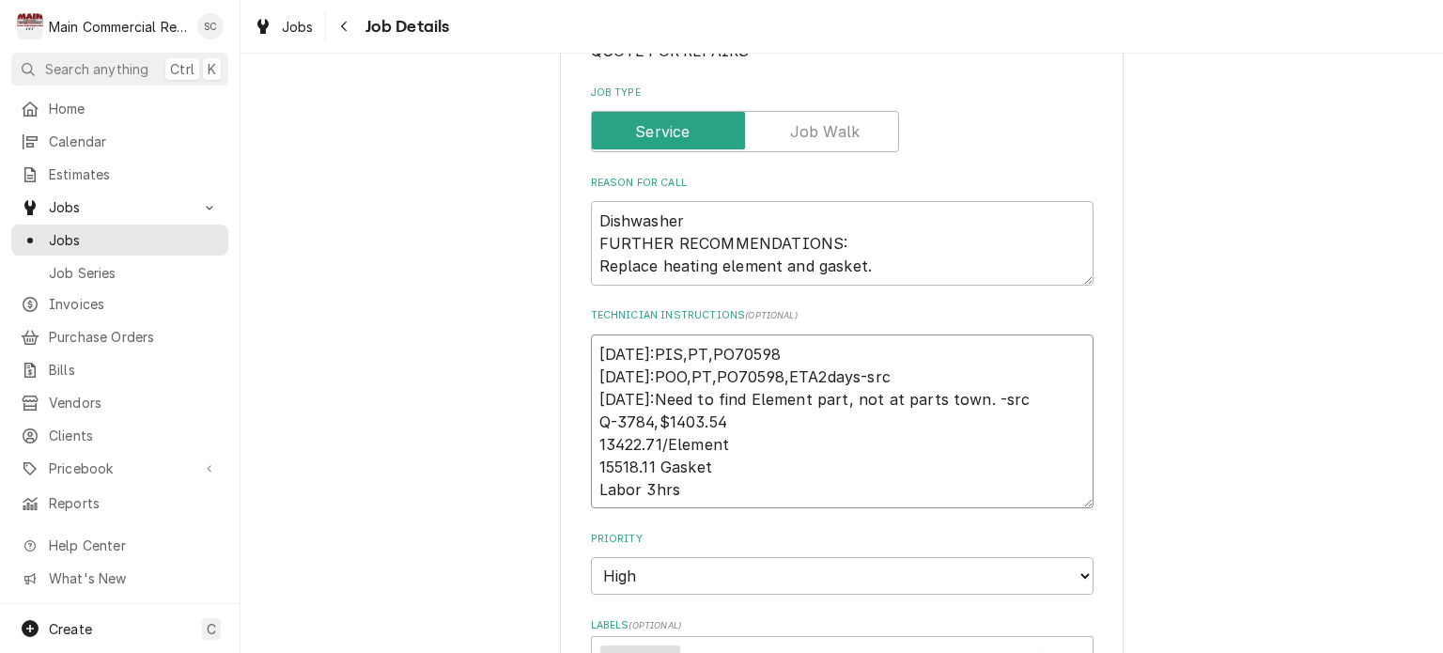
click at [592, 352] on textarea "[DATE]:PIS,PT,PO70598 [DATE]:POO,PT,PO70598,ETA2days-src [DATE]:Need to find El…" at bounding box center [842, 421] width 503 height 175
type textarea "x"
type textarea "[DATE]:PIS,PT,PO70598 [DATE]:POO,PT,PO70598,ETA2days-src [DATE]:Need to find El…"
type textarea "x"
type textarea "9 [DATE]:PIS,PT,PO70598 [DATE]:POO,PT,PO70598,ETA2days-src [DATE]:Need to find …"
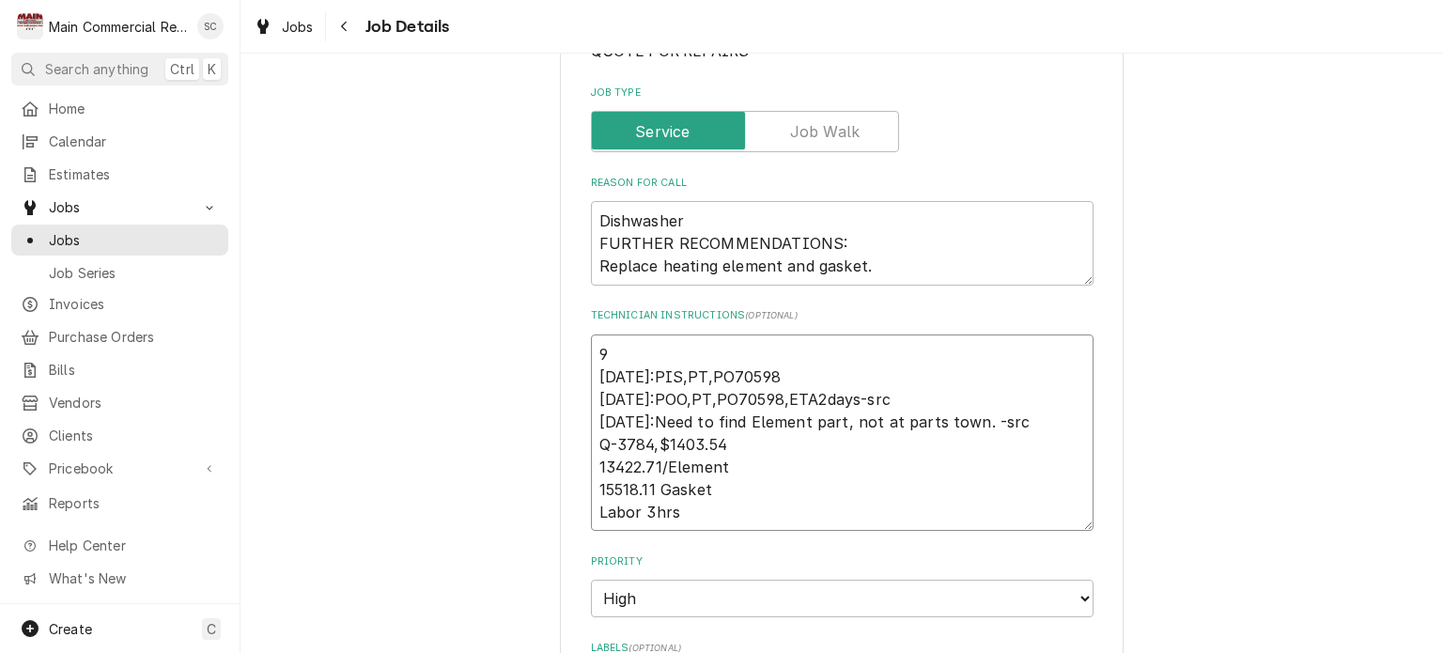
type textarea "x"
type textarea "9/ [DATE]:PIS,PT,PO70598 [DATE]:POO,PT,PO70598,ETA2days-src [DATE]:Need to find…"
type textarea "x"
type textarea "9/4 [DATE]:PIS,PT,PO70598 [DATE]:POO,PT,PO70598,ETA2days-src [DATE]:Need to fin…"
type textarea "x"
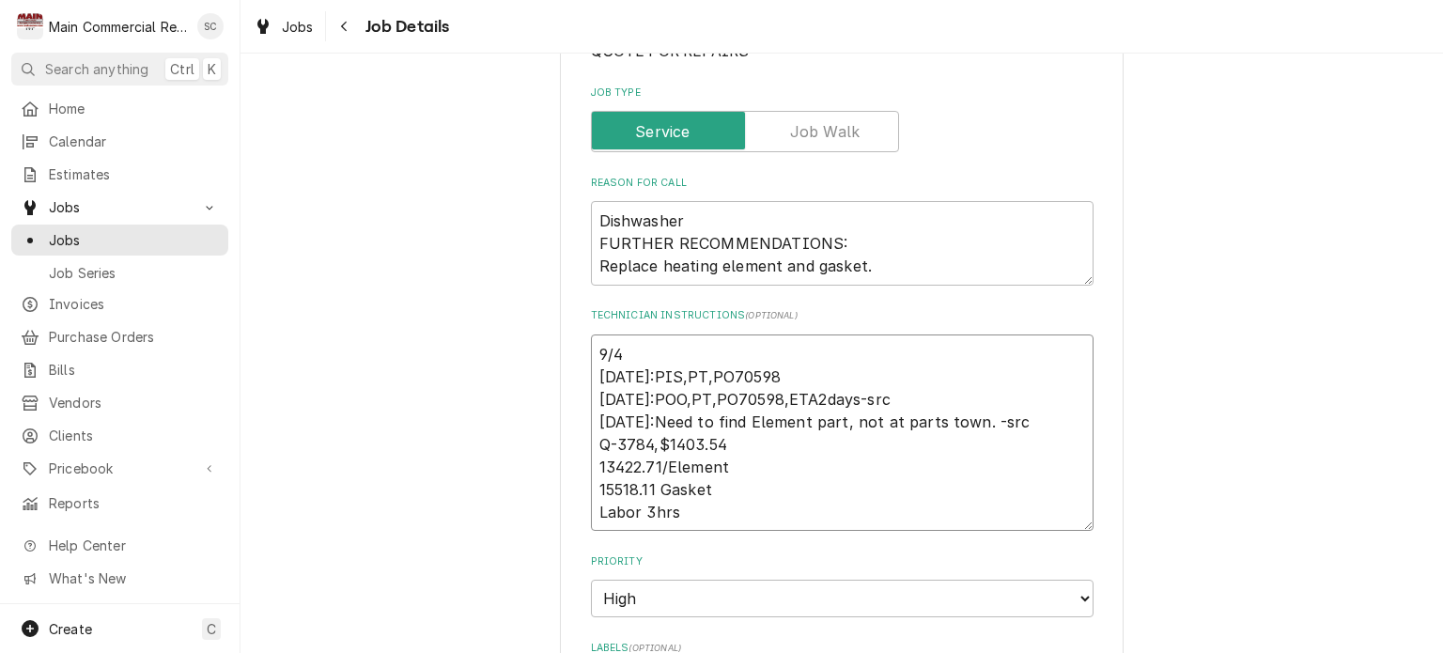
type textarea "9/4/ [DATE]:PIS,PT,PO70598 [DATE]:POO,PT,PO70598,ETA2days-src [DATE]:Need to fi…"
type textarea "x"
type textarea "9/4/2 [DATE]:PIS,PT,PO70598 [DATE]:POO,PT,PO70598,ETA2days-src [DATE]:Need to f…"
type textarea "x"
type textarea "[DATE] [DATE]:PIS,PT,PO70598 [DATE]:POO,PT,PO70598,ETA2days-src [DATE]:Need to …"
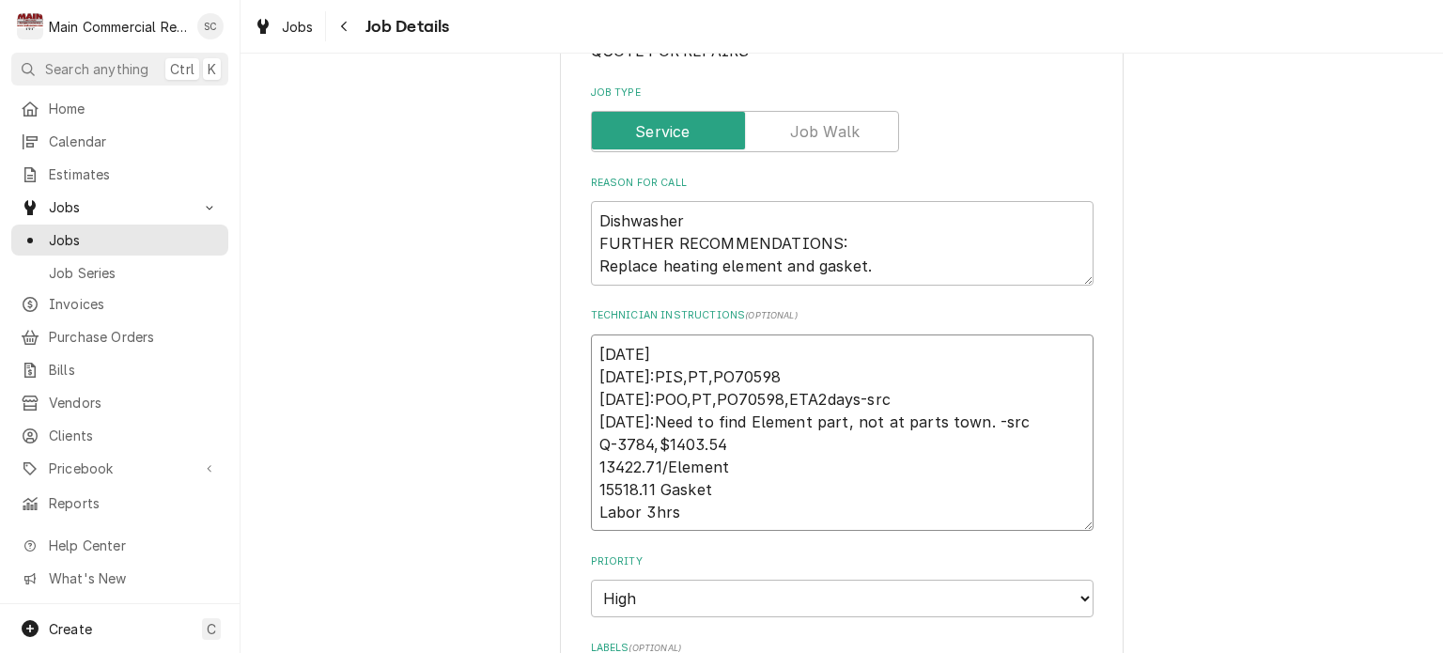
type textarea "x"
type textarea "[DATE]: [DATE]:PIS,PT,PO70598 [DATE]:POO,PT,PO70598,ETA2days-src [DATE]:Need to…"
type textarea "x"
type textarea "[DATE]:I [DATE]:PIS,PT,PO70598 [DATE]:POO,PT,PO70598,ETA2days-src [DATE]:Need t…"
type textarea "x"
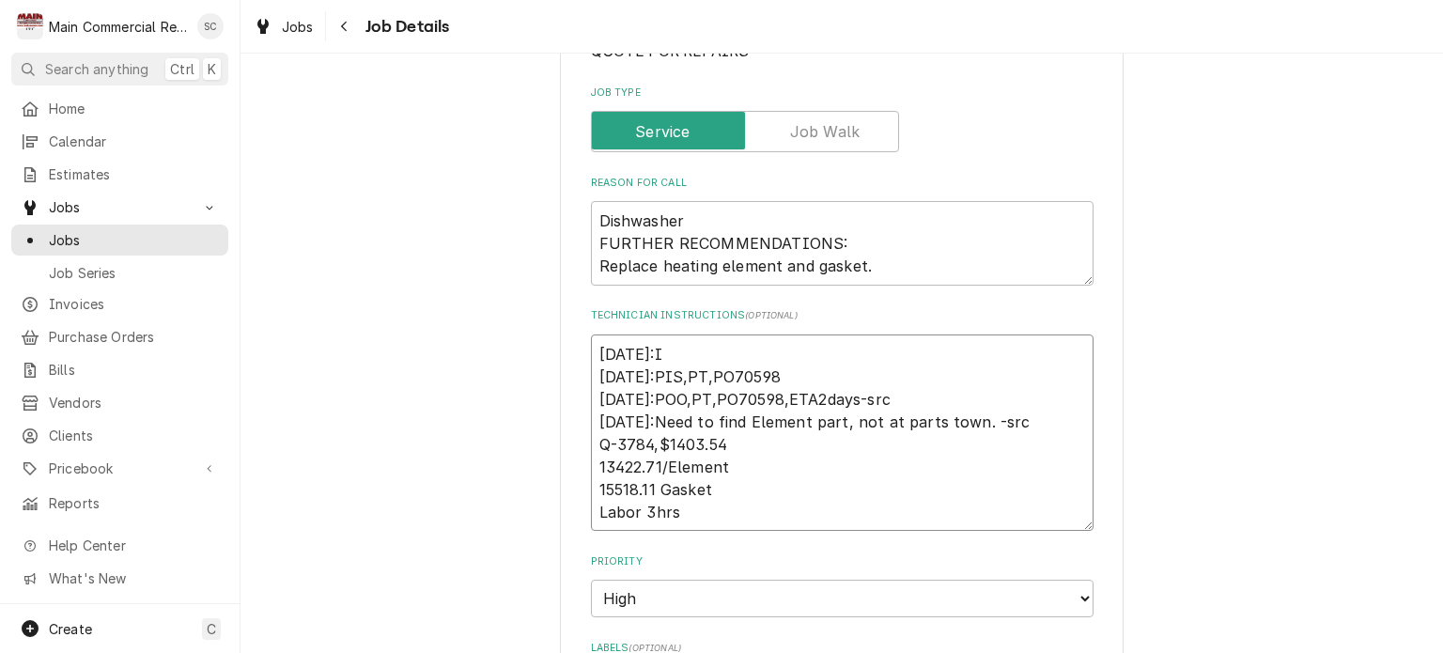
type textarea "[DATE]:I [DATE]:PIS,PT,PO70598 [DATE]:POO,PT,PO70598,ETA2days-src [DATE]:Need t…"
type textarea "x"
type textarea "[DATE]:I c [DATE]:PIS,PT,PO70598 [DATE]:POO,PT,PO70598,ETA2days-src [DATE]:Need…"
type textarea "x"
type textarea "[DATE]:I ca [DATE]:PIS,PT,PO70598 [DATE]:POO,PT,PO70598,ETA2days-src [DATE]:Nee…"
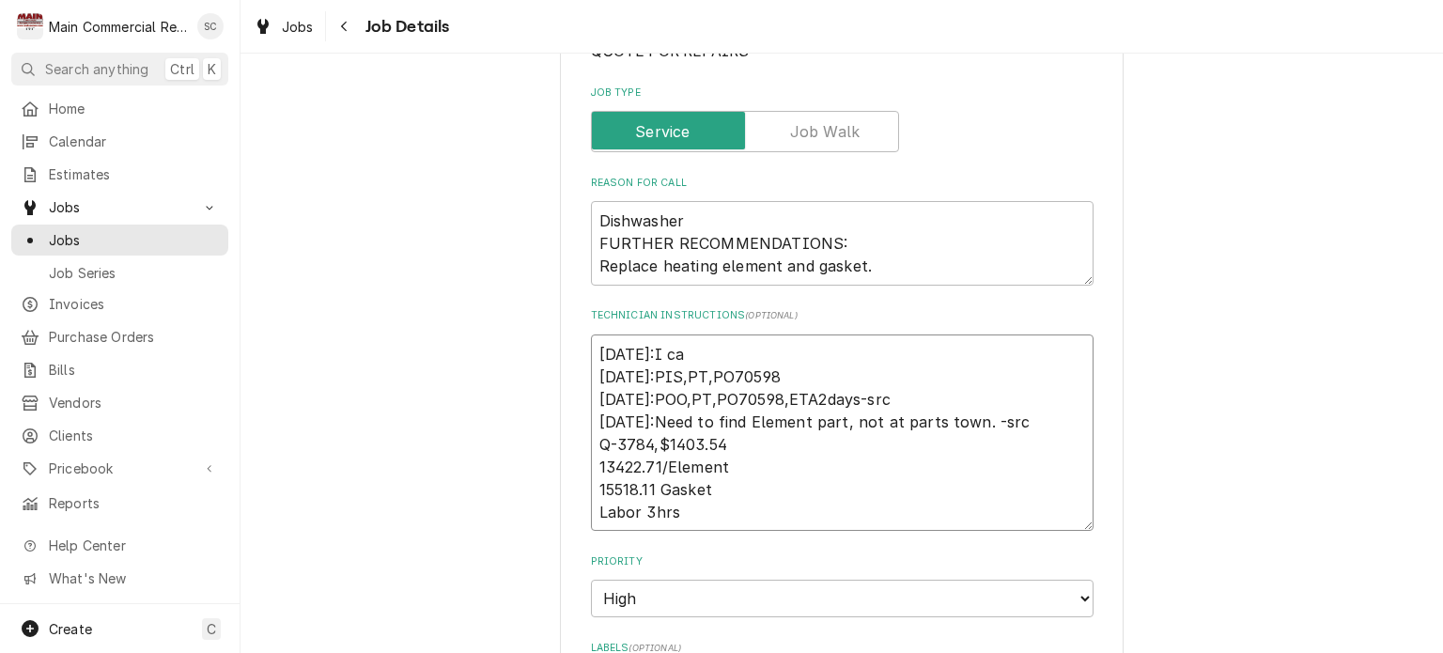
type textarea "x"
type textarea "[DATE]:I cal [DATE]:PIS,PT,PO70598 [DATE]:POO,PT,PO70598,ETA2days-src [DATE]:Ne…"
type textarea "x"
type textarea "[DATE]:I calle [DATE]:PIS,PT,PO70598 [DATE]:POO,PT,PO70598,ETA2days-src [DATE]:…"
type textarea "x"
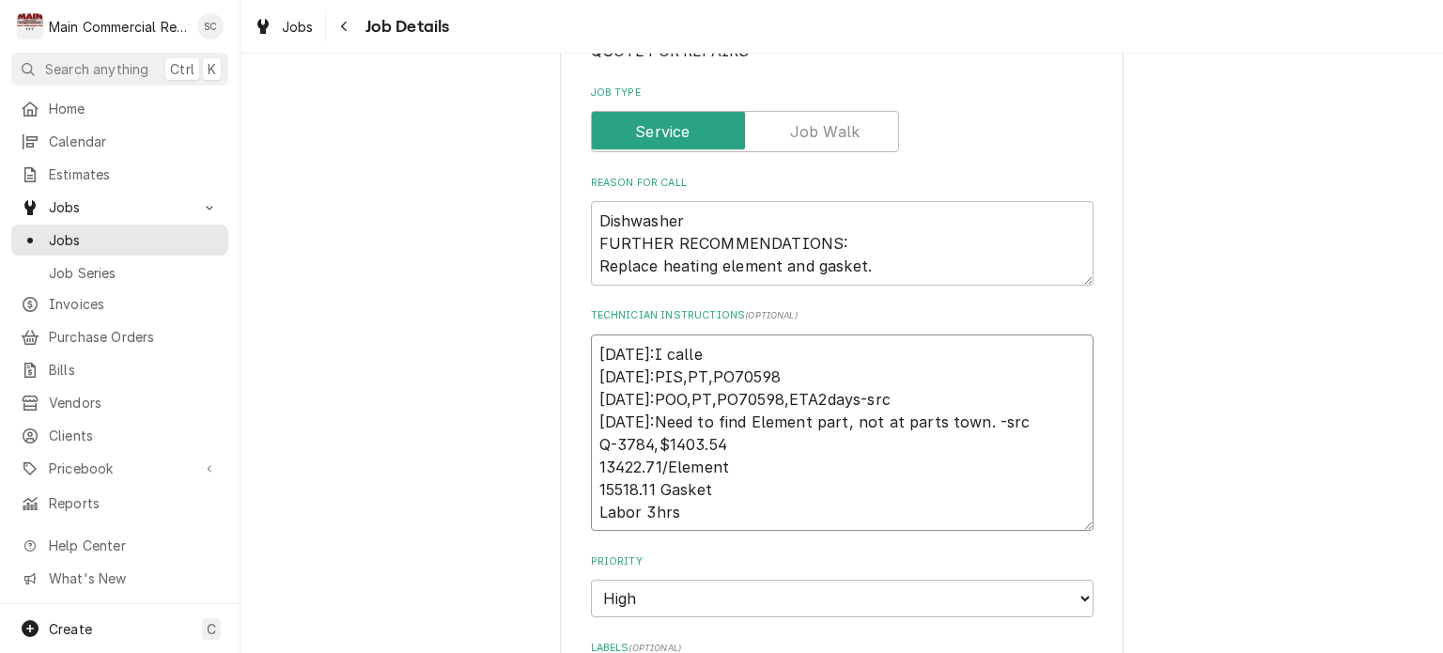
type textarea "[DATE]:I called [DATE]:PIS,PT,PO70598 [DATE]:POO,PT,PO70598,ETA2days-src [DATE]…"
type textarea "x"
type textarea "[DATE]:I called [DATE]:PIS,PT,PO70598 [DATE]:POO,PT,PO70598,ETA2days-src [DATE]…"
type textarea "x"
type textarea "9/4/25:I called b 8/28/25:PIS,PT,PO70598 8/26/25:POO,PT,PO70598,ETA2days-src 8/…"
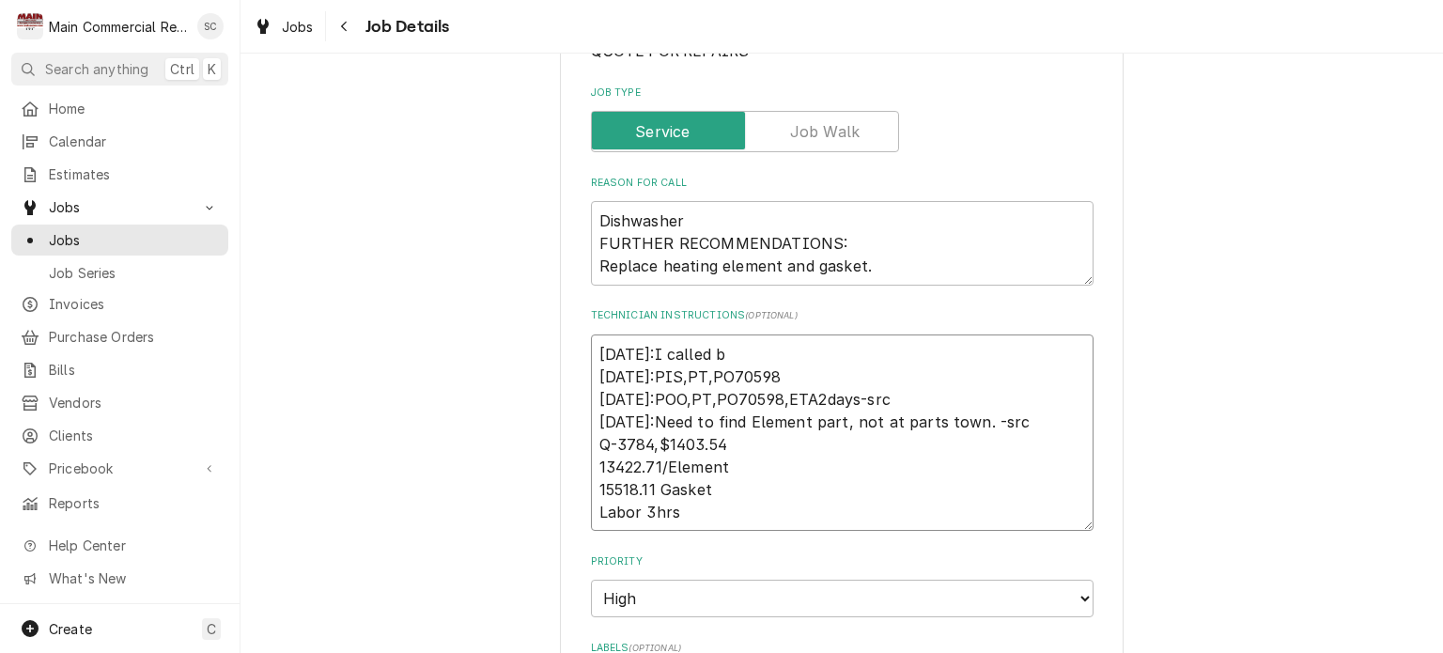
type textarea "x"
type textarea "9/4/25:I called bu 8/28/25:PIS,PT,PO70598 8/26/25:POO,PT,PO70598,ETA2days-src 8…"
type textarea "x"
type textarea "9/4/25:I called but 8/28/25:PIS,PT,PO70598 8/26/25:POO,PT,PO70598,ETA2days-src …"
type textarea "x"
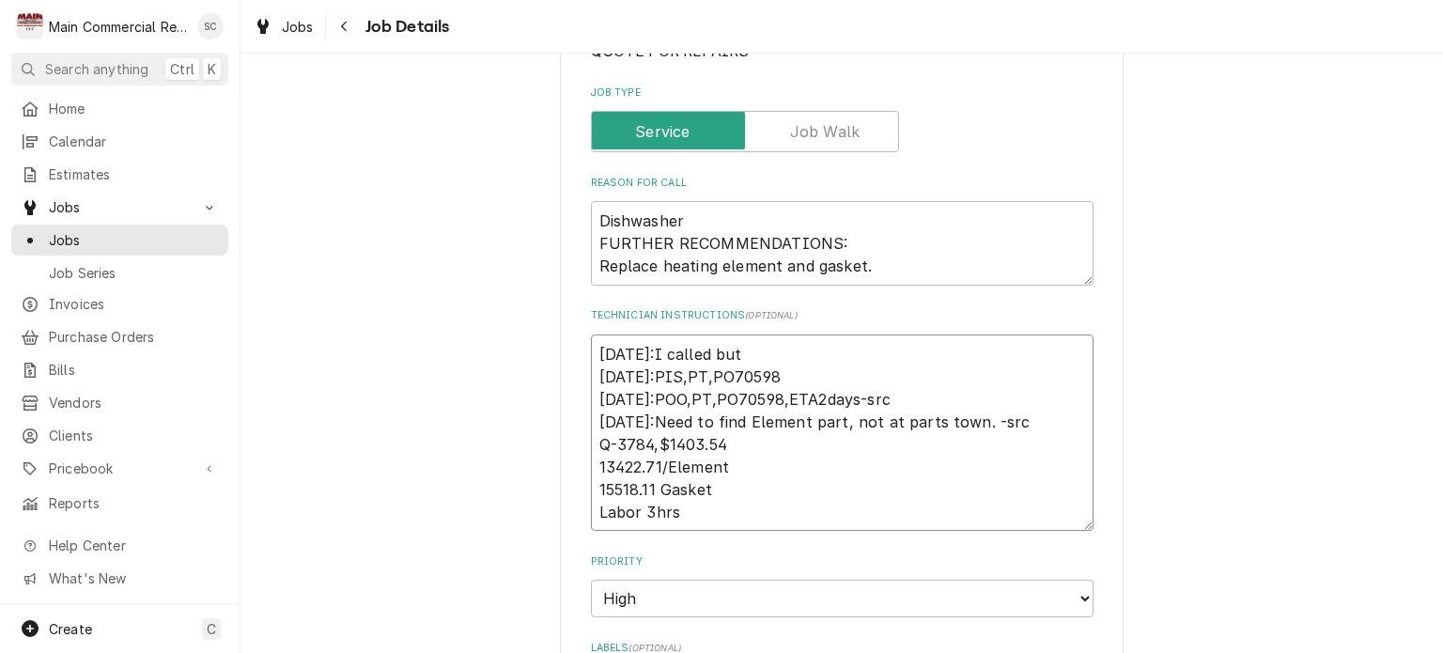
type textarea "9/4/25:I called but 8/28/25:PIS,PT,PO70598 8/26/25:POO,PT,PO70598,ETA2days-src …"
type textarea "x"
type textarea "9/4/25:I called but c 8/28/25:PIS,PT,PO70598 8/26/25:POO,PT,PO70598,ETA2days-sr…"
type textarea "x"
type textarea "9/4/25:I called but co 8/28/25:PIS,PT,PO70598 8/26/25:POO,PT,PO70598,ETA2days-s…"
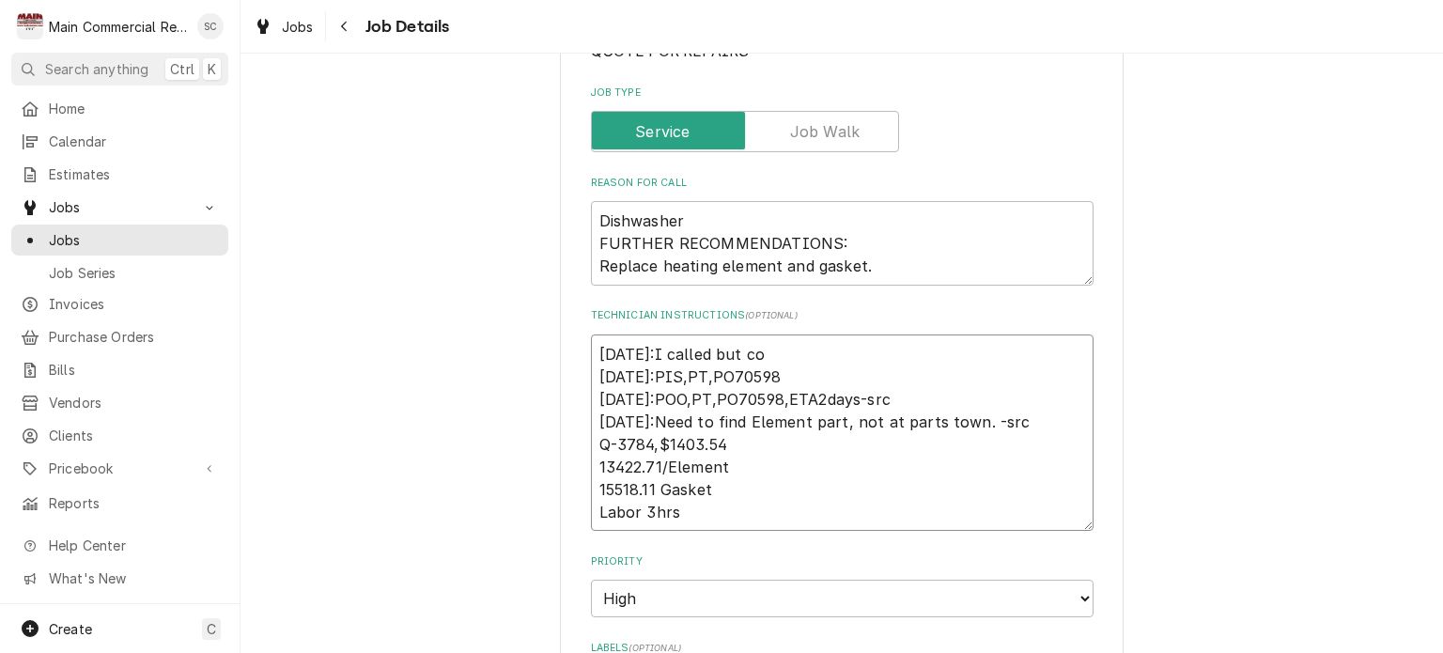
type textarea "x"
type textarea "9/4/25:I called but cou 8/28/25:PIS,PT,PO70598 8/26/25:POO,PT,PO70598,ETA2days-…"
type textarea "x"
type textarea "9/4/25:I called but coul 8/28/25:PIS,PT,PO70598 8/26/25:POO,PT,PO70598,ETA2days…"
type textarea "x"
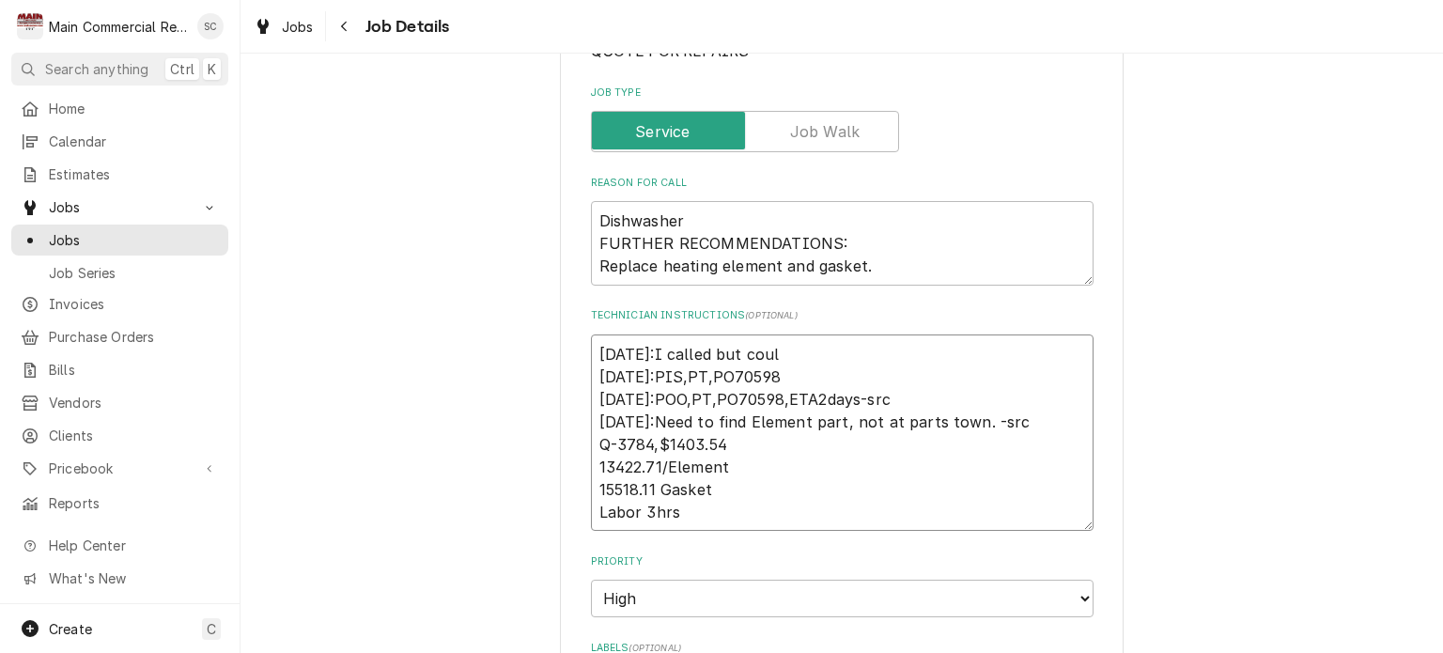
type textarea "9/4/25:I called but could 8/28/25:PIS,PT,PO70598 8/26/25:POO,PT,PO70598,ETA2day…"
type textarea "x"
type textarea "9/4/25:I called but couldn 8/28/25:PIS,PT,PO70598 8/26/25:POO,PT,PO70598,ETA2da…"
type textarea "x"
type textarea "9/4/25:I called but couldno 8/28/25:PIS,PT,PO70598 8/26/25:POO,PT,PO70598,ETA2d…"
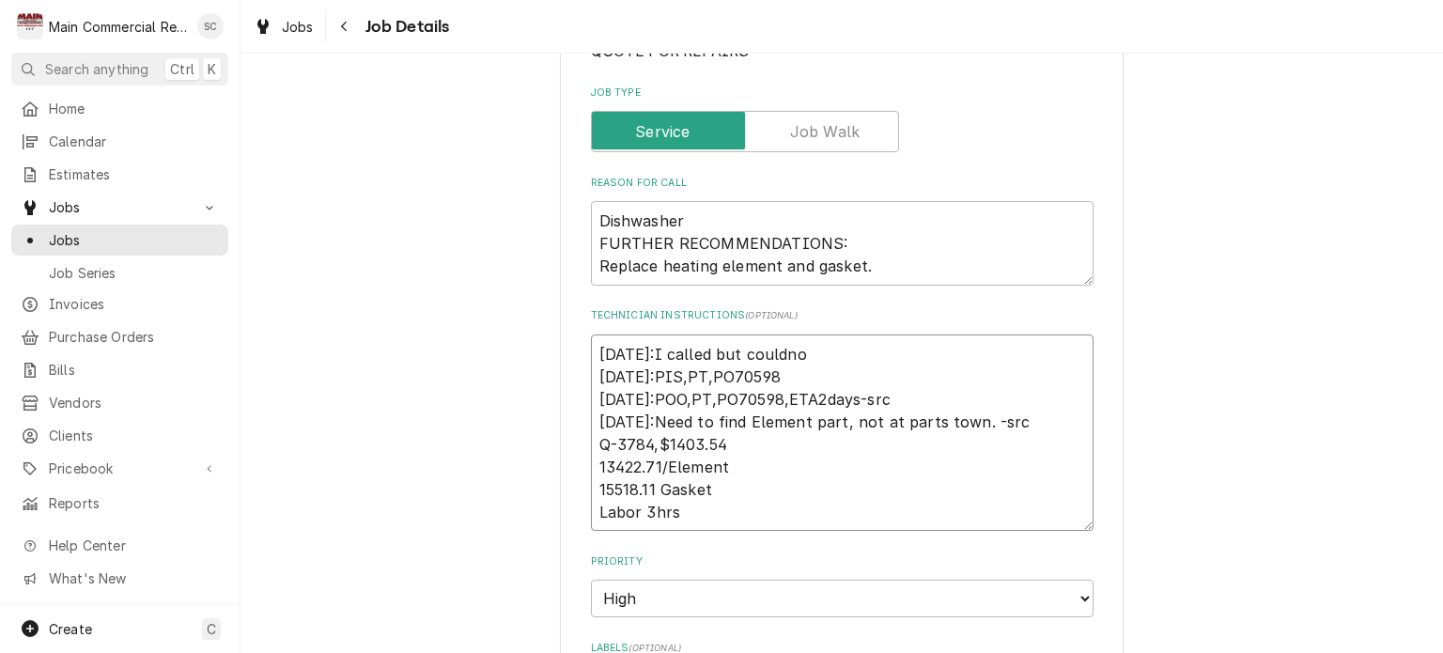
type textarea "x"
type textarea "9/4/25:I called but couldnot 8/28/25:PIS,PT,PO70598 8/26/25:POO,PT,PO70598,ETA2…"
type textarea "x"
type textarea "9/4/25:I called but couldnot 8/28/25:PIS,PT,PO70598 8/26/25:POO,PT,PO70598,ETA2…"
type textarea "x"
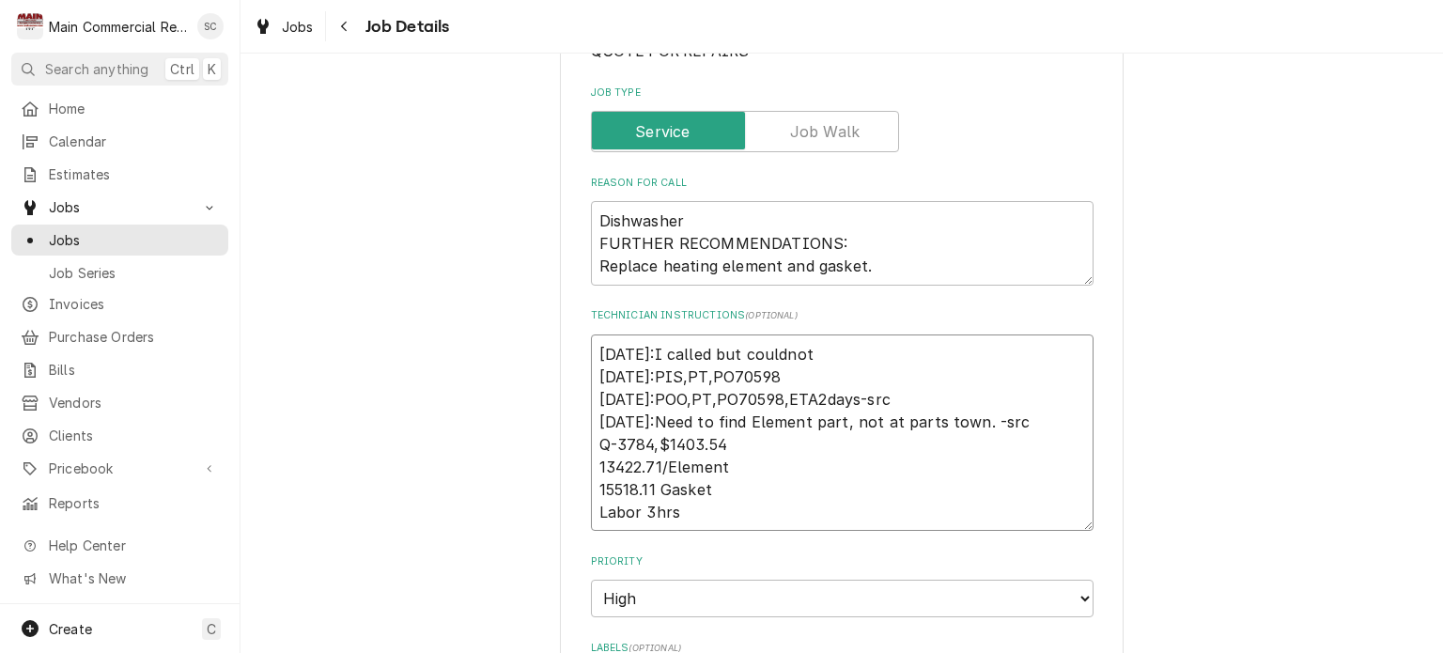
type textarea "9/4/25:I called but couldnot 8/28/25:PIS,PT,PO70598 8/26/25:POO,PT,PO70598,ETA2…"
type textarea "x"
type textarea "9/4/25:I called but couldno 8/28/25:PIS,PT,PO70598 8/26/25:POO,PT,PO70598,ETA2d…"
type textarea "x"
type textarea "9/4/25:I called but couldn 8/28/25:PIS,PT,PO70598 8/26/25:POO,PT,PO70598,ETA2da…"
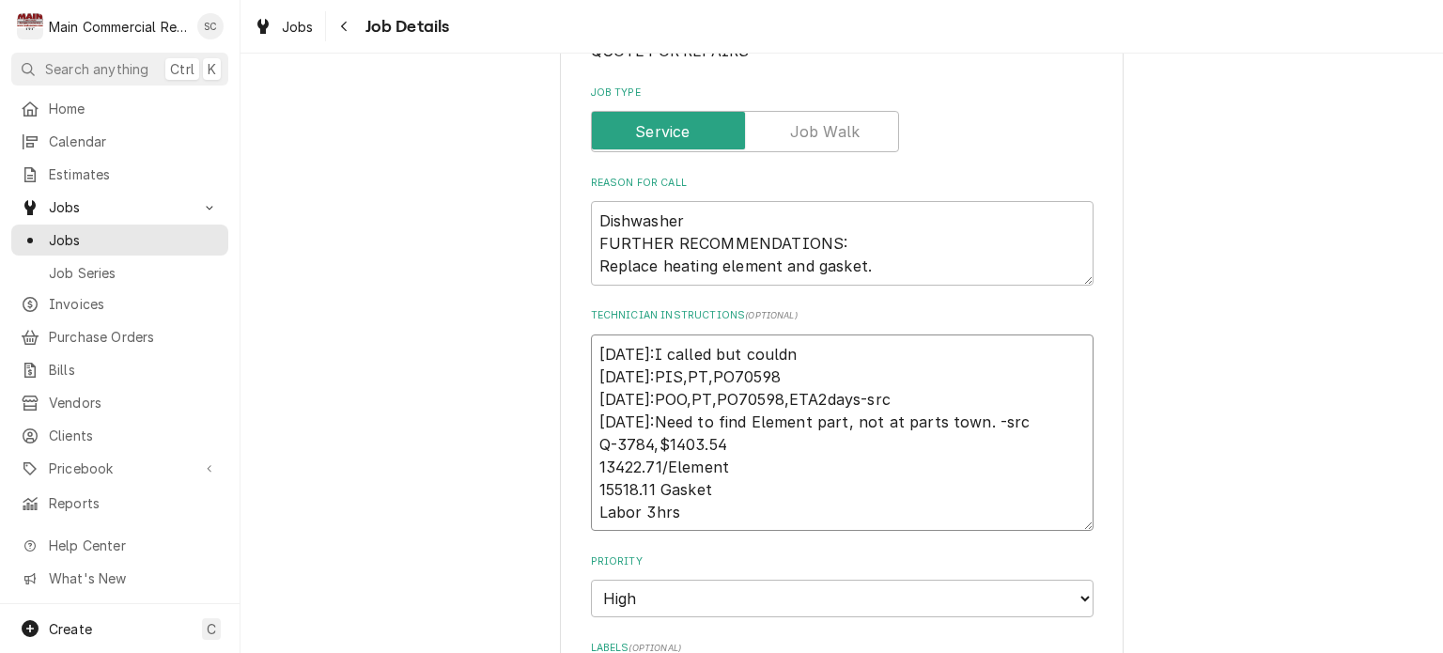
type textarea "x"
type textarea "9/4/25:I called but could 8/28/25:PIS,PT,PO70598 8/26/25:POO,PT,PO70598,ETA2day…"
type textarea "x"
type textarea "9/4/25:I called but could 8/28/25:PIS,PT,PO70598 8/26/25:POO,PT,PO70598,ETA2day…"
type textarea "x"
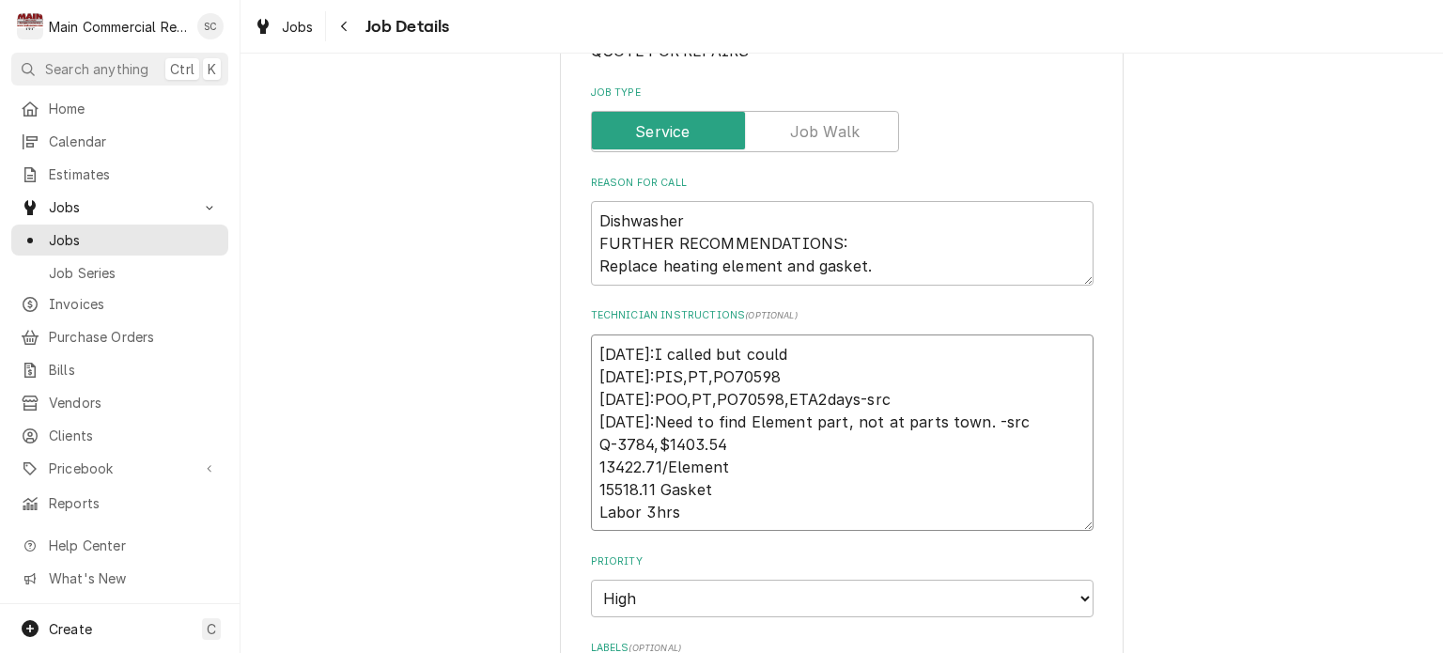
type textarea "9/4/25:I called but could n 8/28/25:PIS,PT,PO70598 8/26/25:POO,PT,PO70598,ETA2d…"
type textarea "x"
type textarea "9/4/25:I called but could no 8/28/25:PIS,PT,PO70598 8/26/25:POO,PT,PO70598,ETA2…"
type textarea "x"
type textarea "9/4/25:I called but could not 8/28/25:PIS,PT,PO70598 8/26/25:POO,PT,PO70598,ETA…"
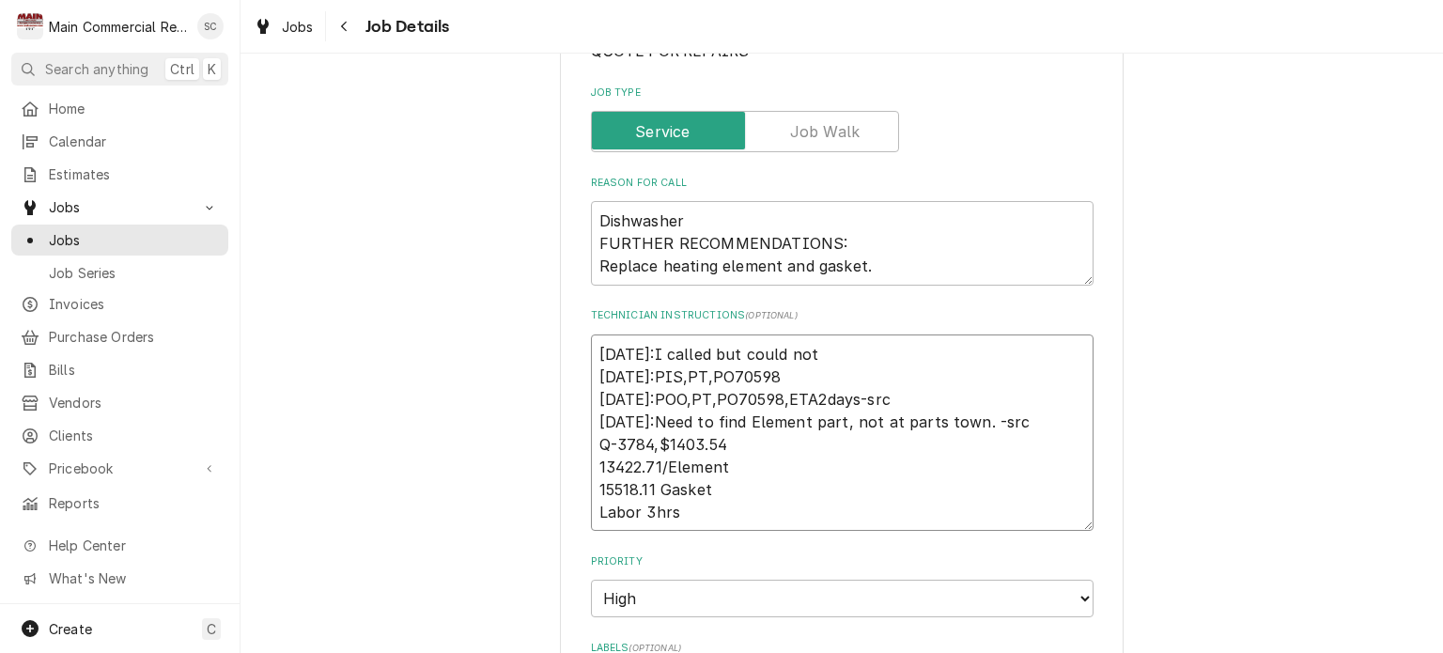
type textarea "x"
type textarea "9/4/25:I called but could not 8/28/25:PIS,PT,PO70598 8/26/25:POO,PT,PO70598,ETA…"
type textarea "x"
type textarea "9/4/25:I called but could not l 8/28/25:PIS,PT,PO70598 8/26/25:POO,PT,PO70598,E…"
type textarea "x"
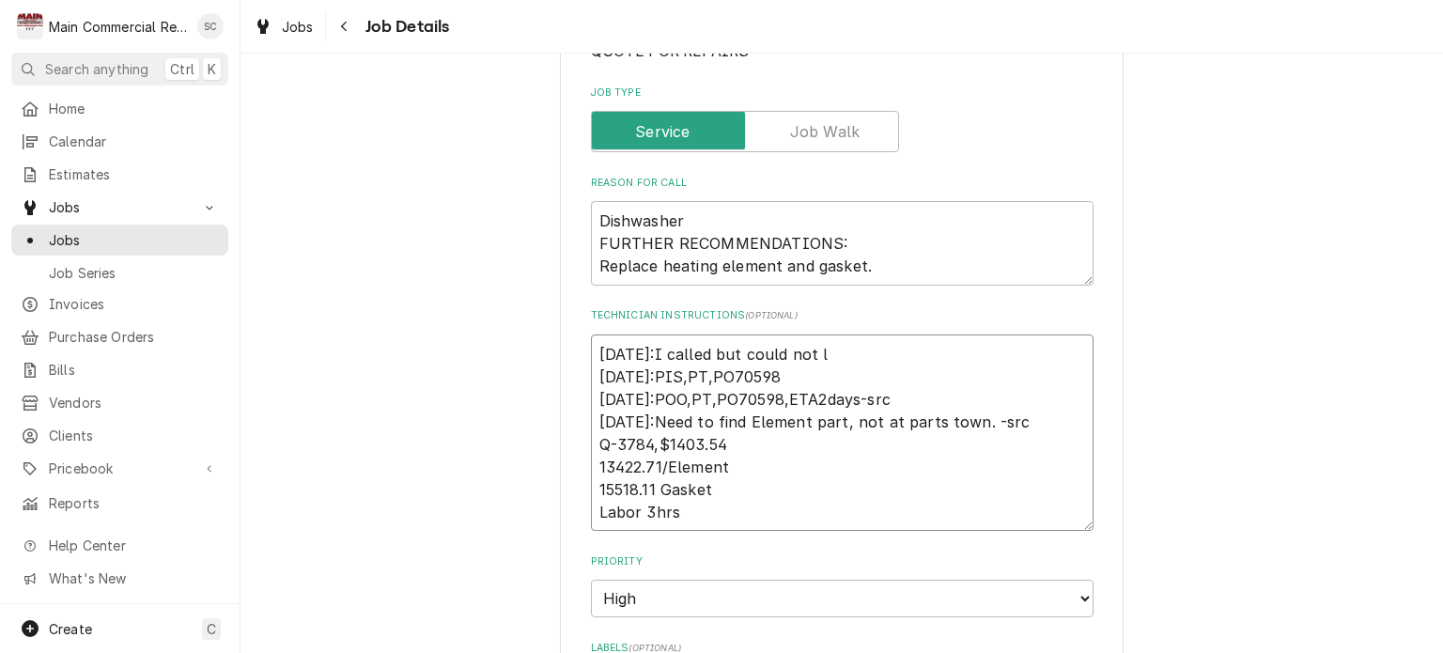
type textarea "9/4/25:I called but could not le 8/28/25:PIS,PT,PO70598 8/26/25:POO,PT,PO70598,…"
type textarea "x"
type textarea "9/4/25:I called but could not lea 8/28/25:PIS,PT,PO70598 8/26/25:POO,PT,PO70598…"
type textarea "x"
type textarea "9/4/25:I called but could not leav 8/28/25:PIS,PT,PO70598 8/26/25:POO,PT,PO7059…"
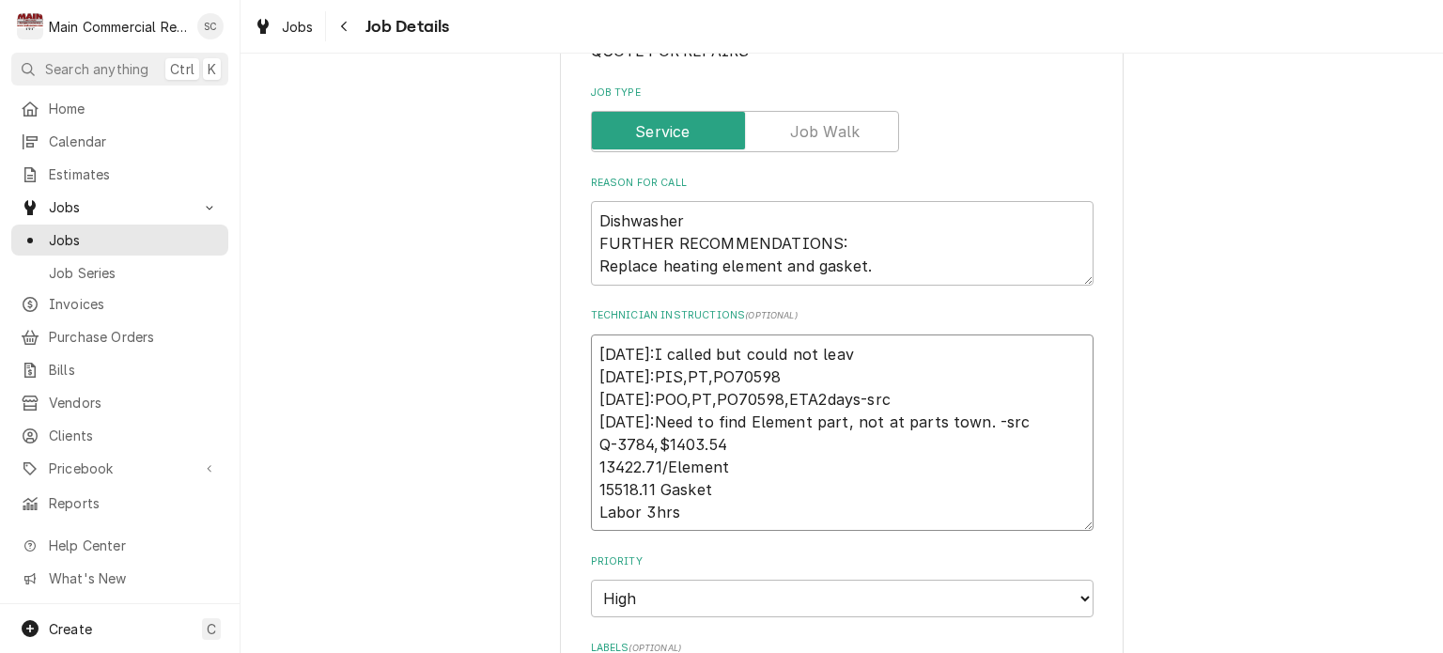
type textarea "x"
type textarea "9/4/25:I called but could not leave 8/28/25:PIS,PT,PO70598 8/26/25:POO,PT,PO705…"
type textarea "x"
type textarea "9/4/25:I called but could not leave 8/28/25:PIS,PT,PO70598 8/26/25:POO,PT,PO705…"
type textarea "x"
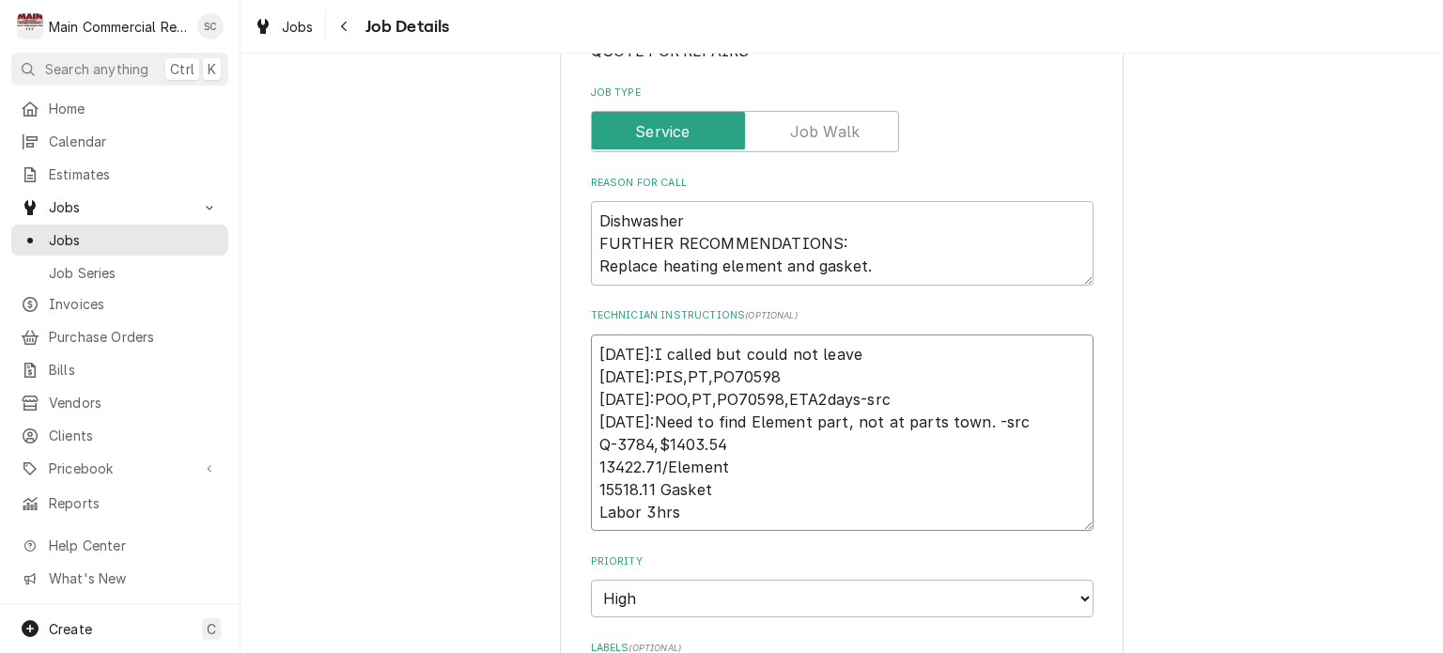
type textarea "9/4/25:I called but could not leave a 8/28/25:PIS,PT,PO70598 8/26/25:POO,PT,PO7…"
type textarea "x"
type textarea "9/4/25:I called but could not leave a 8/28/25:PIS,PT,PO70598 8/26/25:POO,PT,PO7…"
type textarea "x"
type textarea "9/4/25:I called but could not leave a V 8/28/25:PIS,PT,PO70598 8/26/25:POO,PT,P…"
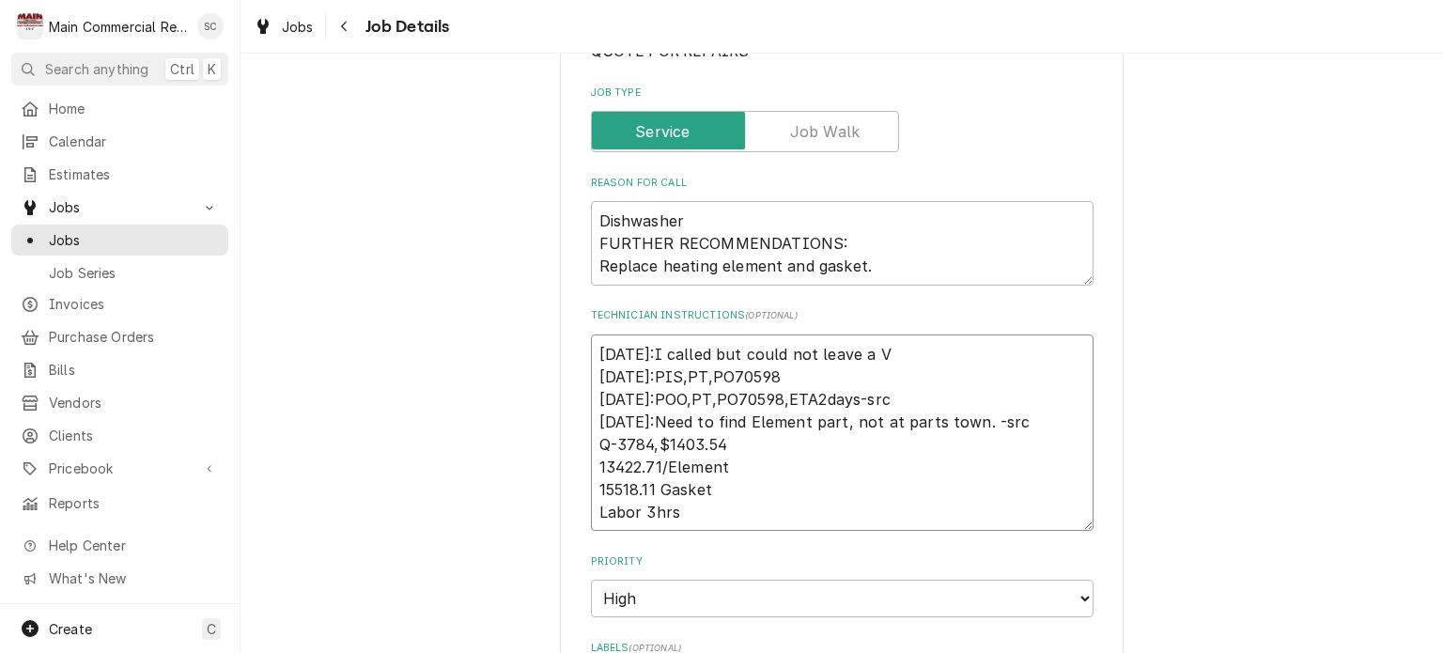
type textarea "x"
type textarea "9/4/25:I called but could not leave a VM 8/28/25:PIS,PT,PO70598 8/26/25:POO,PT,…"
type textarea "x"
type textarea "9/4/25:I called but could not leave a VM. 8/28/25:PIS,PT,PO70598 8/26/25:POO,PT…"
type textarea "x"
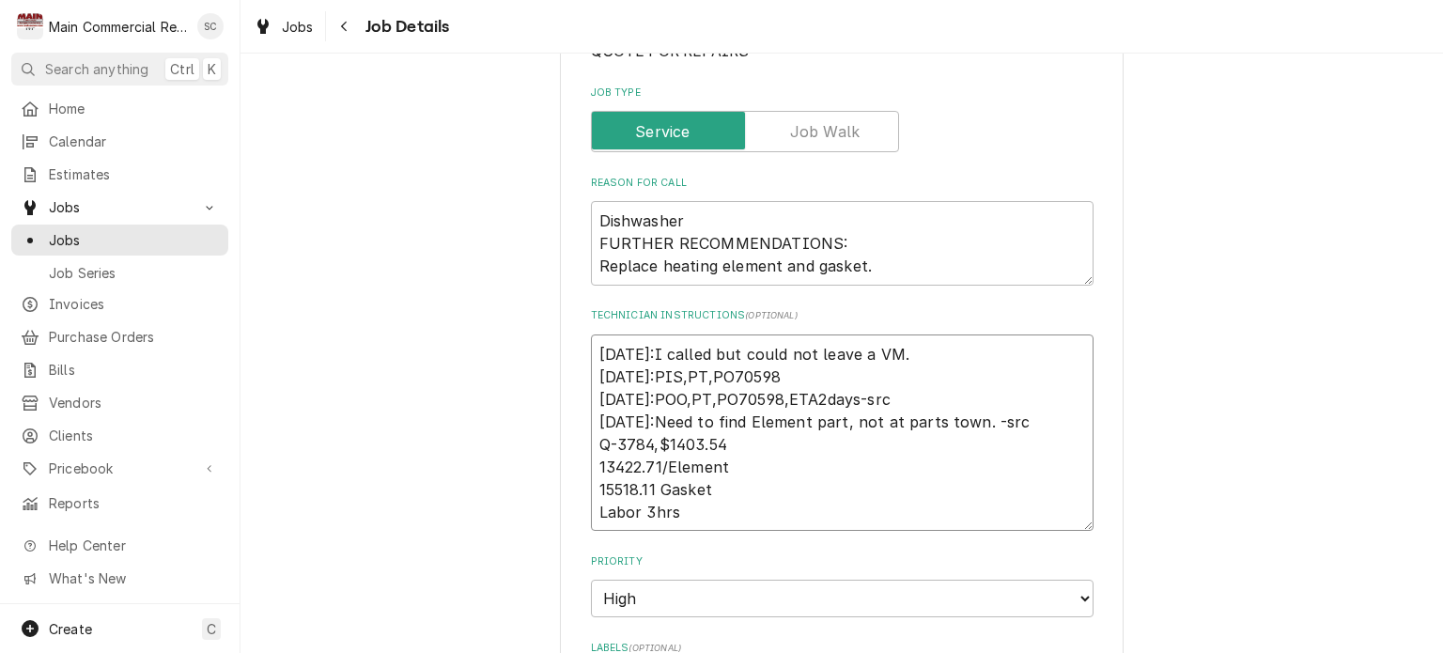
type textarea "9/4/25:I called but could not leave a VM. 8/28/25:PIS,PT,PO70598 8/26/25:POO,PT…"
type textarea "x"
type textarea "9/4/25:I called but could not leave a VM. i 8/28/25:PIS,PT,PO70598 8/26/25:POO,…"
type textarea "x"
type textarea "9/4/25:I called but could not leave a VM. it 8/28/25:PIS,PT,PO70598 8/26/25:POO…"
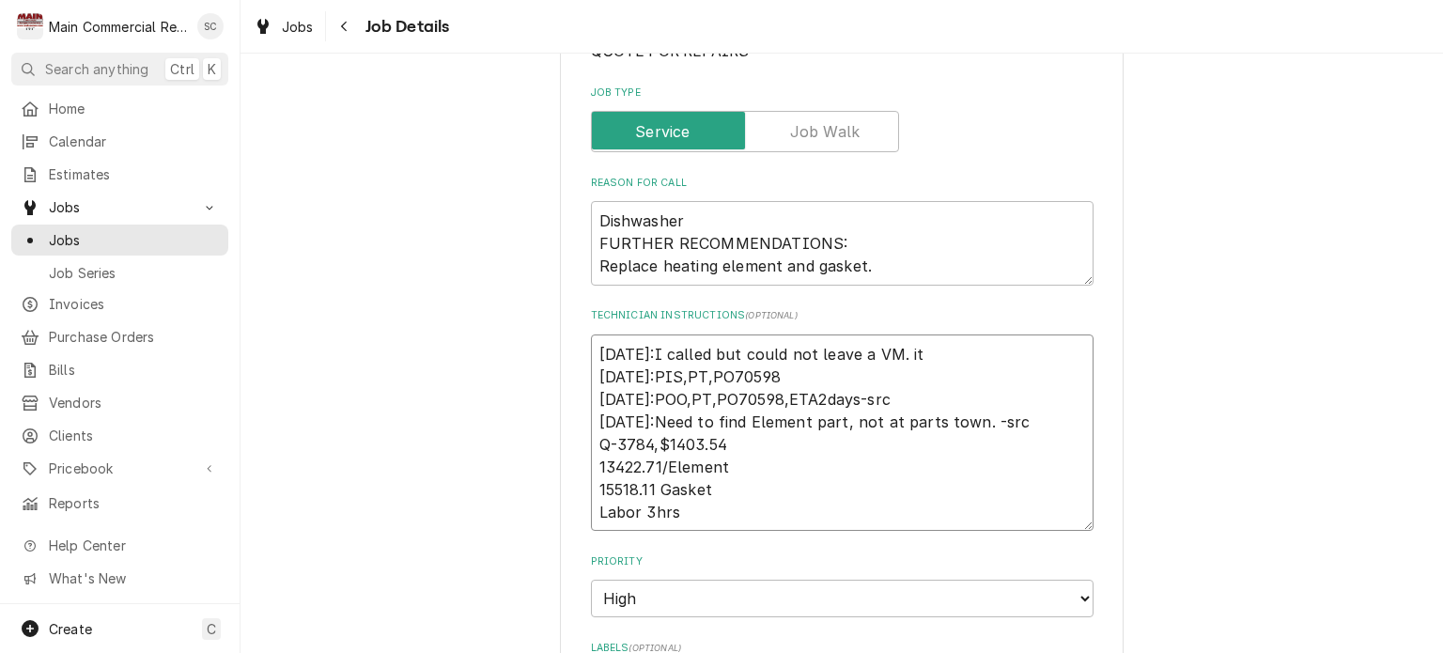
type textarea "x"
type textarea "9/4/25:I called but could not leave a VM. it 8/28/25:PIS,PT,PO70598 8/26/25:POO…"
type textarea "x"
type textarea "9/4/25:I called but could not leave a VM. it 8/28/25:PIS,PT,PO70598 8/26/25:POO…"
type textarea "x"
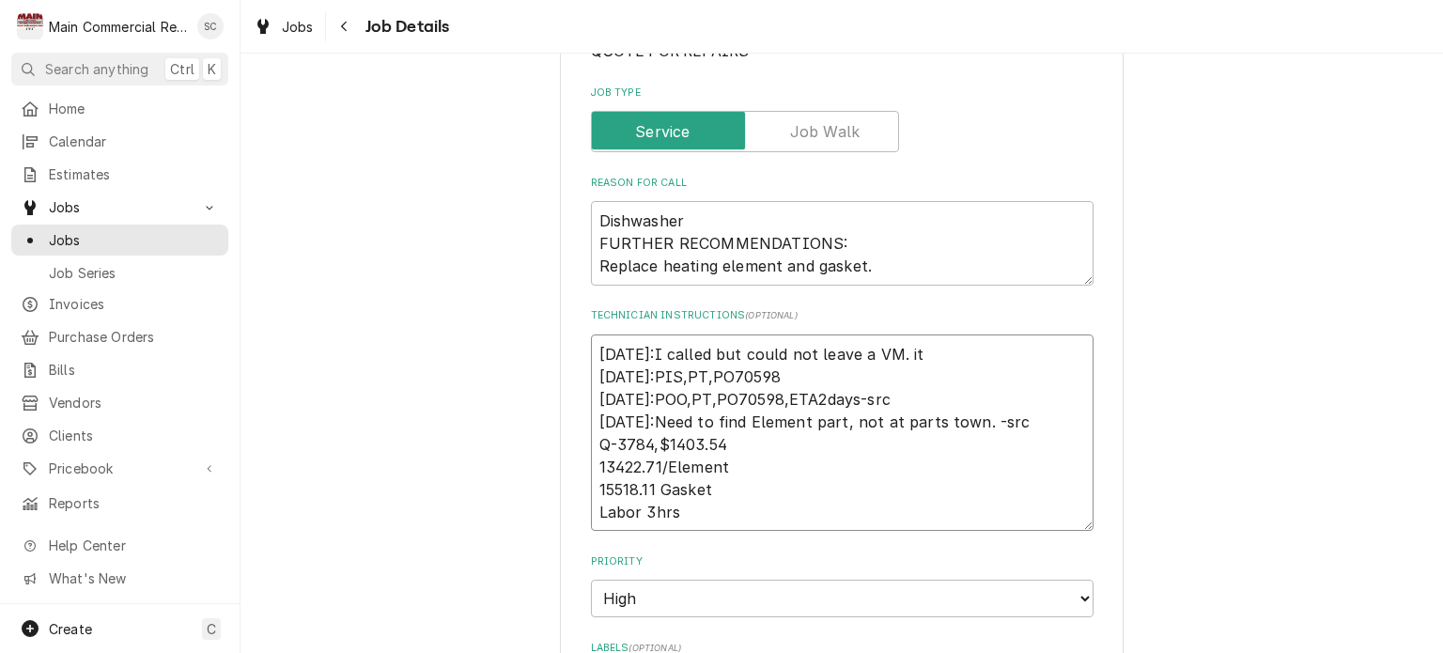
type textarea "9/4/25:I called but could not leave a VM. i 8/28/25:PIS,PT,PO70598 8/26/25:POO,…"
type textarea "x"
type textarea "9/4/25:I called but could not leave a VM. 8/28/25:PIS,PT,PO70598 8/26/25:POO,PT…"
type textarea "x"
type textarea "9/4/25:I called but could not leave a VM. 8/28/25:PIS,PT,PO70598 8/26/25:POO,PT…"
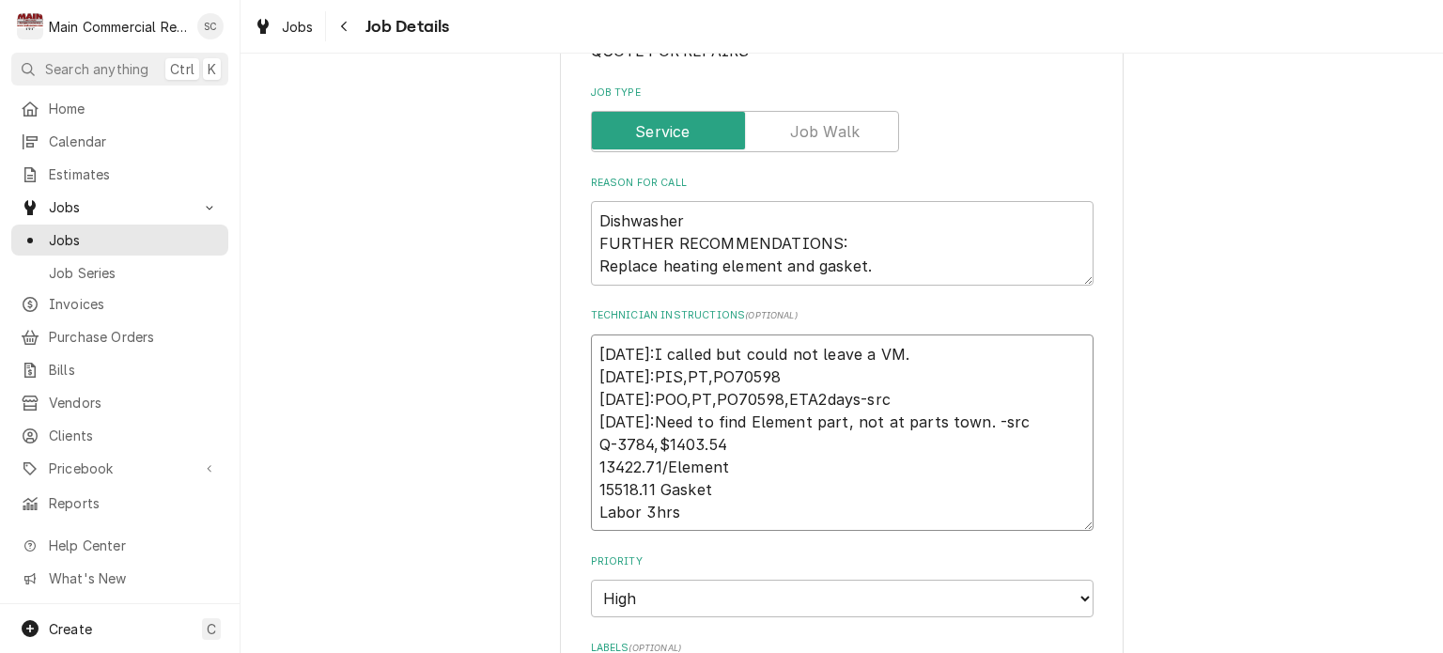
type textarea "x"
type textarea "9/4/25:I called but could not leave a VM 8/28/25:PIS,PT,PO70598 8/26/25:POO,PT,…"
type textarea "x"
type textarea "9/4/25:I called but could not leave a VM 8/28/25:PIS,PT,PO70598 8/26/25:POO,PT,…"
type textarea "x"
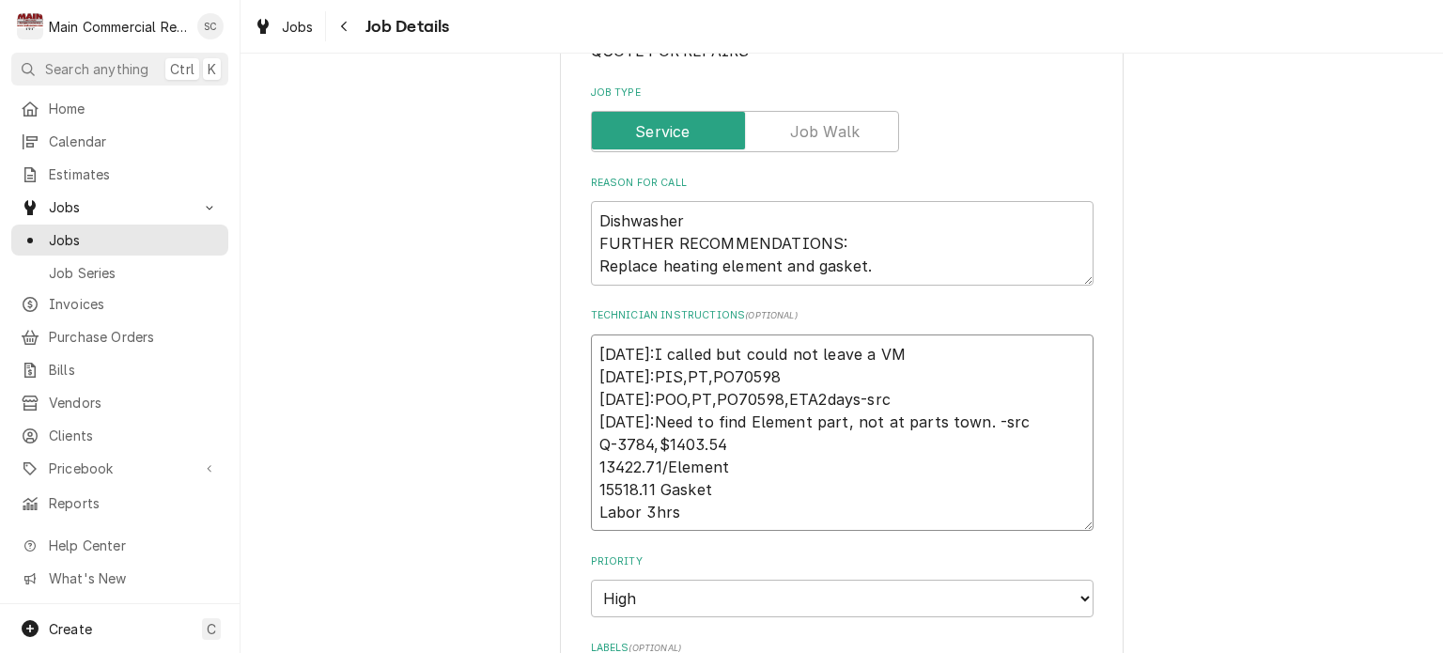
type textarea "9/4/25:I called but could not leave a VM i 8/28/25:PIS,PT,PO70598 8/26/25:POO,P…"
type textarea "x"
type textarea "9/4/25:I called but could not leave a VM it 8/28/25:PIS,PT,PO70598 8/26/25:POO,…"
type textarea "x"
type textarea "9/4/25:I called but could not leave a VM it 8/28/25:PIS,PT,PO70598 8/26/25:POO,…"
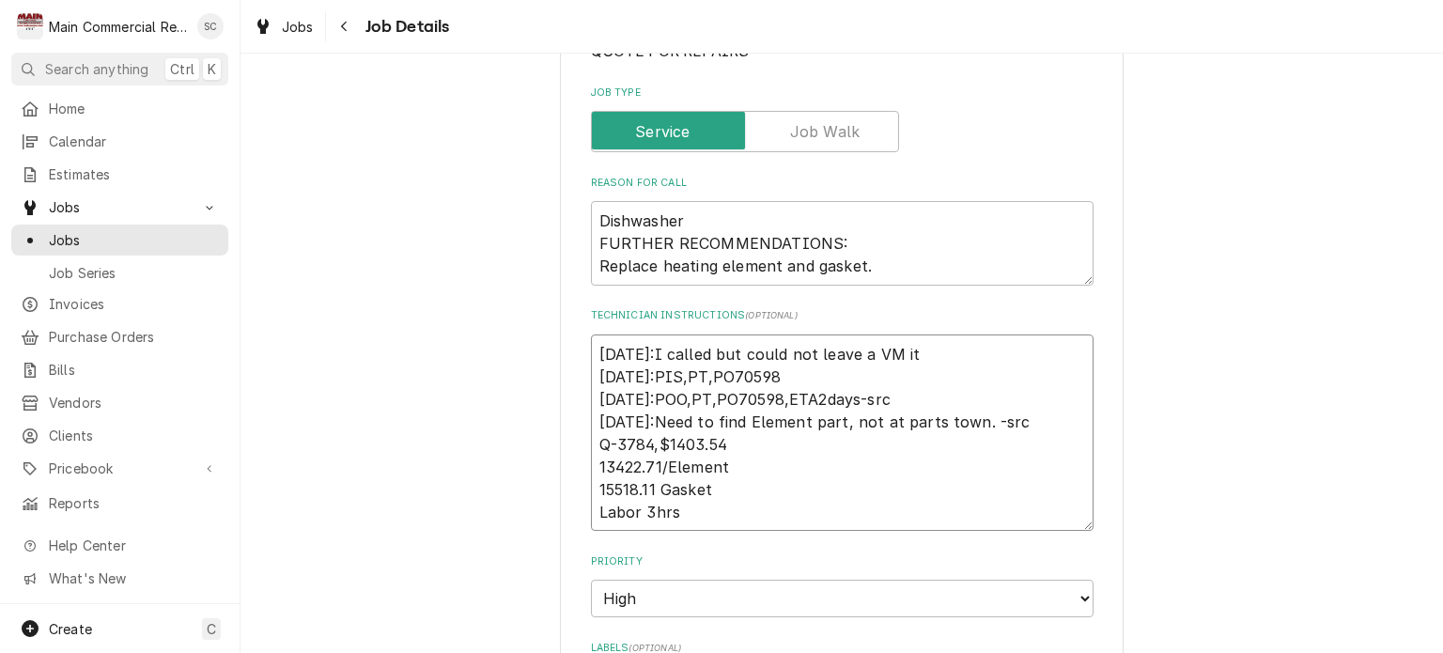
type textarea "x"
type textarea "9/4/25:I called but could not leave a VM it i 8/28/25:PIS,PT,PO70598 8/26/25:PO…"
type textarea "x"
type textarea "9/4/25:I called but could not leave a VM it is 8/28/25:PIS,PT,PO70598 8/26/25:P…"
type textarea "x"
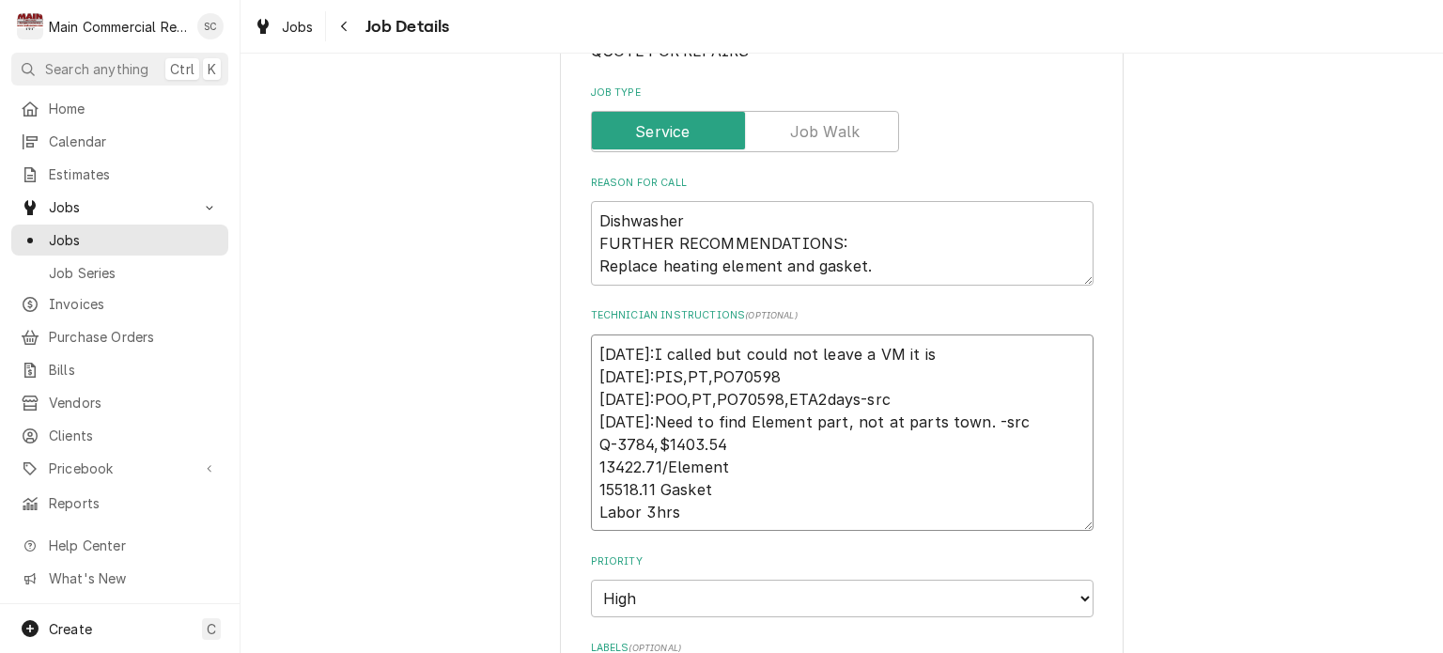
type textarea "9/4/25:I called but could not leave a VM it is 8/28/25:PIS,PT,PO70598 8/26/25:P…"
type textarea "x"
type textarea "9/4/25:I called but could not leave a VM it is n 8/28/25:PIS,PT,PO70598 8/26/25…"
type textarea "x"
type textarea "9/4/25:I called but could not leave a VM it is not 8/28/25:PIS,PT,PO70598 8/26/…"
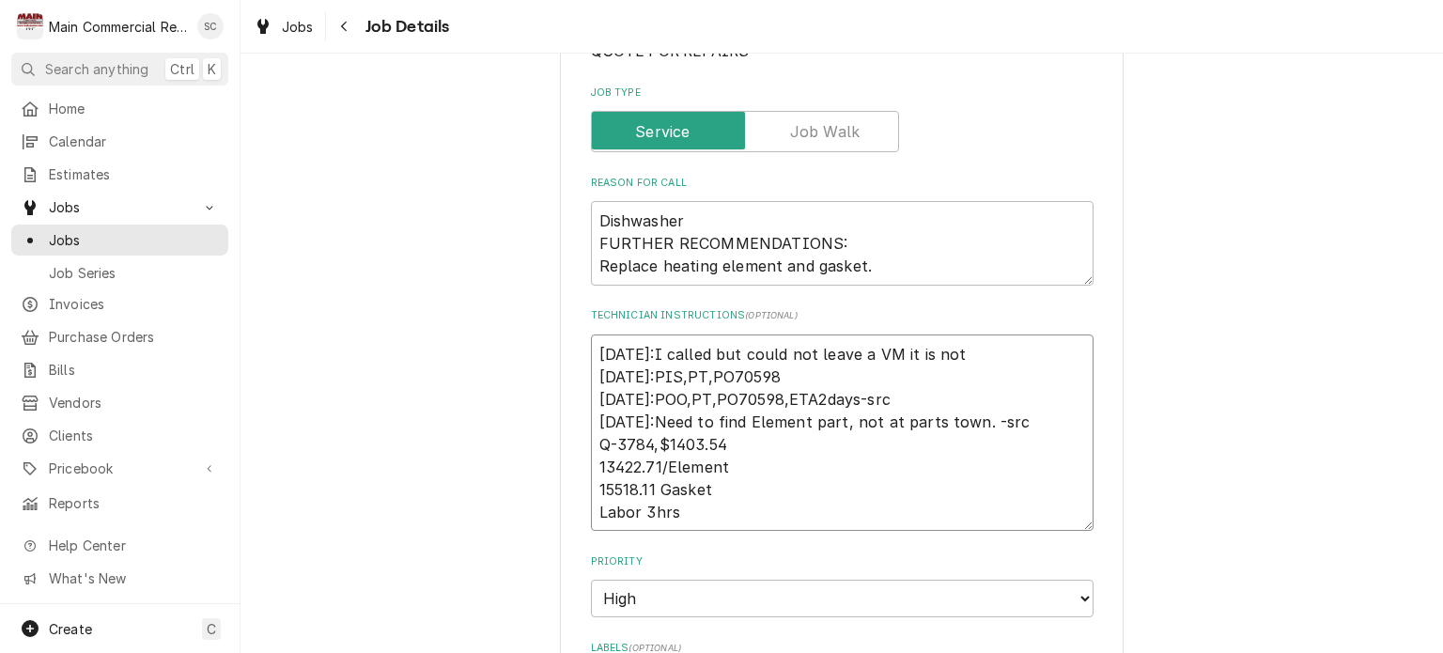
type textarea "x"
type textarea "9/4/25:I called but could not leave a VM it is not 8/28/25:PIS,PT,PO70598 8/26/…"
type textarea "x"
type textarea "9/4/25:I called but could not leave a VM it is not s 8/28/25:PIS,PT,PO70598 8/2…"
type textarea "x"
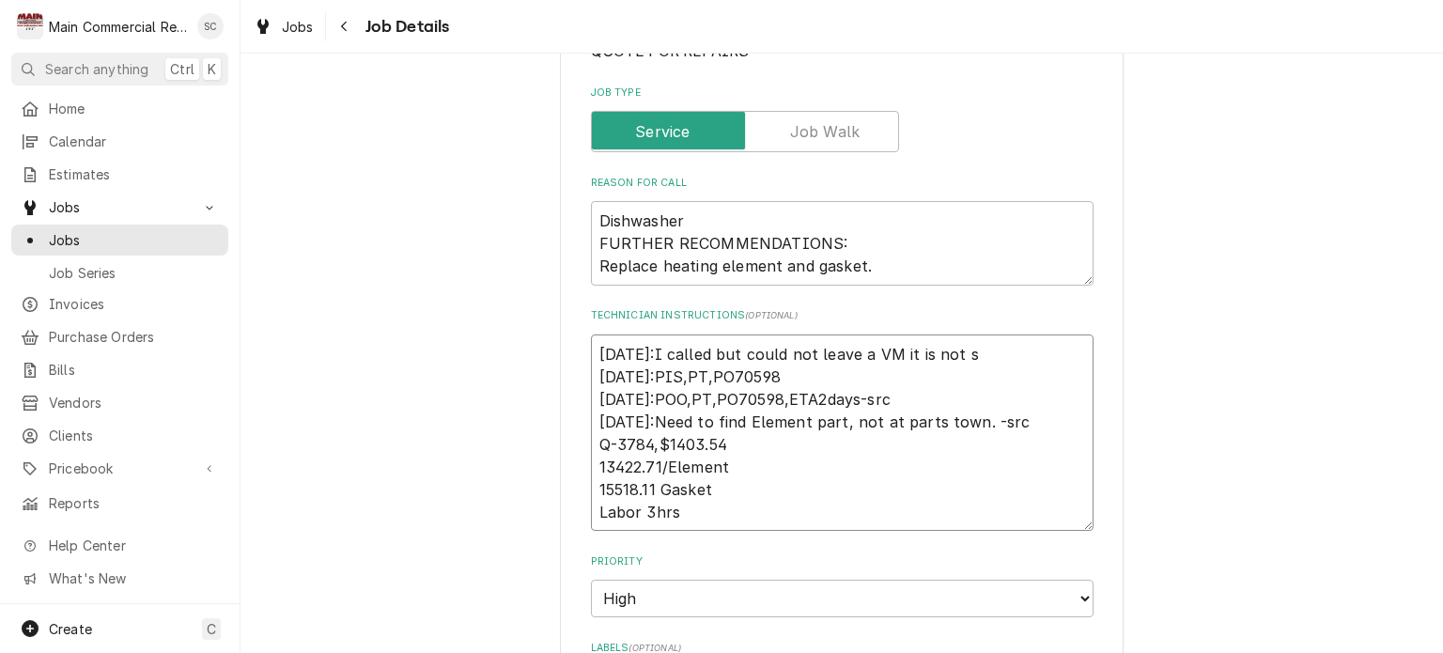
type textarea "9/4/25:I called but could not leave a VM it is not se 8/28/25:PIS,PT,PO70598 8/…"
type textarea "x"
type textarea "9/4/25:I called but could not leave a VM it is not set 8/28/25:PIS,PT,PO70598 8…"
type textarea "x"
type textarea "9/4/25:I called but could not leave a VM it is not set 8/28/25:PIS,PT,PO70598 8…"
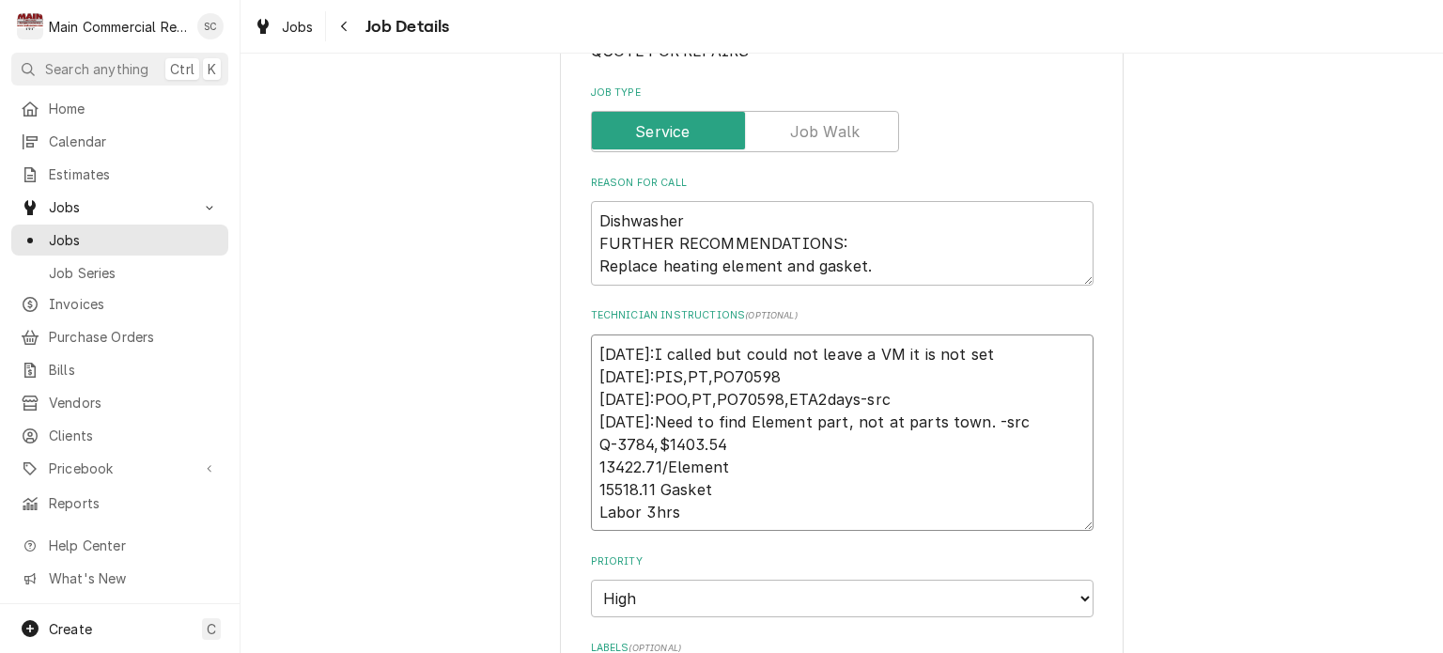
type textarea "x"
type textarea "9/4/25:I called but could not leave a VM it is not set u 8/28/25:PIS,PT,PO70598…"
type textarea "x"
type textarea "9/4/25:I called but could not leave a VM it is not set uo 8/28/25:PIS,PT,PO7059…"
type textarea "x"
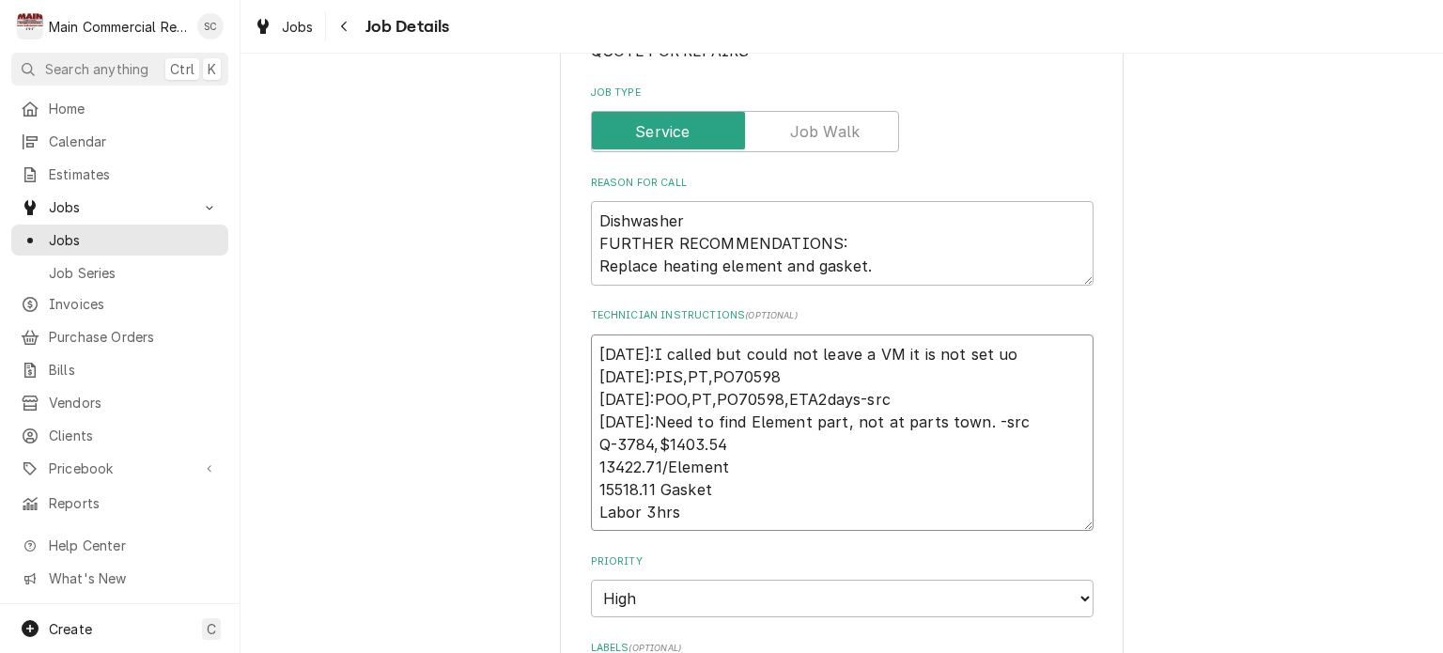
type textarea "9/4/25:I called but could not leave a VM it is not set u 8/28/25:PIS,PT,PO70598…"
type textarea "x"
type textarea "9/4/25:I called but could not leave a VM it is not set up 8/28/25:PIS,PT,PO7059…"
type textarea "x"
type textarea "9/4/25:I called but could not leave a VM it is not set up. 8/28/25:PIS,PT,PO705…"
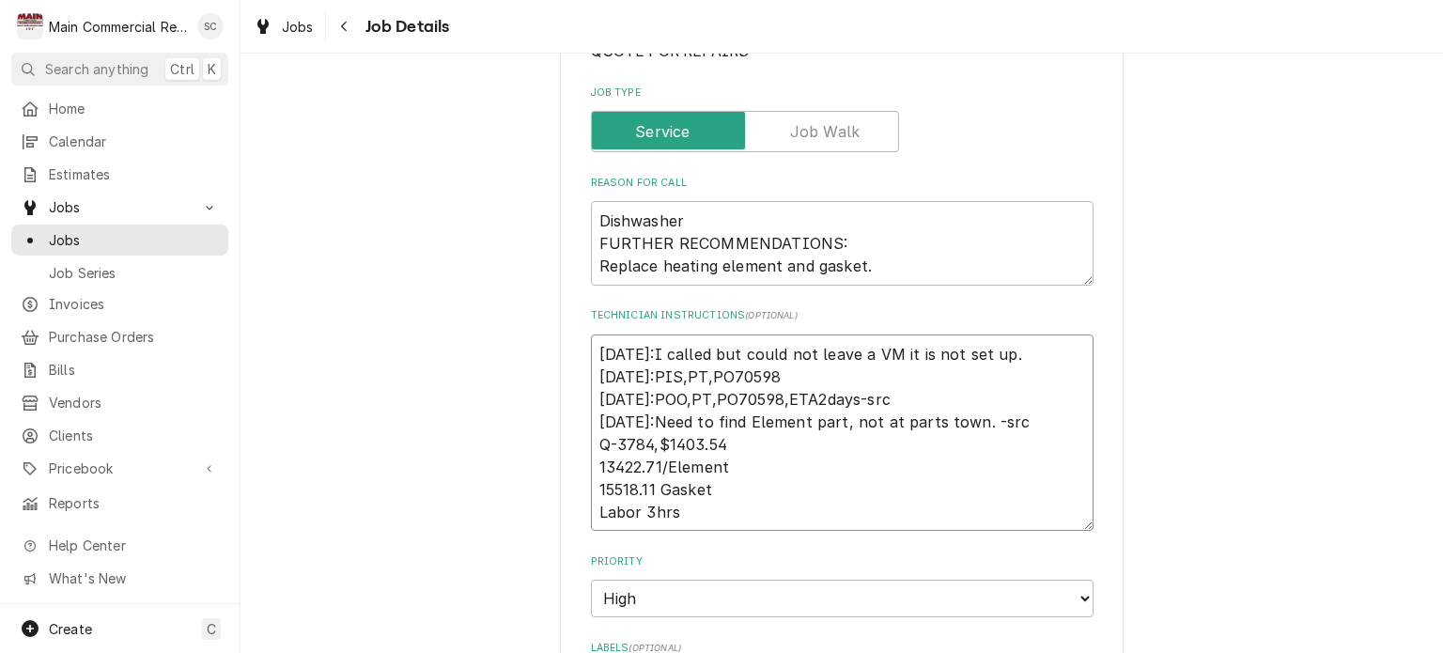
type textarea "x"
type textarea "9/4/25:I called but could not leave a VM it is not set up. 8/28/25:PIS,PT,PO705…"
type textarea "x"
type textarea "9/4/25:I called but could not leave a VM it is not set up. I 8/28/25:PIS,PT,PO7…"
type textarea "x"
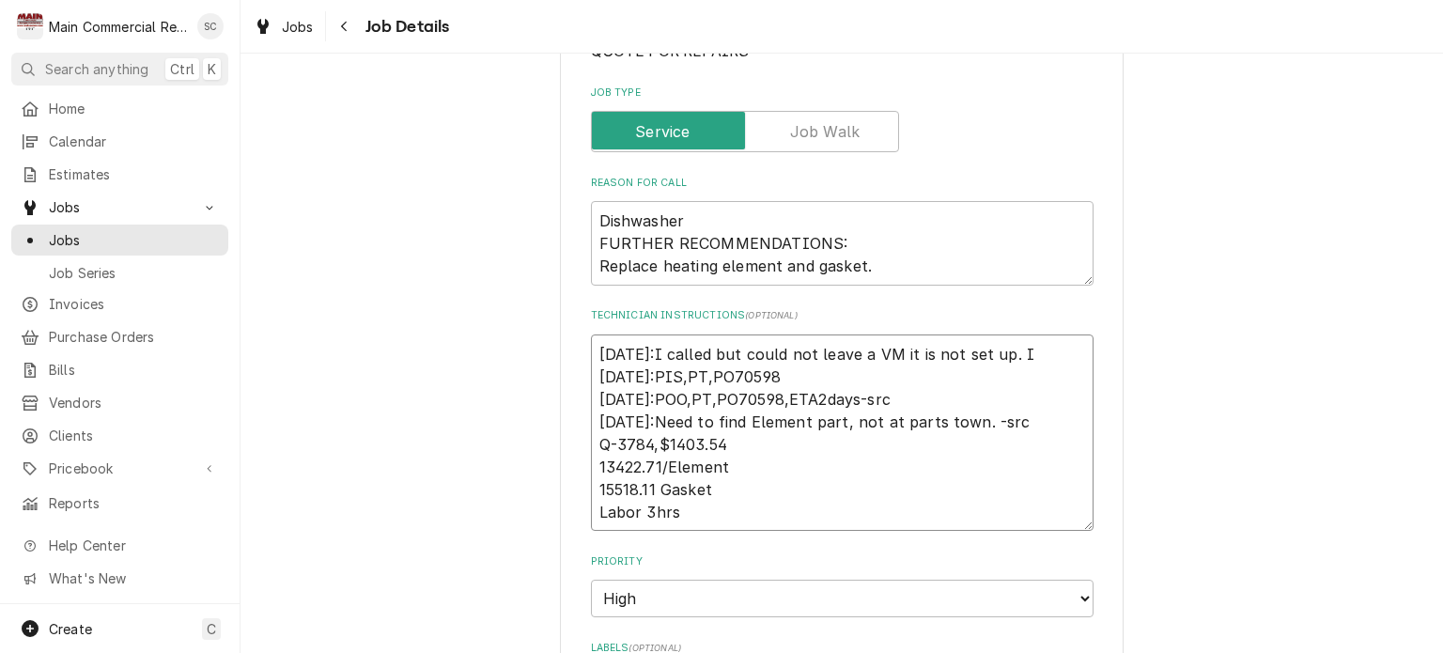
type textarea "9/4/25:I called but could not leave a VM it is not set up. I 8/28/25:PIS,PT,PO7…"
type textarea "x"
type textarea "9/4/25:I called but could not leave a VM it is not set up. I s 8/28/25:PIS,PT,P…"
type textarea "x"
type textarea "9/4/25:I called but could not leave a VM it is not set up. I se 8/28/25:PIS,PT,…"
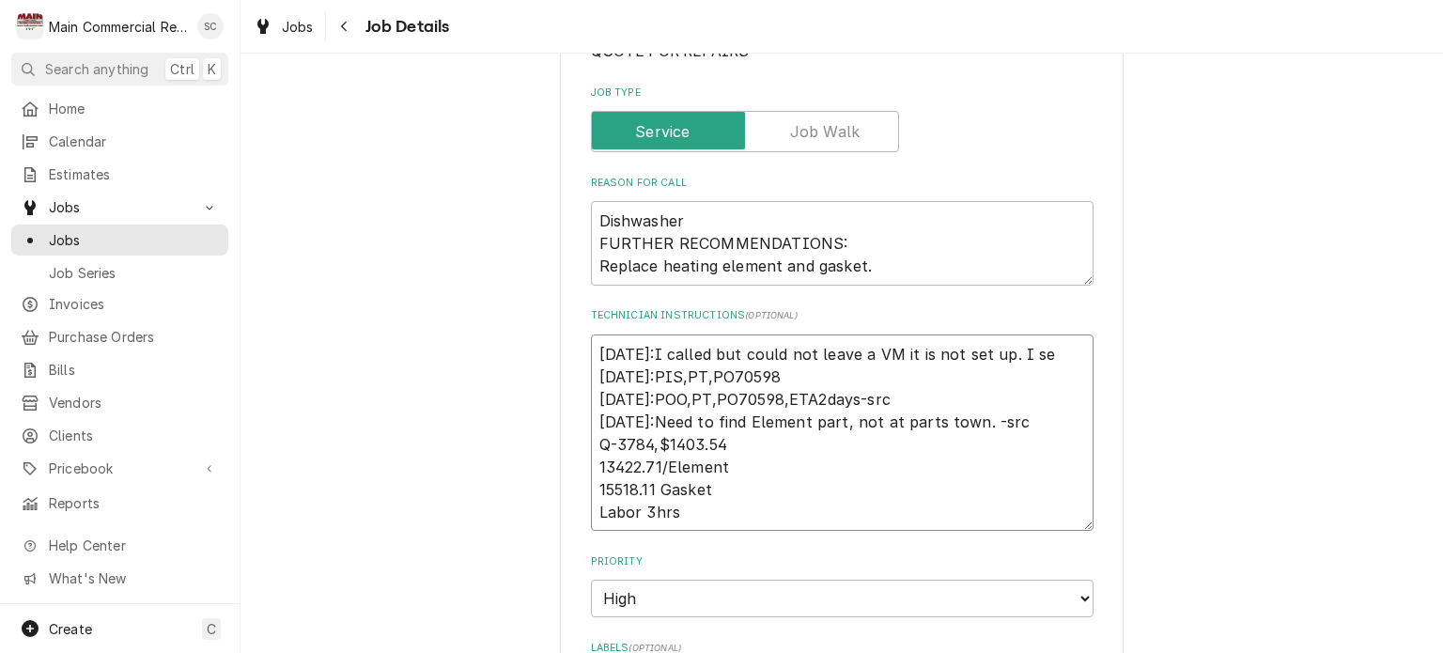
type textarea "x"
type textarea "9/4/25:I called but could not leave a VM it is not set up. I sen 8/28/25:PIS,PT…"
type textarea "x"
type textarea "9/4/25:I called but could not leave a VM it is not set up. I sent 8/28/25:PIS,P…"
type textarea "x"
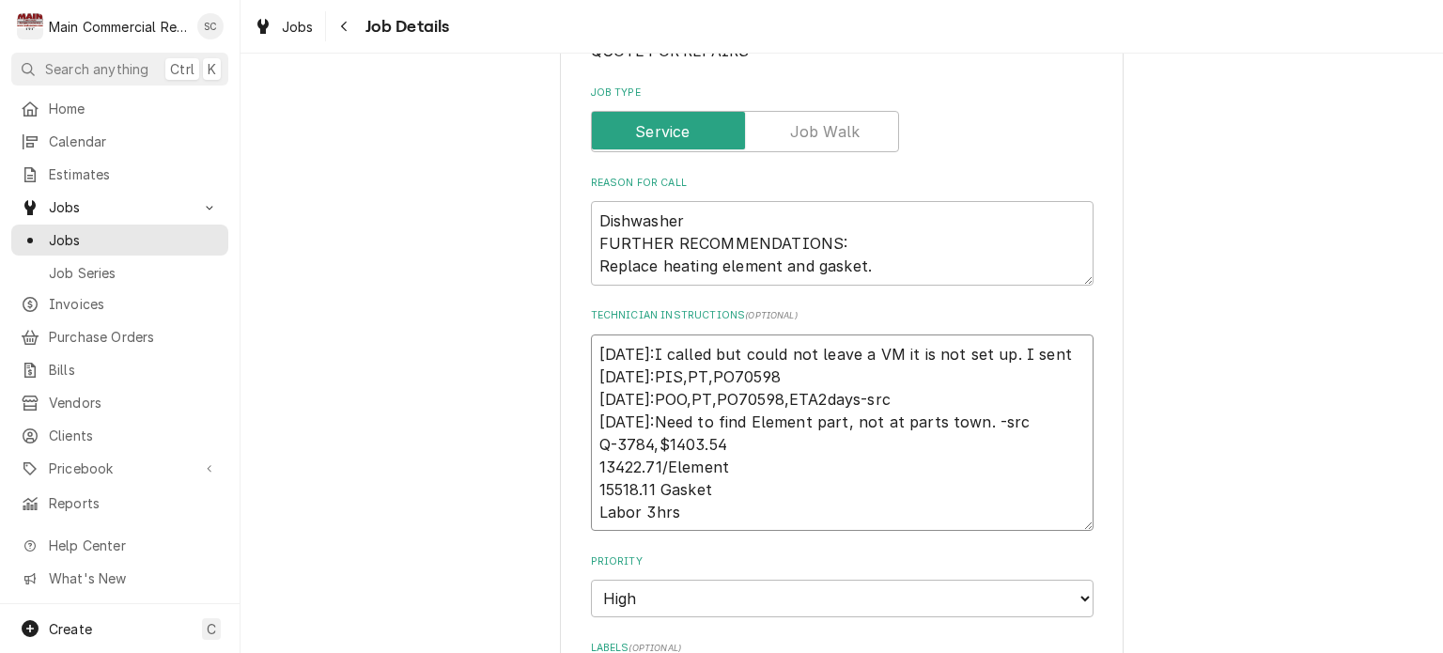
type textarea "9/4/25:I called but could not leave a VM it is not set up. I sent 8/28/25:PIS,P…"
type textarea "x"
type textarea "9/4/25:I called but could not leave a VM it is not set up. I sent h 8/28/25:PIS…"
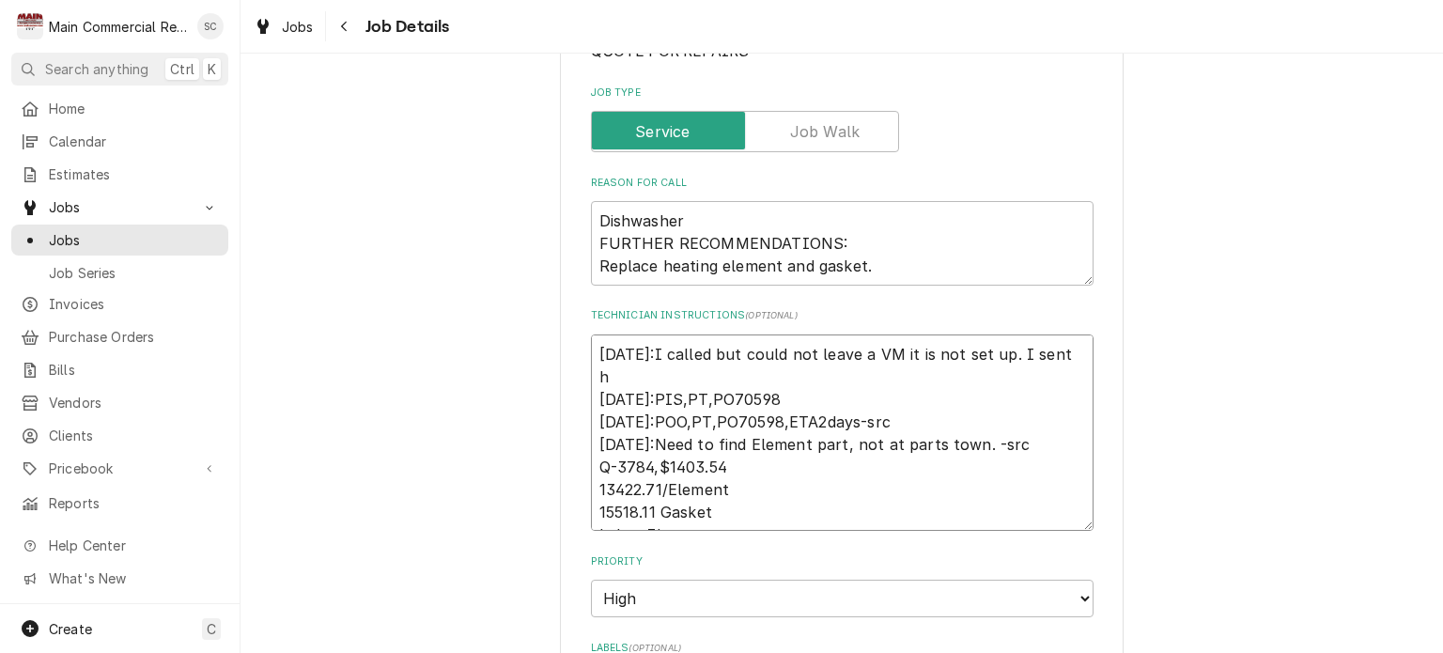
type textarea "x"
type textarea "9/4/25:I called but could not leave a VM it is not set up. I sent he 8/28/25:PI…"
type textarea "x"
type textarea "9/4/25:I called but could not leave a VM it is not set up. I sent her 8/28/25:P…"
type textarea "x"
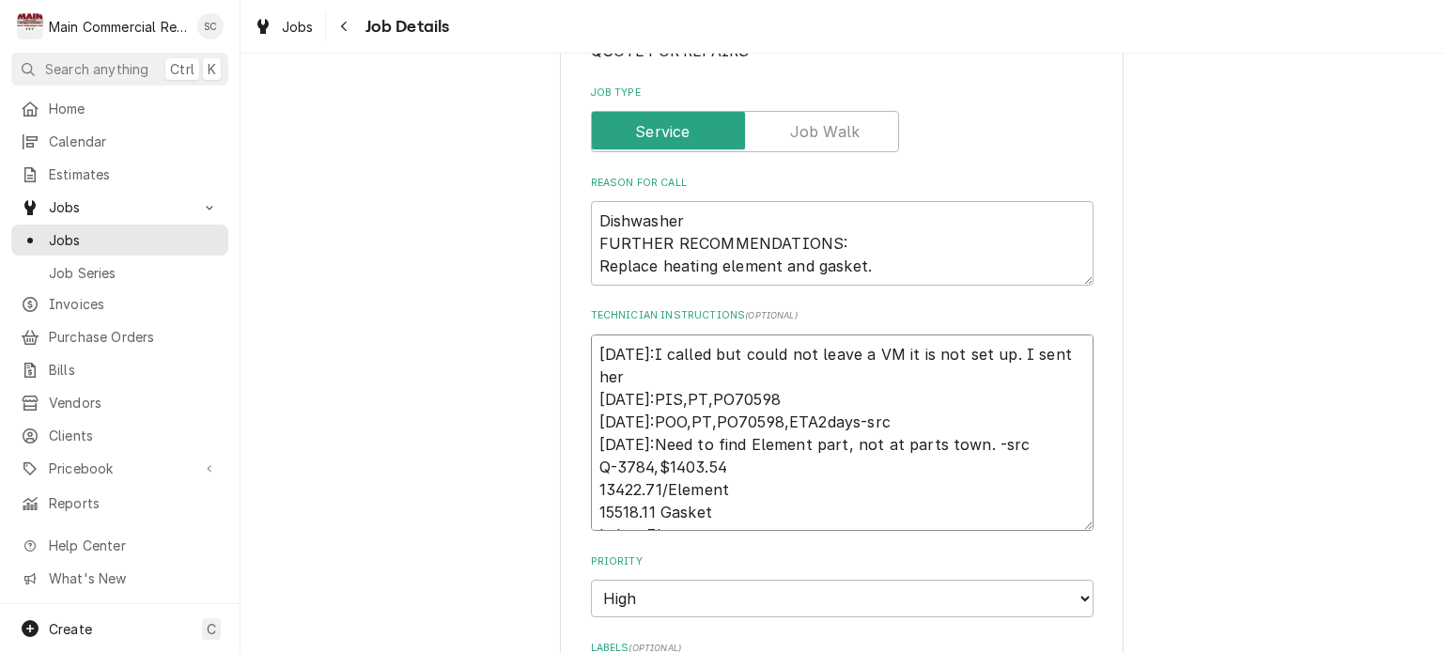
type textarea "9/4/25:I called but could not leave a VM it is not set up. I sent her 8/28/25:P…"
type textarea "x"
type textarea "9/4/25:I called but could not leave a VM it is not set up. I sent her a 8/28/25…"
type textarea "x"
type textarea "9/4/25:I called but could not leave a VM it is not set up. I sent her an 8/28/2…"
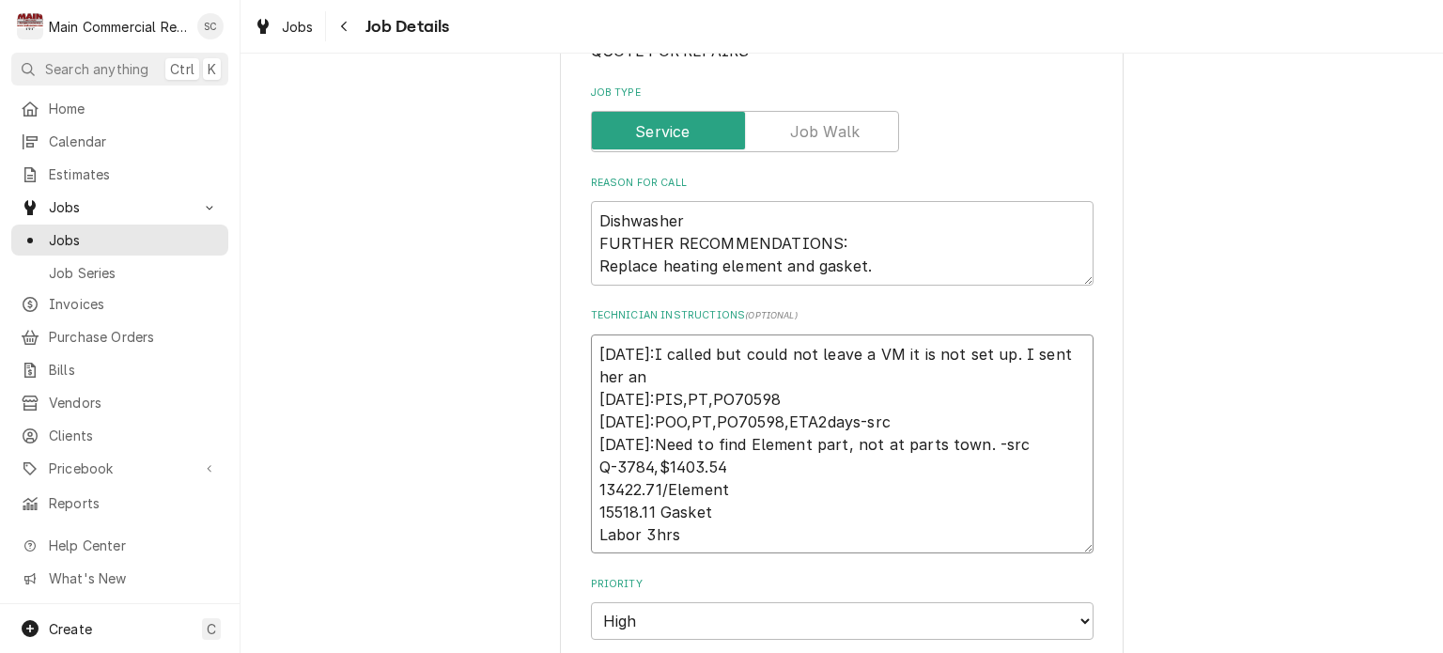
type textarea "x"
type textarea "9/4/25:I called but could not leave a VM it is not set up. I sent her an 8/28/2…"
type textarea "x"
type textarea "9/4/25:I called but could not leave a VM it is not set up. I sent her an e 8/28…"
type textarea "x"
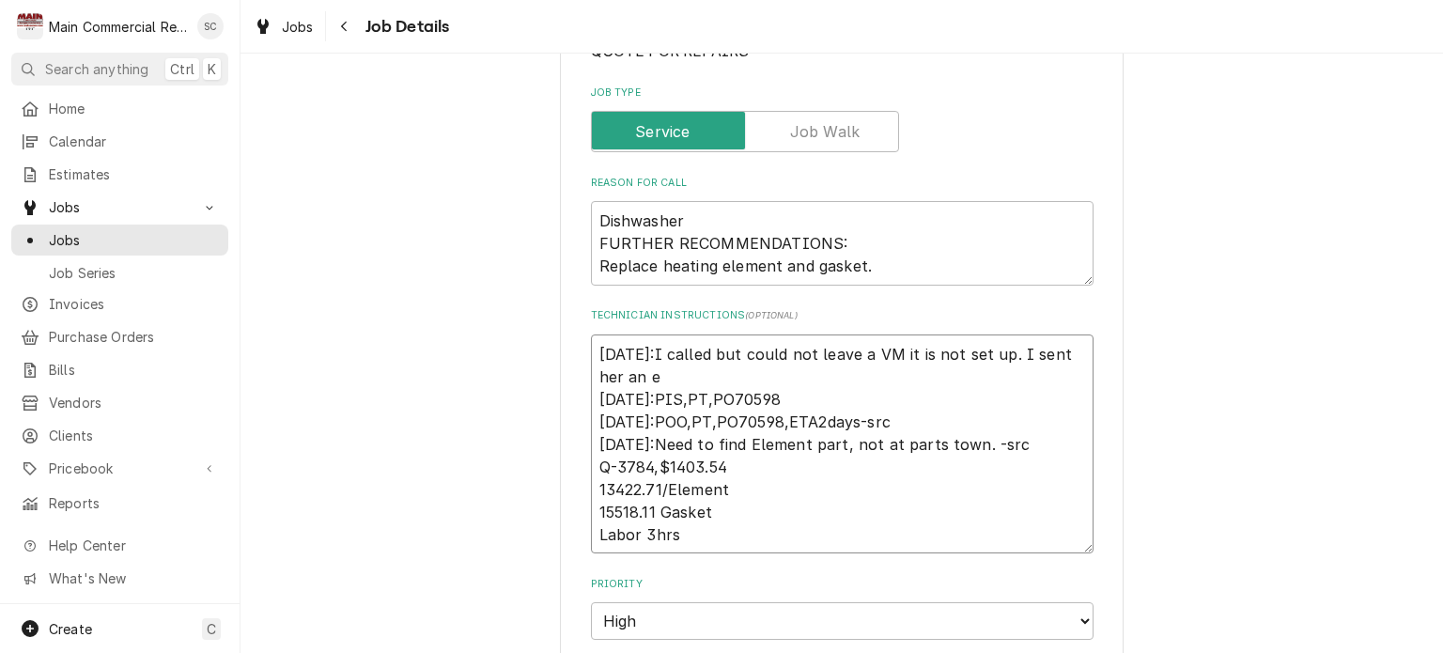
type textarea "9/4/25:I called but could not leave a VM it is not set up. I sent her an em 8/2…"
type textarea "x"
type textarea "9/4/25:I called but could not leave a VM it is not set up. I sent her an ema 8/…"
type textarea "x"
type textarea "9/4/25:I called but could not leave a VM it is not set up. I sent her an emai 8…"
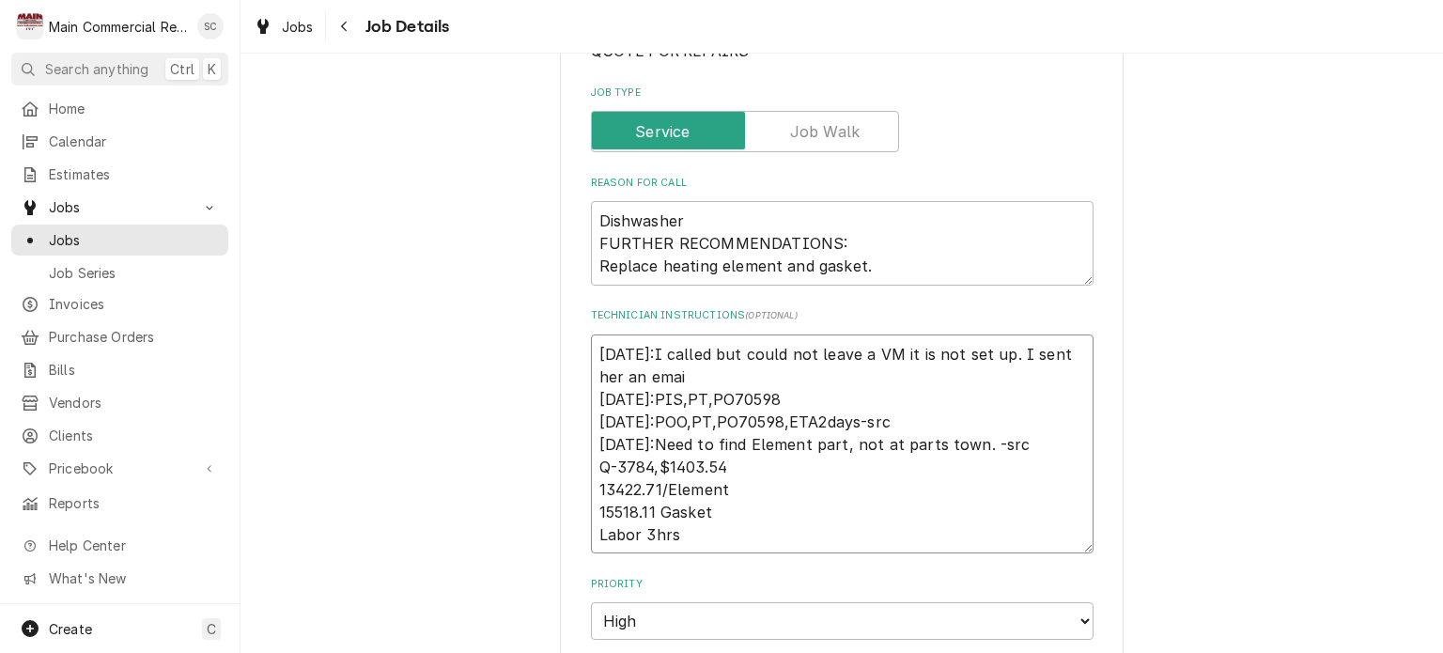
type textarea "x"
type textarea "9/4/25:I called but could not leave a VM it is not set up. I sent her an email …"
type textarea "x"
type textarea "9/4/25:I called but could not leave a VM it is not set up. I sent her an email …"
type textarea "x"
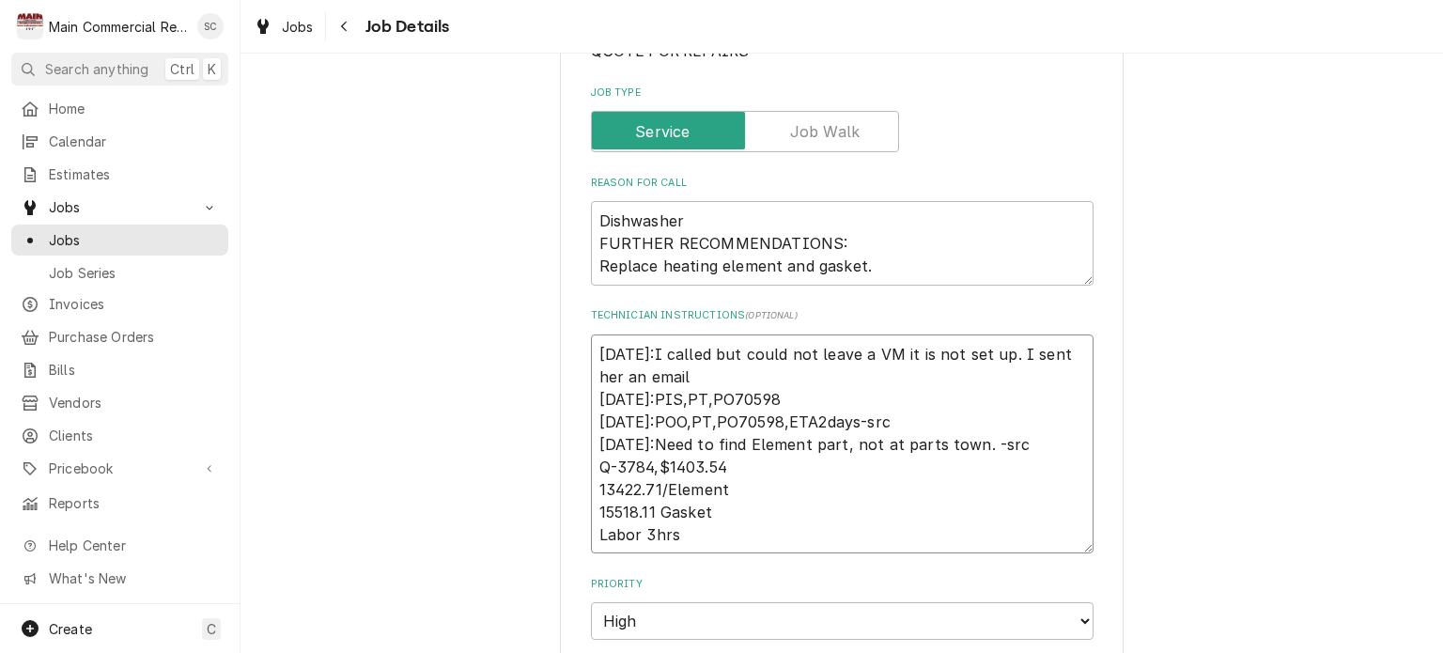
type textarea "9/4/25:I called but could not leave a VM it is not set up. I sent her an email …"
type textarea "x"
type textarea "9/4/25:I called but could not leave a VM it is not set up. I sent her an email …"
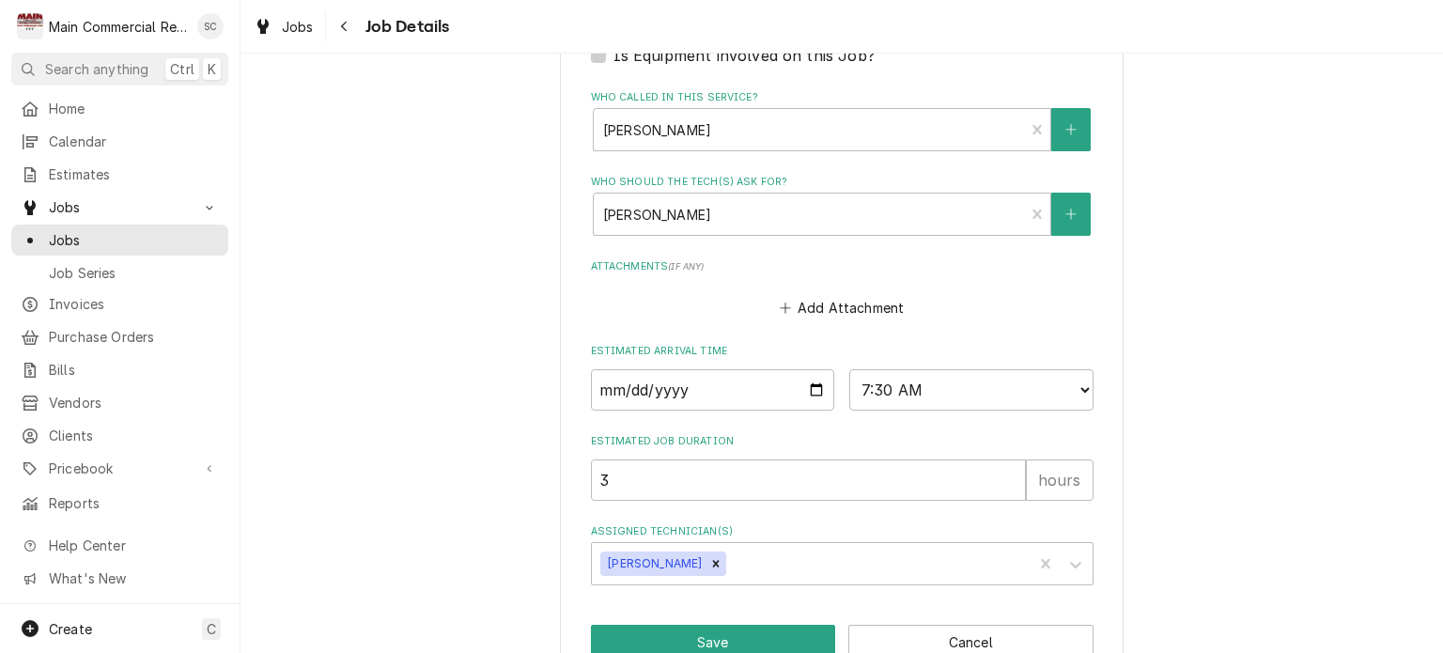
scroll to position [1076, 0]
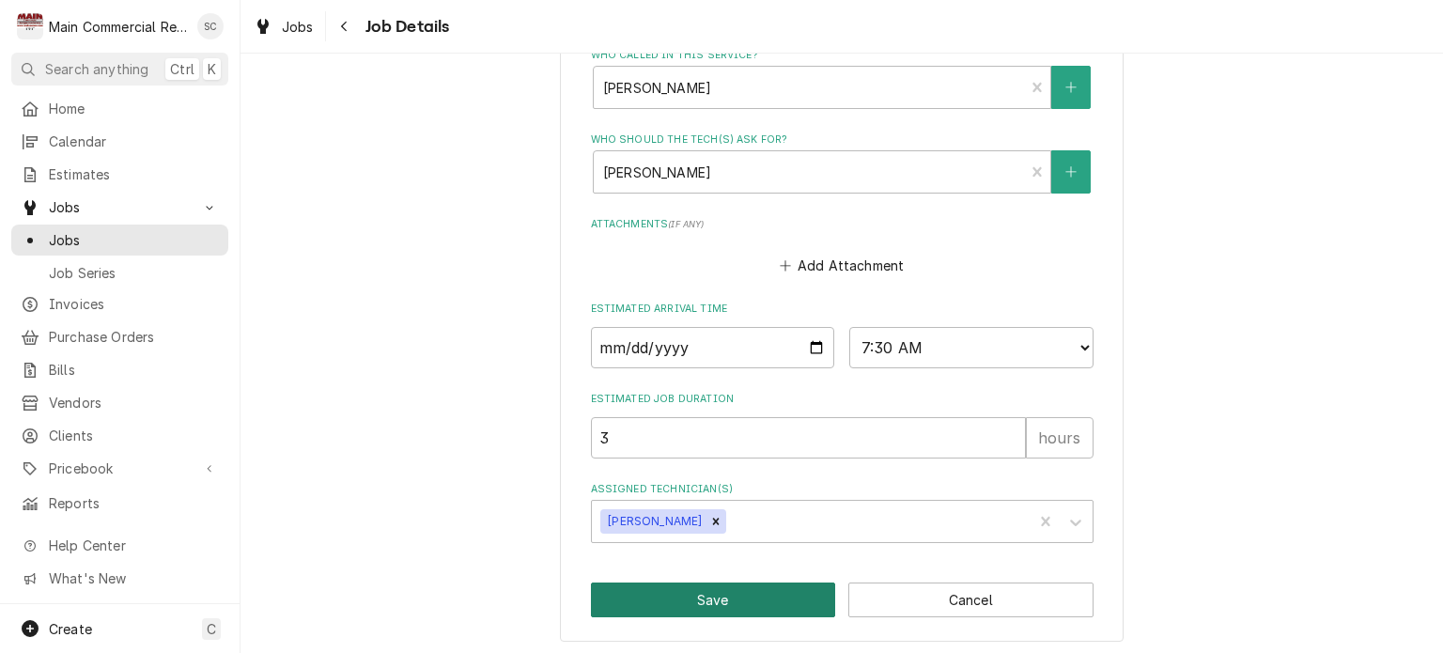
click at [759, 600] on button "Save" at bounding box center [713, 599] width 245 height 35
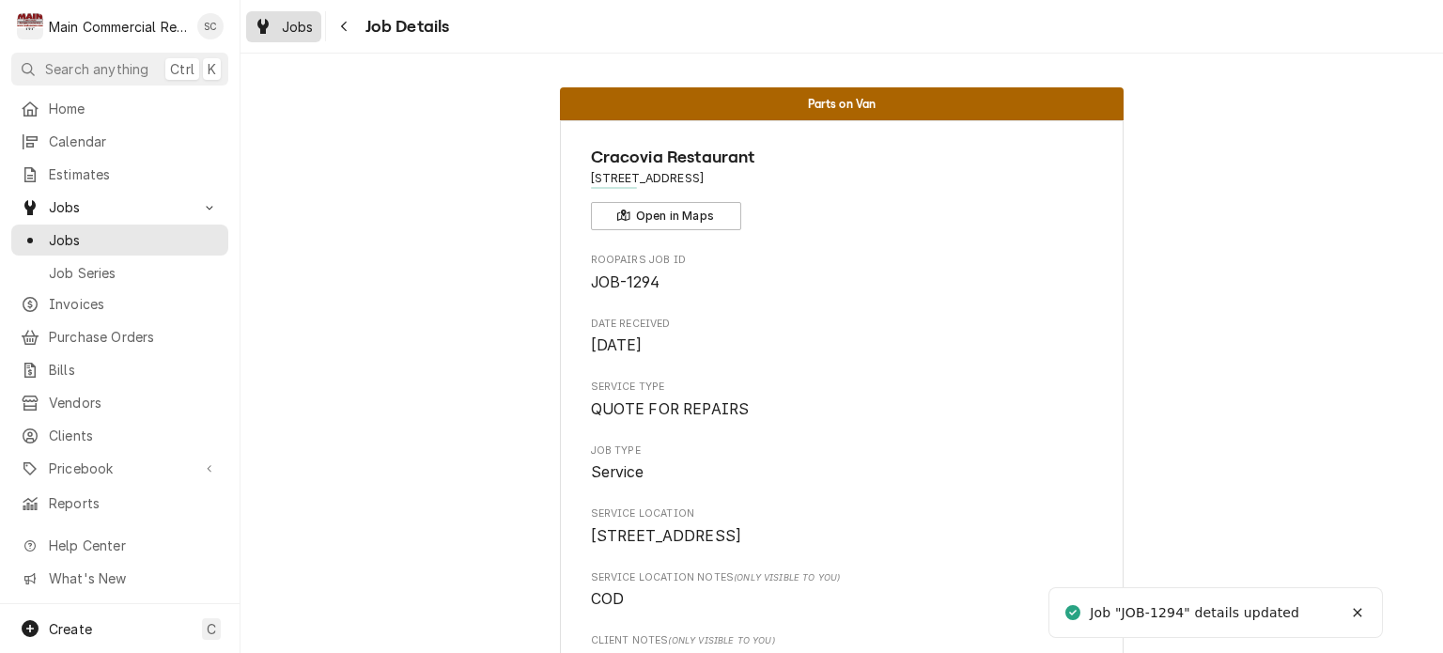
click at [301, 33] on span "Jobs" at bounding box center [298, 27] width 32 height 20
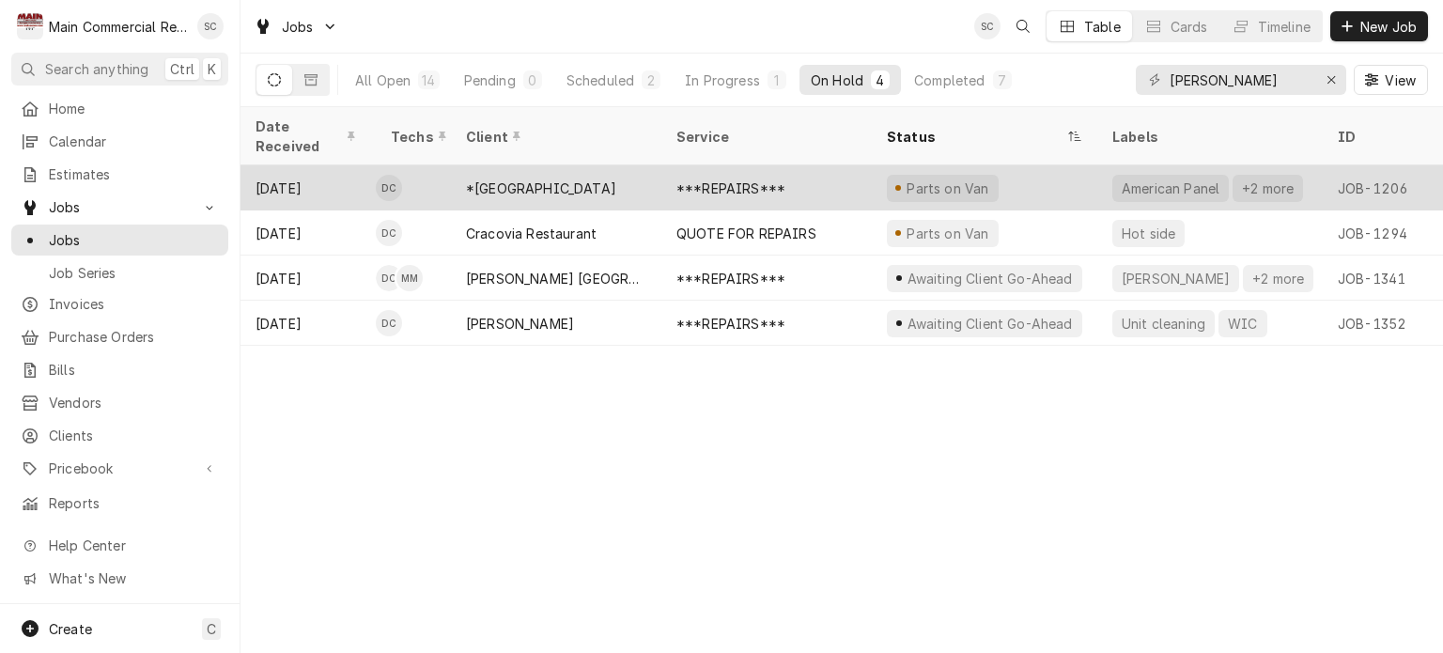
click at [592, 178] on div "*[GEOGRAPHIC_DATA]" at bounding box center [541, 188] width 150 height 20
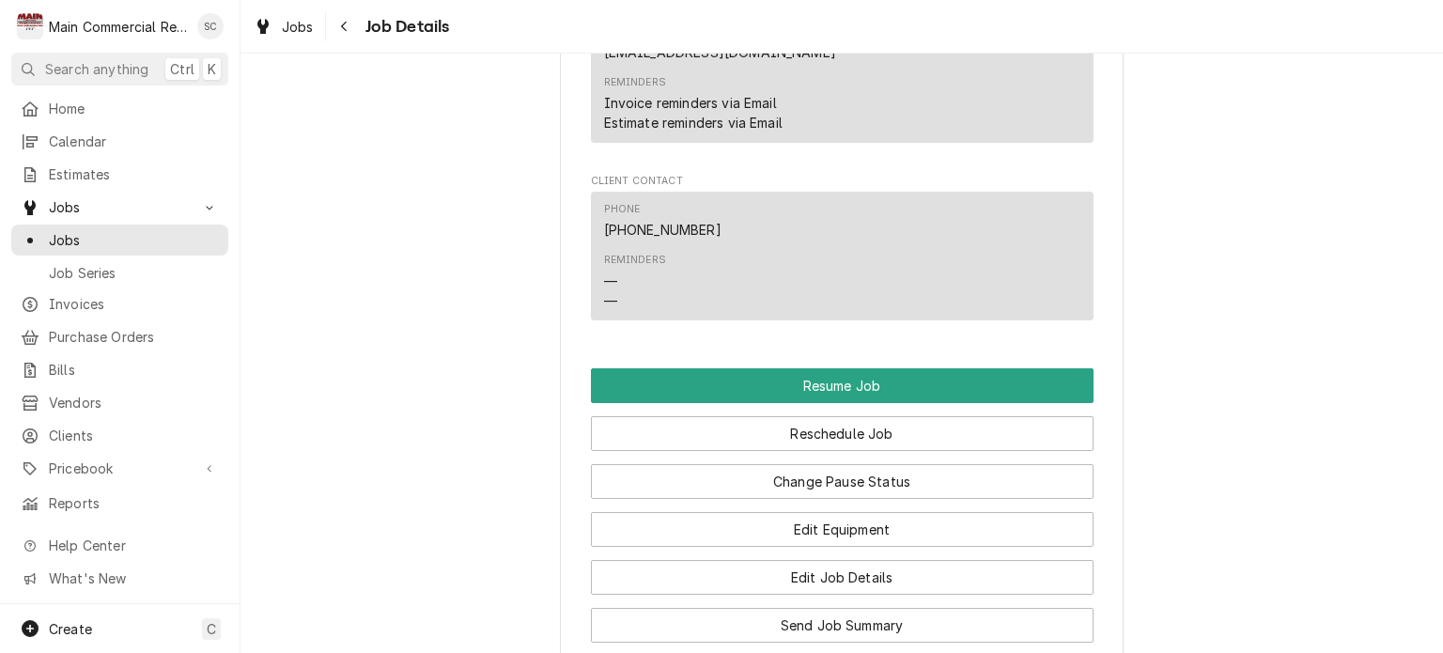
scroll to position [2536, 0]
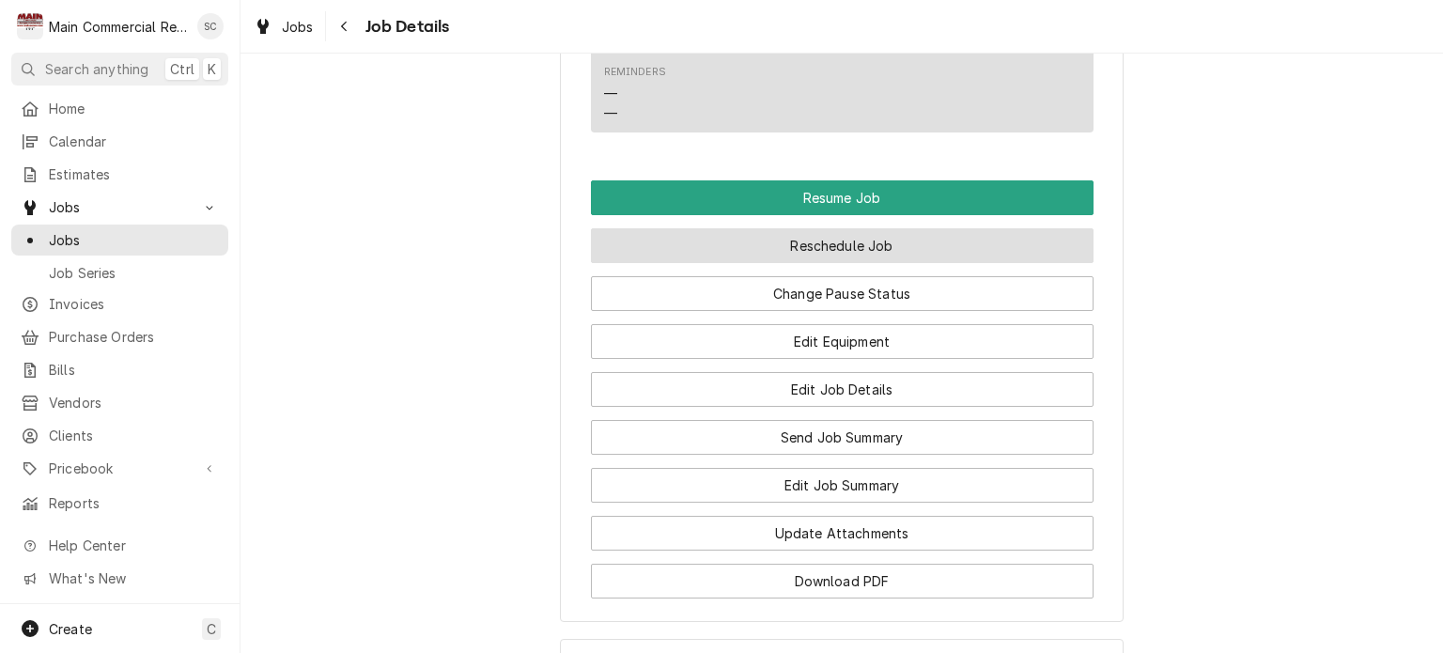
click at [872, 254] on button "Reschedule Job" at bounding box center [842, 245] width 503 height 35
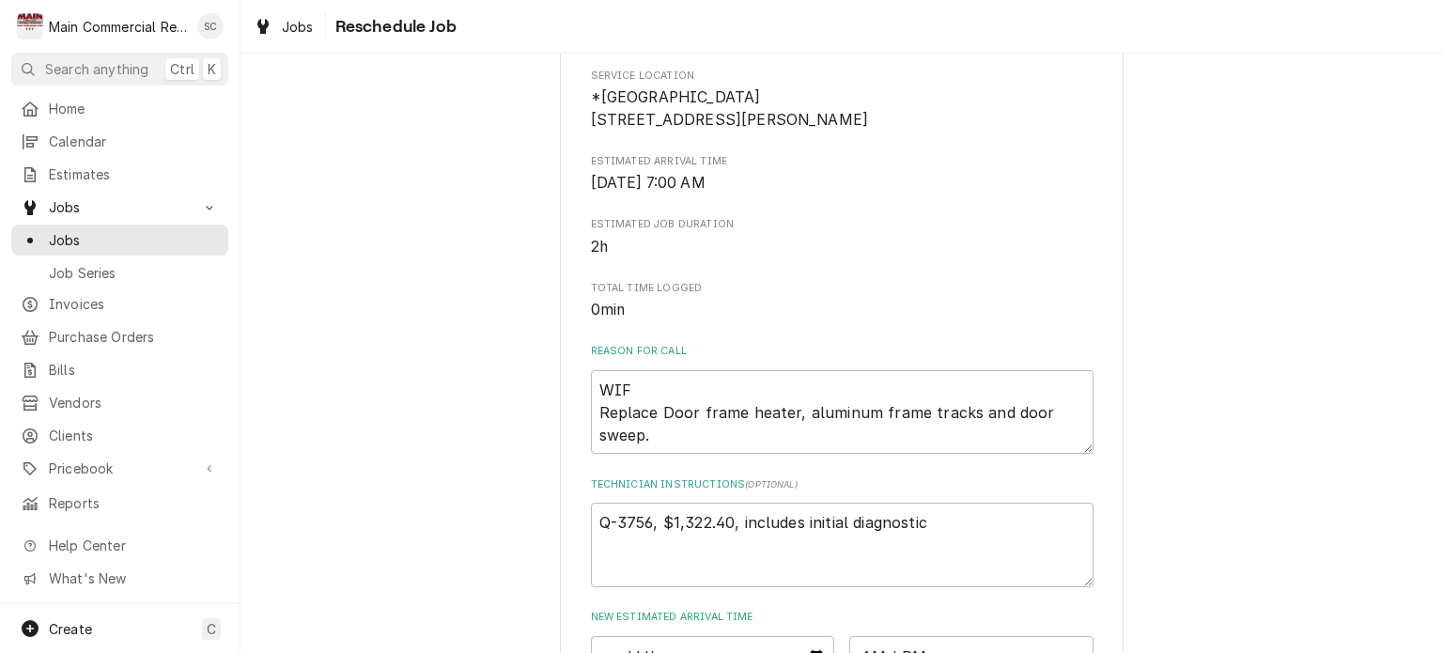
scroll to position [564, 0]
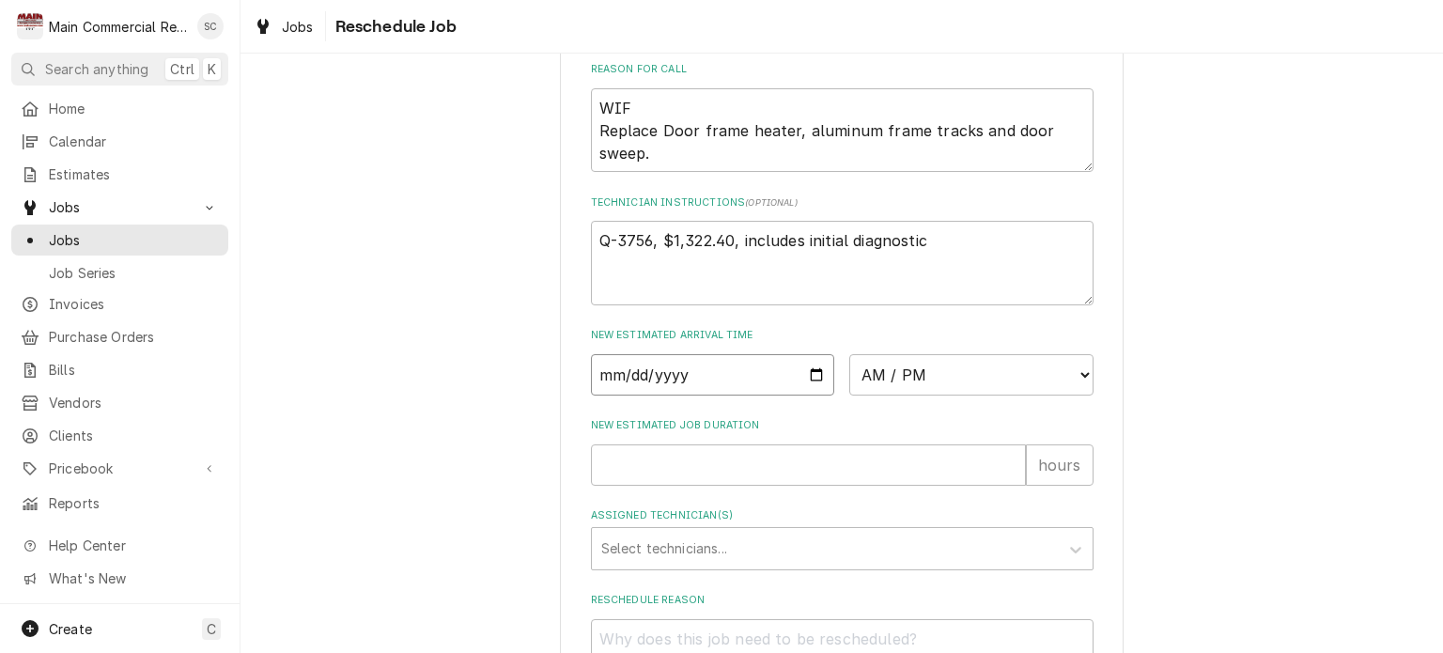
click at [805, 392] on input "Date" at bounding box center [713, 374] width 244 height 41
type textarea "x"
type input "2025-09-05"
click at [884, 392] on select "AM / PM 6:00 AM 6:15 AM 6:30 AM 6:45 AM 7:00 AM 7:15 AM 7:30 AM 7:45 AM 8:00 AM…" at bounding box center [971, 374] width 244 height 41
select select "08:00:00"
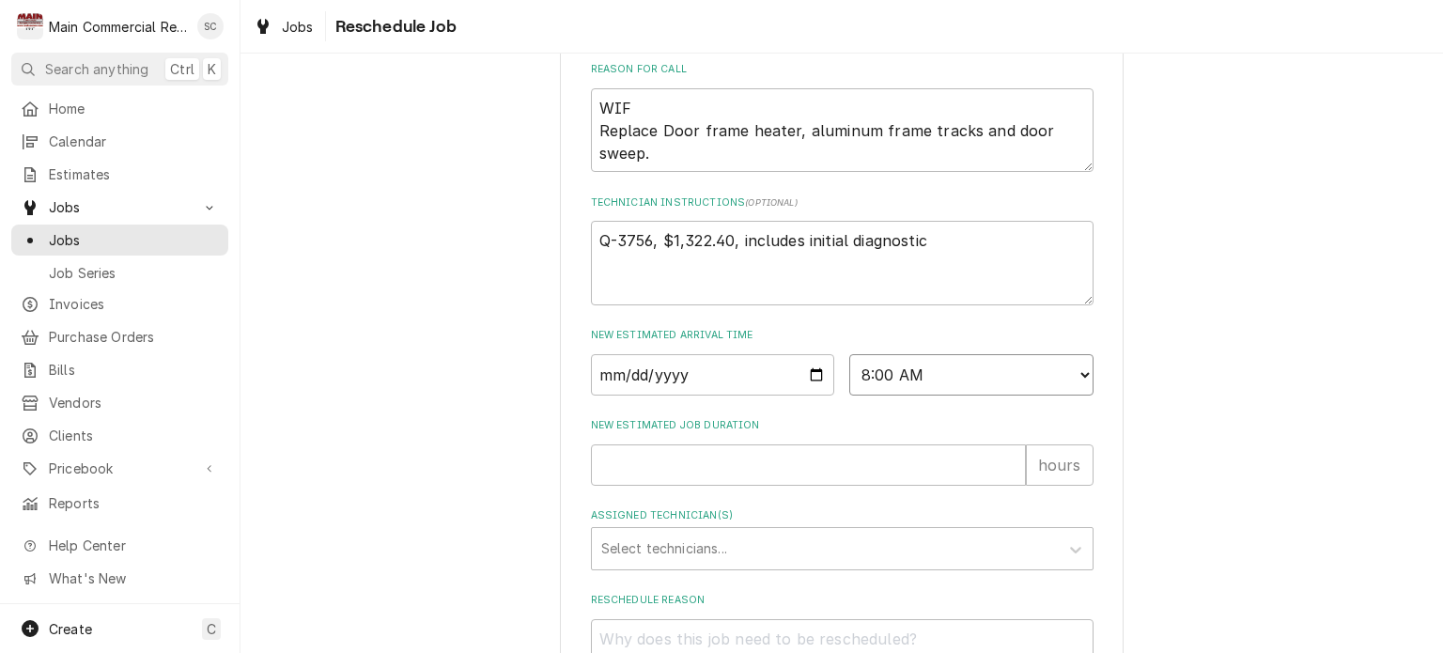
click at [849, 376] on select "AM / PM 6:00 AM 6:15 AM 6:30 AM 6:45 AM 7:00 AM 7:15 AM 7:30 AM 7:45 AM 8:00 AM…" at bounding box center [971, 374] width 244 height 41
click at [691, 486] on input "New Estimated Job Duration" at bounding box center [808, 464] width 435 height 41
type textarea "x"
type input "2"
click at [700, 565] on div "Assigned Technician(s)" at bounding box center [825, 549] width 448 height 34
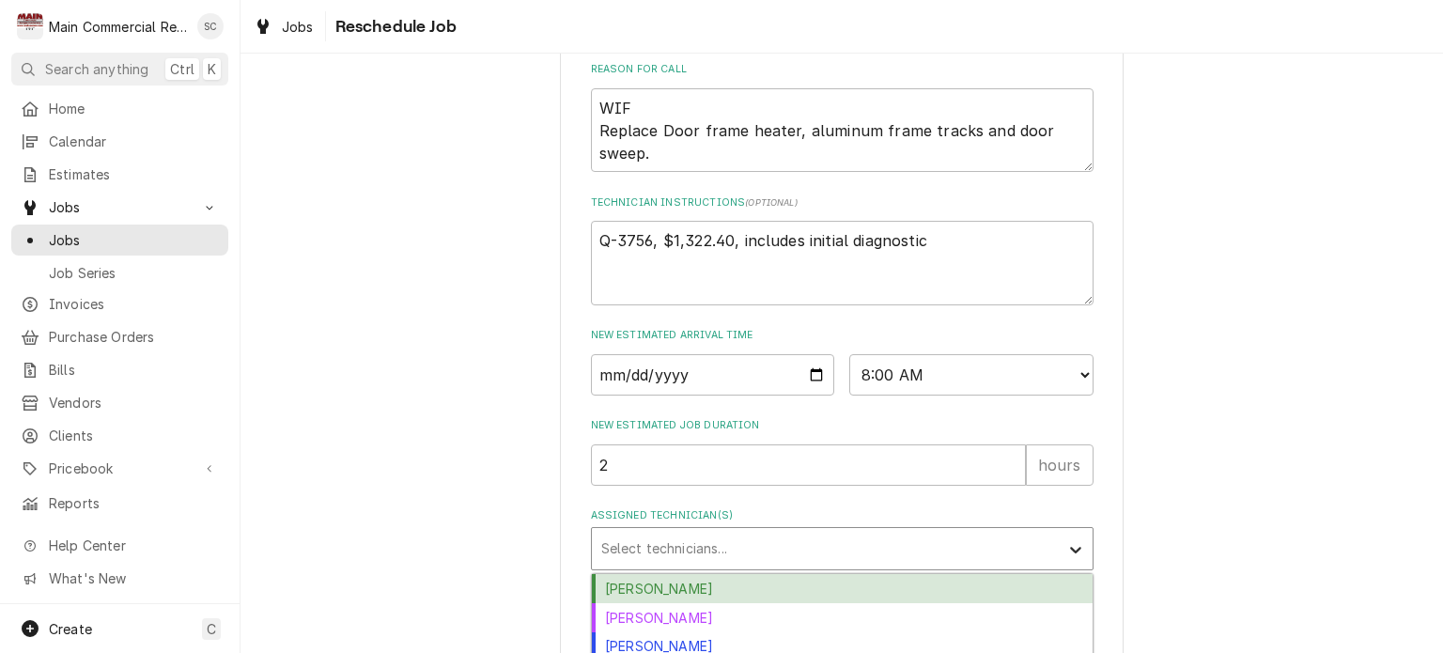
scroll to position [749, 0]
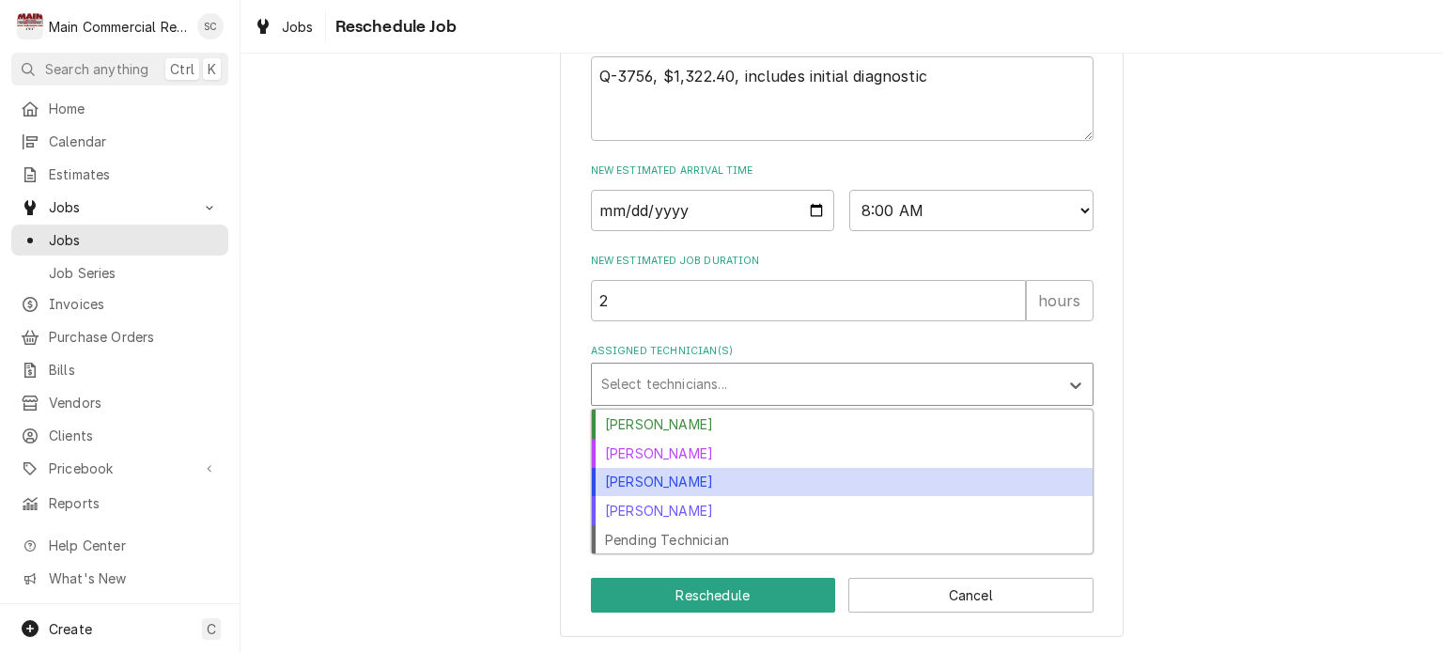
click at [674, 480] on div "[PERSON_NAME]" at bounding box center [842, 482] width 501 height 29
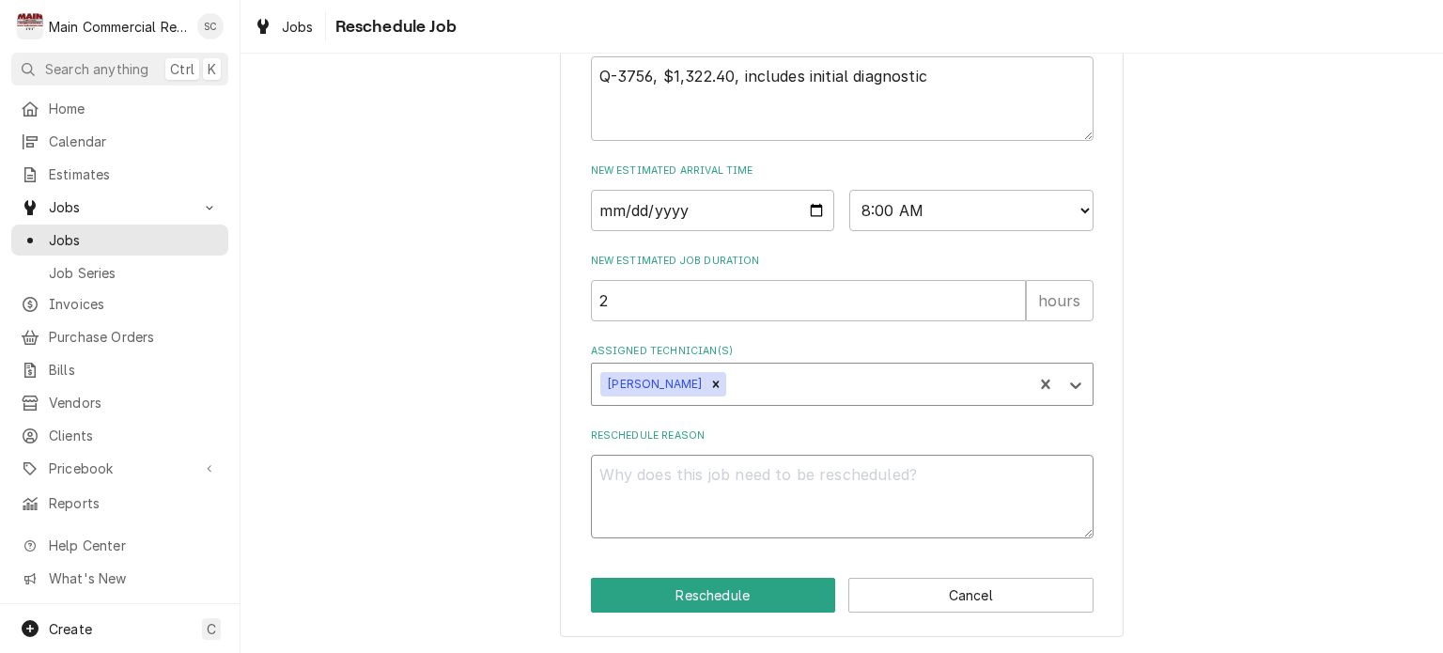
click at [691, 478] on textarea "Reschedule Reason" at bounding box center [842, 497] width 503 height 85
type textarea "x"
type textarea "P"
type textarea "x"
type textarea "Pa"
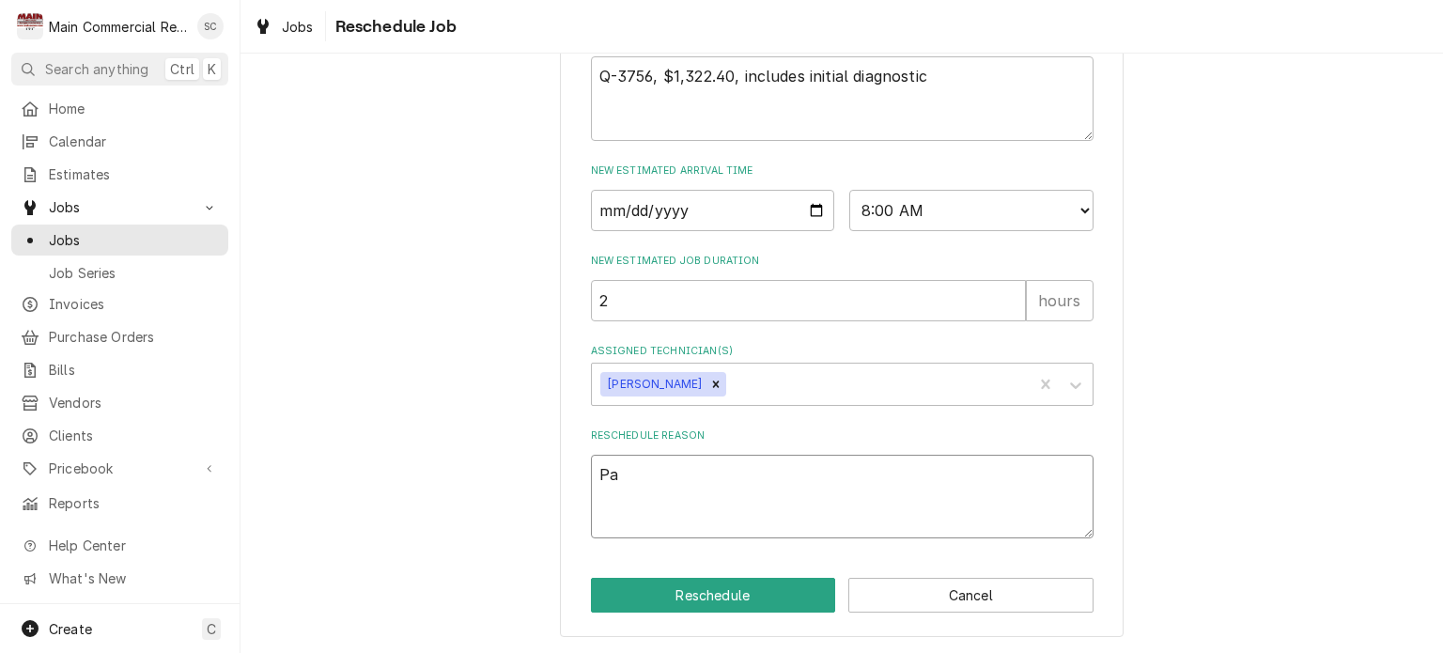
type textarea "x"
type textarea "Par"
type textarea "x"
type textarea "Part"
type textarea "x"
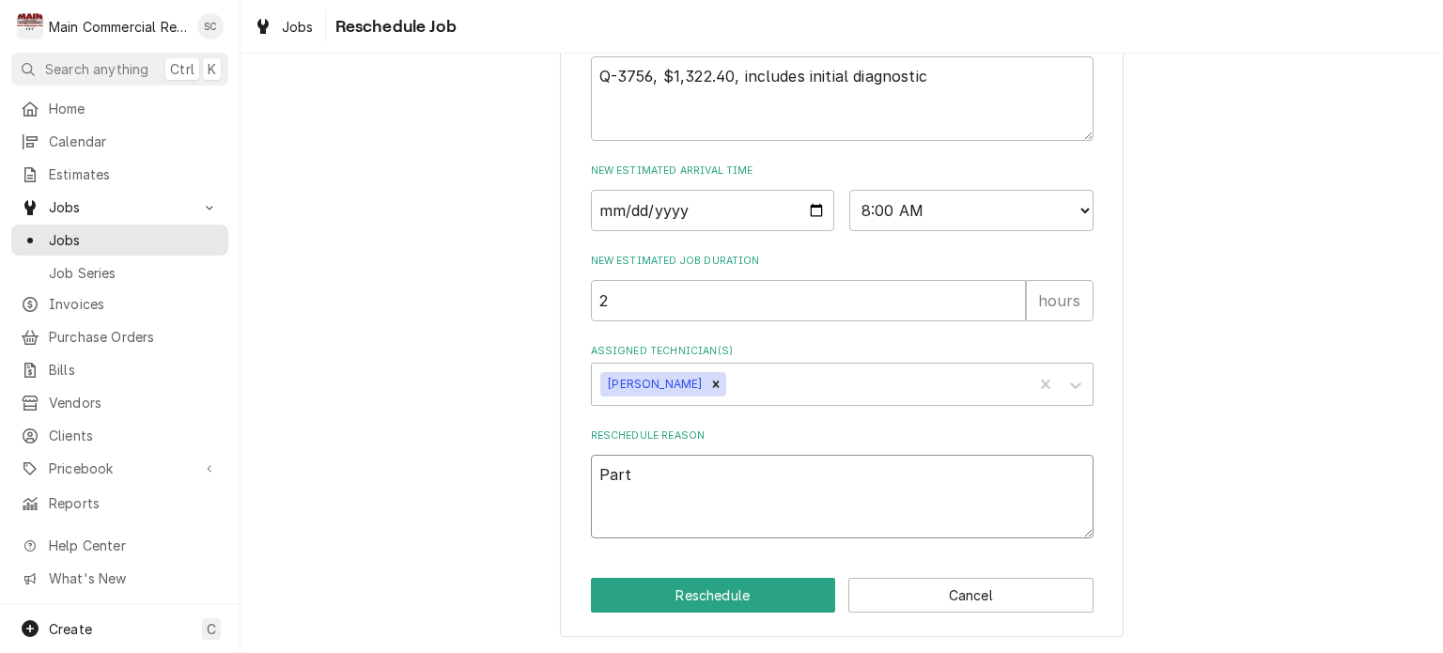
type textarea "Part"
type textarea "x"
type textarea "Part i"
type textarea "x"
type textarea "Part is"
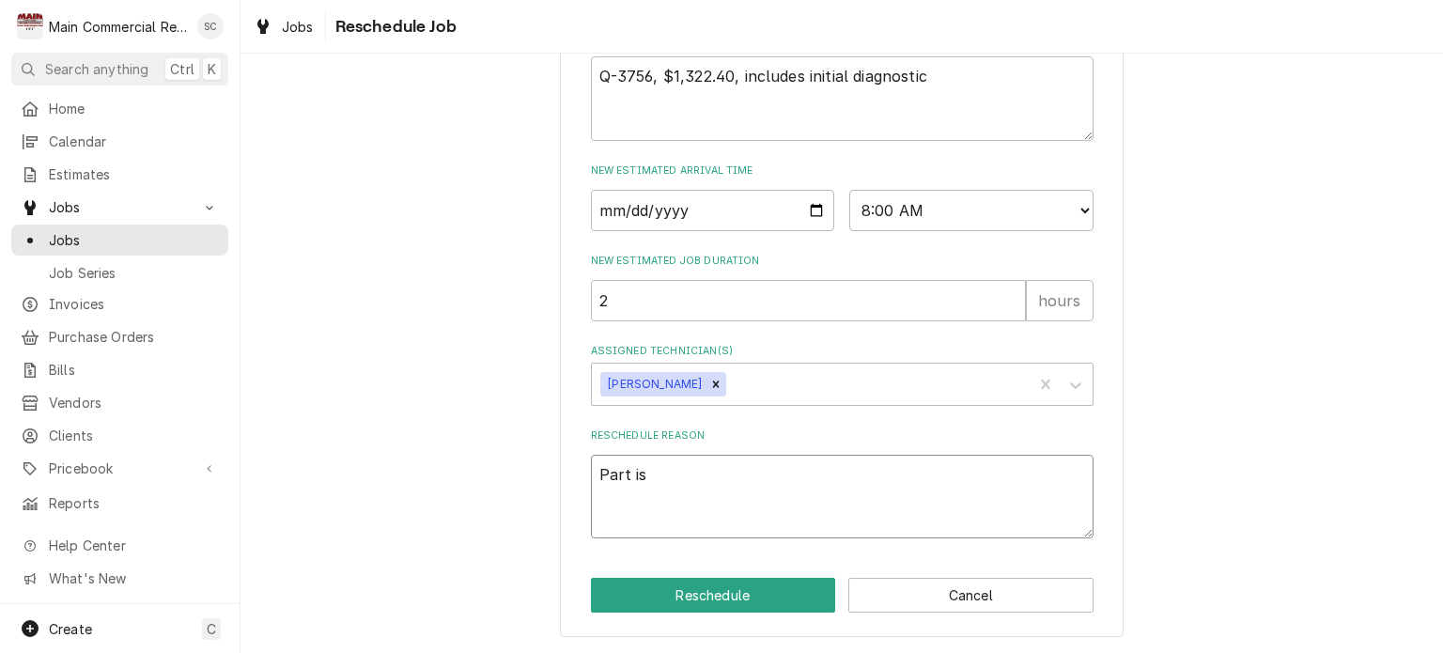
type textarea "x"
type textarea "Part is"
type textarea "x"
type textarea "Part is i"
type textarea "x"
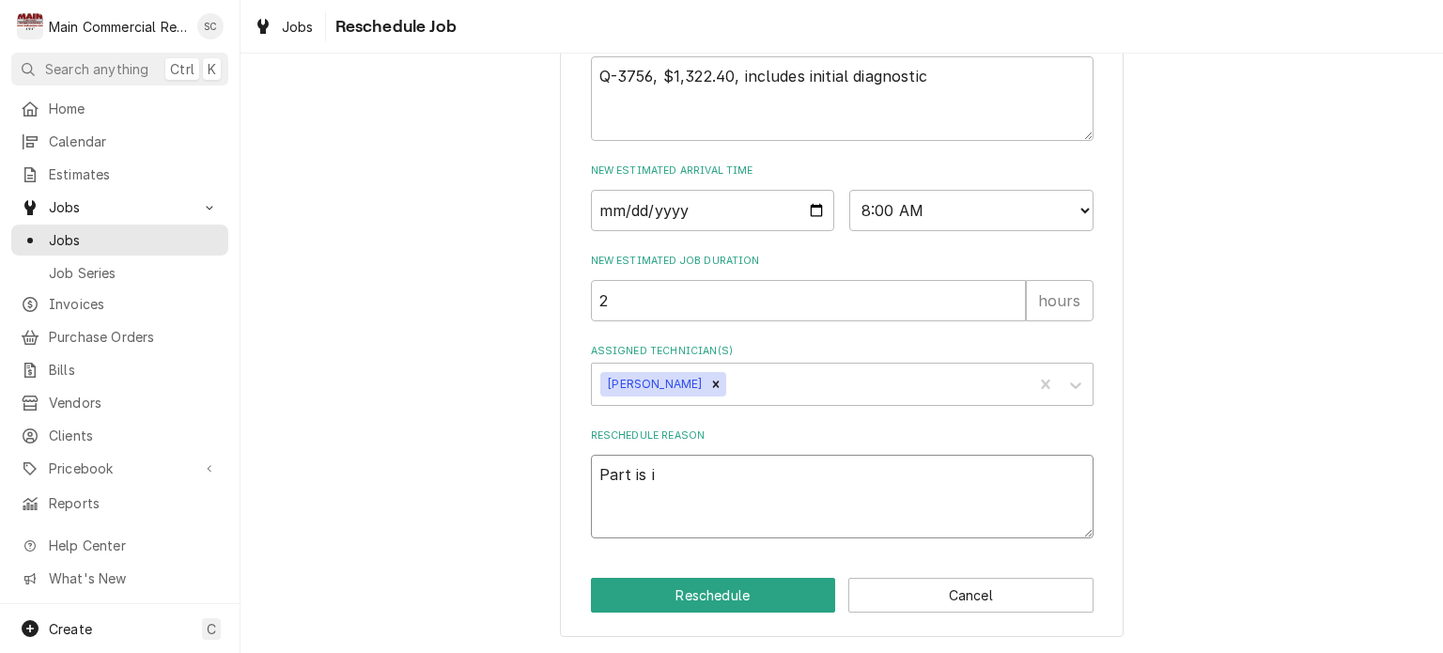
type textarea "Part is in"
type textarea "x"
type textarea "Part is in."
type textarea "x"
type textarea "Part is in."
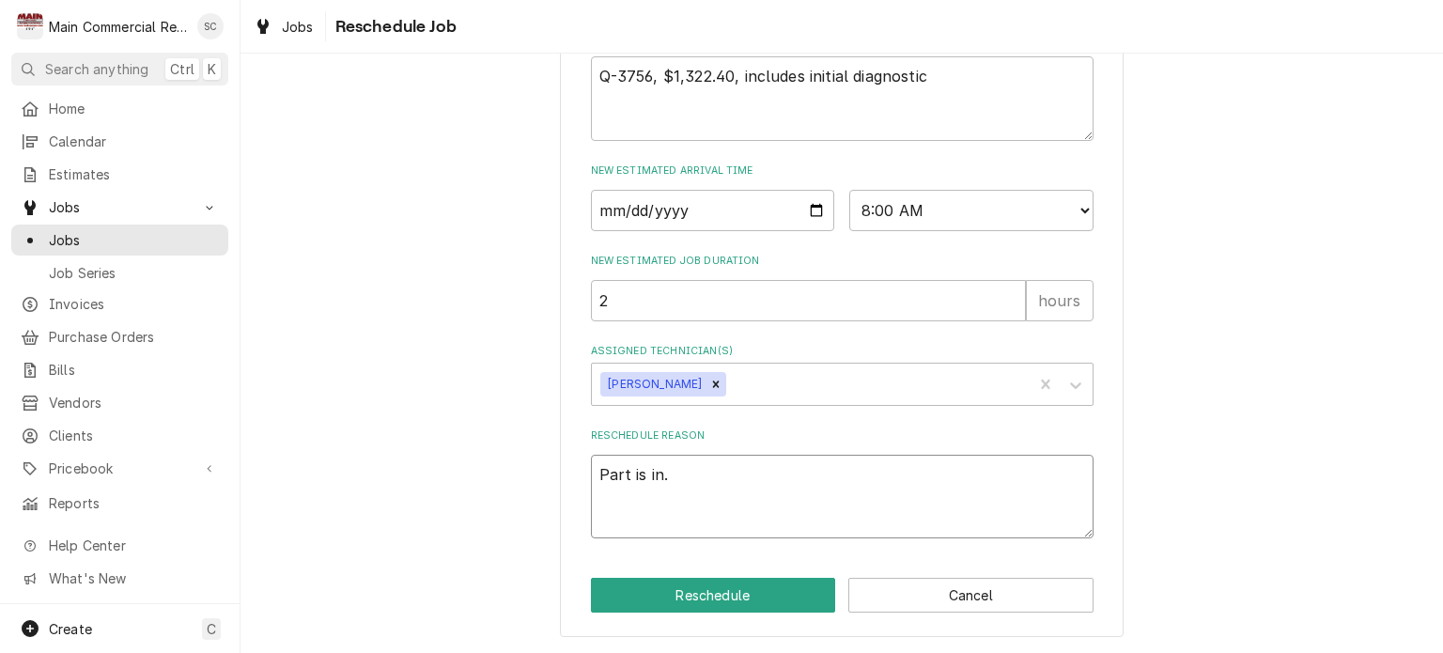
type textarea "x"
type textarea "Part is in."
type textarea "x"
type textarea "Part is in"
type textarea "x"
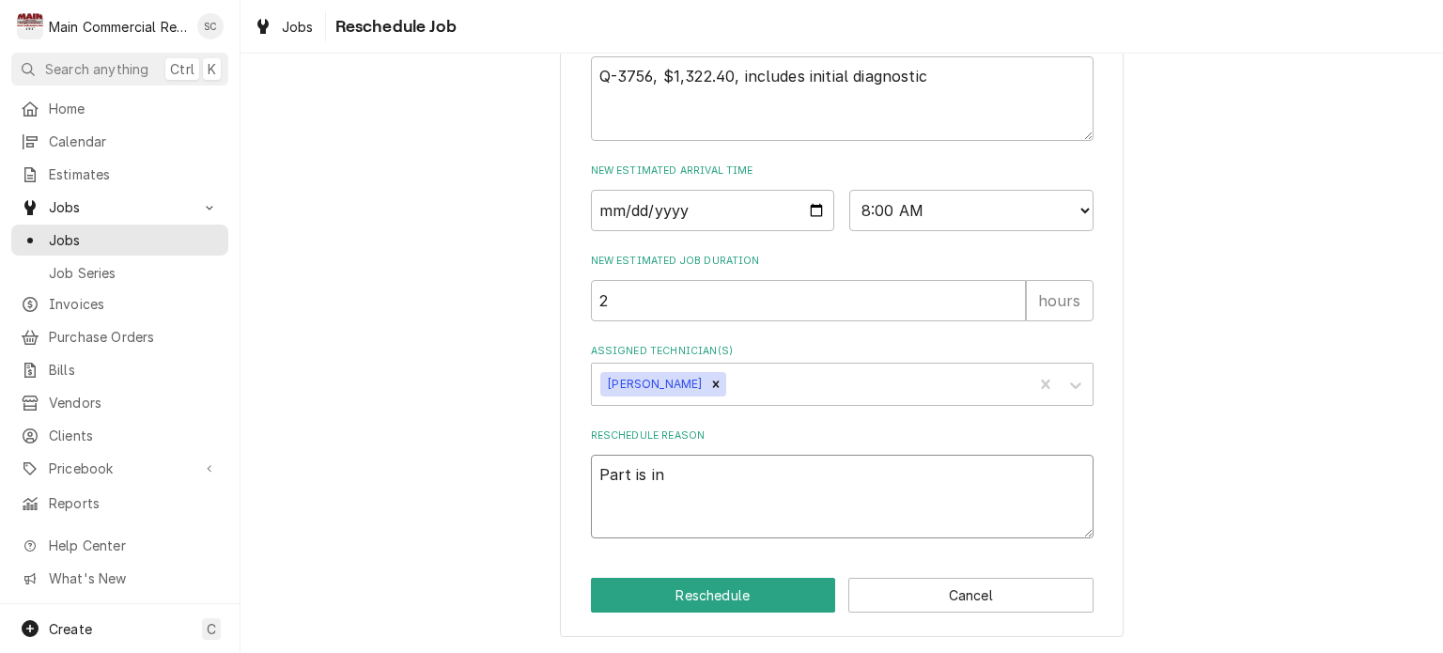
type textarea "Part is in"
type textarea "x"
type textarea "Part is in a"
type textarea "x"
type textarea "Part is in an"
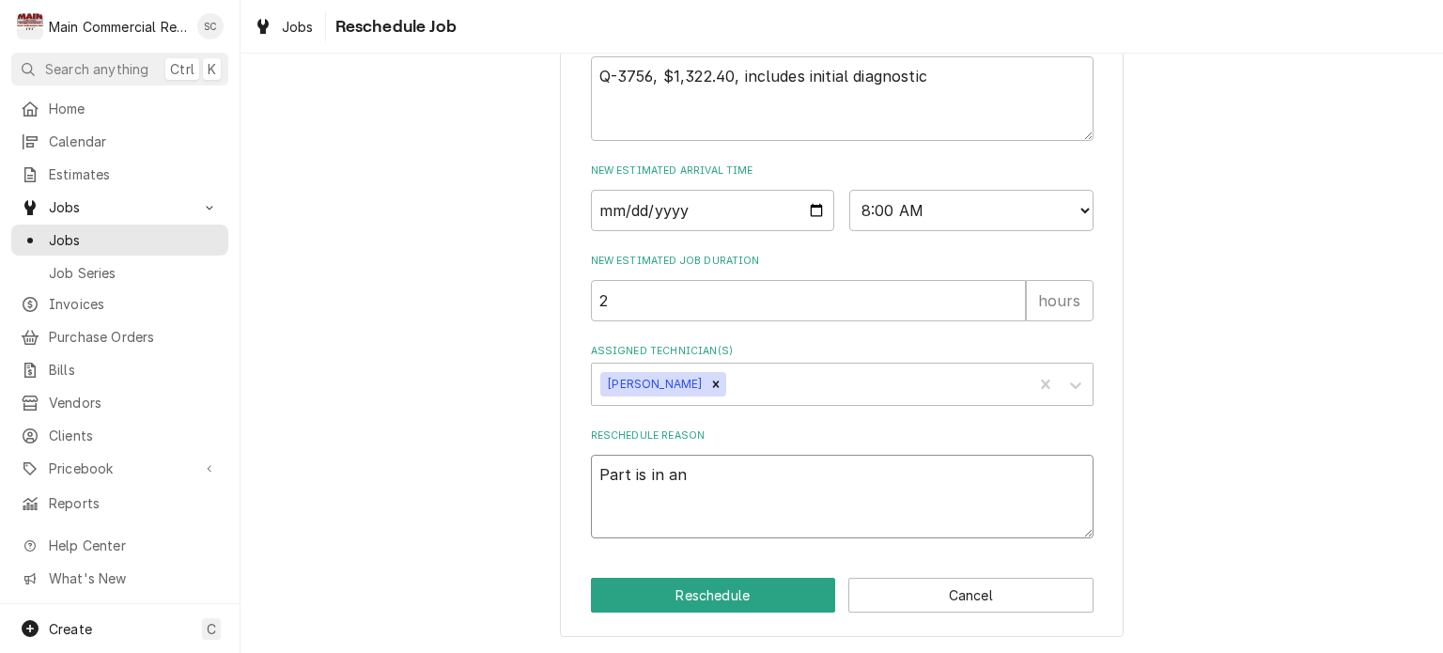
type textarea "x"
type textarea "Part is in and"
type textarea "x"
type textarea "Part is in and"
type textarea "x"
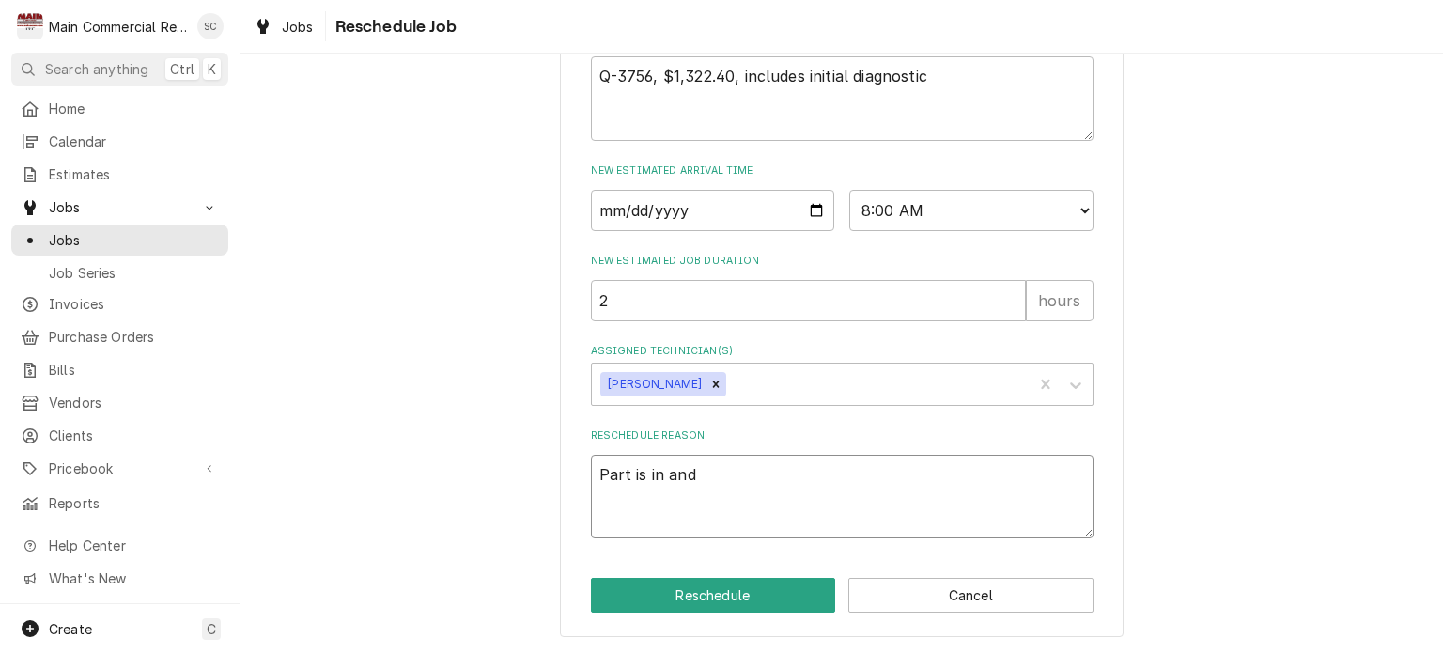
type textarea "Part is in and o"
type textarea "x"
type textarea "Part is in and on"
type textarea "x"
type textarea "Part is in and on"
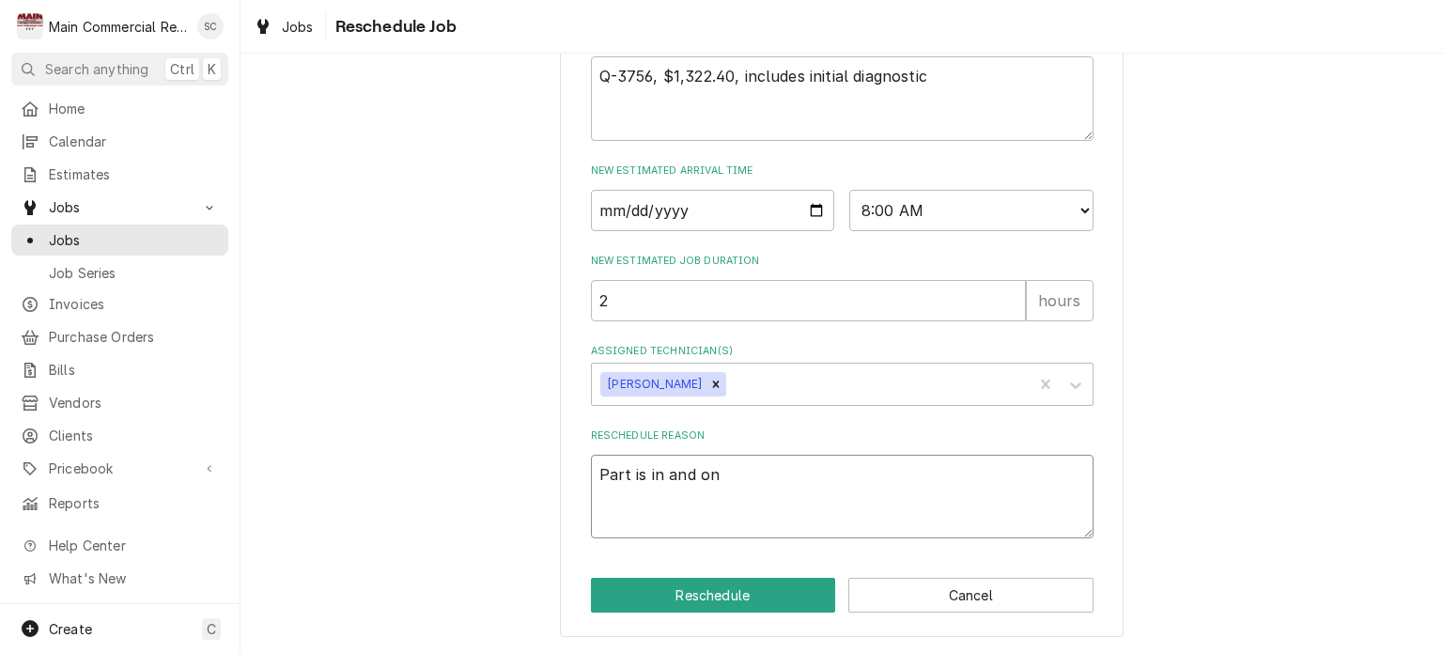
type textarea "x"
type textarea "Part is in and on t"
type textarea "x"
type textarea "Part is in and on tr"
type textarea "x"
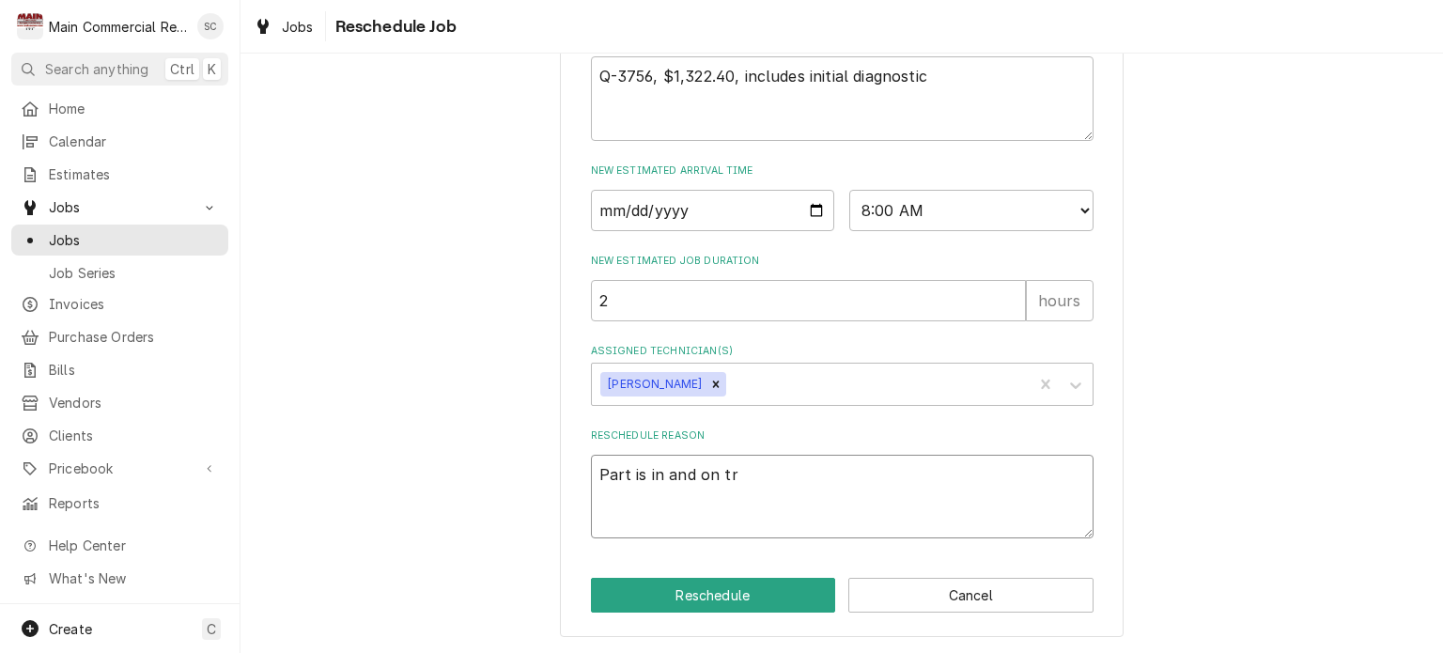
type textarea "Part is in and on tru"
type textarea "x"
type textarea "Part is in and on tr"
type textarea "x"
type textarea "Part is in and on t"
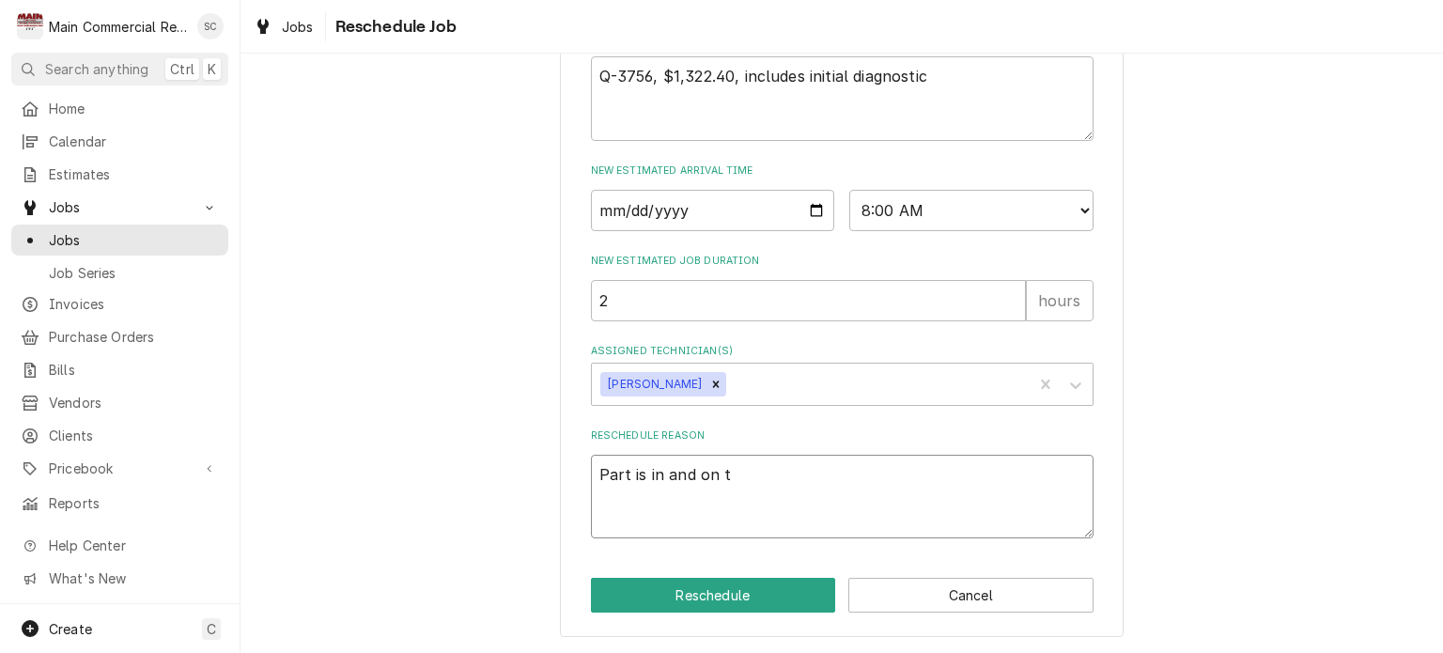
type textarea "x"
type textarea "Part is in and on v"
type textarea "x"
type textarea "Part is in and on va"
type textarea "x"
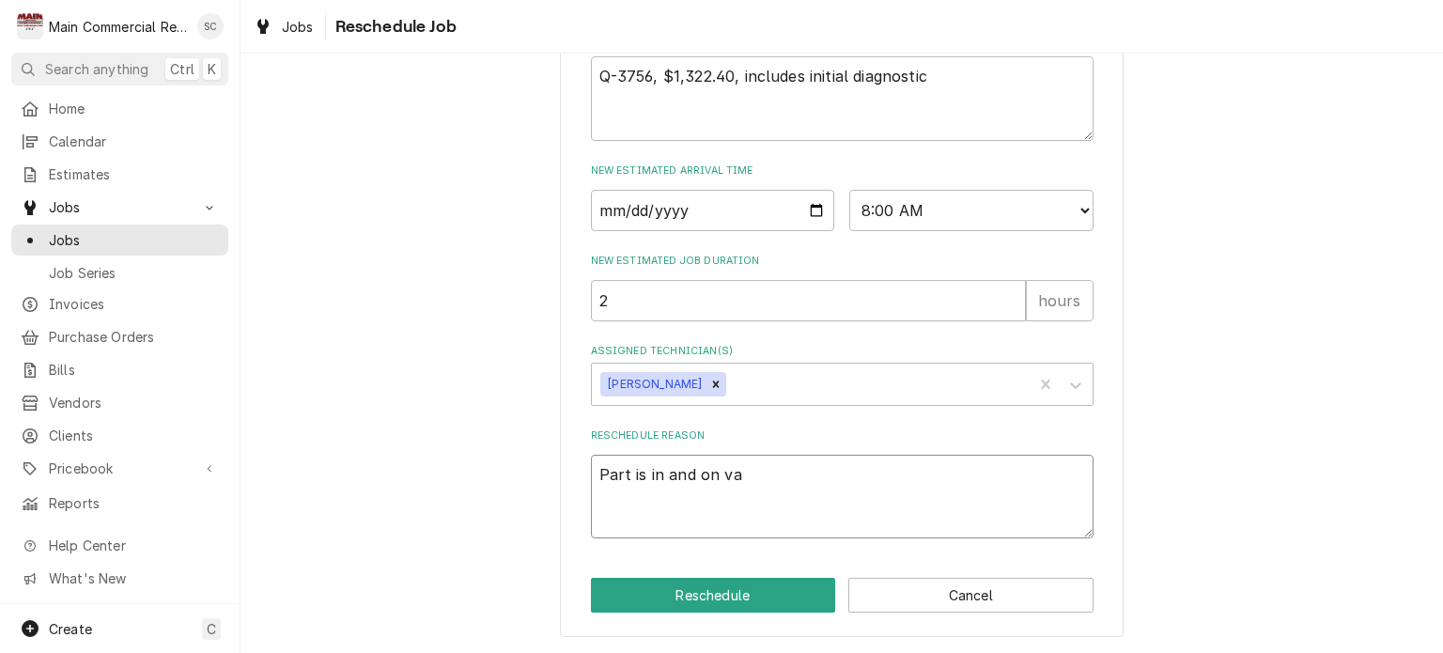
type textarea "Part is in and on van"
type textarea "x"
type textarea "Part is in and on van."
type textarea "x"
type textarea "Part is in and on van."
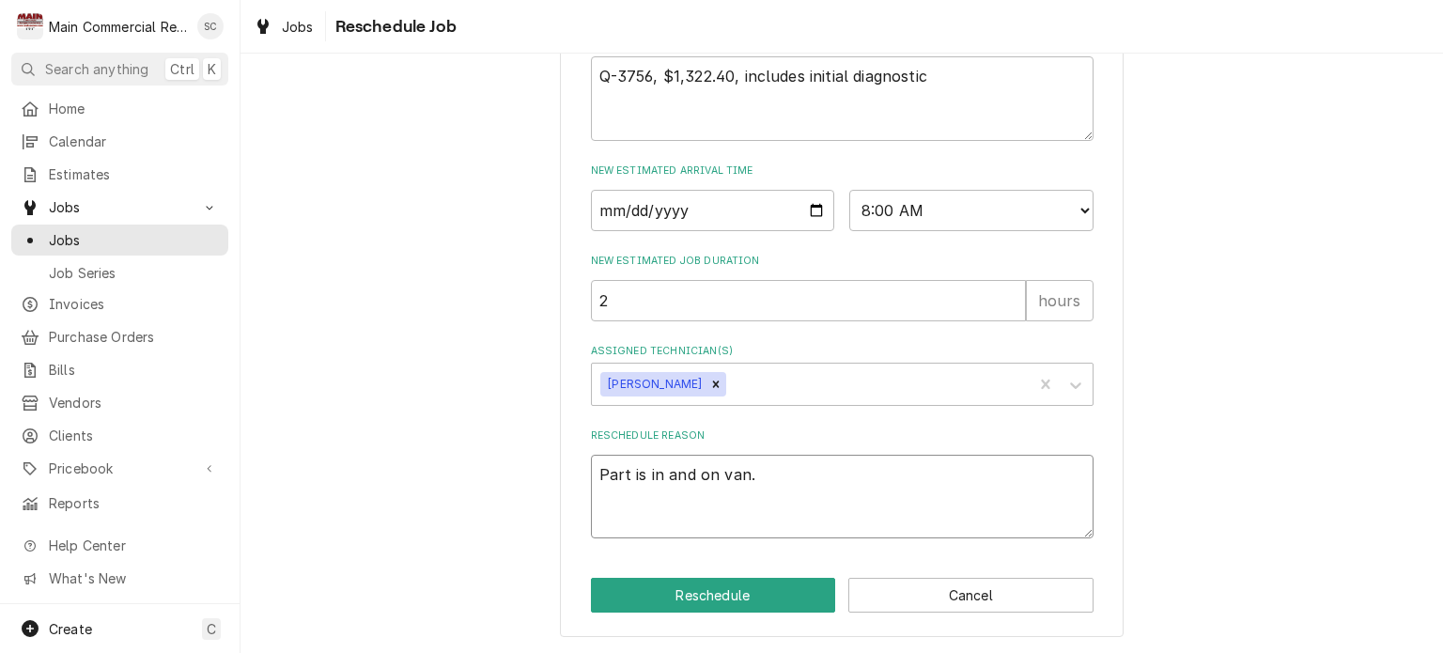
type textarea "x"
type textarea "Part is in and on van. -"
type textarea "x"
type textarea "Part is in and on van. -s"
type textarea "x"
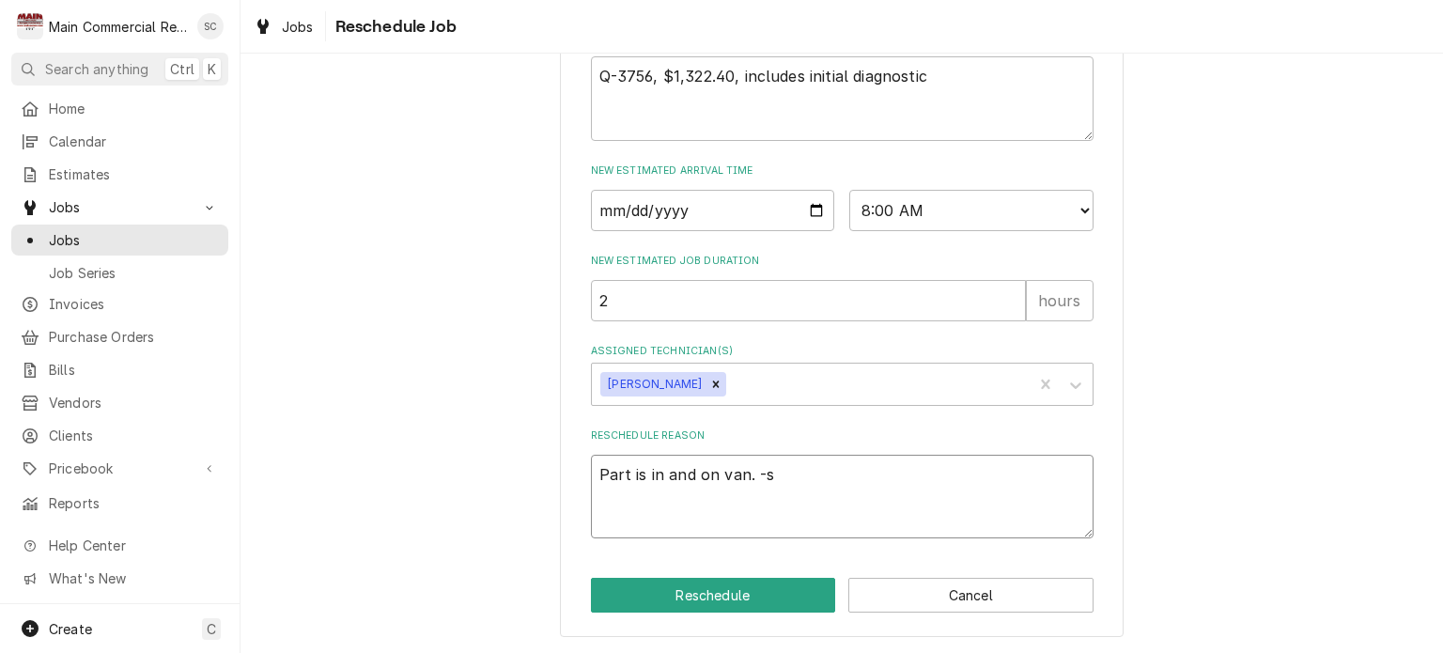
type textarea "Part is in and on van. -sr"
type textarea "x"
type textarea "Part is in and on van. -src"
click at [721, 597] on button "Reschedule" at bounding box center [713, 595] width 245 height 35
type textarea "x"
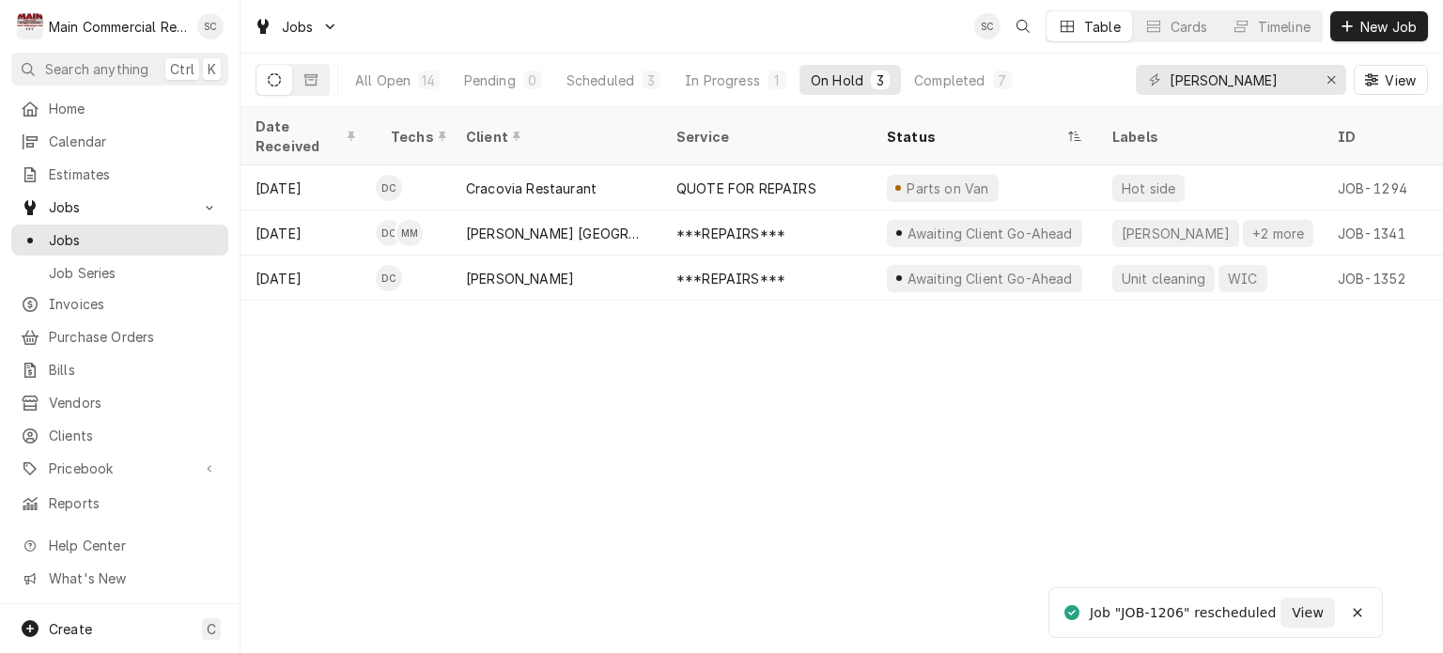
click at [600, 457] on div "Date Received Techs Client Service Status Labels ID Duration Location Name Job …" at bounding box center [841, 380] width 1202 height 546
click at [1270, 23] on div "Timeline" at bounding box center [1284, 27] width 53 height 20
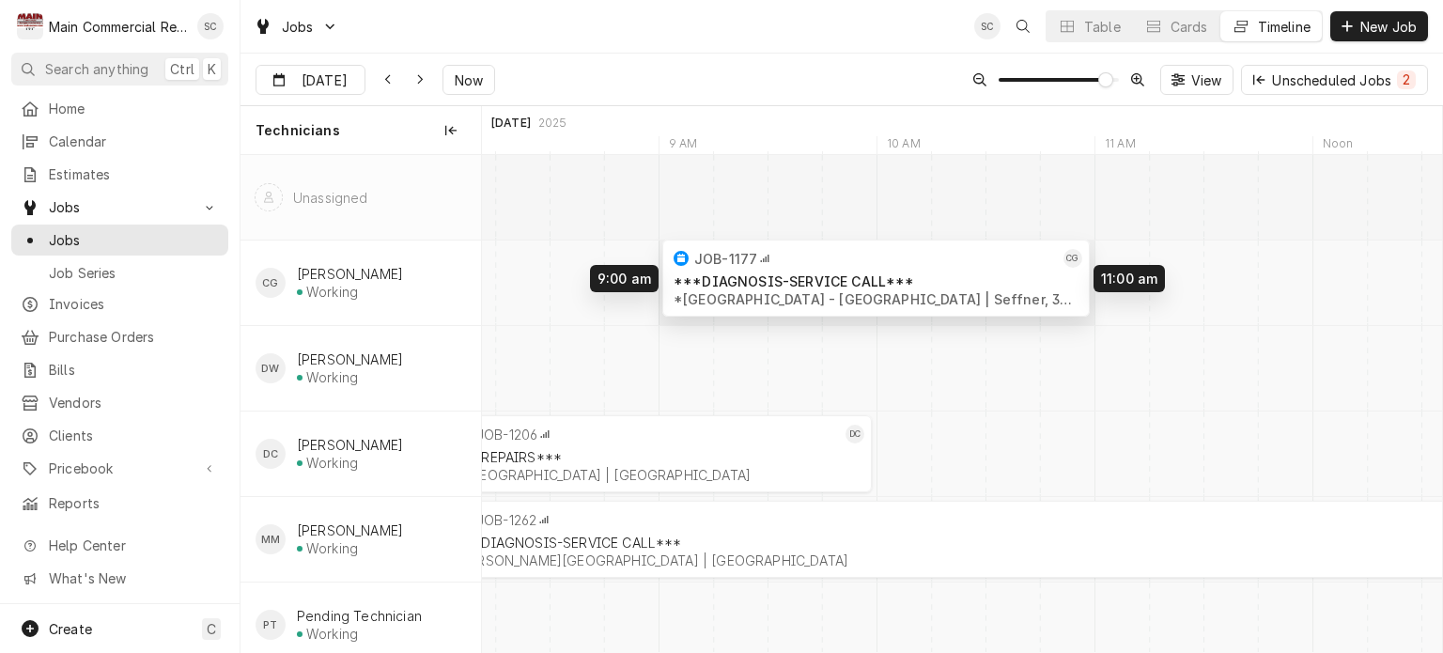
drag, startPoint x: 1038, startPoint y: 300, endPoint x: 933, endPoint y: 296, distance: 105.3
click at [933, 296] on div "8:00 AM 10:00 AM JOB-1206 DC ***REPAIRS*** *[GEOGRAPHIC_DATA] | [GEOGRAPHIC_DAT…" at bounding box center [962, 411] width 960 height 513
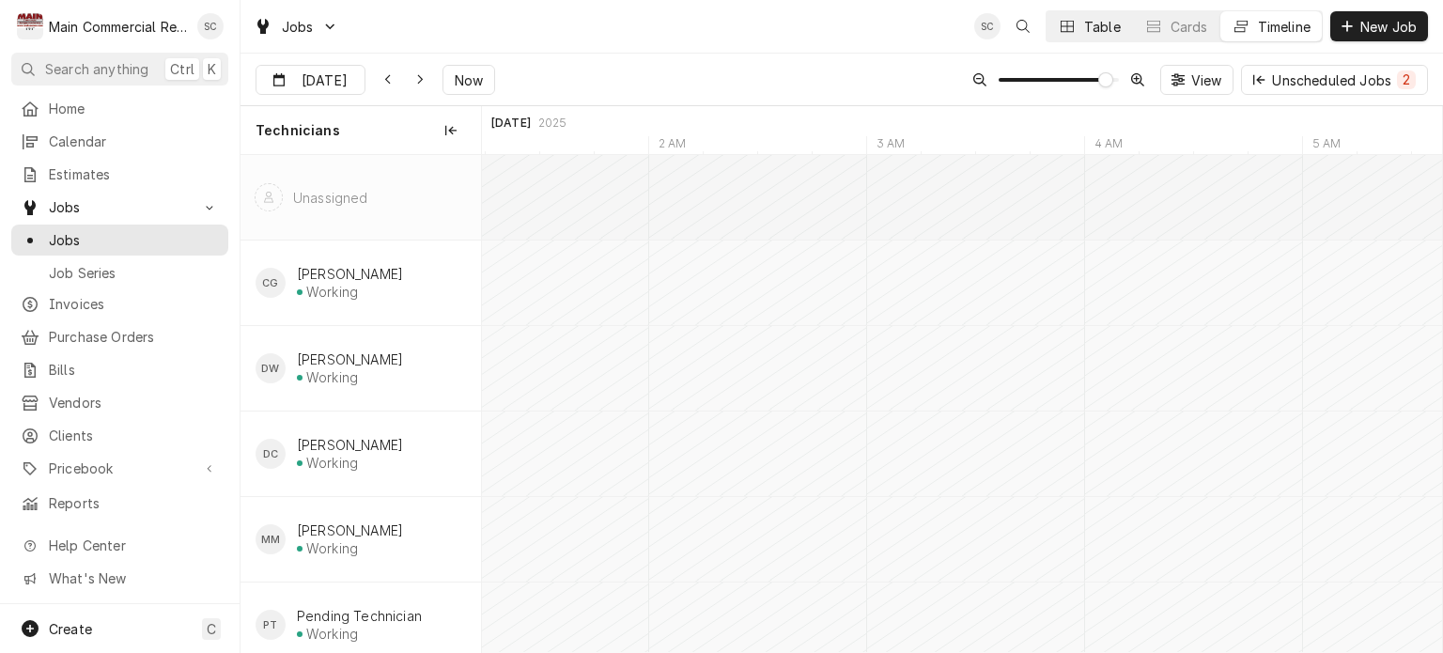
click at [1071, 33] on div "Dynamic Content Wrapper" at bounding box center [1067, 26] width 19 height 19
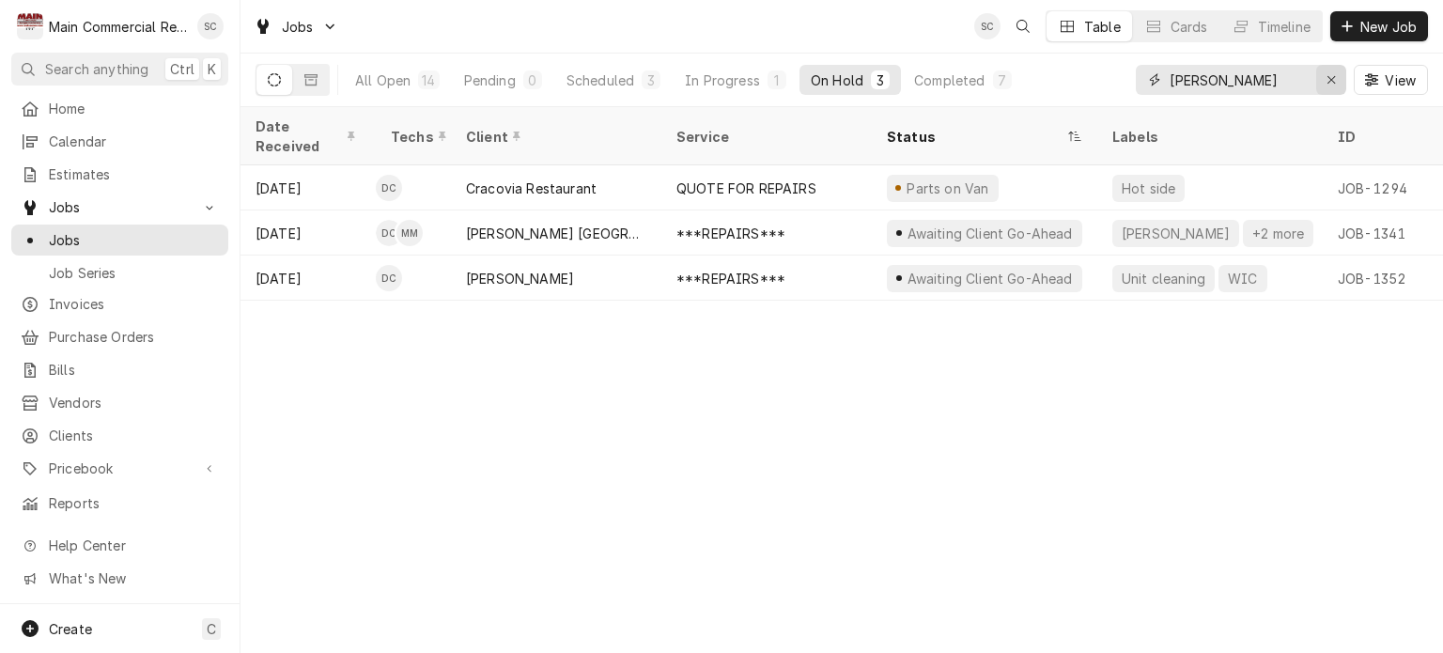
click at [1333, 80] on icon "Erase input" at bounding box center [1331, 79] width 10 height 13
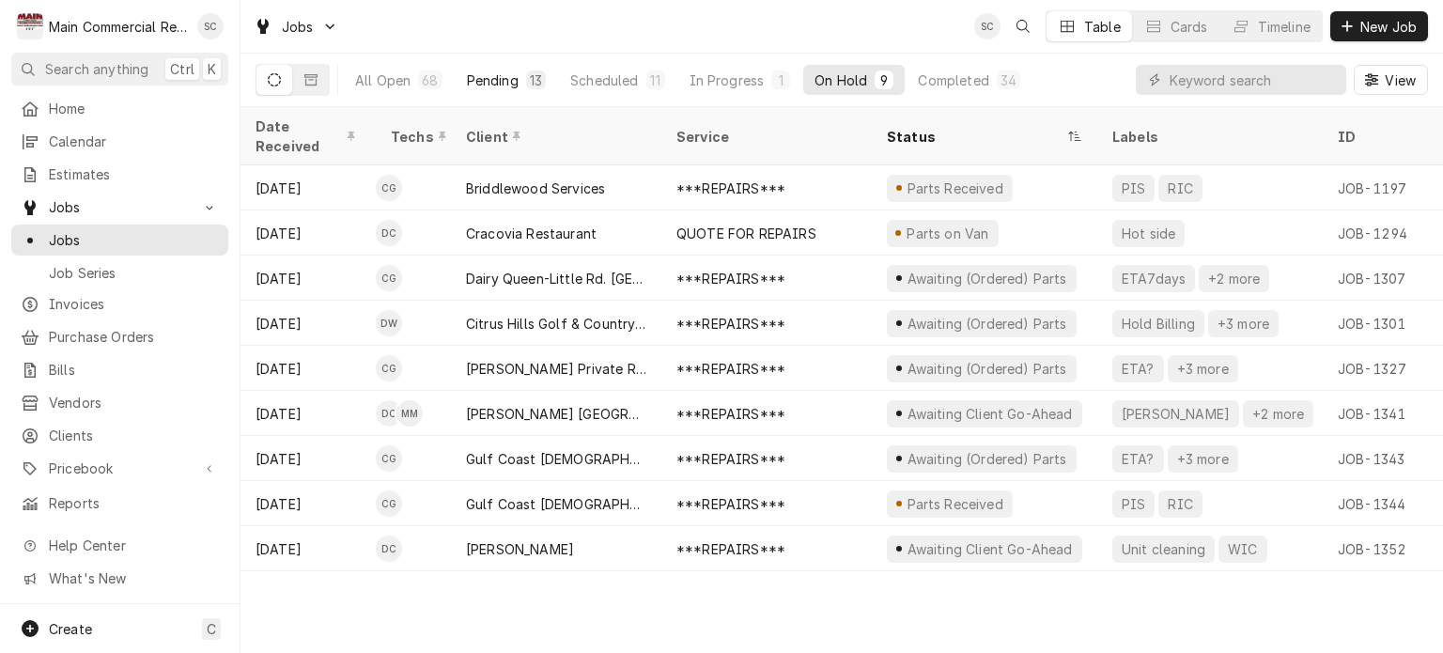
click at [496, 78] on div "Pending" at bounding box center [493, 80] width 52 height 20
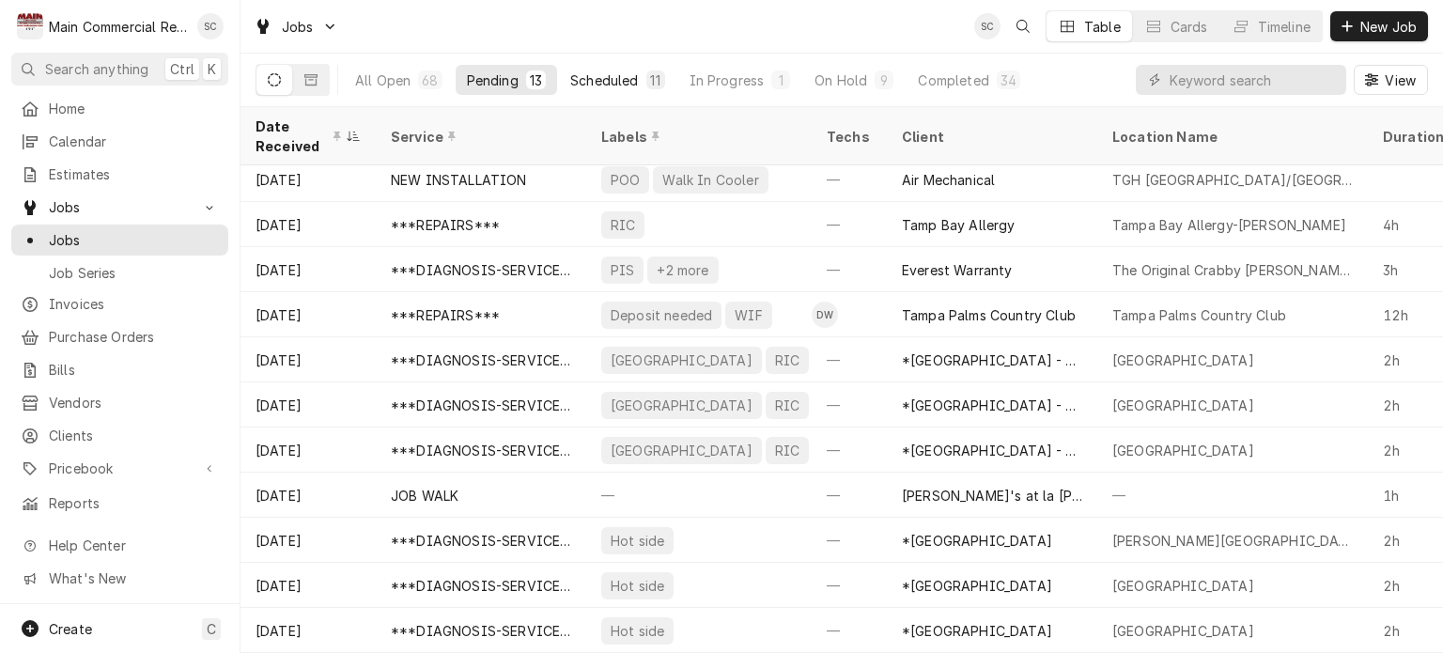
click at [600, 84] on div "Scheduled" at bounding box center [604, 80] width 68 height 20
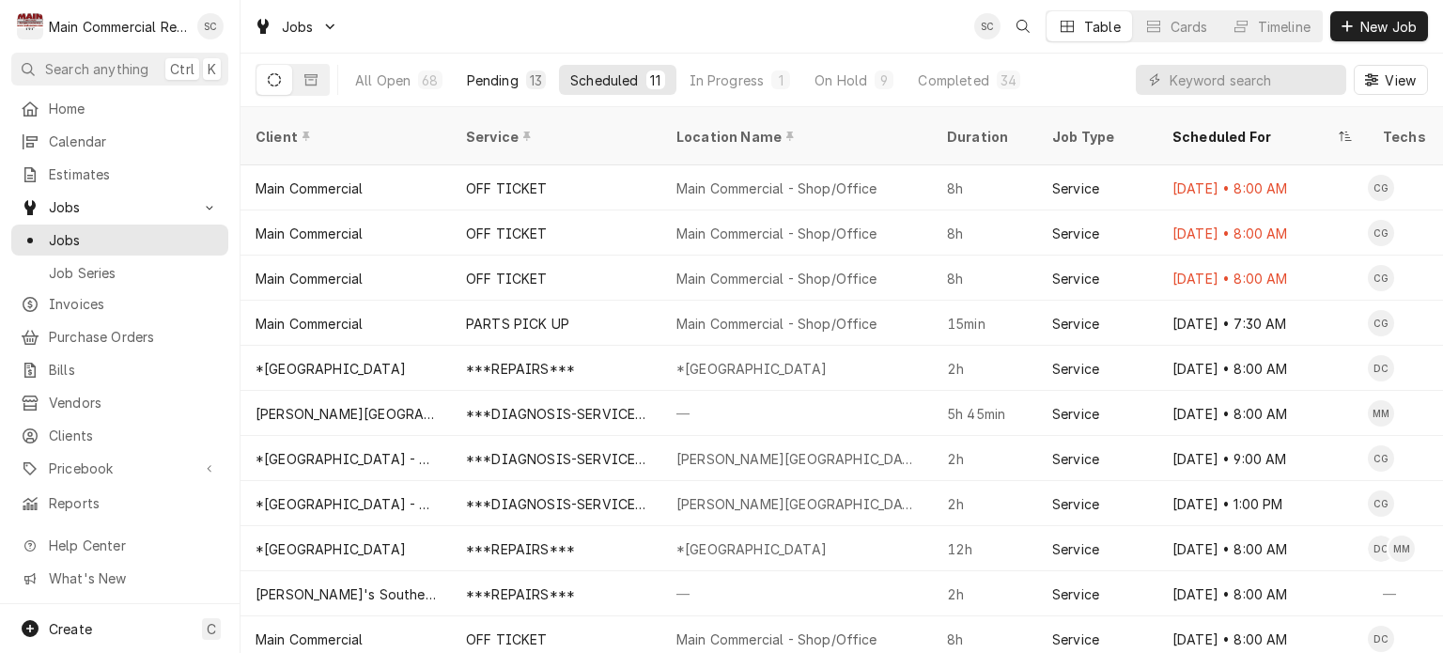
click at [532, 78] on div "13" at bounding box center [536, 80] width 12 height 20
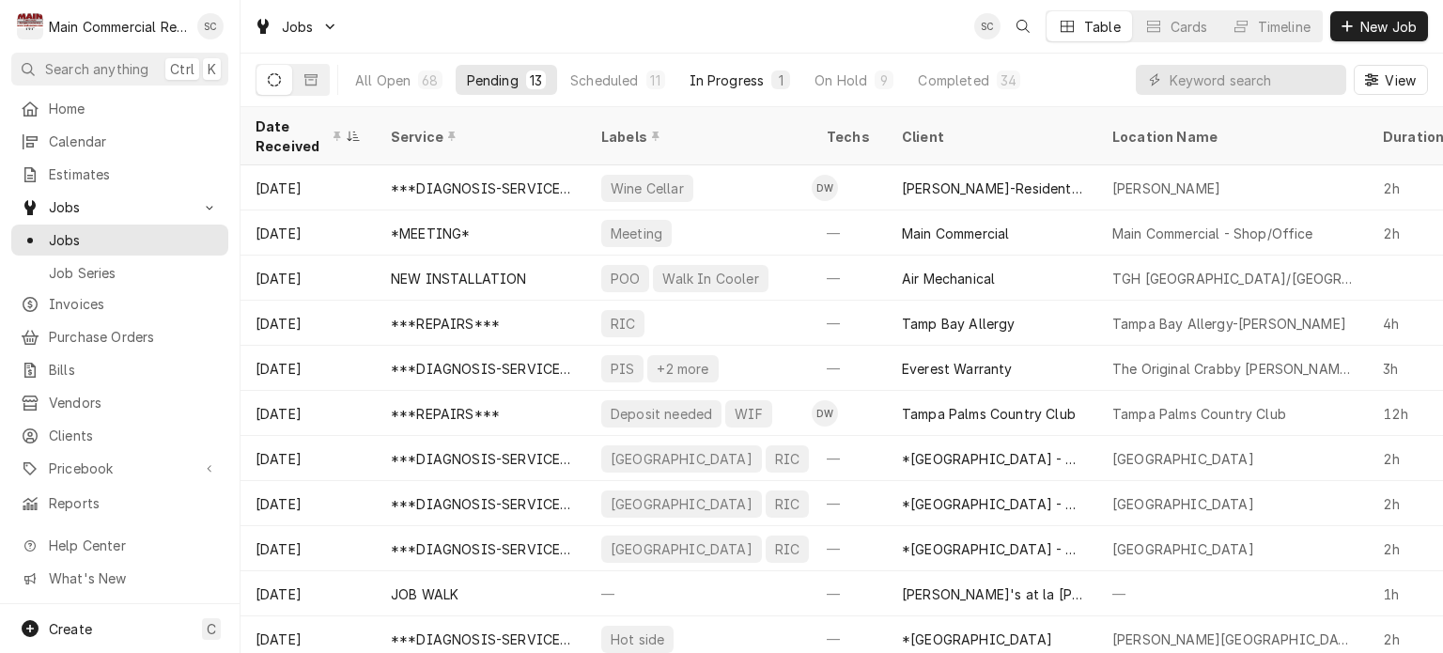
click at [734, 78] on div "In Progress" at bounding box center [726, 80] width 75 height 20
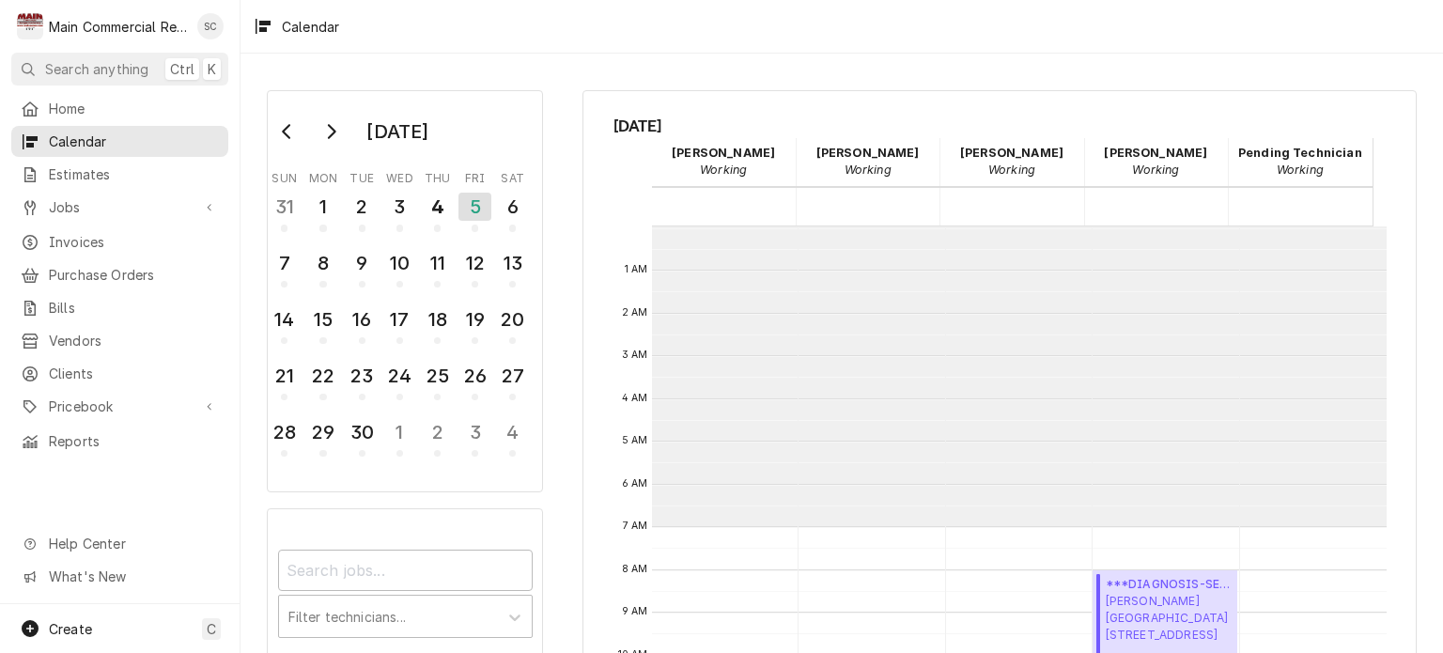
scroll to position [300, 0]
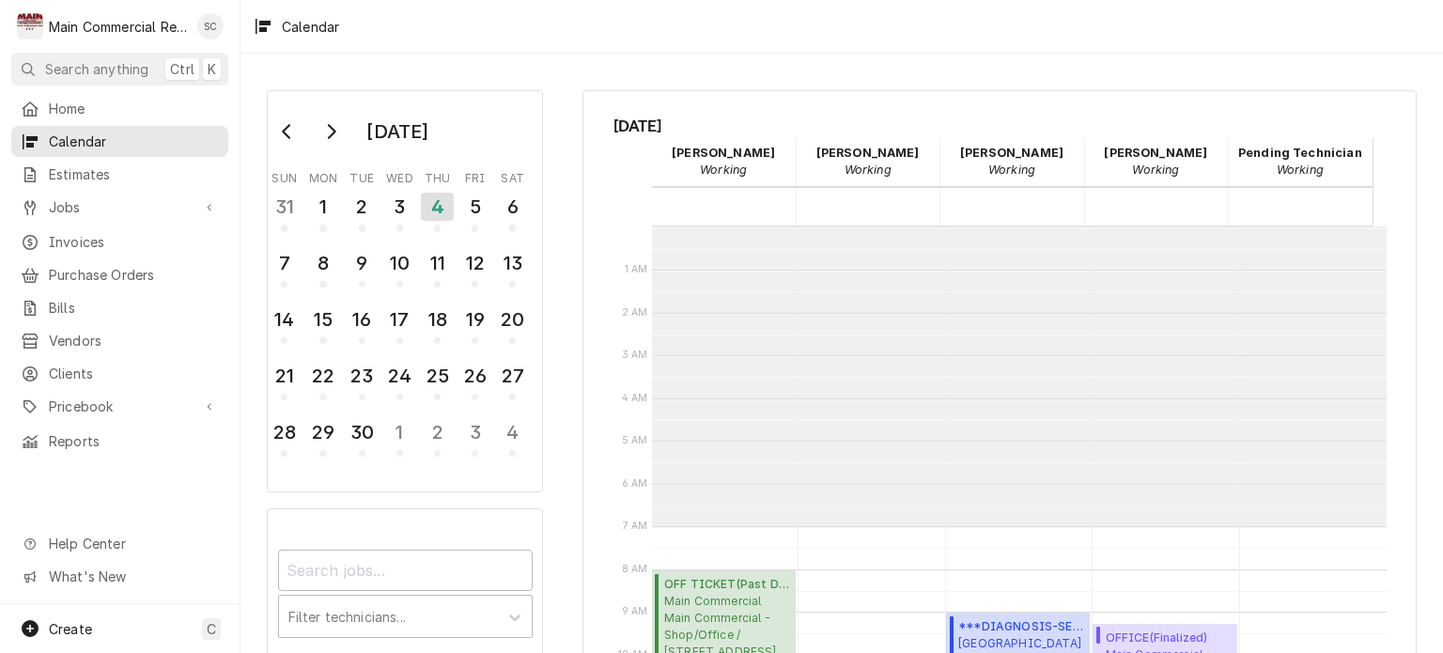
scroll to position [300, 0]
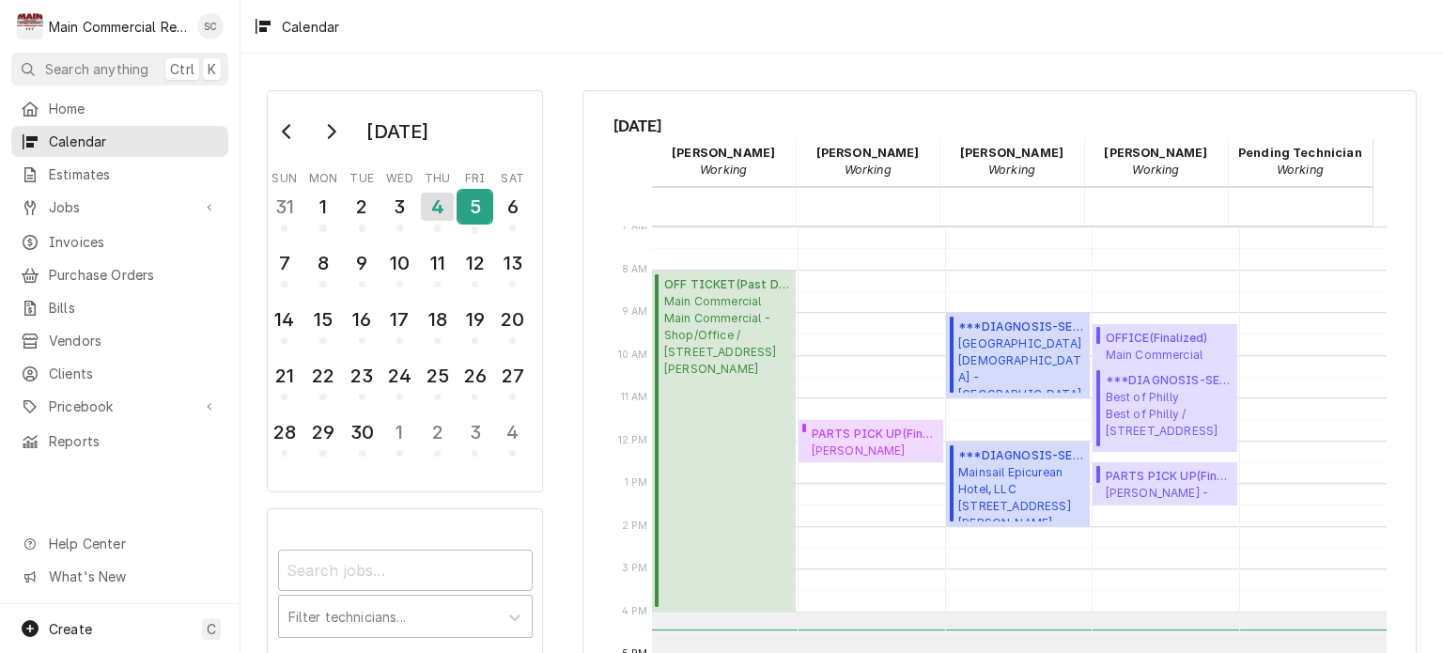
click at [479, 209] on div "5" at bounding box center [474, 207] width 33 height 32
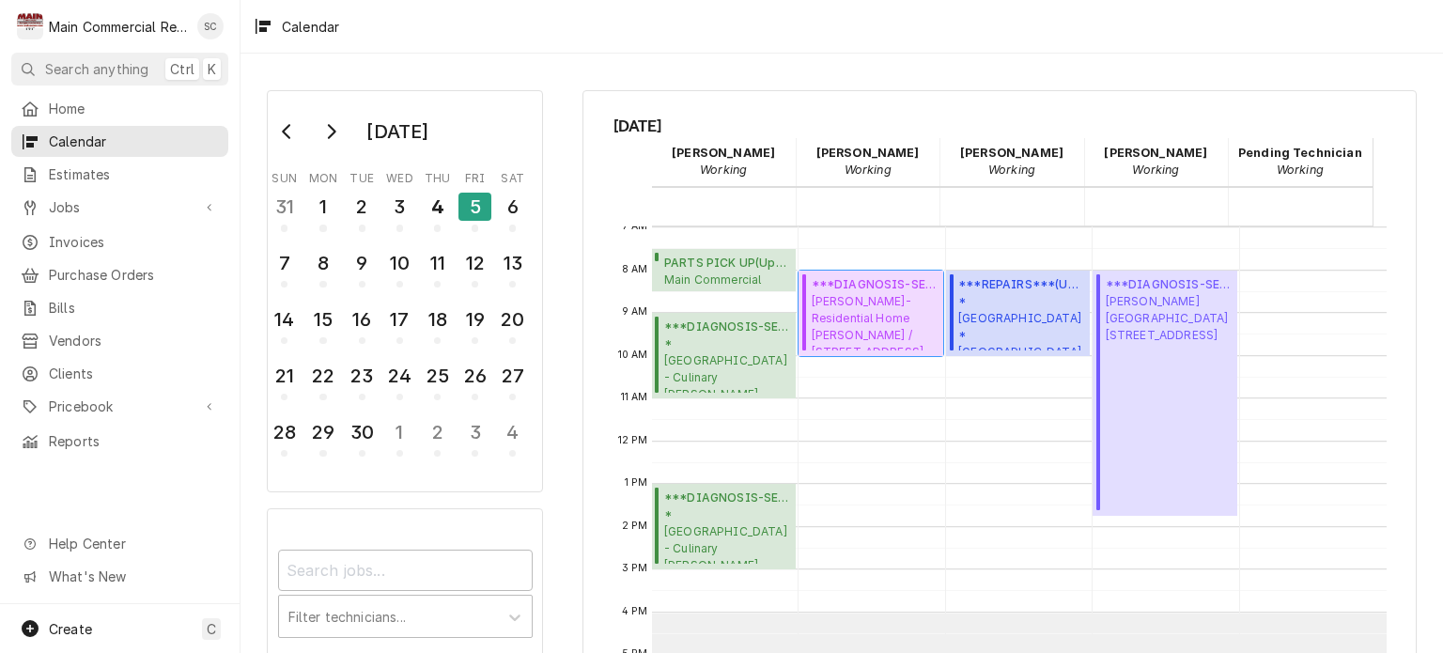
click at [890, 325] on span "[PERSON_NAME]-Residential Home [PERSON_NAME] / [STREET_ADDRESS][PERSON_NAME]" at bounding box center [875, 321] width 126 height 57
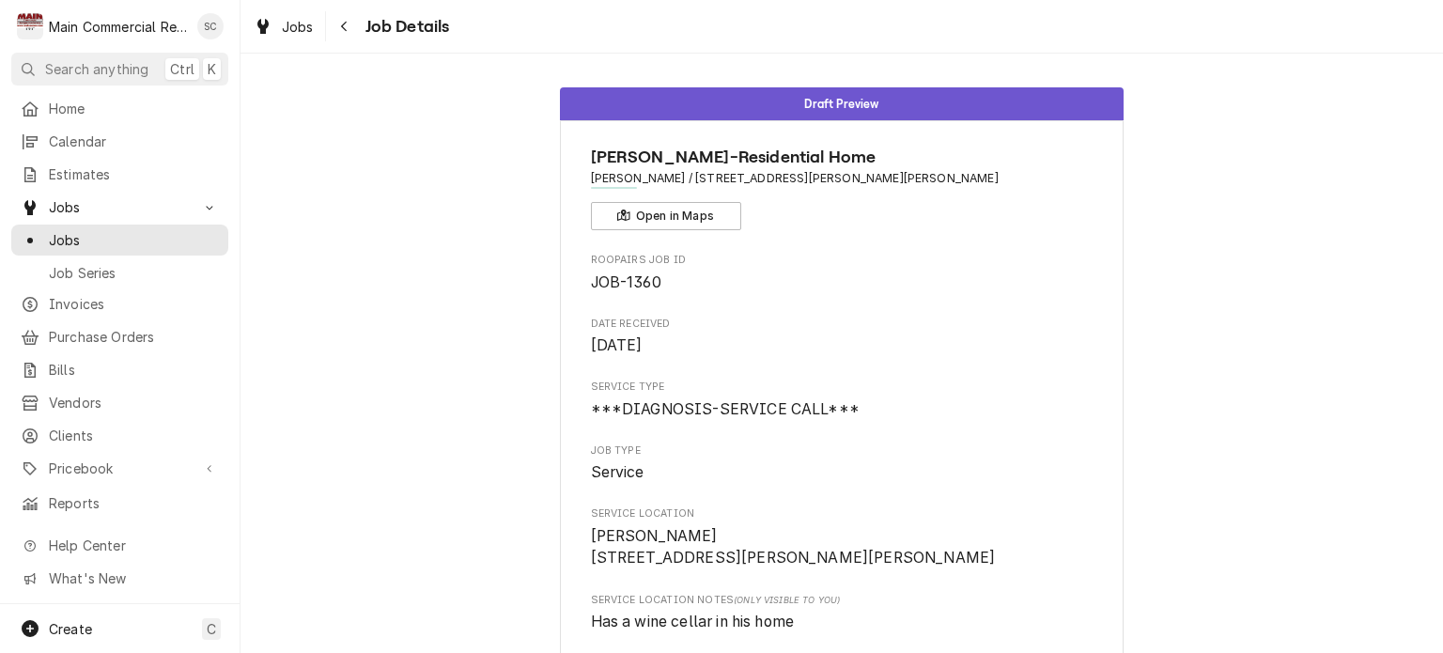
click at [289, 30] on span "Jobs" at bounding box center [298, 27] width 32 height 20
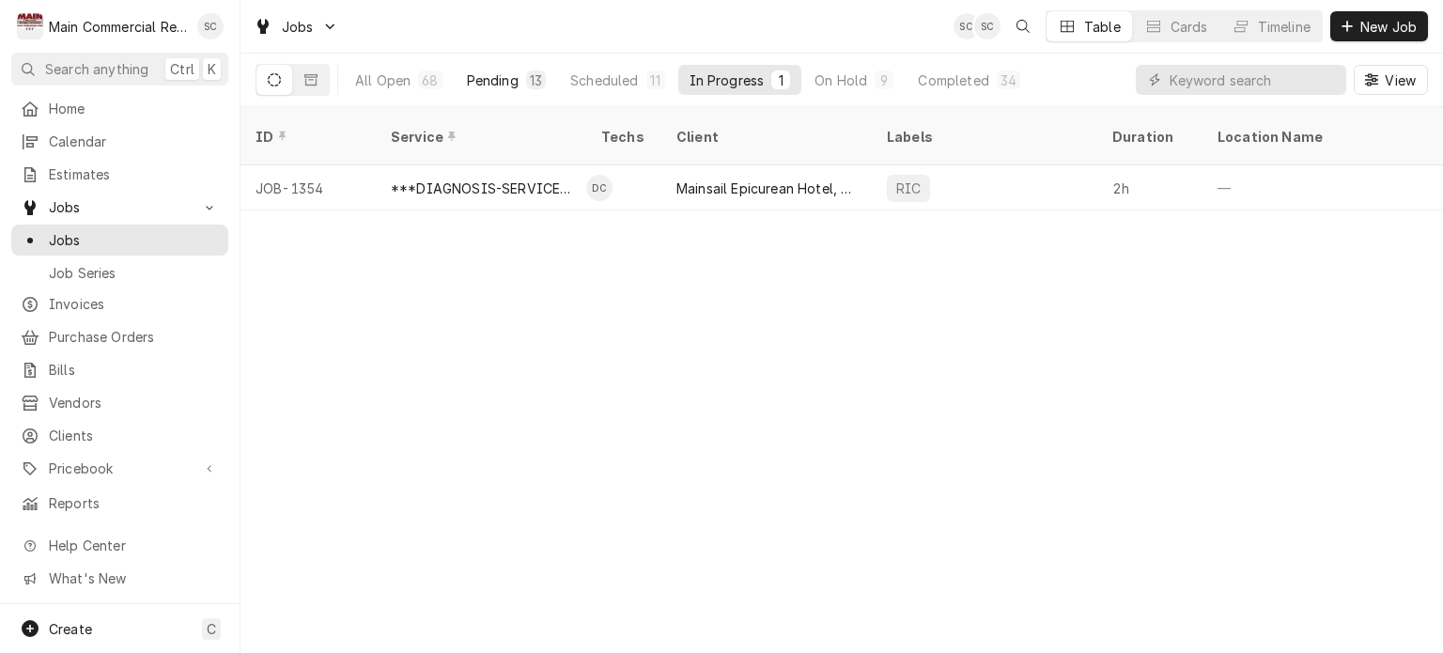
click at [492, 76] on div "Pending" at bounding box center [493, 80] width 52 height 20
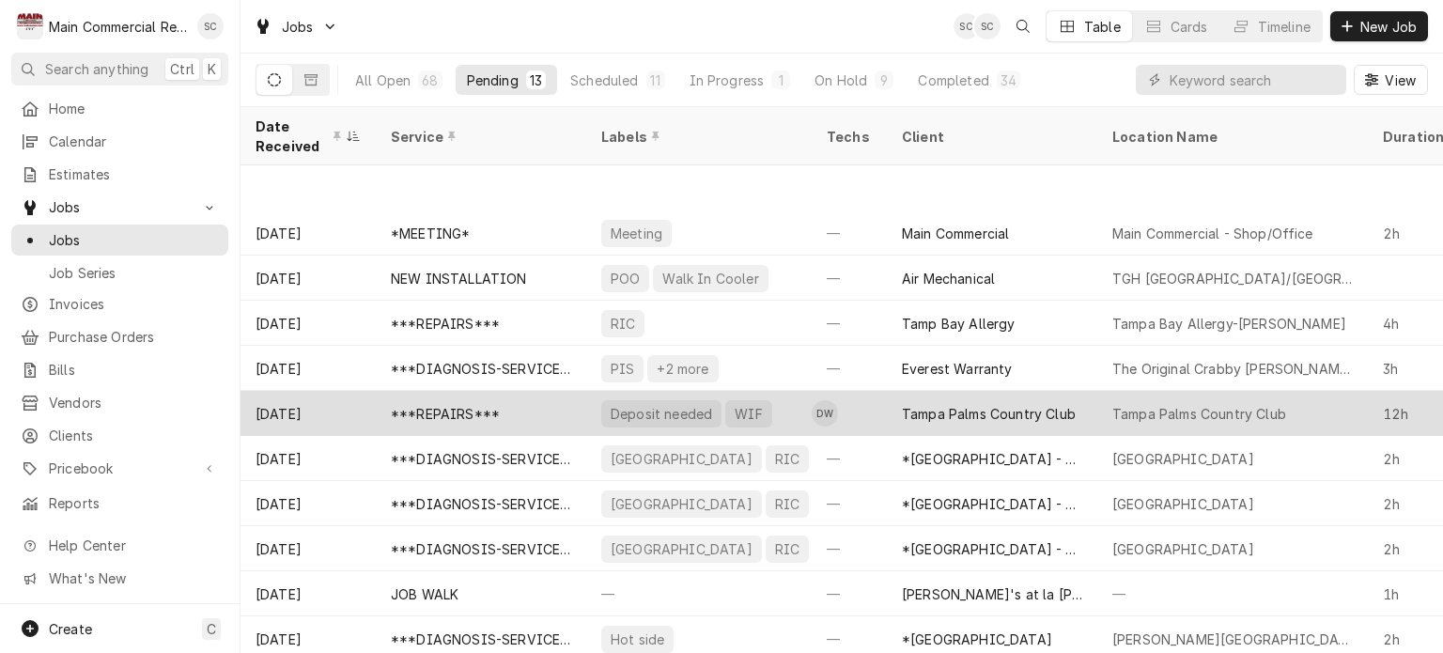
scroll to position [102, 0]
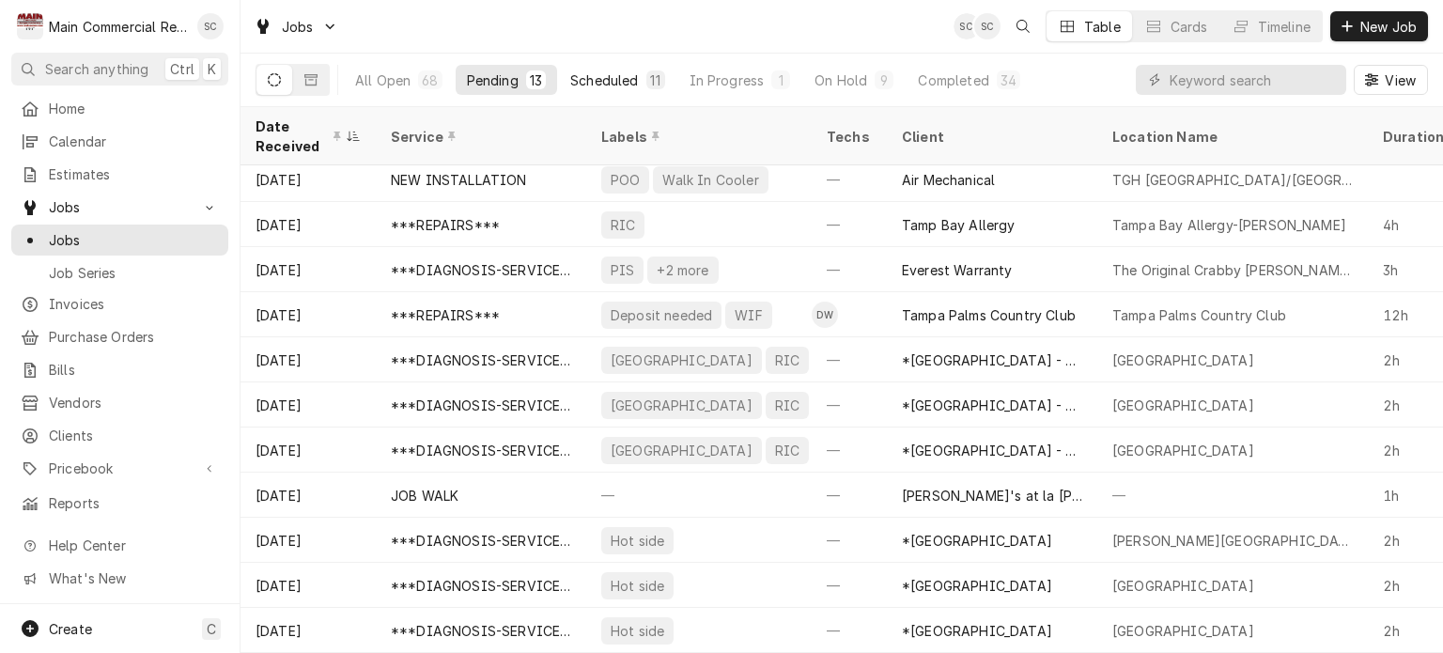
click at [600, 83] on div "Scheduled" at bounding box center [604, 80] width 68 height 20
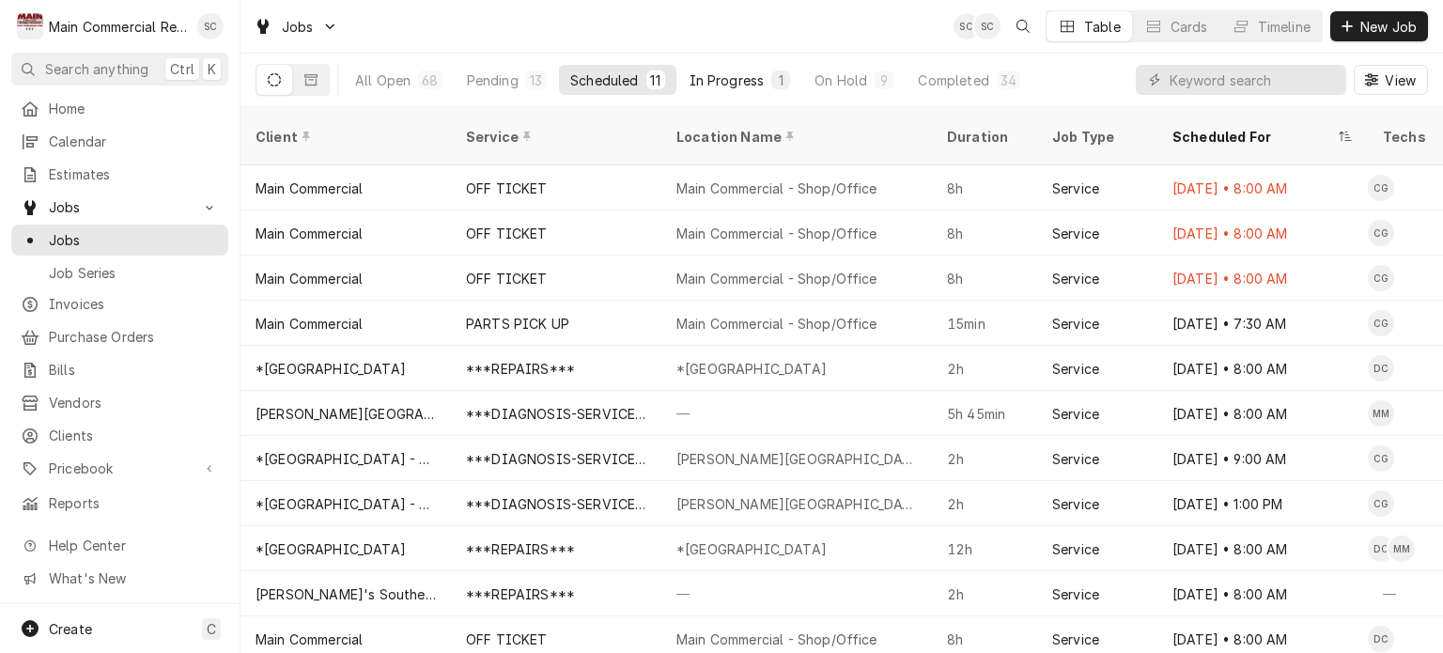
click at [734, 82] on div "In Progress" at bounding box center [726, 80] width 75 height 20
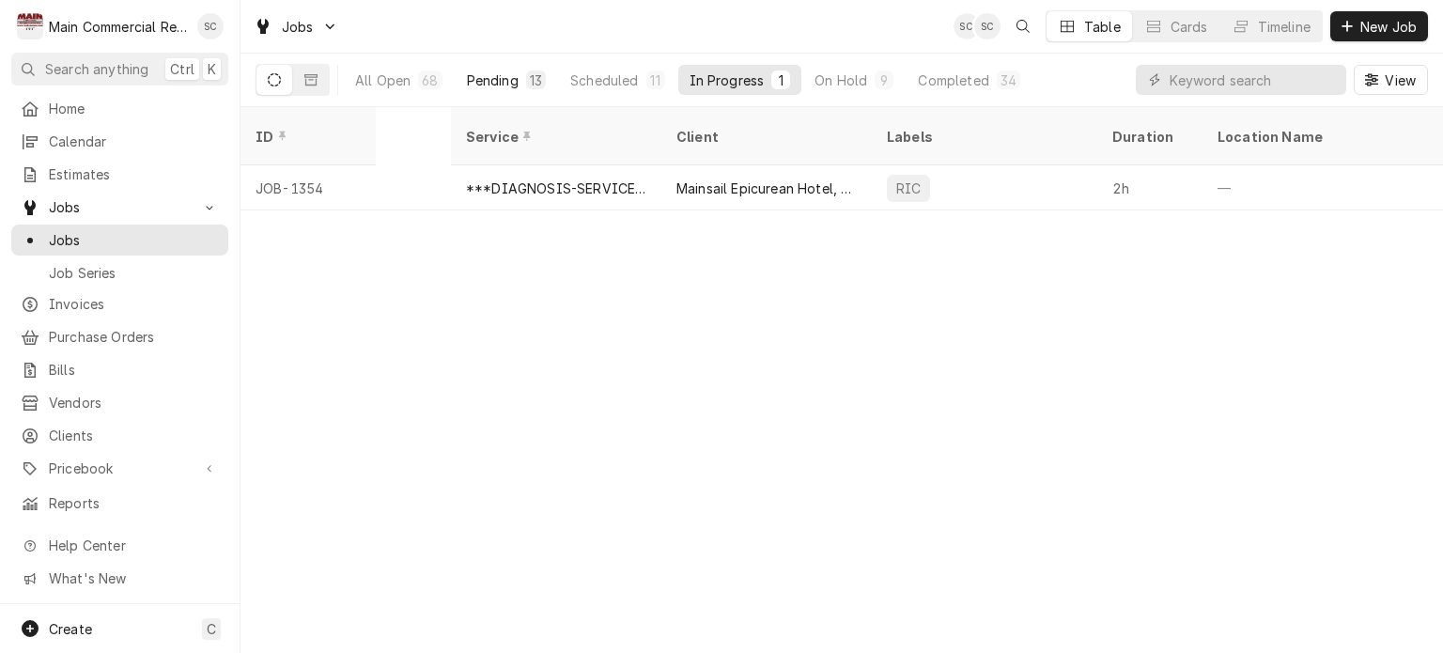
click at [516, 80] on div "Pending" at bounding box center [493, 80] width 52 height 20
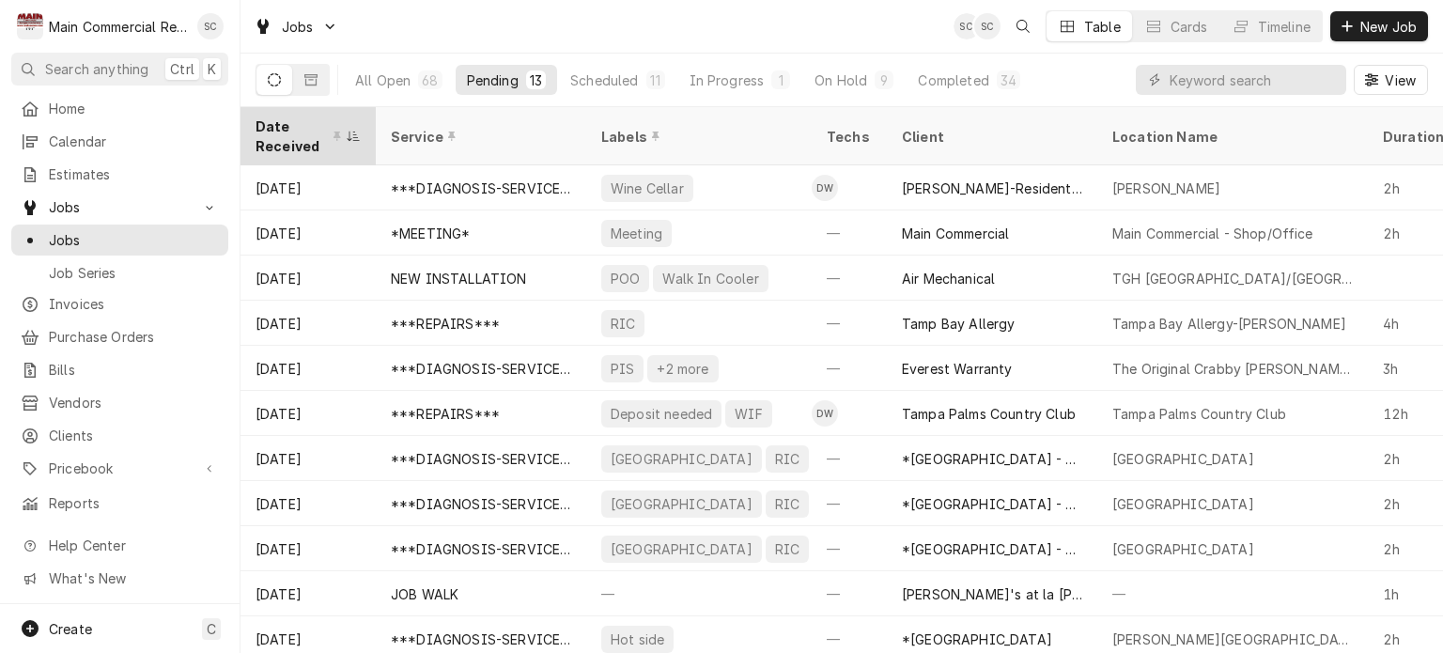
click at [274, 132] on div "Date Received" at bounding box center [299, 135] width 86 height 39
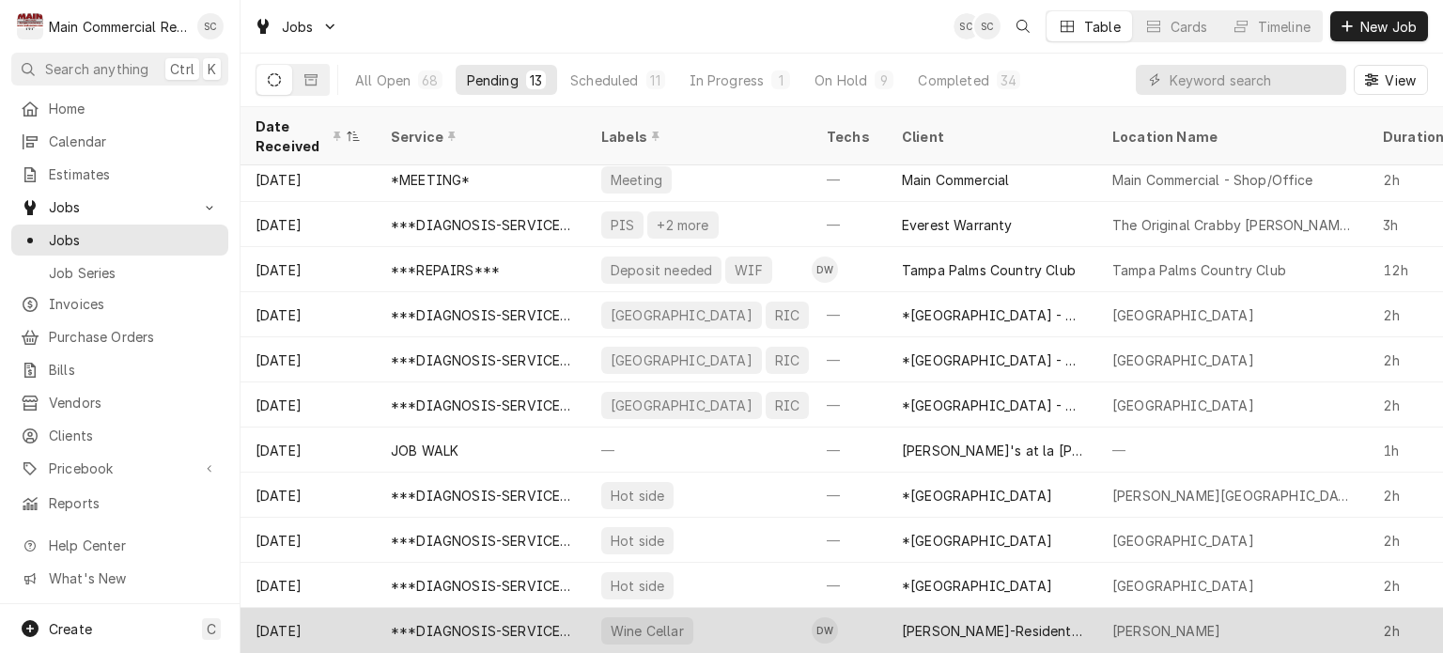
click at [740, 623] on div "Wine Cellar" at bounding box center [698, 630] width 225 height 45
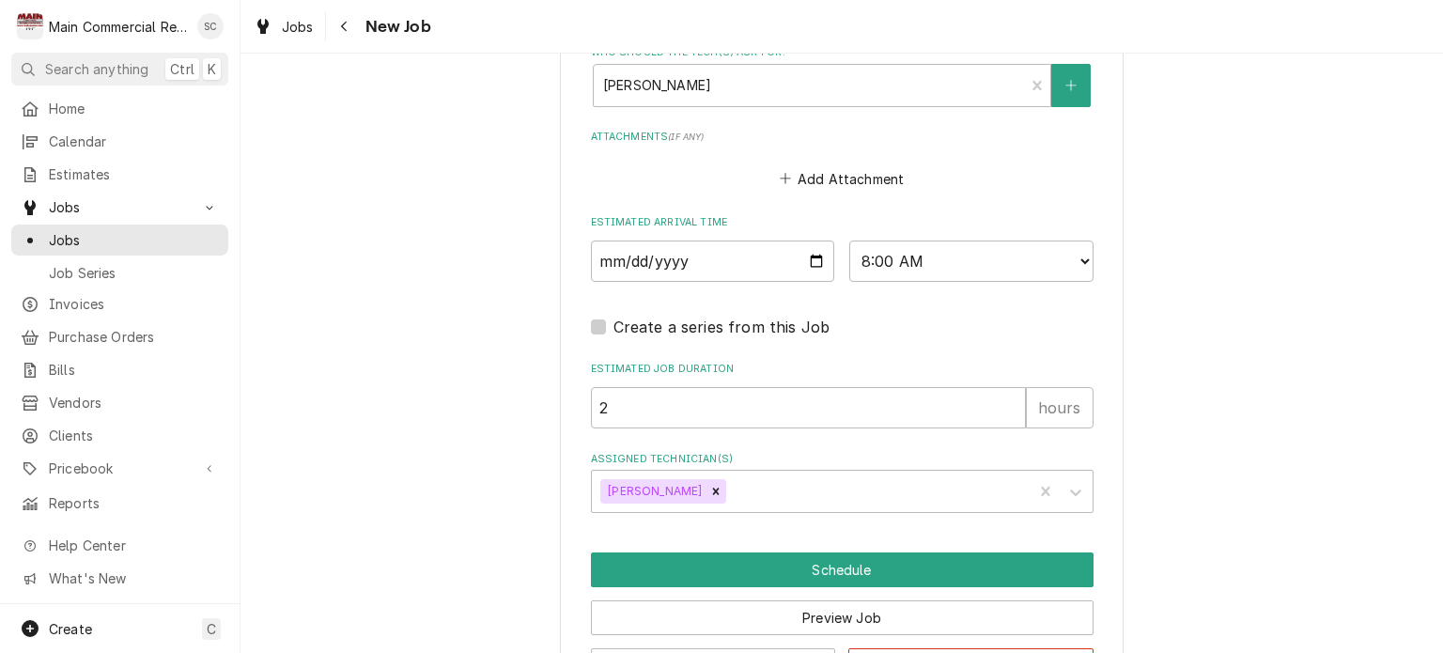
scroll to position [1660, 0]
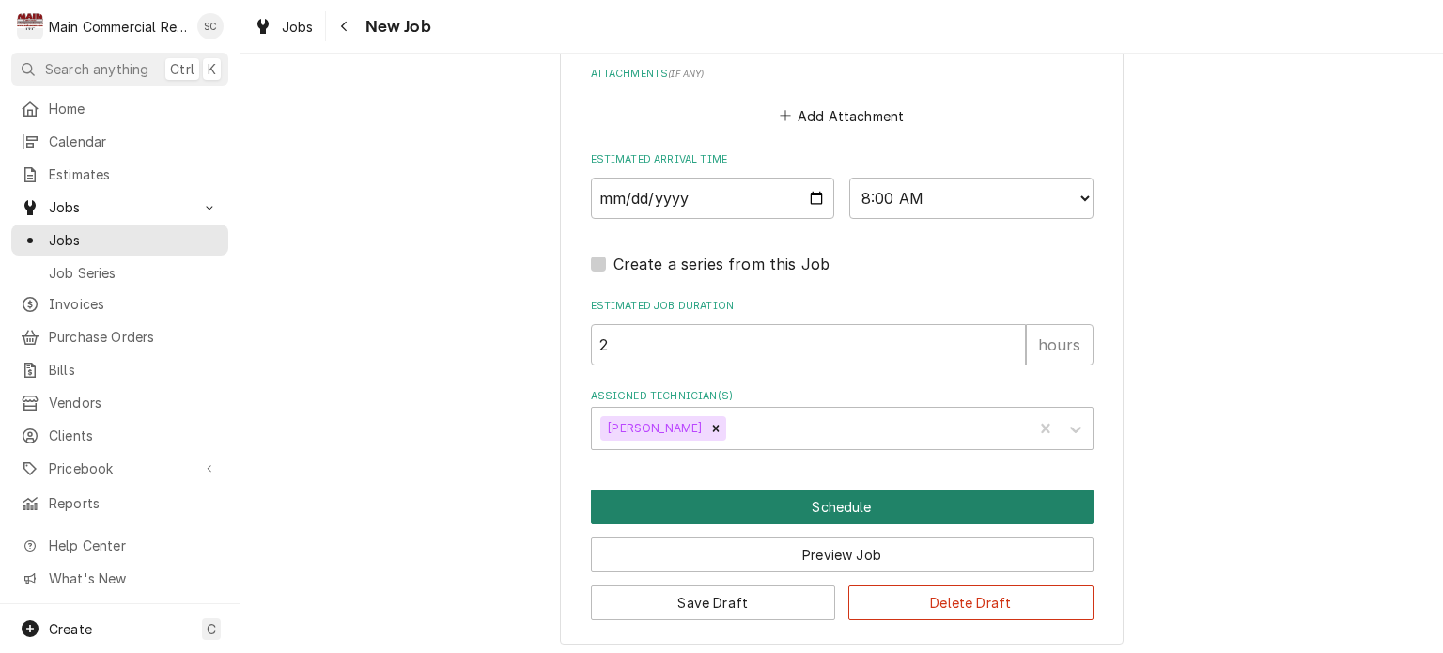
click at [773, 502] on button "Schedule" at bounding box center [842, 506] width 503 height 35
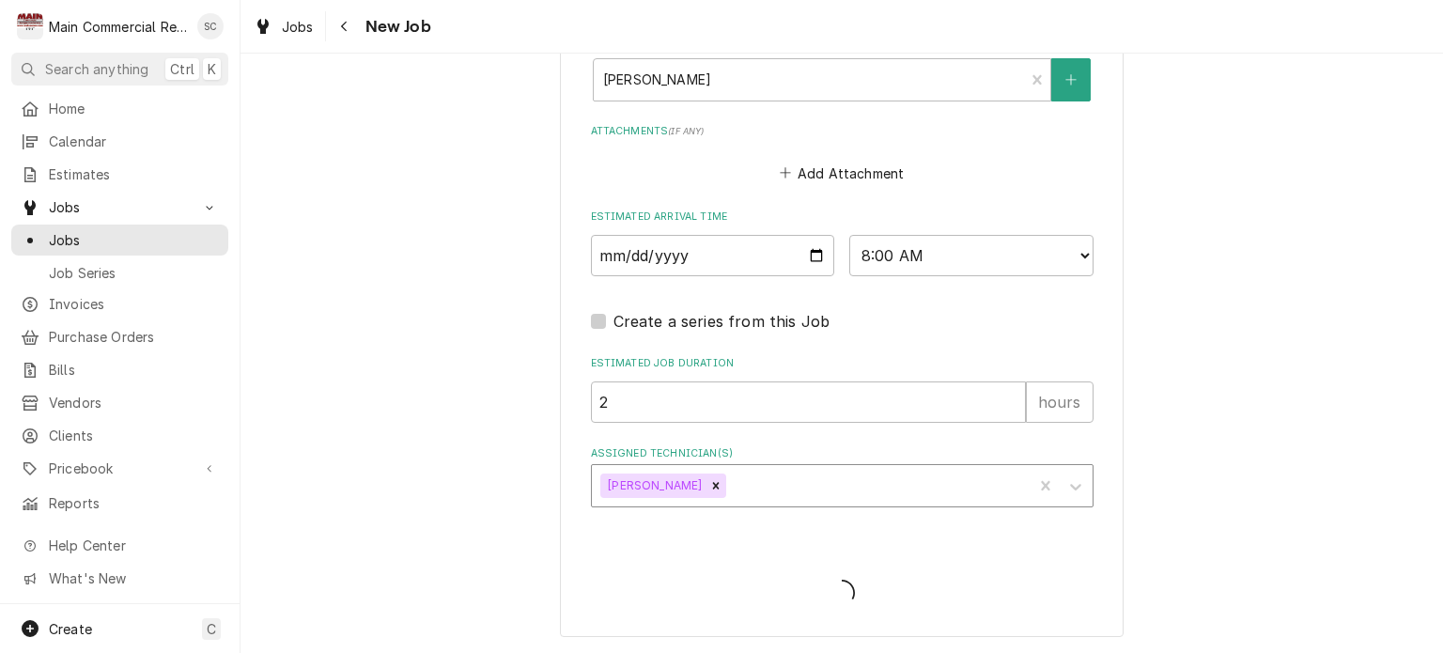
scroll to position [1596, 0]
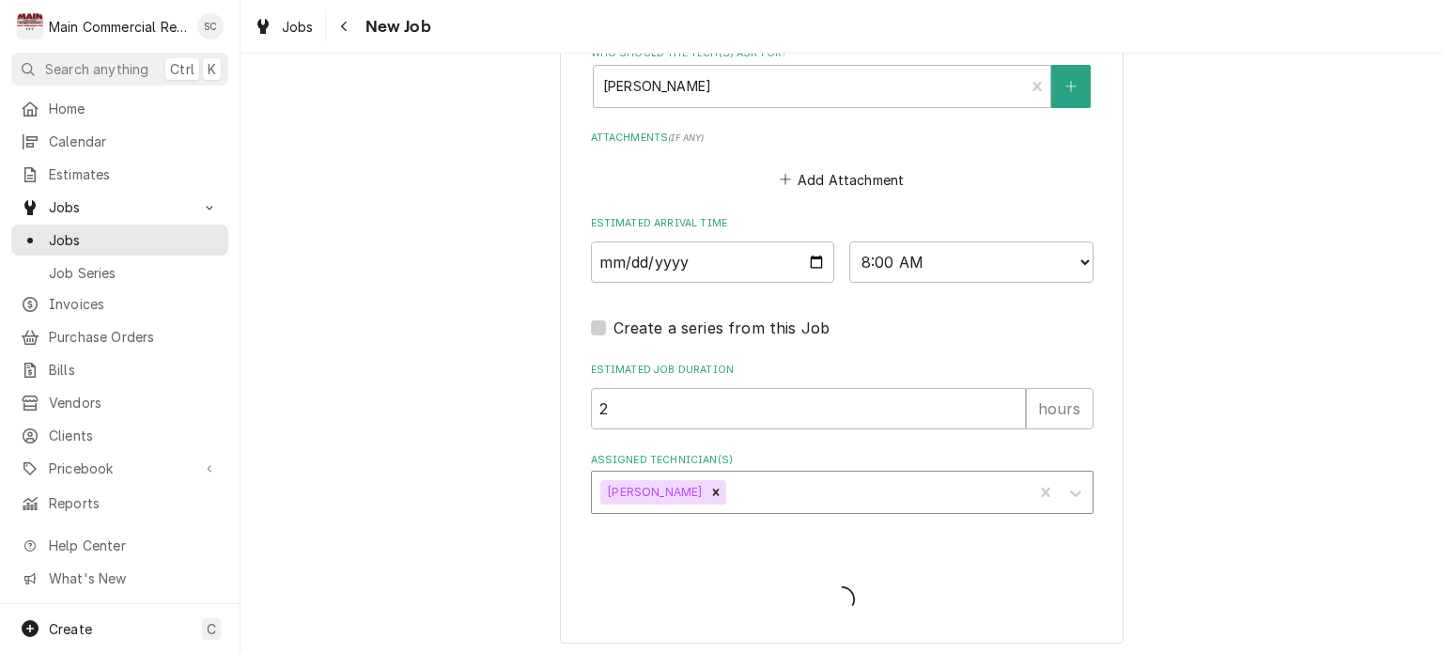
type textarea "x"
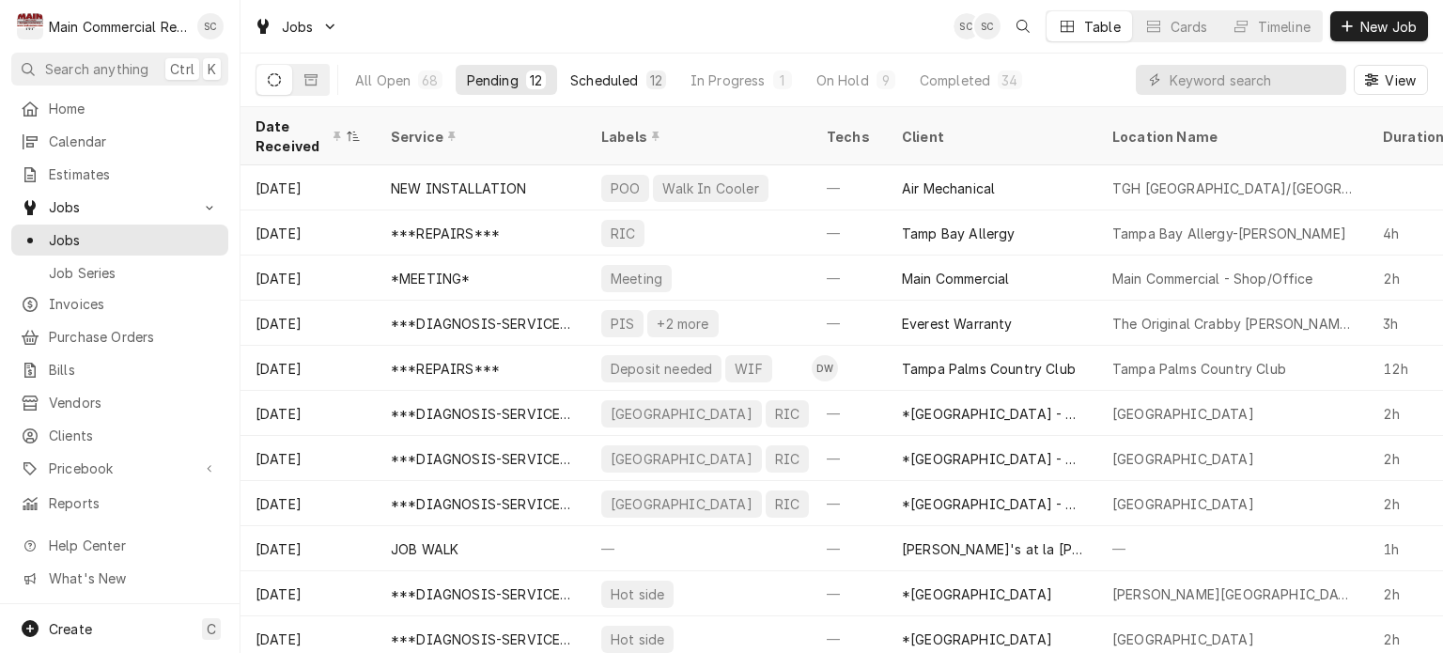
click at [661, 81] on div "12" at bounding box center [656, 79] width 20 height 19
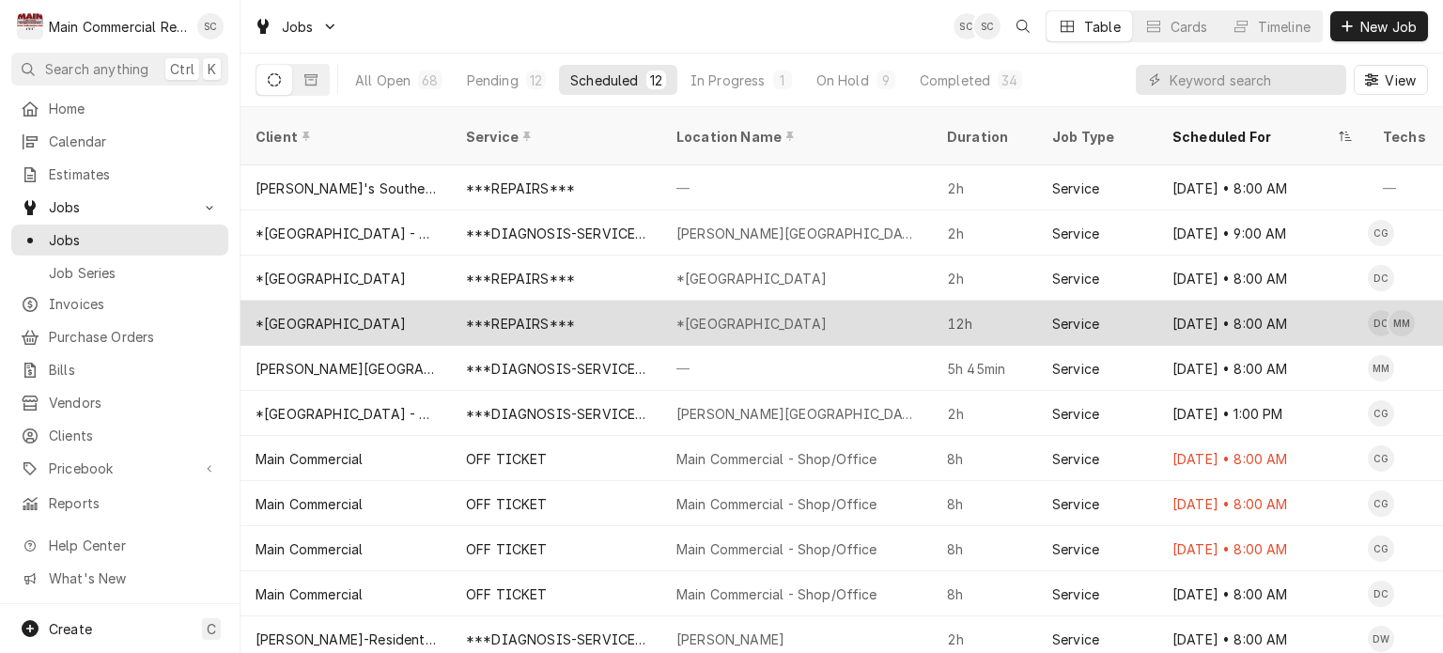
scroll to position [45, 0]
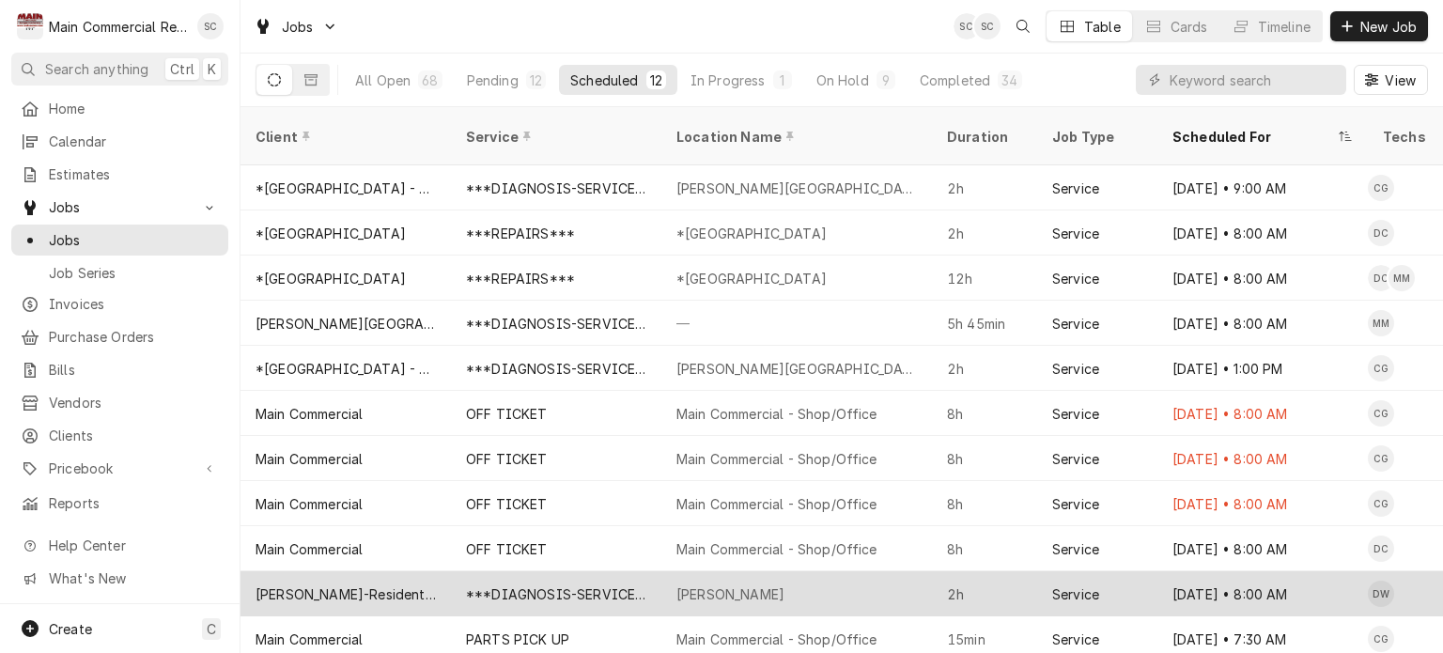
click at [767, 571] on div "[PERSON_NAME]" at bounding box center [796, 593] width 271 height 45
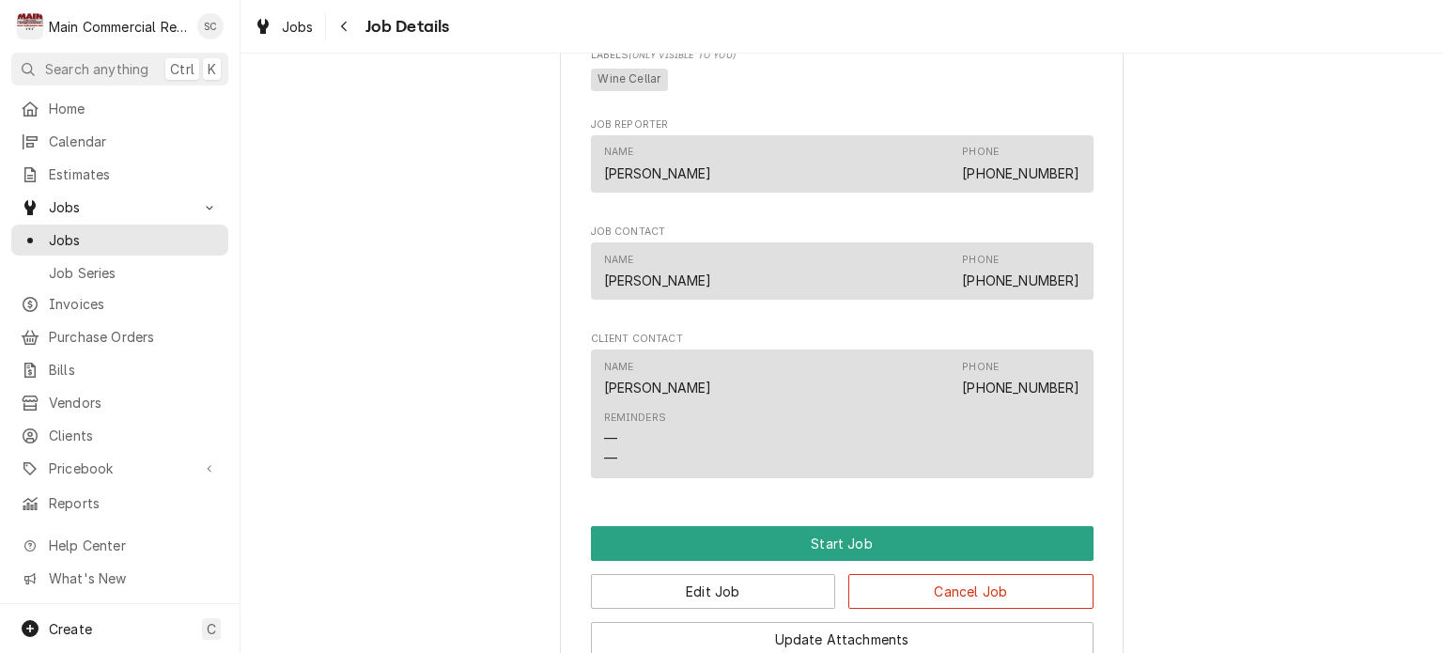
scroll to position [1649, 0]
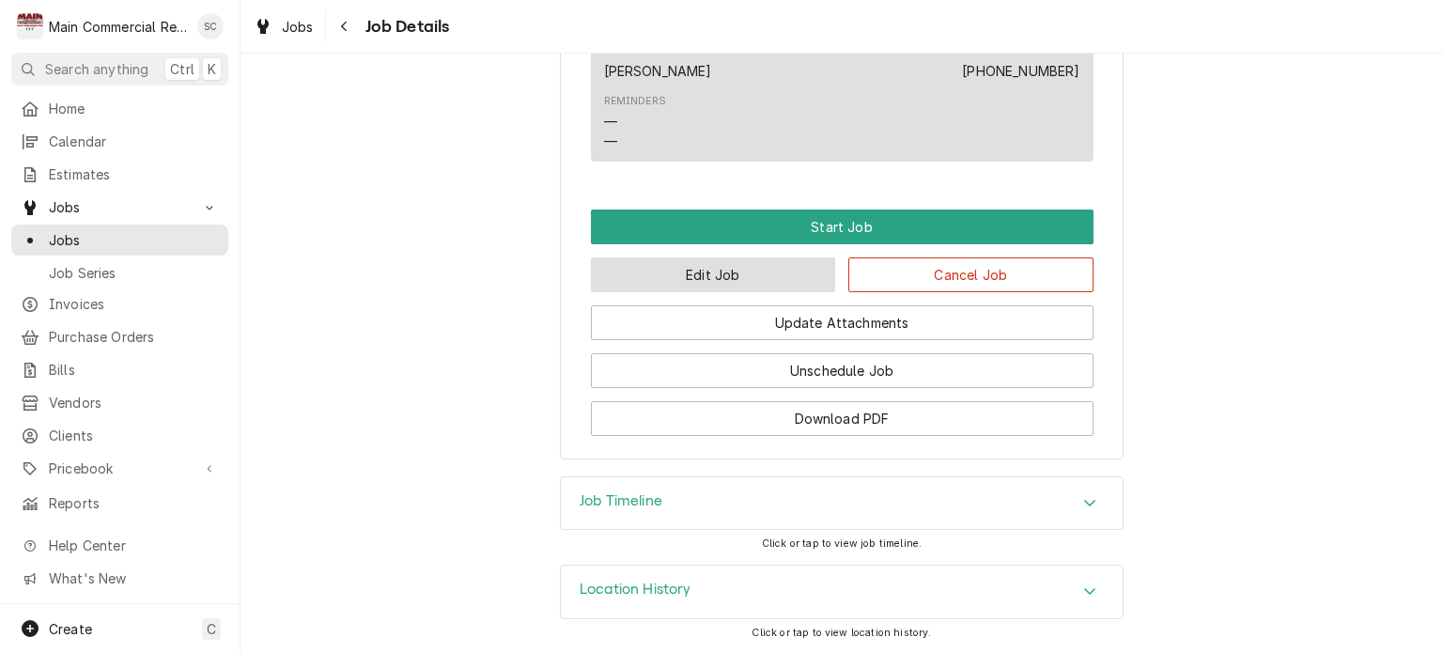
click at [722, 280] on button "Edit Job" at bounding box center [713, 274] width 245 height 35
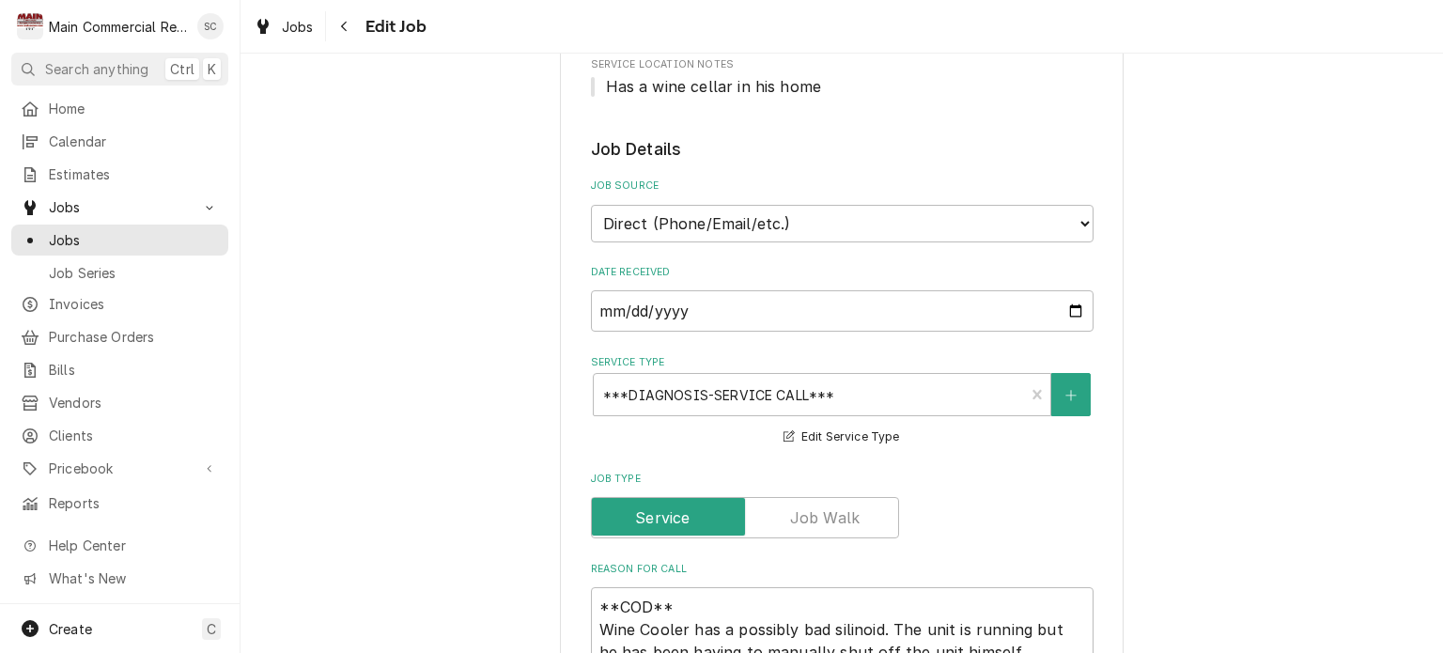
scroll to position [658, 0]
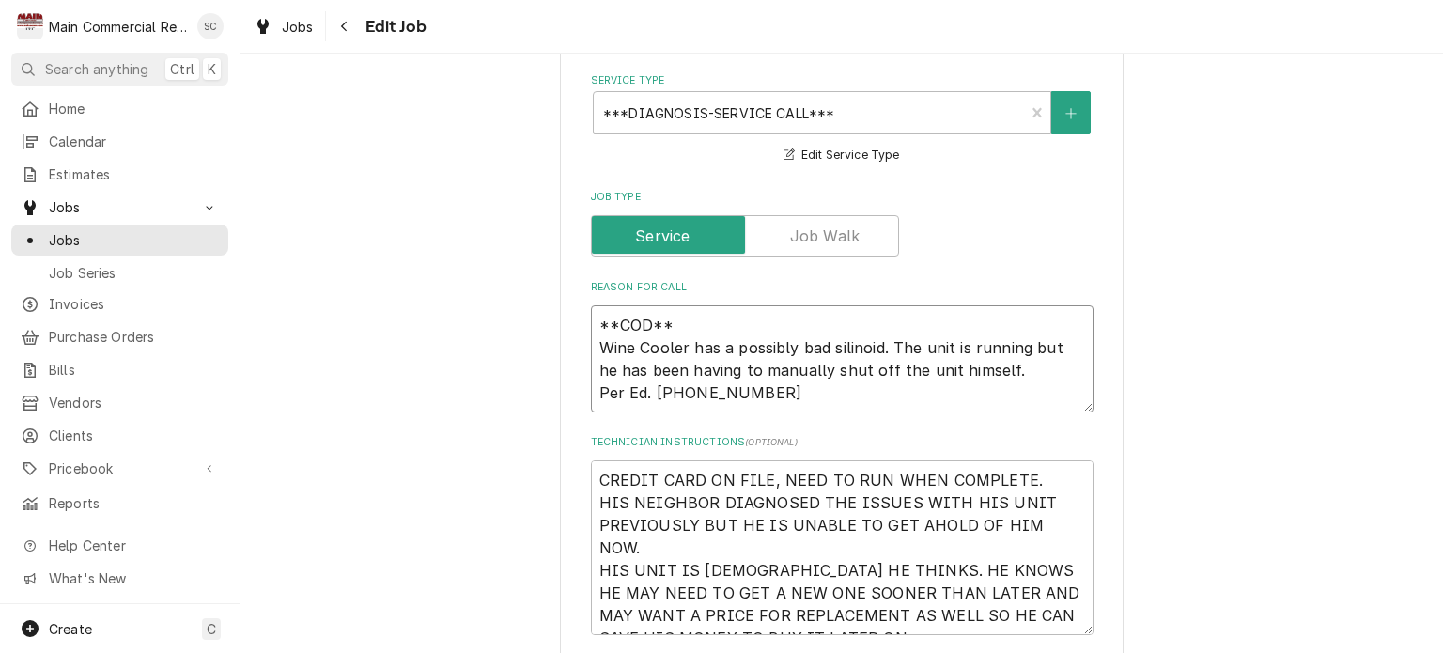
click at [782, 390] on textarea "**COD** Wine Cooler has a possibly bad silinoid. The unit is running but he has…" at bounding box center [842, 358] width 503 height 107
type textarea "x"
type textarea "**COD** Wine Cooler has a possibly bad silinoid. The unit is running but he has…"
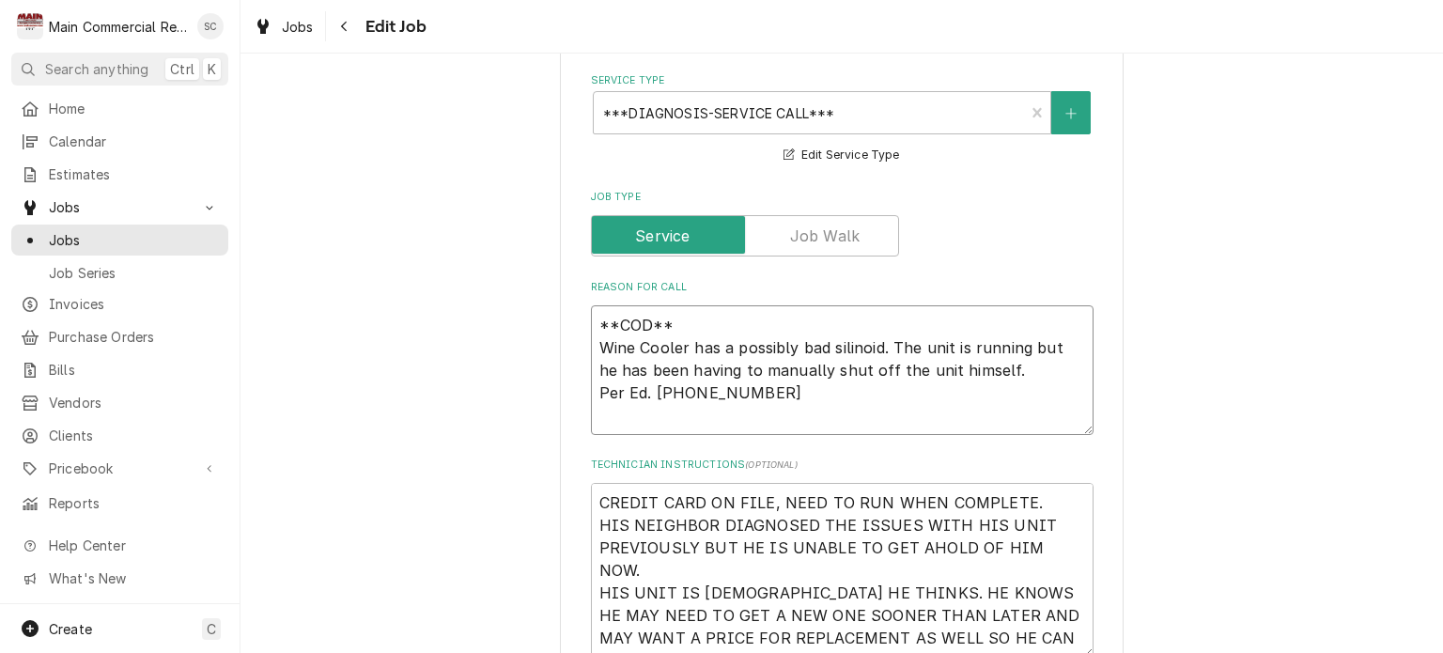
type textarea "x"
type textarea "**COD** Wine Cooler has a possibly bad silinoid. The unit is running but he has…"
type textarea "x"
type textarea "**COD** Wine Cooler has a possibly bad silinoid. The unit is running but he has…"
type textarea "x"
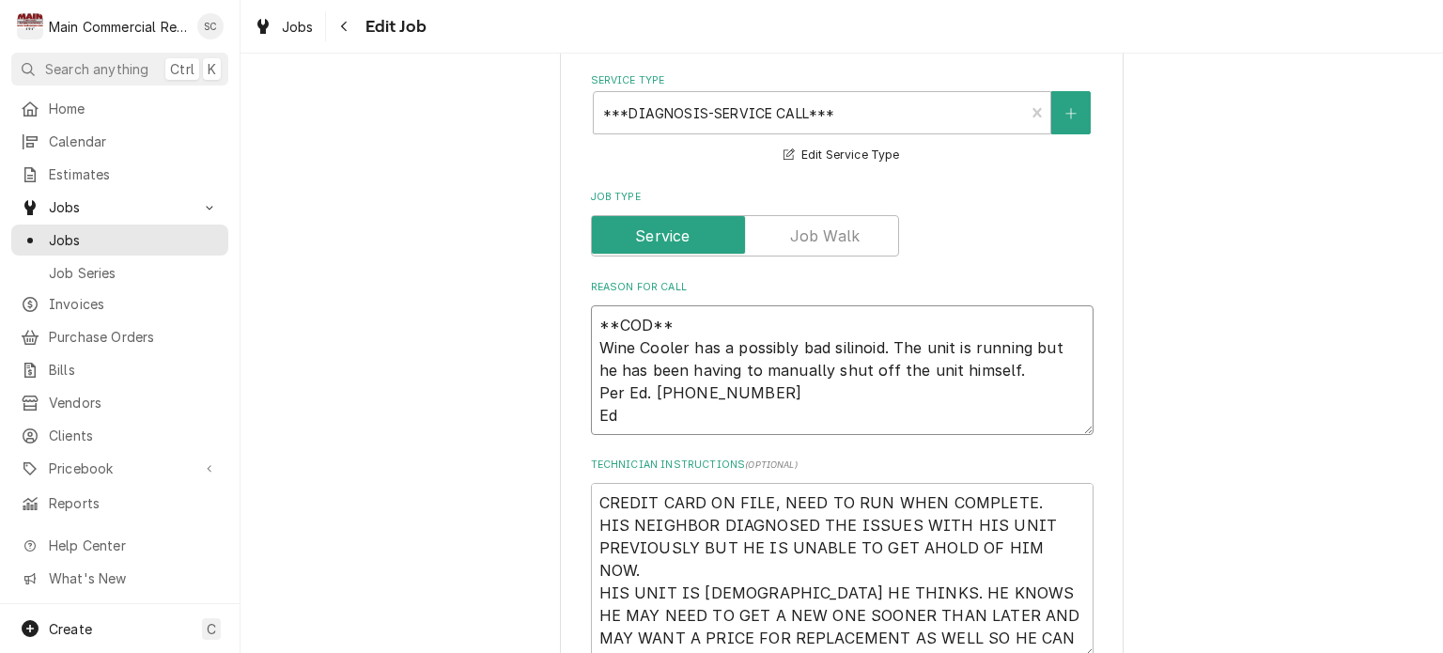
type textarea "**COD** Wine Cooler has a possibly bad silinoid. The unit is running but he has…"
type textarea "x"
type textarea "**COD** Wine Cooler has a possibly bad silinoid. The unit is running but he has…"
type textarea "x"
type textarea "**COD** Wine Cooler has a possibly bad silinoid. The unit is running but he has…"
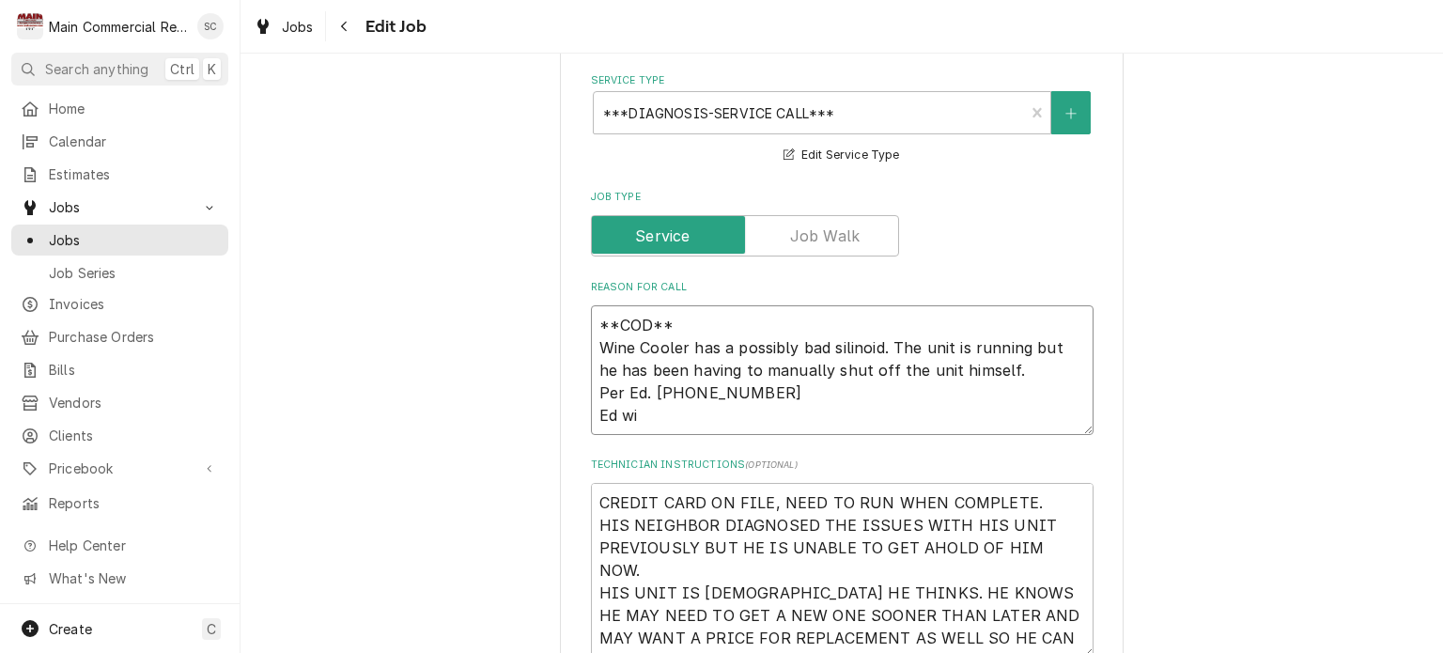
type textarea "x"
type textarea "**COD** Wine Cooler has a possibly bad silinoid. The unit is running but he has…"
type textarea "x"
type textarea "**COD** Wine Cooler has a possibly bad silinoid. The unit is running but he has…"
type textarea "x"
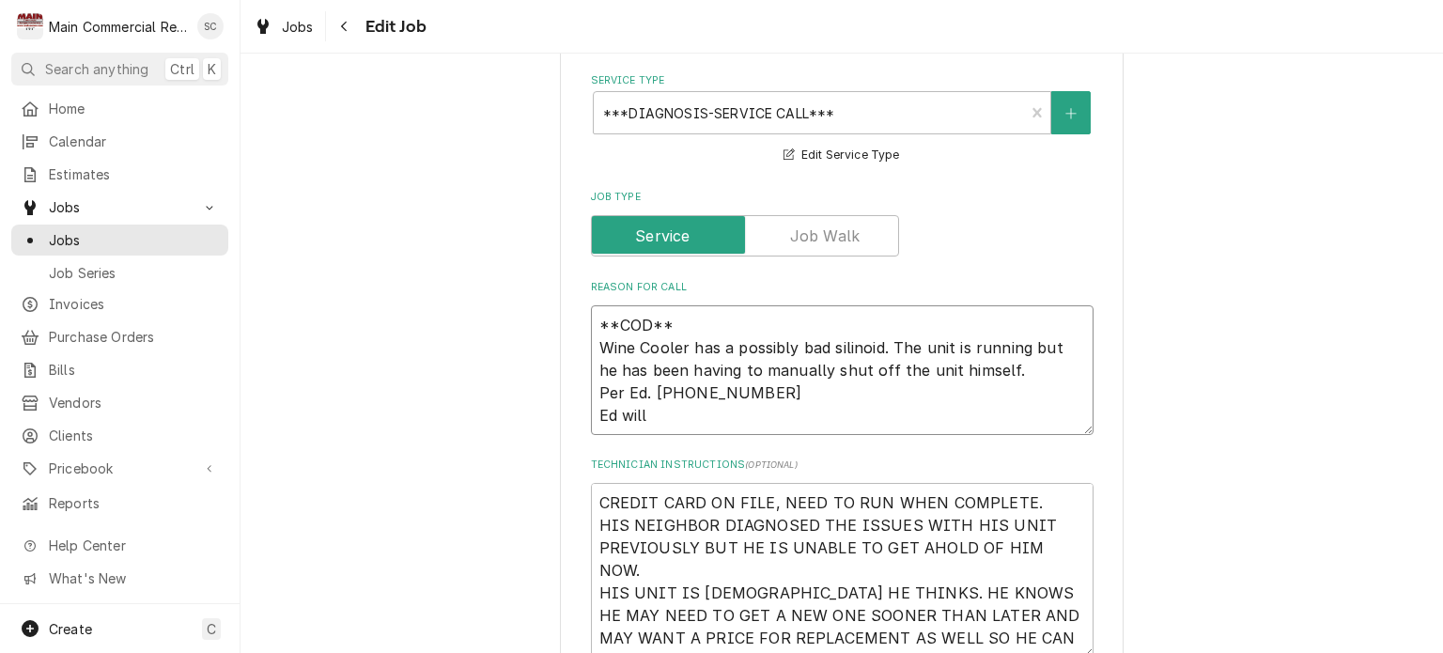
type textarea "**COD** Wine Cooler has a possibly bad silinoid. The unit is running but he has…"
type textarea "x"
type textarea "**COD** Wine Cooler has a possibly bad silinoid. The unit is running but he has…"
type textarea "x"
type textarea "**COD** Wine Cooler has a possibly bad silinoid. The unit is running but he has…"
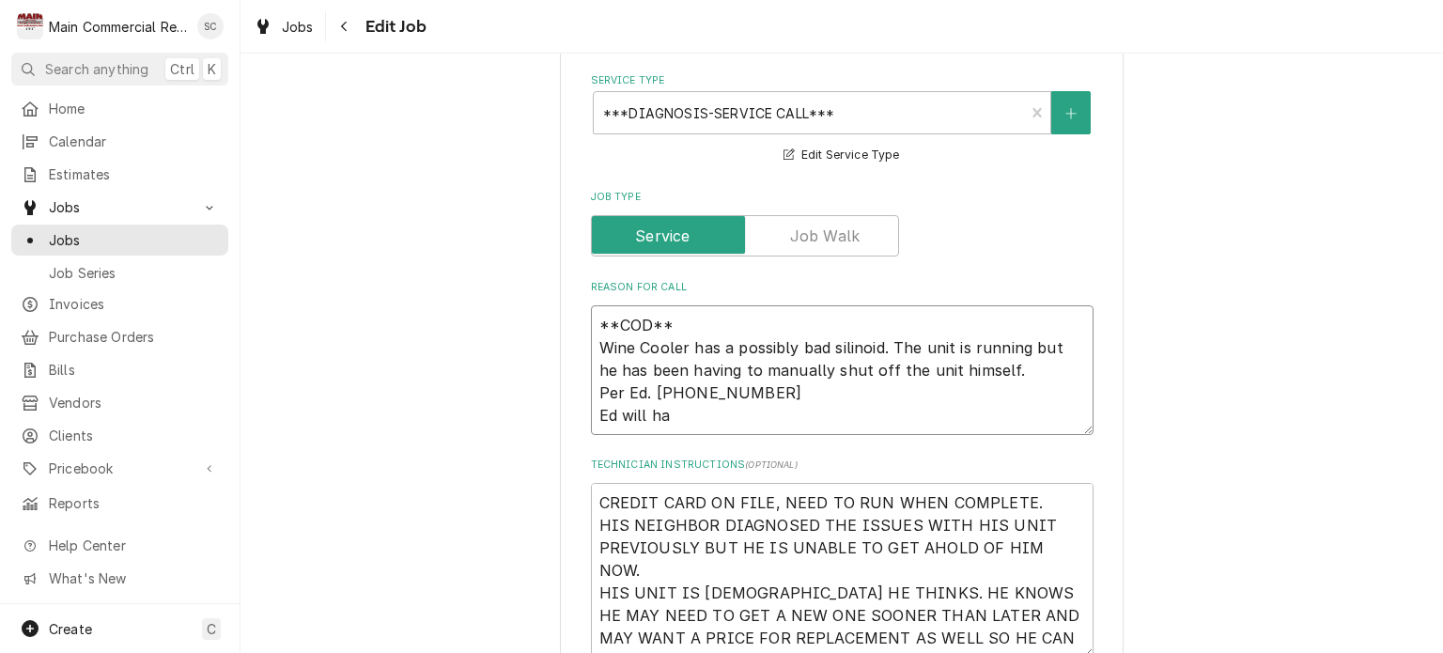
type textarea "x"
type textarea "**COD** Wine Cooler has a possibly bad silinoid. The unit is running but he has…"
type textarea "x"
type textarea "**COD** Wine Cooler has a possibly bad silinoid. The unit is running but he has…"
type textarea "x"
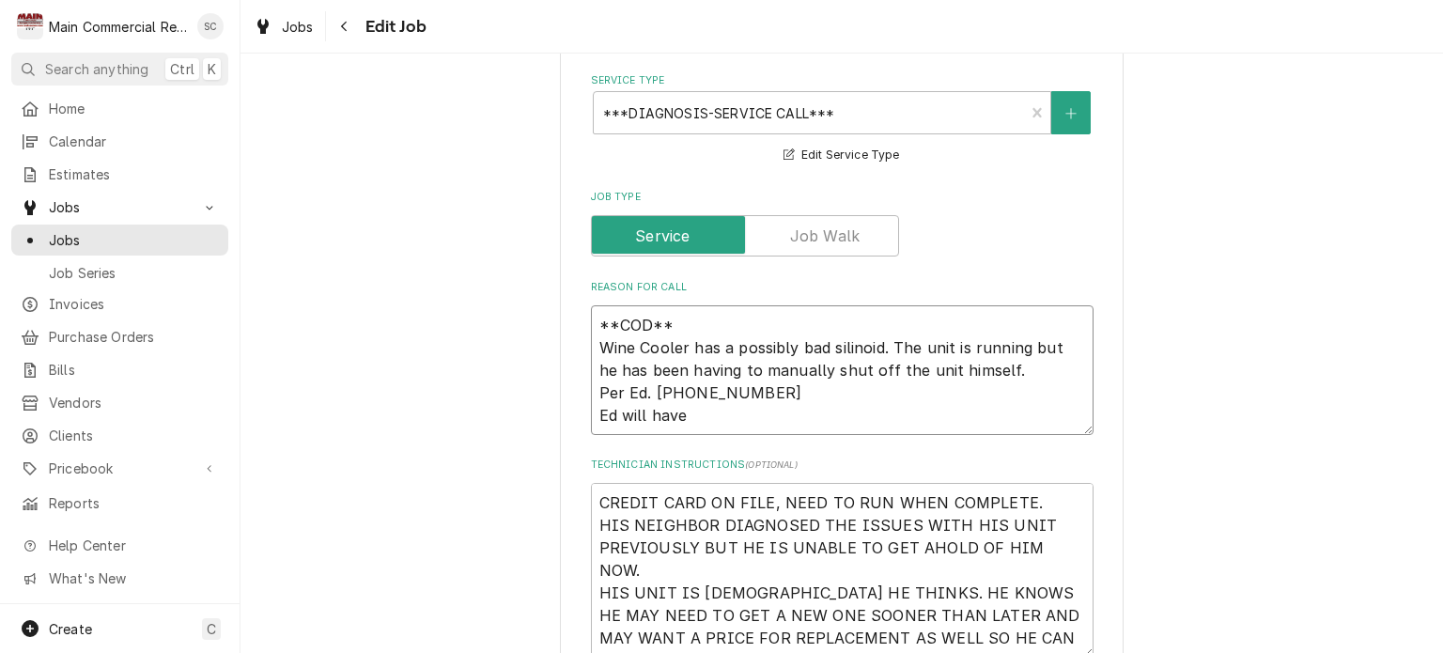
type textarea "**COD** Wine Cooler has a possibly bad silinoid. The unit is running but he has…"
type textarea "x"
type textarea "**COD** Wine Cooler has a possibly bad silinoid. The unit is running but he has…"
type textarea "x"
type textarea "**COD** Wine Cooler has a possibly bad silinoid. The unit is running but he has…"
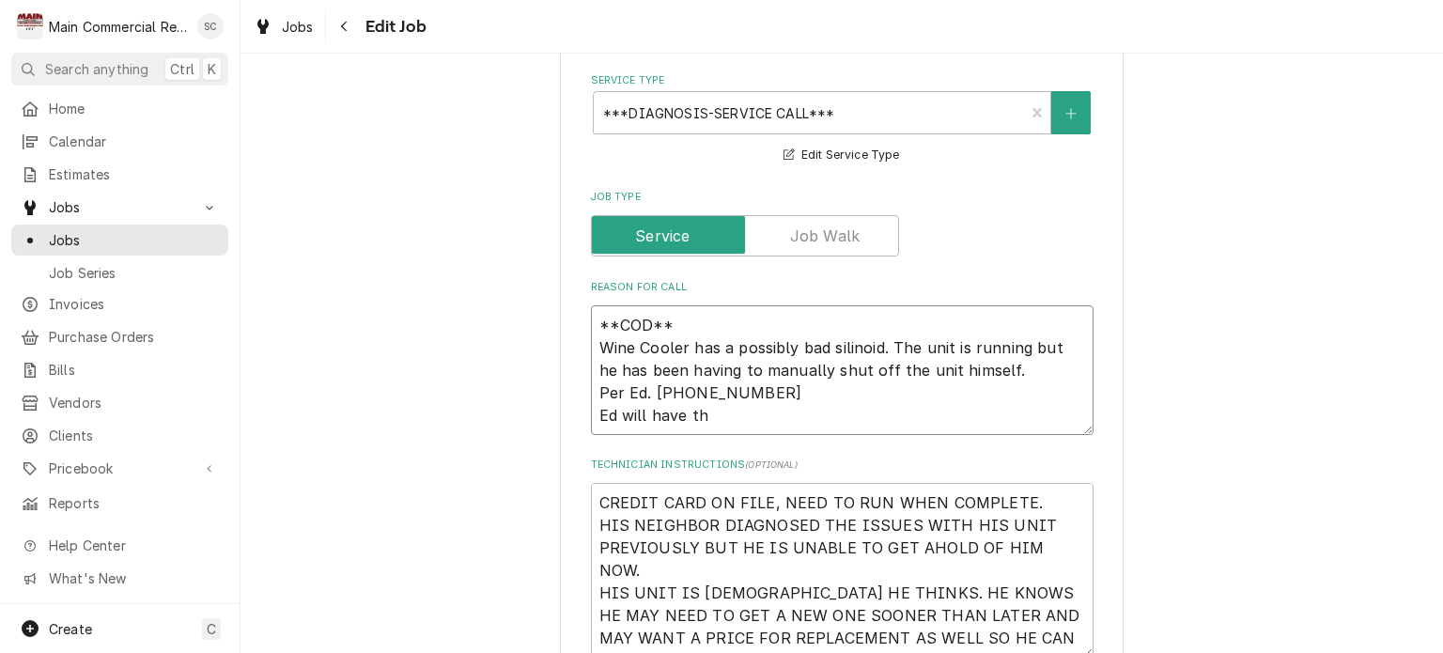
type textarea "x"
type textarea "**COD** Wine Cooler has a possibly bad silinoid. The unit is running but he has…"
type textarea "x"
type textarea "**COD** Wine Cooler has a possibly bad silinoid. The unit is running but he has…"
type textarea "x"
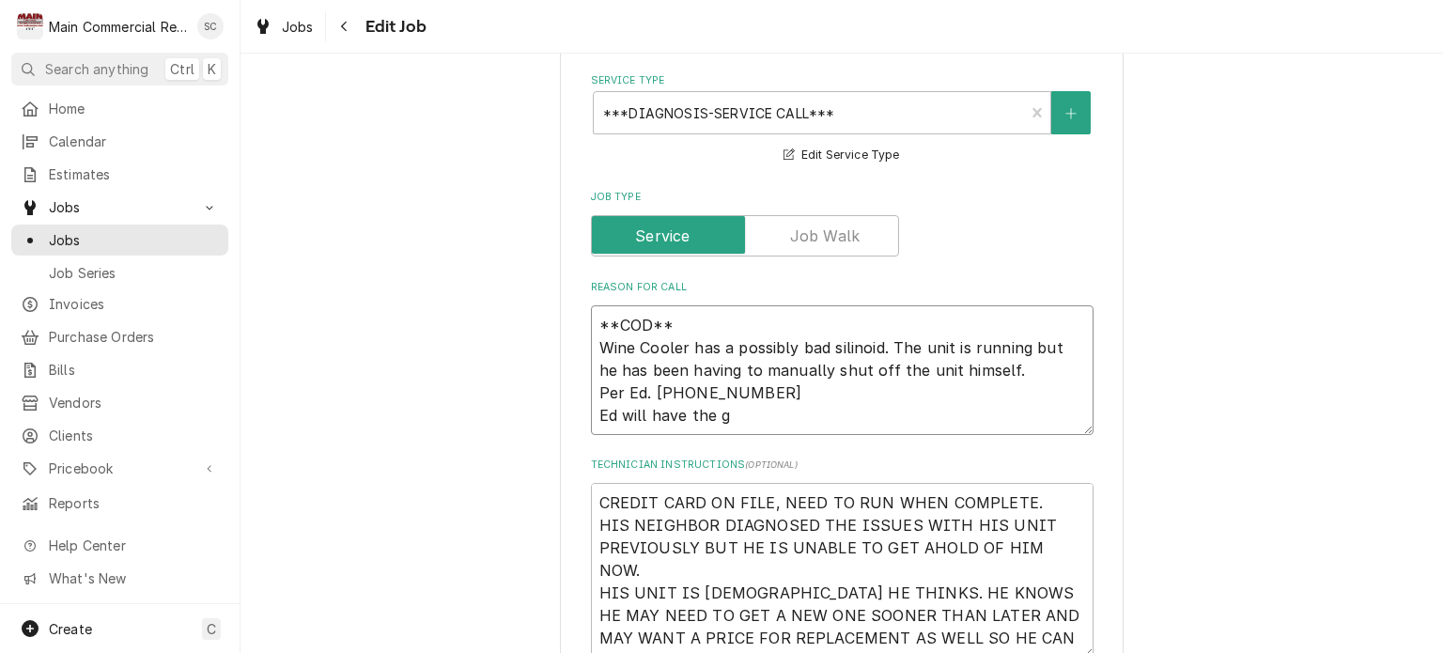
type textarea "**COD** Wine Cooler has a possibly bad silinoid. The unit is running but he has…"
type textarea "x"
type textarea "**COD** Wine Cooler has a possibly bad silinoid. The unit is running but he has…"
type textarea "x"
type textarea "**COD** Wine Cooler has a possibly bad silinoid. The unit is running but he has…"
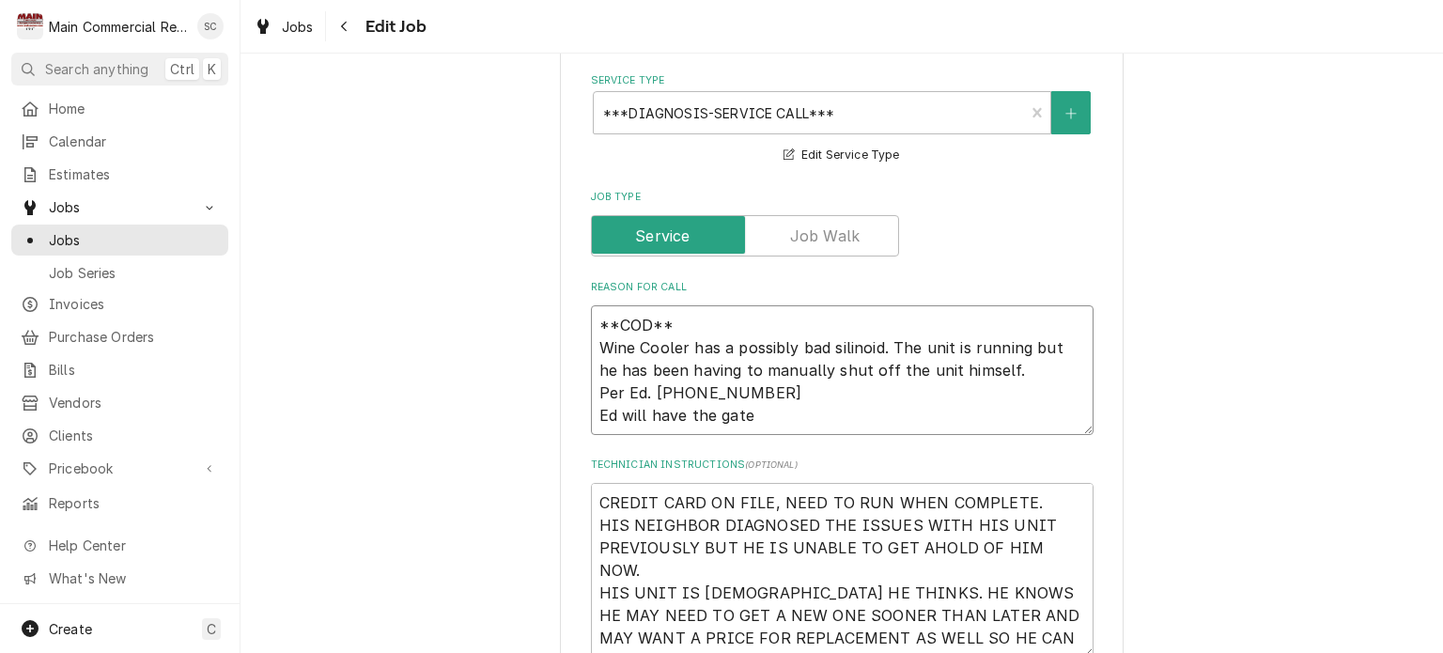
type textarea "x"
type textarea "**COD** Wine Cooler has a possibly bad silinoid. The unit is running but he has…"
type textarea "x"
type textarea "**COD** Wine Cooler has a possibly bad silinoid. The unit is running but he has…"
type textarea "x"
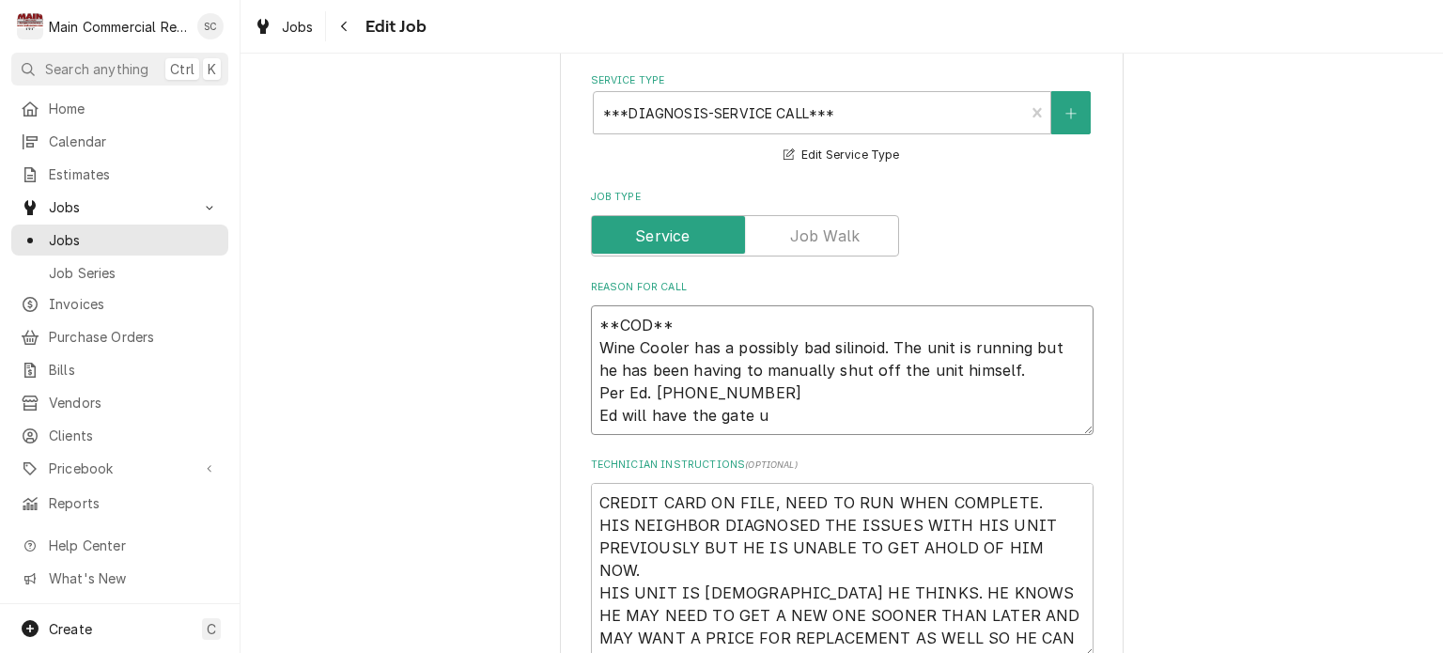
type textarea "**COD** Wine Cooler has a possibly bad silinoid. The unit is running but he has…"
type textarea "x"
type textarea "**COD** Wine Cooler has a possibly bad silinoid. The unit is running but he has…"
type textarea "x"
type textarea "**COD** Wine Cooler has a possibly bad silinoid. The unit is running but he has…"
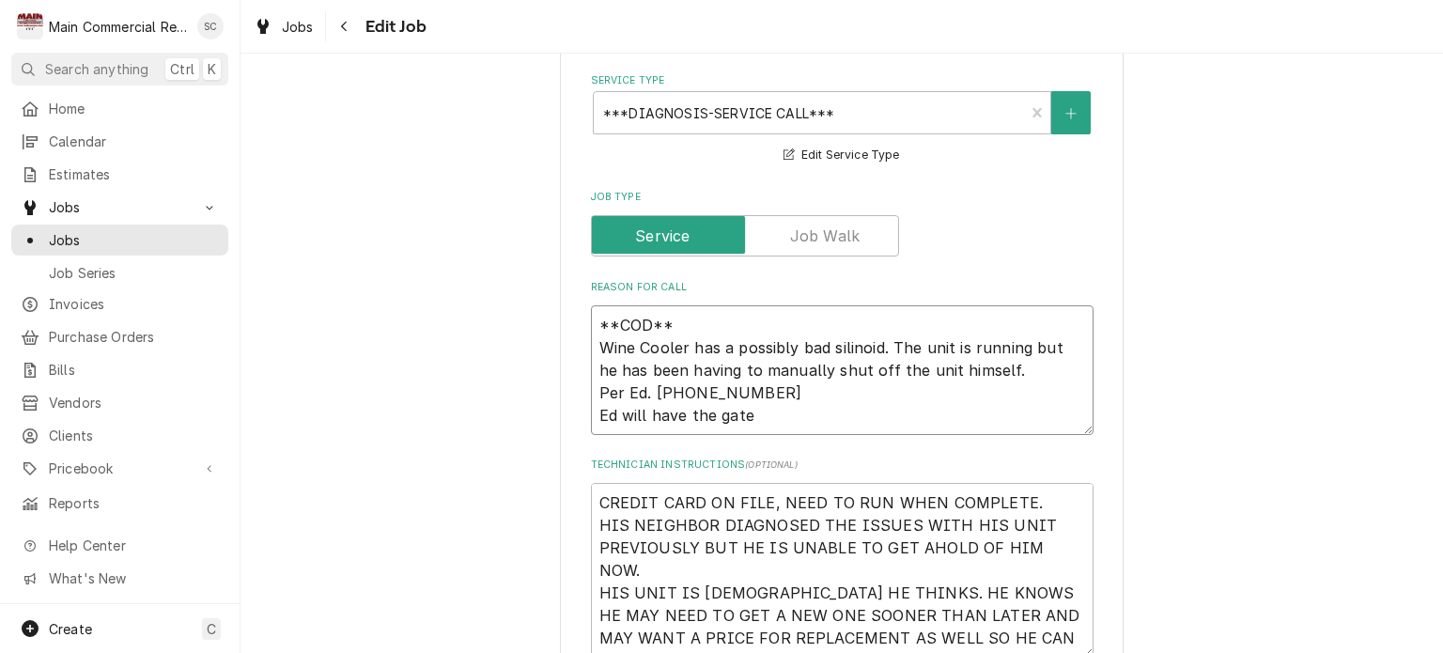
type textarea "x"
type textarea "**COD** Wine Cooler has a possibly bad silinoid. The unit is running but he has…"
type textarea "x"
type textarea "**COD** Wine Cooler has a possibly bad silinoid. The unit is running but he has…"
type textarea "x"
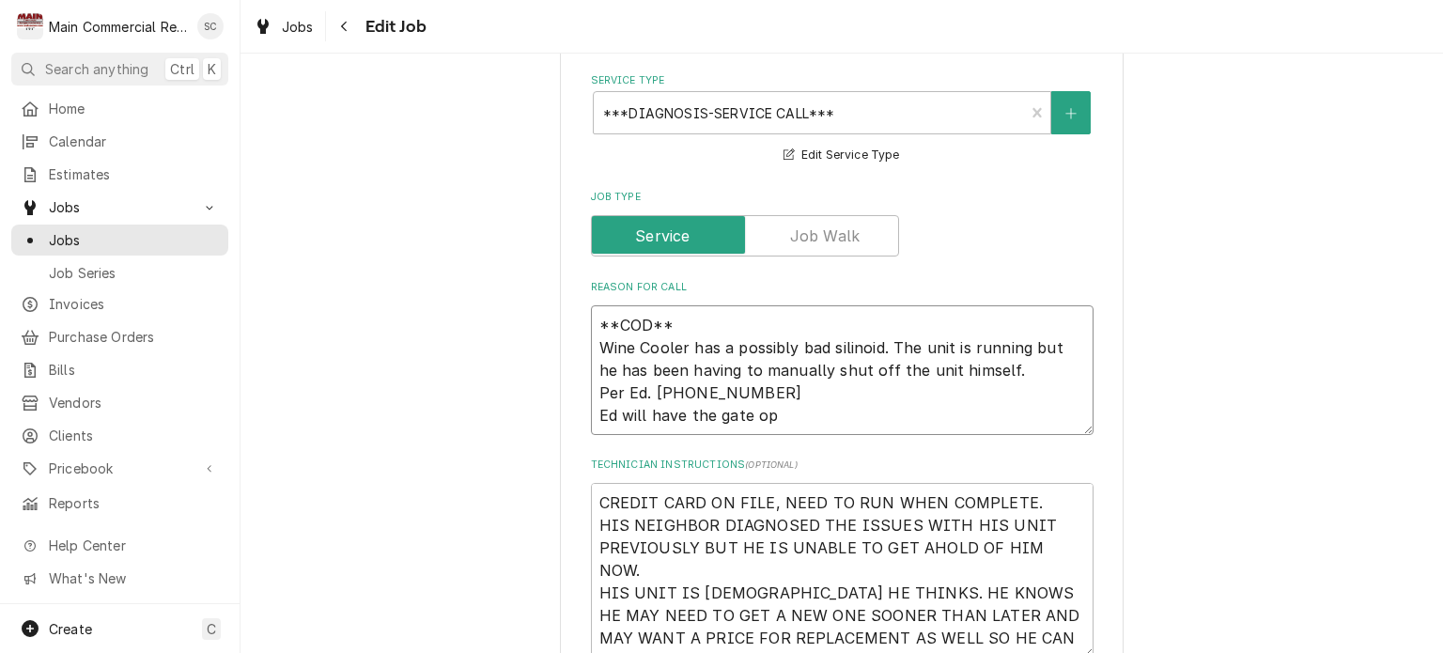
type textarea "**COD** Wine Cooler has a possibly bad silinoid. The unit is running but he has…"
type textarea "x"
type textarea "**COD** Wine Cooler has a possibly bad silinoid. The unit is running but he has…"
type textarea "x"
type textarea "**COD** Wine Cooler has a possibly bad silinoid. The unit is running but he has…"
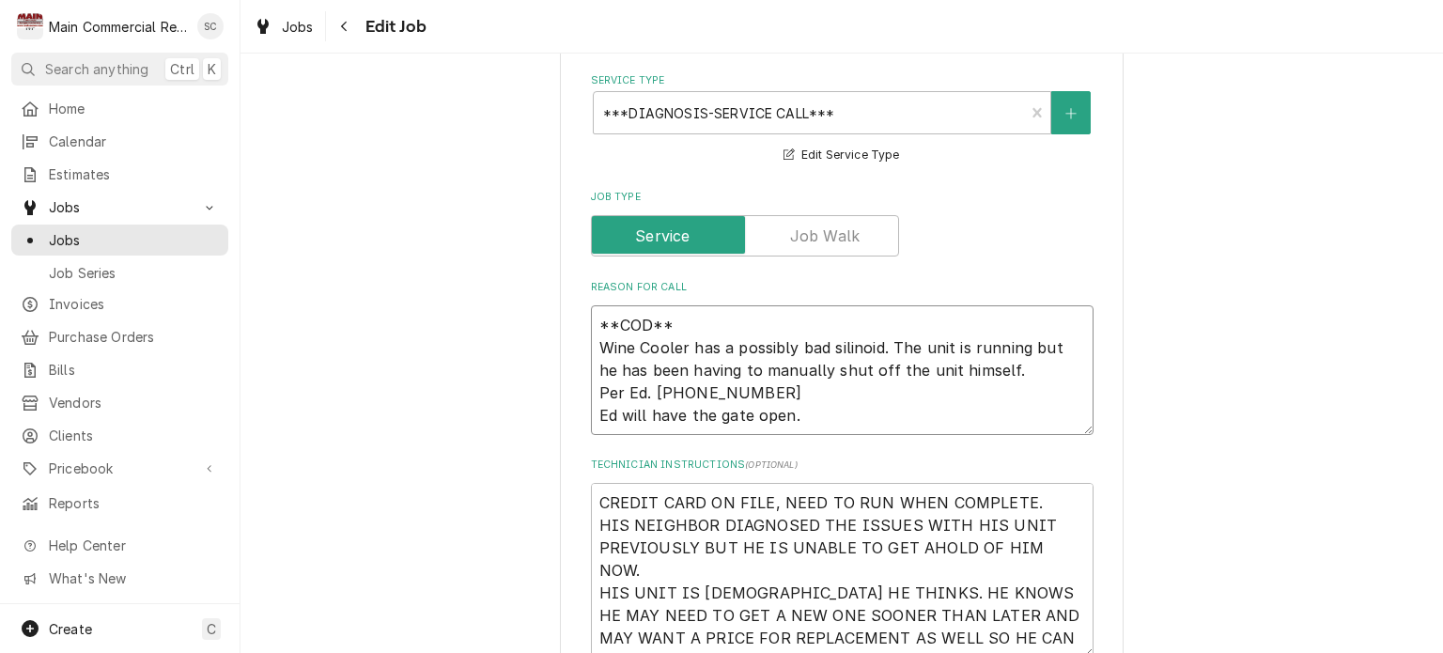
type textarea "x"
type textarea "**COD** Wine Cooler has a possibly bad silinoid. The unit is running but he has…"
type textarea "x"
type textarea "**COD** Wine Cooler has a possibly bad silinoid. The unit is running but he has…"
type textarea "x"
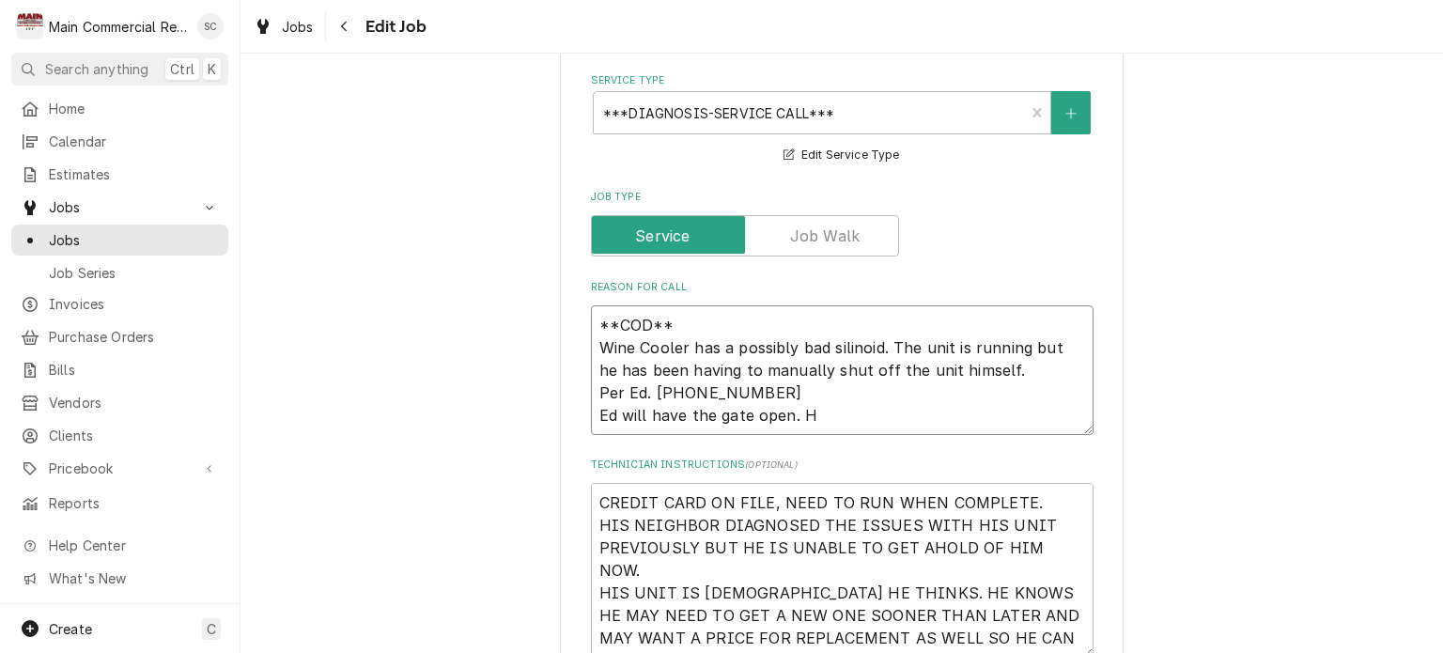
type textarea "**COD** Wine Cooler has a possibly bad silinoid. The unit is running but he has…"
type textarea "x"
type textarea "**COD** Wine Cooler has a possibly bad silinoid. The unit is running but he has…"
type textarea "x"
type textarea "**COD** Wine Cooler has a possibly bad silinoid. The unit is running but he has…"
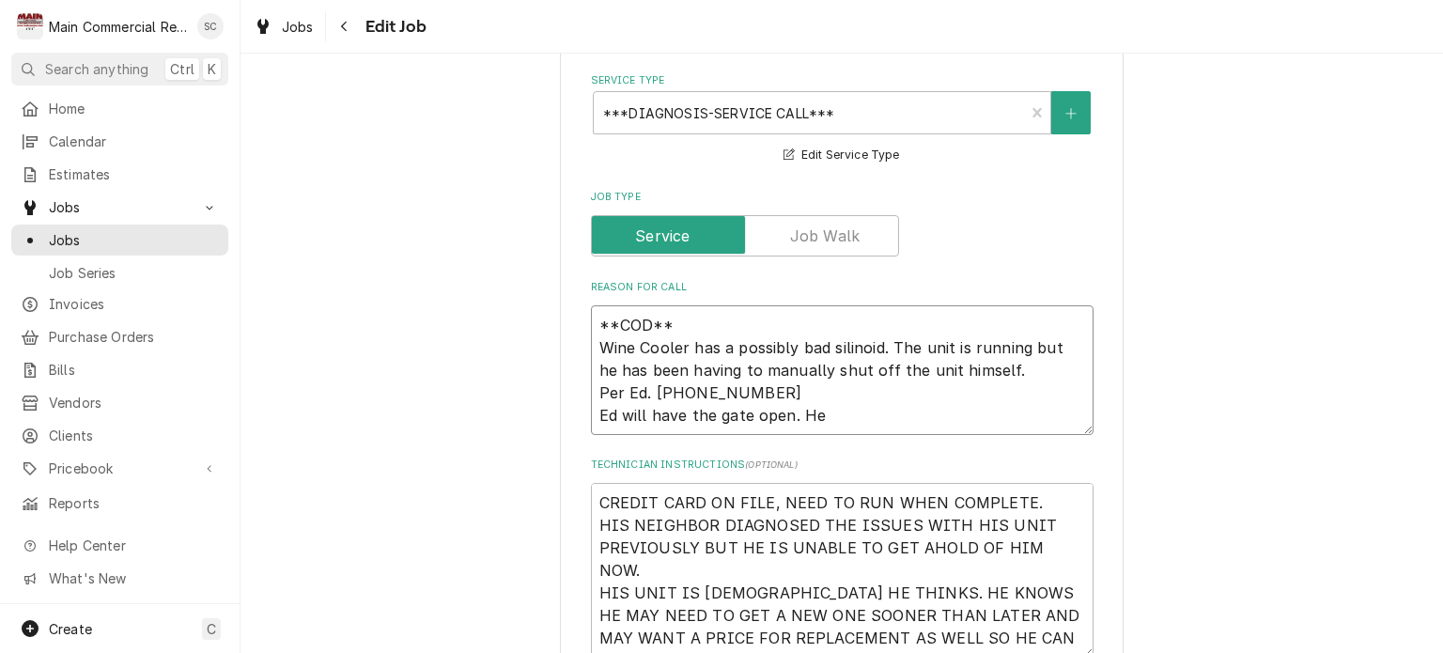
type textarea "x"
type textarea "**COD** Wine Cooler has a possibly bad silinoid. The unit is running but he has…"
type textarea "x"
type textarea "**COD** Wine Cooler has a possibly bad silinoid. The unit is running but he has…"
type textarea "x"
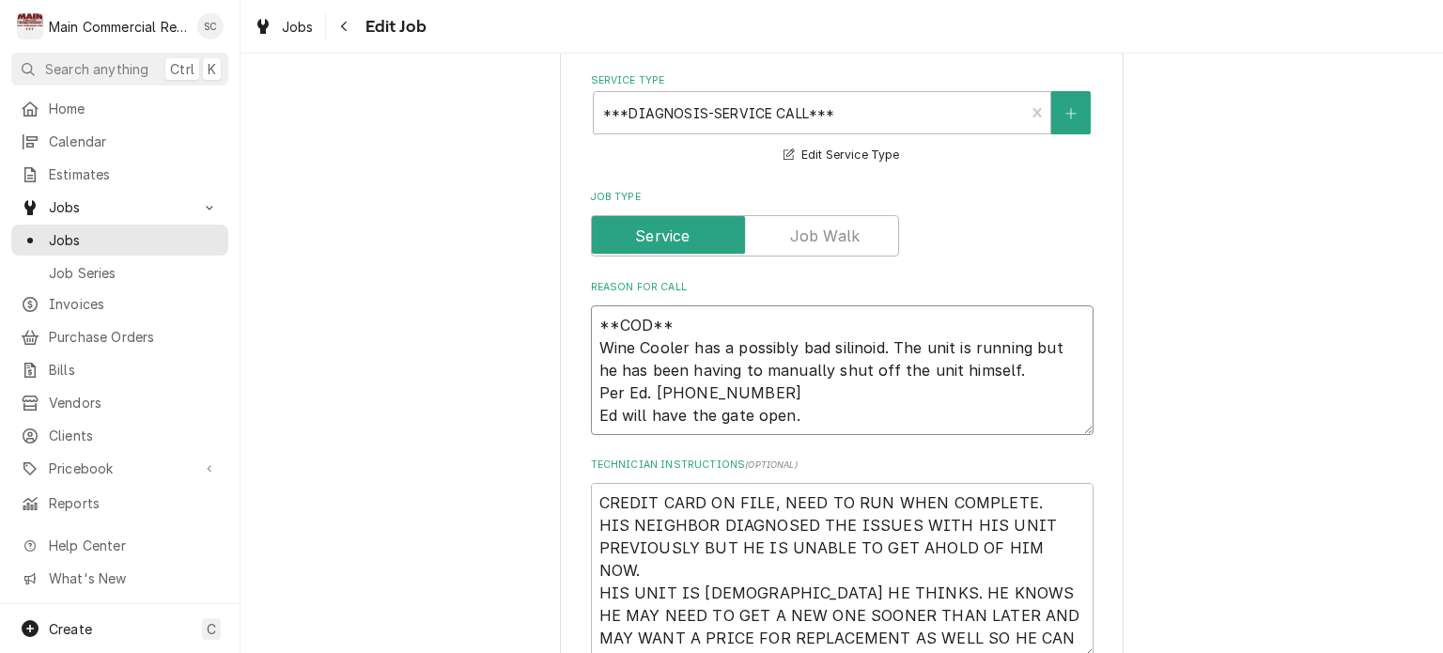
type textarea "**COD** Wine Cooler has a possibly bad silinoid. The unit is running but he has…"
type textarea "x"
type textarea "**COD** Wine Cooler has a possibly bad silinoid. The unit is running but he has…"
type textarea "x"
type textarea "**COD** Wine Cooler has a possibly bad silinoid. The unit is running but he has…"
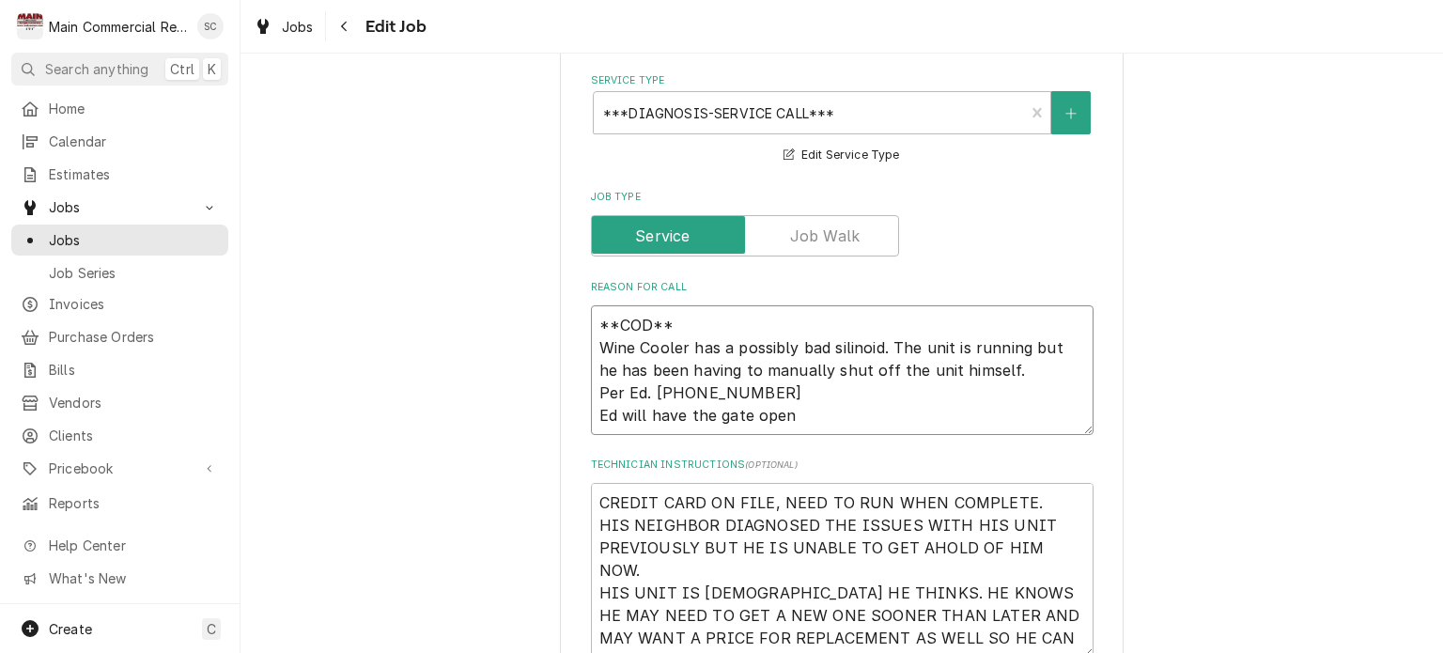
type textarea "x"
type textarea "**COD** Wine Cooler has a possibly bad silinoid. The unit is running but he has…"
type textarea "x"
type textarea "**COD** Wine Cooler has a possibly bad silinoid. The unit is running but he has…"
type textarea "x"
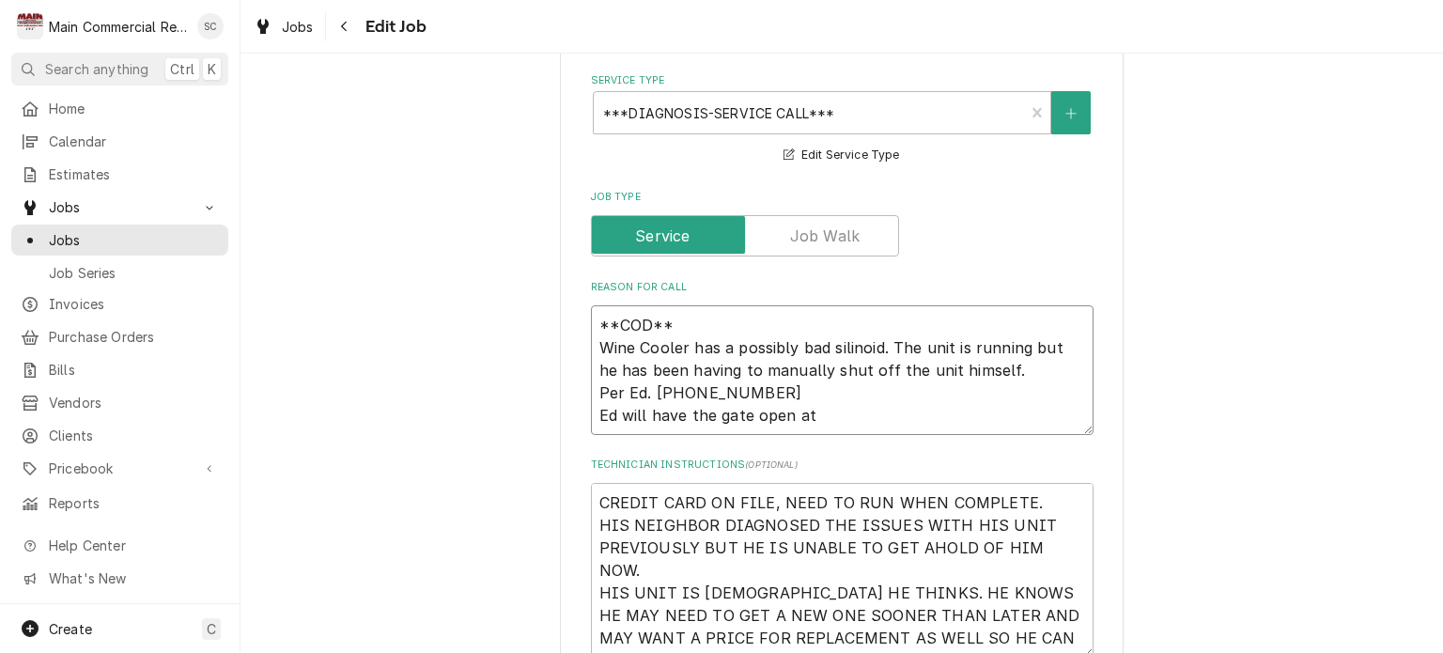
type textarea "**COD** Wine Cooler has a possibly bad silinoid. The unit is running but he has…"
type textarea "x"
type textarea "**COD** Wine Cooler has a possibly bad silinoid. The unit is running but he has…"
type textarea "x"
type textarea "**COD** Wine Cooler has a possibly bad silinoid. The unit is running but he has…"
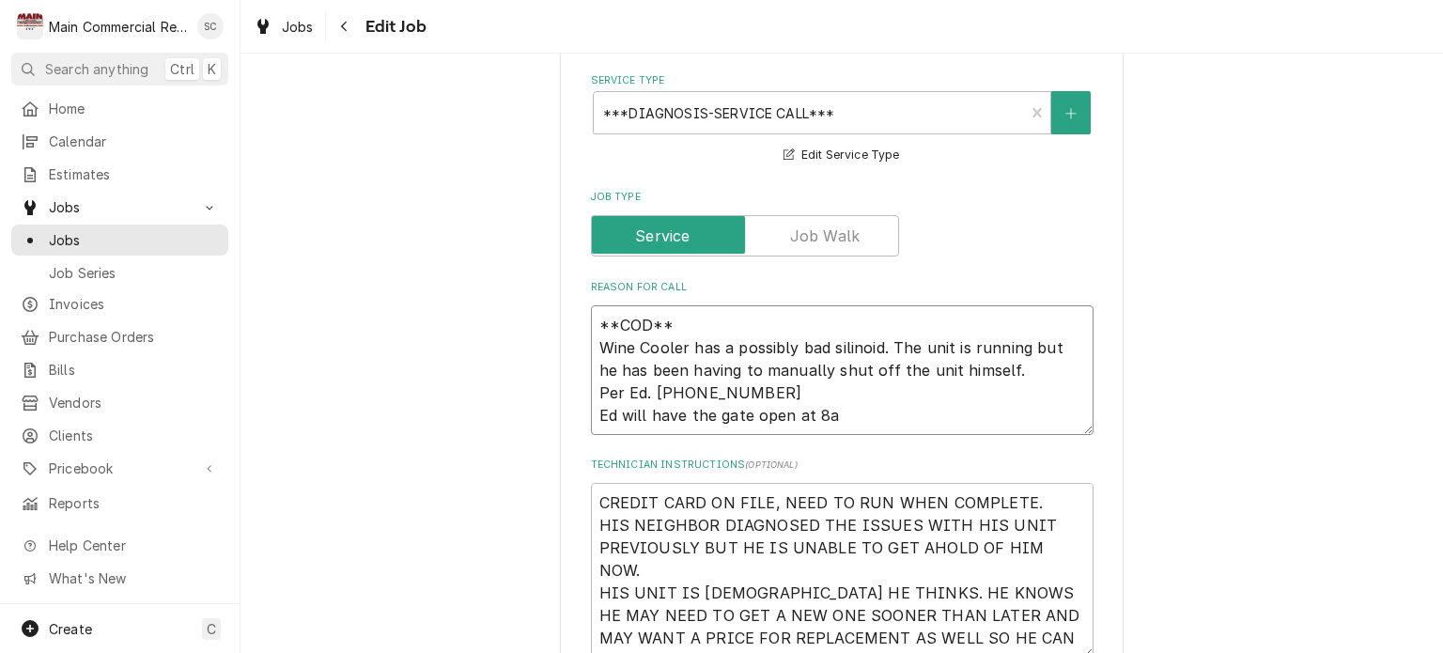
type textarea "x"
type textarea "**COD** Wine Cooler has a possibly bad silinoid. The unit is running but he has…"
type textarea "x"
type textarea "**COD** Wine Cooler has a possibly bad silinoid. The unit is running but he has…"
type textarea "x"
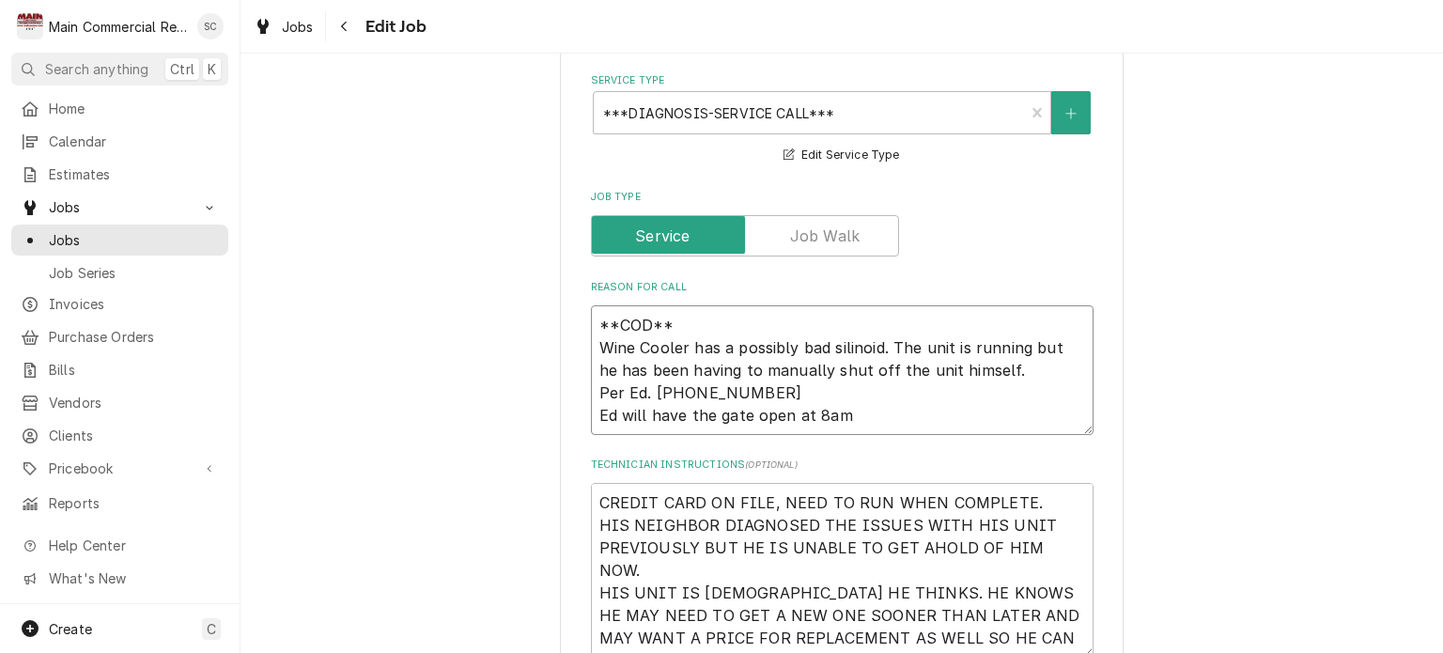
type textarea "**COD** Wine Cooler has a possibly bad silinoid. The unit is running but he has…"
type textarea "x"
type textarea "**COD** Wine Cooler has a possibly bad silinoid. The unit is running but he has…"
type textarea "x"
type textarea "**COD** Wine Cooler has a possibly bad silinoid. The unit is running but he has…"
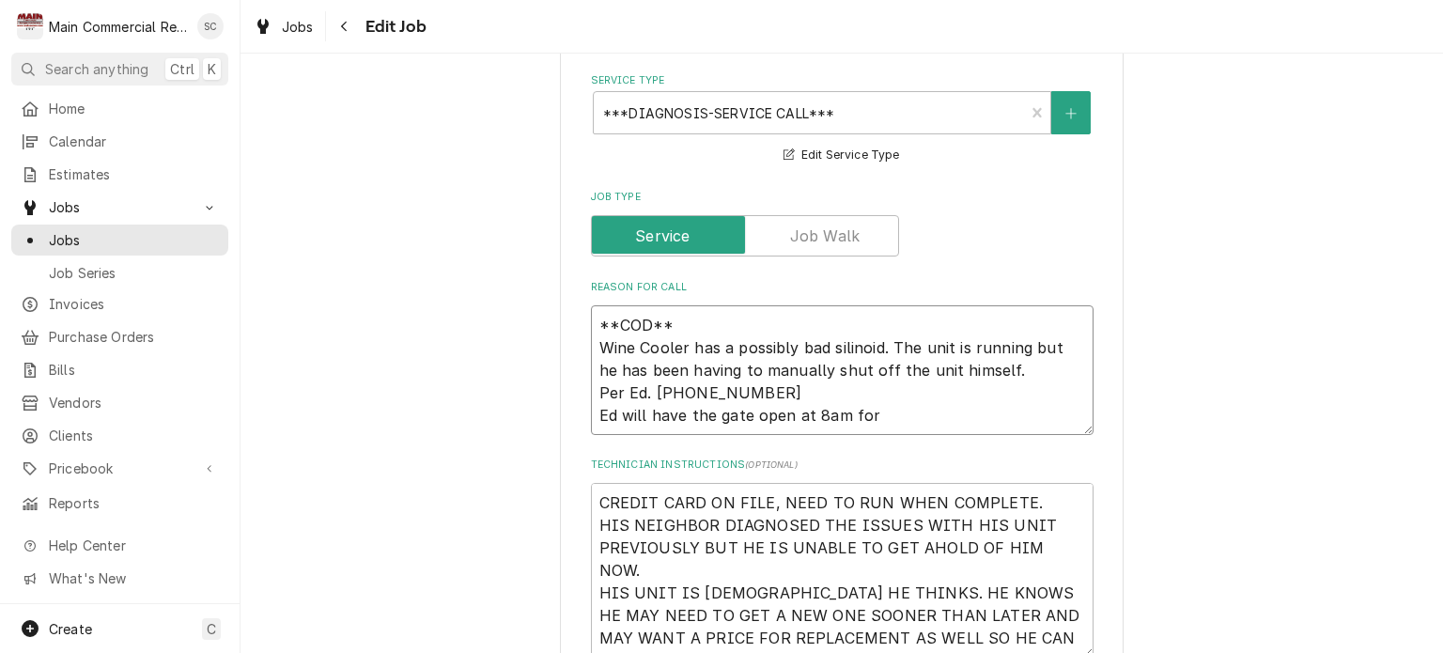
type textarea "x"
type textarea "**COD** Wine Cooler has a possibly bad silinoid. The unit is running but he has…"
type textarea "x"
type textarea "**COD** Wine Cooler has a possibly bad silinoid. The unit is running but he has…"
type textarea "x"
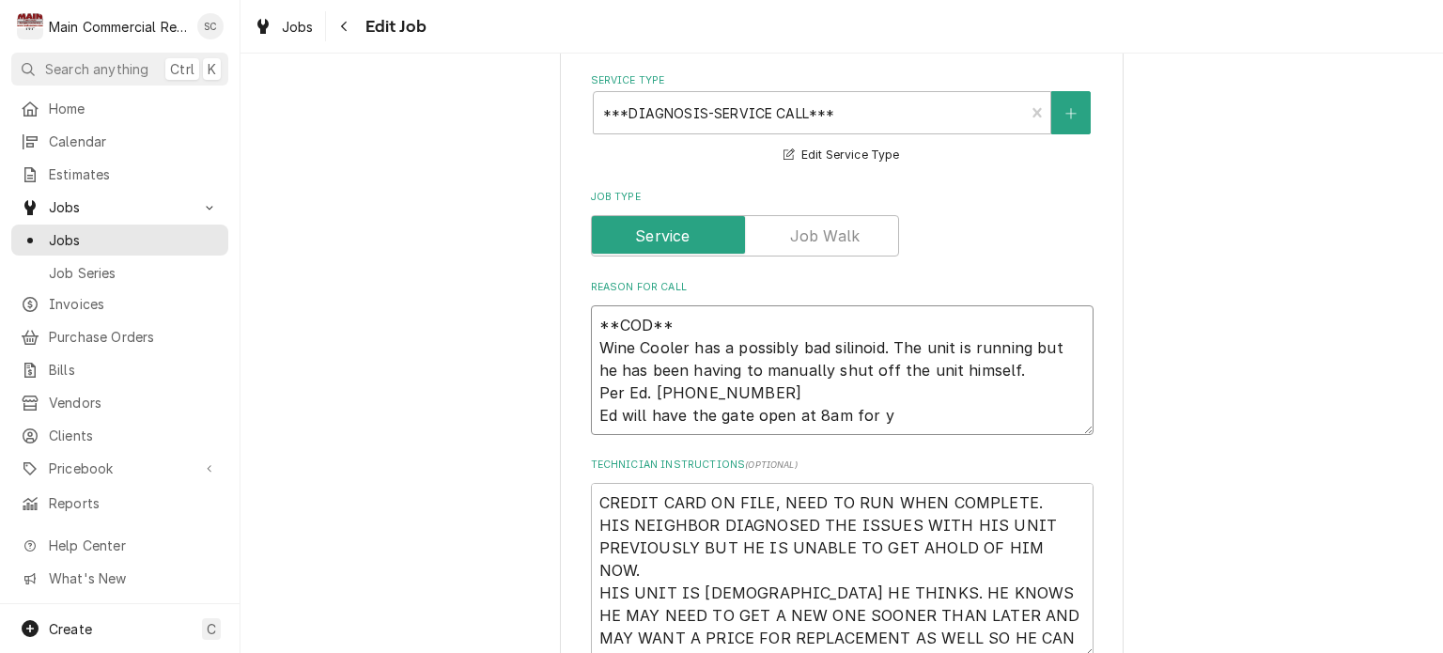
type textarea "**COD** Wine Cooler has a possibly bad silinoid. The unit is running but he has…"
type textarea "x"
type textarea "**COD** Wine Cooler has a possibly bad silinoid. The unit is running but he has…"
type textarea "x"
type textarea "**COD** Wine Cooler has a possibly bad silinoid. The unit is running but he has…"
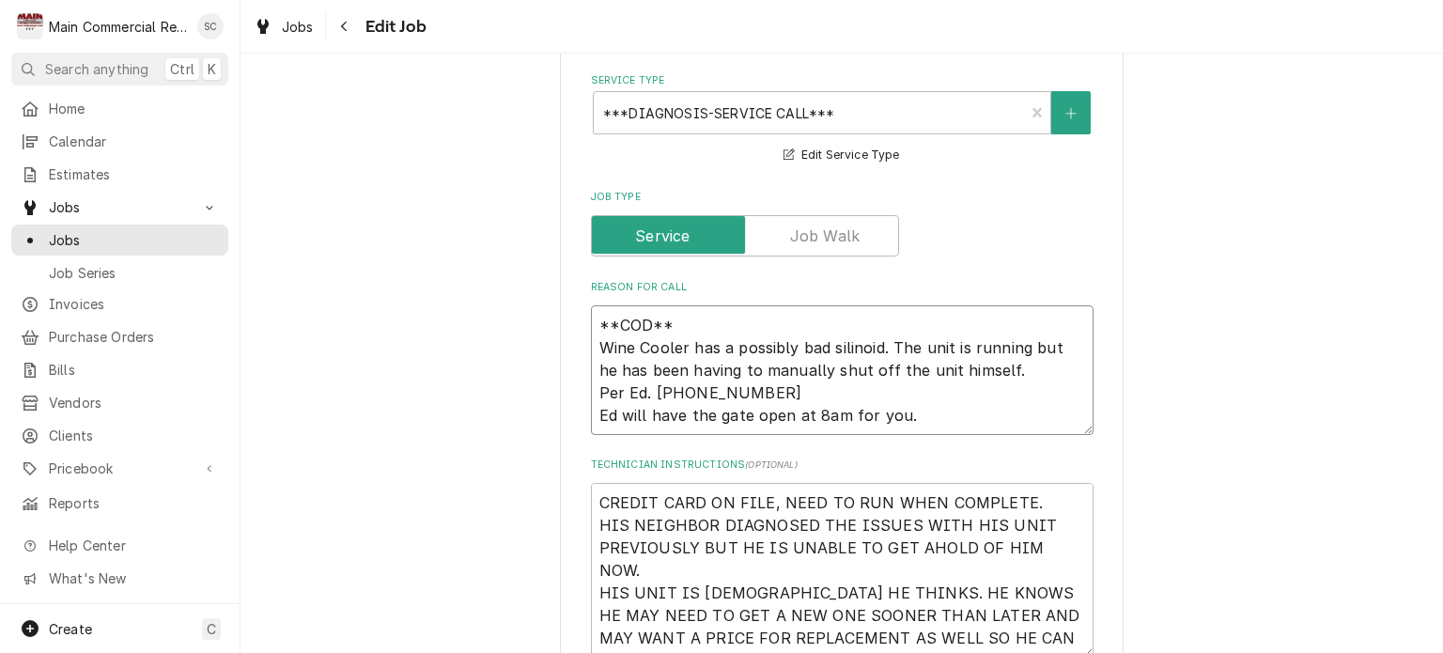
type textarea "x"
type textarea "**COD** Wine Cooler has a possibly bad silinoid. The unit is running but he has…"
type textarea "x"
type textarea "**COD** Wine Cooler has a possibly bad silinoid. The unit is running but he has…"
type textarea "x"
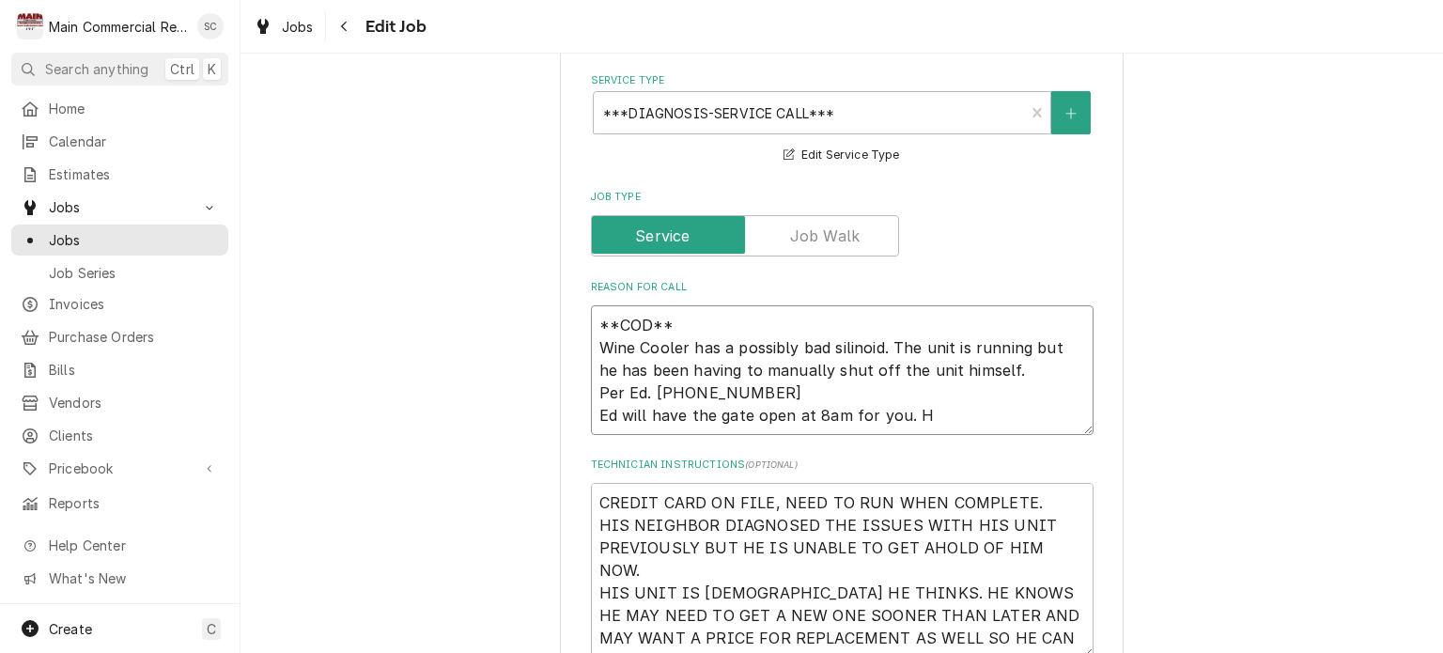
type textarea "**COD** Wine Cooler has a possibly bad silinoid. The unit is running but he has…"
type textarea "x"
type textarea "**COD** Wine Cooler has a possibly bad silinoid. The unit is running but he has…"
type textarea "x"
type textarea "**COD** Wine Cooler has a possibly bad silinoid. The unit is running but he has…"
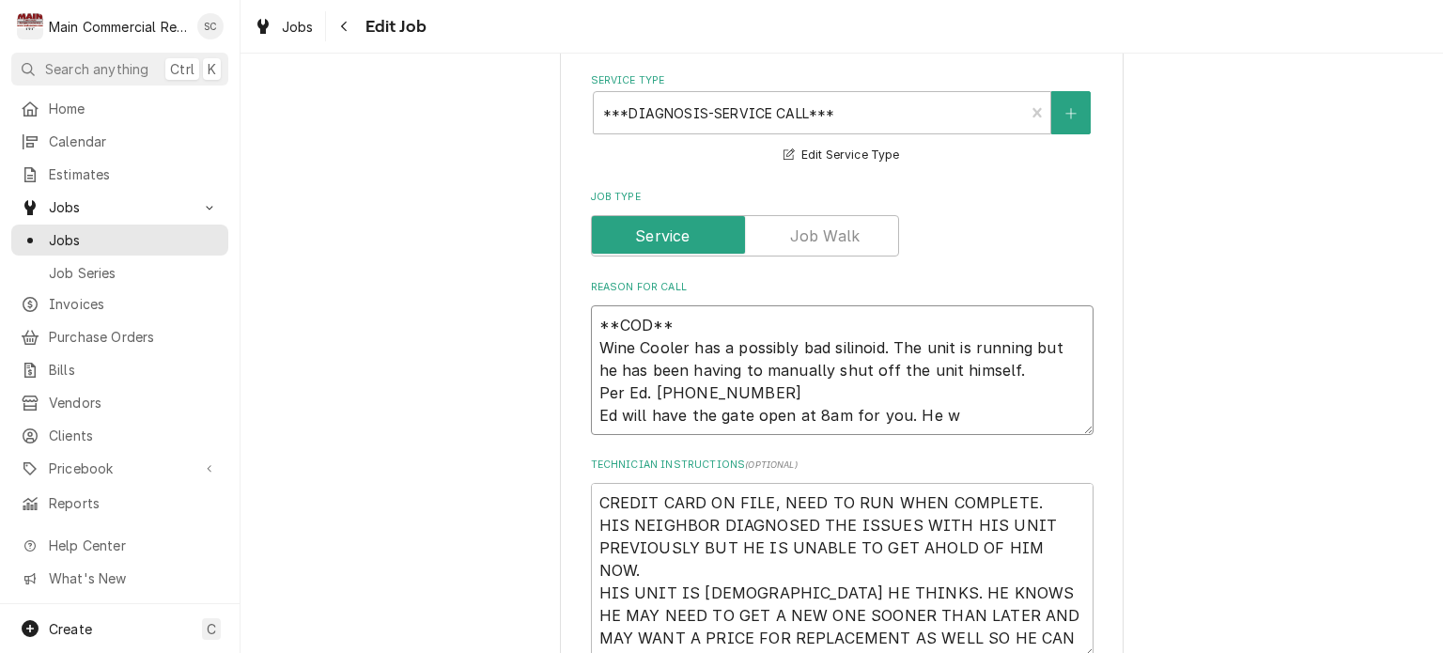
type textarea "x"
type textarea "**COD** Wine Cooler has a possibly bad silinoid. The unit is running but he has…"
type textarea "x"
type textarea "**COD** Wine Cooler has a possibly bad silinoid. The unit is running but he has…"
type textarea "x"
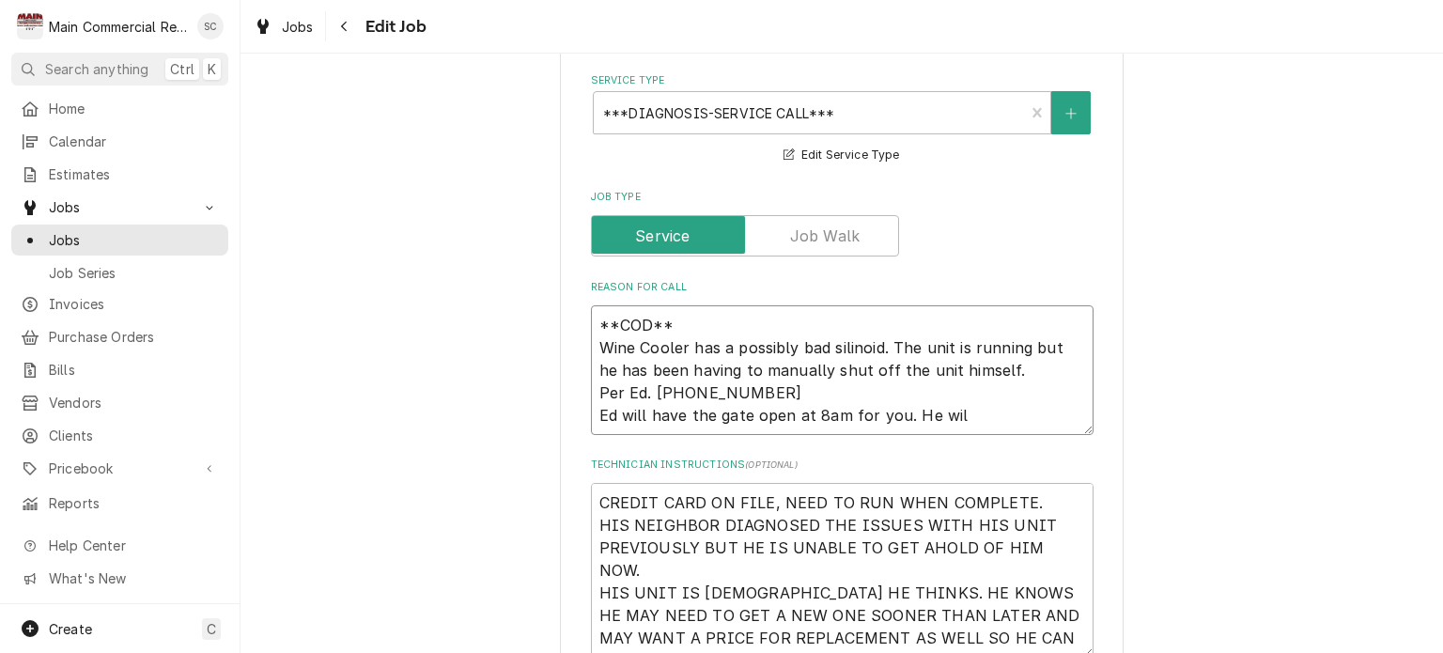
type textarea "**COD** Wine Cooler has a possibly bad silinoid. The unit is running but he has…"
type textarea "x"
type textarea "**COD** Wine Cooler has a possibly bad silinoid. The unit is running but he has…"
type textarea "x"
type textarea "**COD** Wine Cooler has a possibly bad silinoid. The unit is running but he has…"
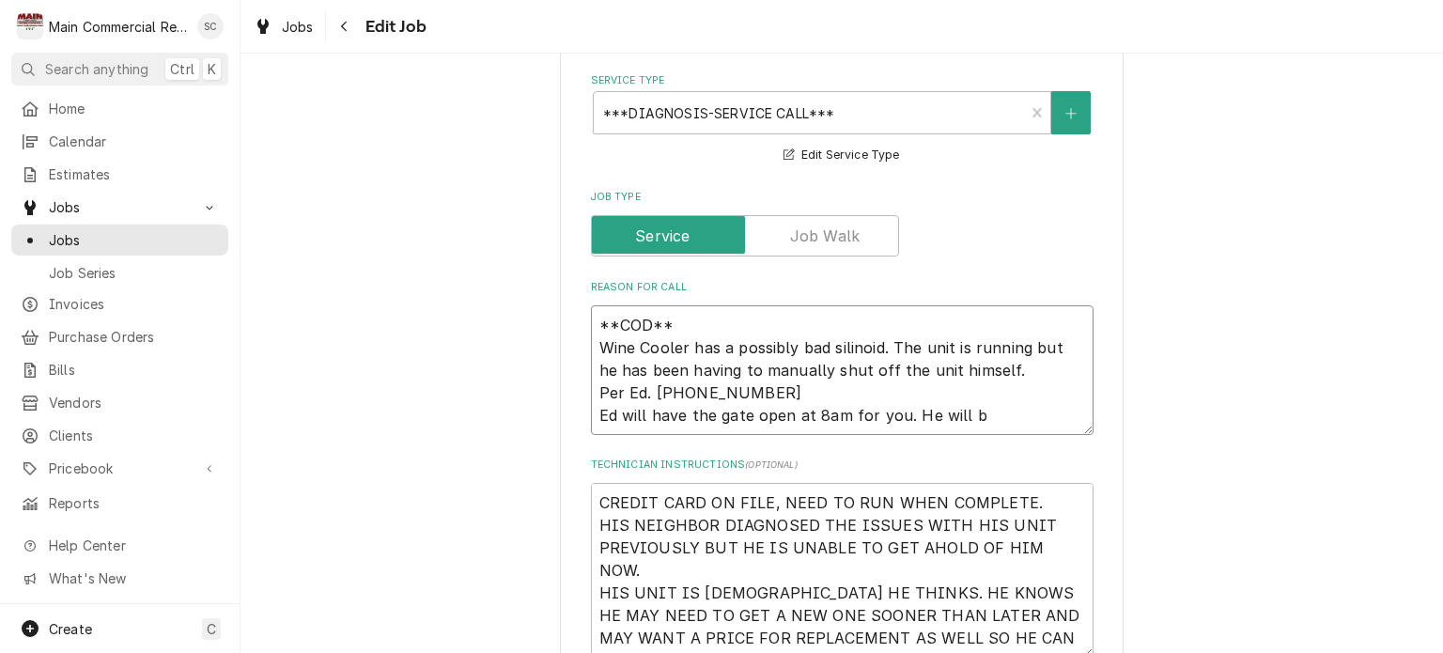
type textarea "x"
type textarea "**COD** Wine Cooler has a possibly bad silinoid. The unit is running but he has…"
type textarea "x"
type textarea "**COD** Wine Cooler has a possibly bad silinoid. The unit is running but he has…"
type textarea "x"
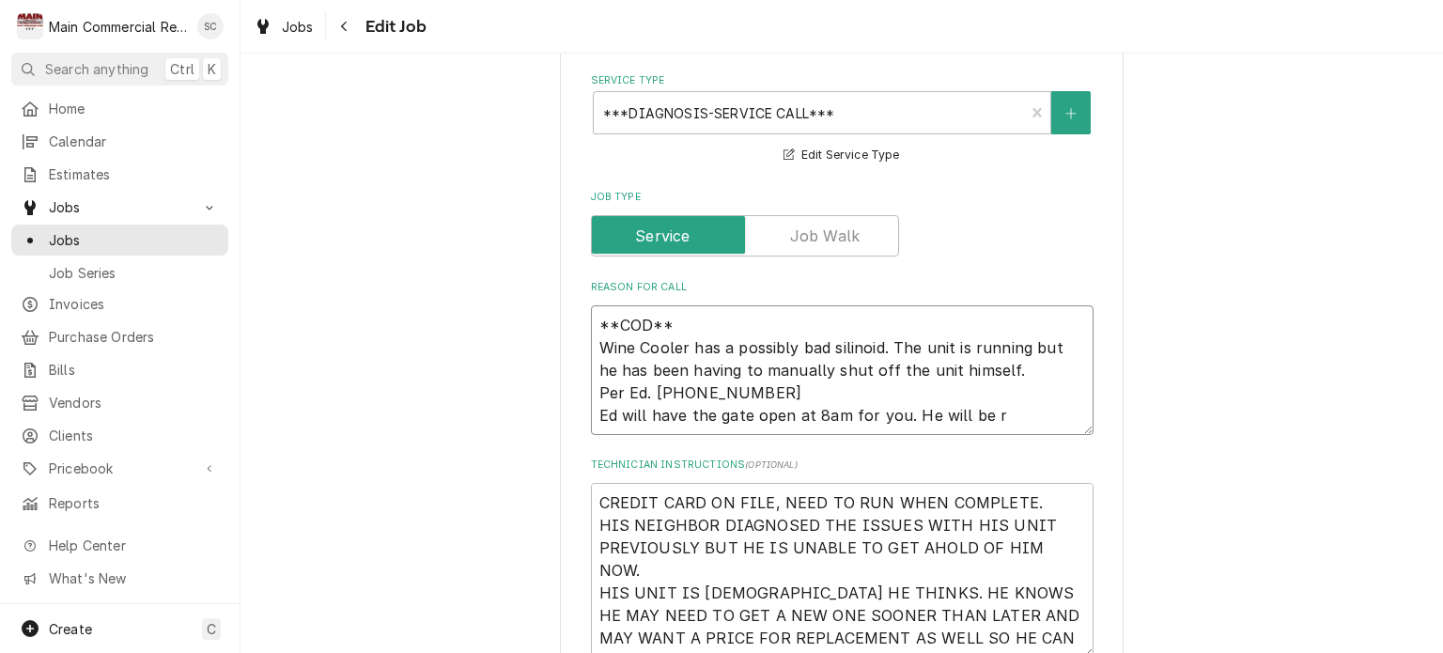
type textarea "**COD** Wine Cooler has a possibly bad silinoid. The unit is running but he has…"
type textarea "x"
type textarea "**COD** Wine Cooler has a possibly bad silinoid. The unit is running but he has…"
type textarea "x"
type textarea "**COD** Wine Cooler has a possibly bad silinoid. The unit is running but he has…"
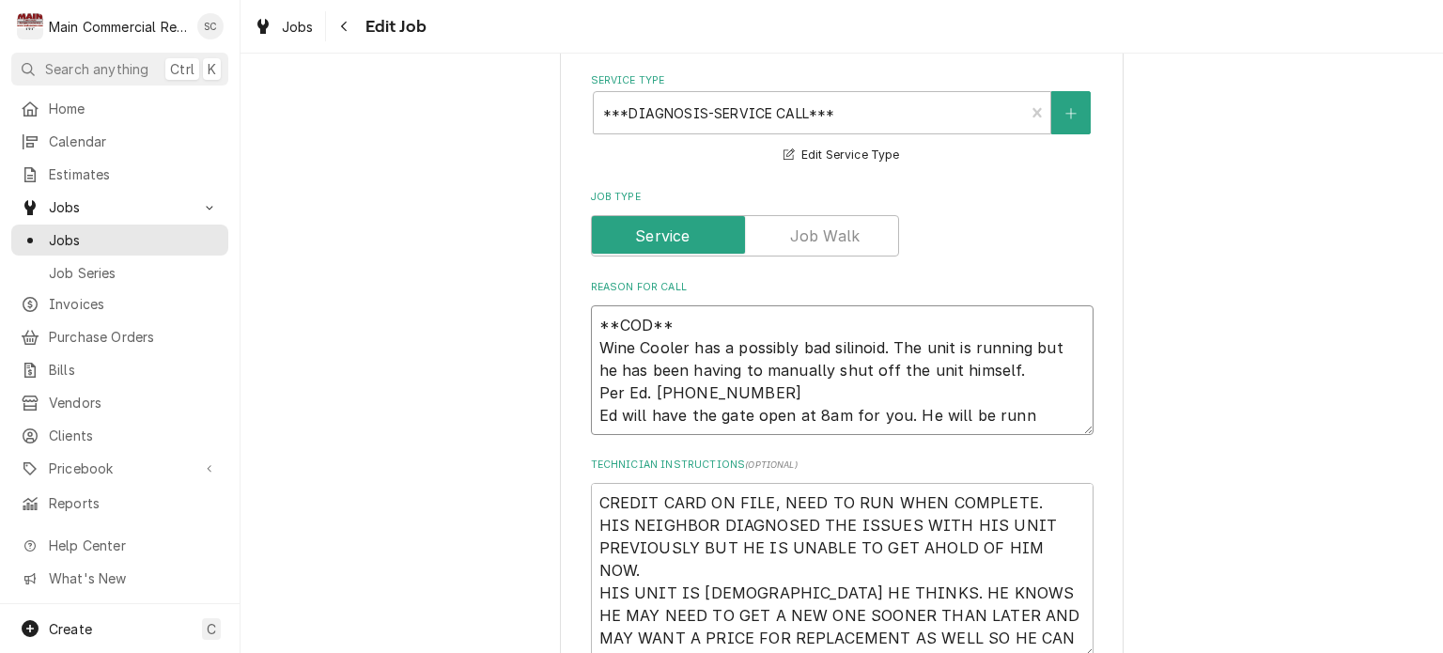
type textarea "x"
type textarea "**COD** Wine Cooler has a possibly bad silinoid. The unit is running but he has…"
type textarea "x"
type textarea "**COD** Wine Cooler has a possibly bad silinoid. The unit is running but he has…"
type textarea "x"
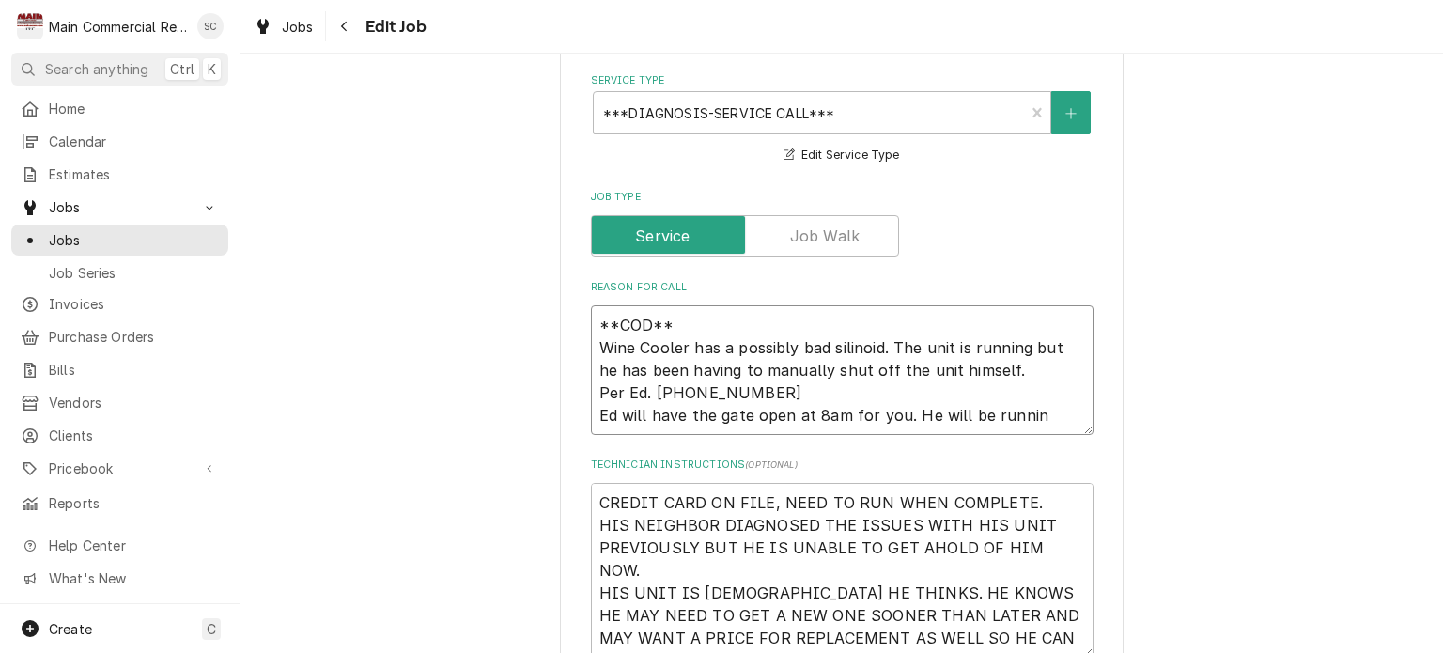
type textarea "**COD** Wine Cooler has a possibly bad silinoid. The unit is running but he has…"
type textarea "x"
type textarea "**COD** Wine Cooler has a possibly bad silinoid. The unit is running but he has…"
type textarea "x"
type textarea "**COD** Wine Cooler has a possibly bad silinoid. The unit is running but he has…"
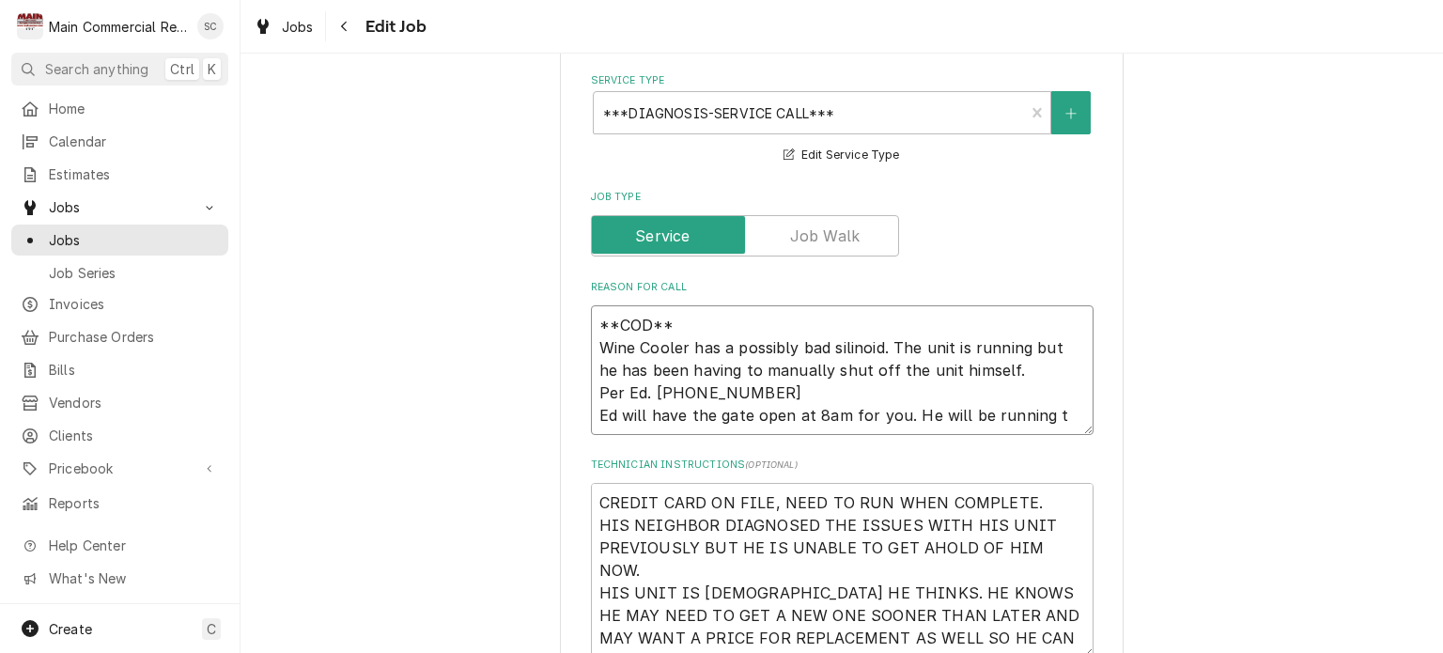
type textarea "x"
type textarea "**COD** Wine Cooler has a possibly bad silinoid. The unit is running but he has…"
type textarea "x"
type textarea "**COD** Wine Cooler has a possibly bad silinoid. The unit is running but he has…"
type textarea "x"
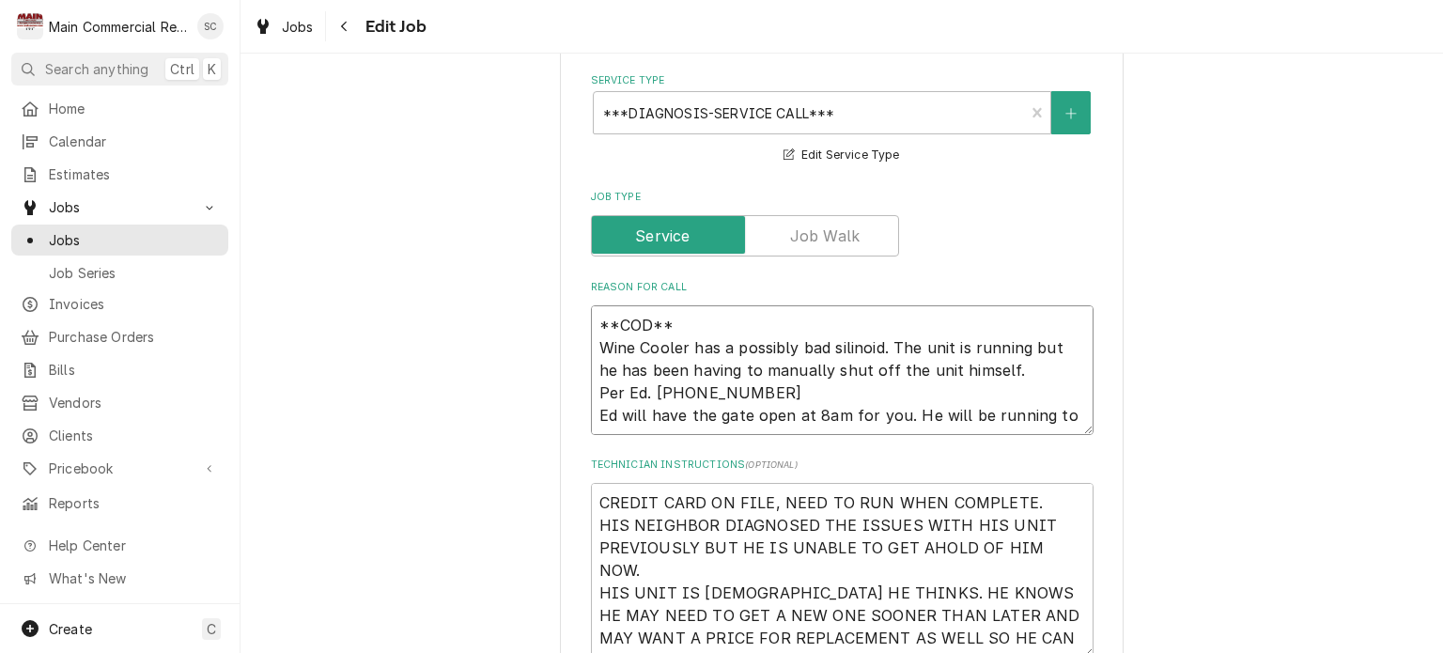
type textarea "**COD** Wine Cooler has a possibly bad silinoid. The unit is running but he has…"
type textarea "x"
type textarea "**COD** Wine Cooler has a possibly bad silinoid. The unit is running but he has…"
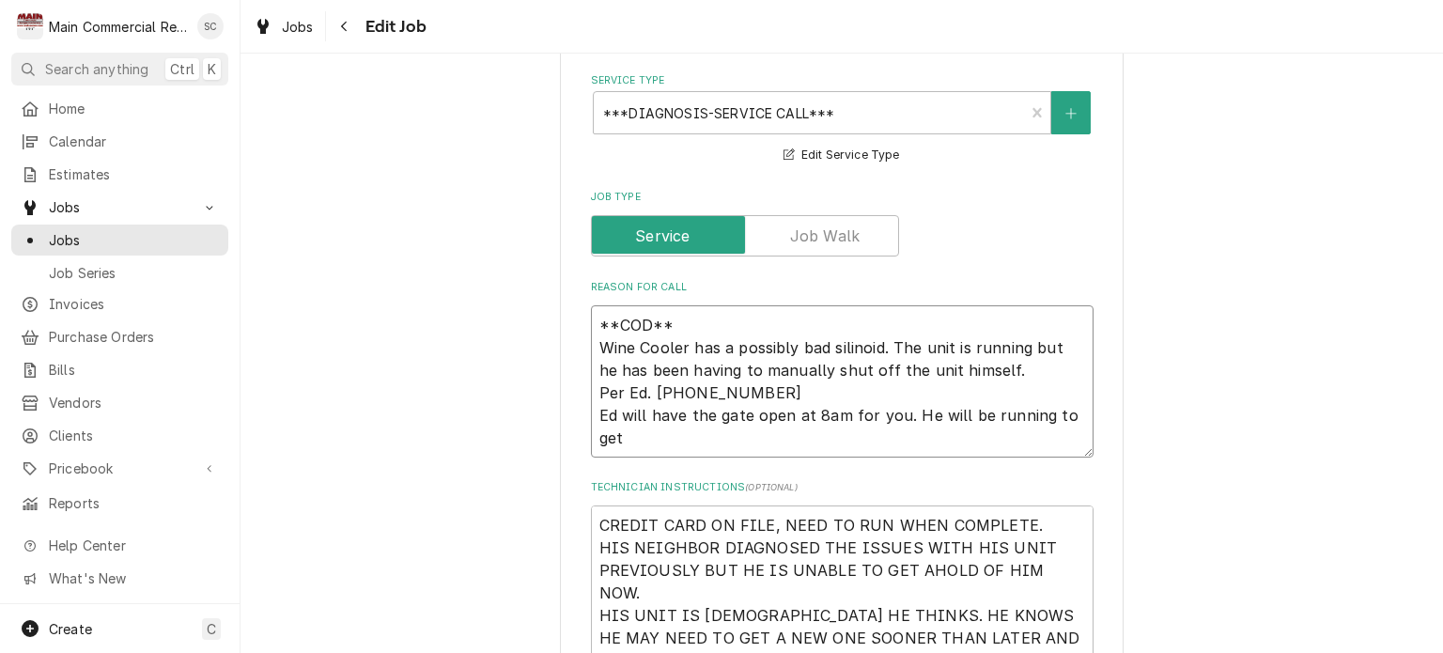
type textarea "x"
type textarea "**COD** Wine Cooler has a possibly bad silinoid. The unit is running but he has…"
type textarea "x"
type textarea "**COD** Wine Cooler has a possibly bad silinoid. The unit is running but he has…"
type textarea "x"
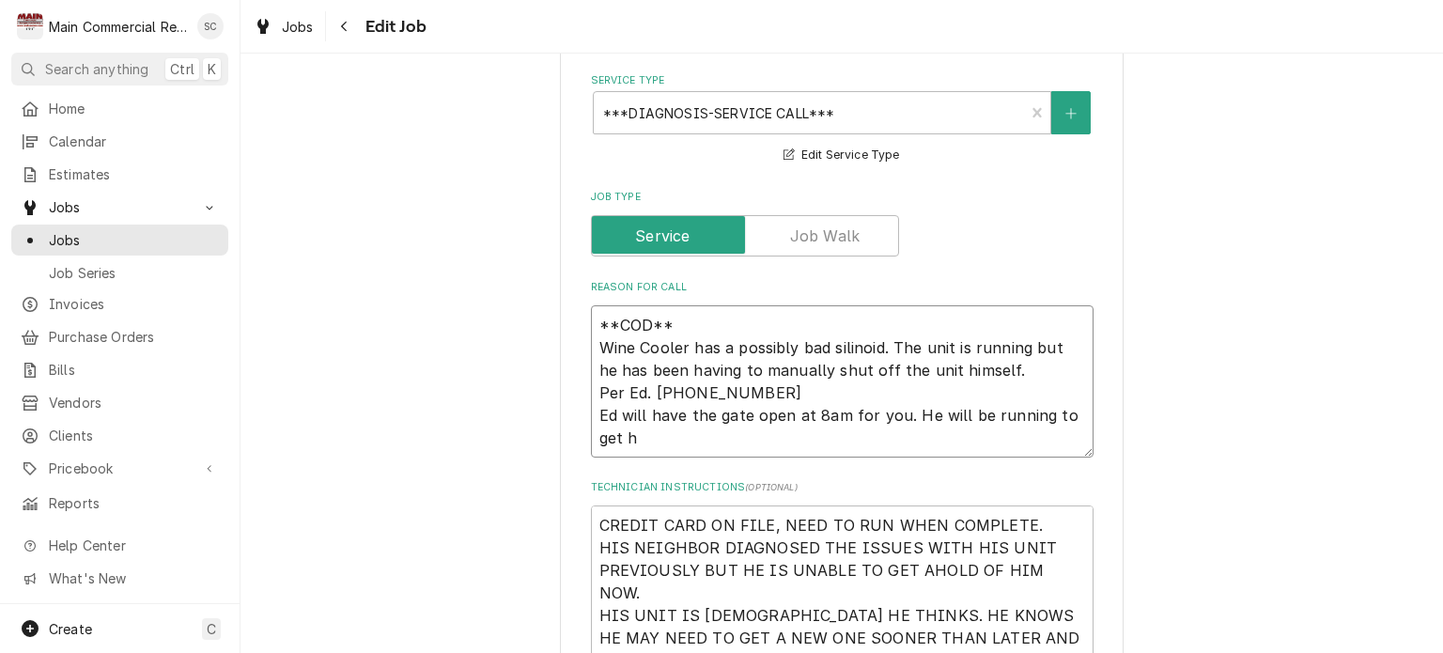
type textarea "**COD** Wine Cooler has a possibly bad silinoid. The unit is running but he has…"
type textarea "x"
type textarea "**COD** Wine Cooler has a possibly bad silinoid. The unit is running but he has…"
type textarea "x"
type textarea "**COD** Wine Cooler has a possibly bad silinoid. The unit is running but he has…"
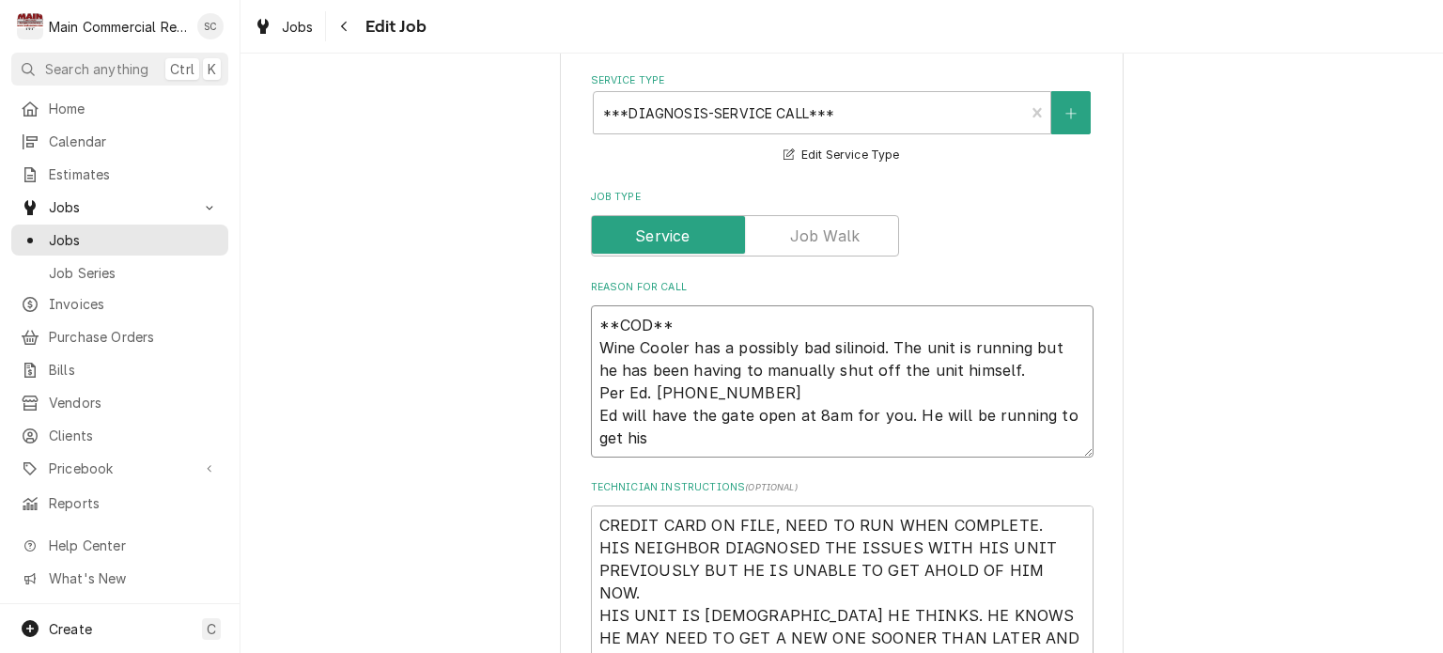
type textarea "x"
type textarea "**COD** Wine Cooler has a possibly bad silinoid. The unit is running but he has…"
type textarea "x"
type textarea "**COD** Wine Cooler has a possibly bad silinoid. The unit is running but he has…"
type textarea "x"
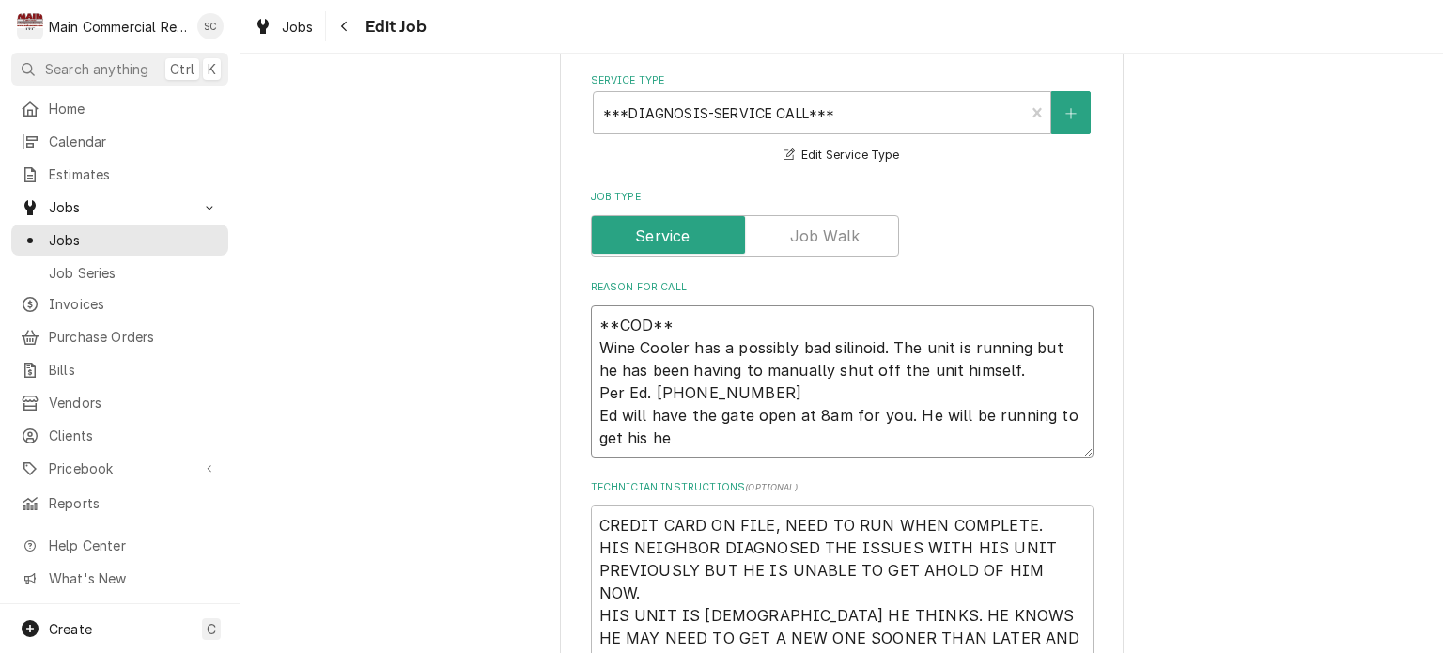
type textarea "**COD** Wine Cooler has a possibly bad silinoid. The unit is running but he has…"
type textarea "x"
type textarea "**COD** Wine Cooler has a possibly bad silinoid. The unit is running but he has…"
type textarea "x"
type textarea "**COD** Wine Cooler has a possibly bad silinoid. The unit is running but he has…"
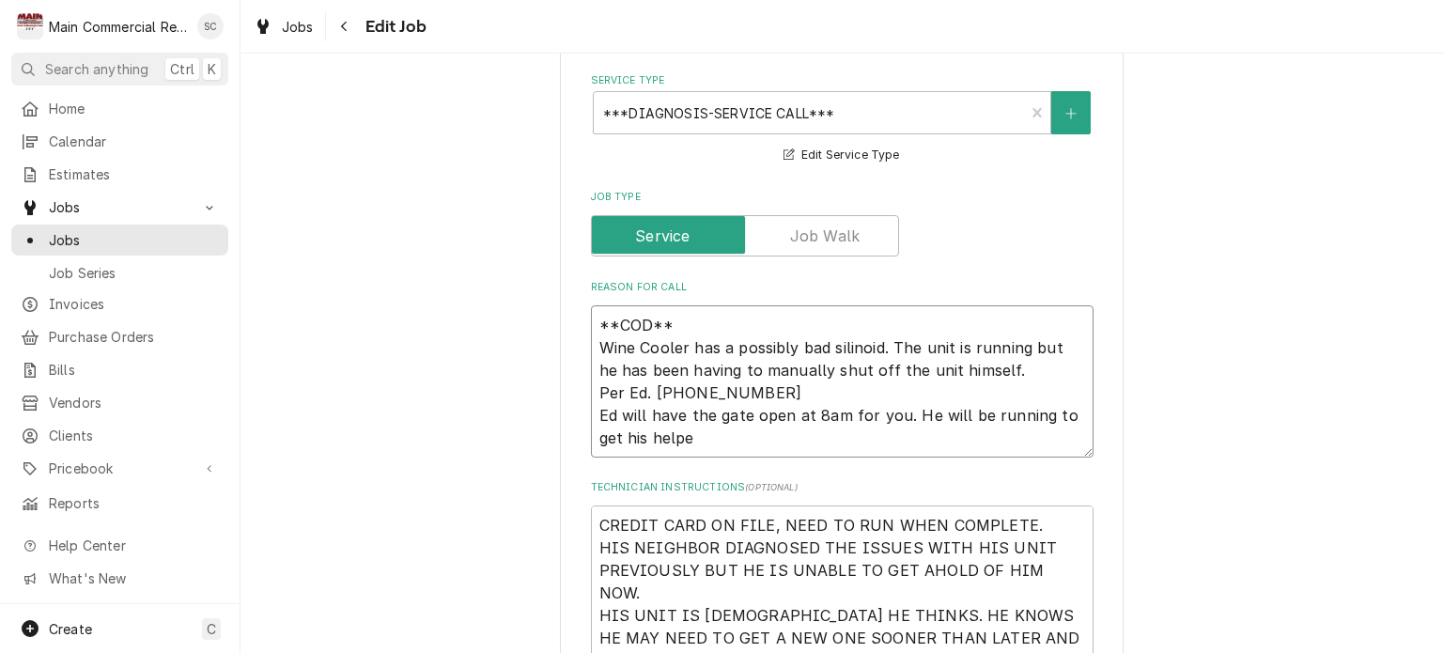
type textarea "x"
type textarea "**COD** Wine Cooler has a possibly bad silinoid. The unit is running but he has…"
type textarea "x"
type textarea "**COD** Wine Cooler has a possibly bad silinoid. The unit is running but he has…"
type textarea "x"
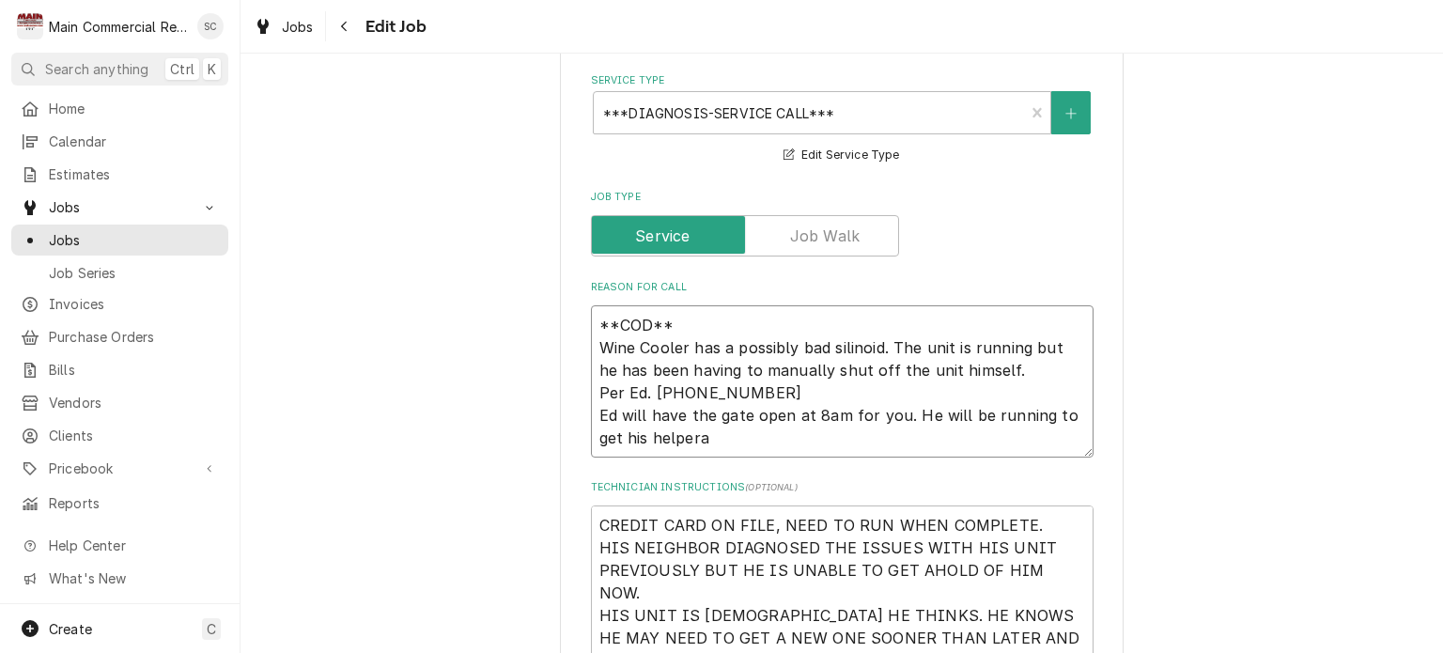
type textarea "**COD** Wine Cooler has a possibly bad silinoid. The unit is running but he has…"
type textarea "x"
type textarea "**COD** Wine Cooler has a possibly bad silinoid. The unit is running but he has…"
type textarea "x"
type textarea "**COD** Wine Cooler has a possibly bad silinoid. The unit is running but he has…"
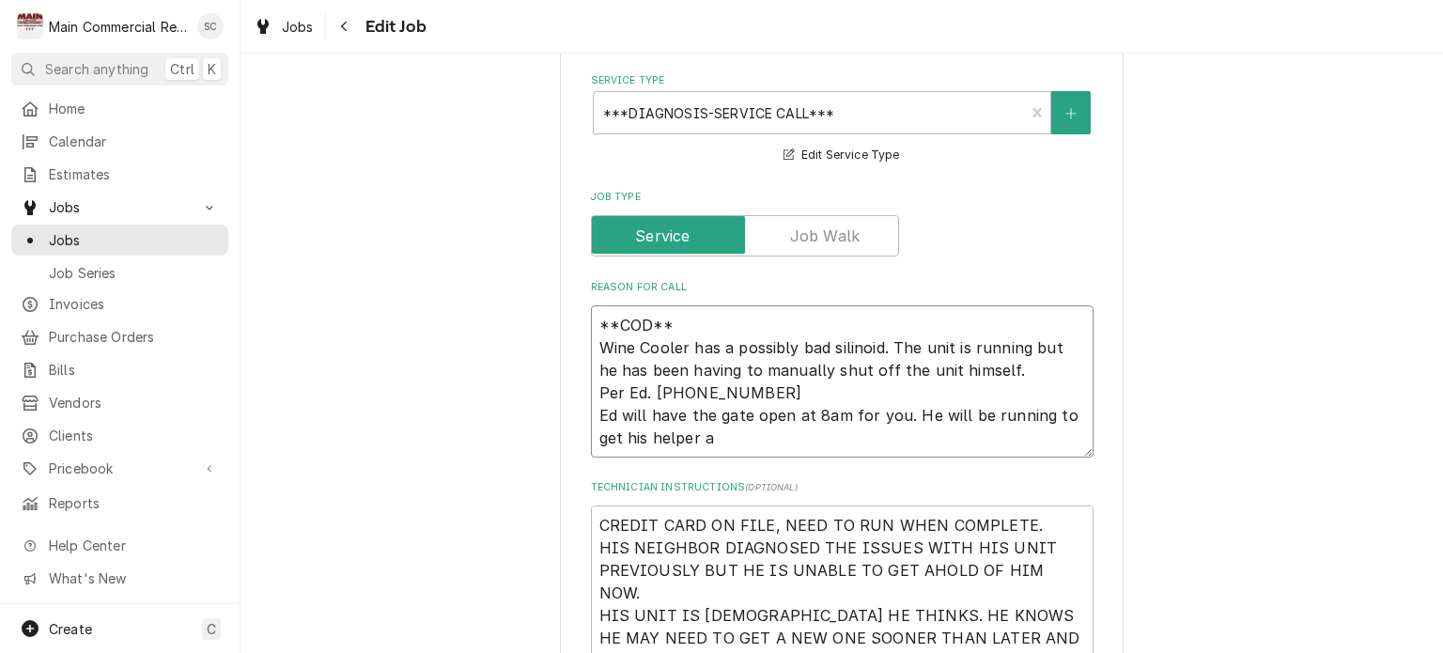
type textarea "x"
type textarea "**COD** Wine Cooler has a possibly bad silinoid. The unit is running but he has…"
type textarea "x"
type textarea "**COD** Wine Cooler has a possibly bad silinoid. The unit is running but he has…"
type textarea "x"
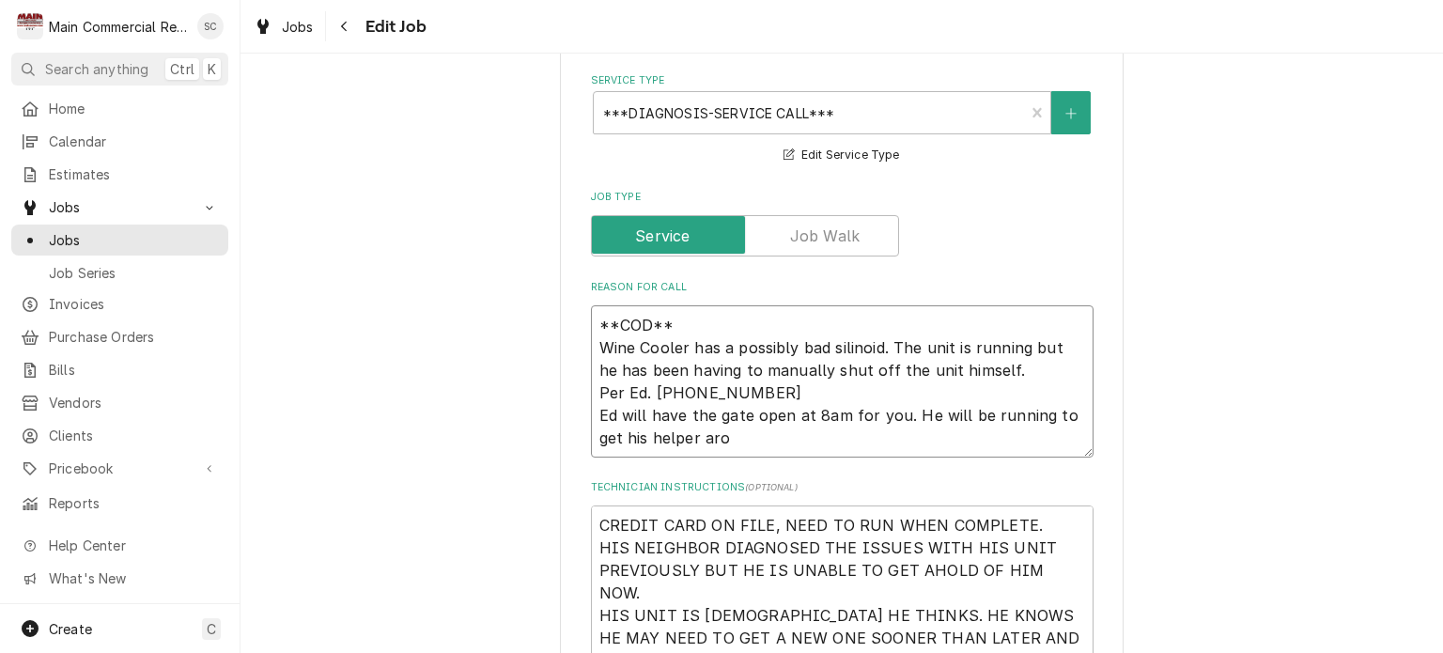
type textarea "**COD** Wine Cooler has a possibly bad silinoid. The unit is running but he has…"
type textarea "x"
type textarea "**COD** Wine Cooler has a possibly bad silinoid. The unit is running but he has…"
type textarea "x"
type textarea "**COD** Wine Cooler has a possibly bad silinoid. The unit is running but he has…"
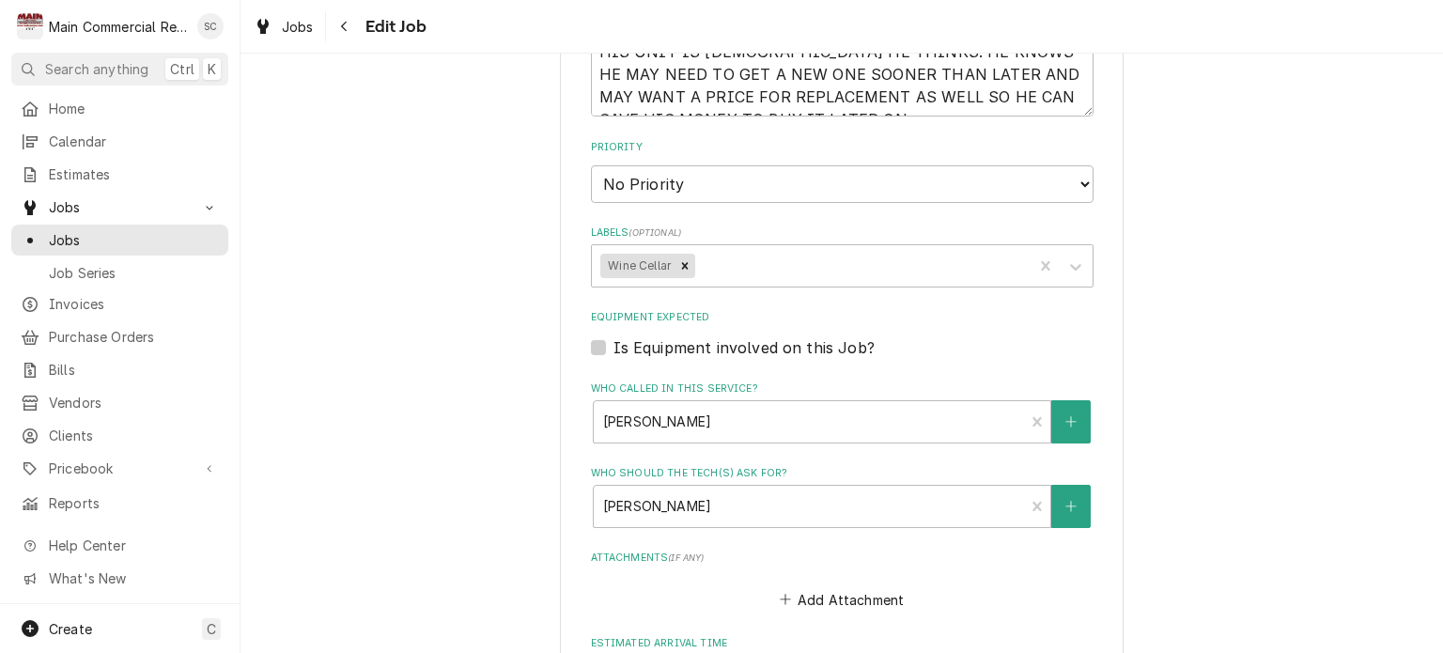
scroll to position [1609, 0]
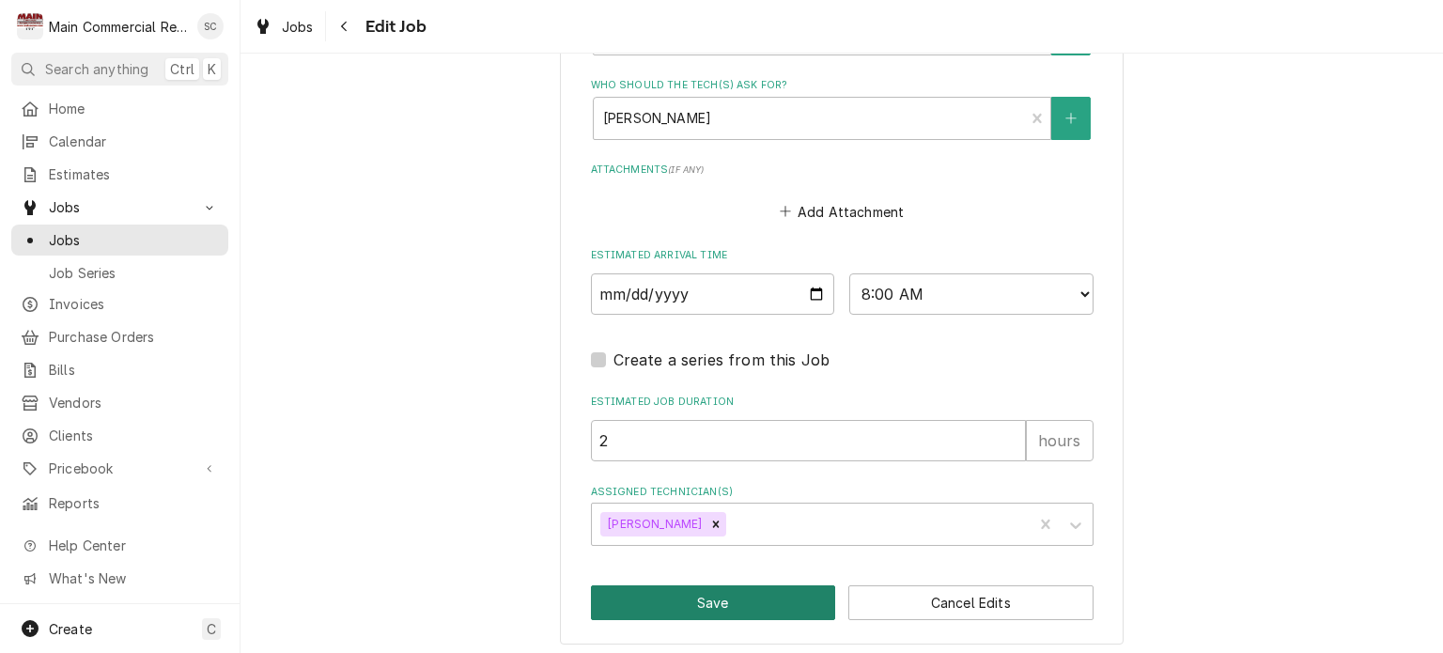
click at [749, 597] on button "Save" at bounding box center [713, 602] width 245 height 35
